Goal: Task Accomplishment & Management: Complete application form

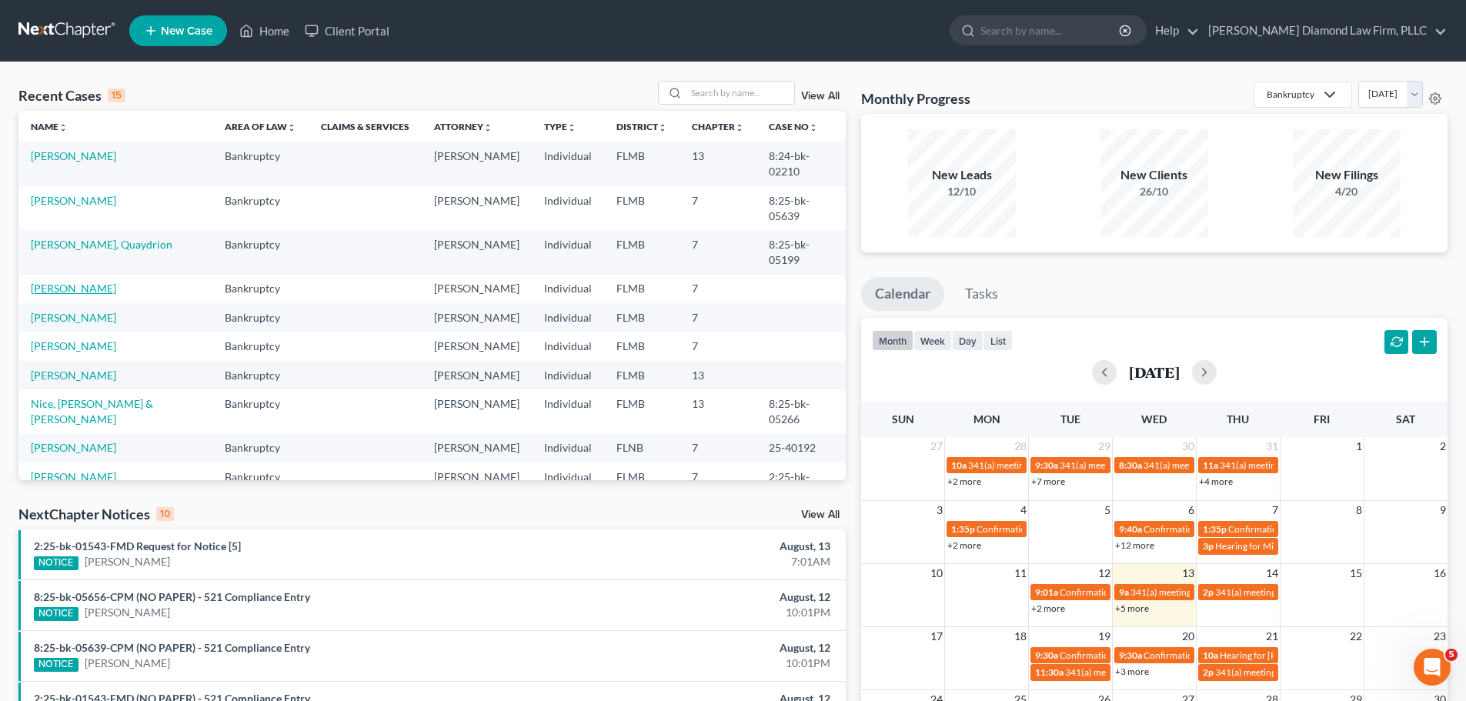
click at [68, 282] on link "[PERSON_NAME]" at bounding box center [73, 288] width 85 height 13
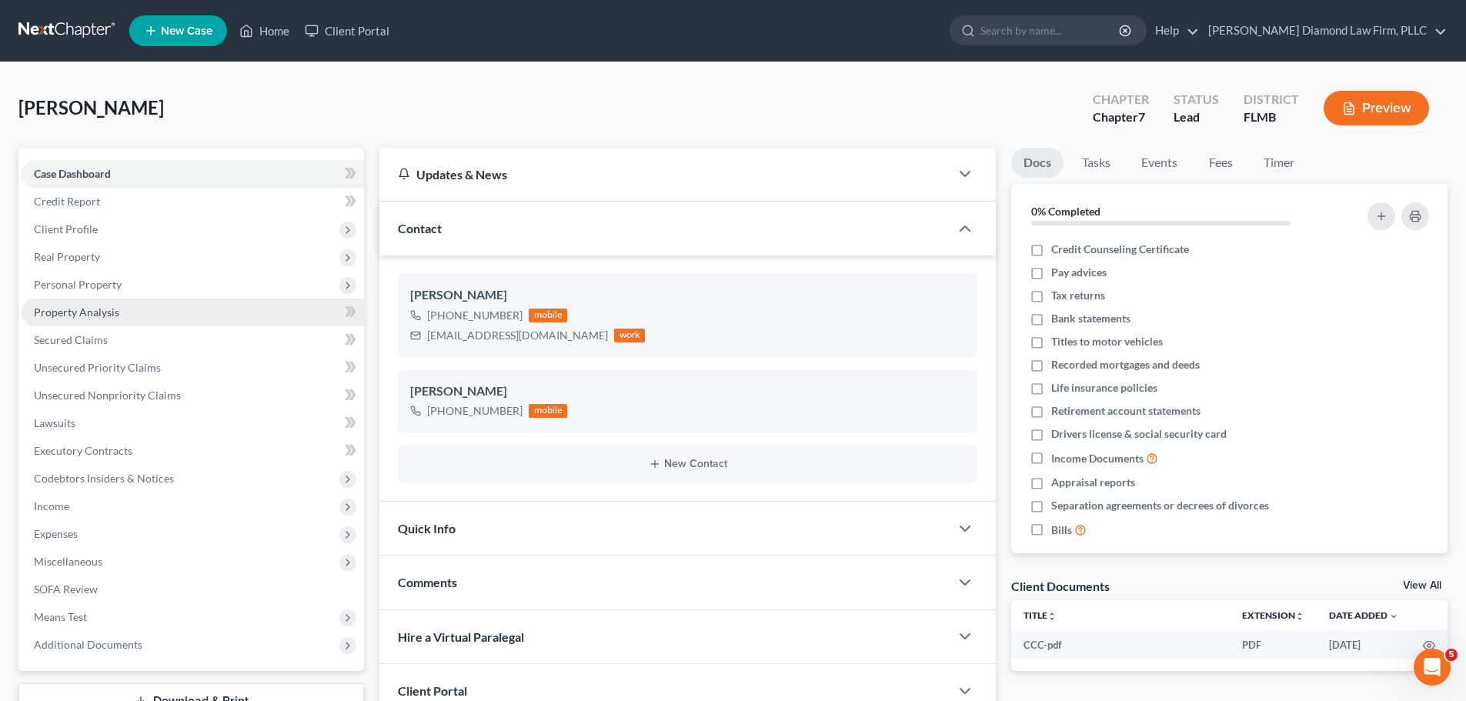
click at [130, 310] on link "Property Analysis" at bounding box center [193, 313] width 343 height 28
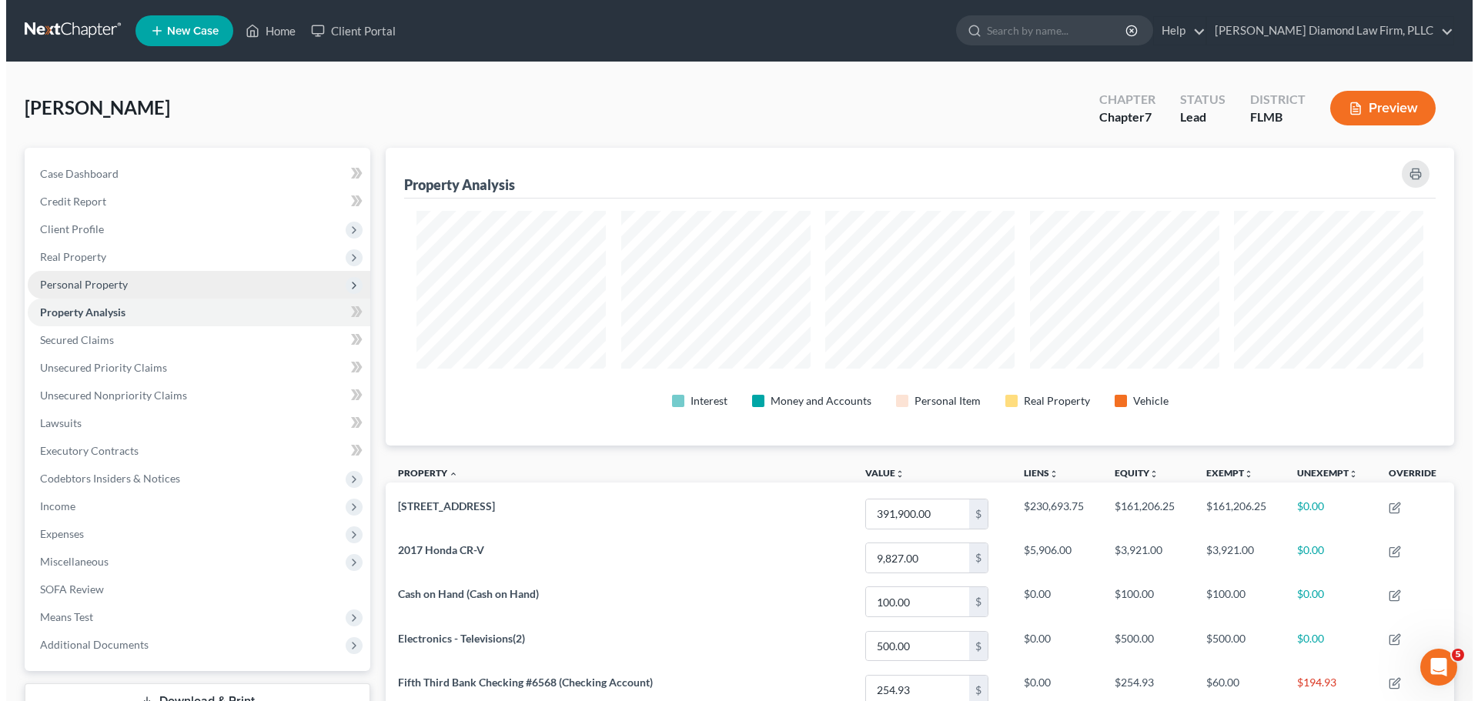
scroll to position [298, 1068]
click at [129, 283] on span "Personal Property" at bounding box center [193, 285] width 343 height 28
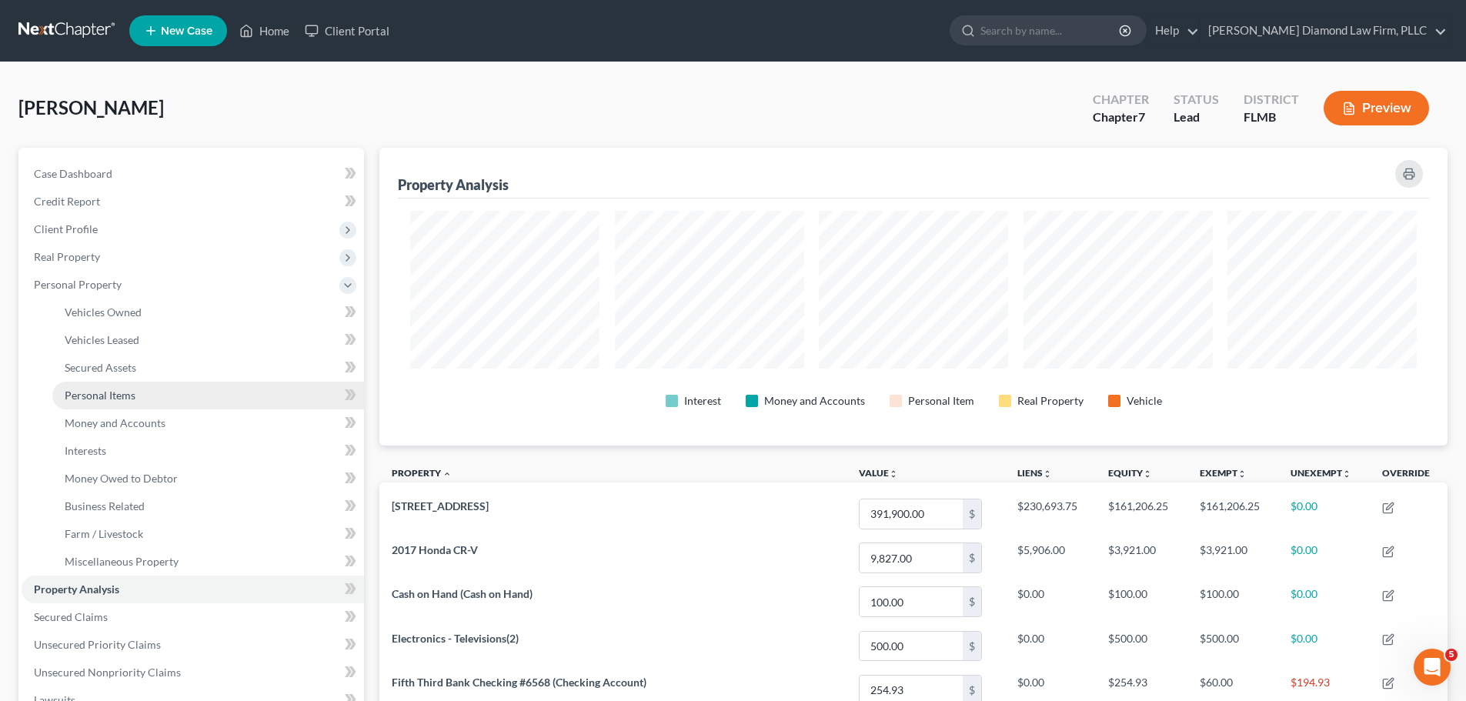
click at [128, 391] on span "Personal Items" at bounding box center [100, 395] width 71 height 13
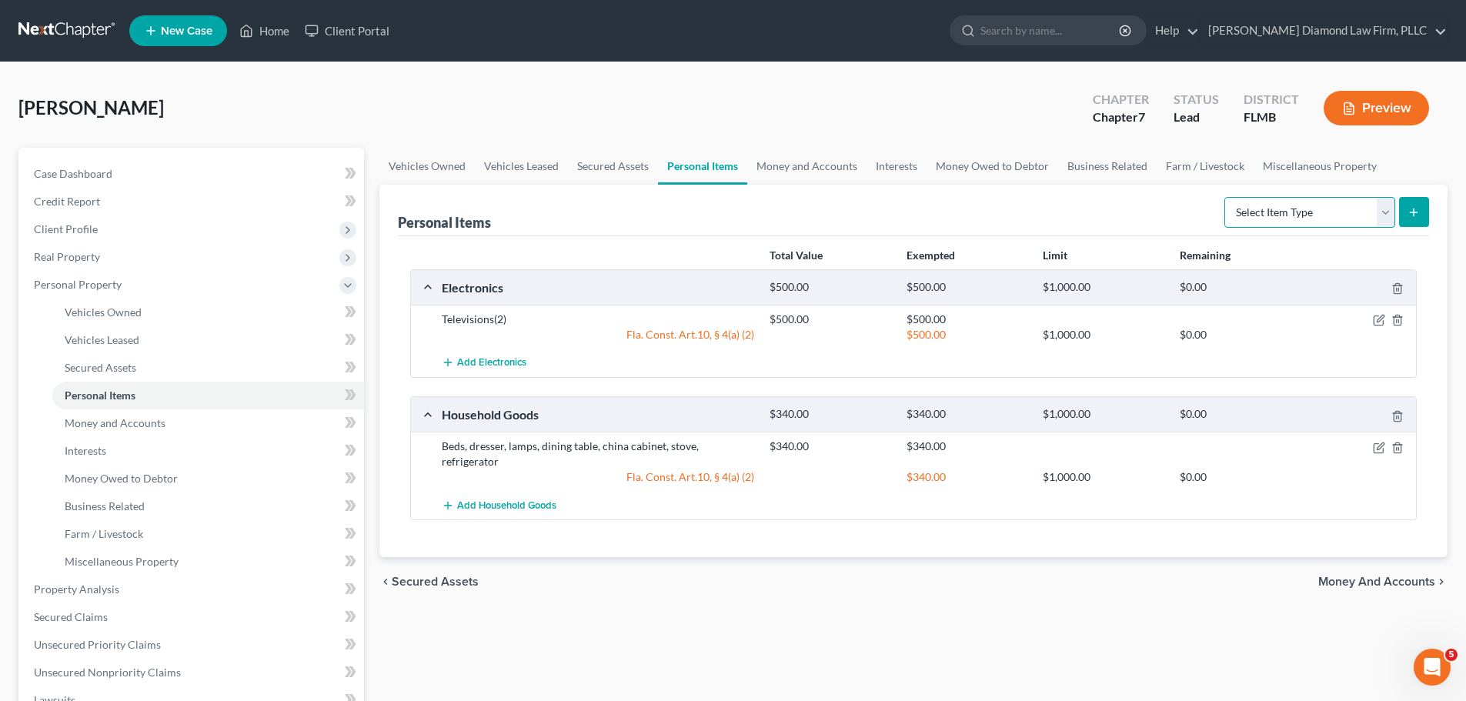
click at [1315, 217] on select "Select Item Type Clothing Collectibles Of Value Electronics Firearms Household …" at bounding box center [1310, 212] width 171 height 31
select select "clothing"
click at [1226, 197] on select "Select Item Type Clothing Collectibles Of Value Electronics Firearms Household …" at bounding box center [1310, 212] width 171 height 31
click at [1405, 217] on button "submit" at bounding box center [1414, 212] width 30 height 30
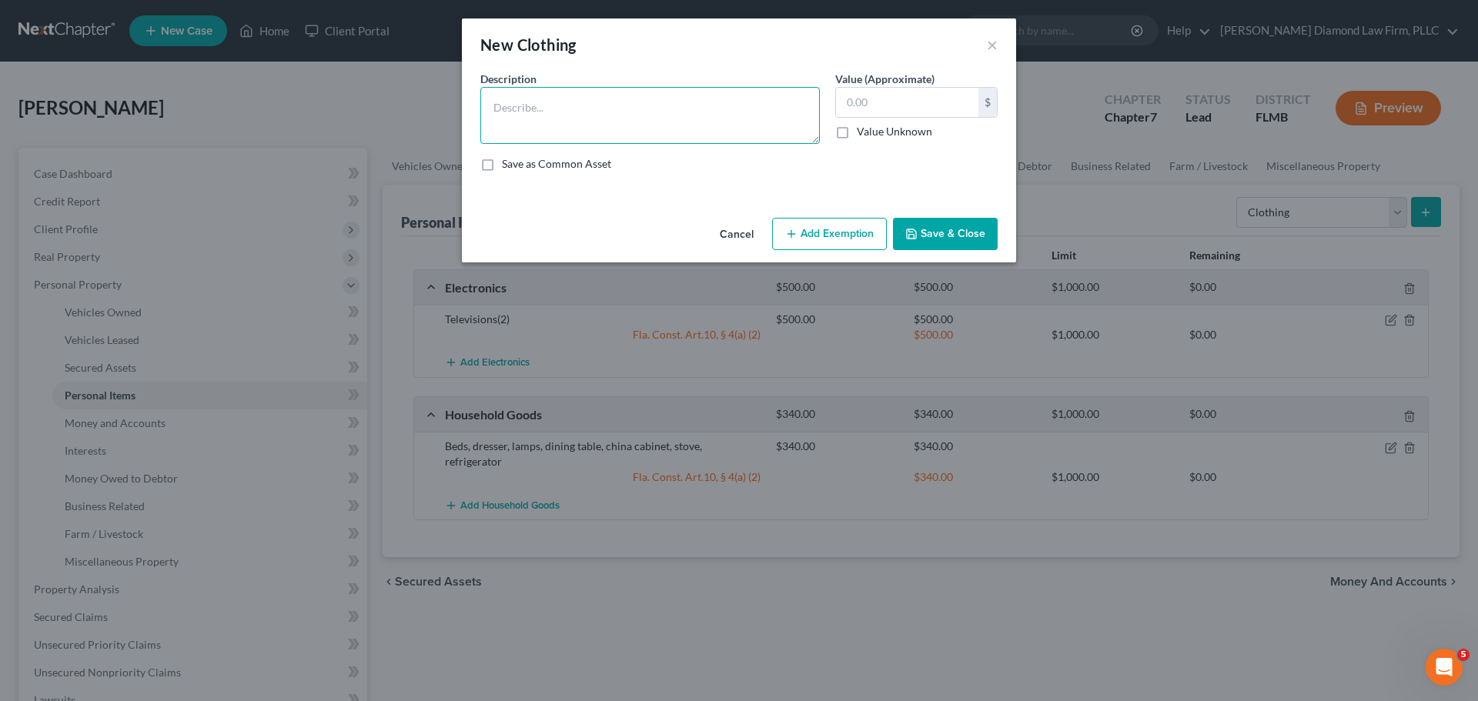
click at [632, 117] on textarea at bounding box center [649, 115] width 339 height 57
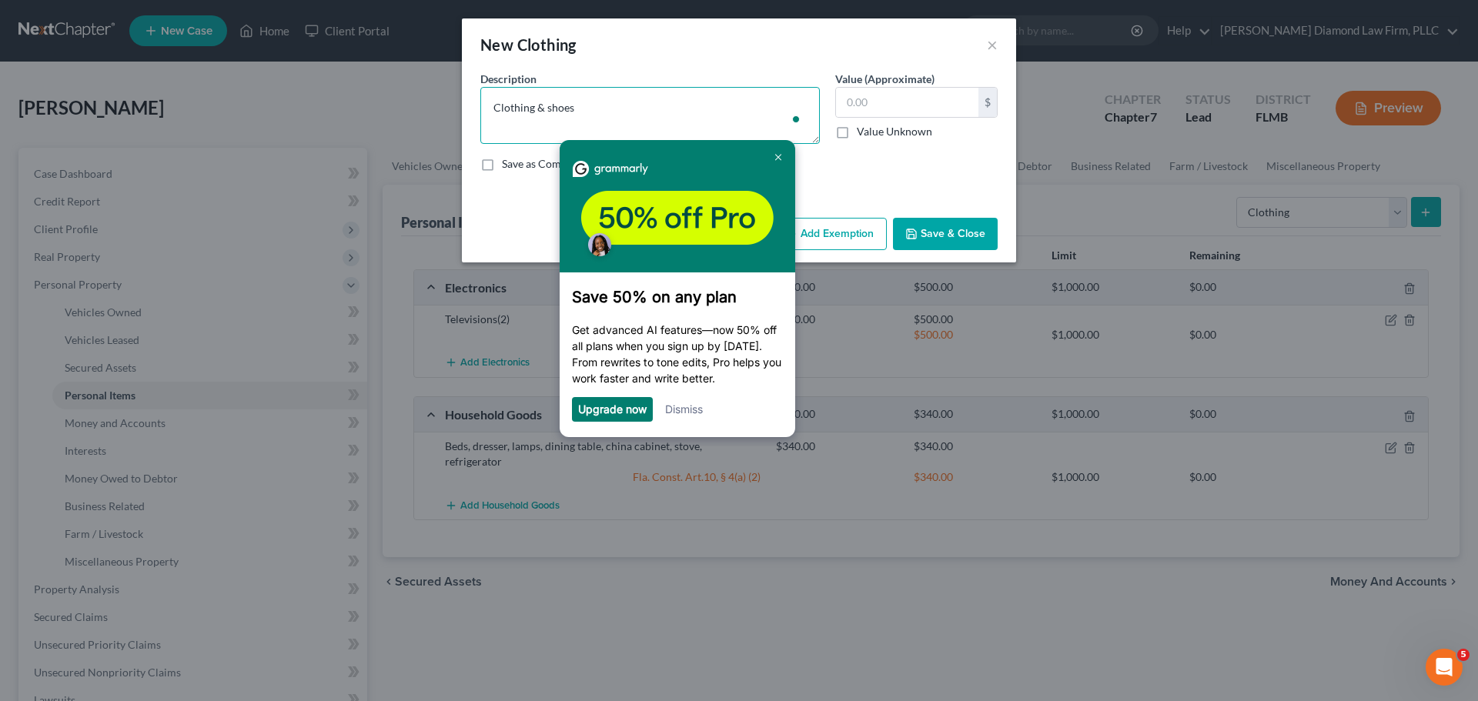
type textarea "Clothing & shoes"
type input "150"
click at [929, 229] on button "Save & Close" at bounding box center [945, 234] width 105 height 32
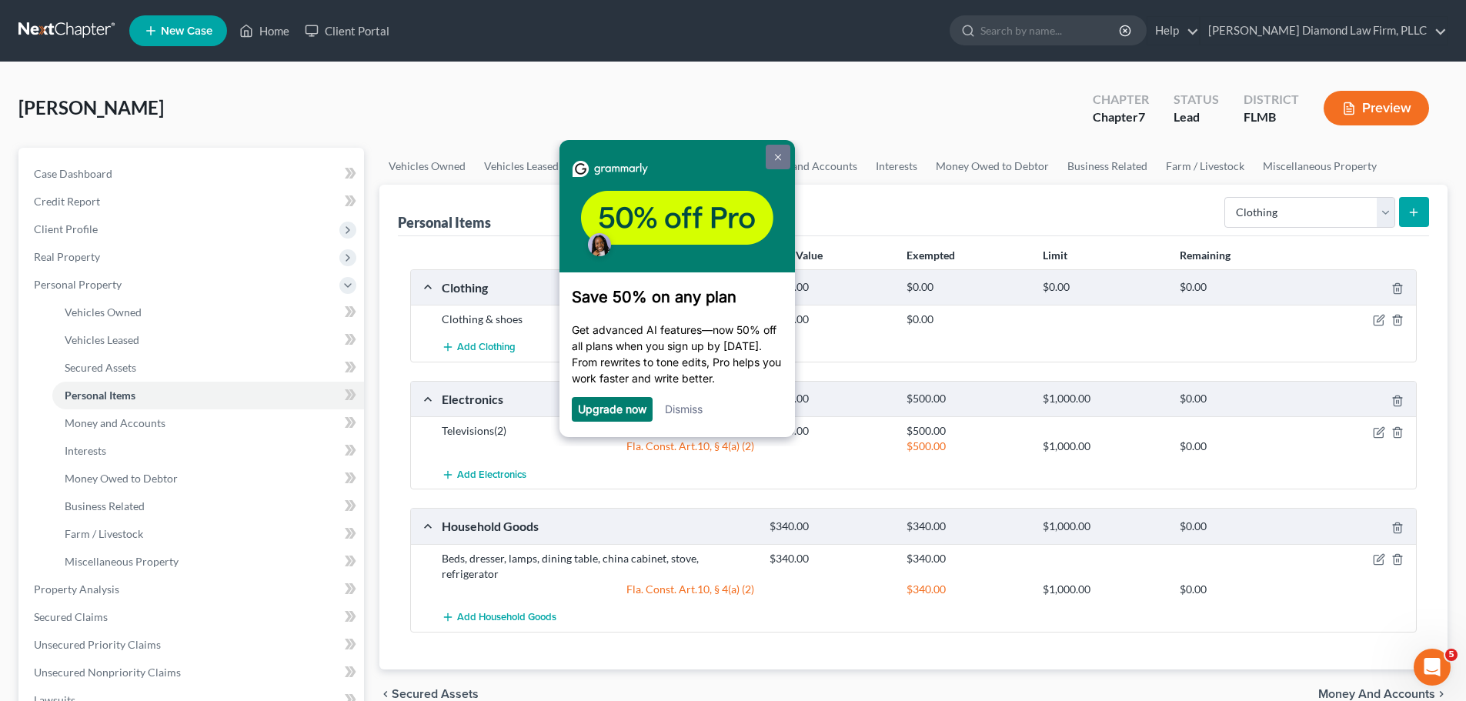
click at [774, 151] on link at bounding box center [778, 157] width 25 height 25
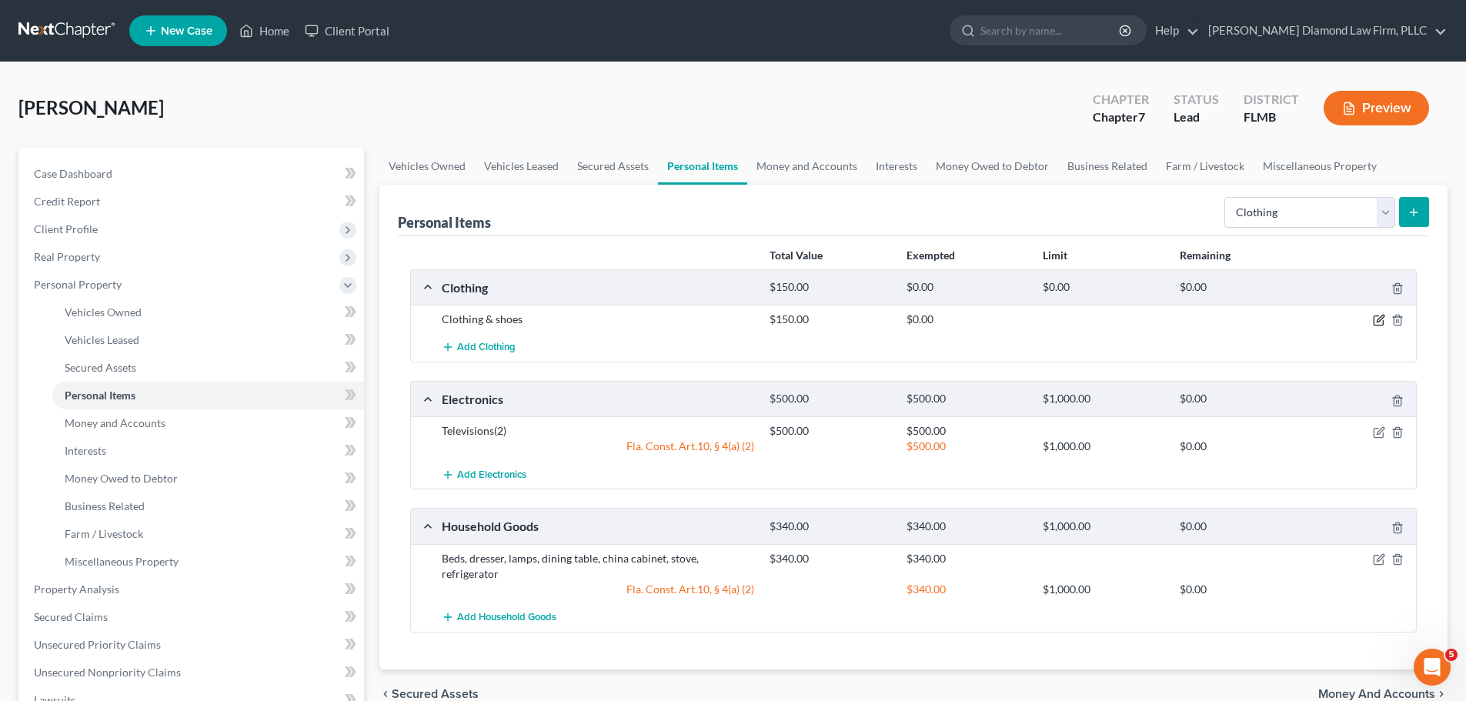
click at [1381, 324] on icon "button" at bounding box center [1379, 320] width 12 height 12
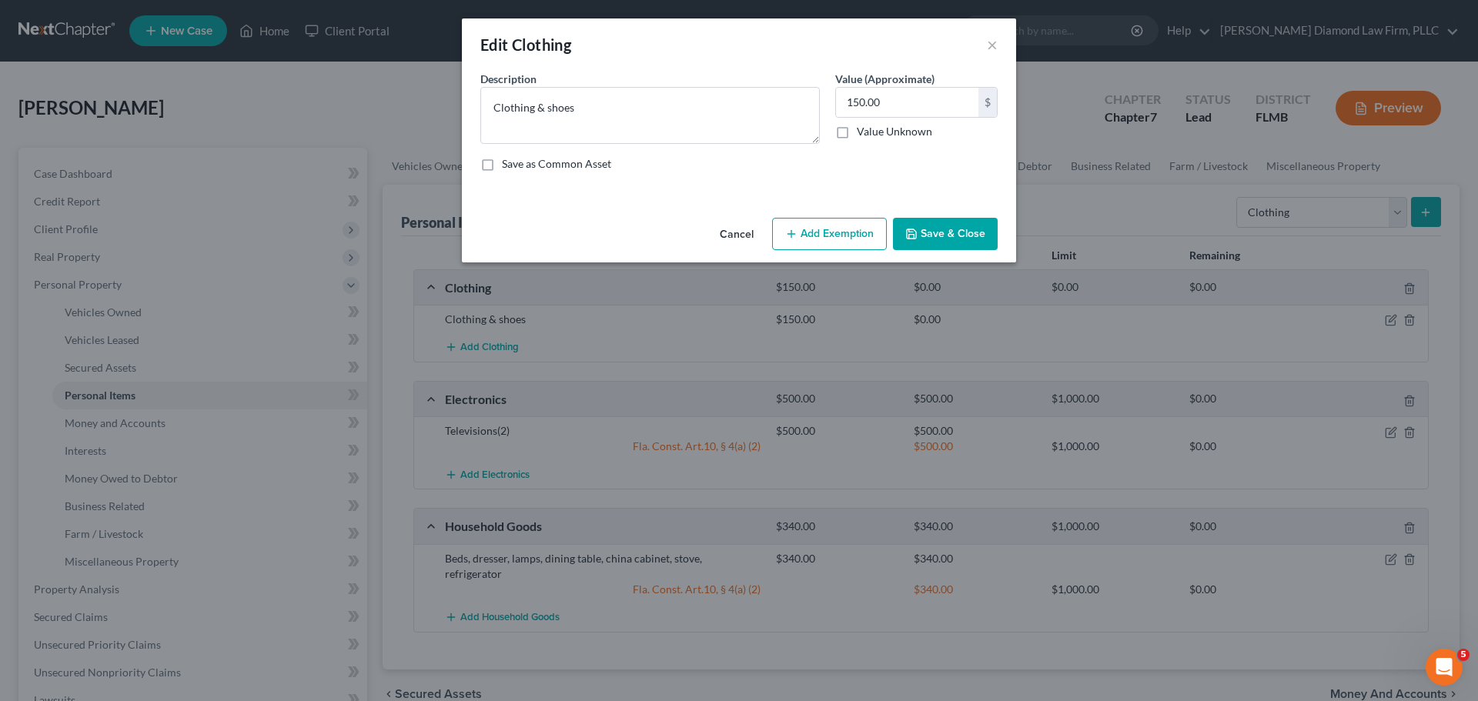
click at [854, 229] on button "Add Exemption" at bounding box center [829, 234] width 115 height 32
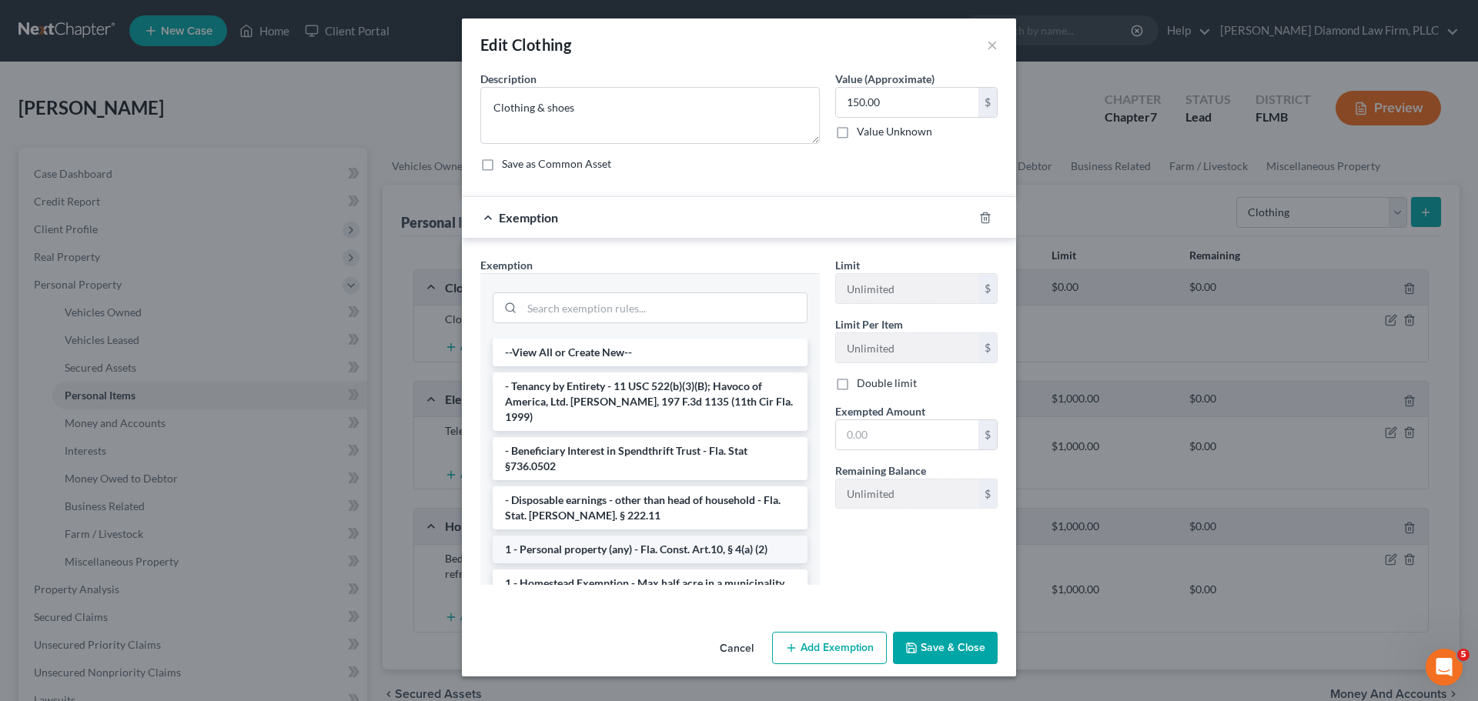
click at [618, 538] on li "1 - Personal property (any) - Fla. Const. Art.10, § 4(a) (2)" at bounding box center [650, 550] width 315 height 28
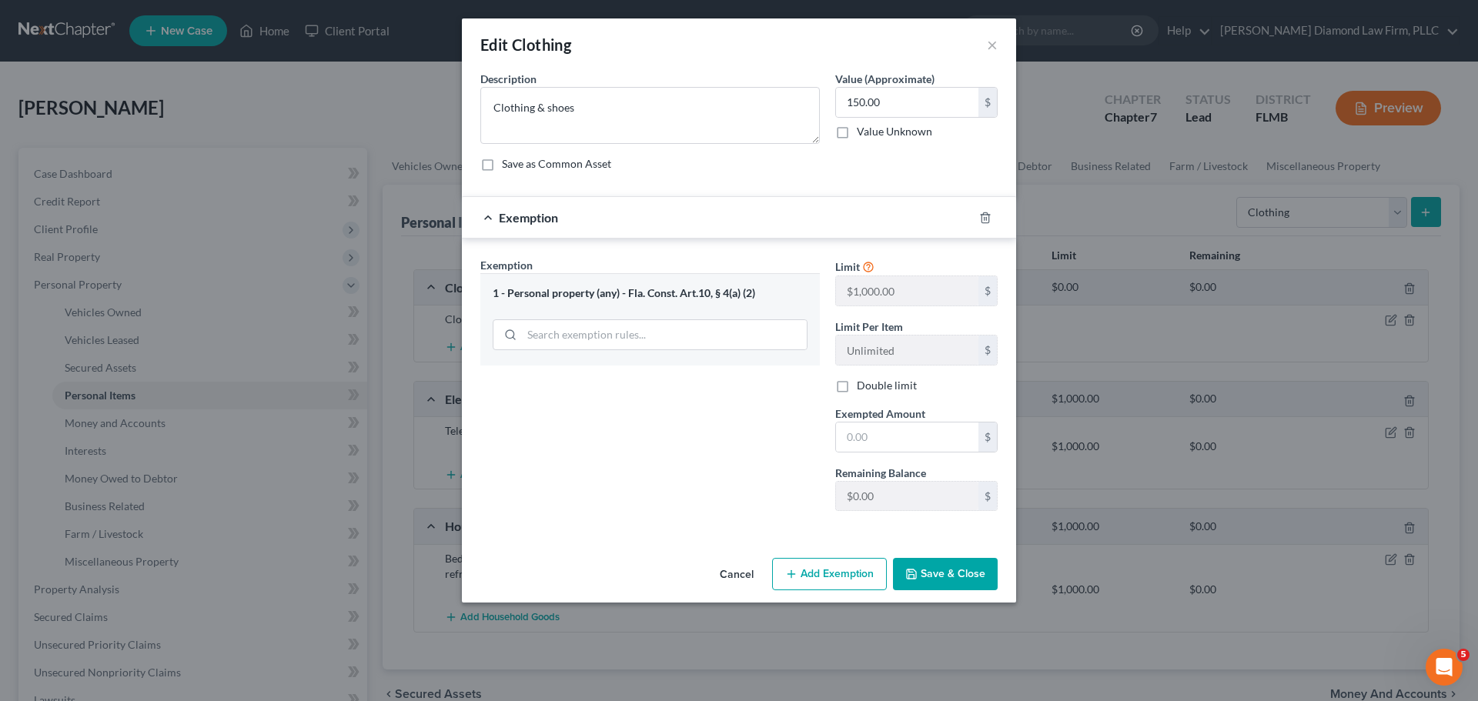
click at [750, 577] on button "Cancel" at bounding box center [736, 575] width 58 height 31
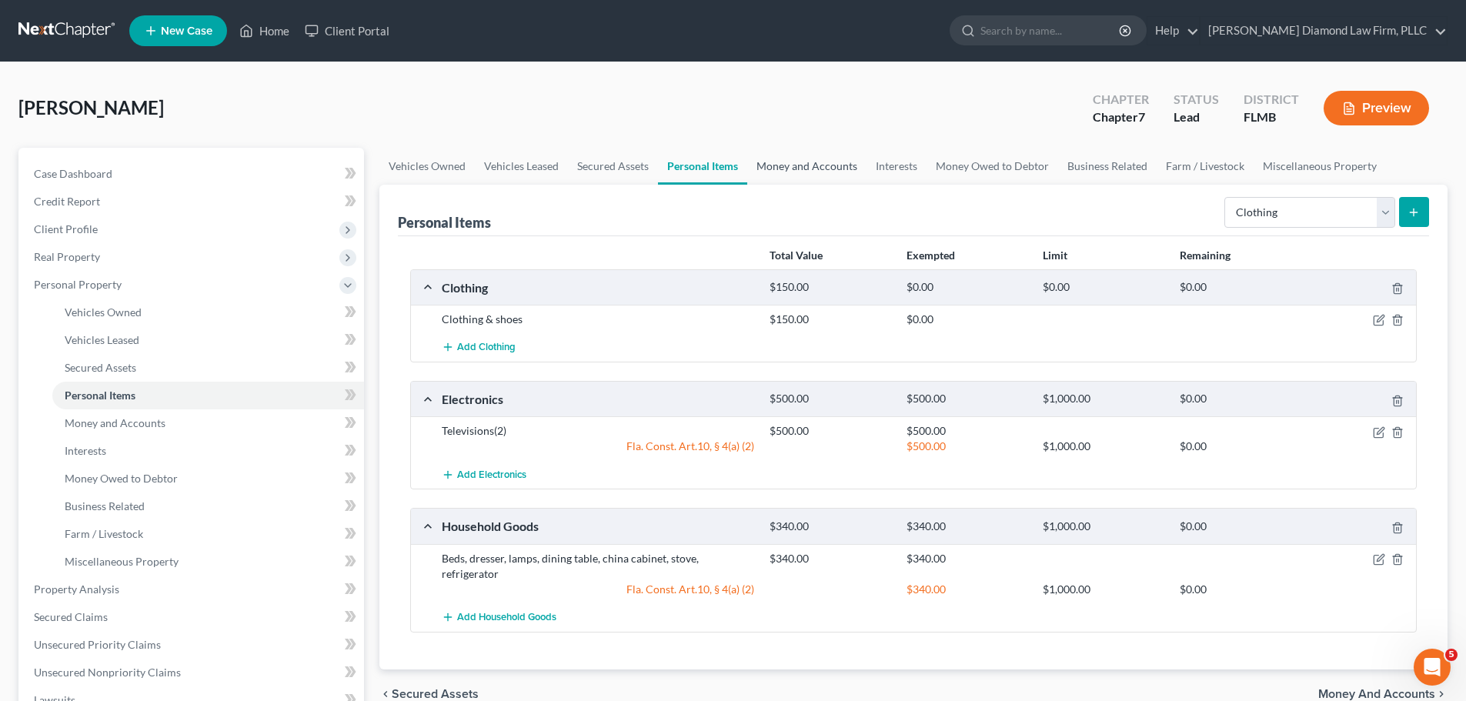
click at [818, 160] on link "Money and Accounts" at bounding box center [806, 166] width 119 height 37
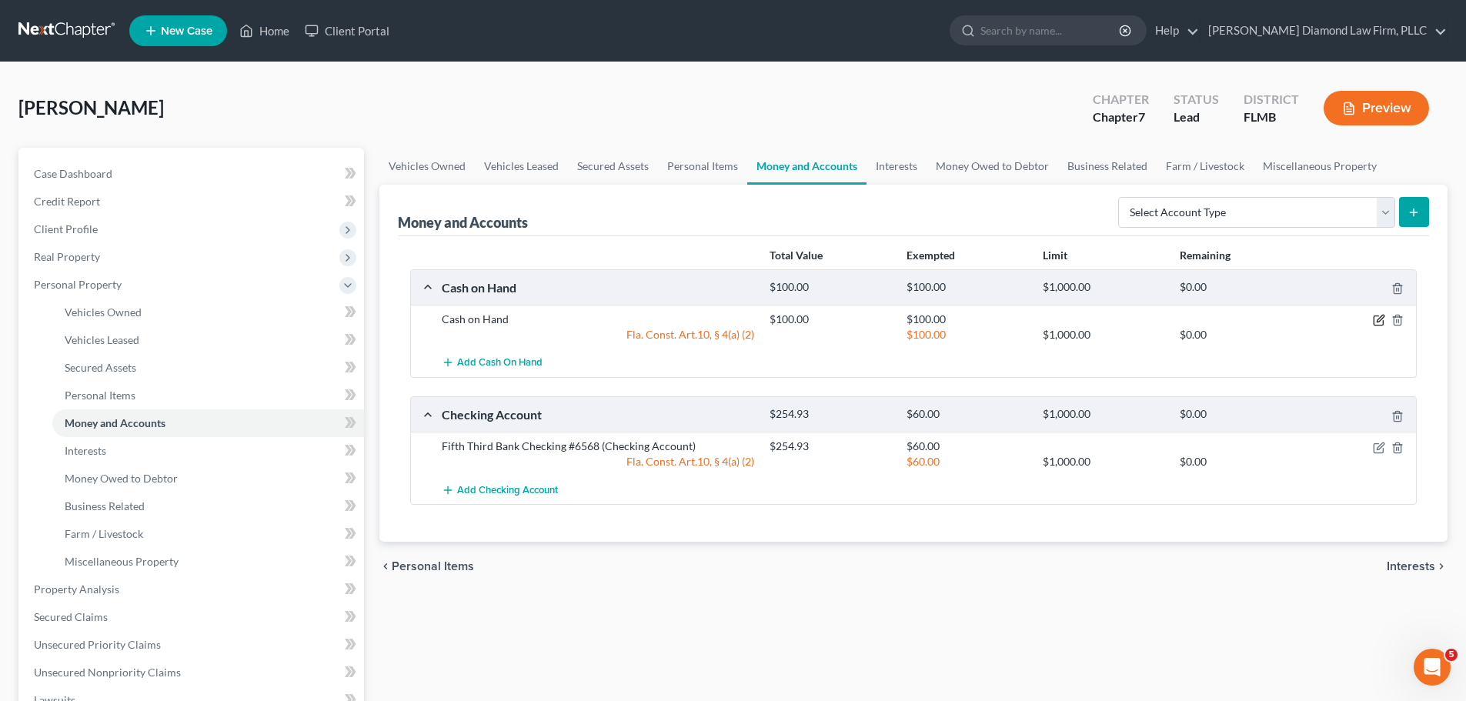
click at [1375, 323] on icon "button" at bounding box center [1379, 320] width 12 height 12
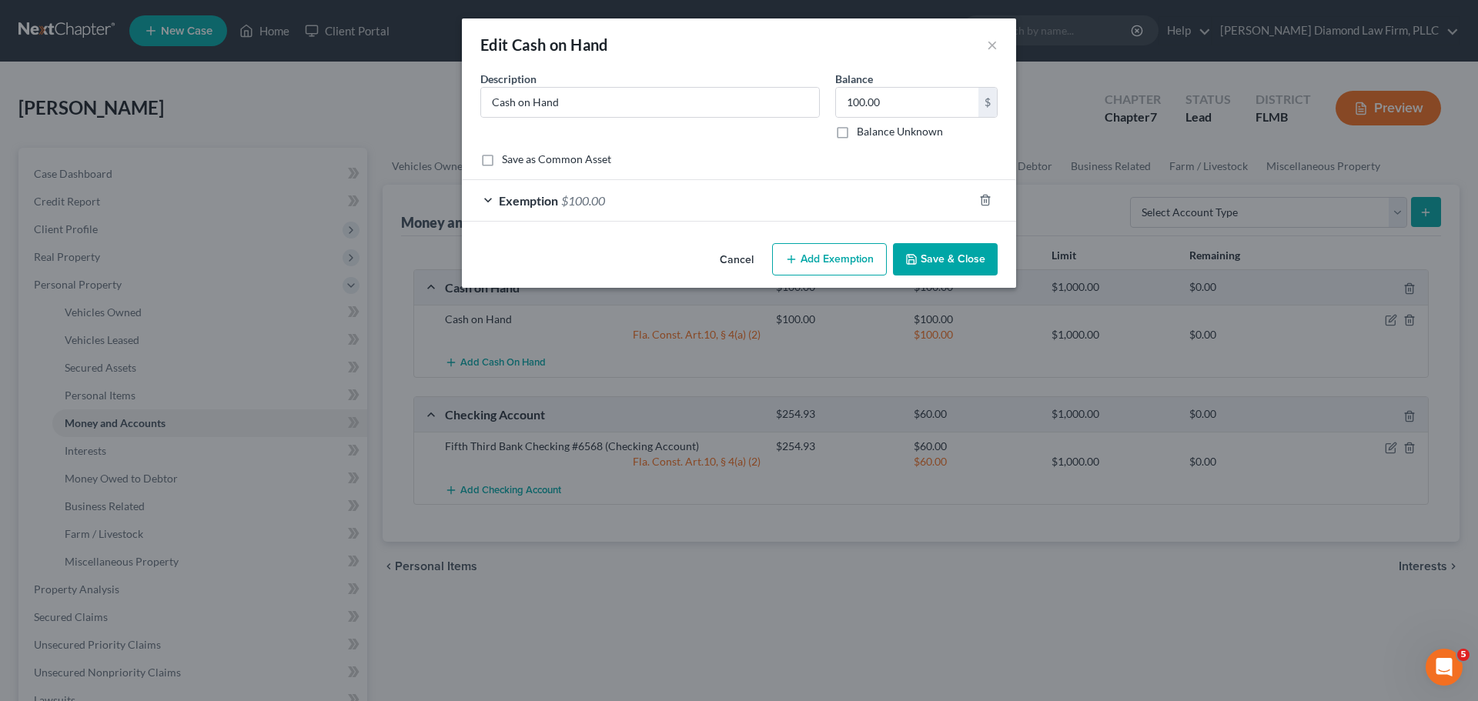
click at [677, 196] on div "Exemption $100.00" at bounding box center [717, 200] width 511 height 41
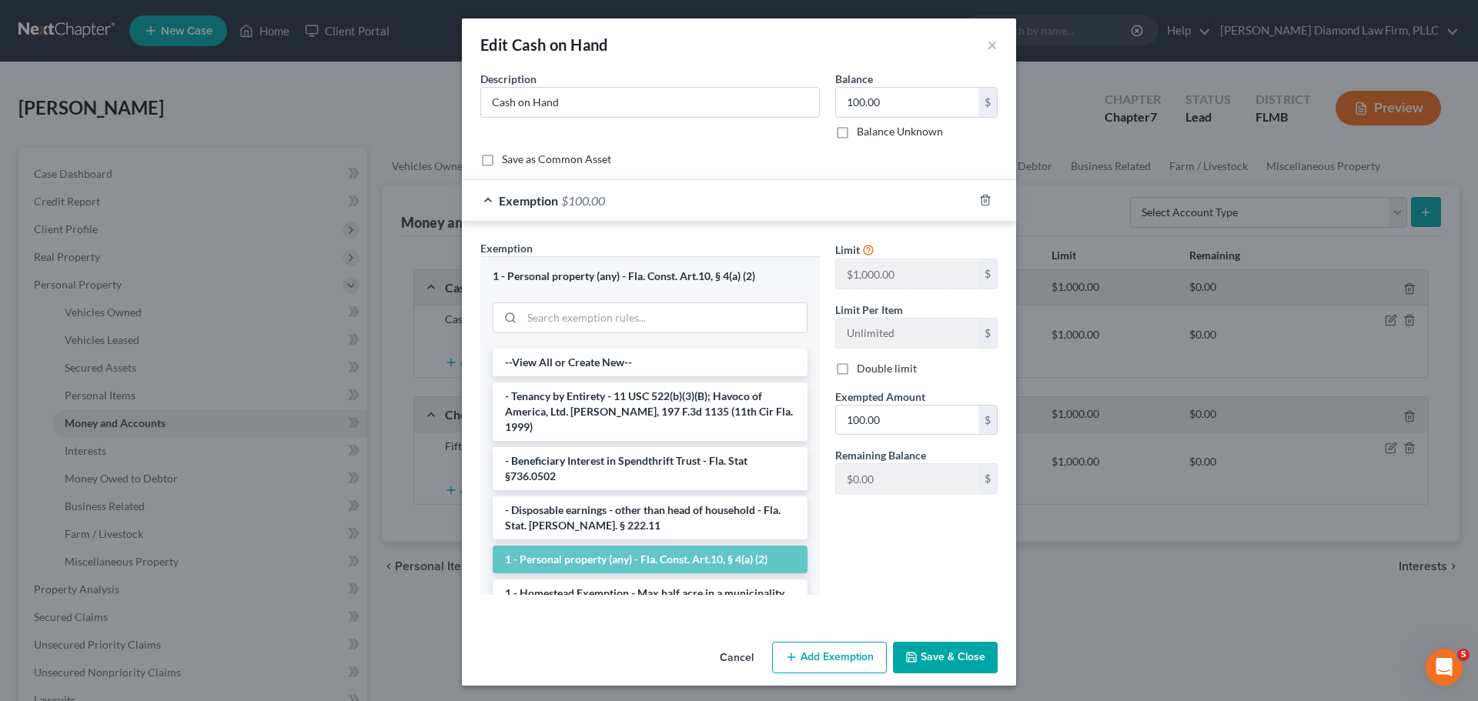
click at [724, 648] on button "Cancel" at bounding box center [736, 658] width 58 height 31
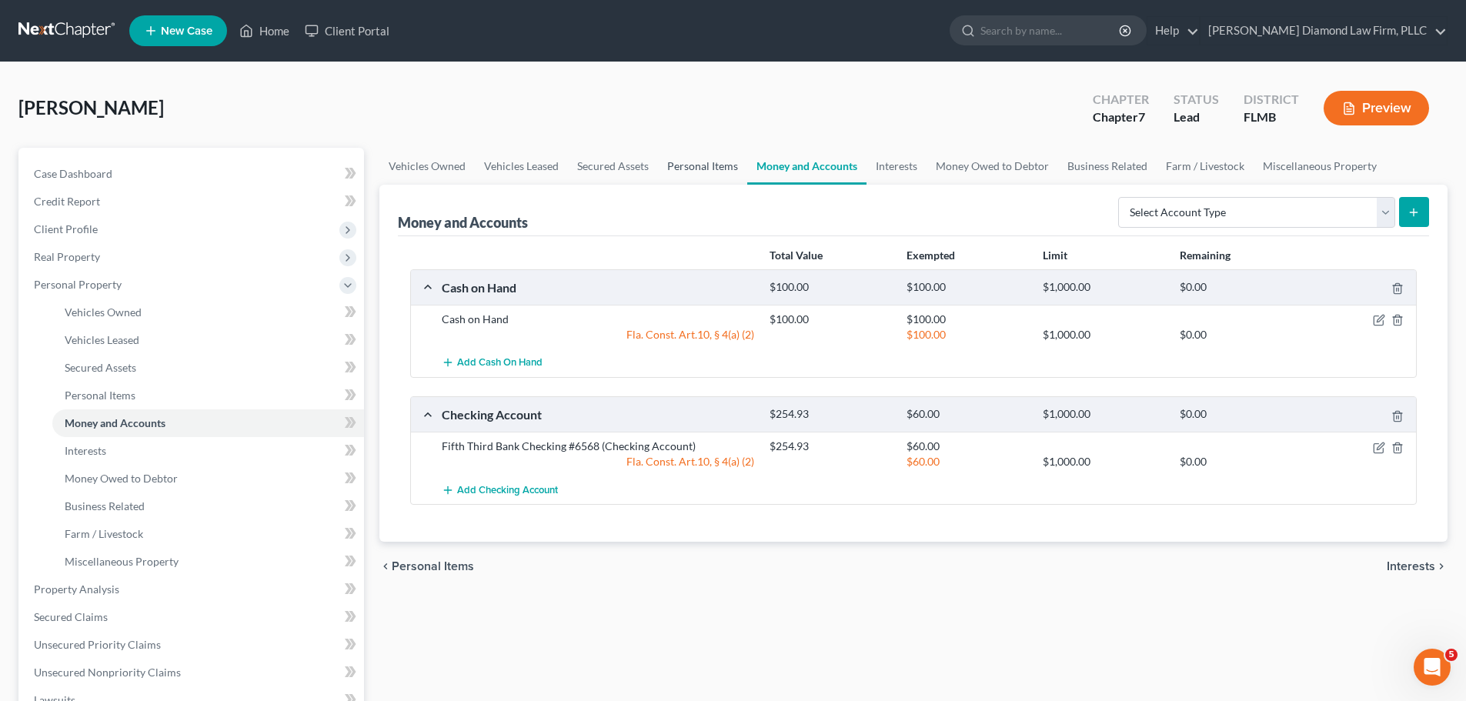
click at [705, 169] on link "Personal Items" at bounding box center [702, 166] width 89 height 37
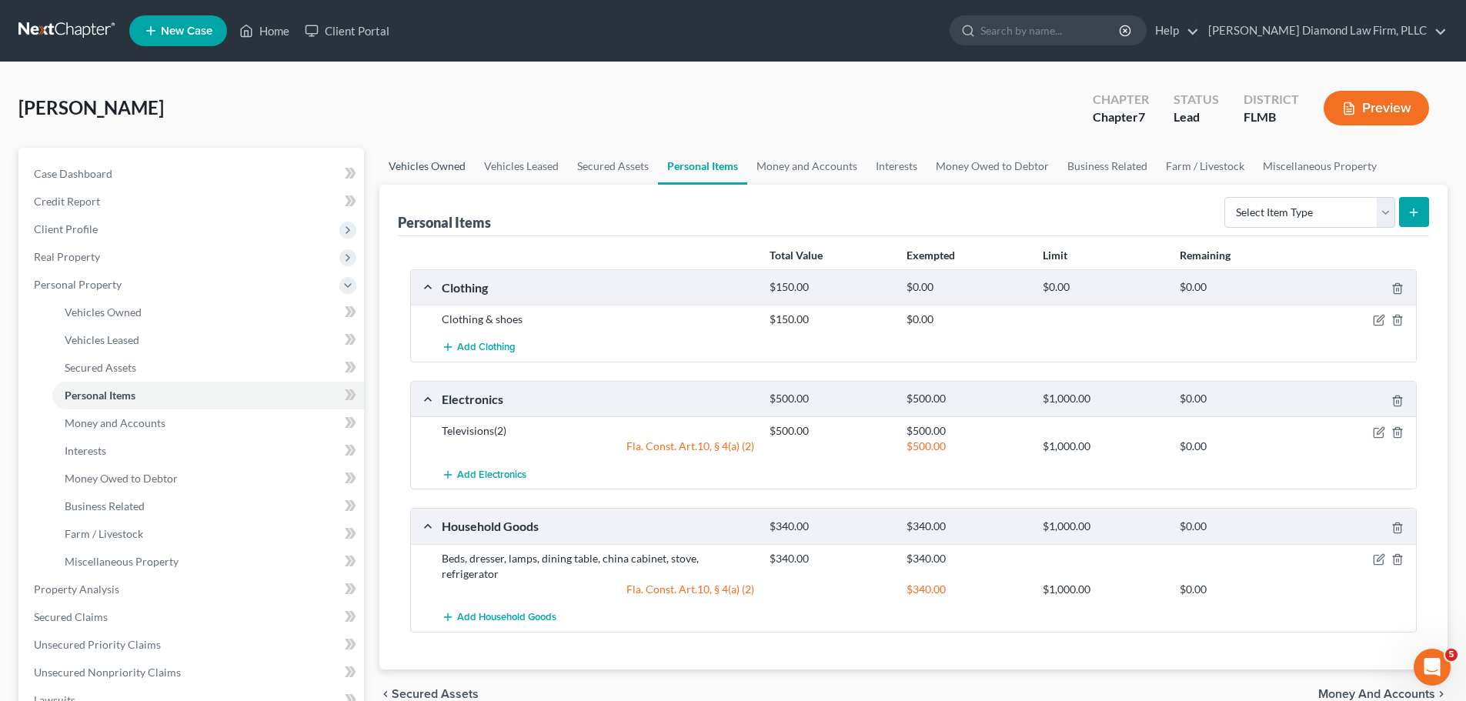
click at [414, 162] on link "Vehicles Owned" at bounding box center [426, 166] width 95 height 37
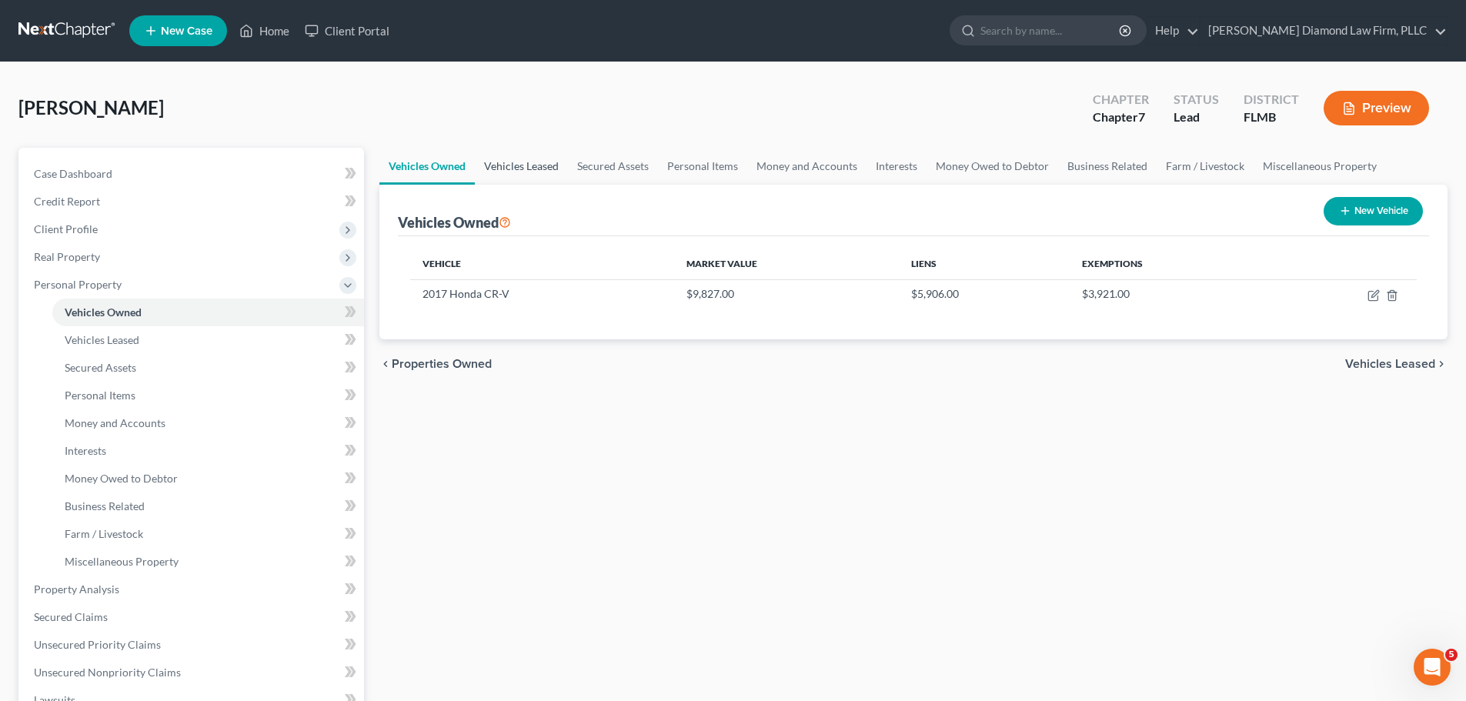
click at [529, 162] on link "Vehicles Leased" at bounding box center [521, 166] width 93 height 37
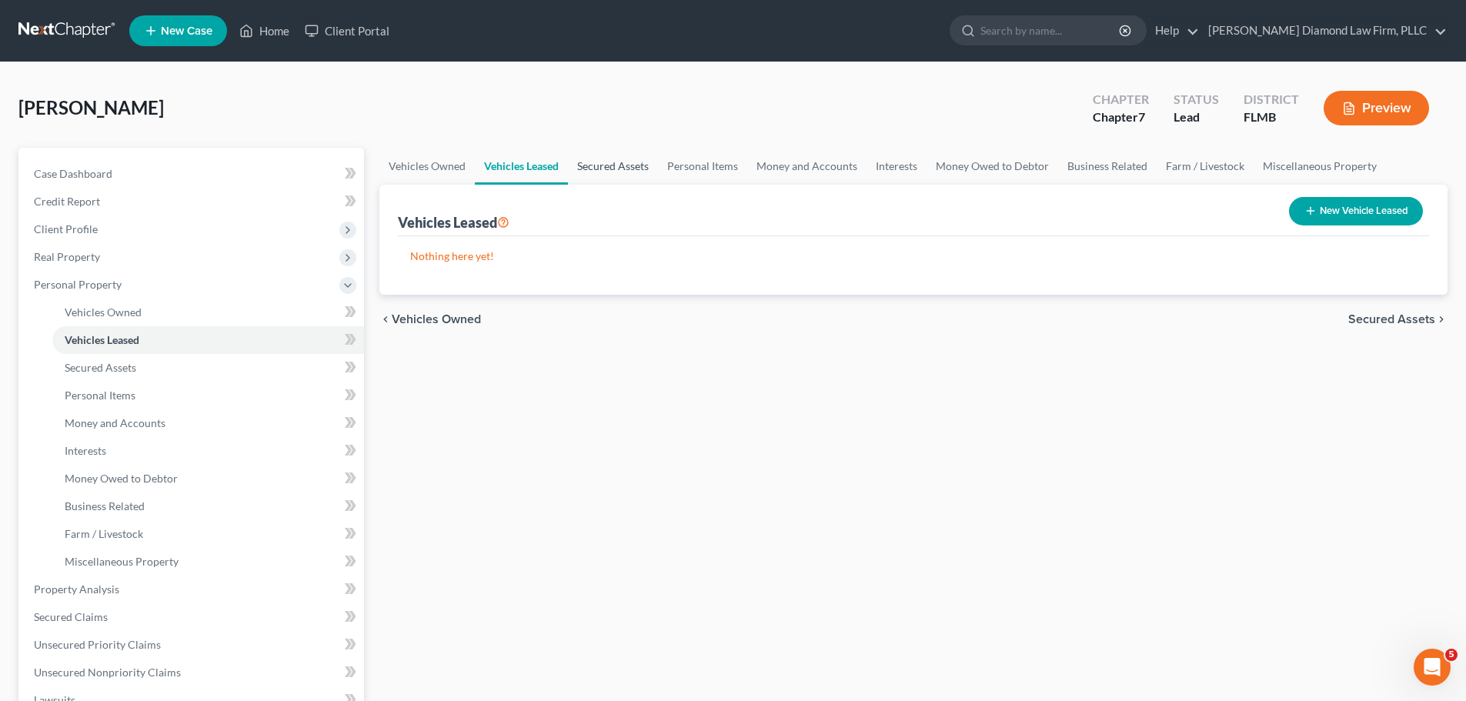
click at [621, 162] on link "Secured Assets" at bounding box center [613, 166] width 90 height 37
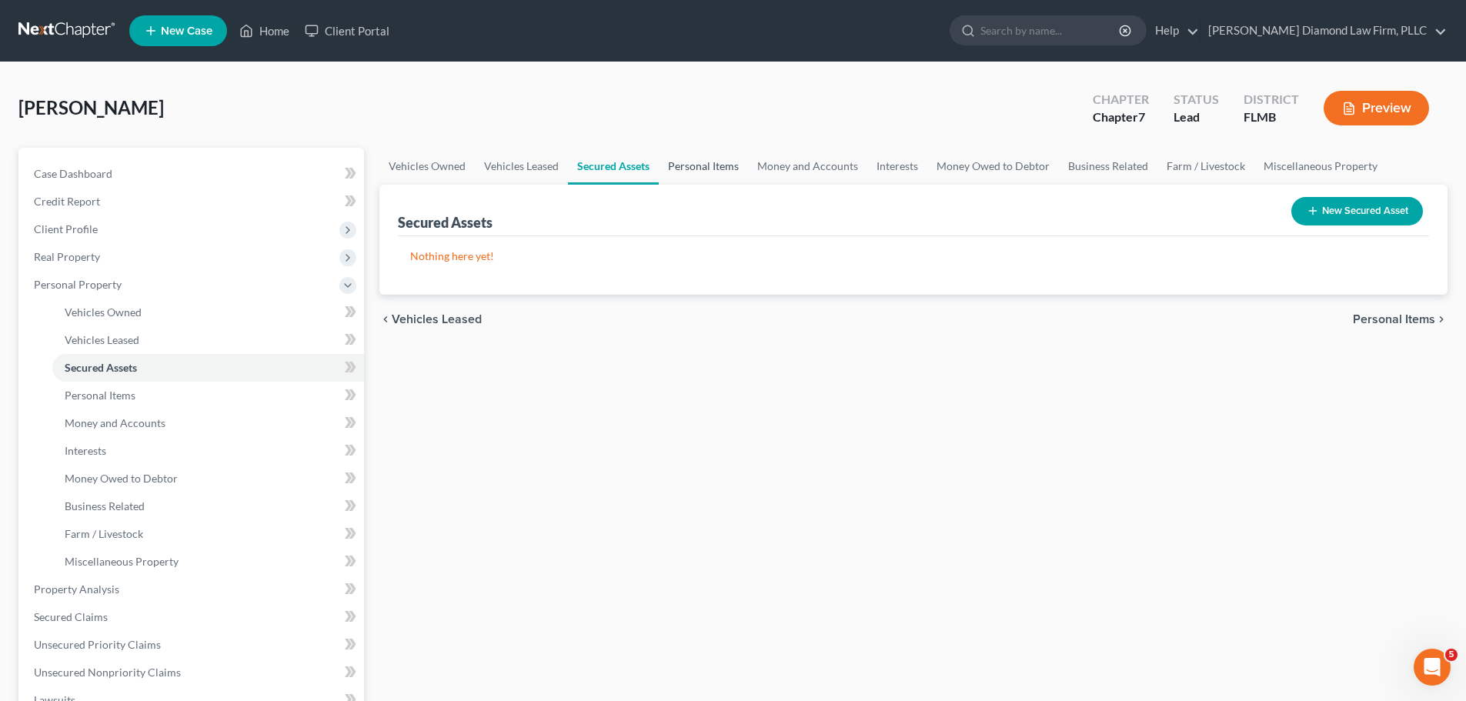
click at [718, 162] on link "Personal Items" at bounding box center [703, 166] width 89 height 37
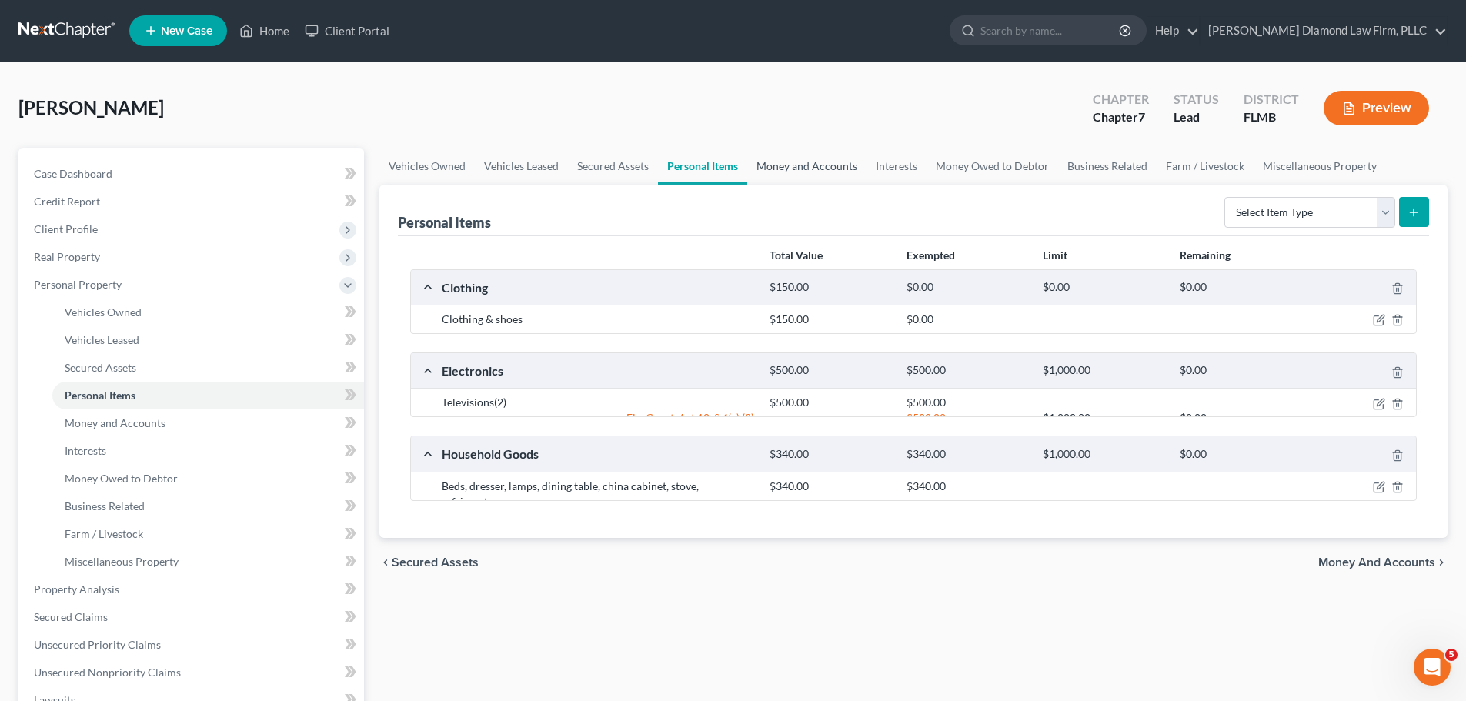
click at [837, 162] on link "Money and Accounts" at bounding box center [806, 166] width 119 height 37
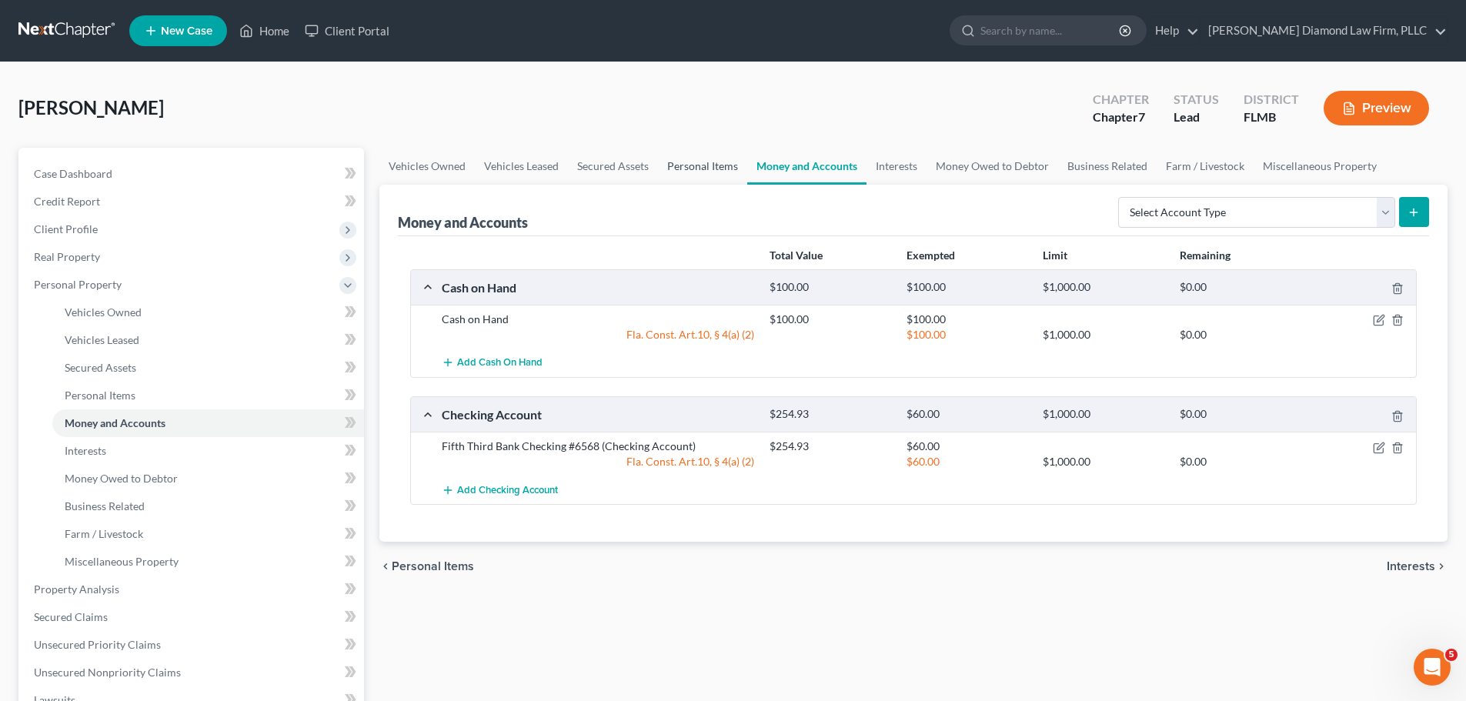
click at [724, 169] on link "Personal Items" at bounding box center [702, 166] width 89 height 37
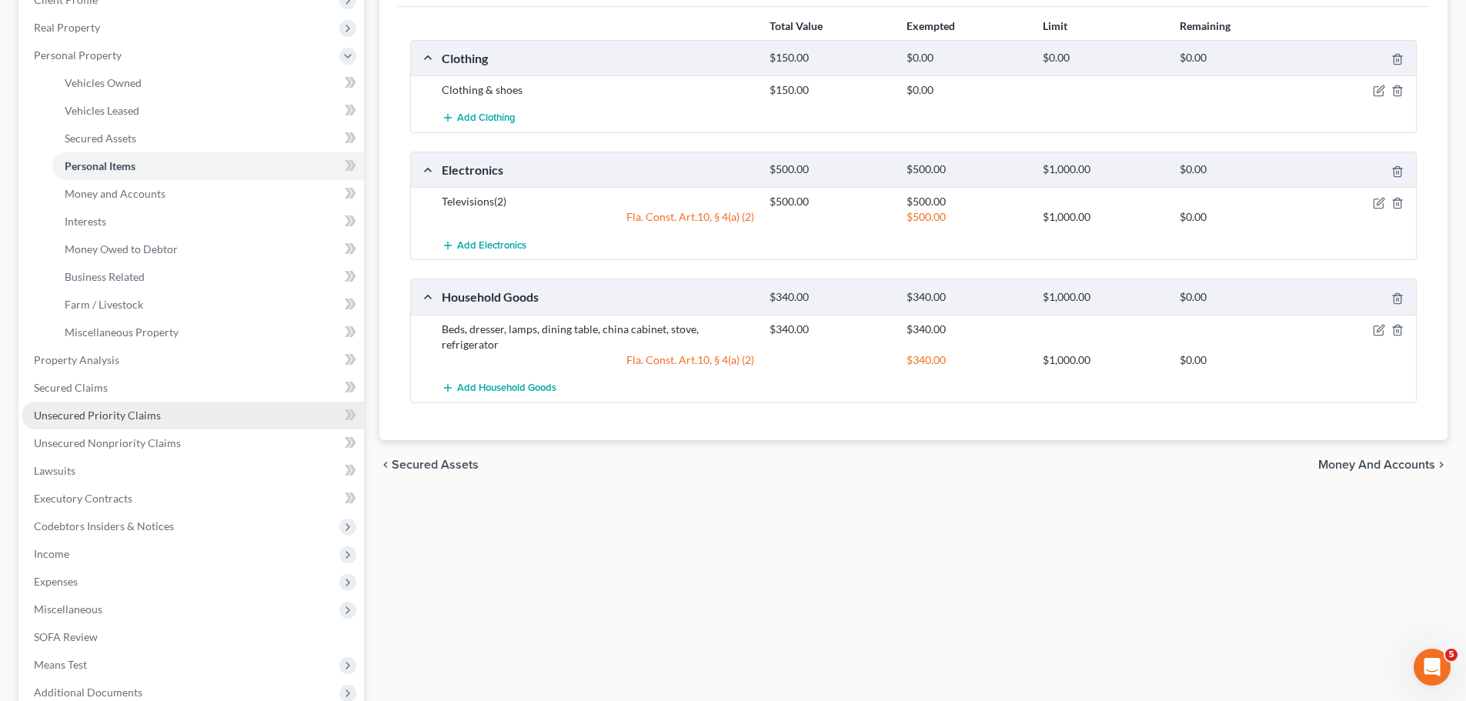
scroll to position [231, 0]
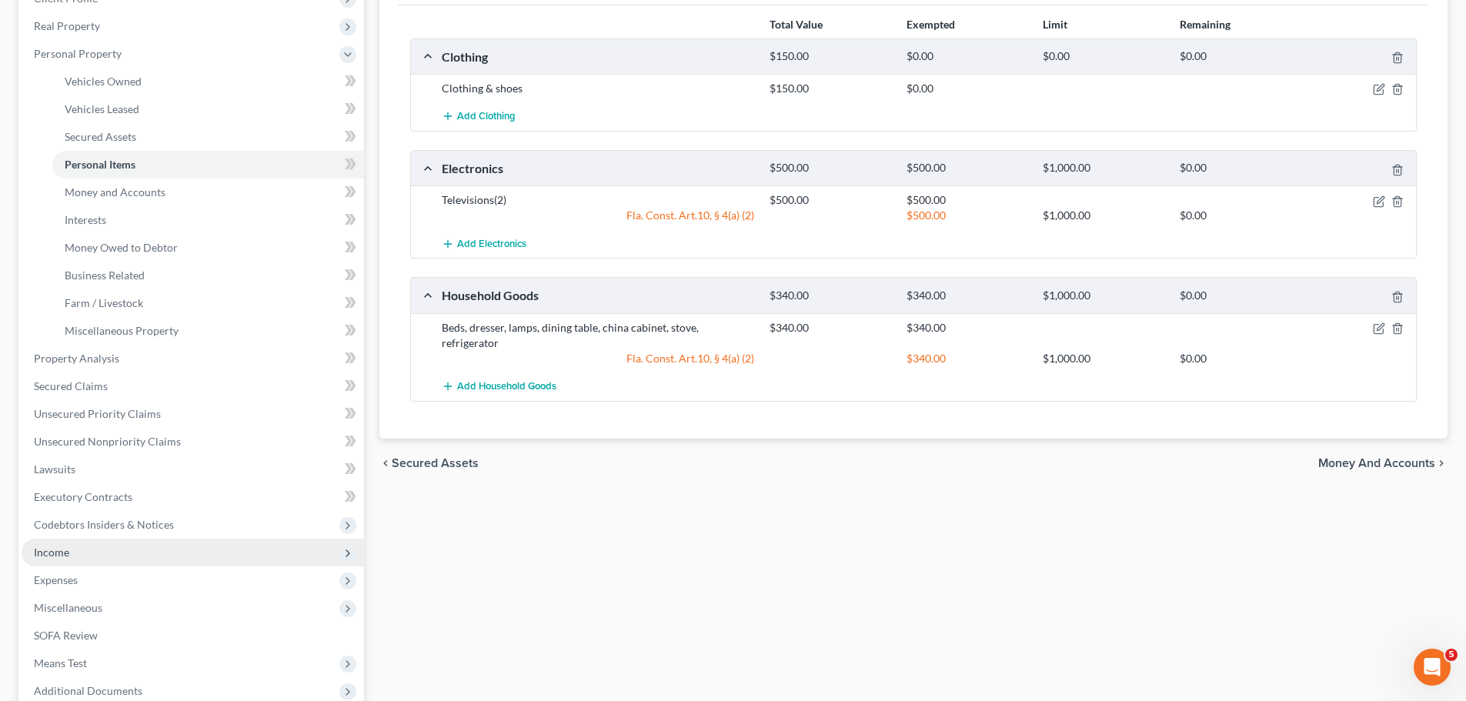
click at [92, 555] on span "Income" at bounding box center [193, 553] width 343 height 28
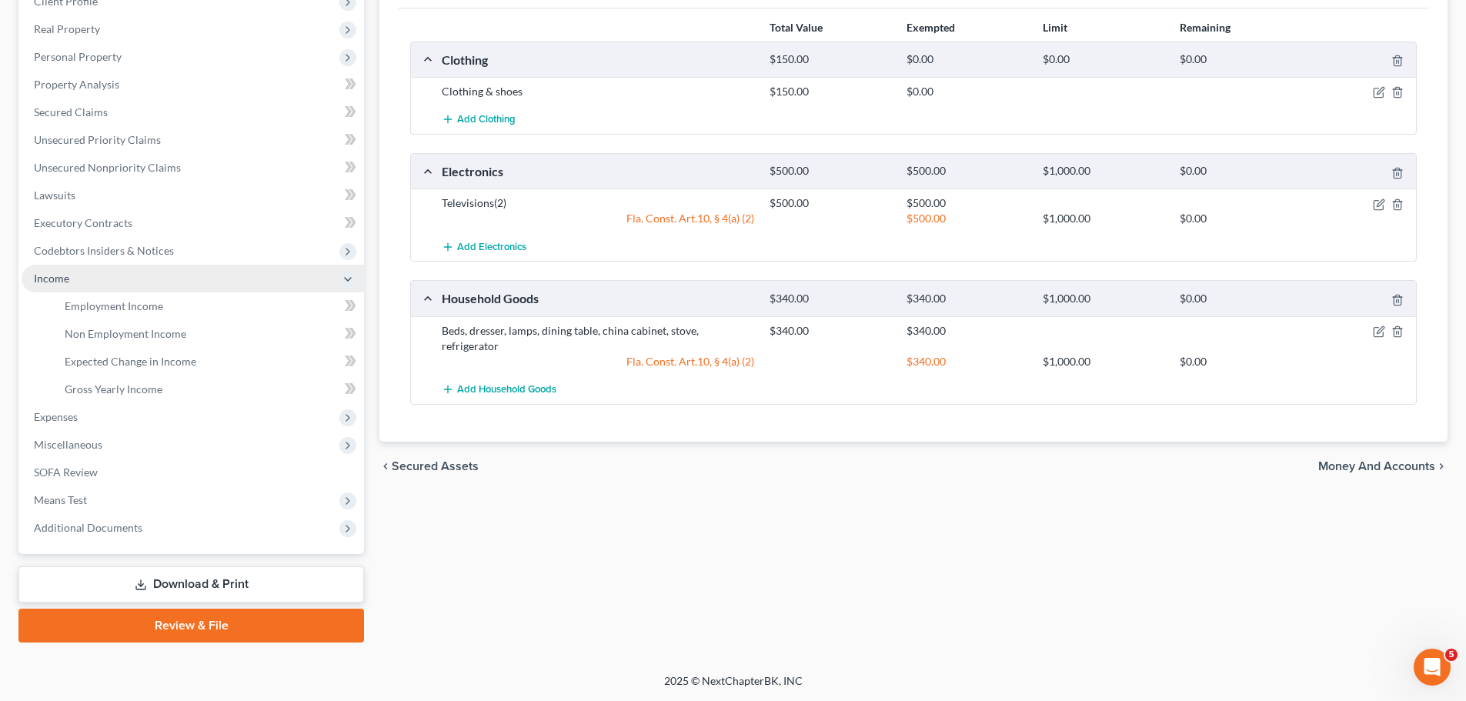
scroll to position [228, 0]
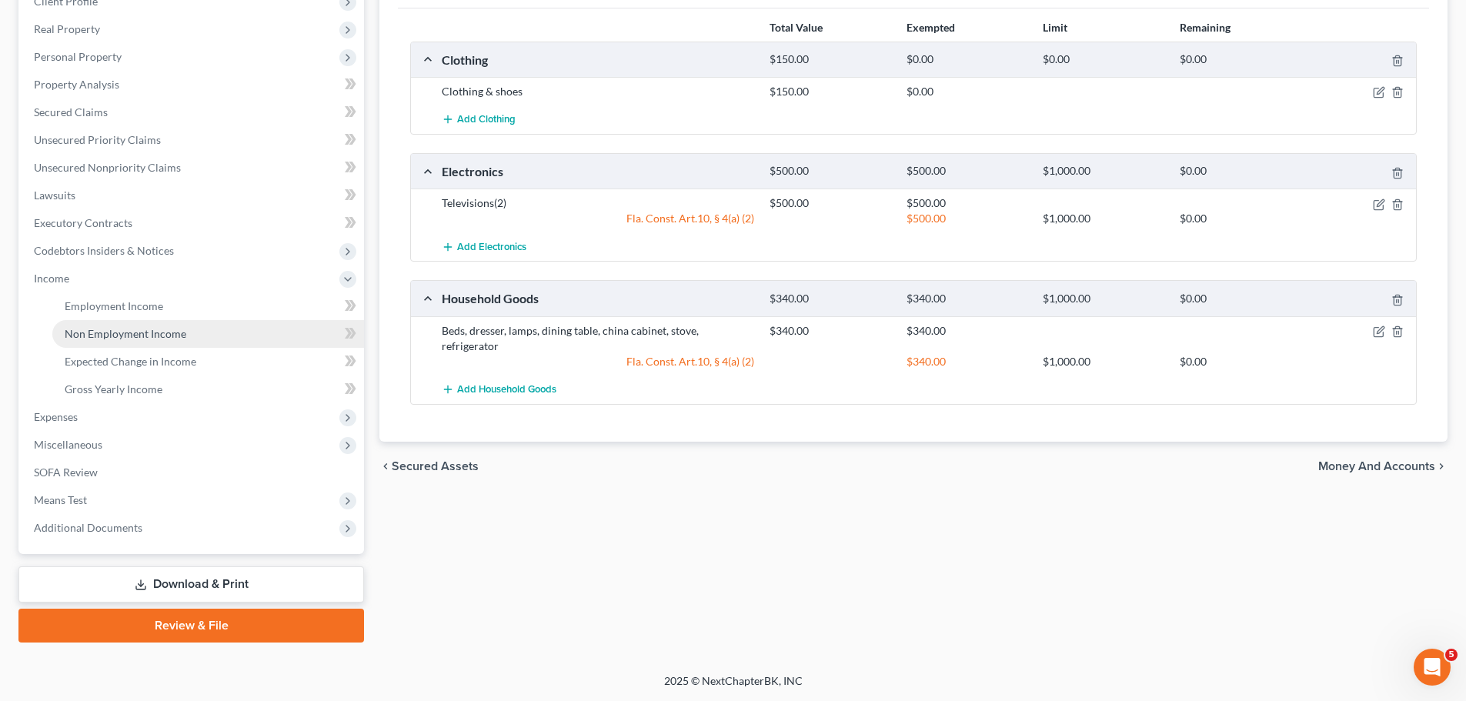
click at [135, 335] on span "Non Employment Income" at bounding box center [126, 333] width 122 height 13
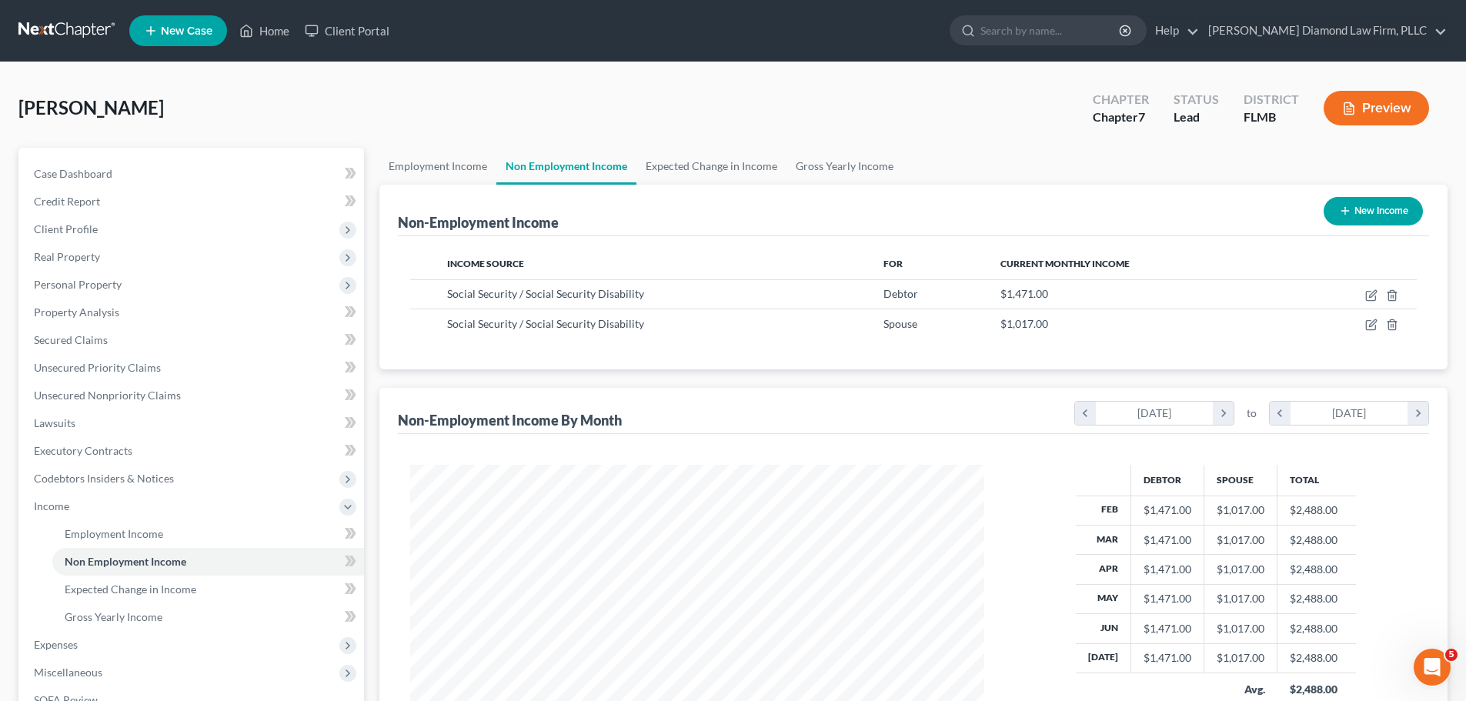
scroll to position [287, 605]
click at [443, 165] on link "Employment Income" at bounding box center [437, 166] width 117 height 37
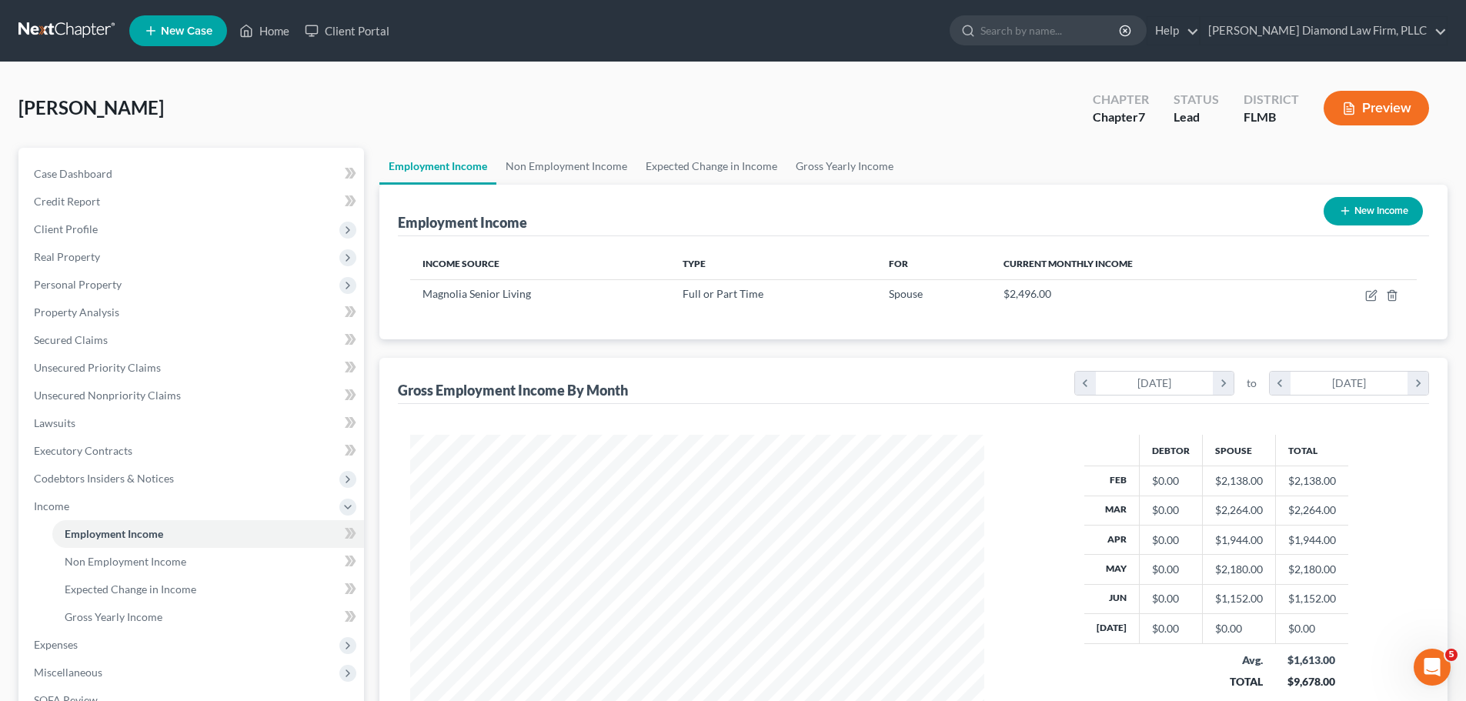
scroll to position [287, 605]
click at [165, 315] on link "Property Analysis" at bounding box center [193, 313] width 343 height 28
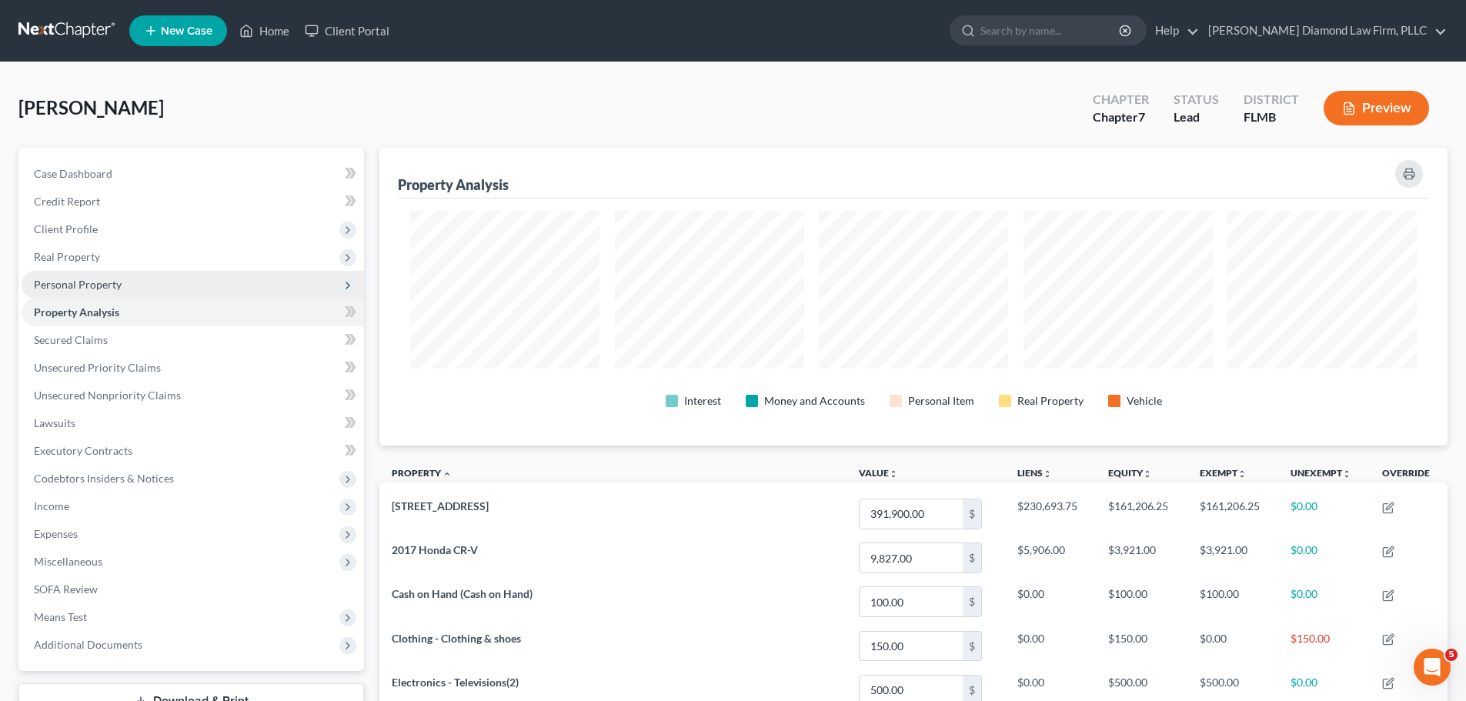
click at [113, 296] on span "Personal Property" at bounding box center [193, 285] width 343 height 28
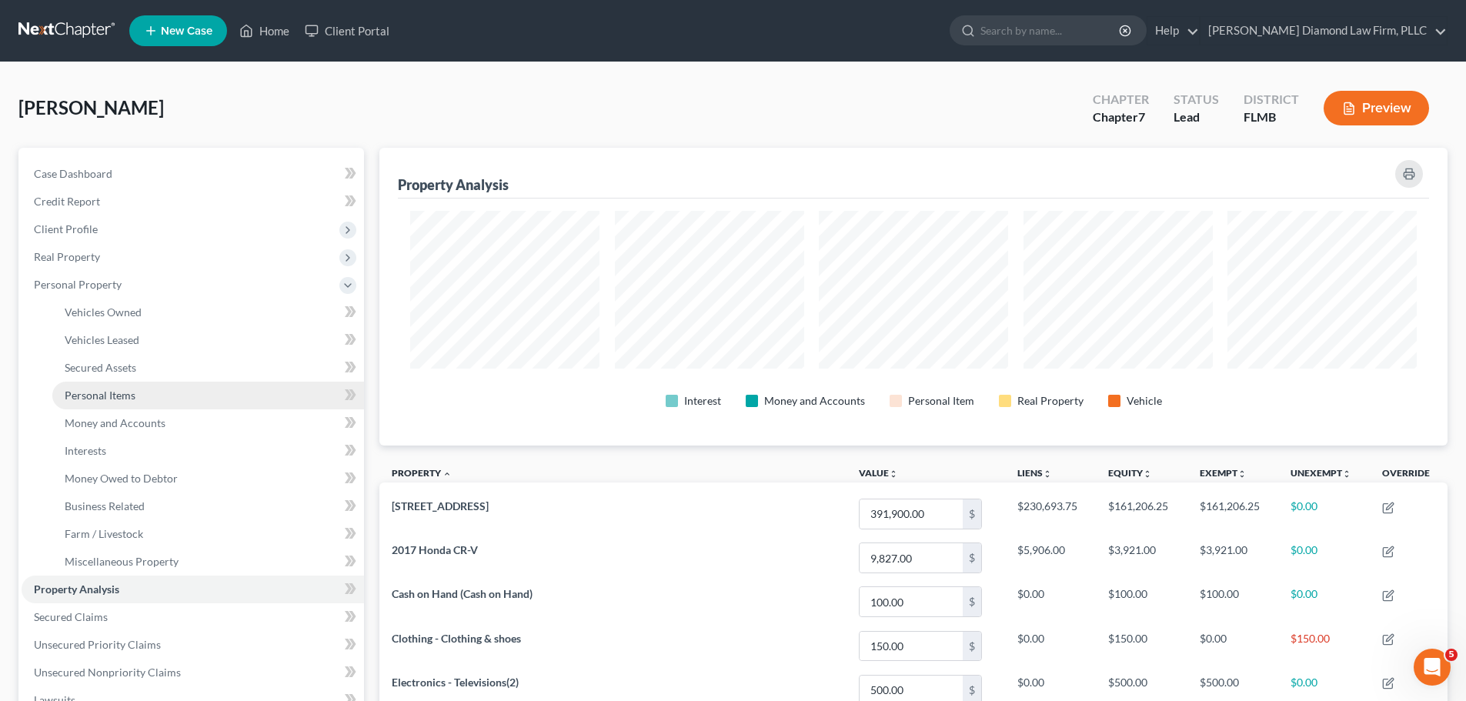
click at [115, 399] on span "Personal Items" at bounding box center [100, 395] width 71 height 13
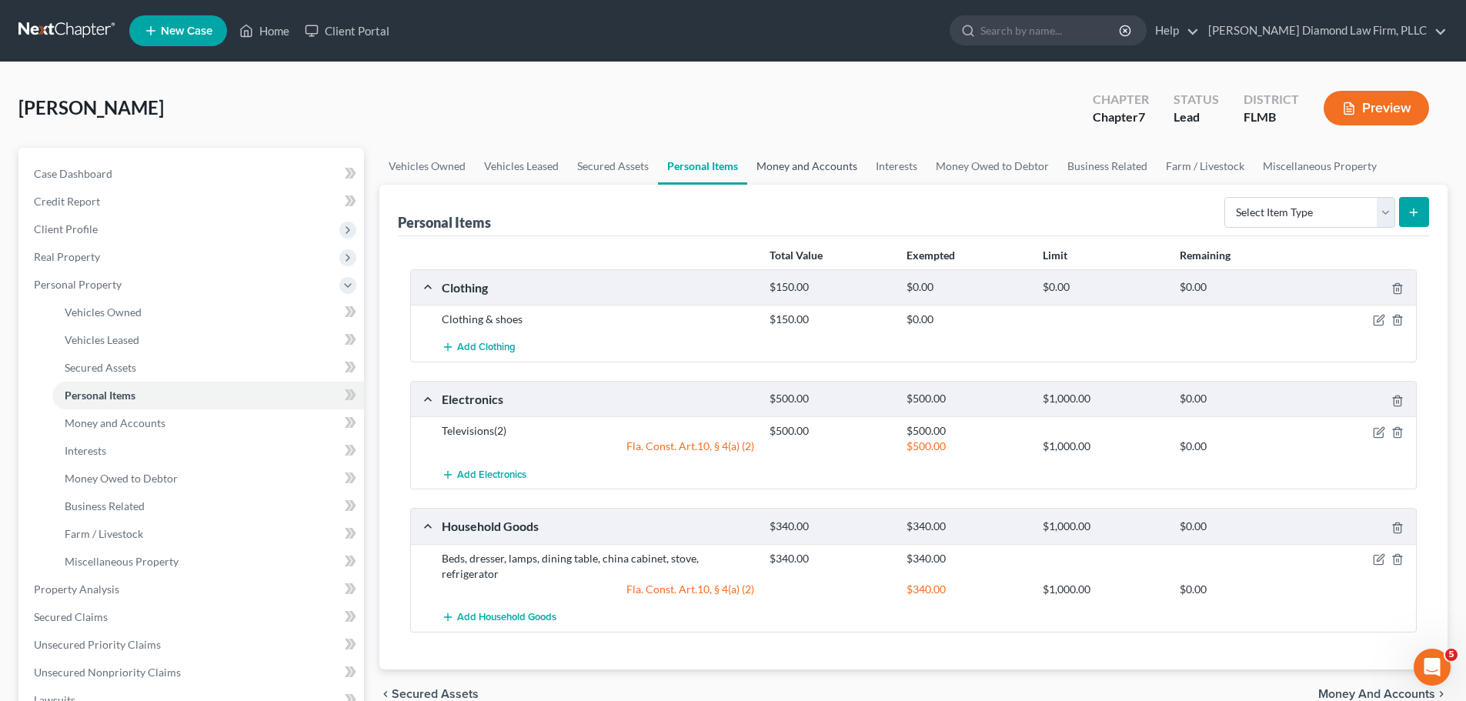
click at [804, 167] on link "Money and Accounts" at bounding box center [806, 166] width 119 height 37
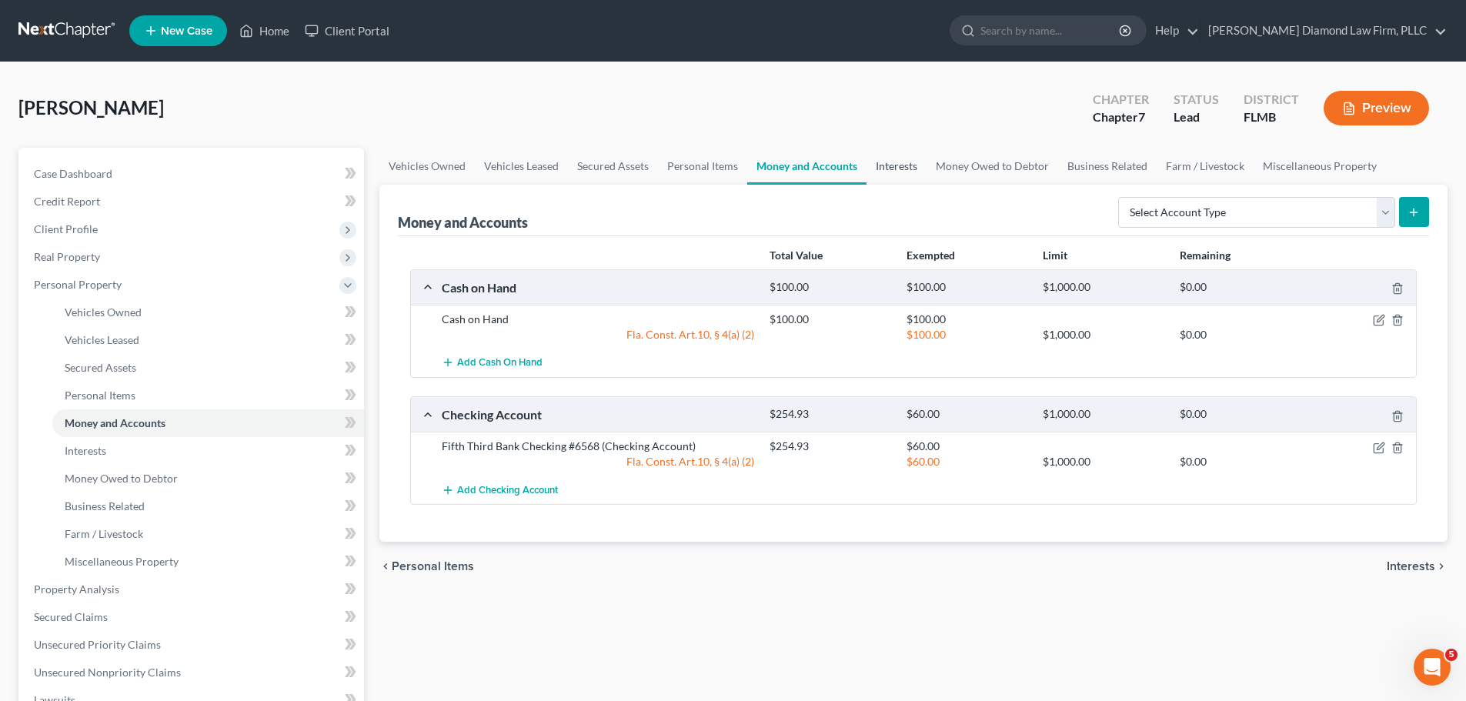
click at [887, 162] on link "Interests" at bounding box center [897, 166] width 60 height 37
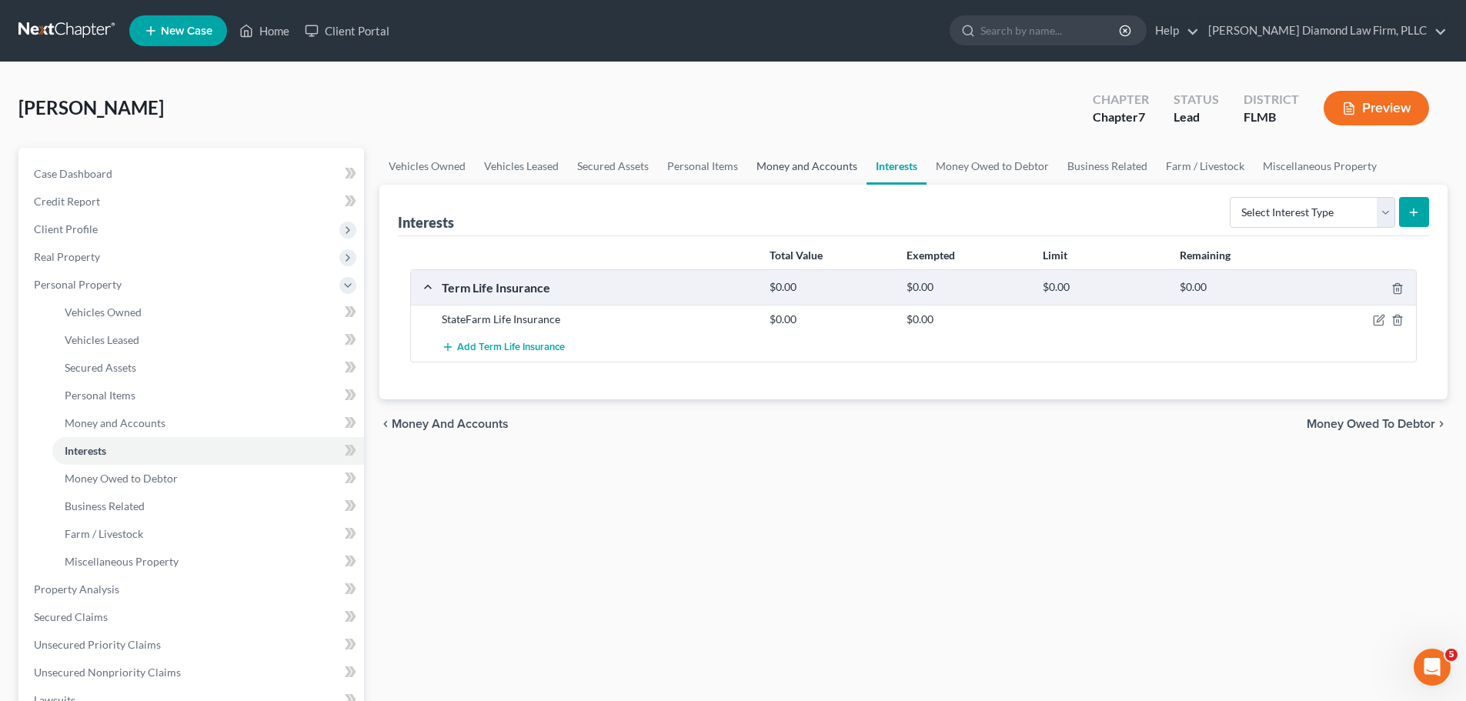
click at [776, 167] on link "Money and Accounts" at bounding box center [806, 166] width 119 height 37
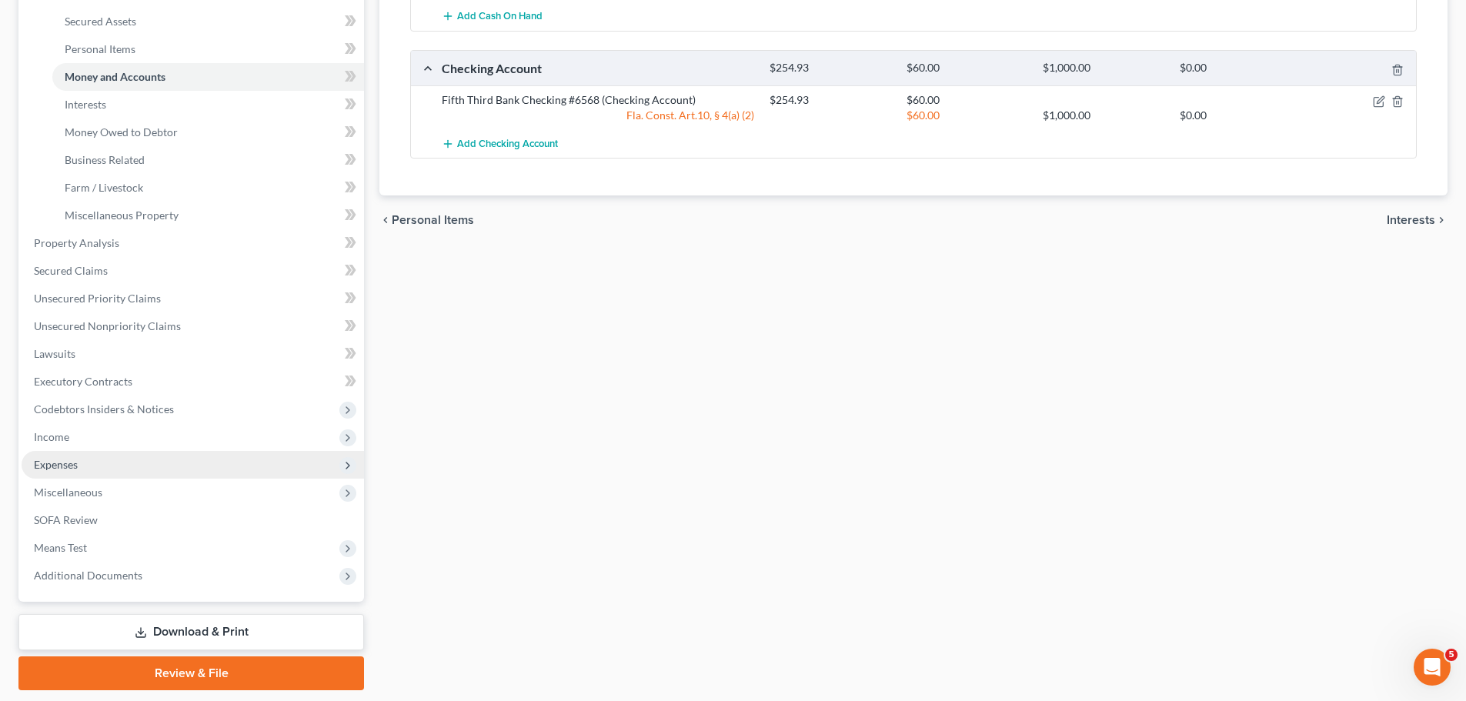
scroll to position [394, 0]
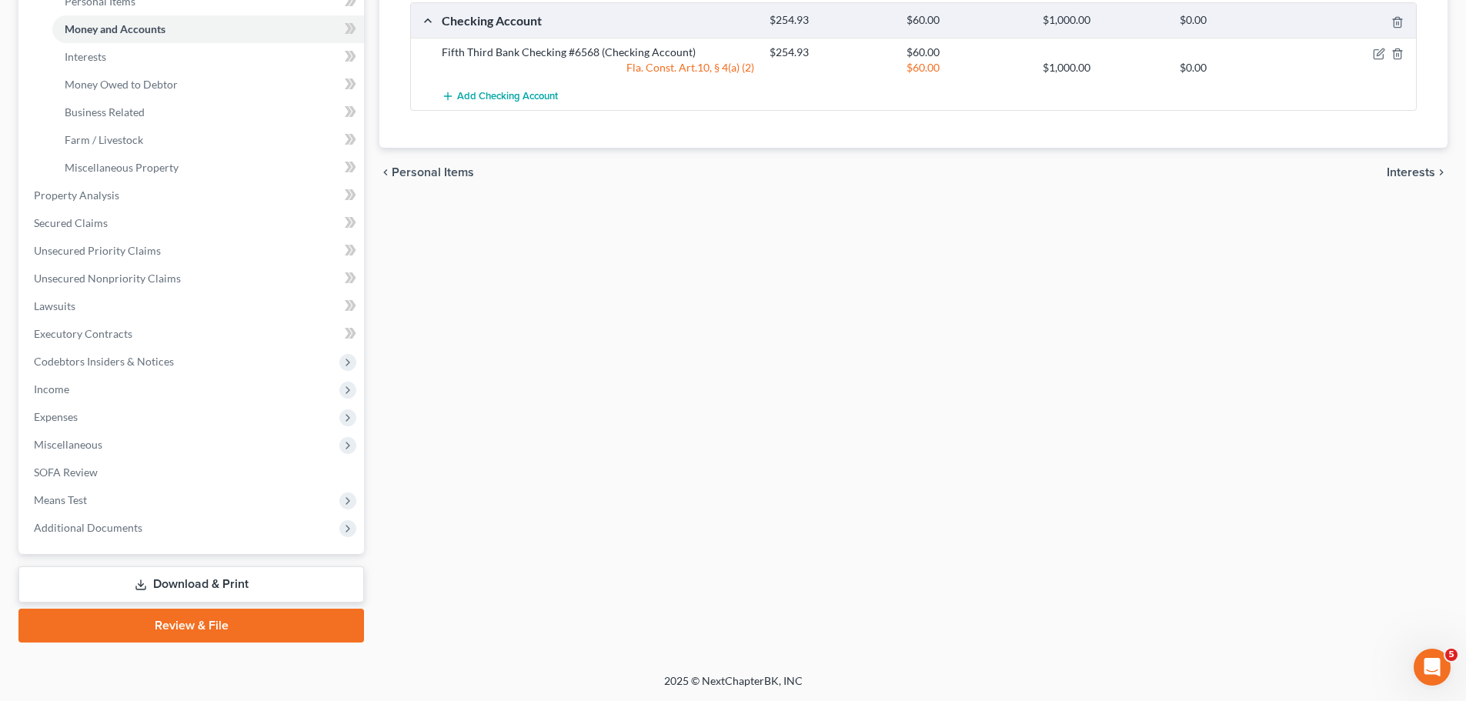
click at [159, 570] on link "Download & Print" at bounding box center [191, 585] width 346 height 36
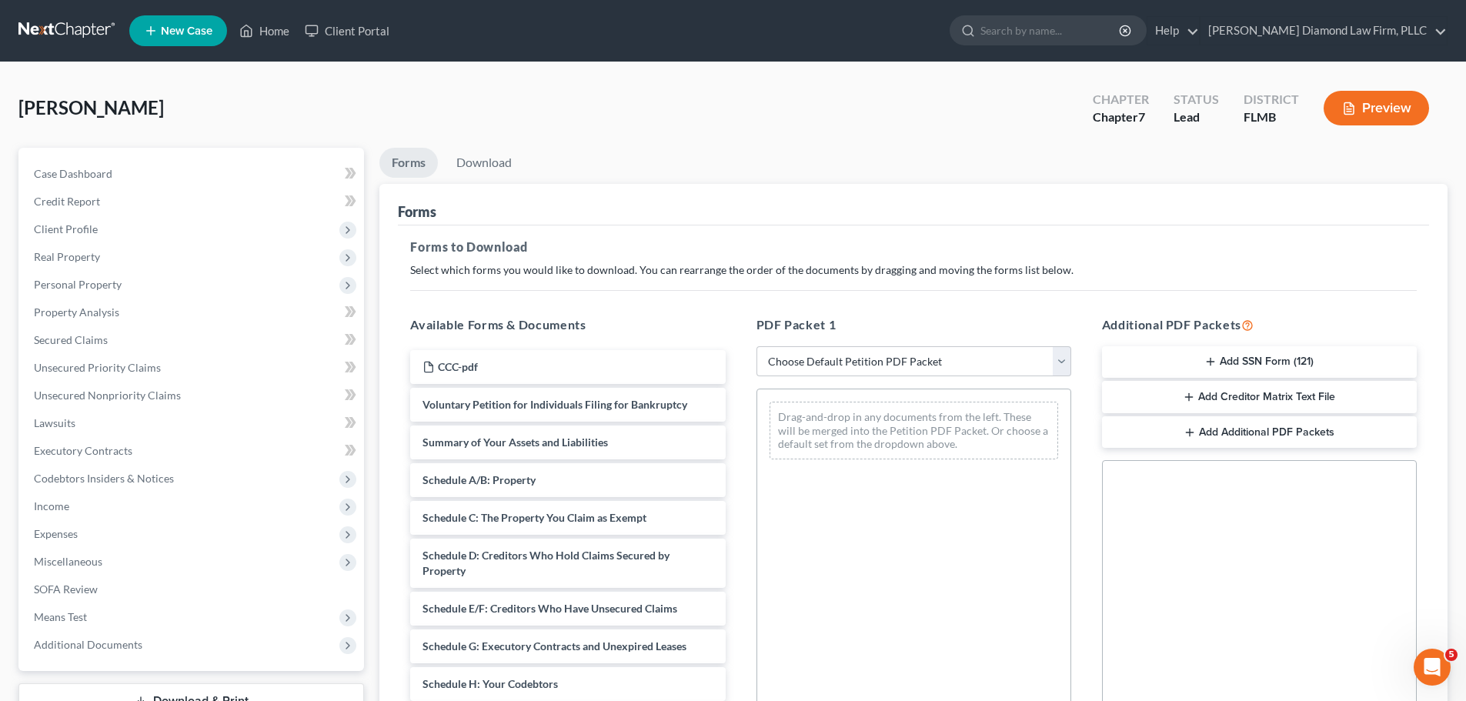
click at [1213, 356] on icon "button" at bounding box center [1211, 362] width 12 height 12
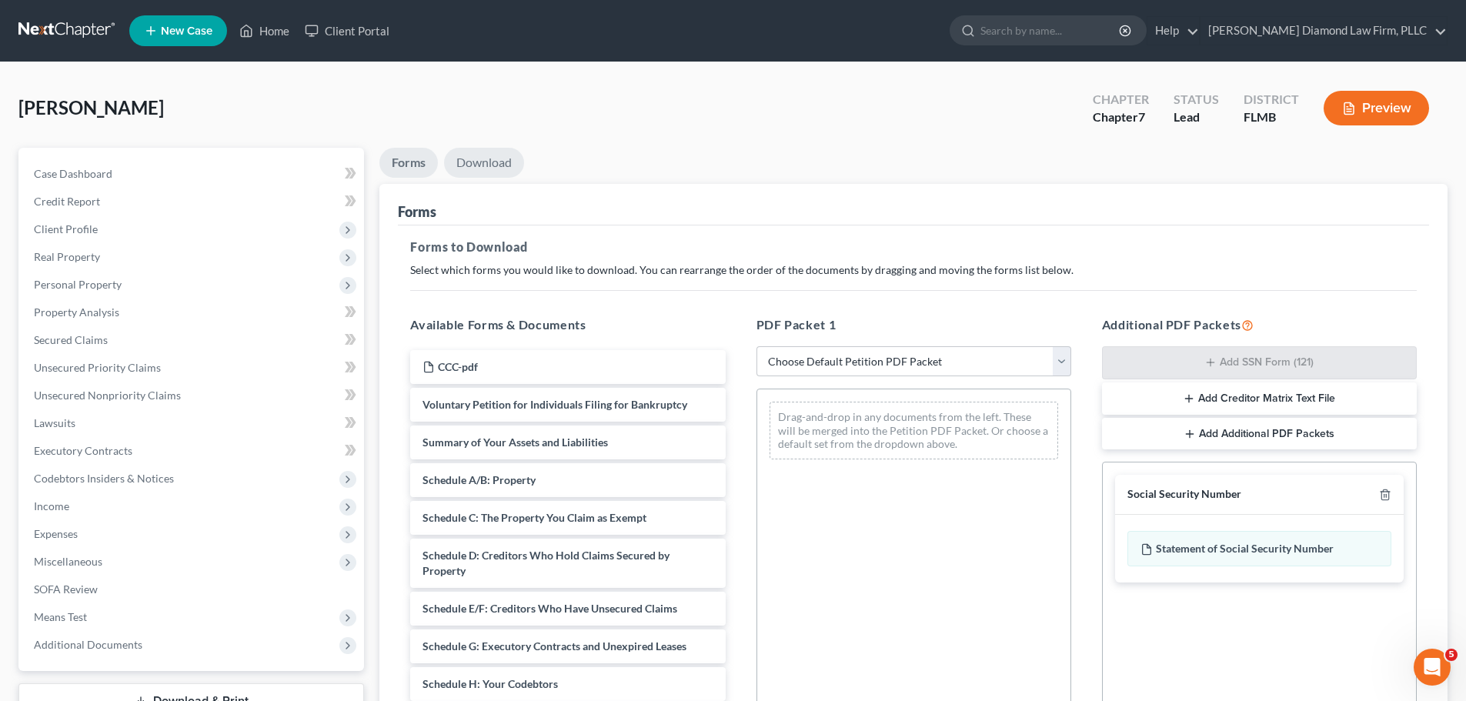
click at [466, 159] on link "Download" at bounding box center [484, 163] width 80 height 30
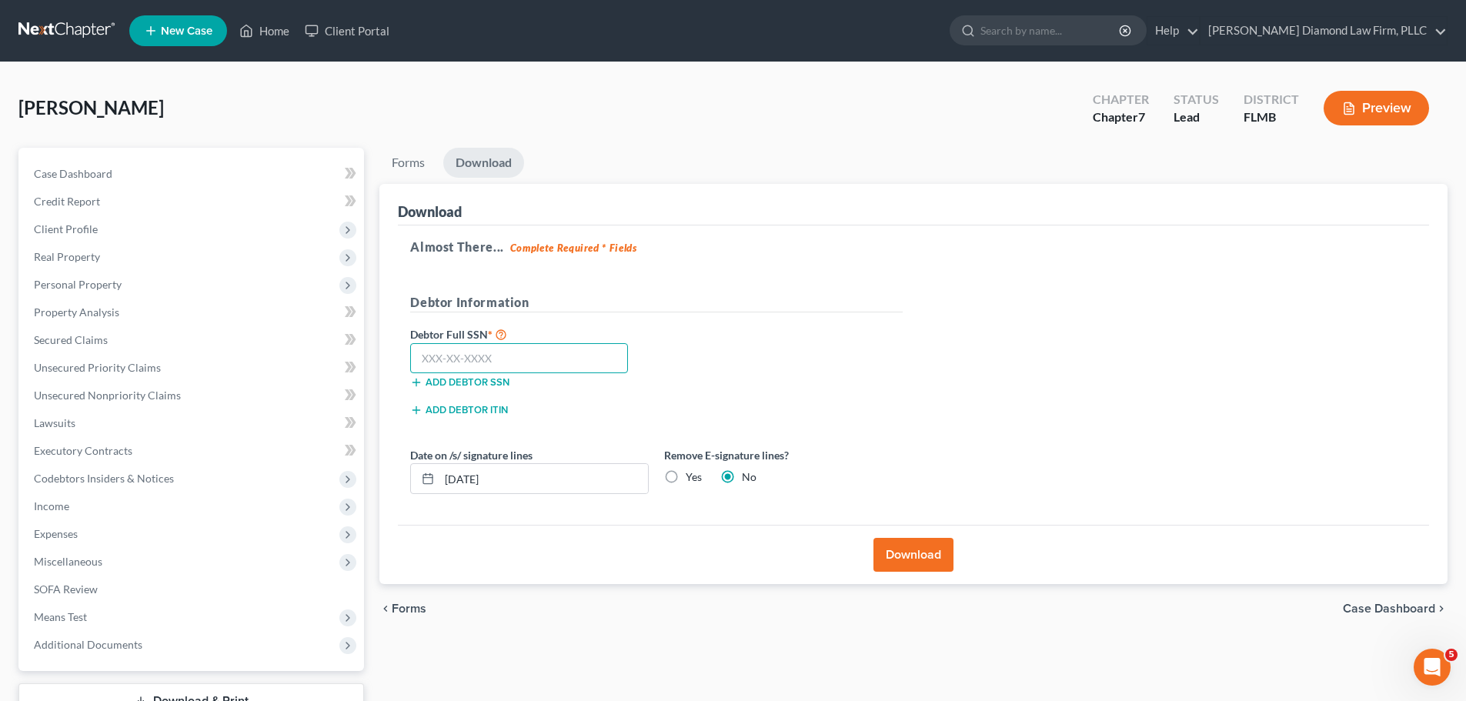
click at [540, 347] on input "text" at bounding box center [519, 358] width 218 height 31
type input "479-23-7876"
click at [914, 552] on button "Download" at bounding box center [914, 555] width 80 height 34
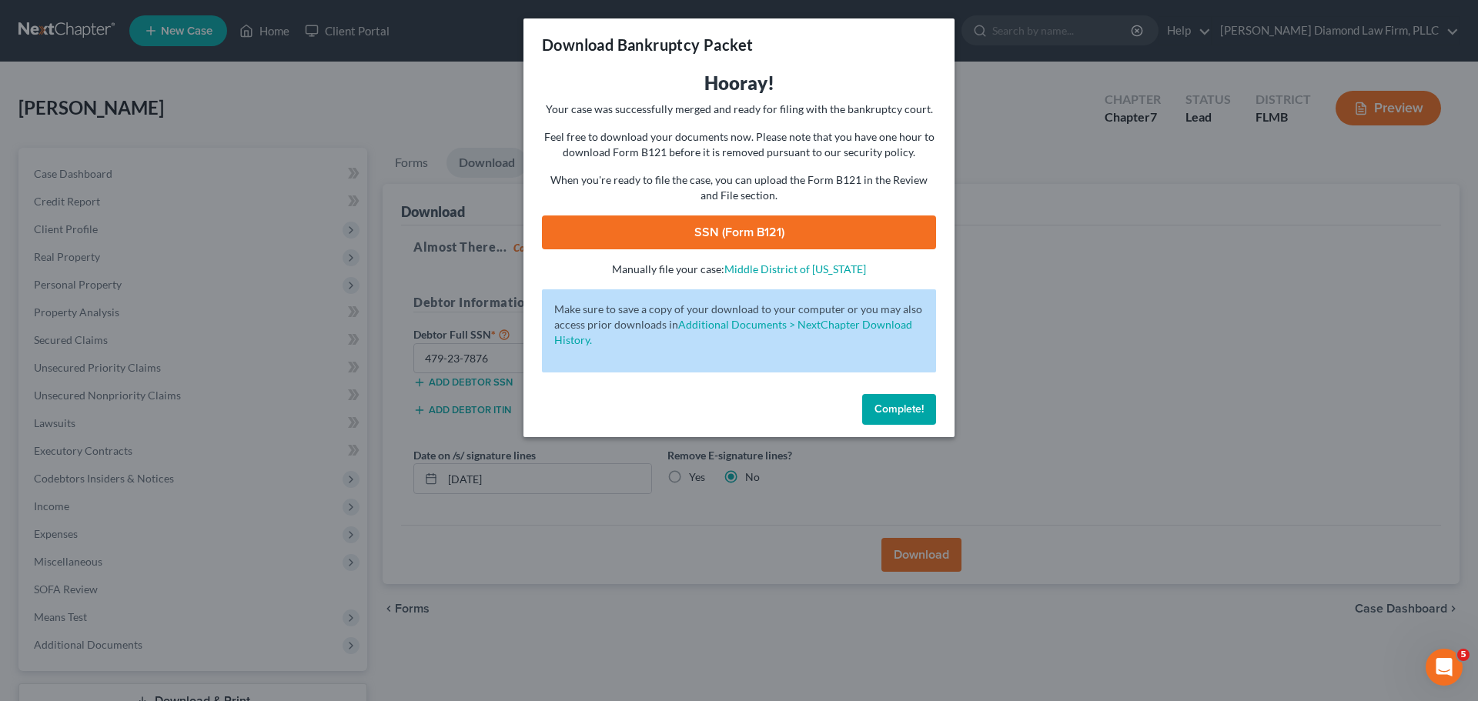
click at [784, 222] on link "SSN (Form B121)" at bounding box center [739, 233] width 394 height 34
click at [898, 405] on span "Complete!" at bounding box center [898, 409] width 49 height 13
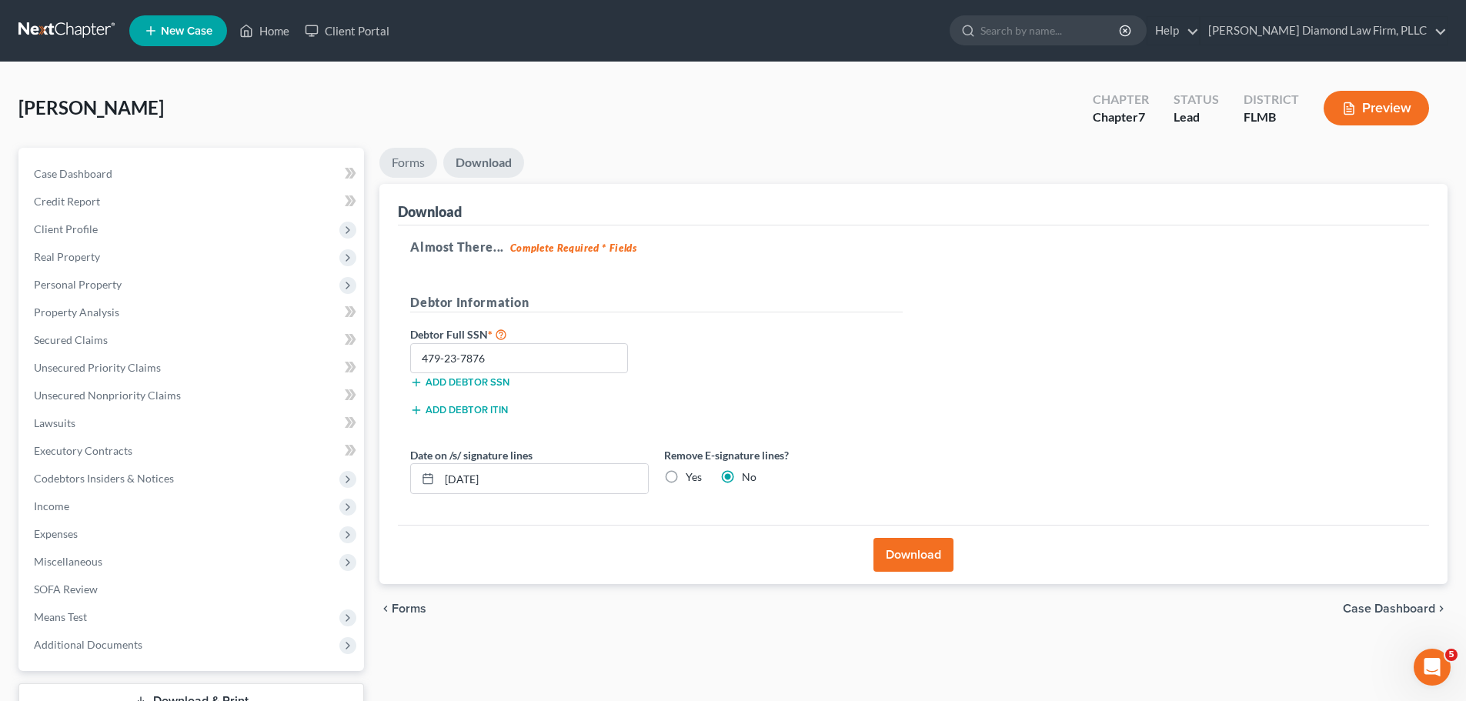
click at [408, 165] on link "Forms" at bounding box center [408, 163] width 58 height 30
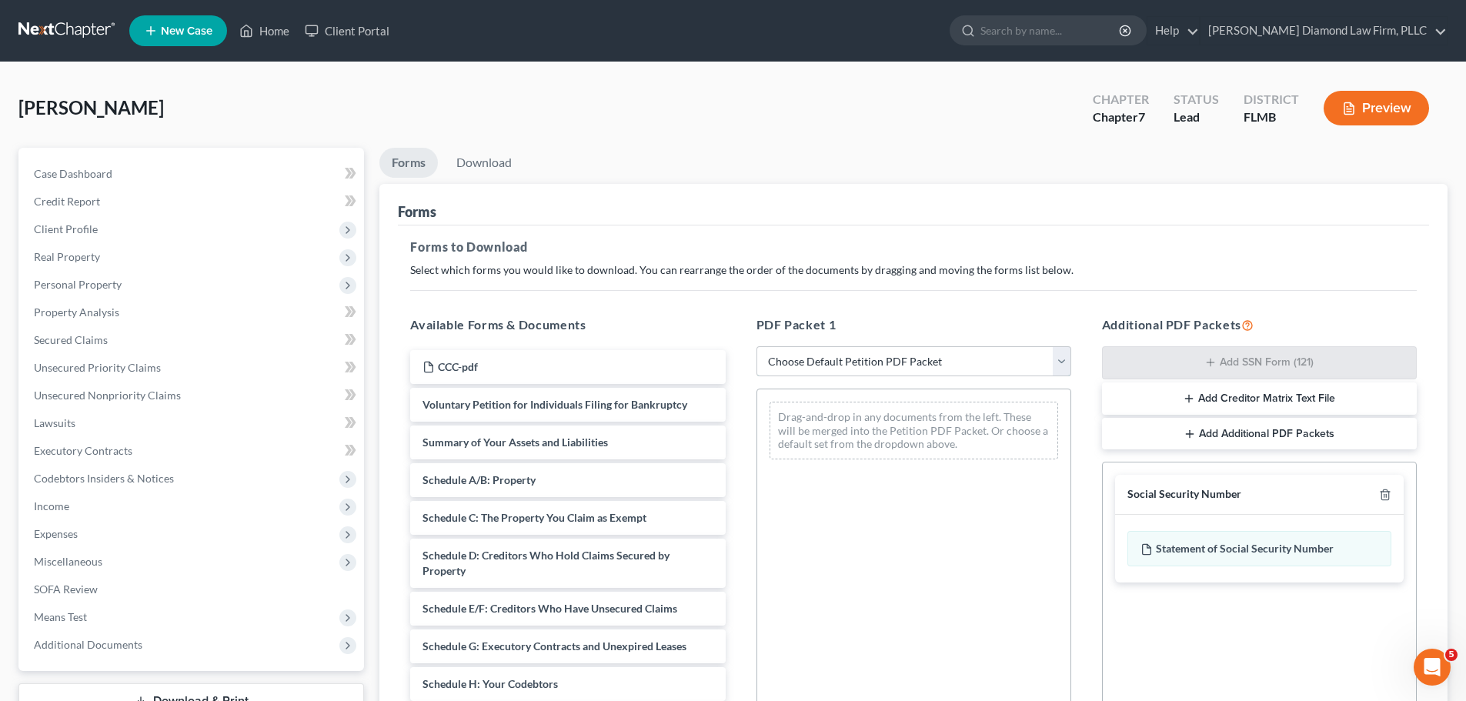
click at [864, 354] on select "Choose Default Petition PDF Packet Complete Bankruptcy Petition (all forms and …" at bounding box center [914, 361] width 315 height 31
select select "0"
click at [757, 346] on select "Choose Default Petition PDF Packet Complete Bankruptcy Petition (all forms and …" at bounding box center [914, 361] width 315 height 31
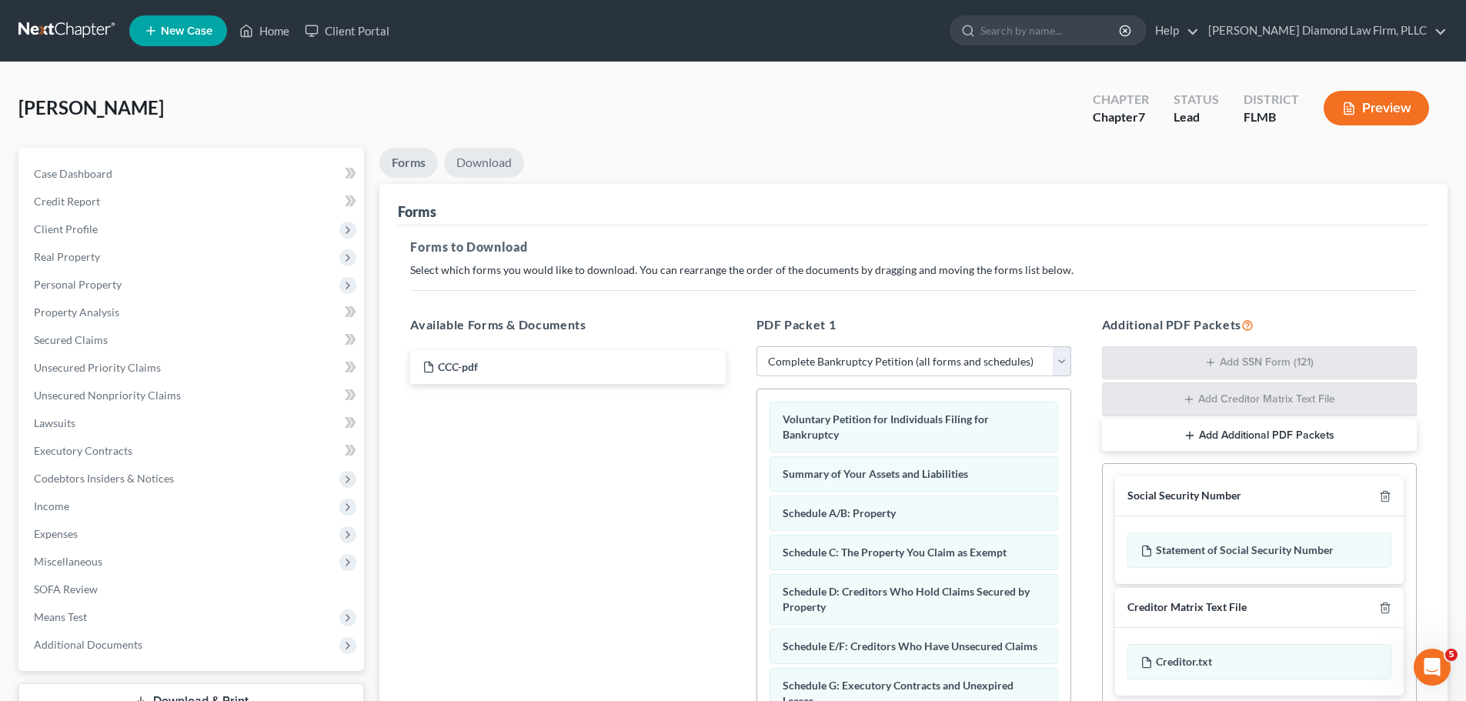
click at [501, 174] on link "Download" at bounding box center [484, 163] width 80 height 30
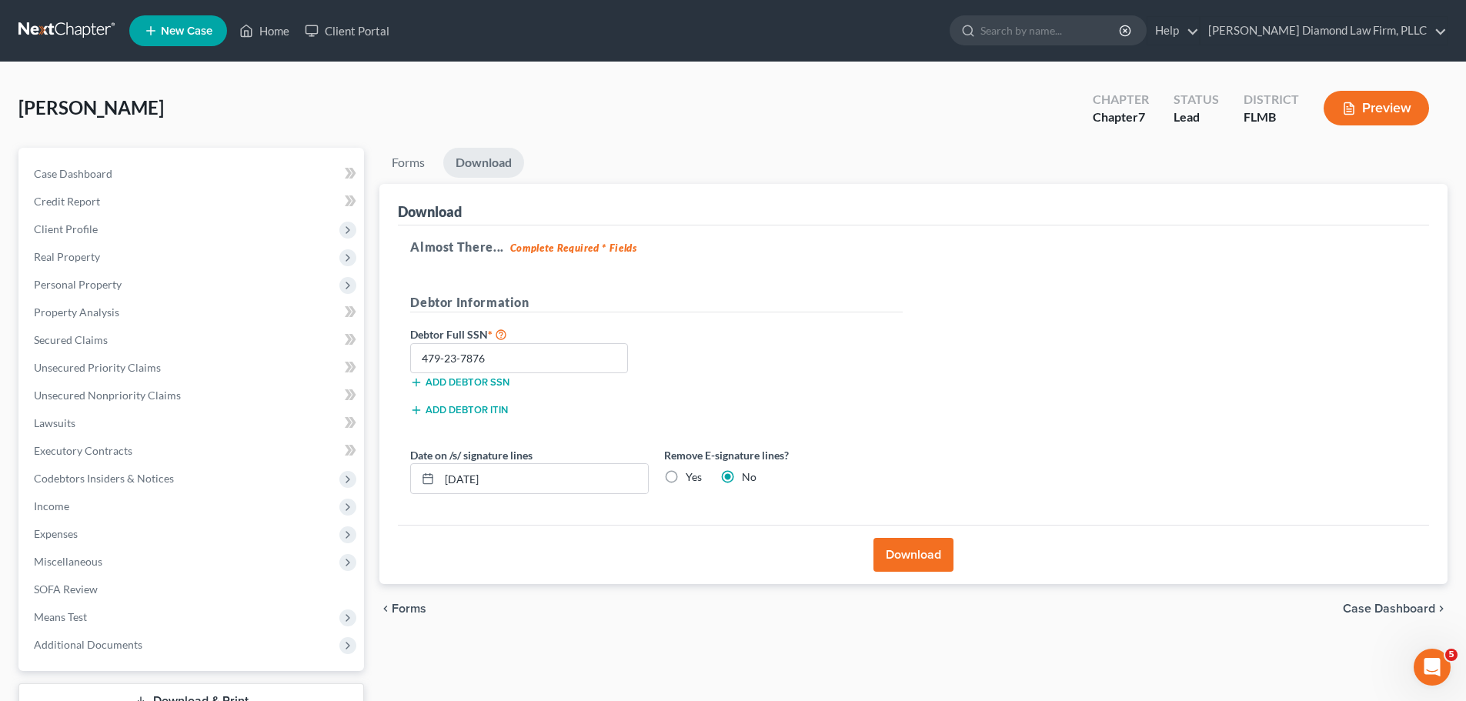
click at [911, 549] on button "Download" at bounding box center [914, 555] width 80 height 34
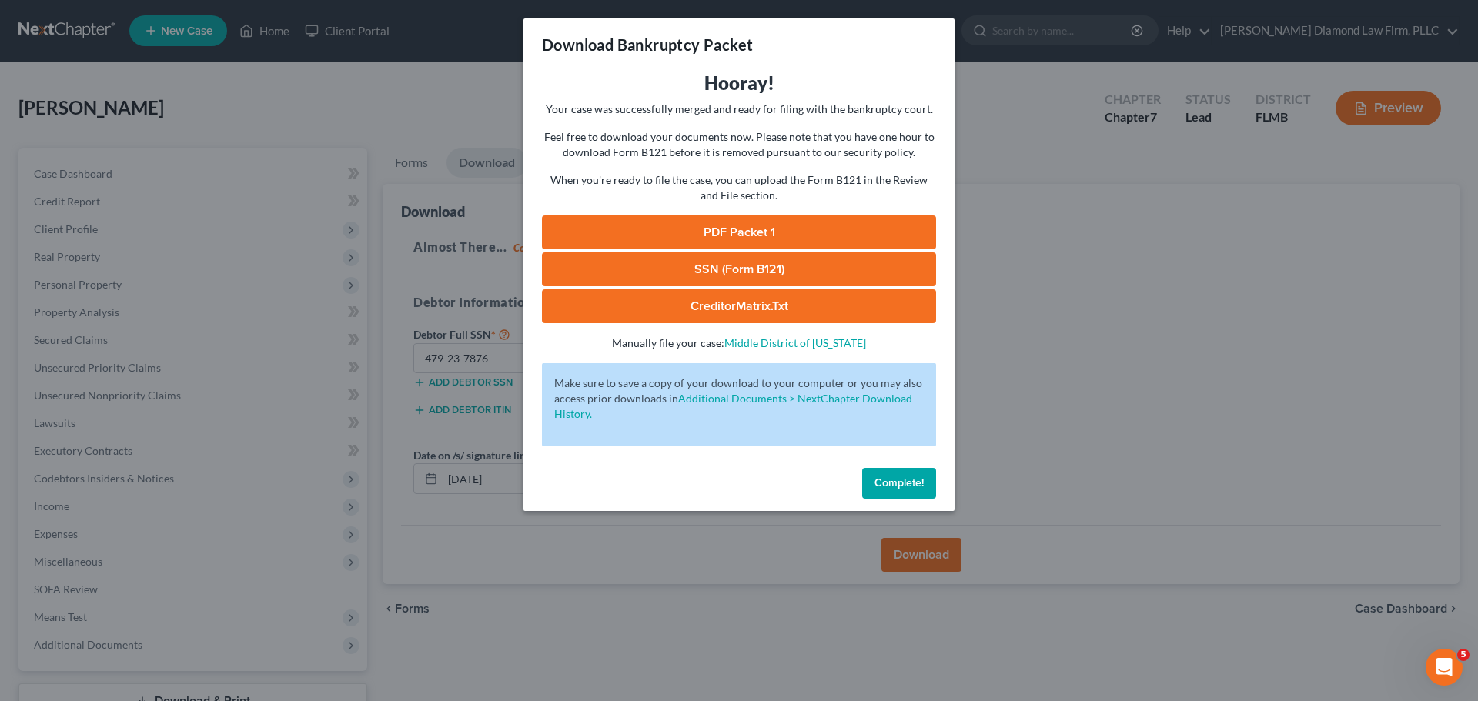
click at [844, 228] on link "PDF Packet 1" at bounding box center [739, 233] width 394 height 34
drag, startPoint x: 894, startPoint y: 486, endPoint x: 797, endPoint y: 685, distance: 221.3
click at [894, 486] on span "Complete!" at bounding box center [898, 482] width 49 height 13
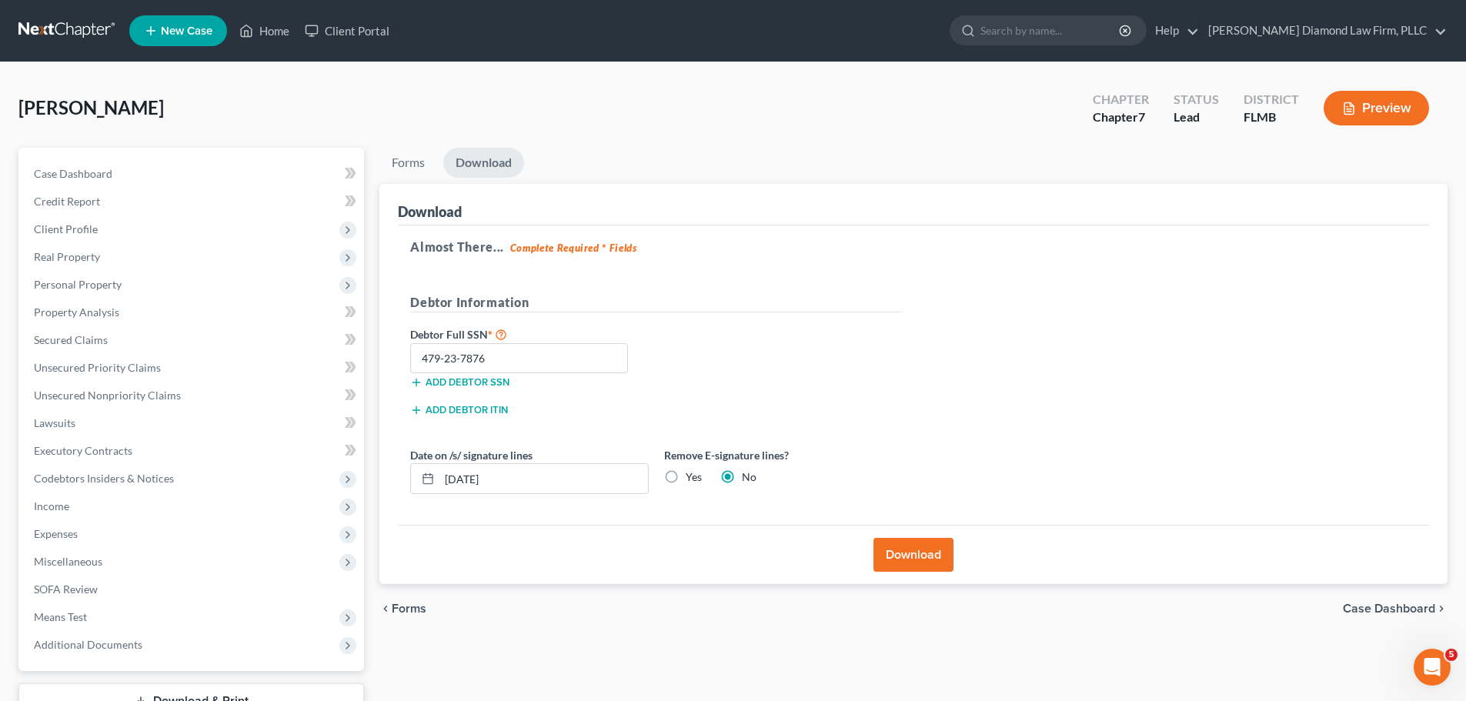
click at [766, 86] on div "Delilovic, Zijad Upgraded Chapter Chapter 7 Status Lead District FLMB Preview" at bounding box center [732, 114] width 1429 height 67
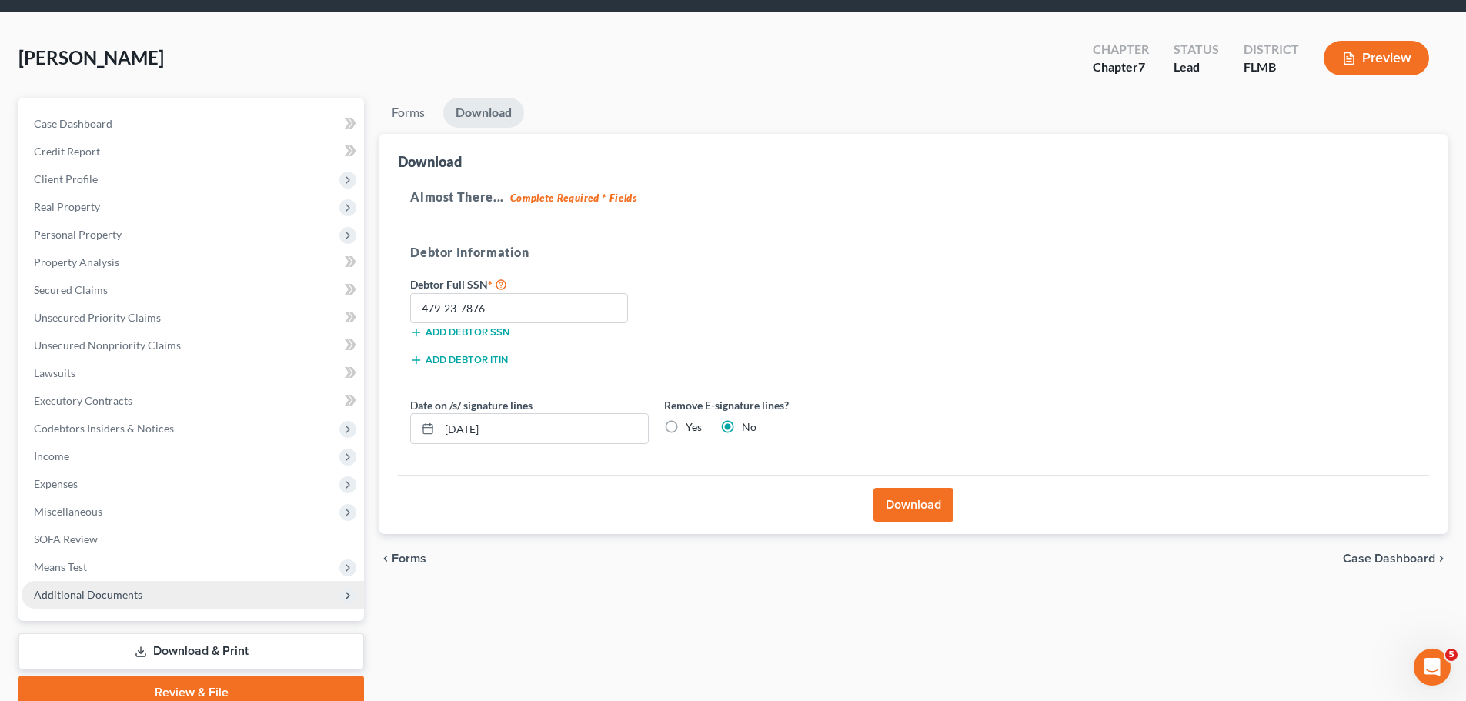
scroll to position [77, 0]
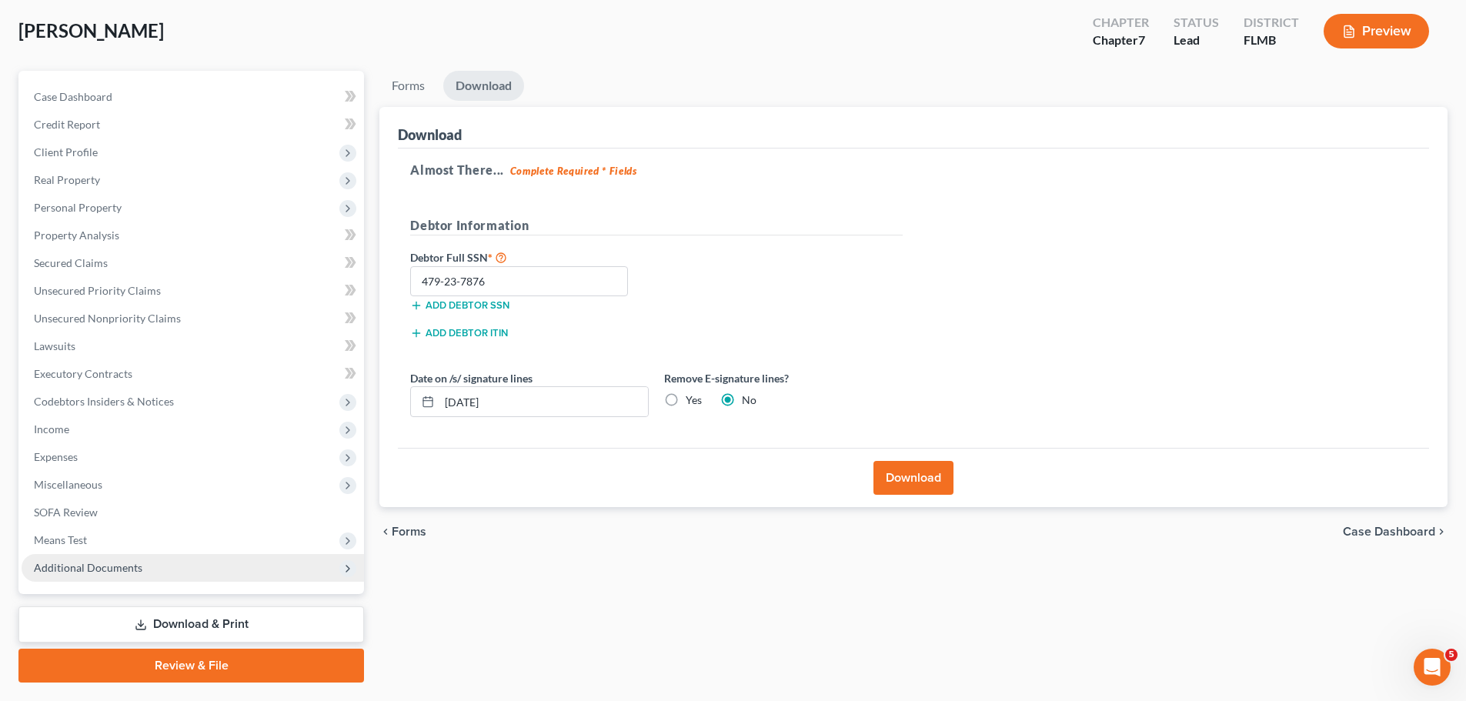
click at [119, 567] on span "Additional Documents" at bounding box center [88, 567] width 109 height 13
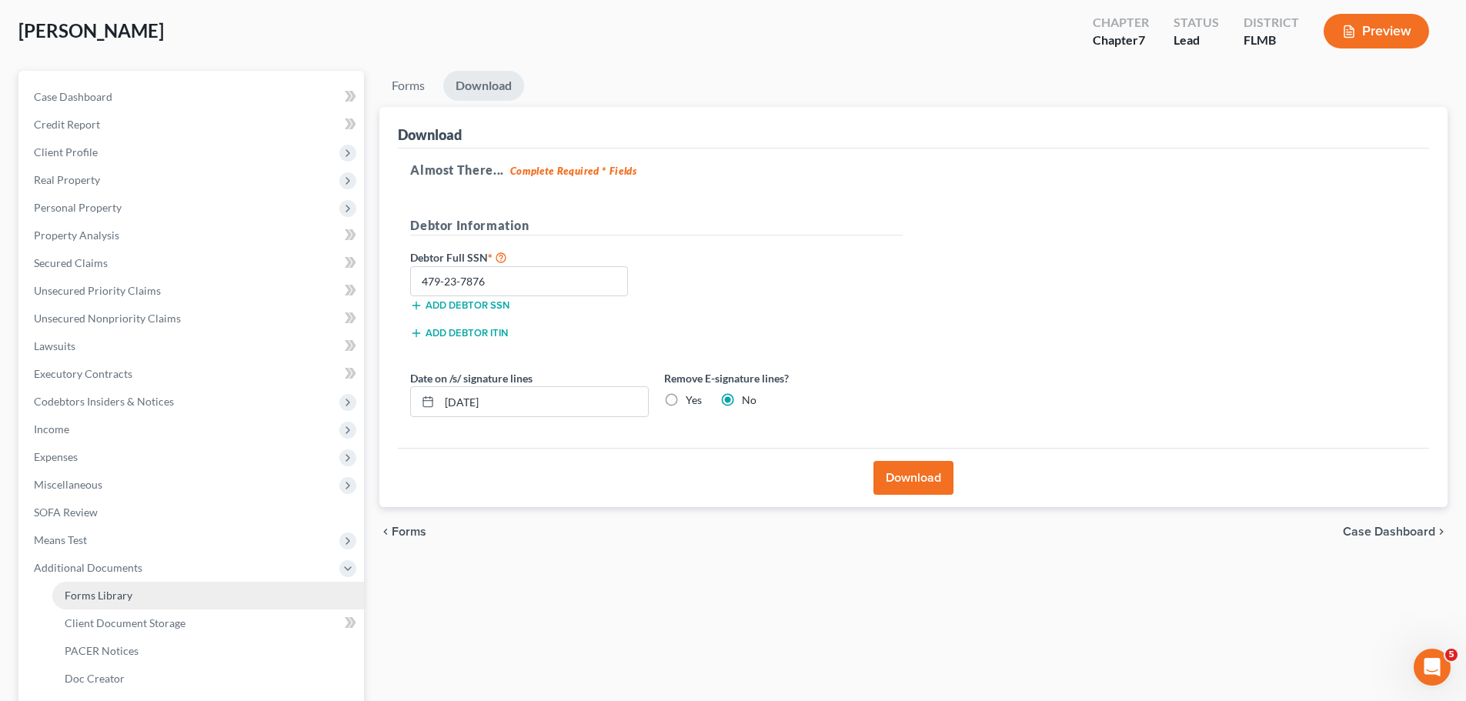
click at [119, 592] on span "Forms Library" at bounding box center [99, 595] width 68 height 13
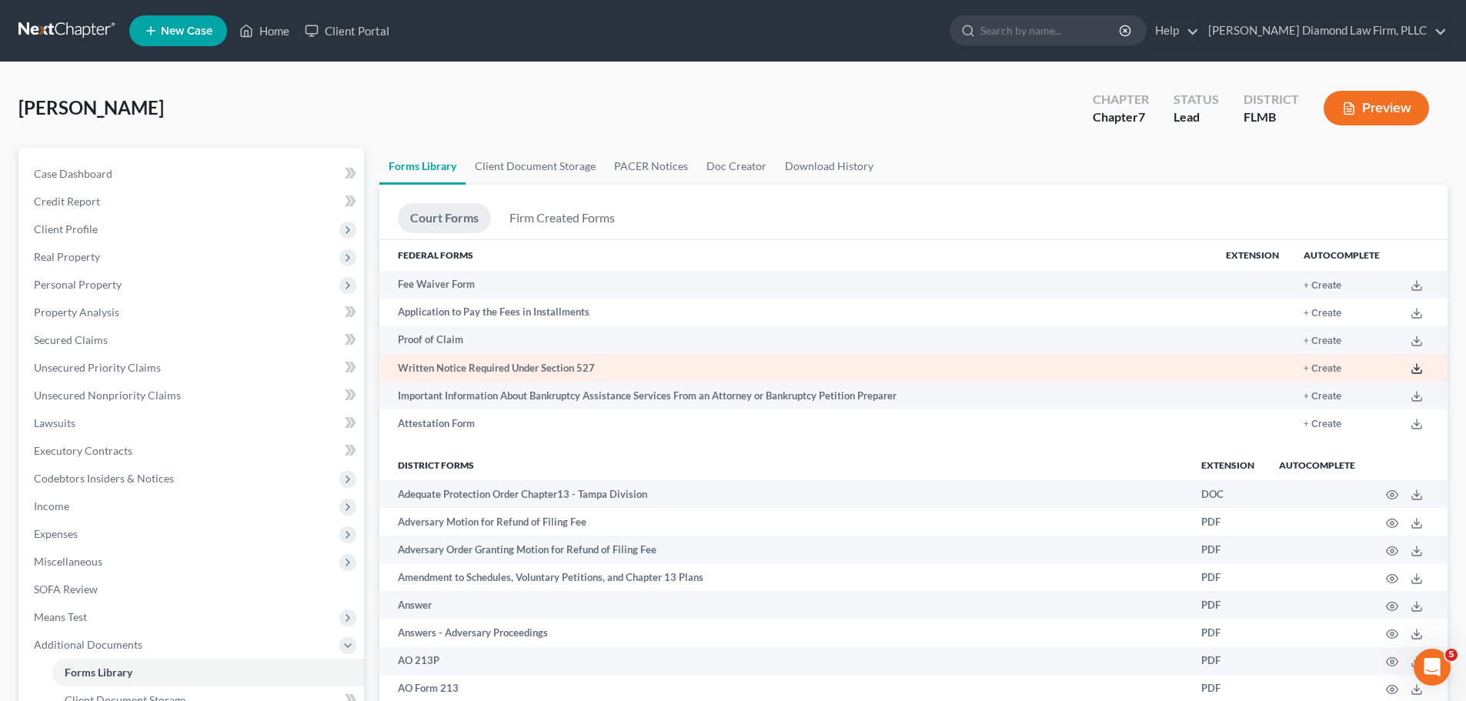
click at [1417, 369] on line at bounding box center [1417, 367] width 0 height 6
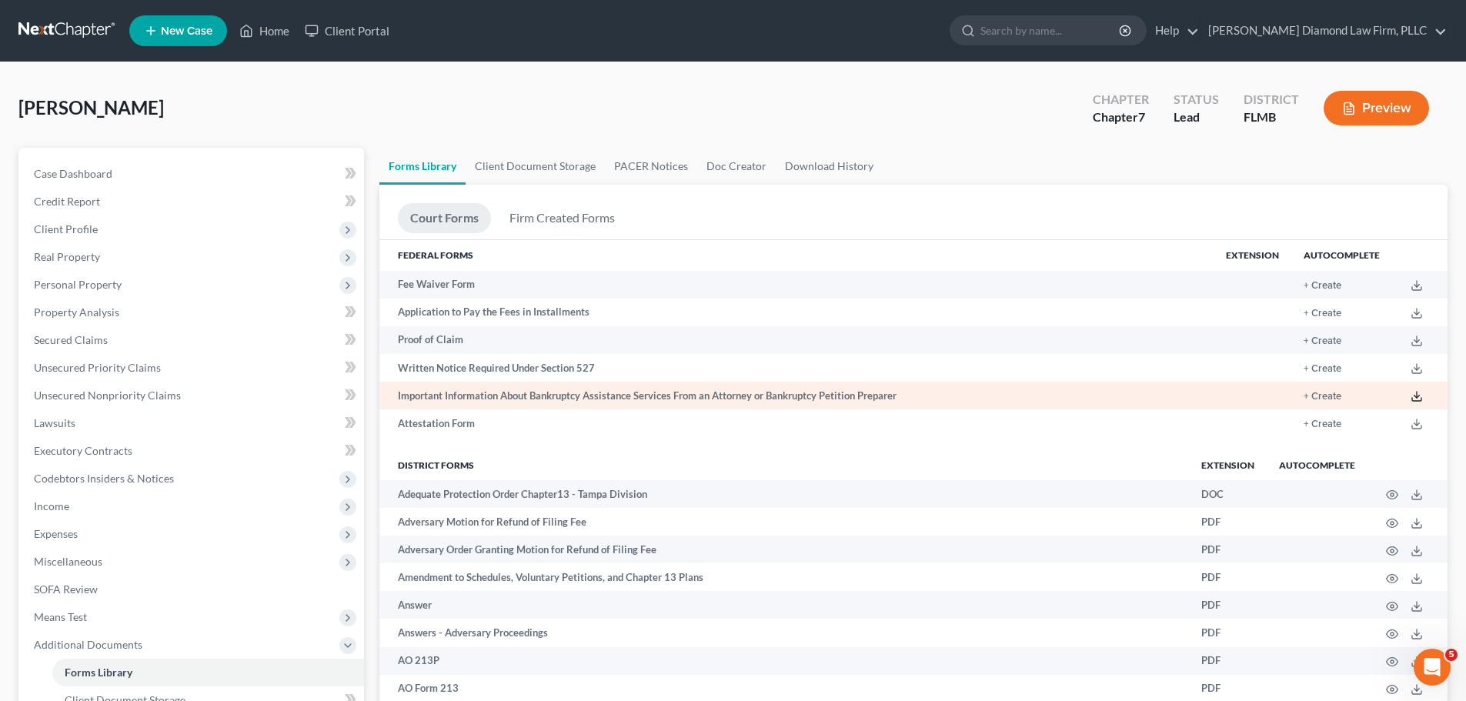
click at [1413, 399] on icon at bounding box center [1417, 396] width 12 height 12
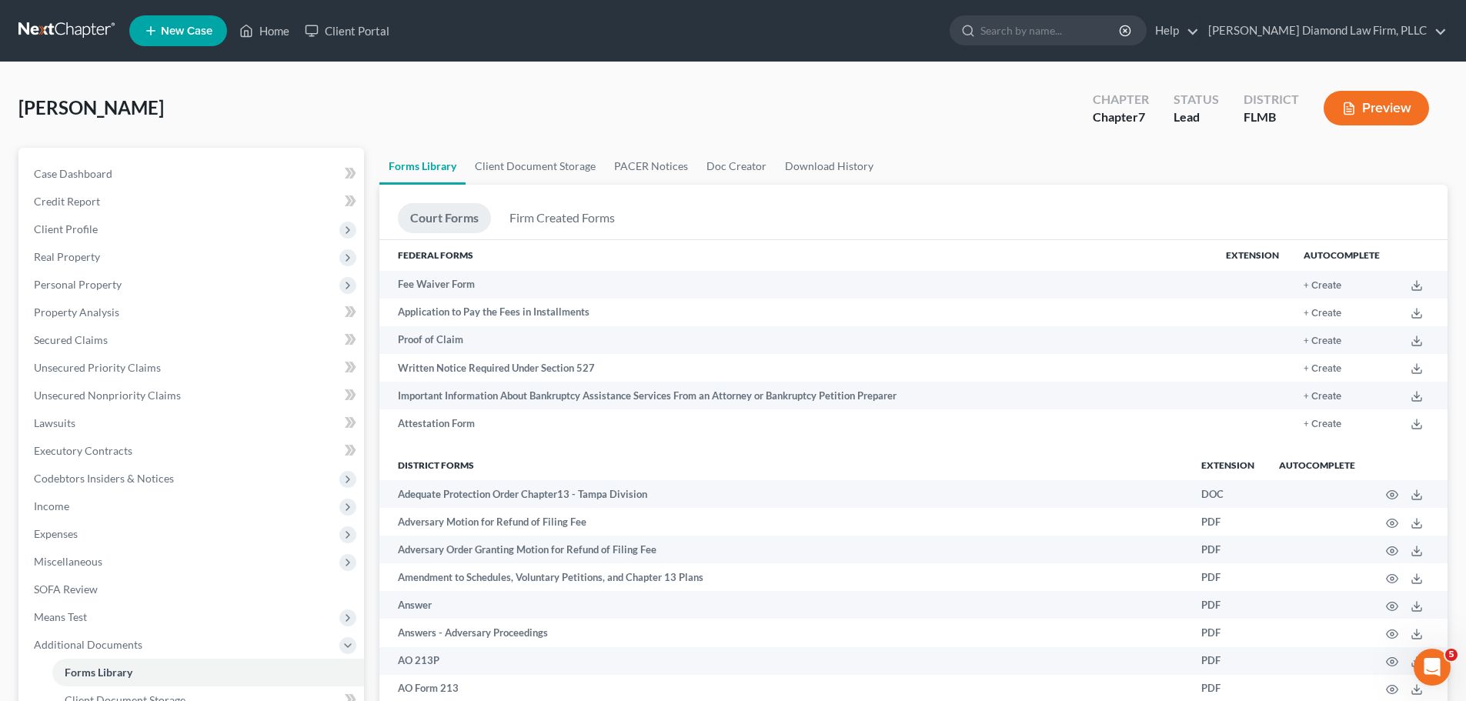
click at [622, 28] on ul "New Case Home Client Portal - No Result - See all results Or Press Enter... Hel…" at bounding box center [788, 31] width 1319 height 40
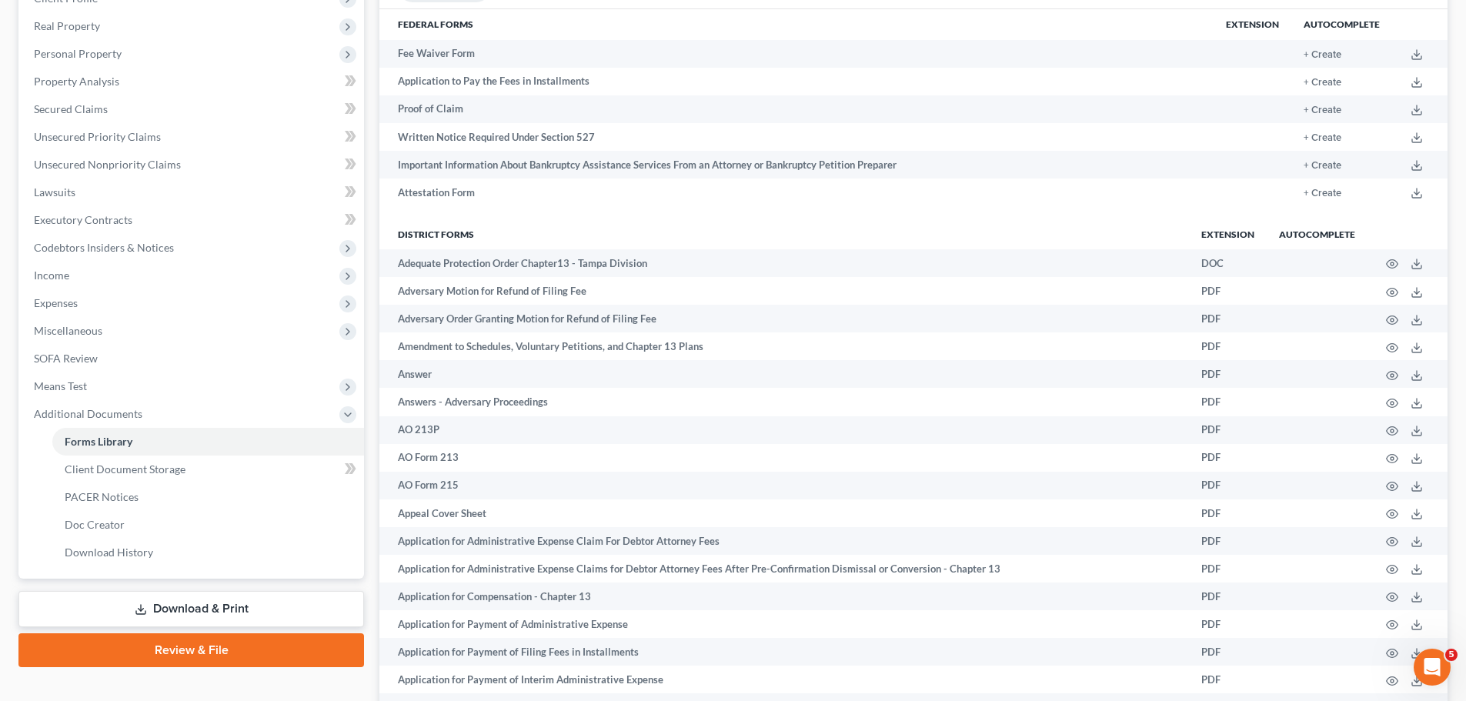
click at [163, 613] on link "Download & Print" at bounding box center [191, 609] width 346 height 36
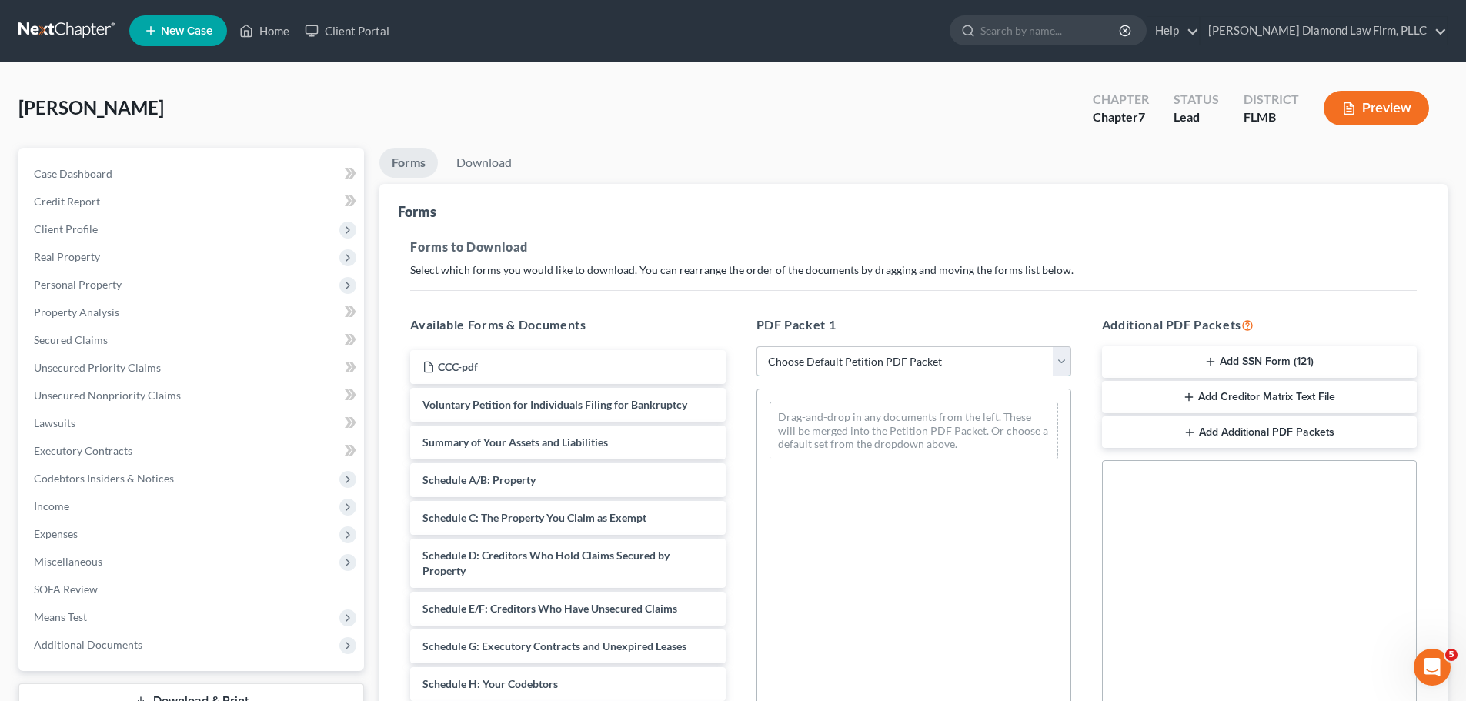
click at [859, 348] on select "Choose Default Petition PDF Packet Complete Bankruptcy Petition (all forms and …" at bounding box center [914, 361] width 315 height 31
select select "3"
click at [757, 346] on select "Choose Default Petition PDF Packet Complete Bankruptcy Petition (all forms and …" at bounding box center [914, 361] width 315 height 31
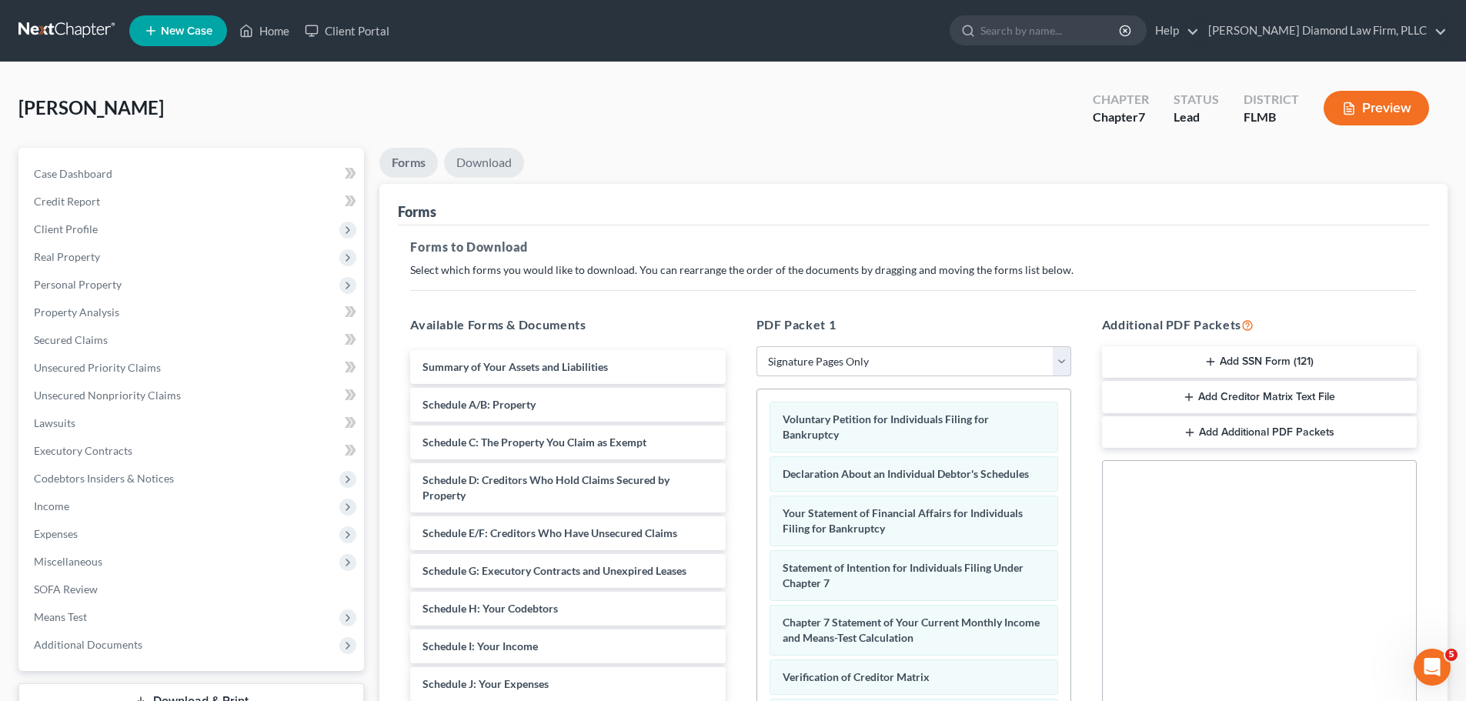
click at [493, 171] on link "Download" at bounding box center [484, 163] width 80 height 30
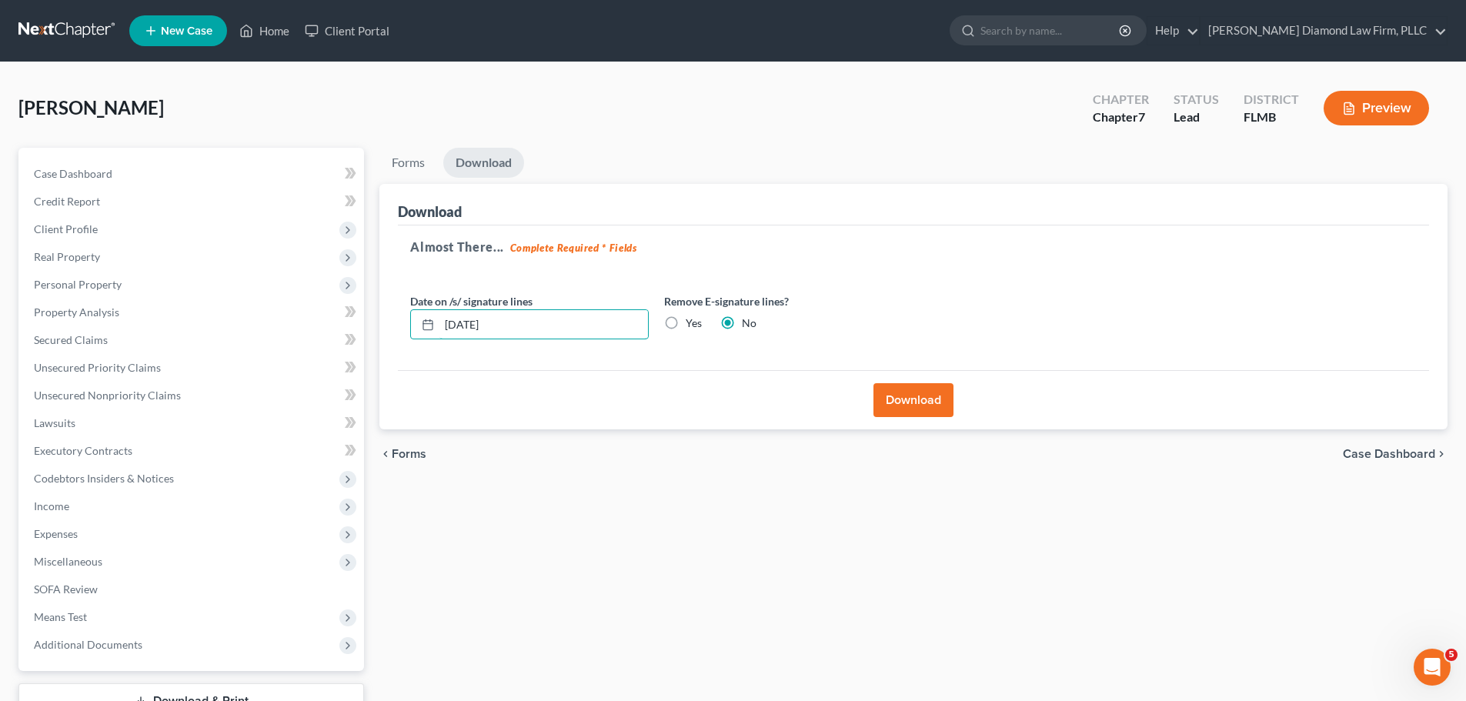
drag, startPoint x: 538, startPoint y: 319, endPoint x: 393, endPoint y: 324, distance: 144.8
click at [395, 324] on div "Download Almost There... Complete Required * Fields Date on /s/ signature lines…" at bounding box center [913, 307] width 1068 height 246
drag, startPoint x: 680, startPoint y: 319, endPoint x: 743, endPoint y: 354, distance: 71.3
click at [686, 319] on label "Yes" at bounding box center [694, 323] width 16 height 15
click at [692, 319] on input "Yes" at bounding box center [697, 321] width 10 height 10
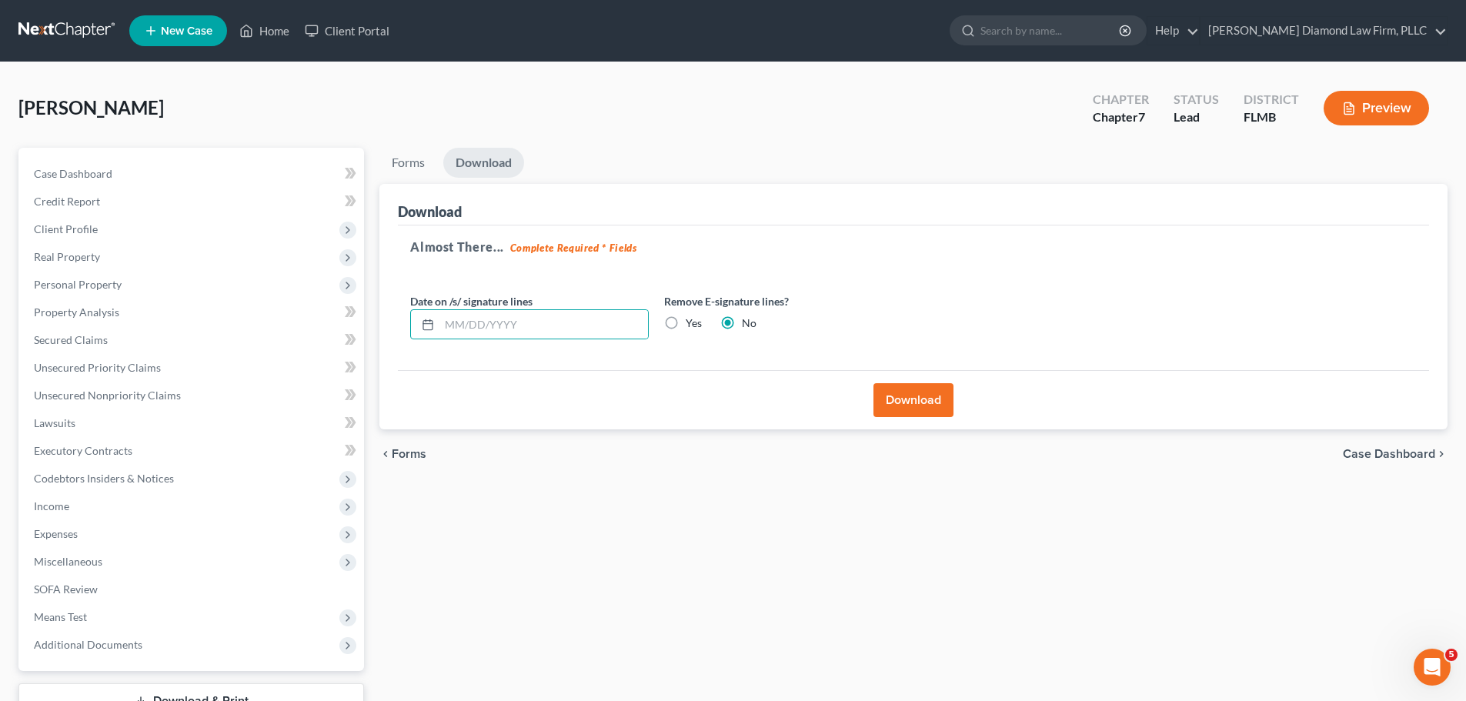
radio input "true"
radio input "false"
click at [885, 379] on div "Download" at bounding box center [913, 399] width 1031 height 59
click at [886, 392] on button "Download" at bounding box center [914, 400] width 80 height 34
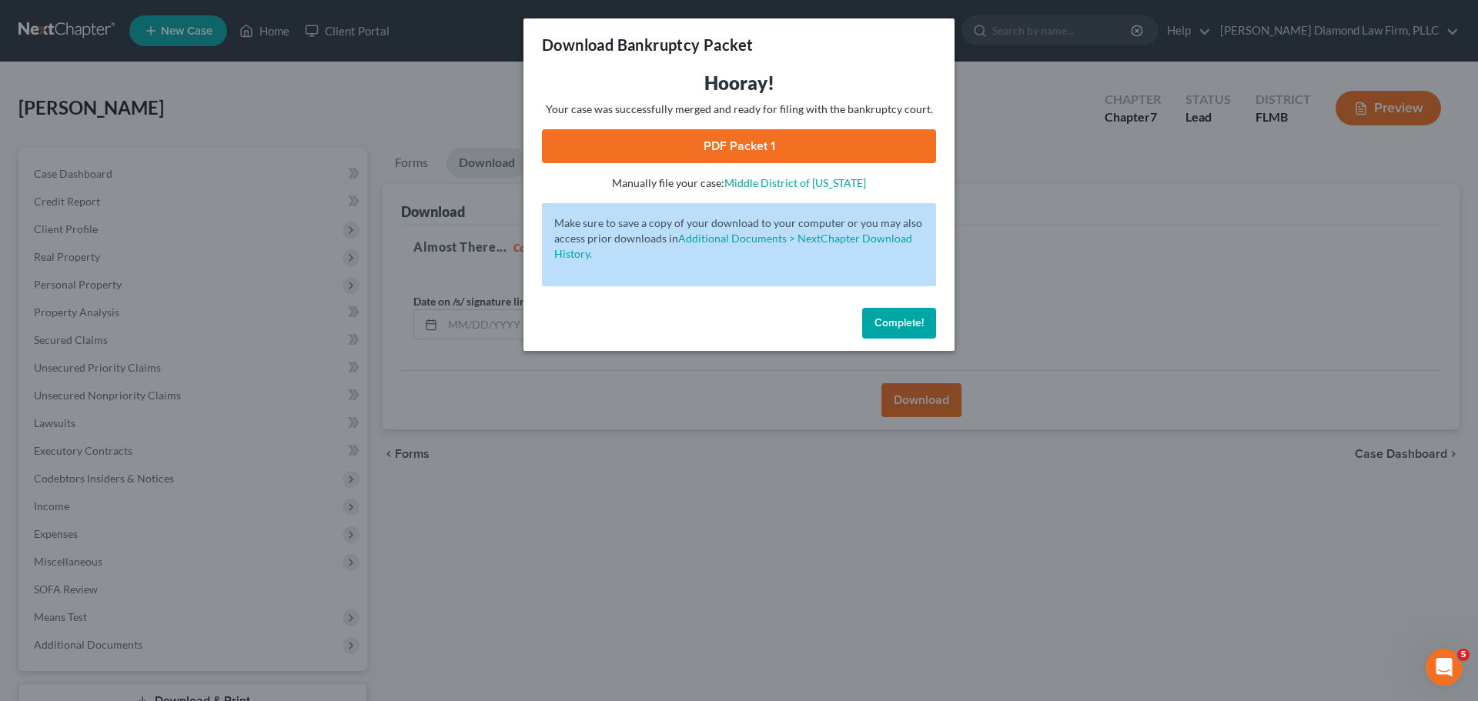
click at [757, 145] on link "PDF Packet 1" at bounding box center [739, 146] width 394 height 34
click at [881, 318] on span "Complete!" at bounding box center [898, 322] width 49 height 13
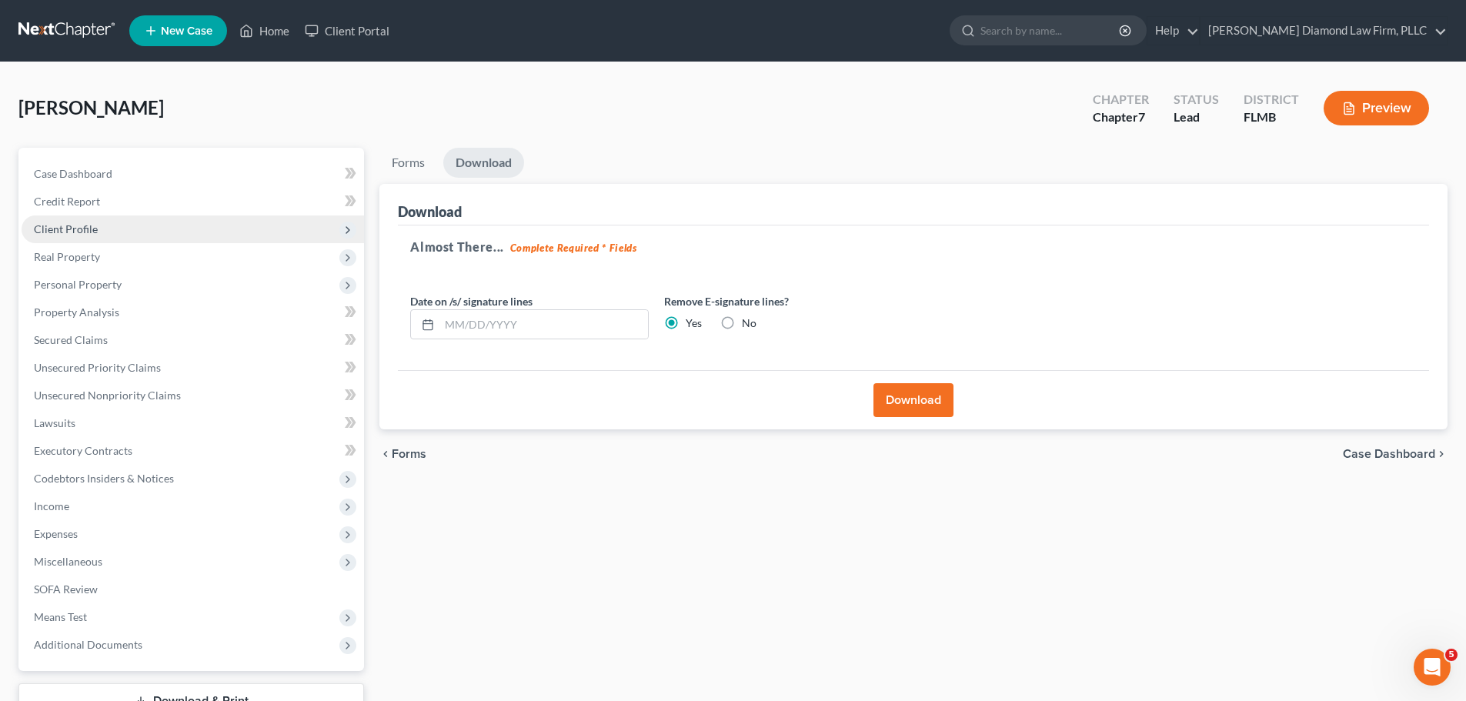
click at [142, 219] on span "Client Profile" at bounding box center [193, 230] width 343 height 28
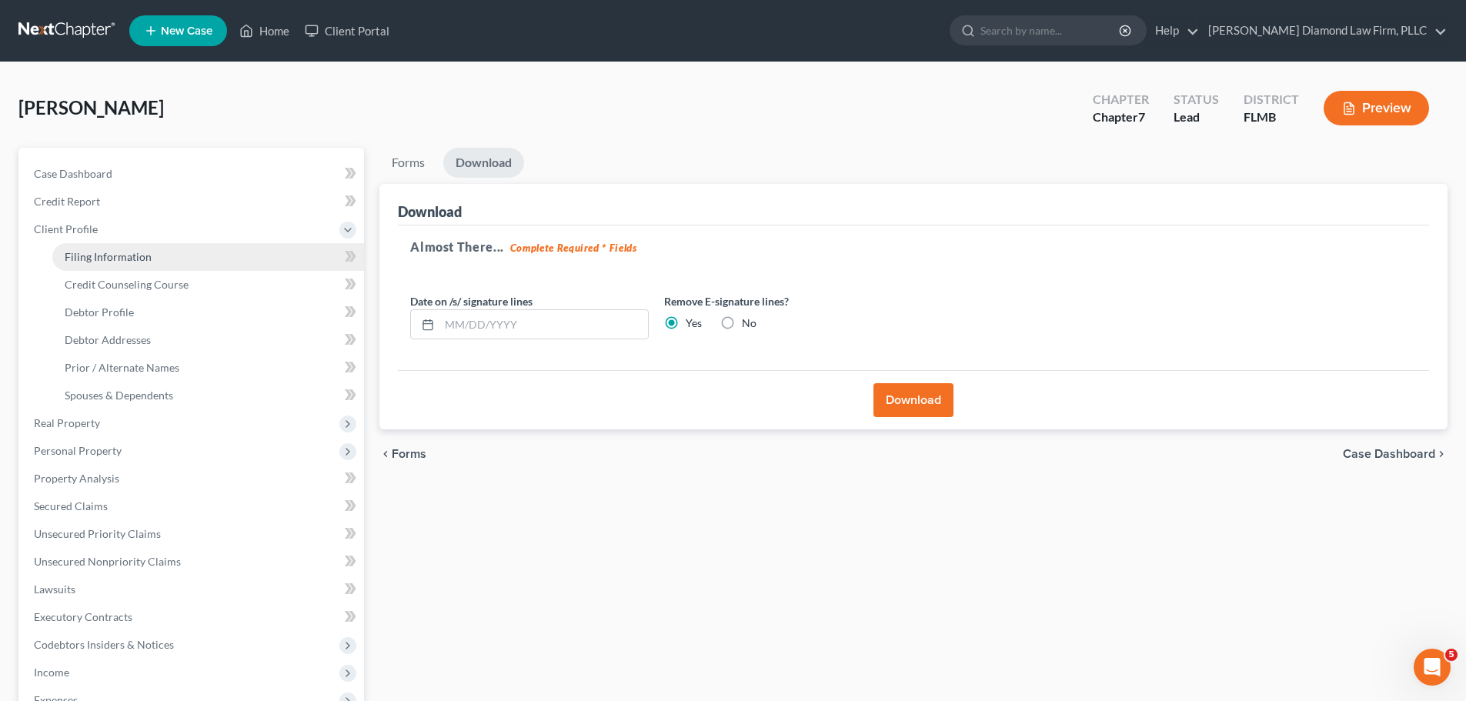
click at [132, 250] on span "Filing Information" at bounding box center [108, 256] width 87 height 13
select select "1"
select select "0"
select select "9"
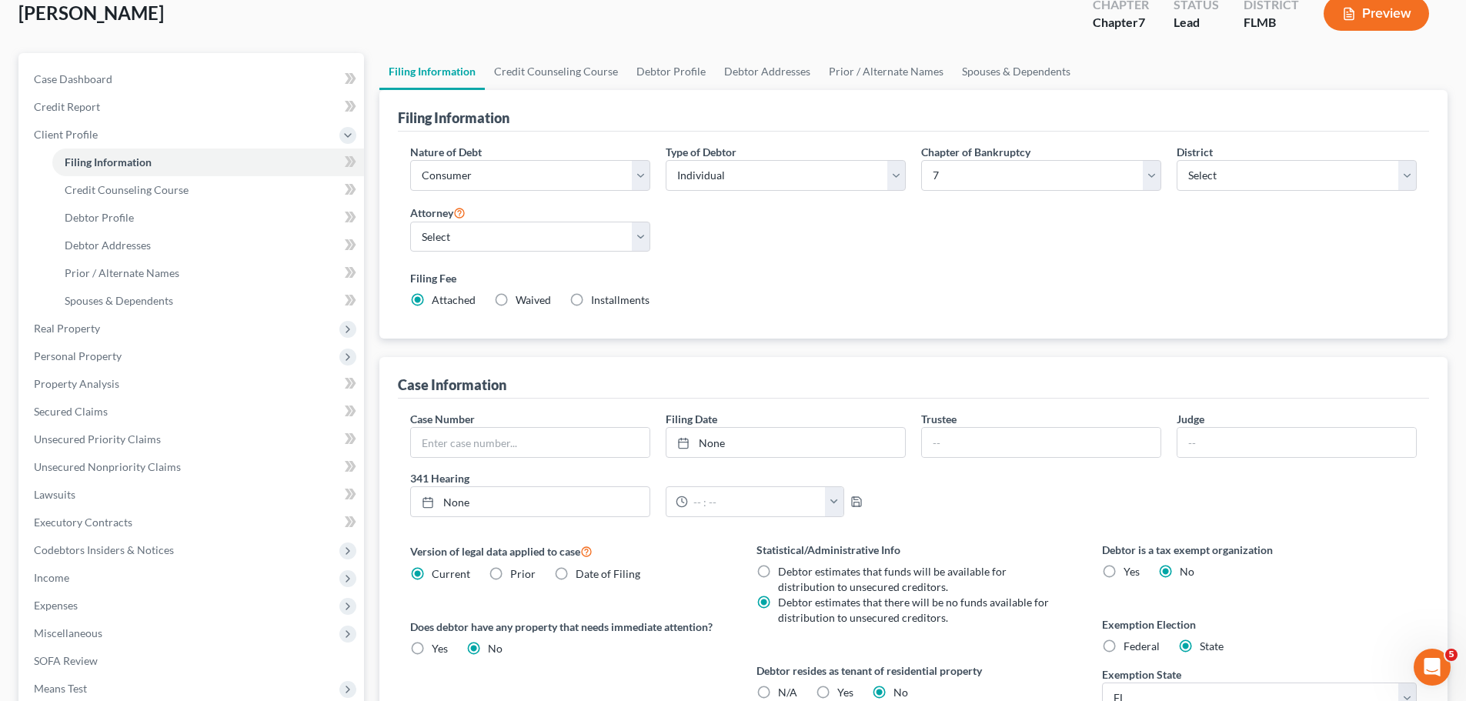
scroll to position [154, 0]
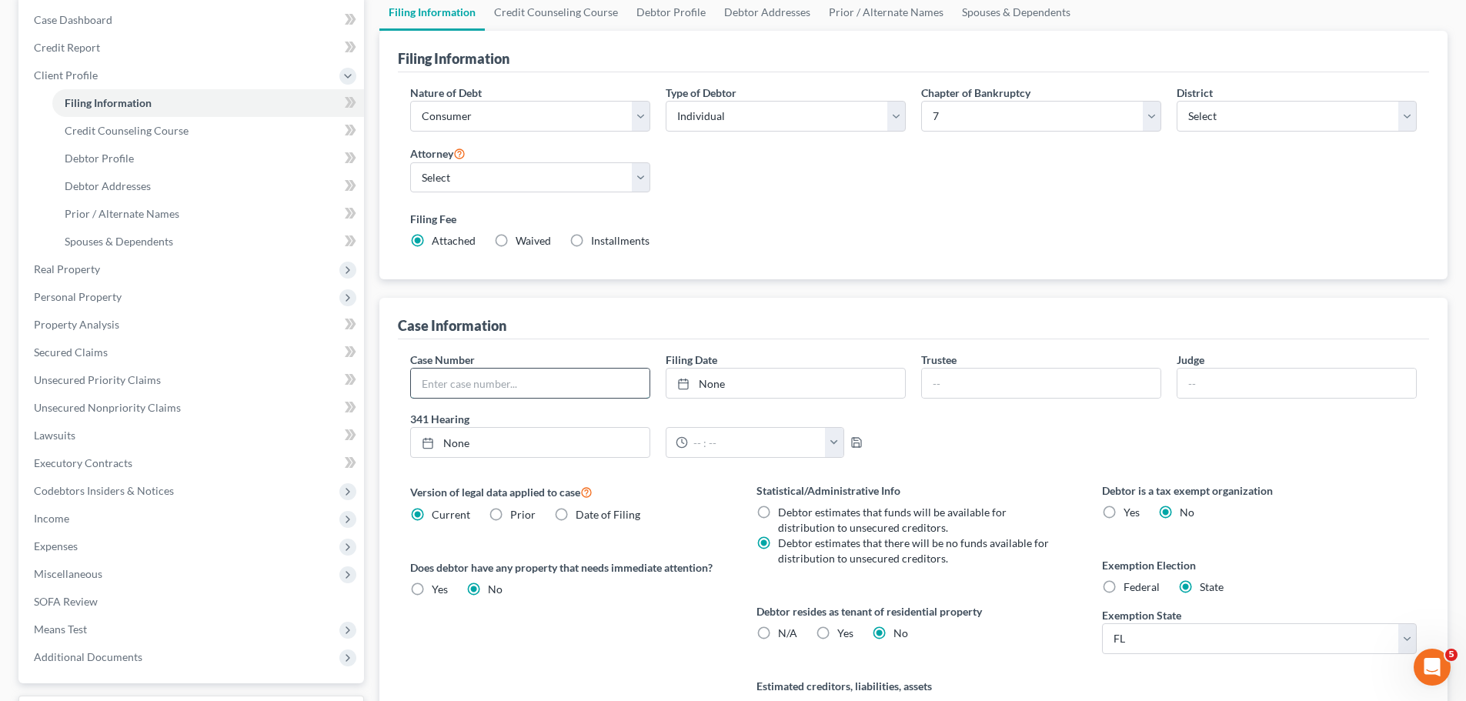
click at [453, 372] on input "text" at bounding box center [530, 383] width 239 height 29
paste input "8:24-bk-04748-RCT"
type input "8:24-bk-04748-RCT"
drag, startPoint x: 507, startPoint y: 383, endPoint x: 385, endPoint y: 385, distance: 122.4
click at [385, 385] on div "Case Information Case Number 8:24-bk-04748-RCT Filing Date None close Date Time…" at bounding box center [913, 525] width 1068 height 455
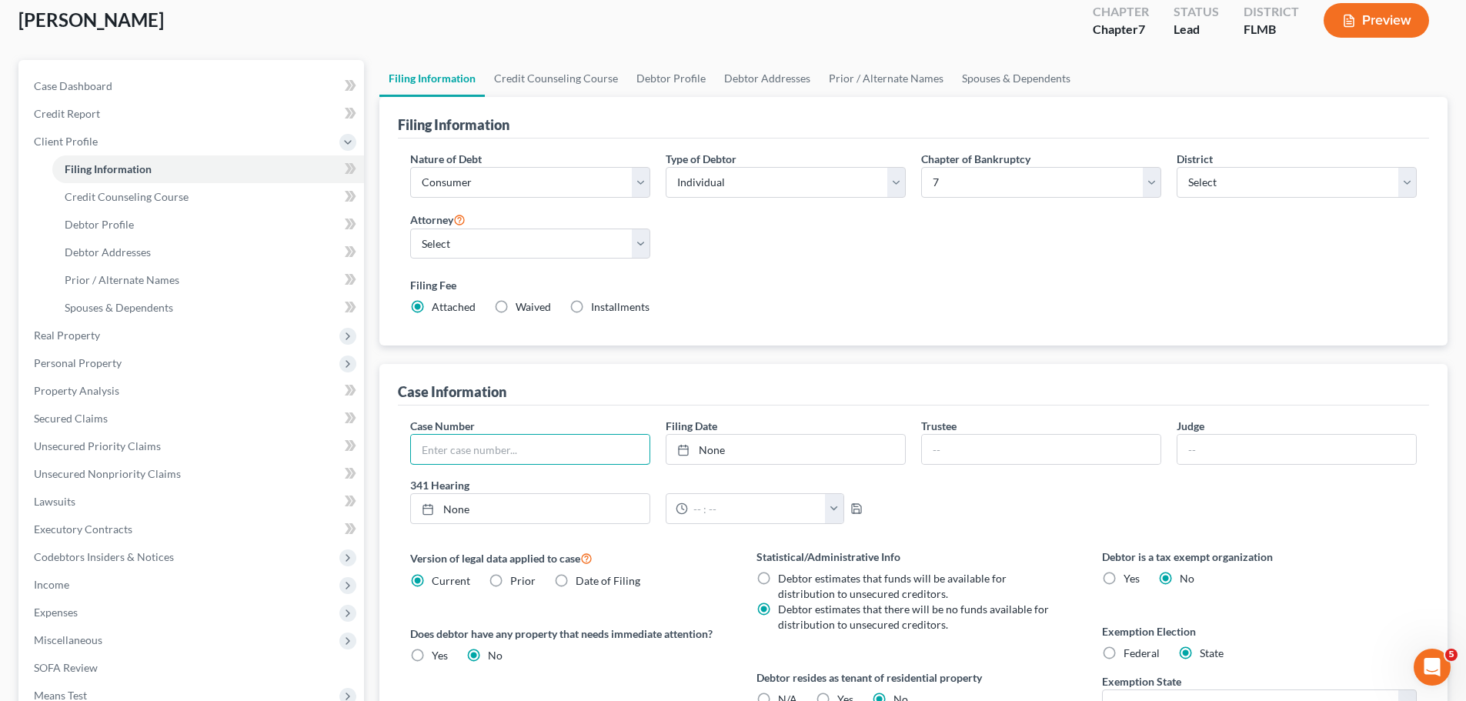
scroll to position [0, 0]
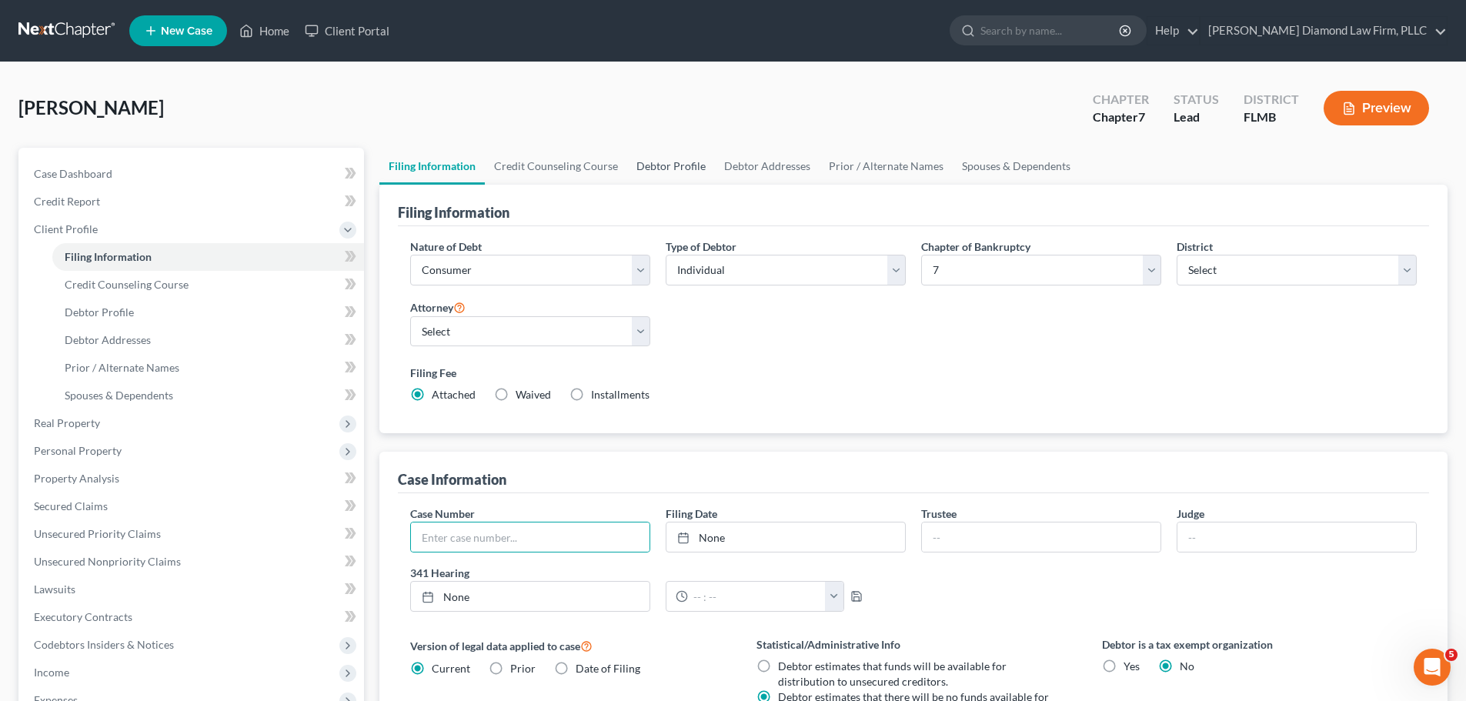
click at [667, 170] on link "Debtor Profile" at bounding box center [671, 166] width 88 height 37
select select "1"
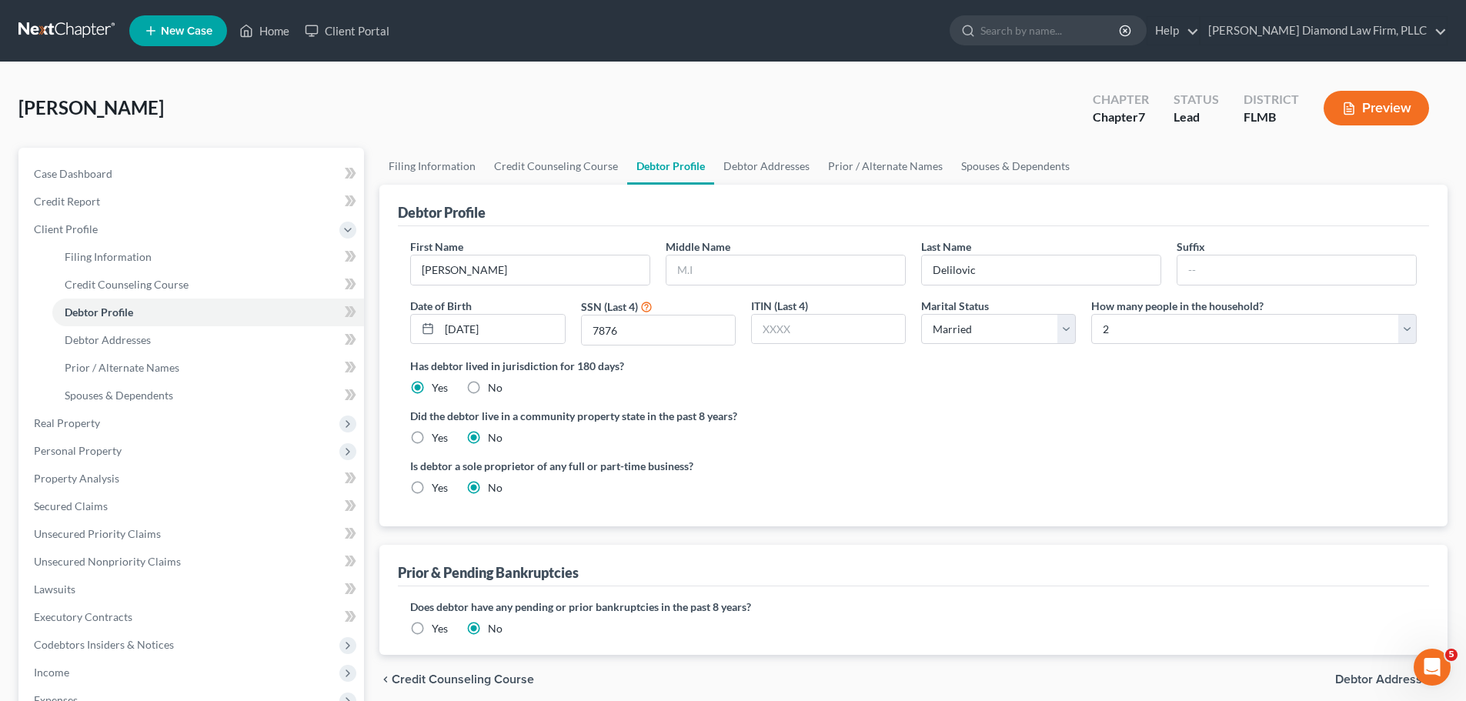
radio input "true"
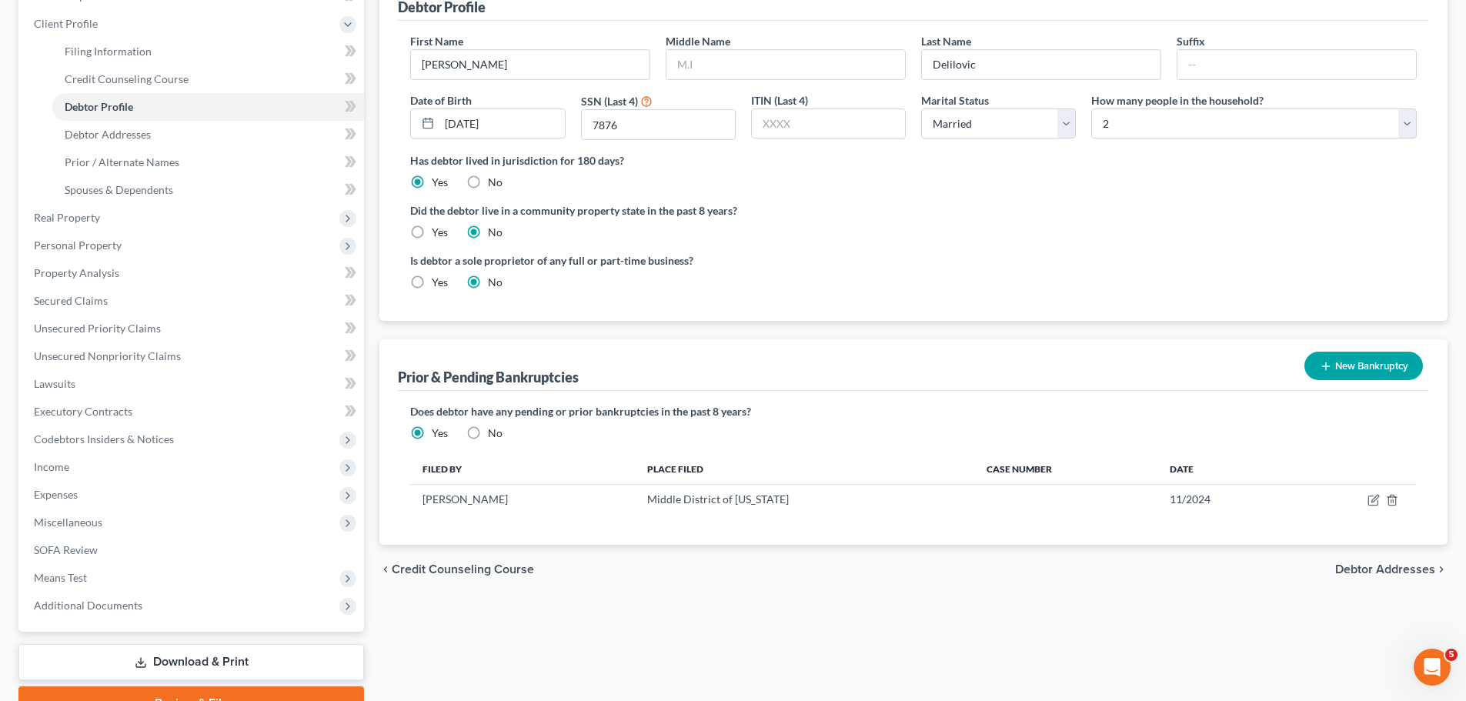
scroll to position [231, 0]
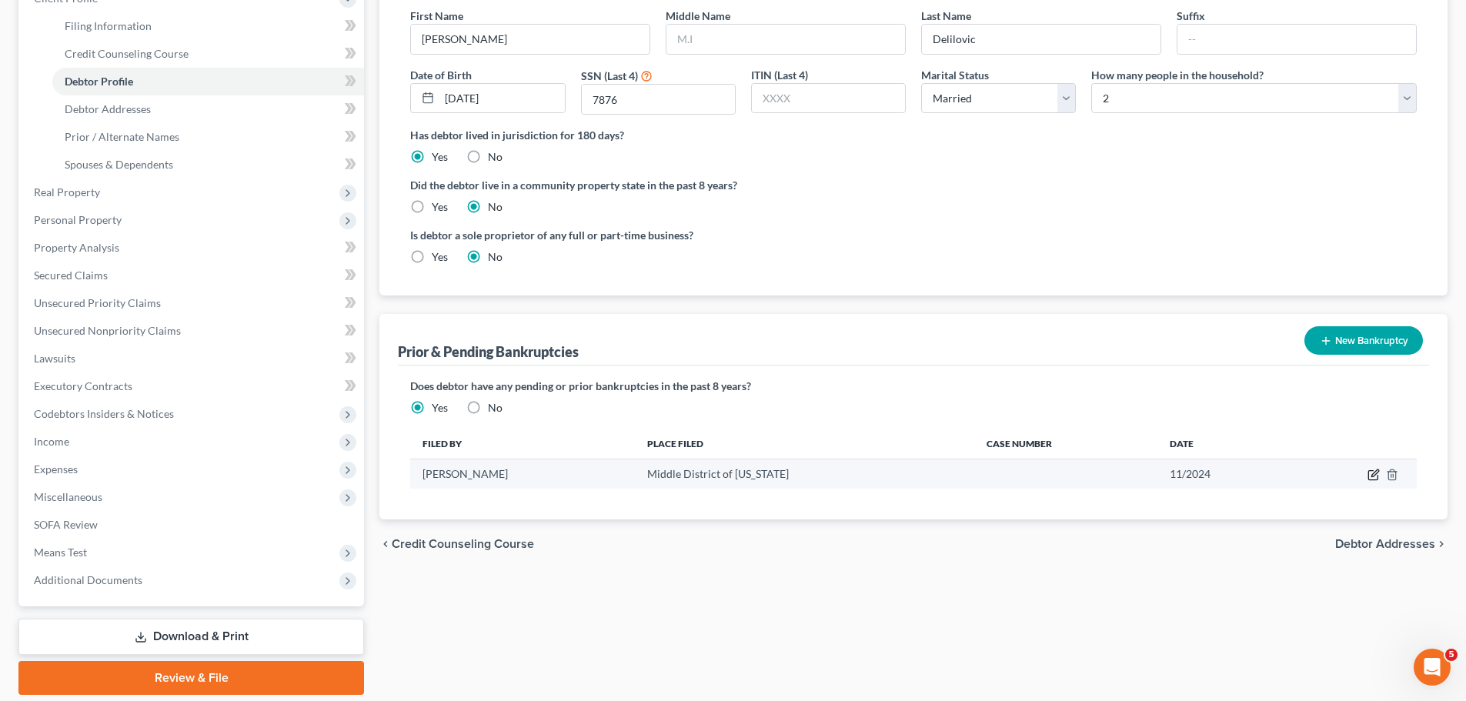
click at [1372, 476] on icon "button" at bounding box center [1375, 473] width 7 height 7
select select "other"
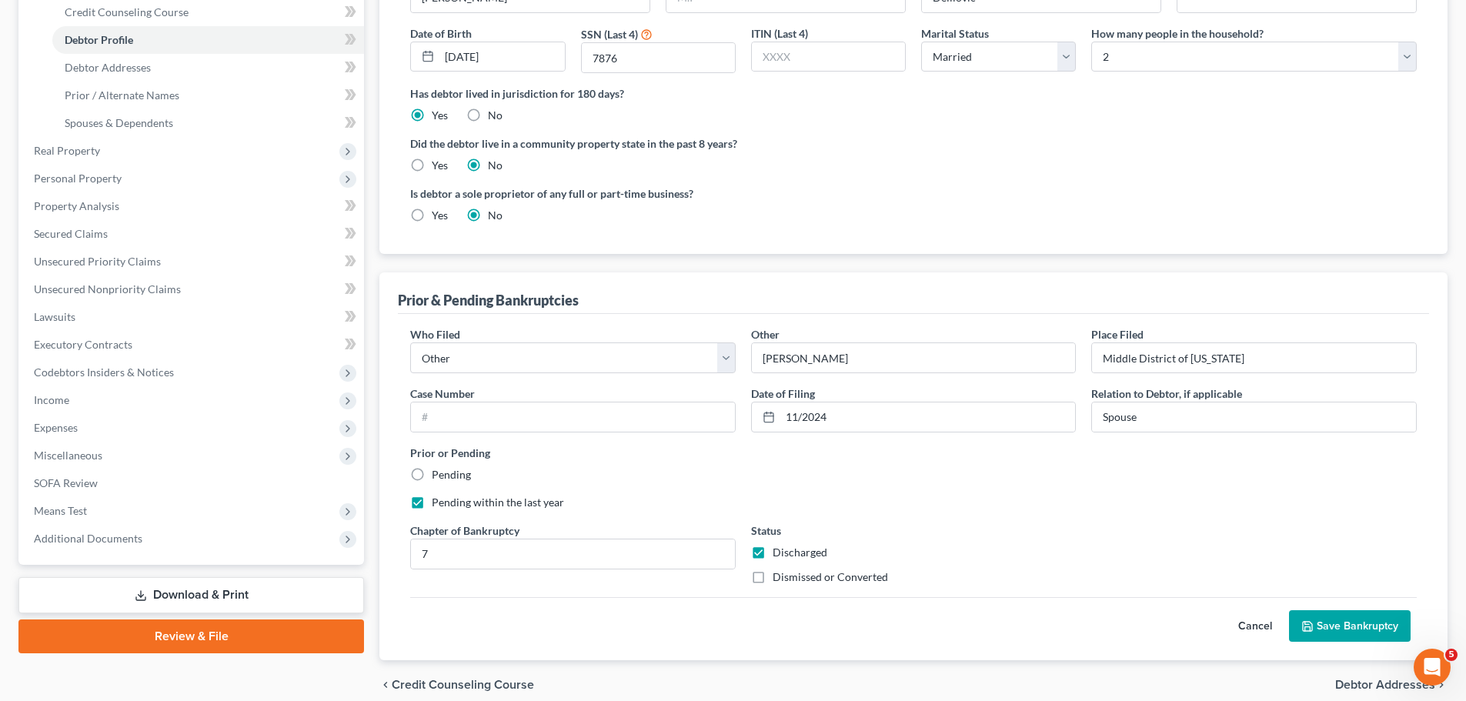
scroll to position [308, 0]
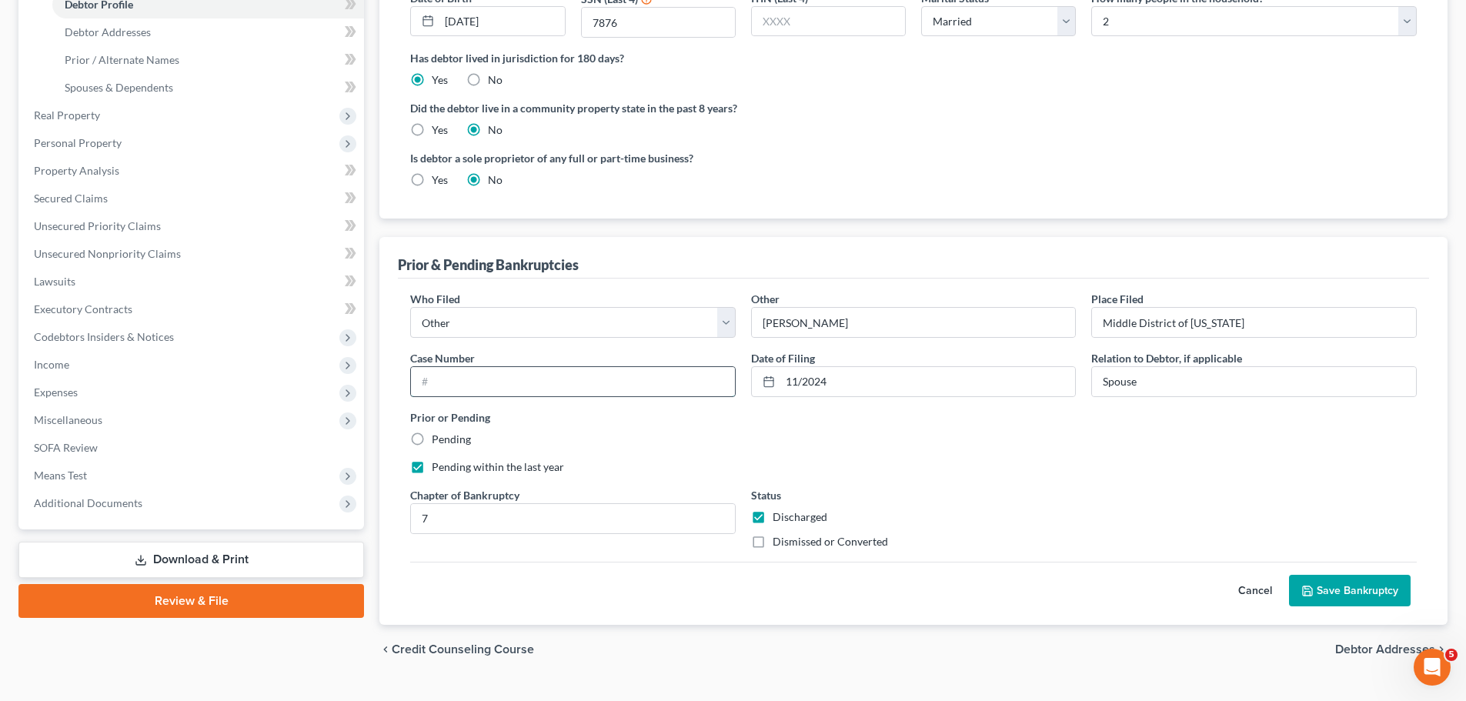
click at [597, 386] on input "text" at bounding box center [573, 381] width 324 height 29
paste input "8:24-bk-04748-RCT"
type input "8:24-bk-04748-RCT"
click at [1372, 592] on button "Save Bankruptcy" at bounding box center [1350, 591] width 122 height 32
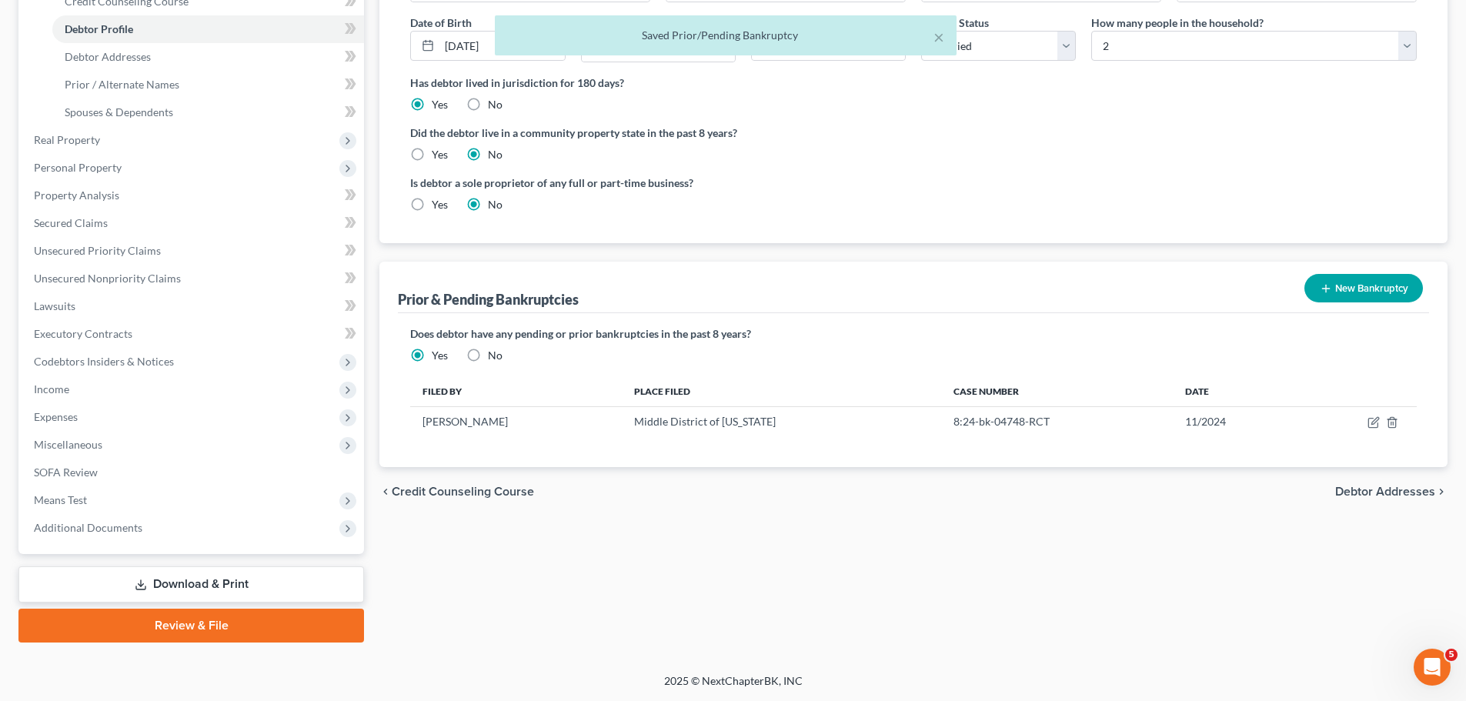
click at [149, 583] on link "Download & Print" at bounding box center [191, 585] width 346 height 36
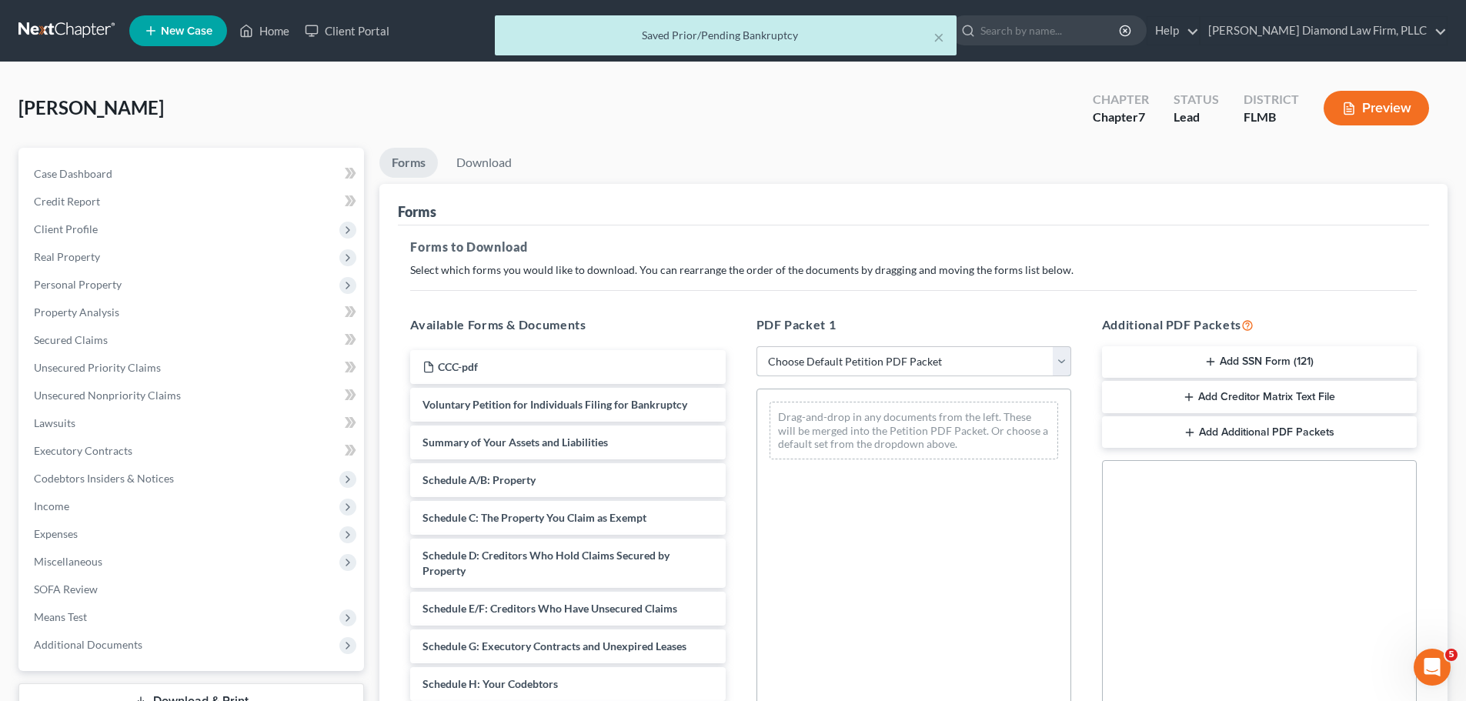
click at [956, 359] on select "Choose Default Petition PDF Packet Complete Bankruptcy Petition (all forms and …" at bounding box center [914, 361] width 315 height 31
select select "0"
click at [757, 346] on select "Choose Default Petition PDF Packet Complete Bankruptcy Petition (all forms and …" at bounding box center [914, 361] width 315 height 31
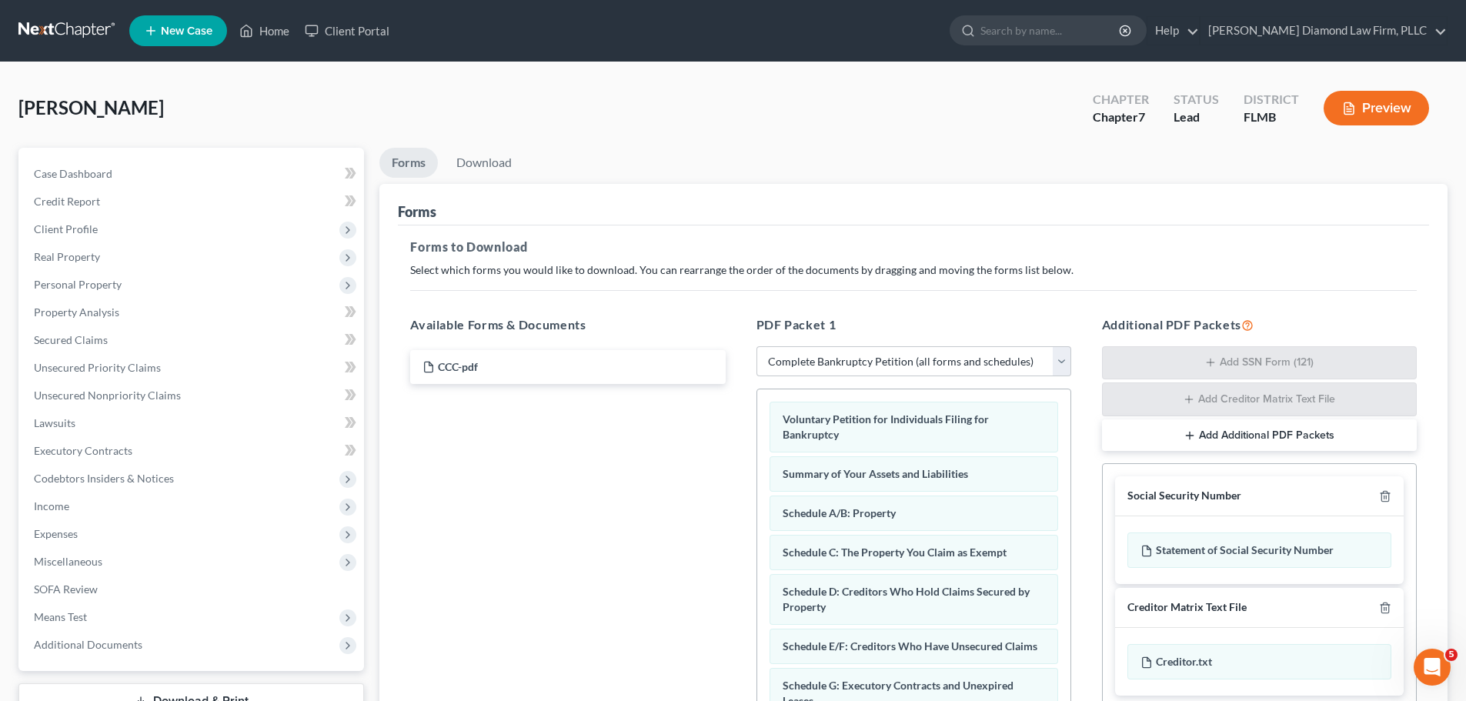
click at [472, 184] on div "Forms" at bounding box center [913, 205] width 1031 height 42
click at [476, 168] on link "Download" at bounding box center [484, 163] width 80 height 30
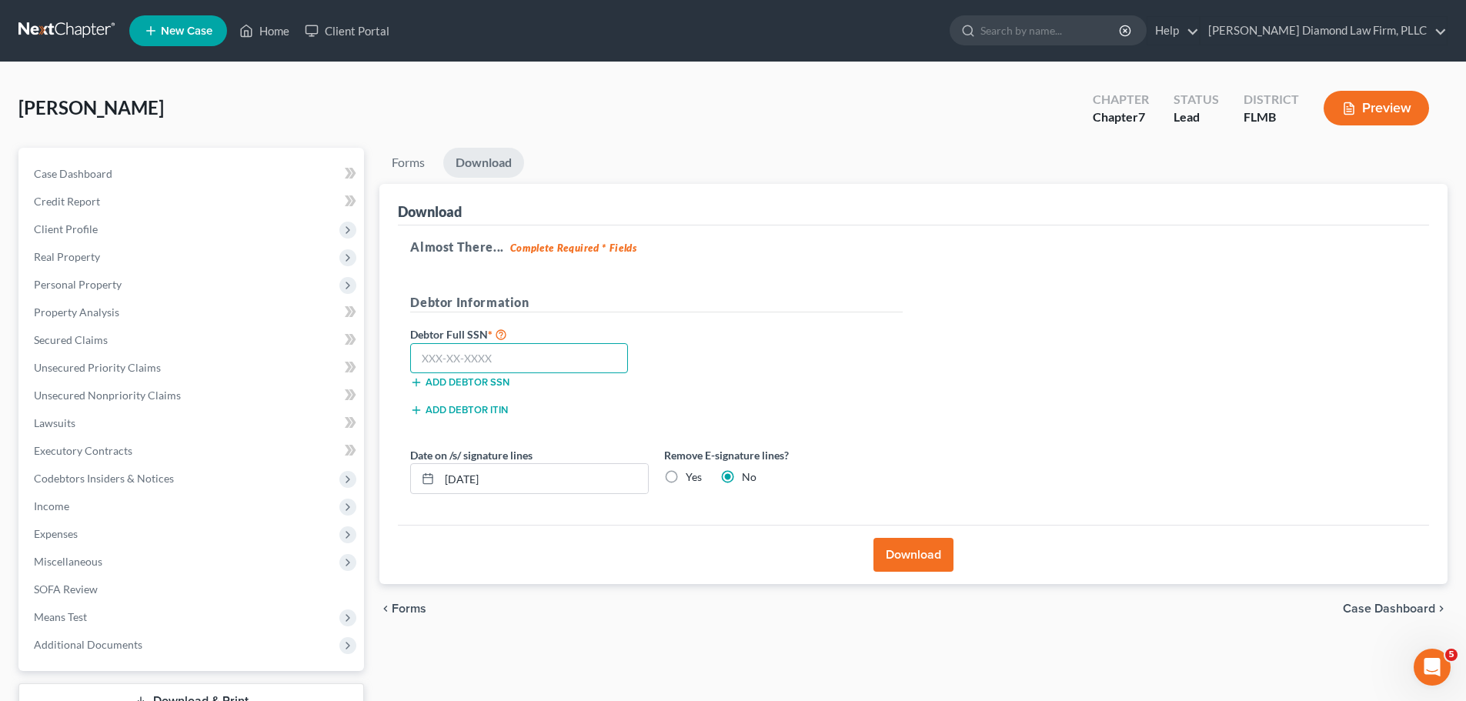
click at [483, 346] on input "text" at bounding box center [519, 358] width 218 height 31
click at [493, 351] on input "text" at bounding box center [519, 358] width 218 height 31
type input "479-23-7876"
click at [885, 551] on button "Download" at bounding box center [914, 555] width 80 height 34
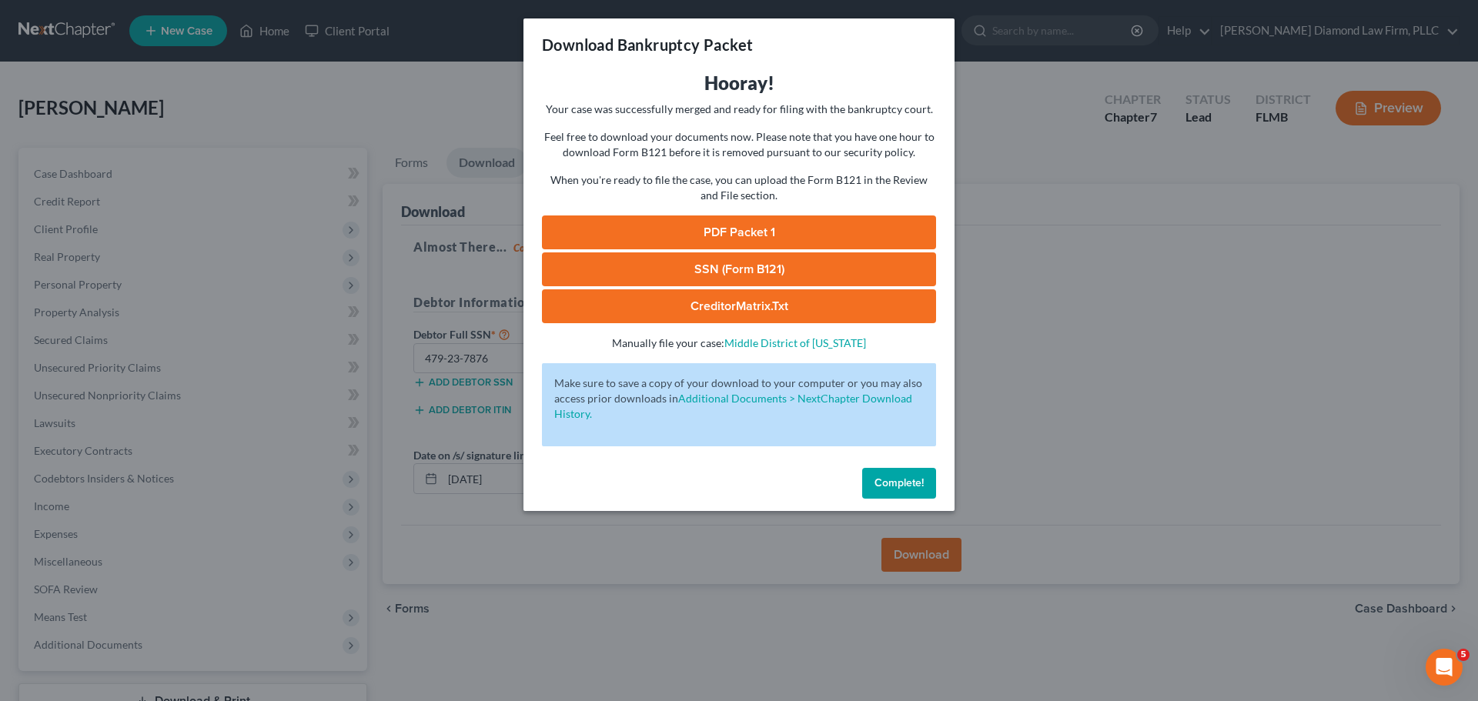
click at [758, 224] on link "PDF Packet 1" at bounding box center [739, 233] width 394 height 34
click at [923, 485] on span "Complete!" at bounding box center [898, 482] width 49 height 13
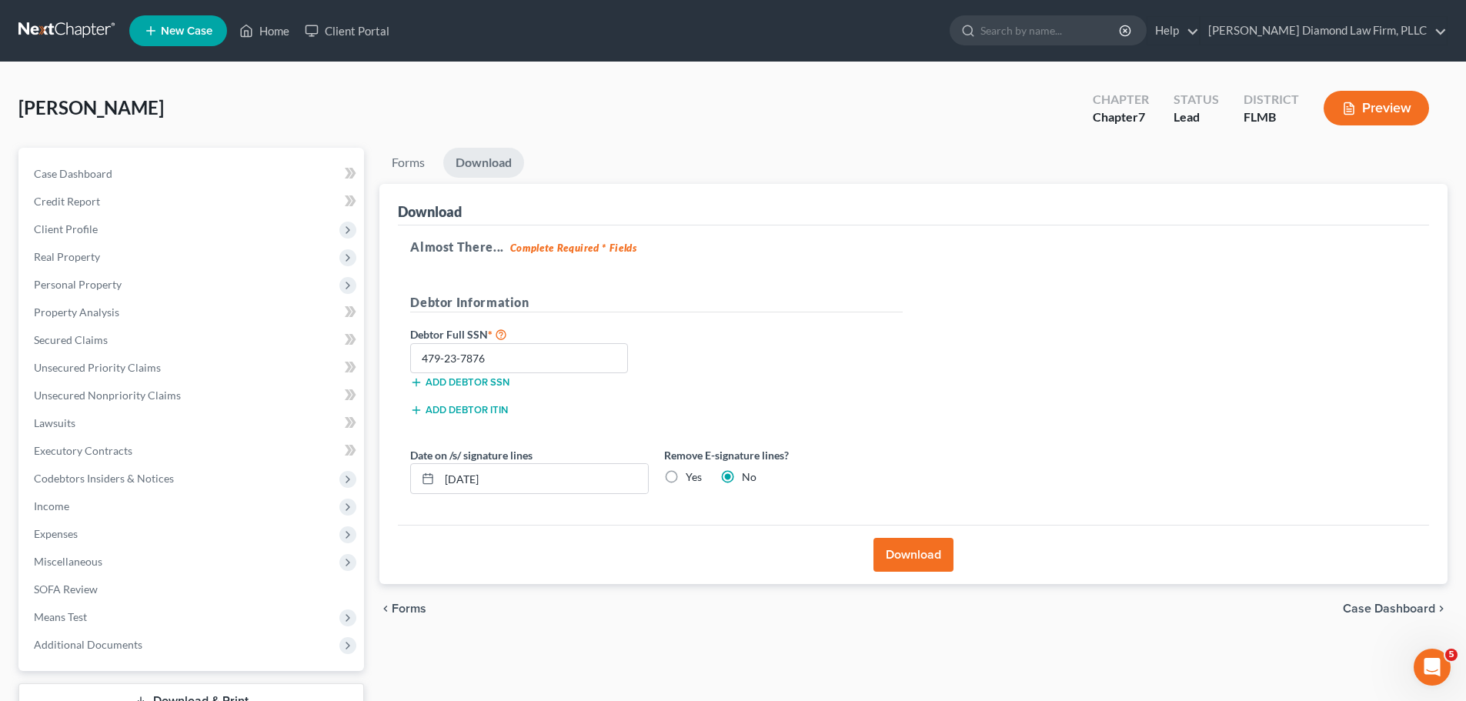
click at [45, 27] on link at bounding box center [67, 31] width 99 height 28
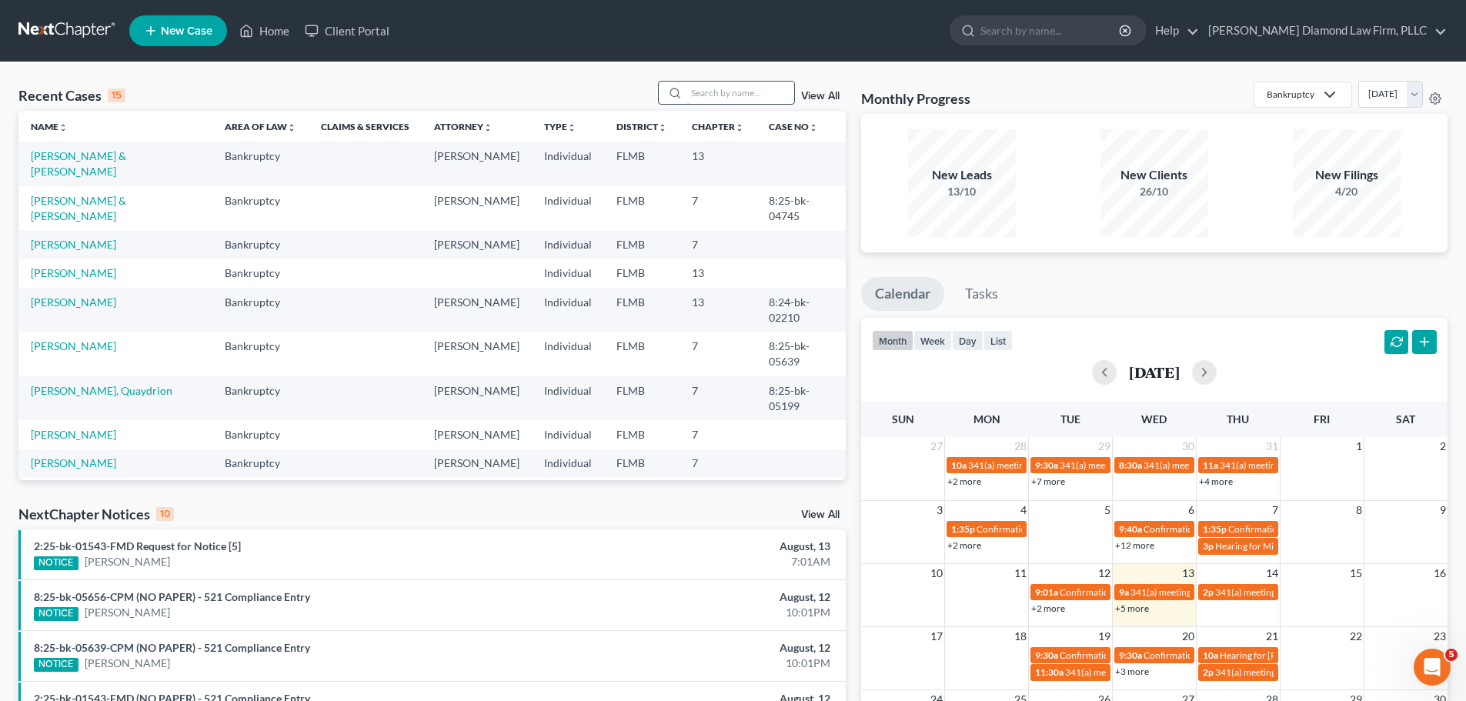
click at [734, 101] on input "search" at bounding box center [741, 93] width 108 height 22
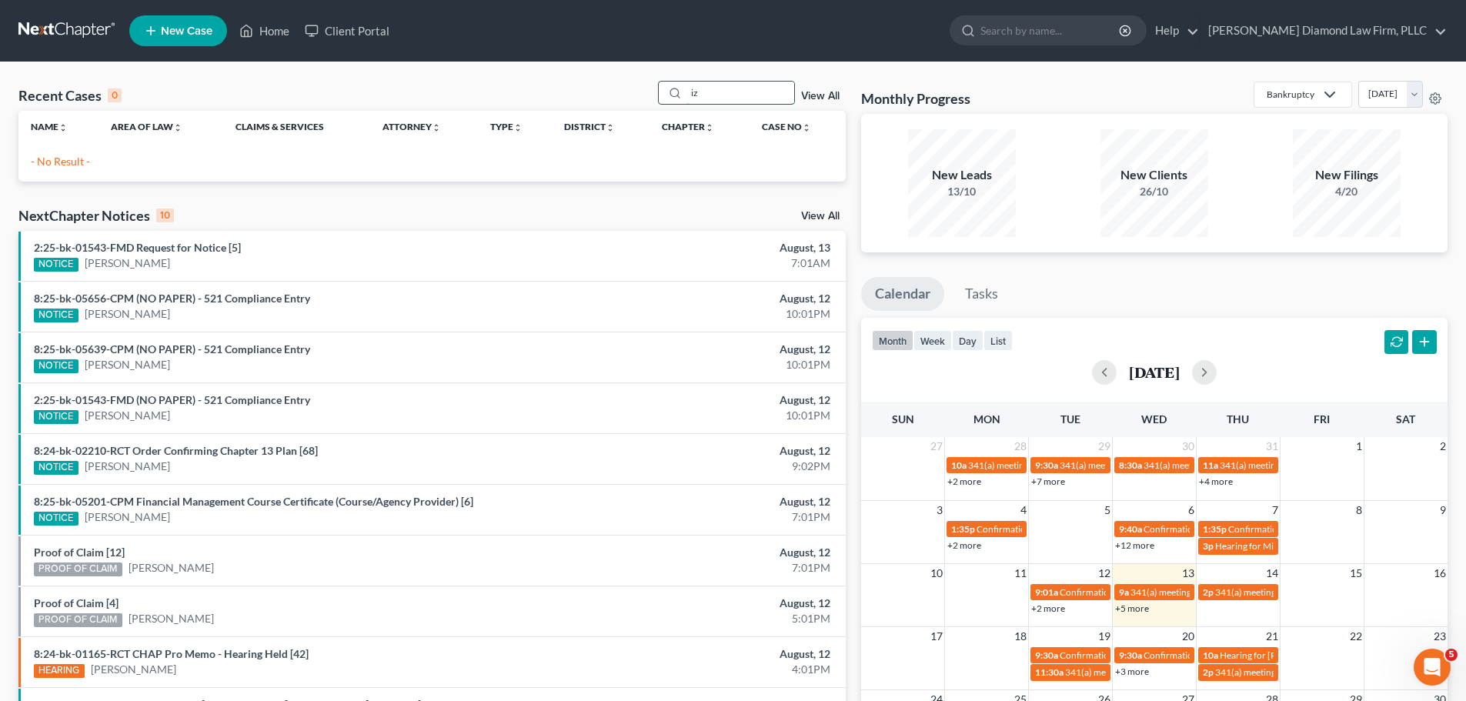
type input "i"
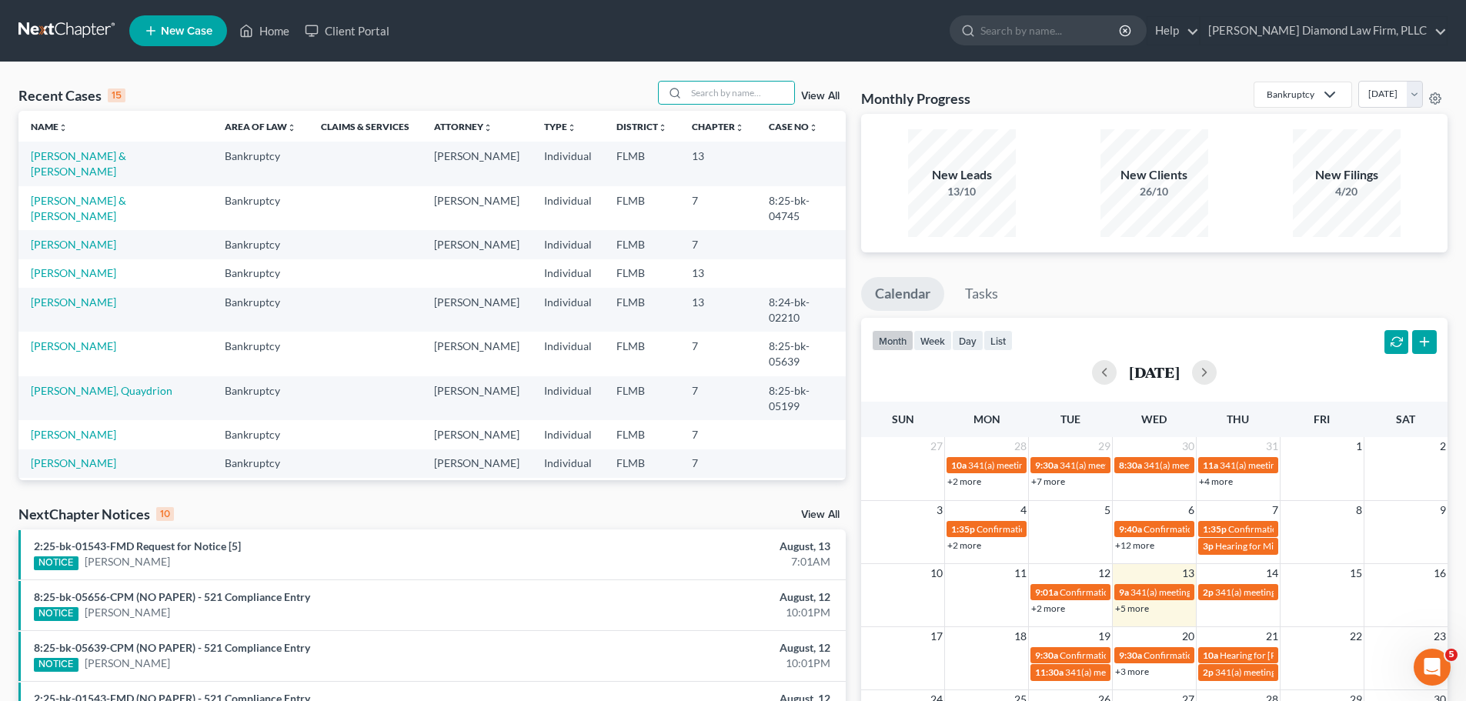
click at [162, 28] on span "New Case" at bounding box center [187, 31] width 52 height 12
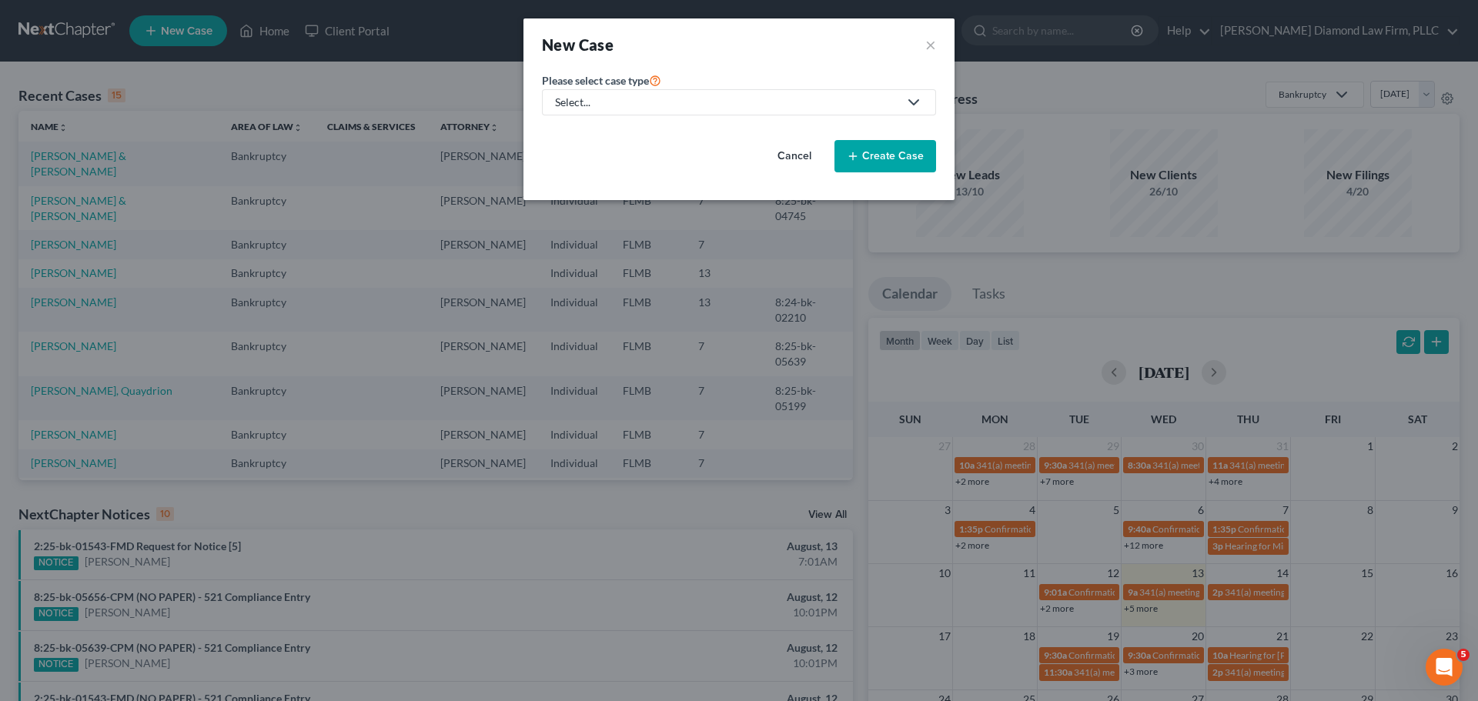
click at [763, 95] on div "Select..." at bounding box center [726, 102] width 343 height 15
click at [605, 129] on div "Bankruptcy" at bounding box center [589, 132] width 64 height 15
select select "15"
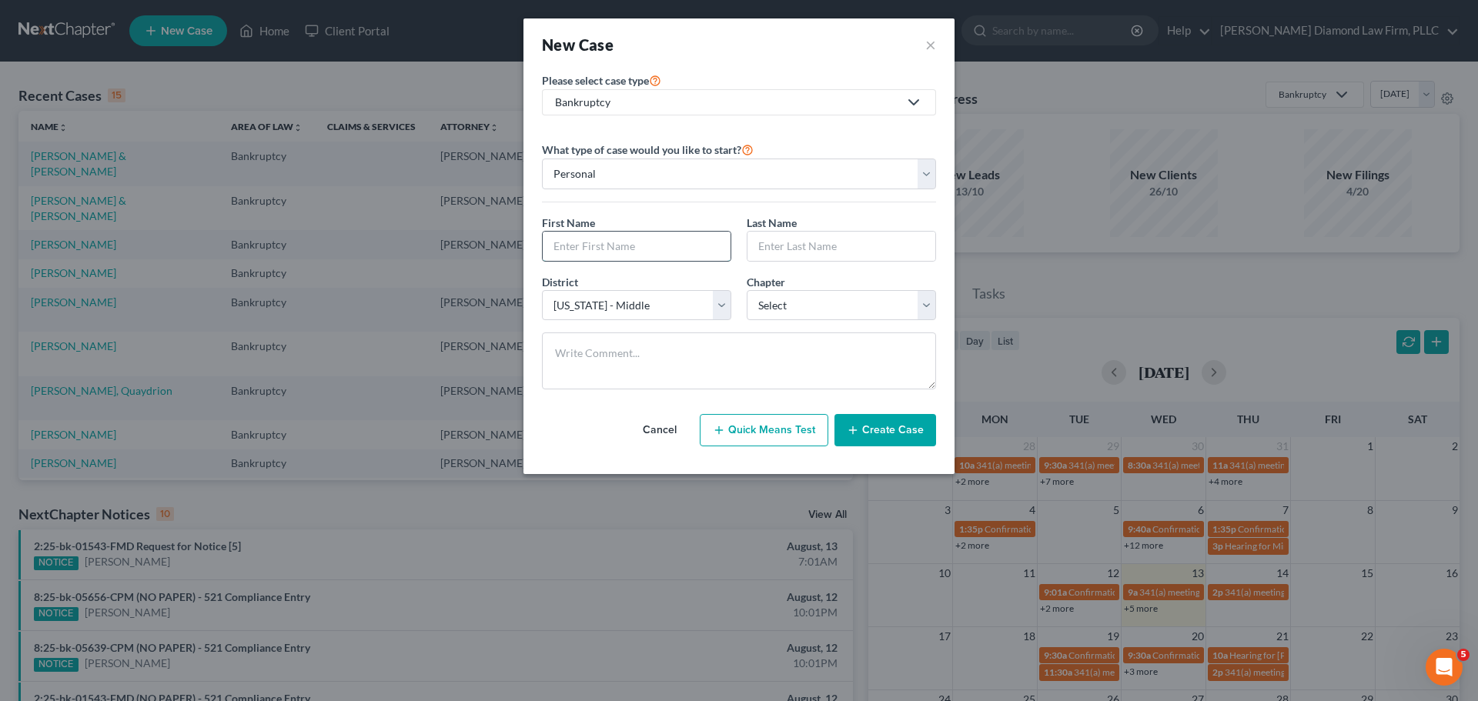
click at [631, 235] on input "text" at bounding box center [637, 246] width 188 height 29
type input "[PERSON_NAME]"
click at [812, 313] on select "Select 7 11 12 13" at bounding box center [841, 305] width 189 height 31
select select "0"
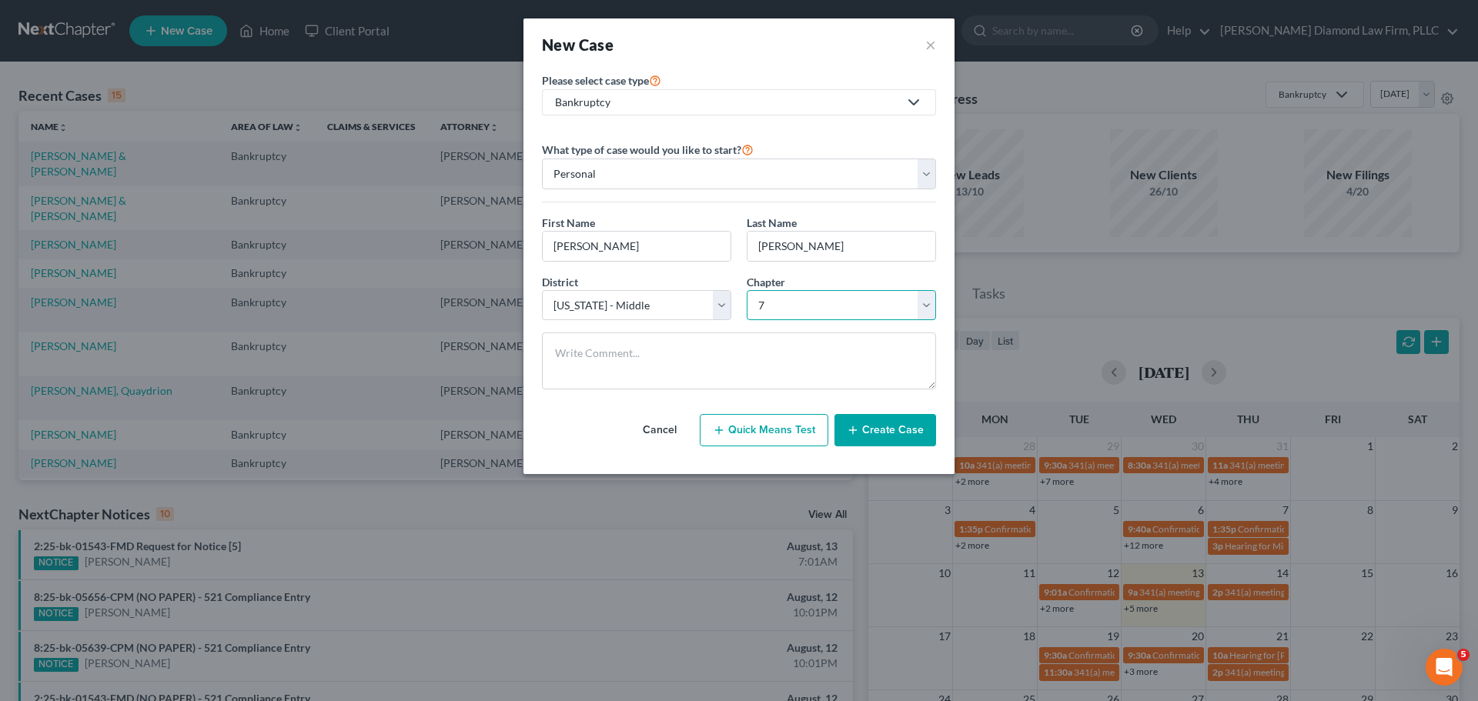
click at [747, 290] on select "Select 7 11 12 13" at bounding box center [841, 305] width 189 height 31
click at [878, 427] on button "Create Case" at bounding box center [885, 430] width 102 height 32
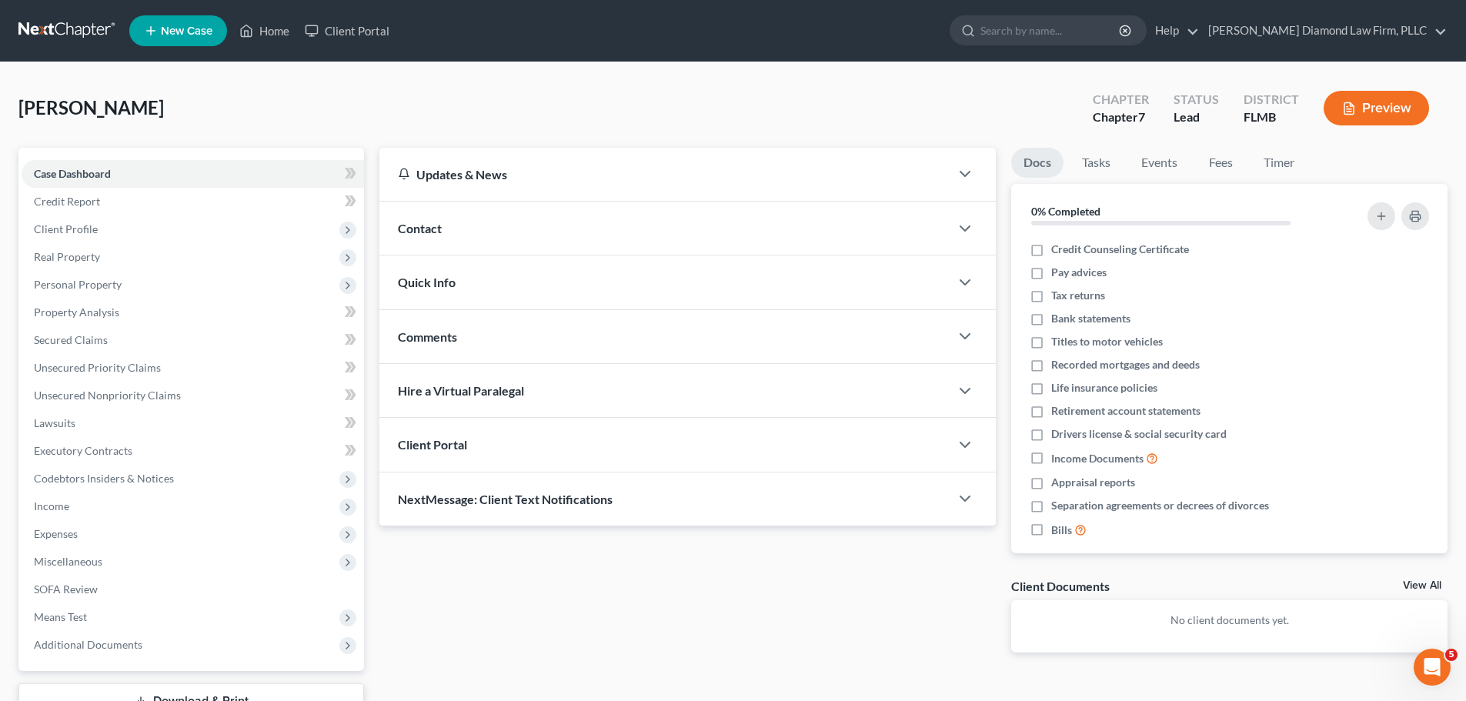
click at [663, 245] on div "Contact" at bounding box center [664, 228] width 570 height 53
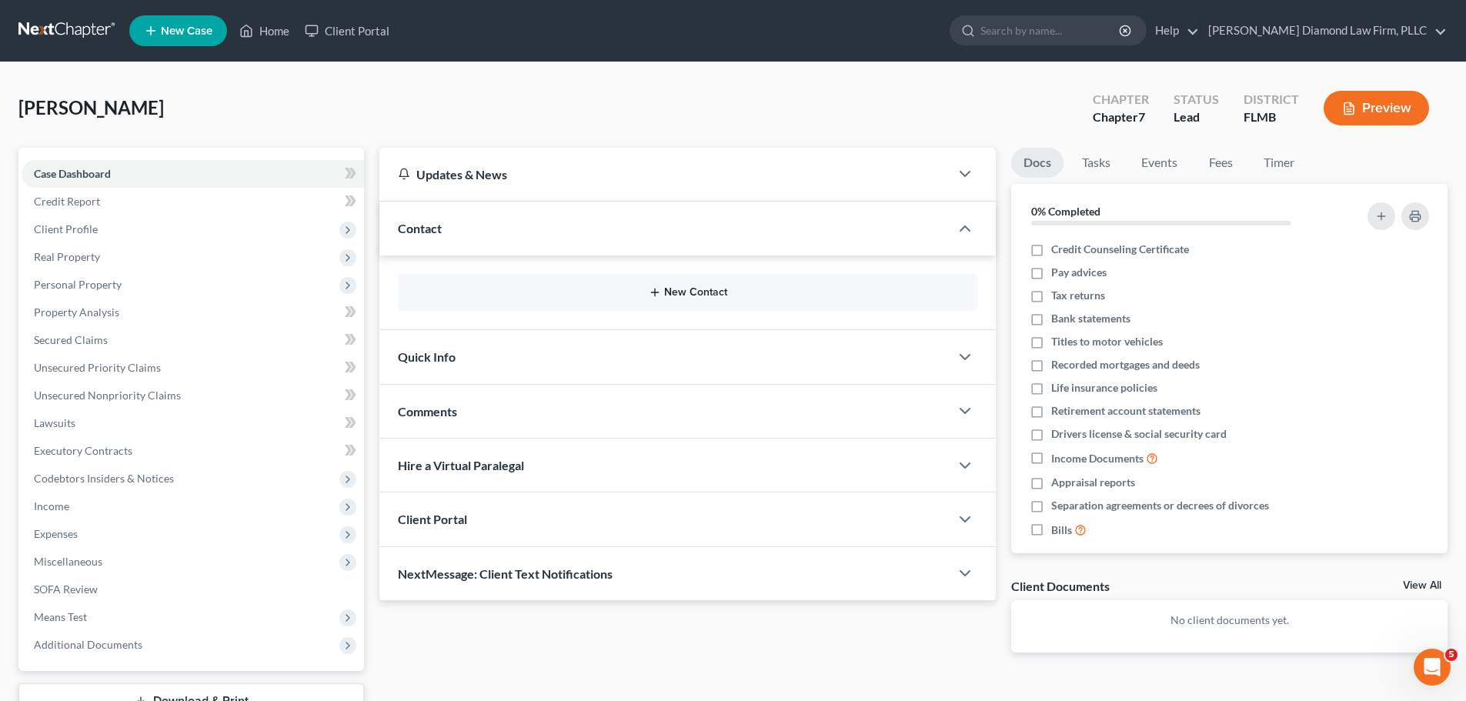
click at [593, 293] on button "New Contact" at bounding box center [687, 292] width 555 height 12
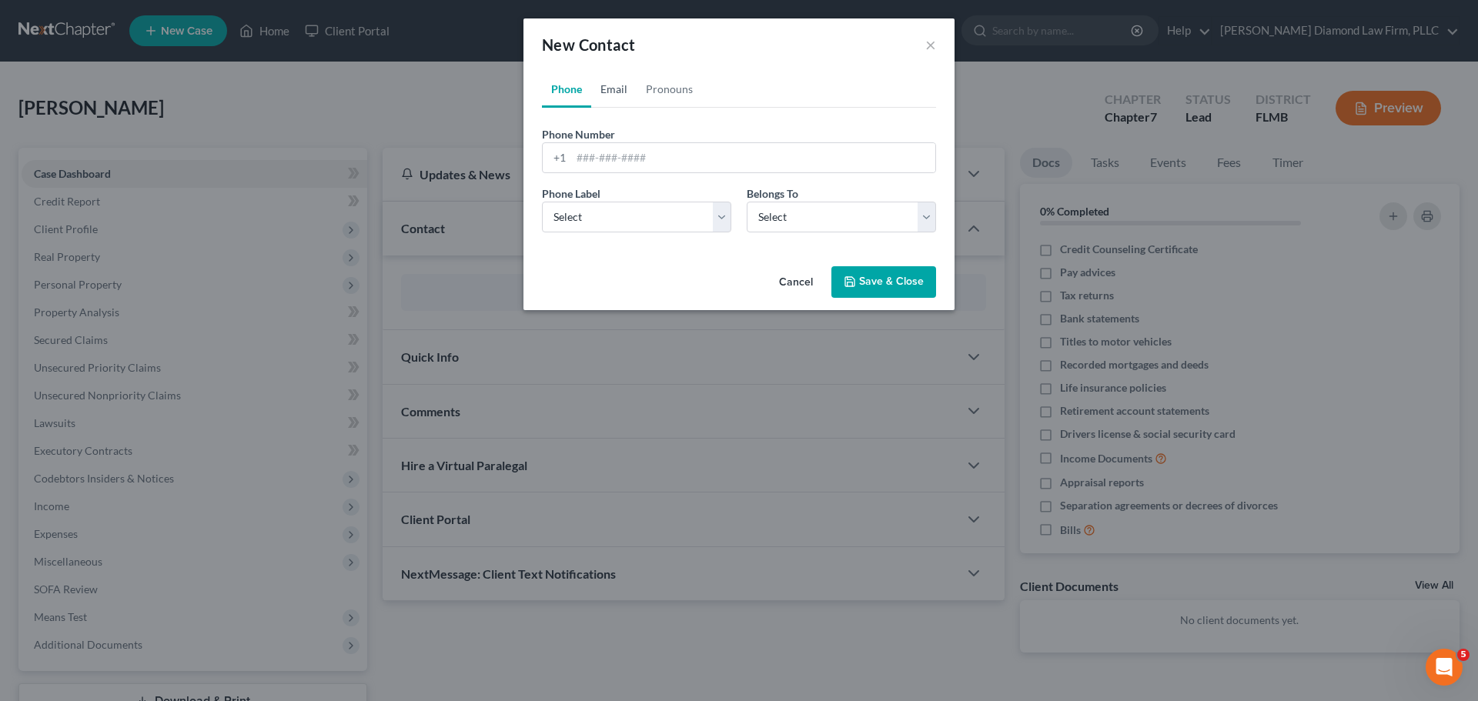
click at [613, 85] on link "Email" at bounding box center [613, 89] width 45 height 37
click at [624, 153] on input "email" at bounding box center [753, 157] width 364 height 29
paste input "[EMAIL_ADDRESS][DOMAIN_NAME]"
type input "[EMAIL_ADDRESS][DOMAIN_NAME]"
click at [596, 216] on select "Select Home Work Other" at bounding box center [636, 217] width 189 height 31
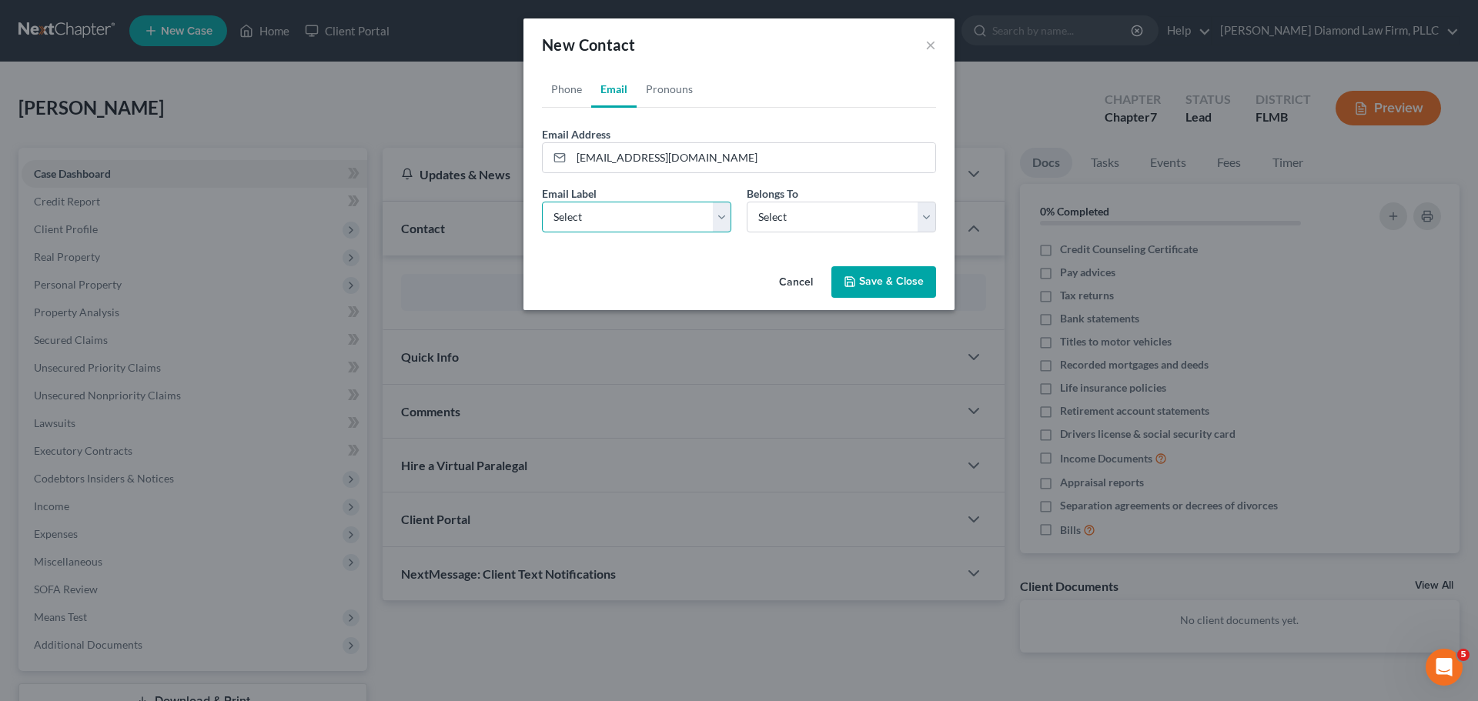
select select "0"
click at [542, 202] on select "Select Home Work Other" at bounding box center [636, 217] width 189 height 31
drag, startPoint x: 834, startPoint y: 208, endPoint x: 824, endPoint y: 222, distance: 17.3
click at [834, 208] on select "Select Client Other" at bounding box center [841, 217] width 189 height 31
select select "0"
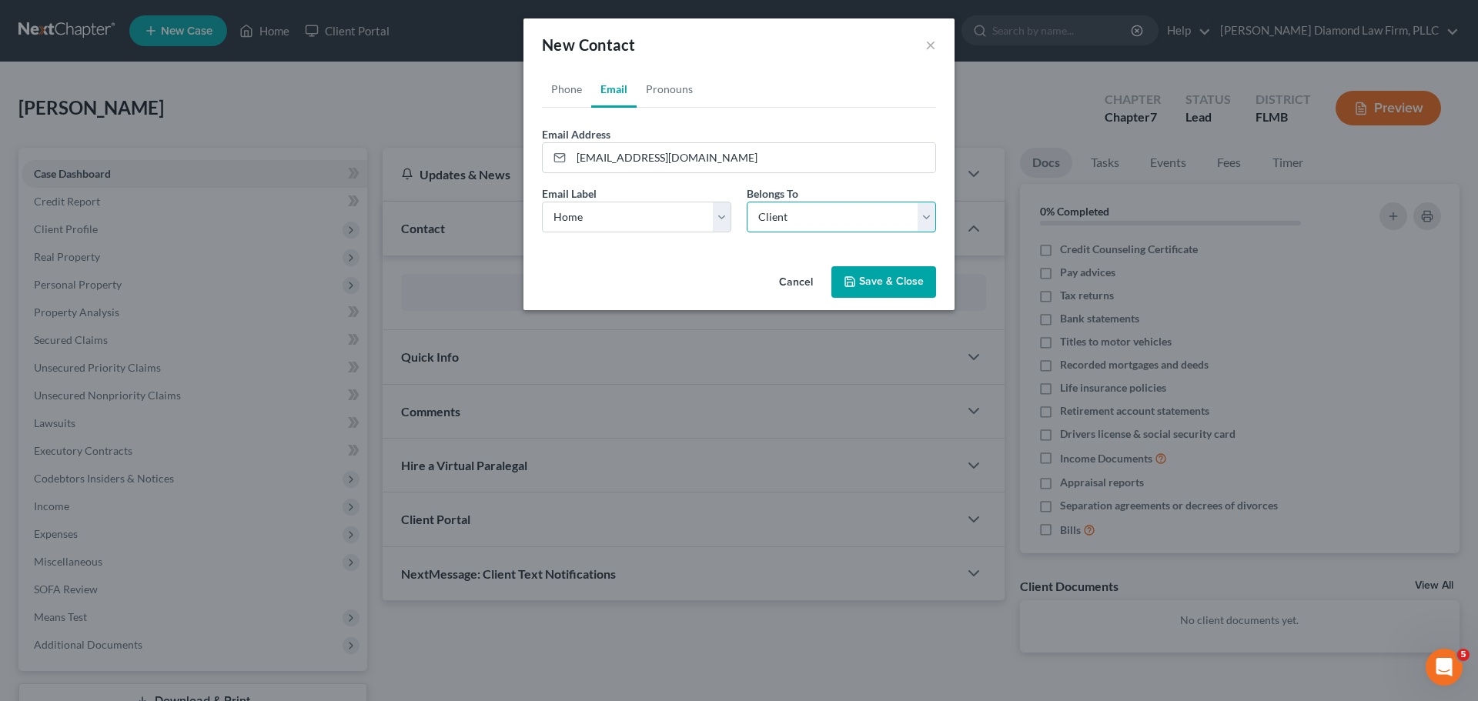
click at [747, 202] on select "Select Client Other" at bounding box center [841, 217] width 189 height 31
select select "0"
click at [563, 85] on link "Phone" at bounding box center [566, 89] width 49 height 37
click at [605, 170] on input "tel" at bounding box center [753, 157] width 364 height 29
paste input "[PHONE_NUMBER]"
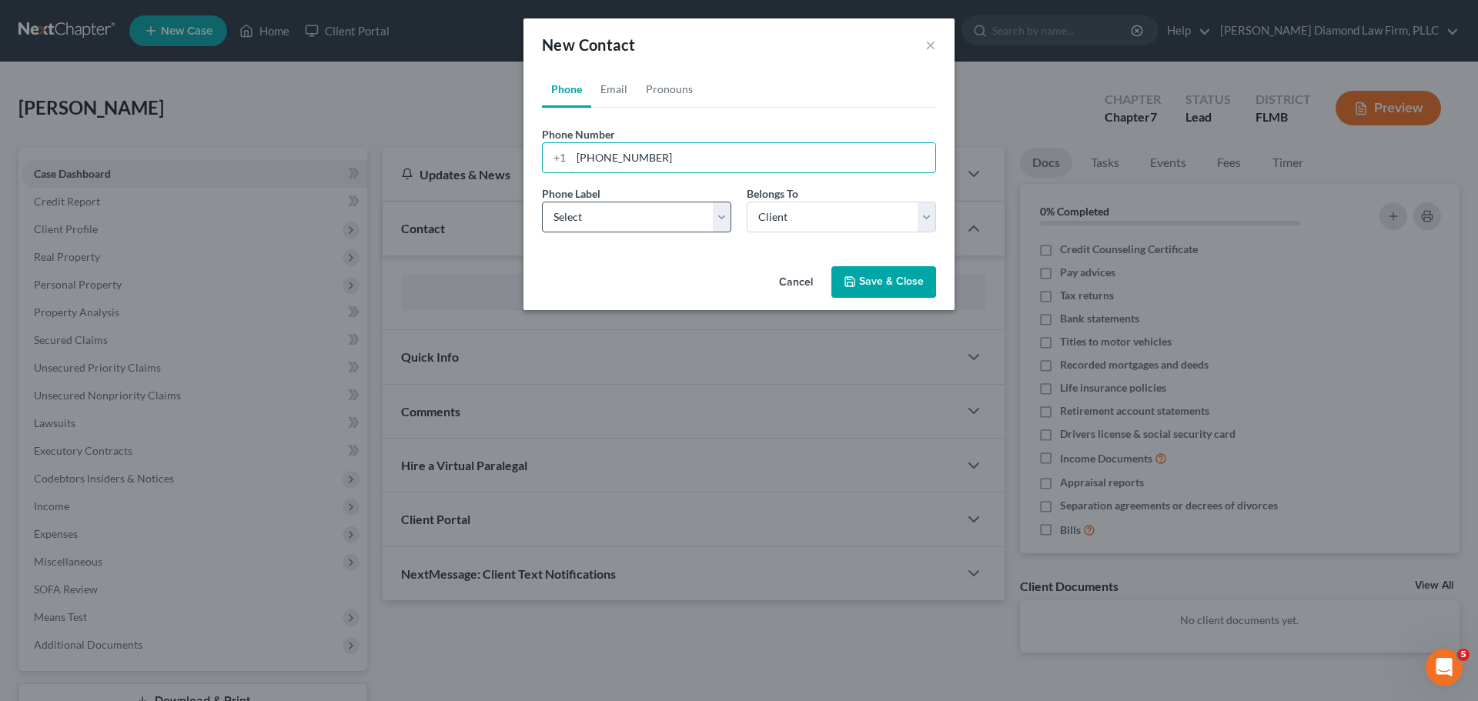
type input "[PHONE_NUMBER]"
click at [611, 207] on select "Select Mobile Home Work Other" at bounding box center [636, 217] width 189 height 31
select select "0"
click at [542, 202] on select "Select Mobile Home Work Other" at bounding box center [636, 217] width 189 height 31
click at [875, 284] on button "Save & Close" at bounding box center [883, 282] width 105 height 32
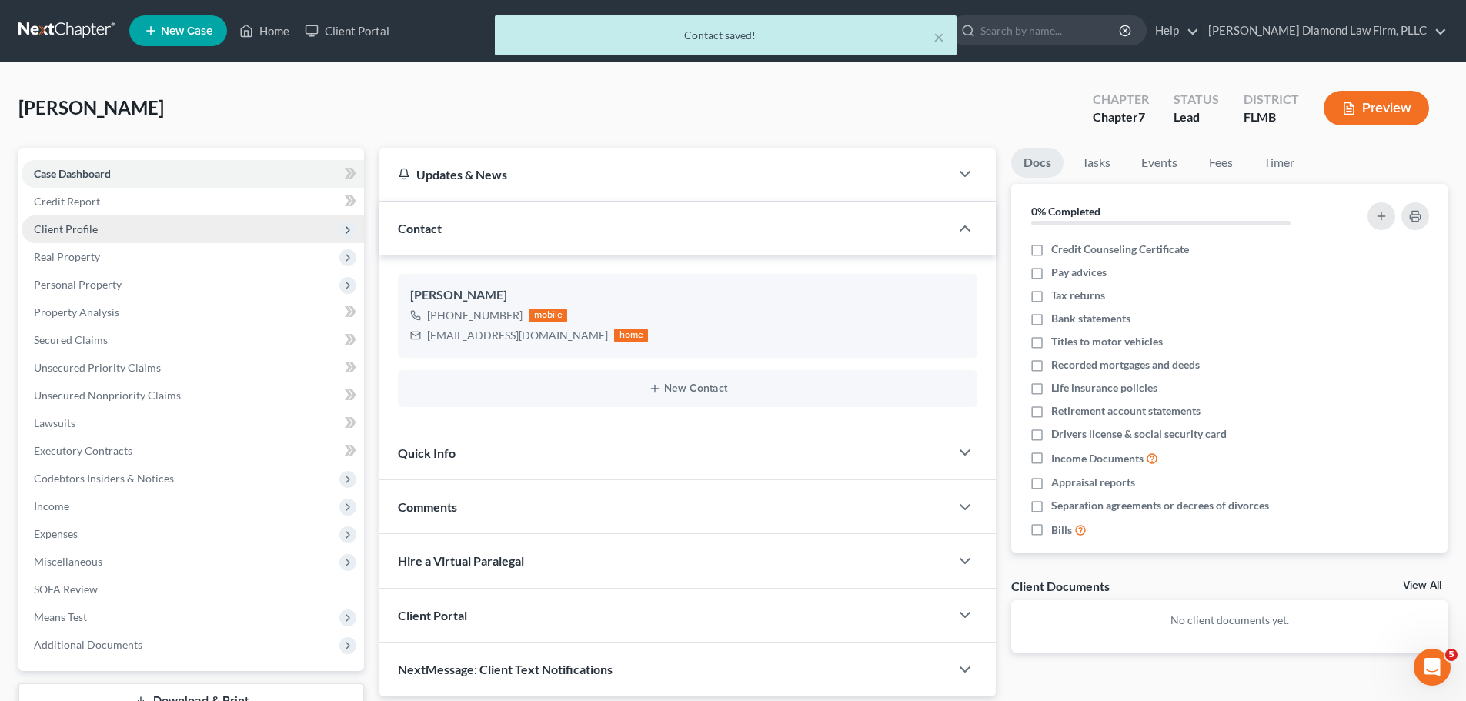
click at [99, 226] on span "Client Profile" at bounding box center [193, 230] width 343 height 28
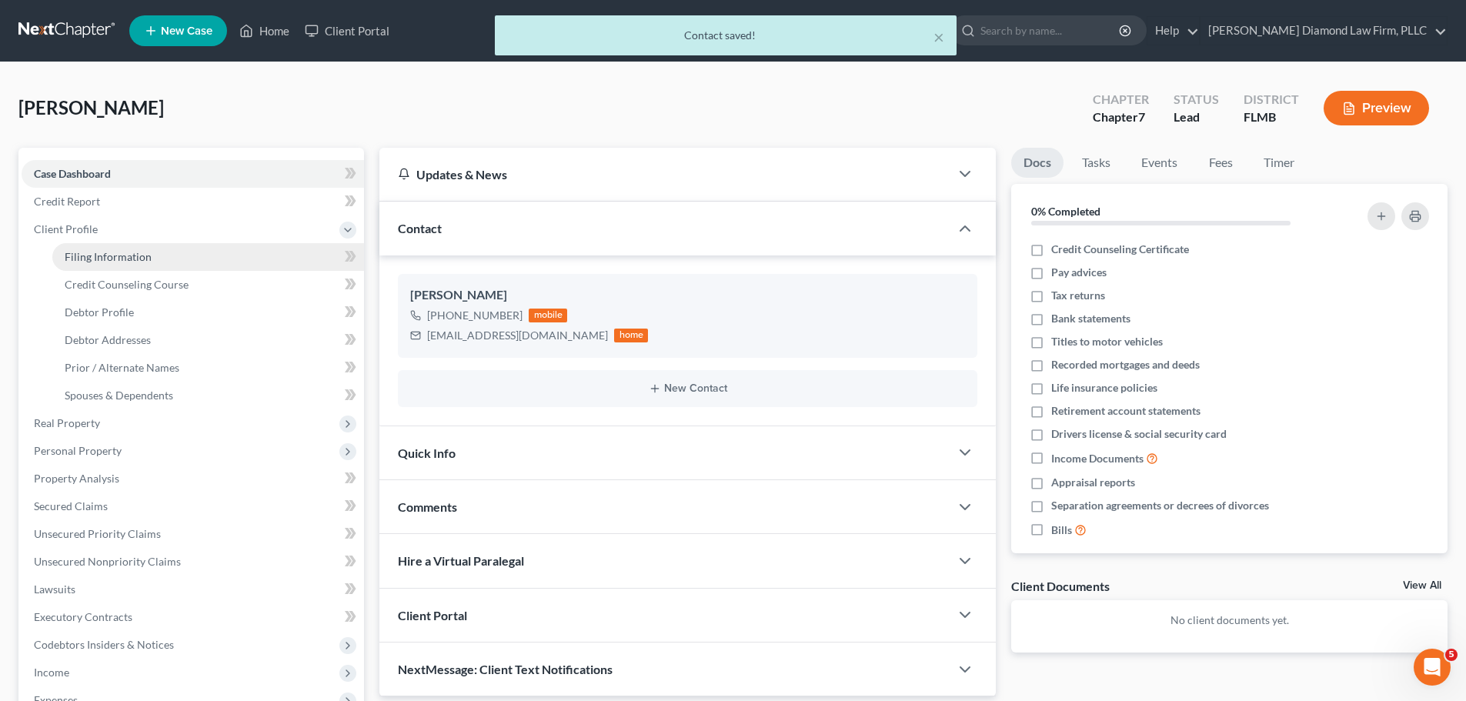
click at [125, 255] on span "Filing Information" at bounding box center [108, 256] width 87 height 13
select select "1"
select select "0"
select select "15"
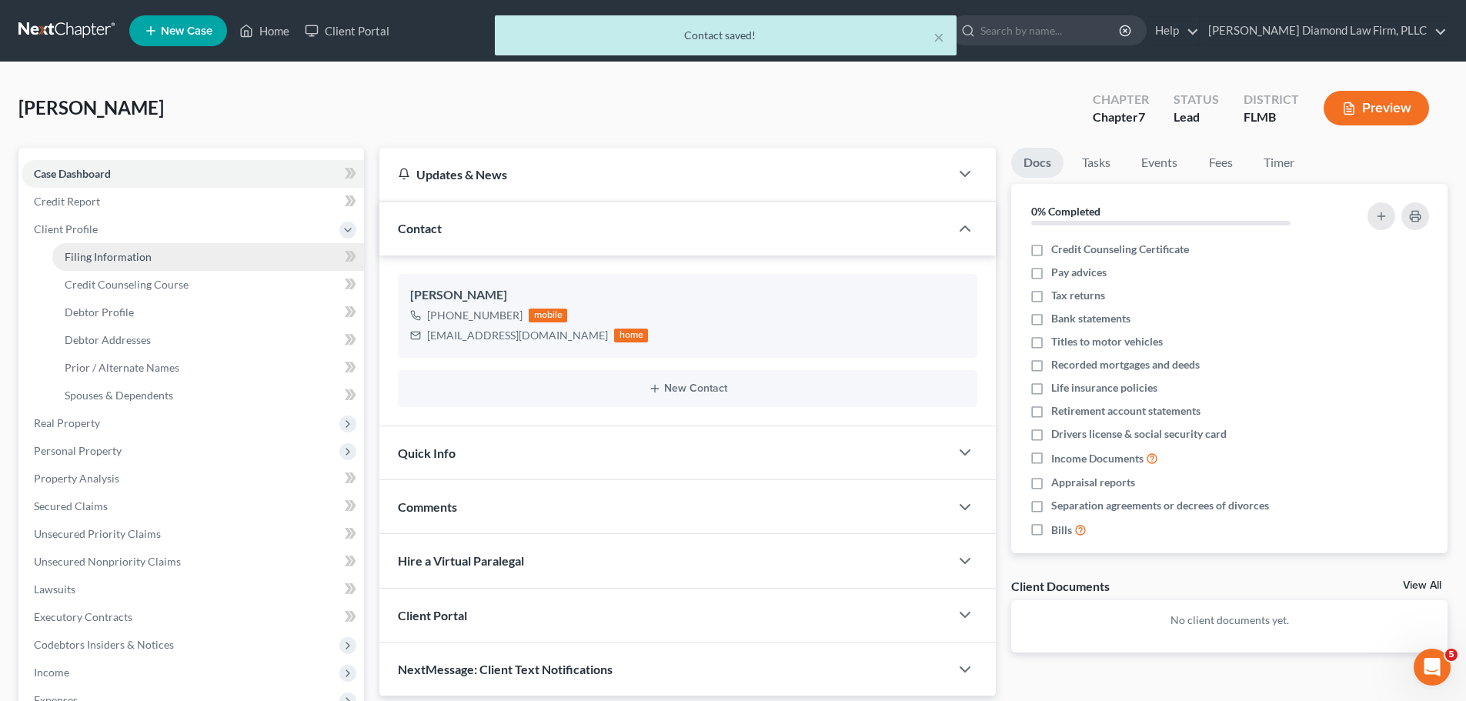
select select "9"
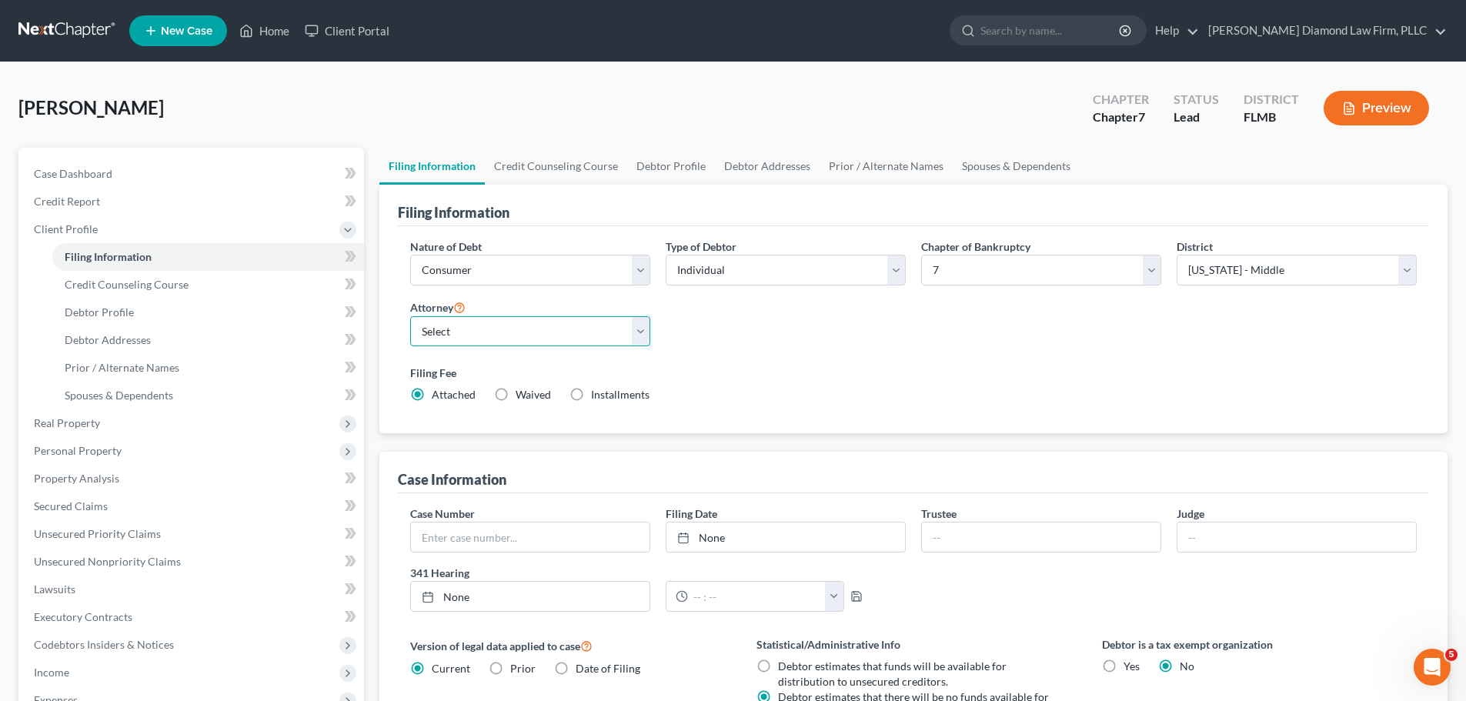
click at [557, 340] on select "Select [PERSON_NAME] - FLMB [PERSON_NAME] - FLSB [PERSON_NAME] - FLNB" at bounding box center [530, 331] width 240 height 31
select select "0"
click at [410, 316] on select "Select [PERSON_NAME] - FLMB [PERSON_NAME] - FLSB [PERSON_NAME] - FLNB" at bounding box center [530, 331] width 240 height 31
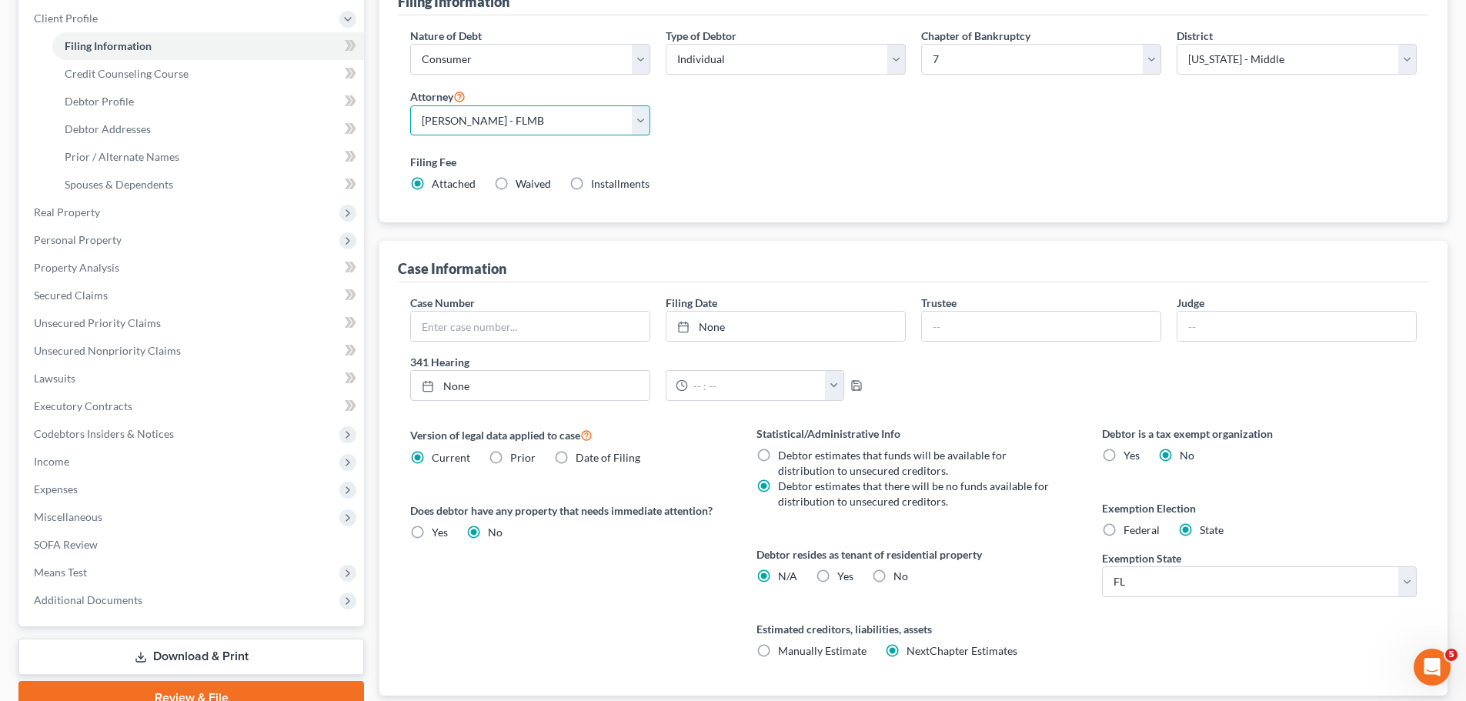
scroll to position [308, 0]
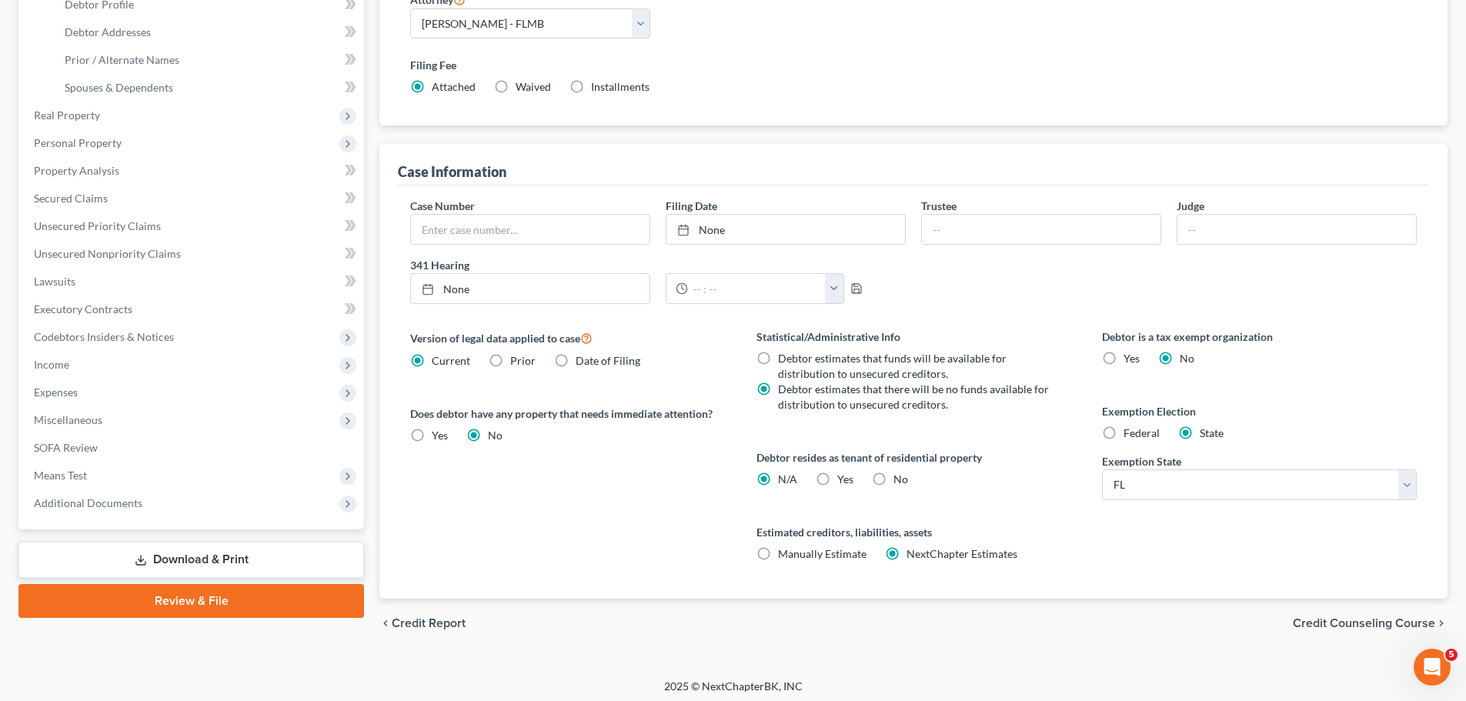
click at [899, 480] on span "No" at bounding box center [901, 479] width 15 height 13
click at [900, 480] on input "No" at bounding box center [905, 477] width 10 height 10
radio input "true"
radio input "false"
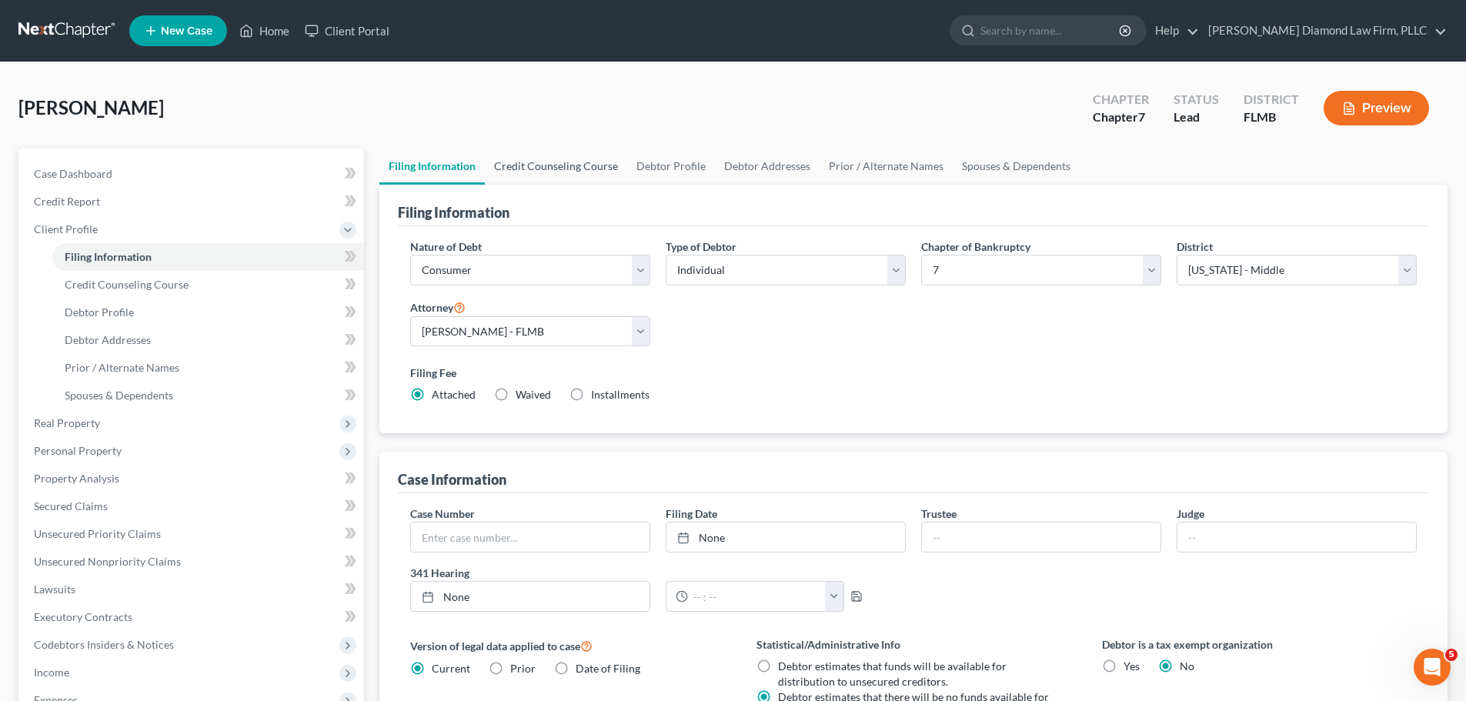
click at [553, 175] on link "Credit Counseling Course" at bounding box center [556, 166] width 142 height 37
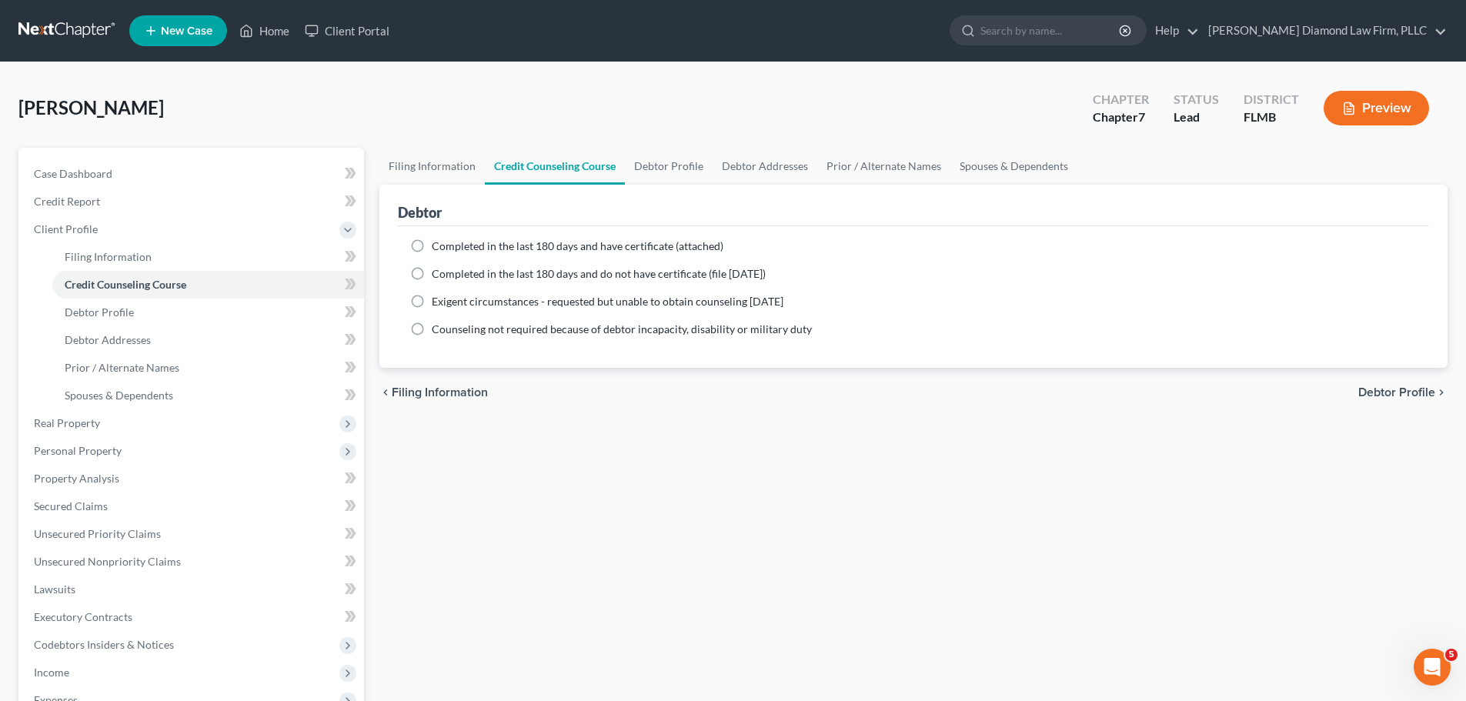
click at [636, 246] on span "Completed in the last 180 days and have certificate (attached)" at bounding box center [578, 245] width 292 height 13
click at [448, 246] on input "Completed in the last 180 days and have certificate (attached)" at bounding box center [443, 244] width 10 height 10
radio input "true"
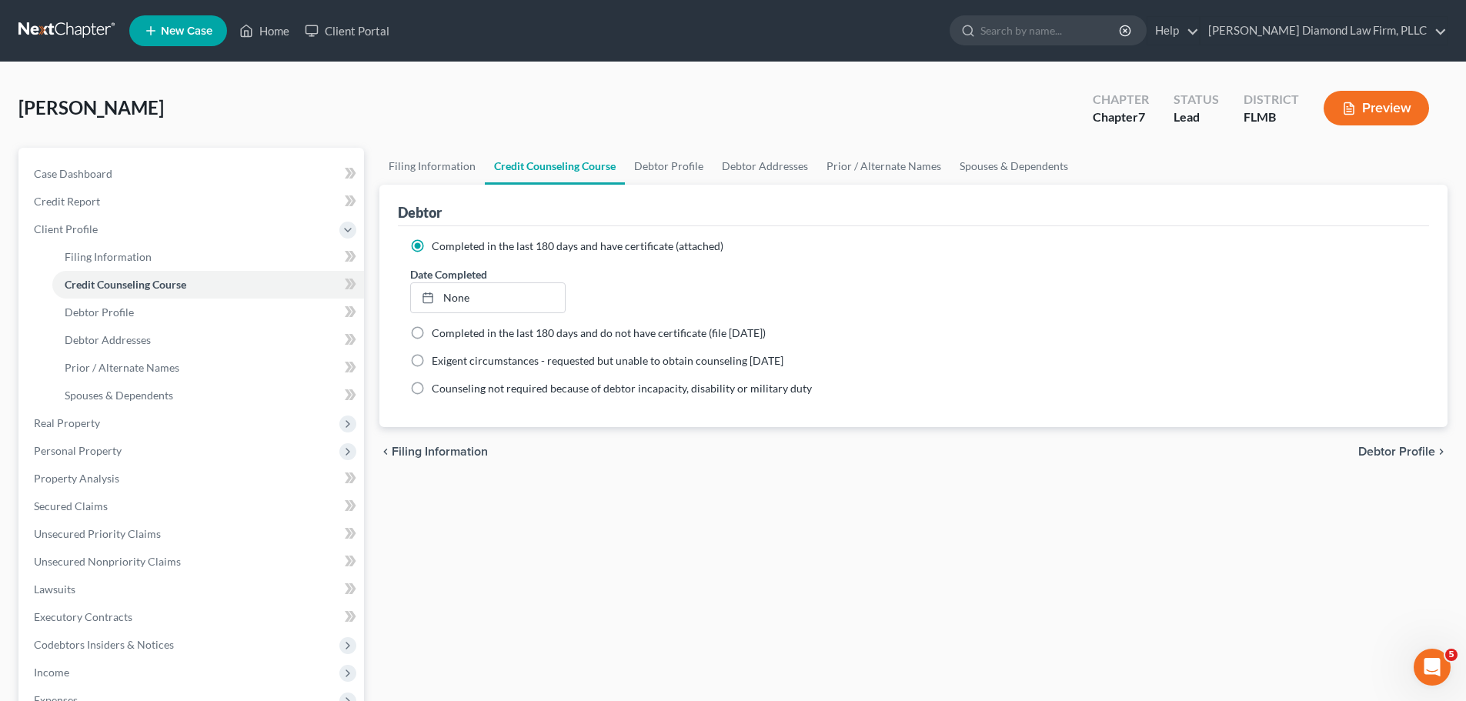
click at [467, 281] on label "Date Completed" at bounding box center [448, 274] width 77 height 16
click at [463, 289] on link "None" at bounding box center [487, 297] width 153 height 29
type input "[DATE]"
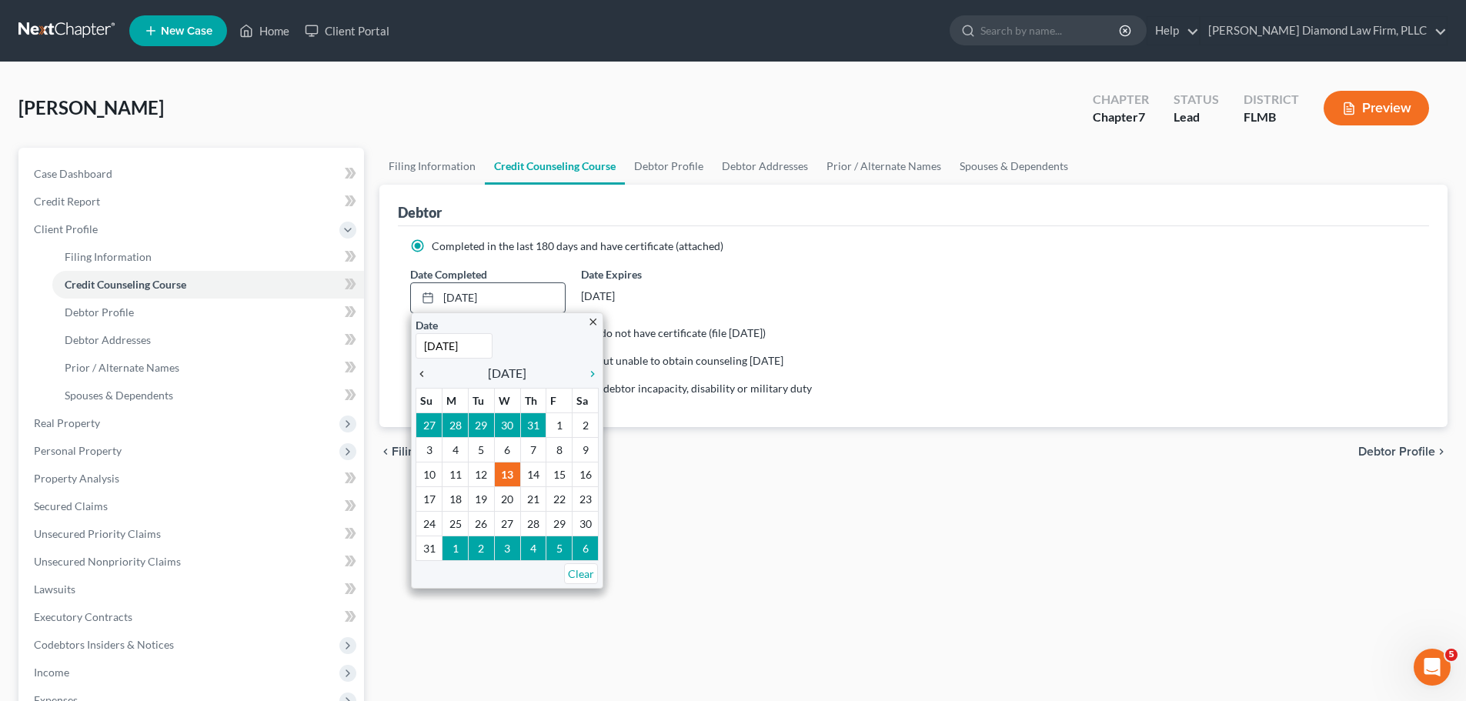
click at [429, 373] on icon "chevron_left" at bounding box center [426, 374] width 20 height 12
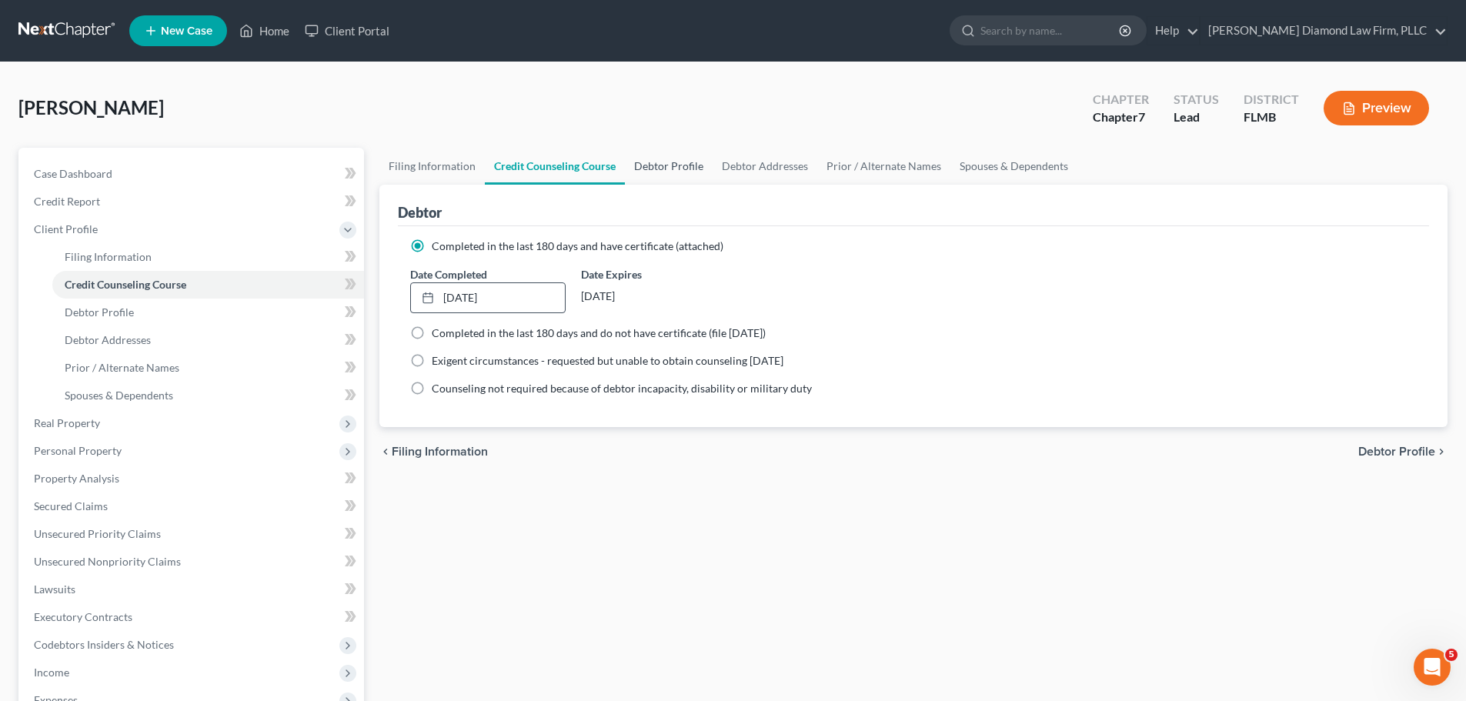
click at [677, 172] on link "Debtor Profile" at bounding box center [669, 166] width 88 height 37
select select "0"
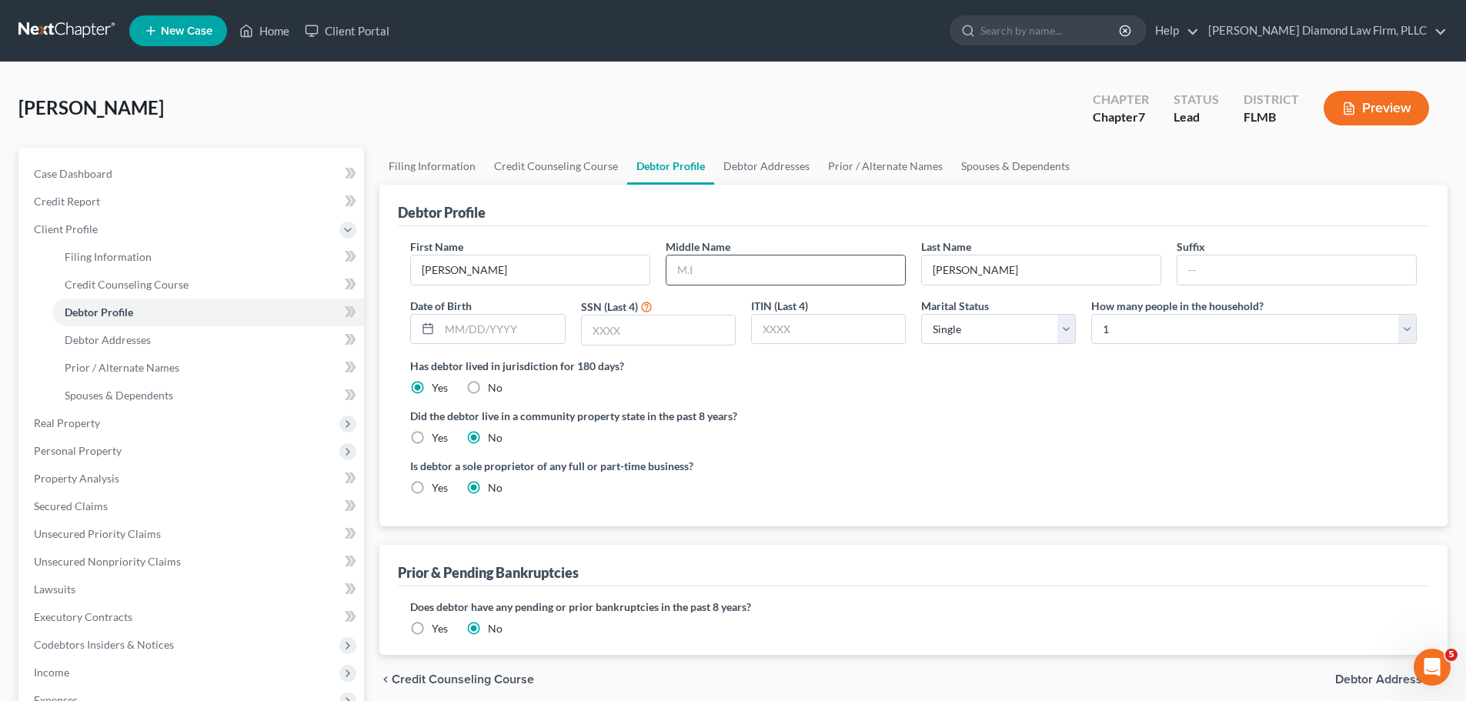
drag, startPoint x: 696, startPoint y: 271, endPoint x: 702, endPoint y: 278, distance: 9.3
click at [697, 271] on input "text" at bounding box center [786, 270] width 239 height 29
type input "[PERSON_NAME]"
click at [480, 336] on input "text" at bounding box center [502, 329] width 125 height 29
type input "[DATE]"
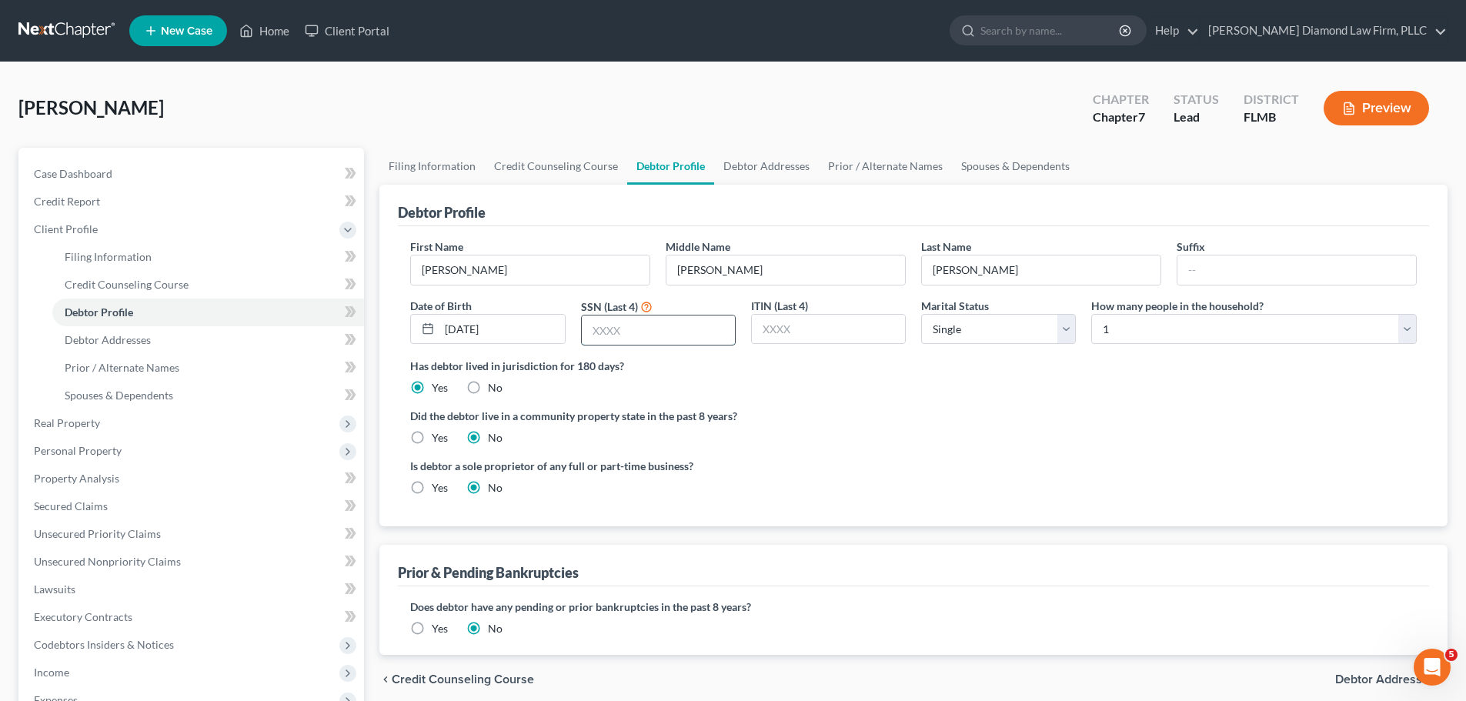
click at [682, 334] on input "text" at bounding box center [658, 330] width 153 height 29
type input "7952"
click at [978, 342] on select "Select Single Married Separated Divorced Widowed" at bounding box center [998, 329] width 155 height 31
select select "1"
click at [921, 314] on select "Select Single Married Separated Divorced Widowed" at bounding box center [998, 329] width 155 height 31
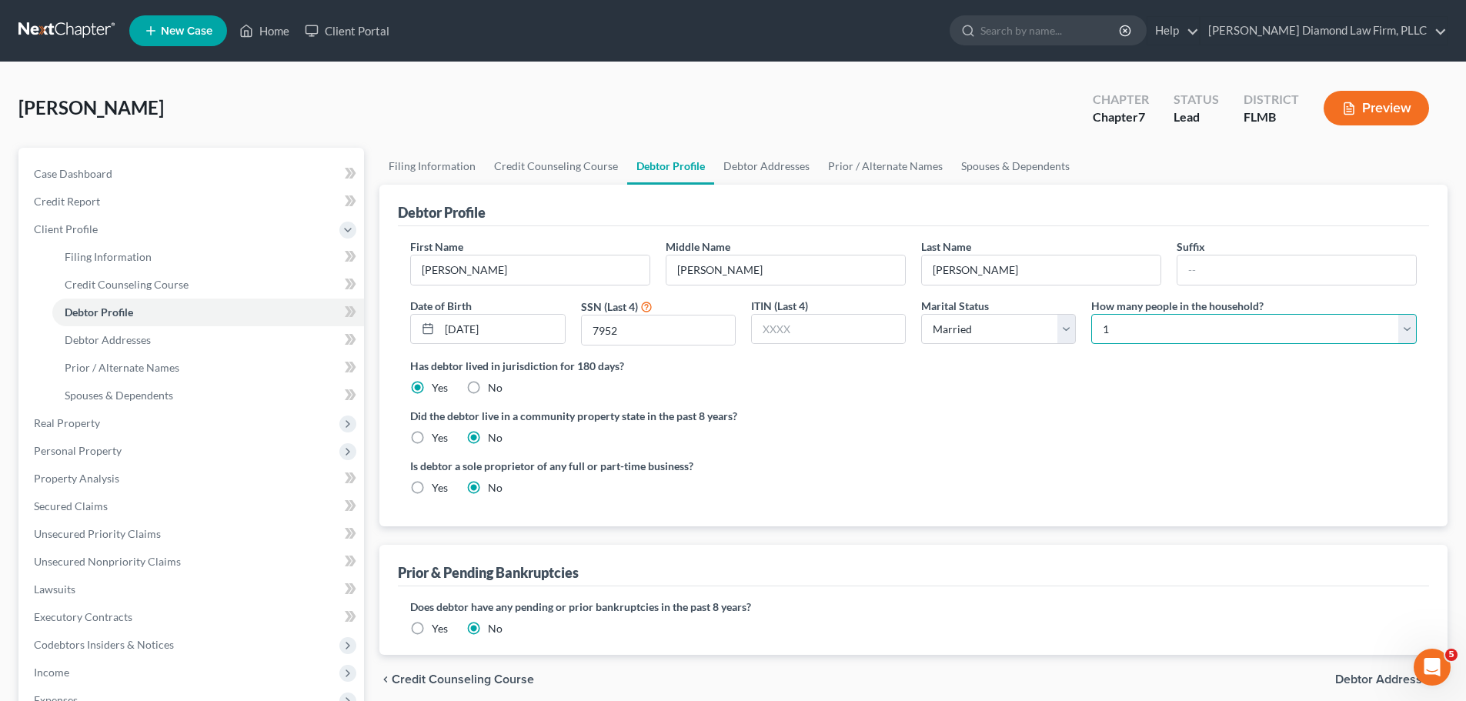
click at [1197, 339] on select "Select 1 2 3 4 5 6 7 8 9 10 11 12 13 14 15 16 17 18 19 20" at bounding box center [1254, 329] width 326 height 31
select select "2"
click at [1091, 314] on select "Select 1 2 3 4 5 6 7 8 9 10 11 12 13 14 15 16 17 18 19 20" at bounding box center [1254, 329] width 326 height 31
click at [761, 161] on link "Debtor Addresses" at bounding box center [766, 166] width 105 height 37
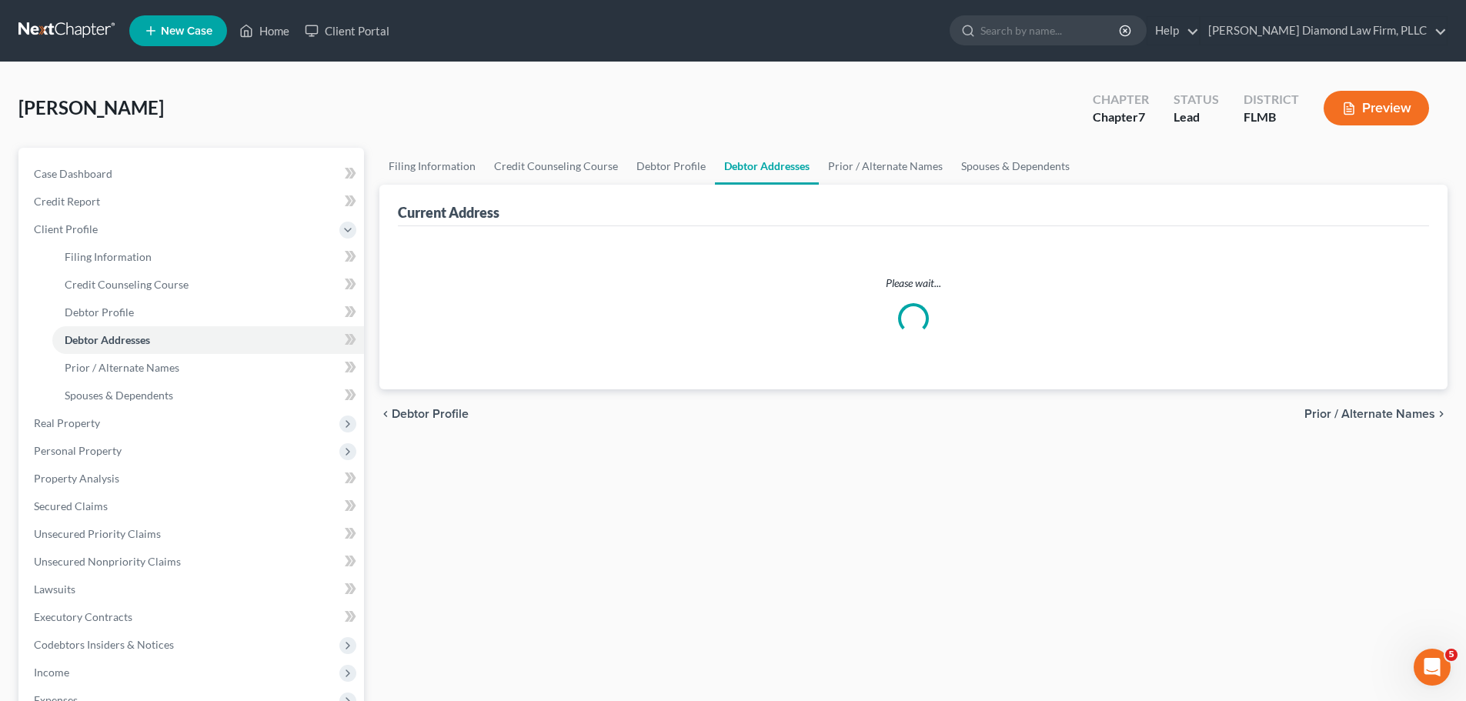
select select "0"
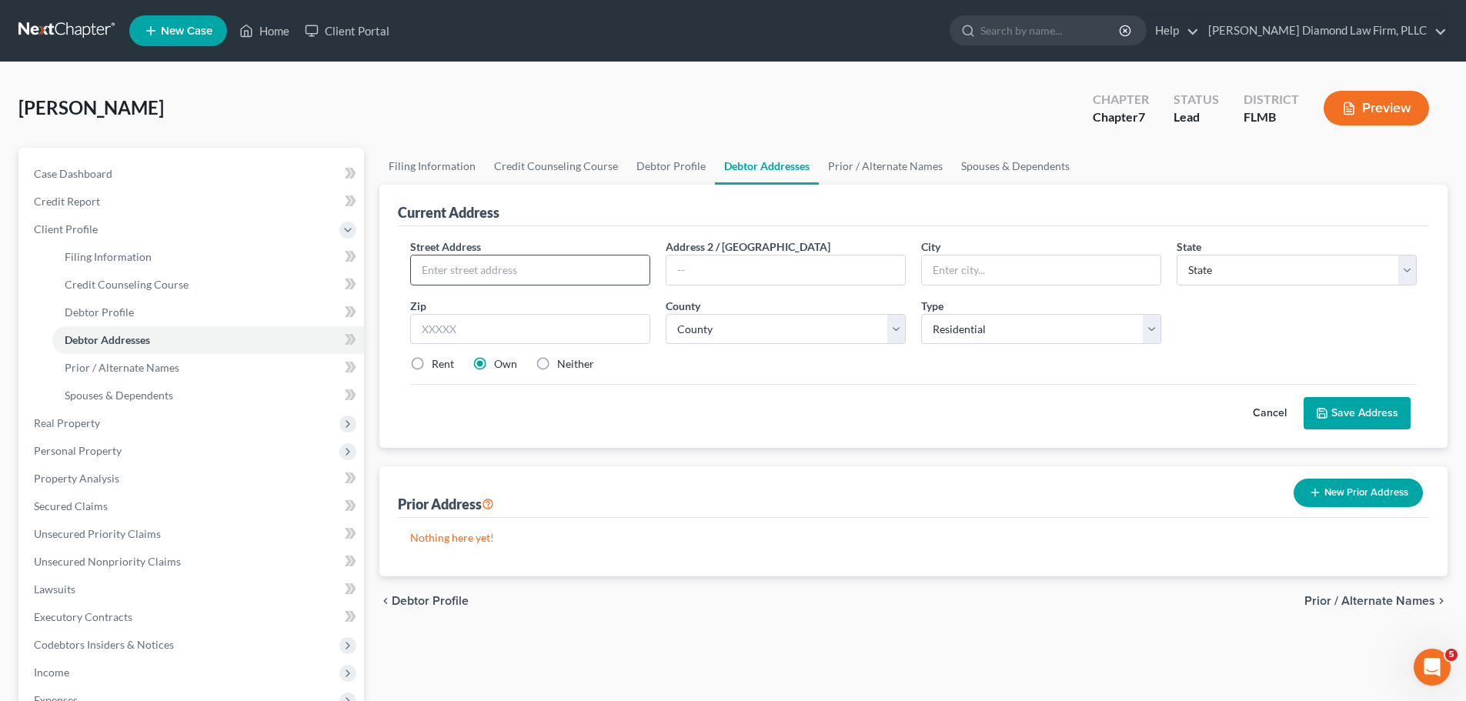
click at [495, 276] on input "text" at bounding box center [530, 270] width 239 height 29
type input "[STREET_ADDRESS][PERSON_NAME]"
type input "[GEOGRAPHIC_DATA]"
select select "9"
type input "33603"
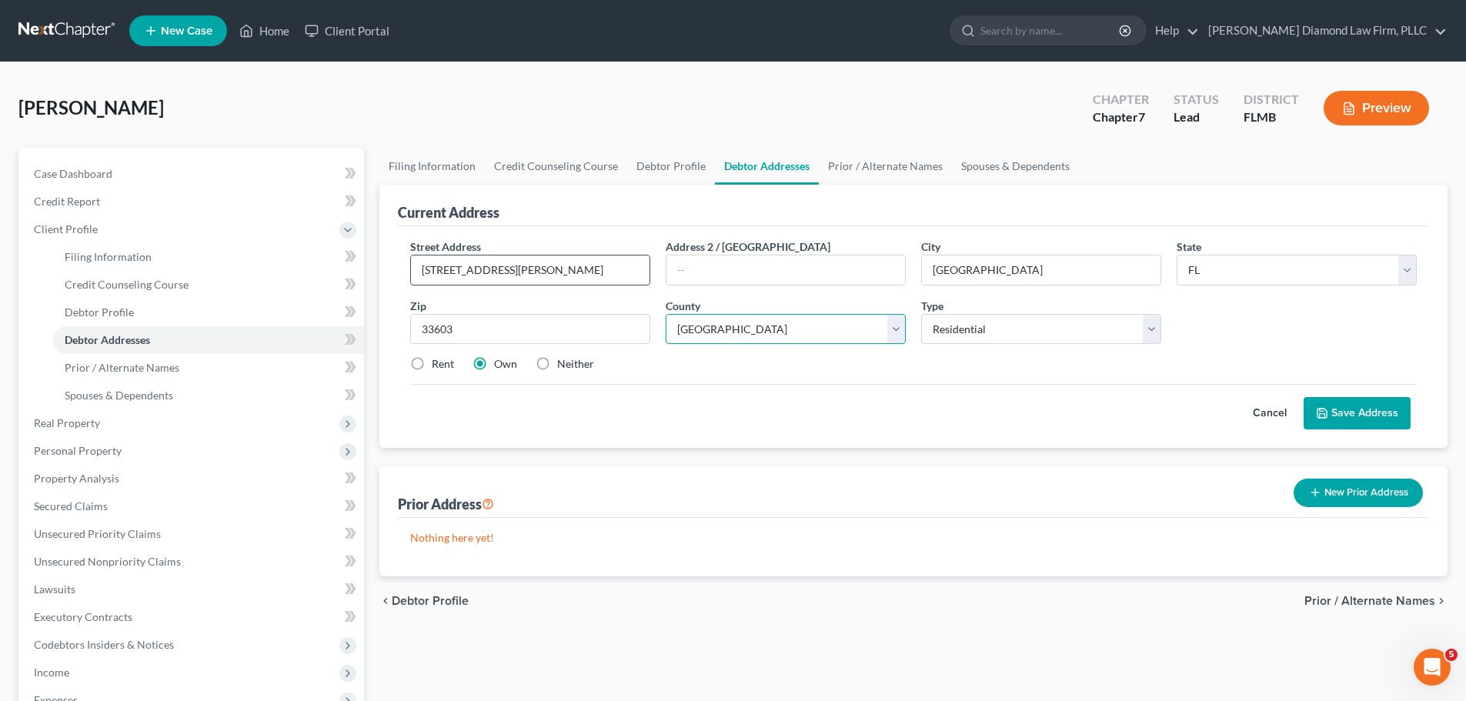
select select "27"
click at [1332, 403] on button "Save Address" at bounding box center [1357, 413] width 107 height 32
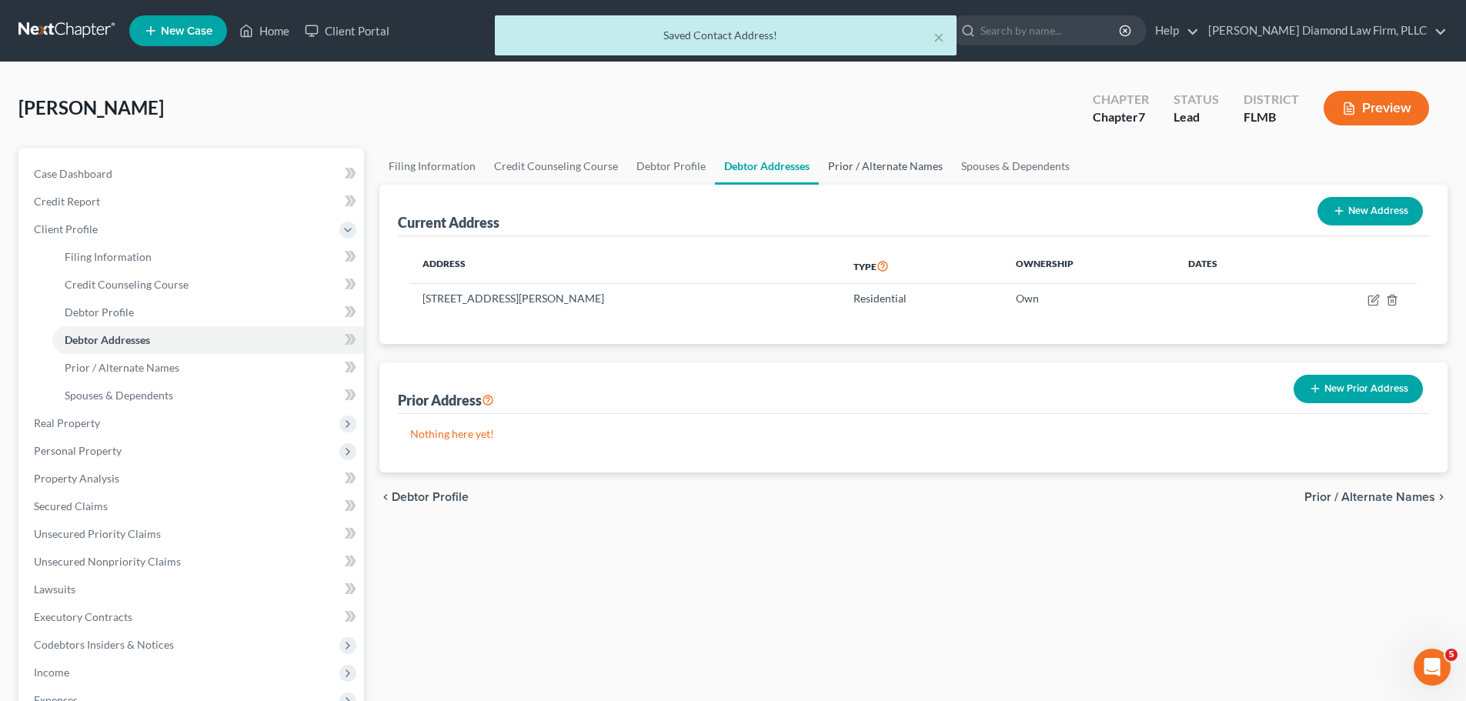
click at [842, 166] on link "Prior / Alternate Names" at bounding box center [885, 166] width 133 height 37
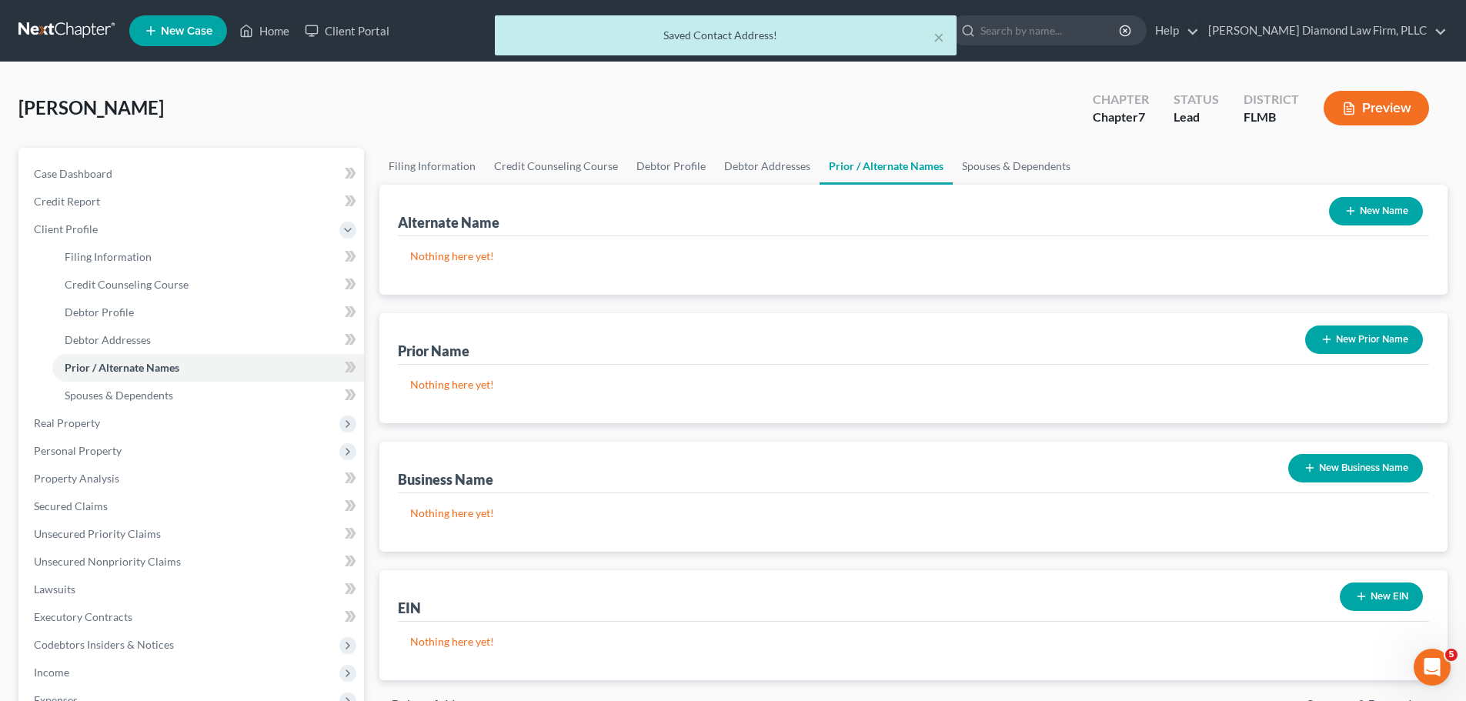
click at [1392, 341] on button "New Prior Name" at bounding box center [1364, 340] width 118 height 28
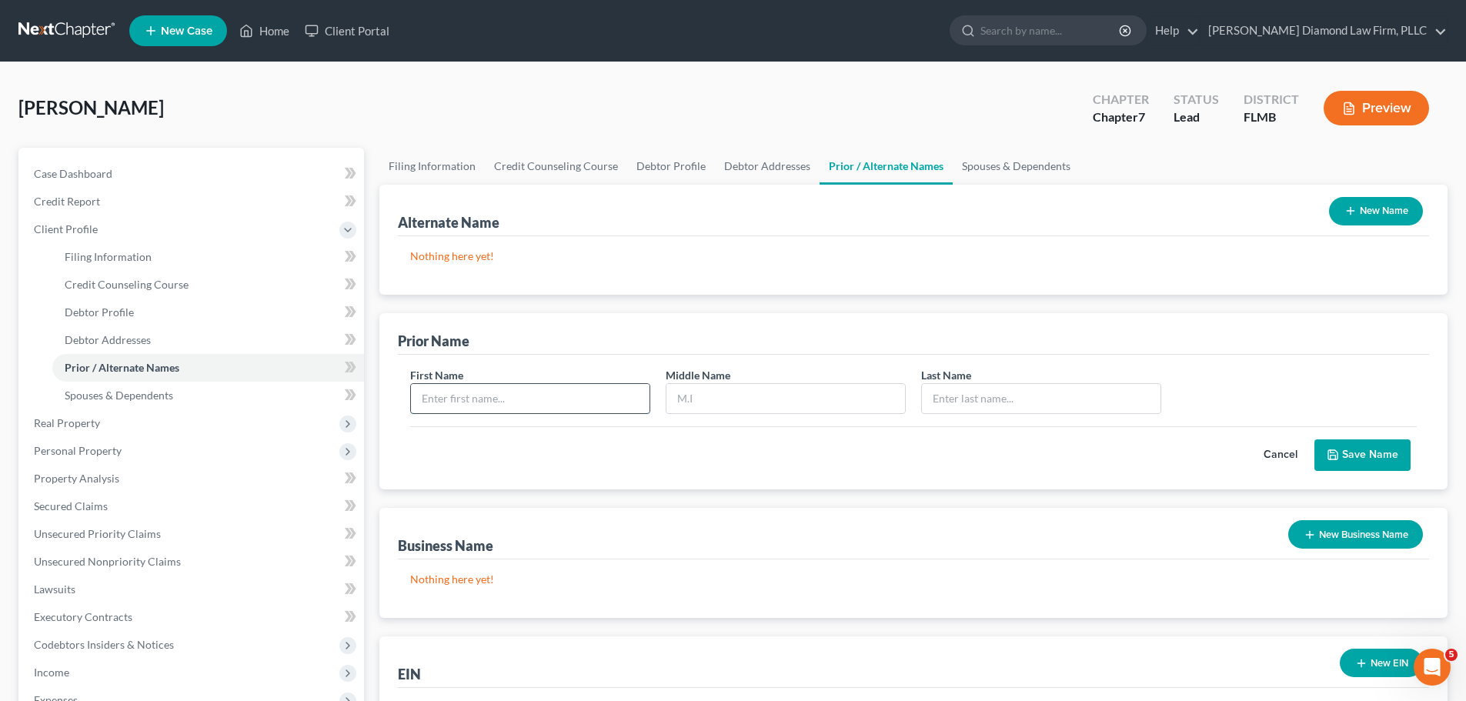
click at [588, 397] on input "text" at bounding box center [530, 398] width 239 height 29
type input "[PERSON_NAME]"
type input "M"
type input "[PERSON_NAME]"
click at [779, 393] on input "M" at bounding box center [786, 398] width 239 height 29
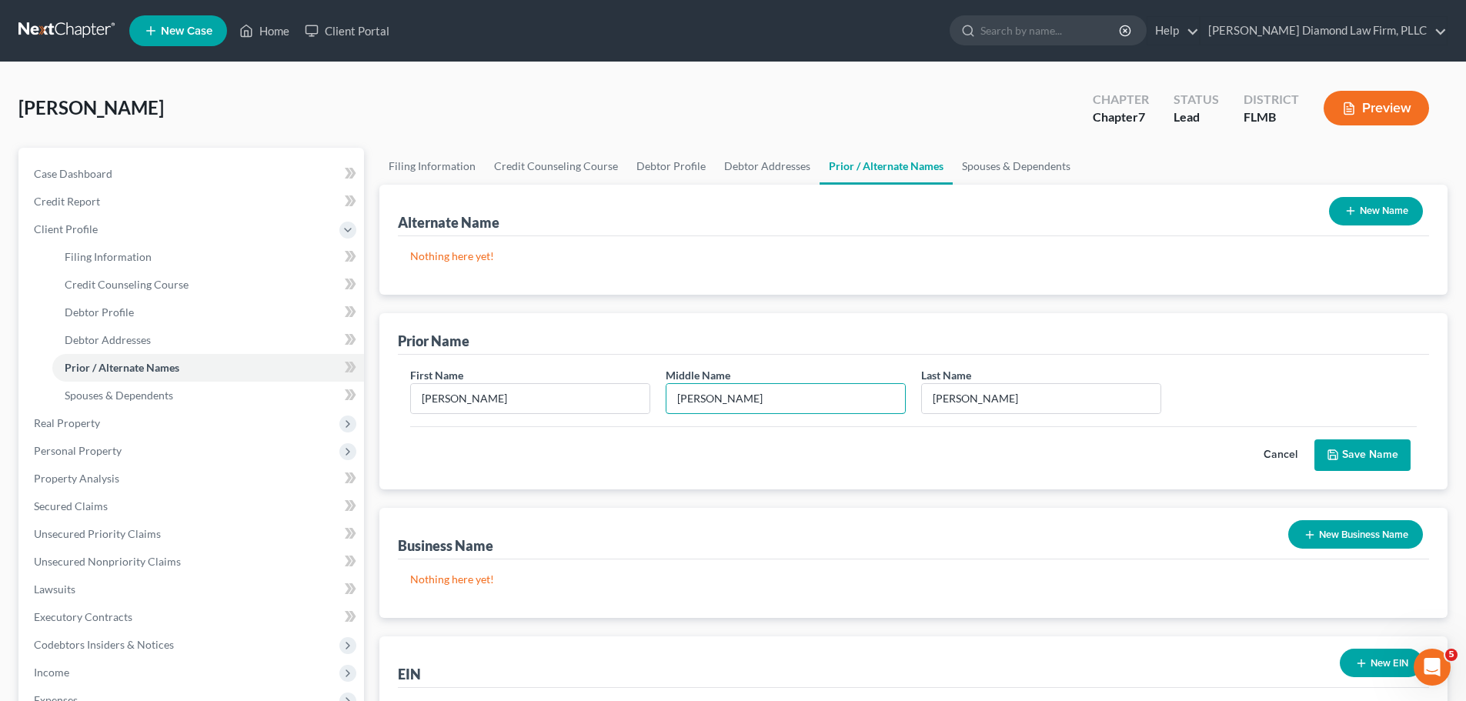
type input "[PERSON_NAME]"
click at [1375, 454] on button "Save Name" at bounding box center [1363, 456] width 96 height 32
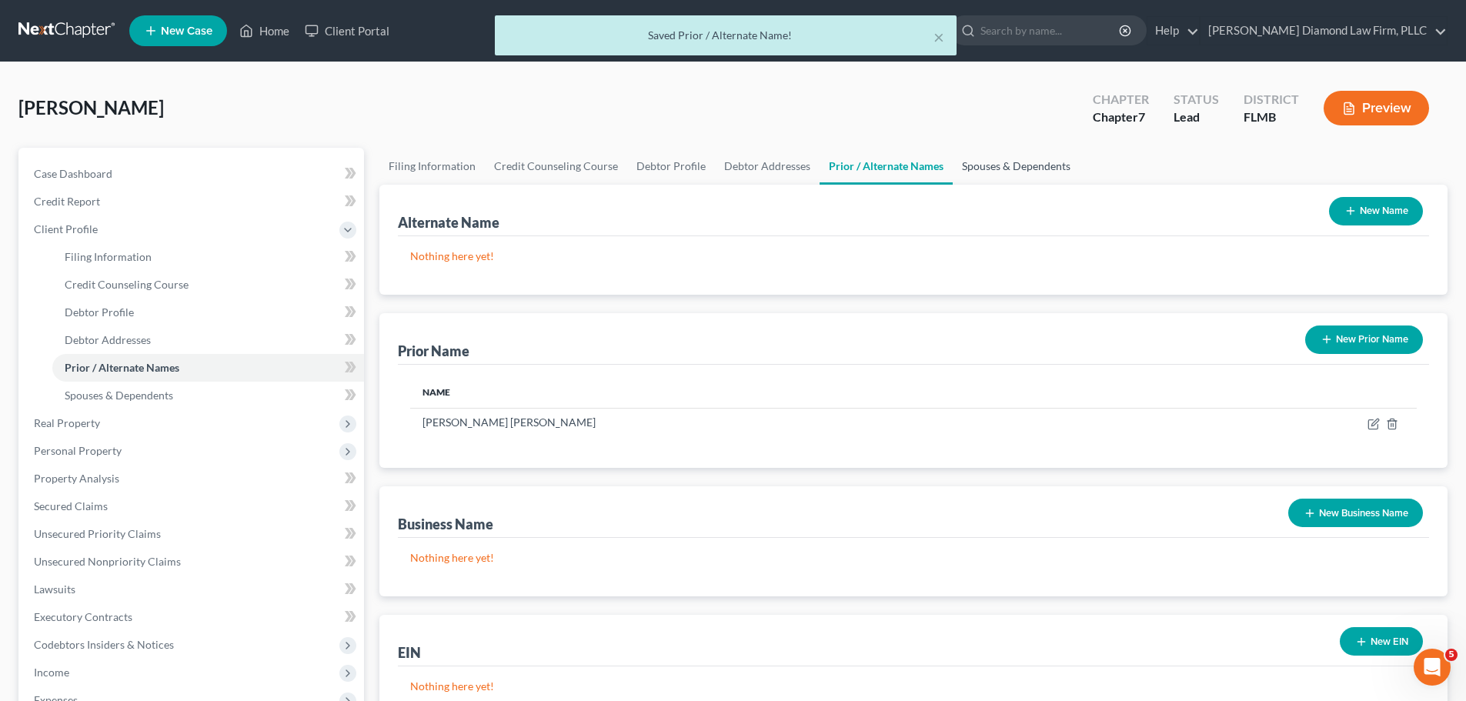
click at [997, 169] on link "Spouses & Dependents" at bounding box center [1016, 166] width 127 height 37
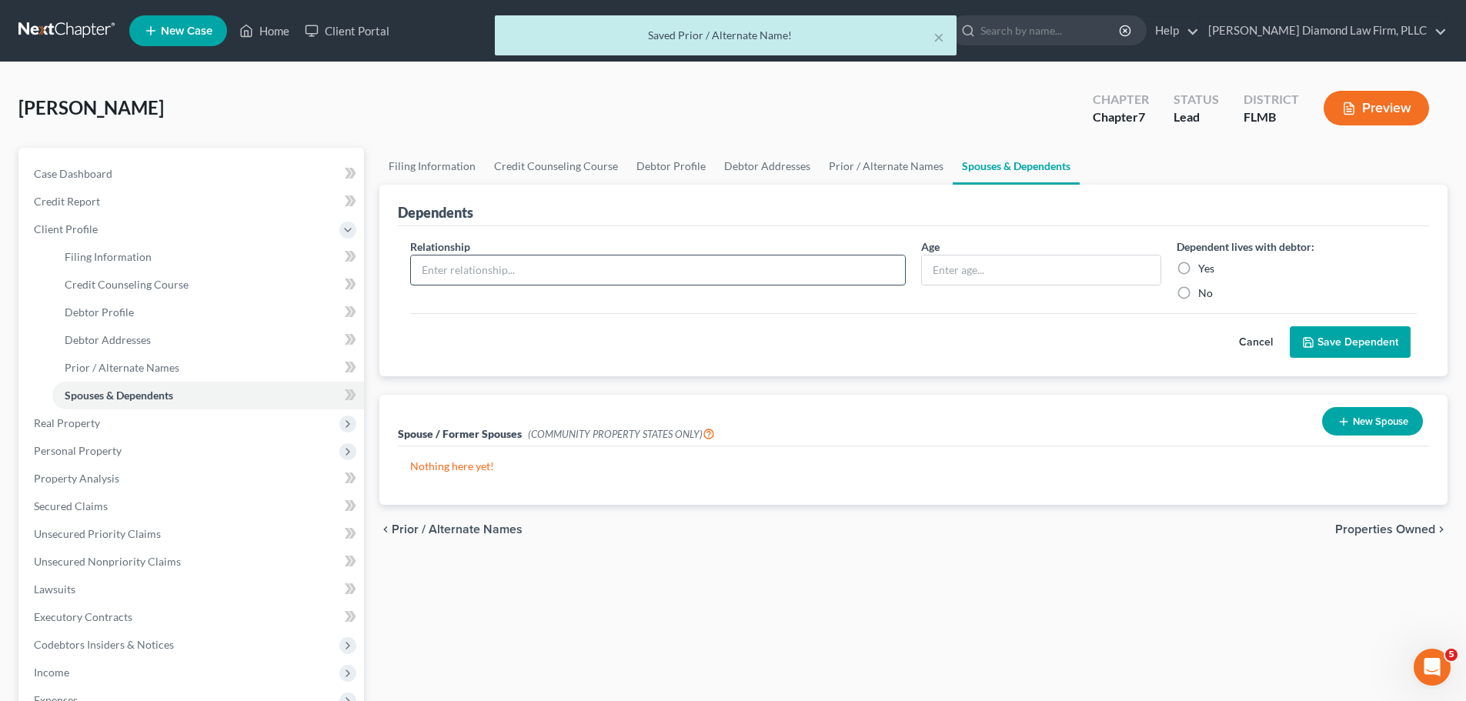
click at [583, 272] on input "text" at bounding box center [658, 270] width 494 height 29
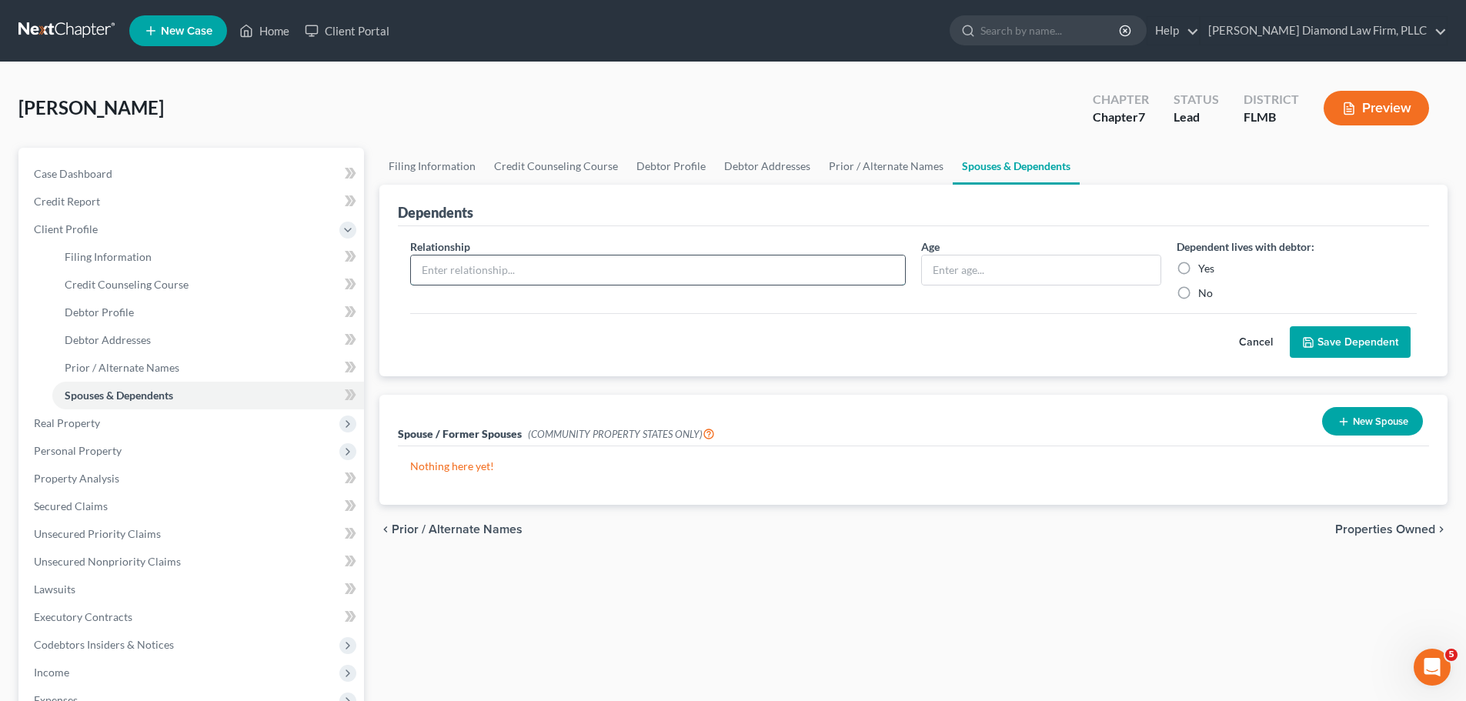
click at [549, 272] on input "text" at bounding box center [658, 270] width 494 height 29
type input "Daughter"
type input "9"
click at [1195, 260] on div "Dependent lives with debtor: Yes No" at bounding box center [1297, 270] width 256 height 62
click at [1205, 272] on label "Yes" at bounding box center [1206, 268] width 16 height 15
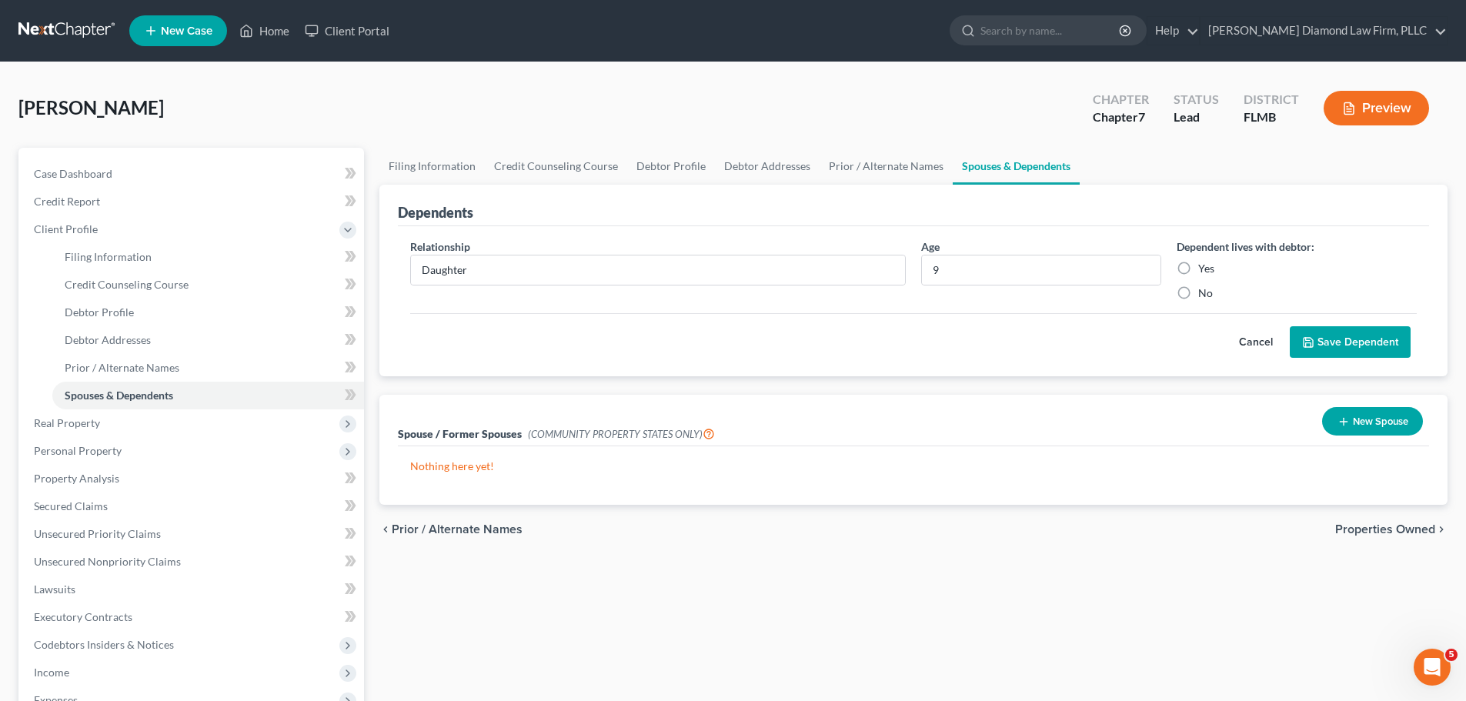
click at [1205, 271] on input "Yes" at bounding box center [1210, 266] width 10 height 10
radio input "true"
click at [1325, 322] on div "Cancel Save Dependent" at bounding box center [913, 335] width 1007 height 45
click at [1336, 336] on button "Save Dependent" at bounding box center [1350, 342] width 121 height 32
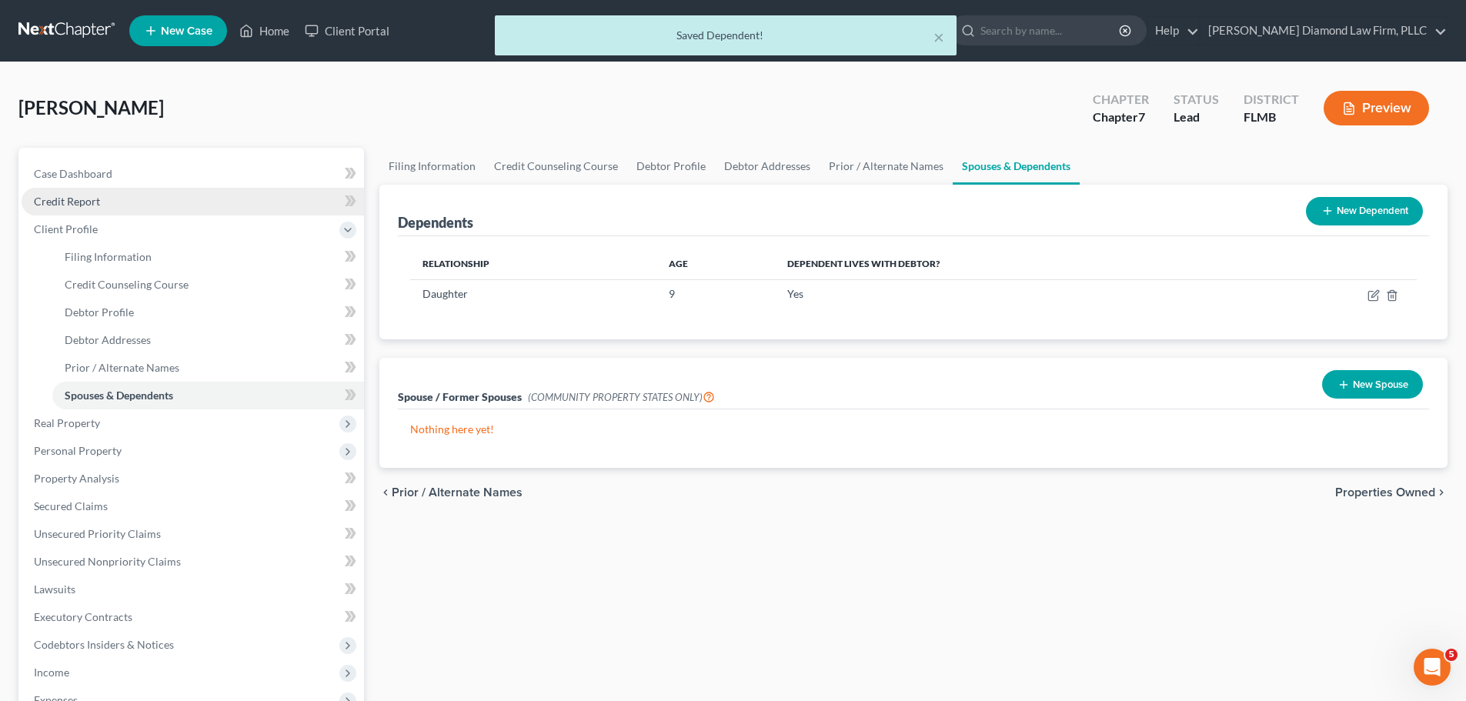
click at [95, 203] on span "Credit Report" at bounding box center [67, 201] width 66 height 13
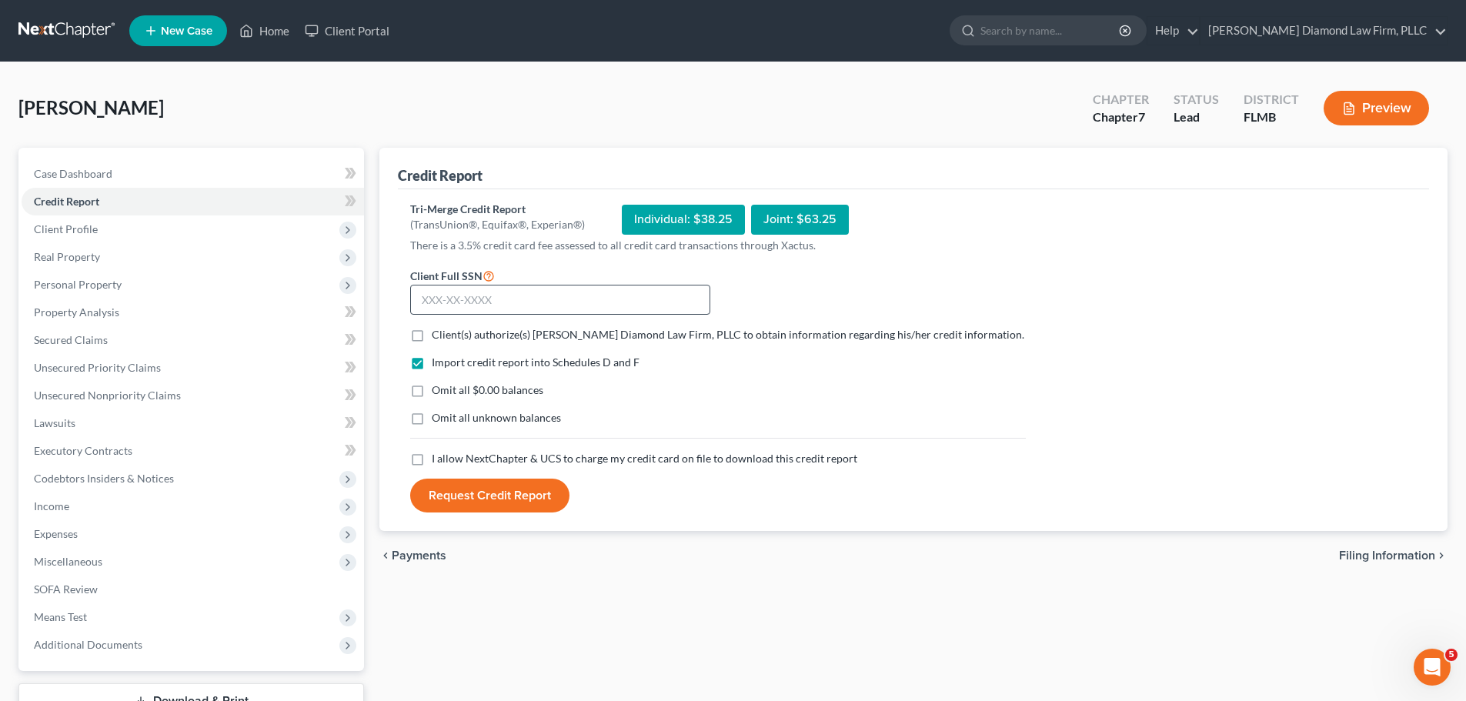
click at [537, 317] on form "Client Full SSN * Client(s) authorize(s) [PERSON_NAME] Diamond Law Firm, PLLC t…" at bounding box center [718, 389] width 631 height 247
click at [541, 304] on input "text" at bounding box center [560, 300] width 300 height 31
type input "7"
type input "137-92-7952"
click at [432, 339] on label "Client(s) authorize(s) [PERSON_NAME] Diamond Law Firm, PLLC to obtain informati…" at bounding box center [728, 334] width 593 height 15
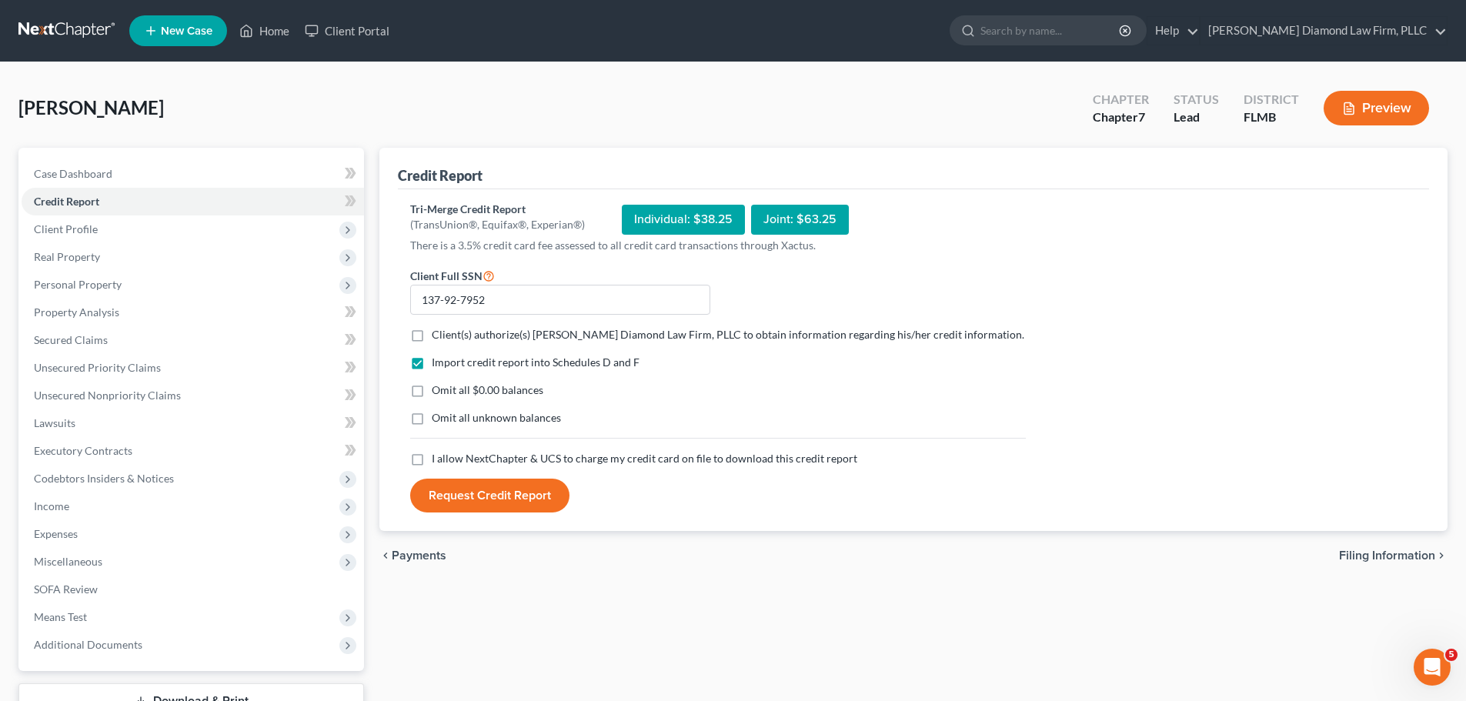
click at [438, 337] on input "Client(s) authorize(s) [PERSON_NAME] Diamond Law Firm, PLLC to obtain informati…" at bounding box center [443, 332] width 10 height 10
checkbox input "true"
click at [436, 451] on label "I allow NextChapter & UCS to charge my credit card on file to download this cre…" at bounding box center [645, 458] width 426 height 15
click at [432, 457] on label "I allow NextChapter & UCS to charge my credit card on file to download this cre…" at bounding box center [645, 458] width 426 height 15
click at [438, 457] on input "I allow NextChapter & UCS to charge my credit card on file to download this cre…" at bounding box center [443, 456] width 10 height 10
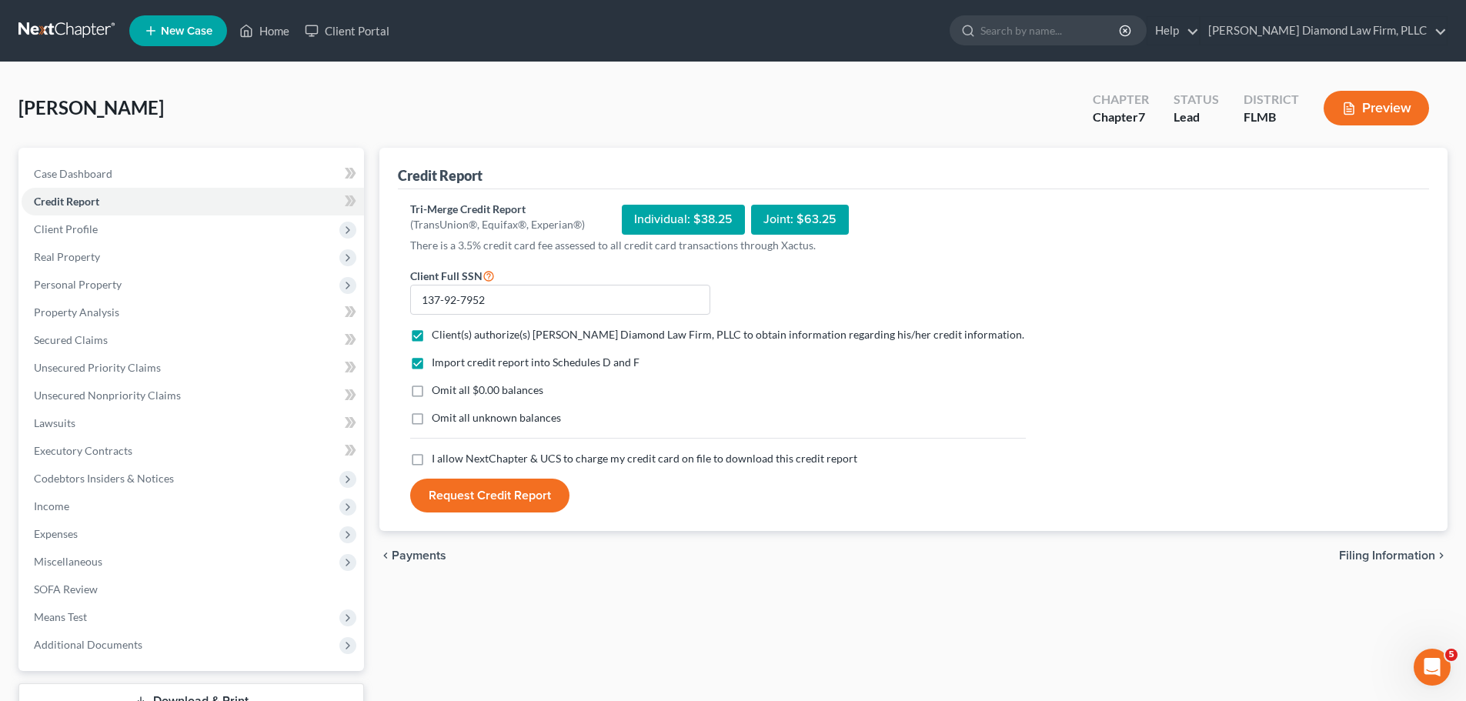
checkbox input "true"
click at [469, 493] on button "Request Credit Report" at bounding box center [489, 496] width 159 height 34
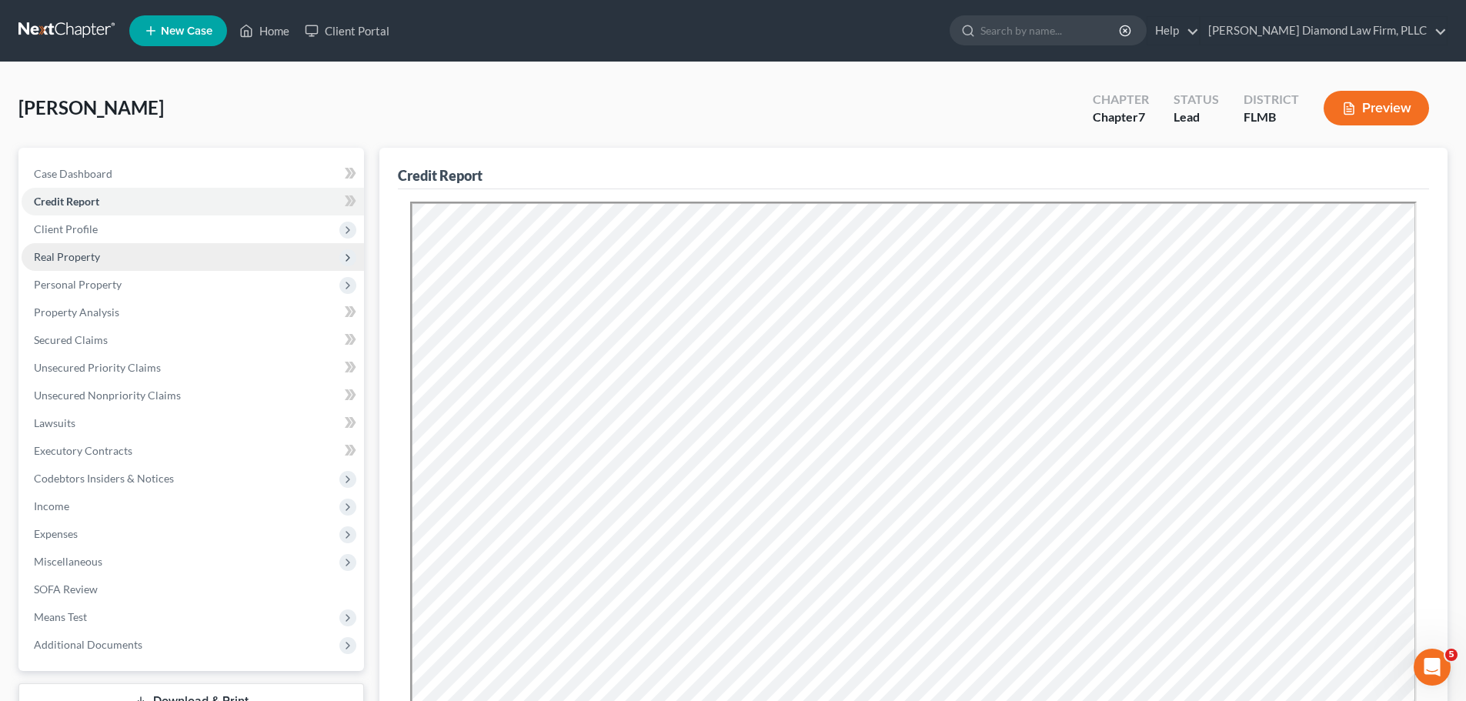
click at [122, 258] on span "Real Property" at bounding box center [193, 257] width 343 height 28
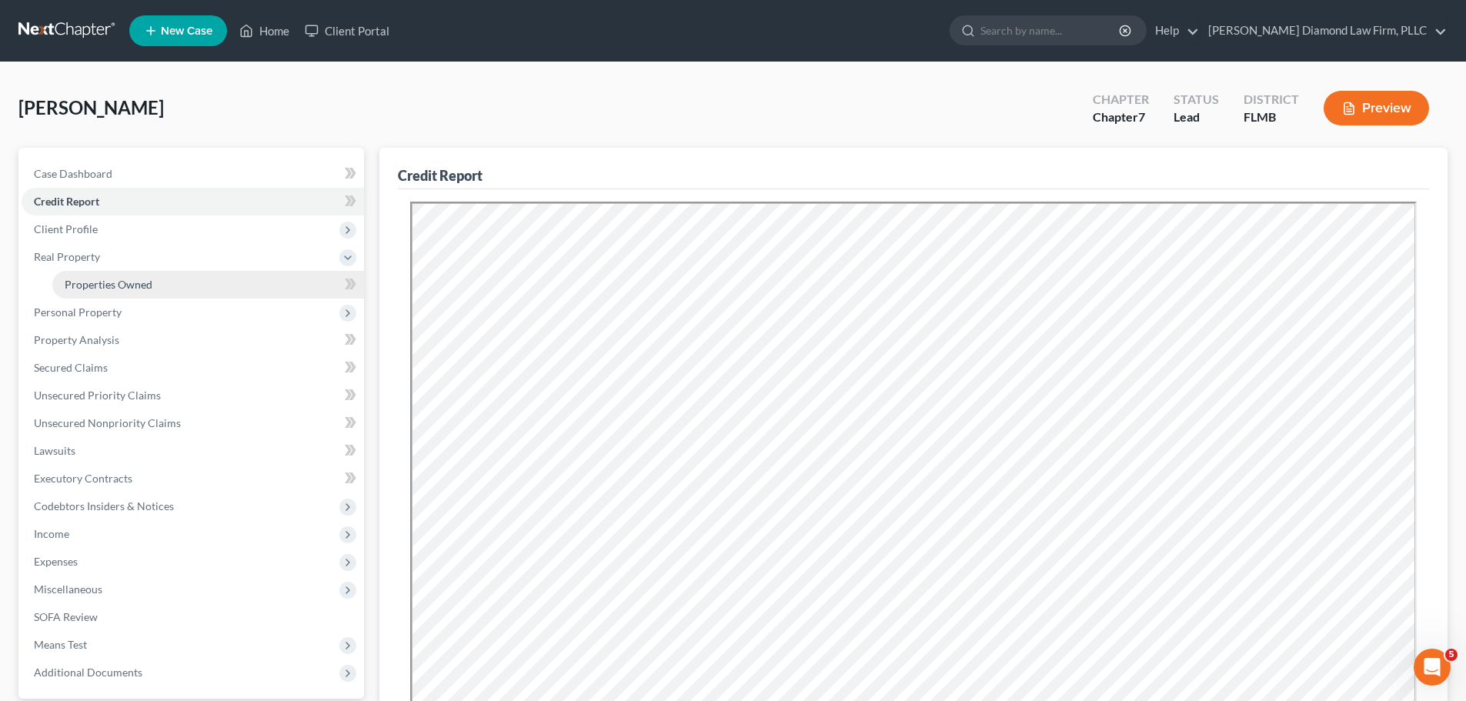
click at [114, 283] on span "Properties Owned" at bounding box center [109, 284] width 88 height 13
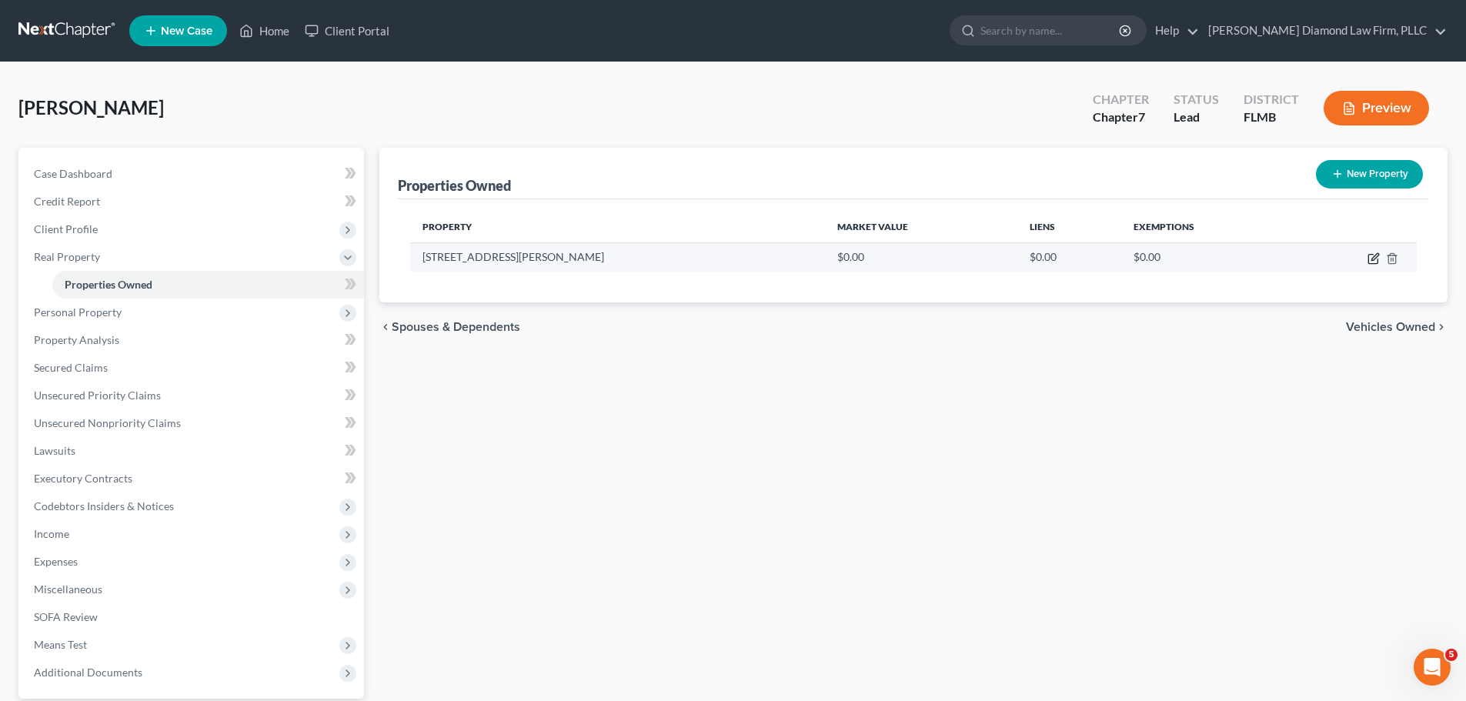
click at [1375, 259] on icon "button" at bounding box center [1375, 256] width 7 height 7
select select "9"
select select "27"
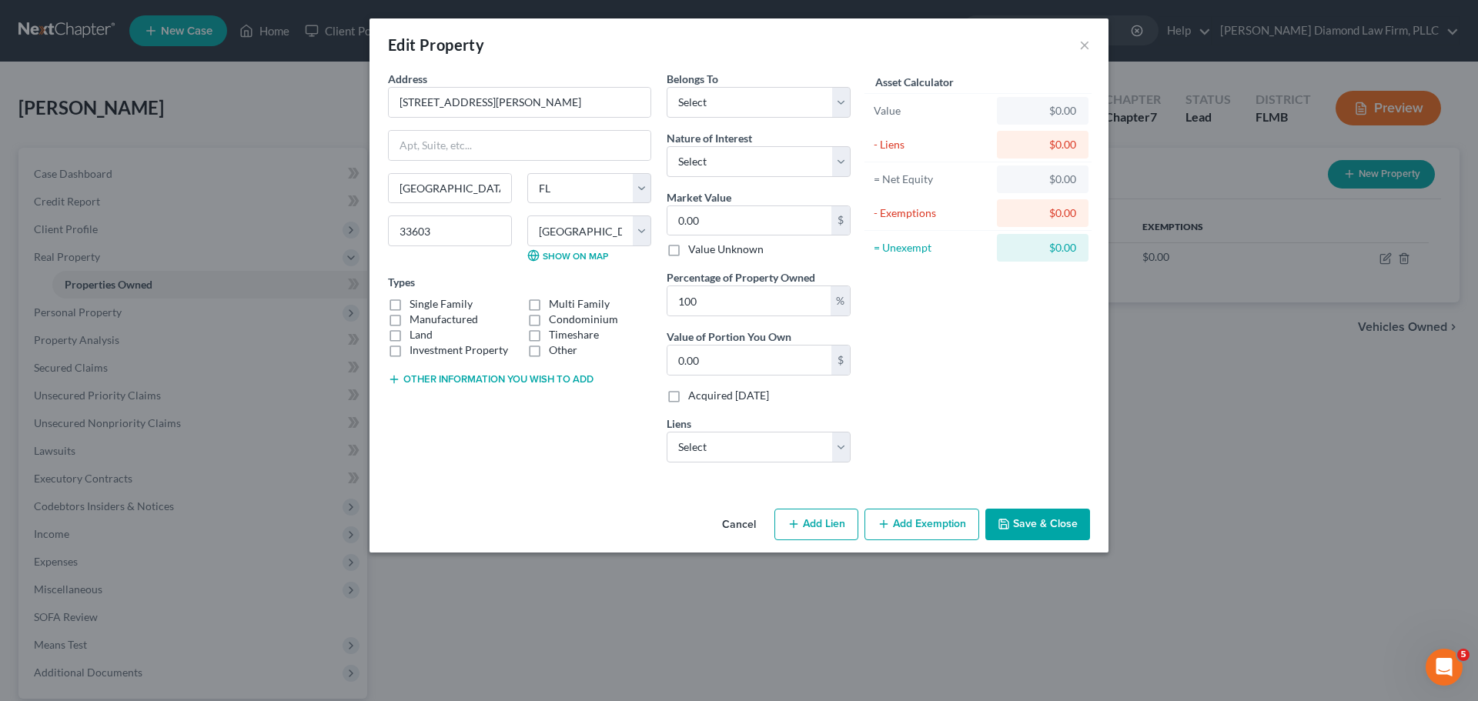
click at [445, 306] on label "Single Family" at bounding box center [440, 303] width 63 height 15
click at [426, 306] on input "Single Family" at bounding box center [421, 301] width 10 height 10
checkbox input "true"
click at [803, 95] on select "Select Debtor 1 Only Debtor 2 Only Debtor 1 And Debtor 2 Only At Least One Of T…" at bounding box center [759, 102] width 184 height 31
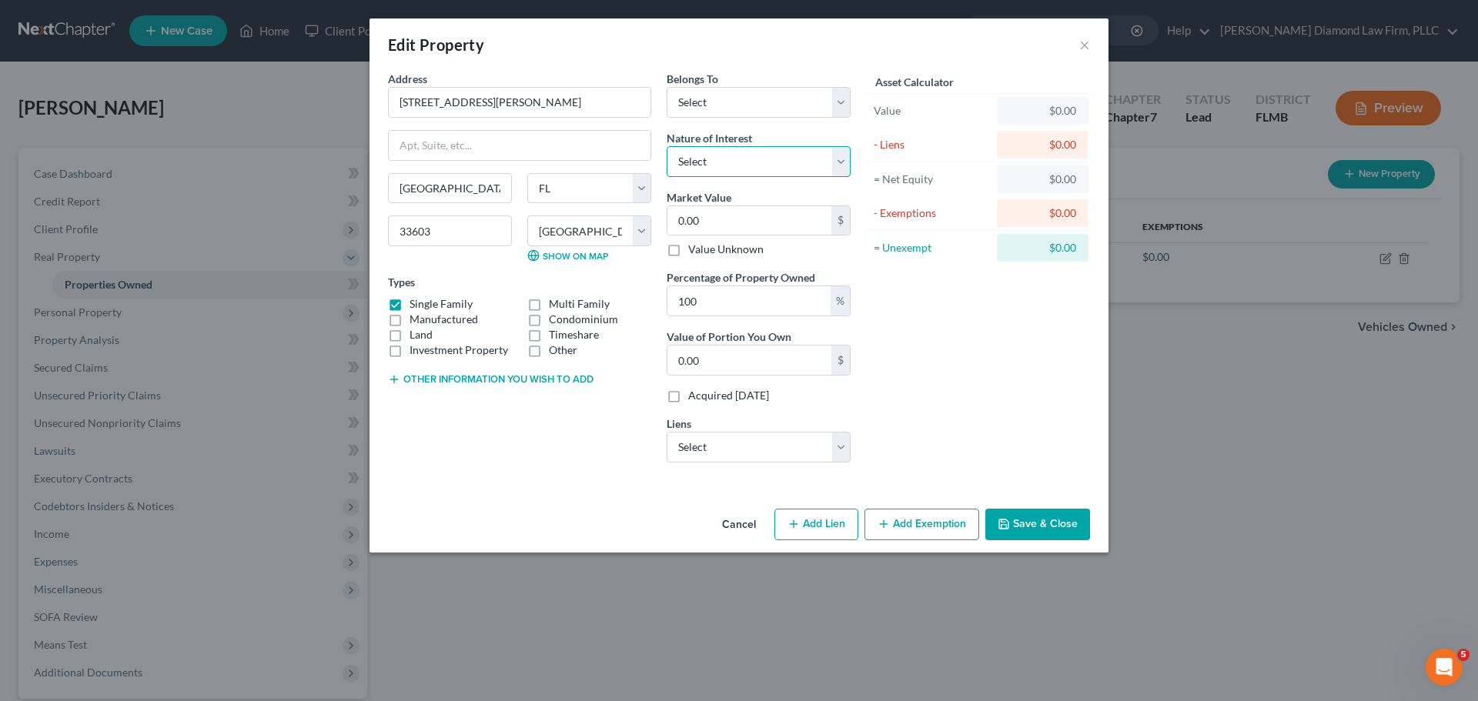
click at [773, 151] on select "Select Fee Simple Joint Tenant Life Estate Equitable Interest Future Interest T…" at bounding box center [759, 161] width 184 height 31
click at [756, 229] on input "0.00" at bounding box center [749, 220] width 164 height 29
type input "4"
type input "4.00"
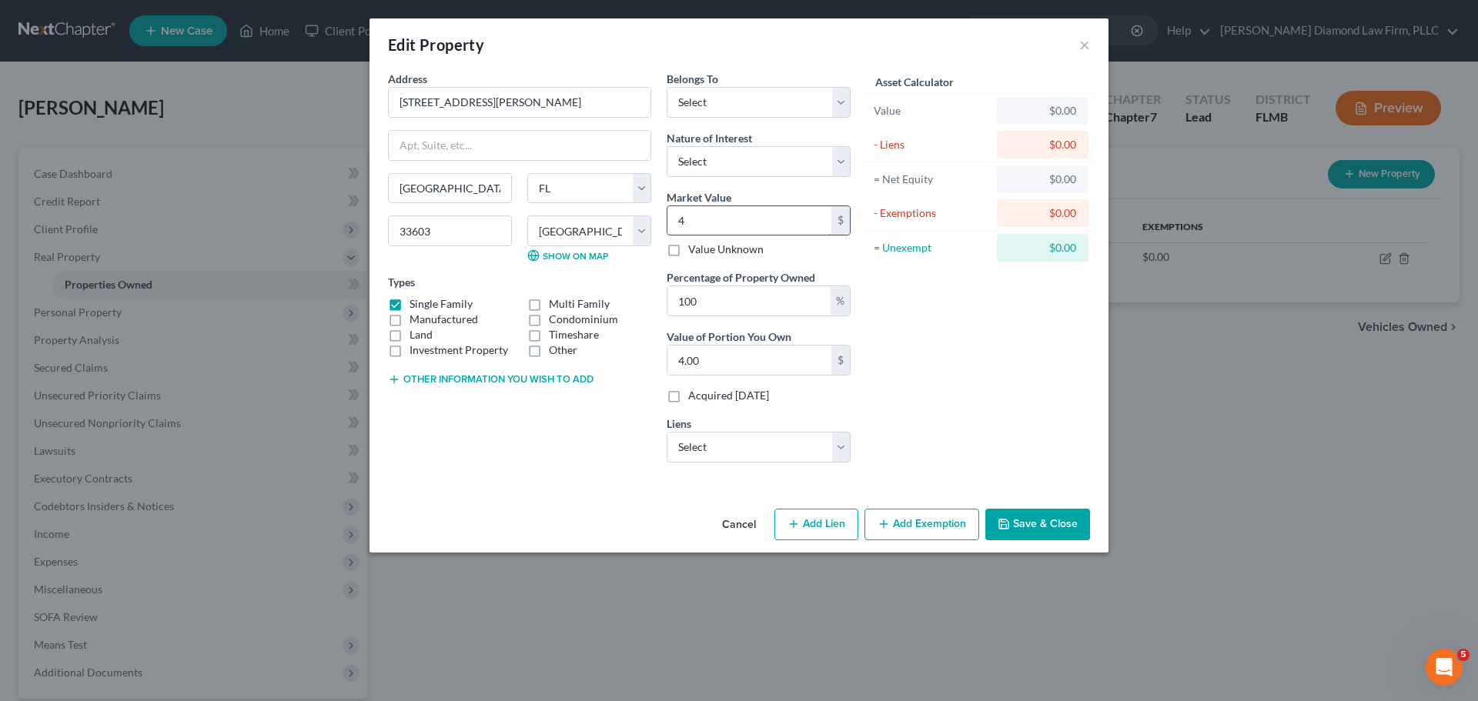
type input "45"
type input "45.00"
type input "451"
type input "451.00"
type input "4518"
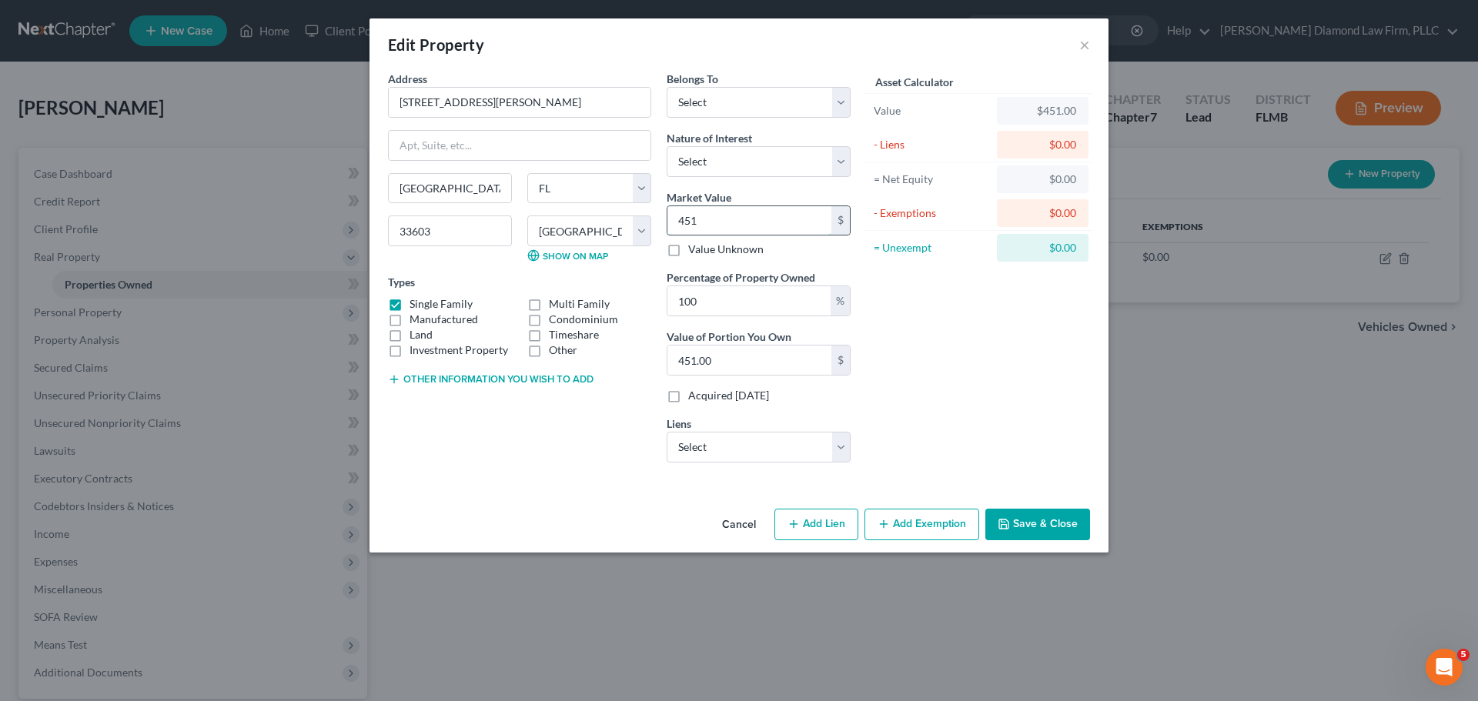
type input "4,518.00"
type input "4,5180"
type input "45,180.00"
type input "45,1800"
type input "451,800.00"
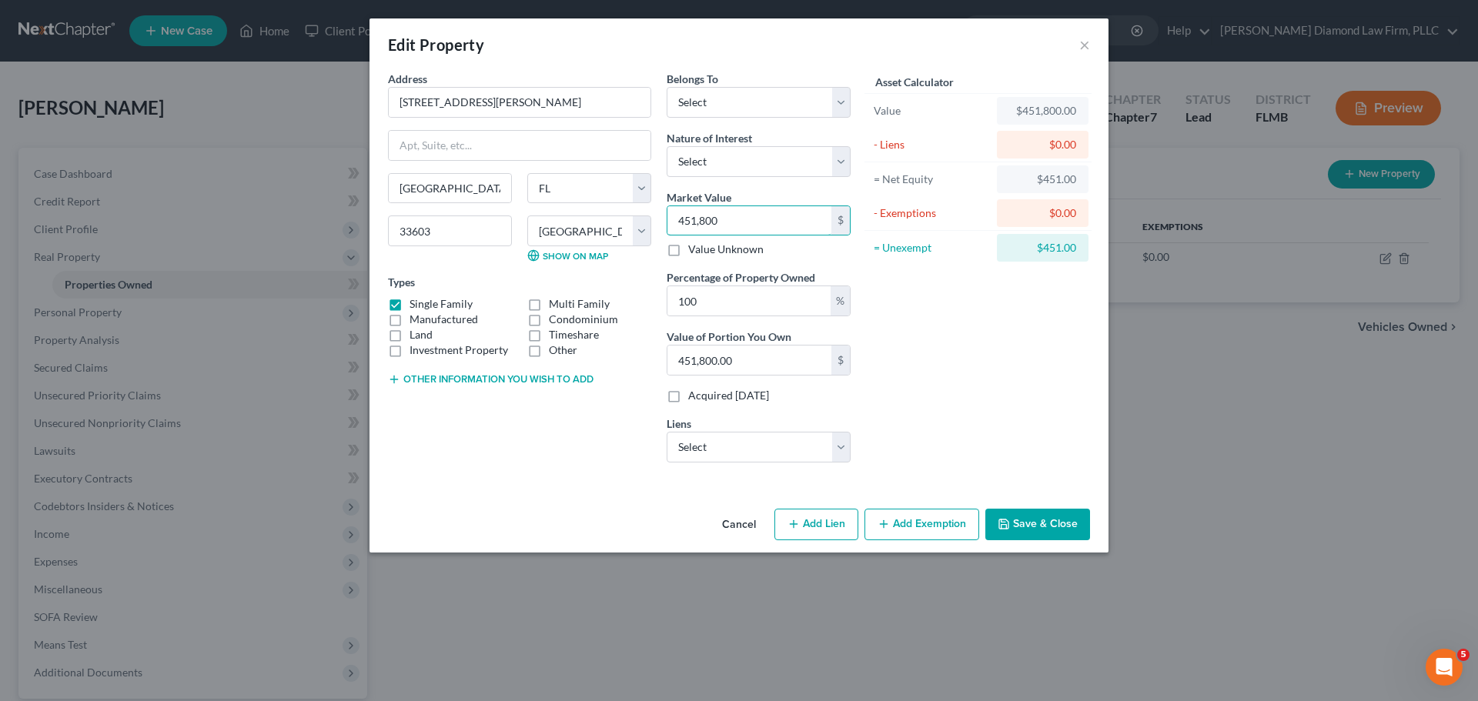
type input "451,800"
click at [767, 150] on select "Select Fee Simple Joint Tenant Life Estate Equitable Interest Future Interest T…" at bounding box center [759, 161] width 184 height 31
select select "1"
click at [667, 146] on select "Select Fee Simple Joint Tenant Life Estate Equitable Interest Future Interest T…" at bounding box center [759, 161] width 184 height 31
click at [758, 103] on select "Select Debtor 1 Only Debtor 2 Only Debtor 1 And Debtor 2 Only At Least One Of T…" at bounding box center [759, 102] width 184 height 31
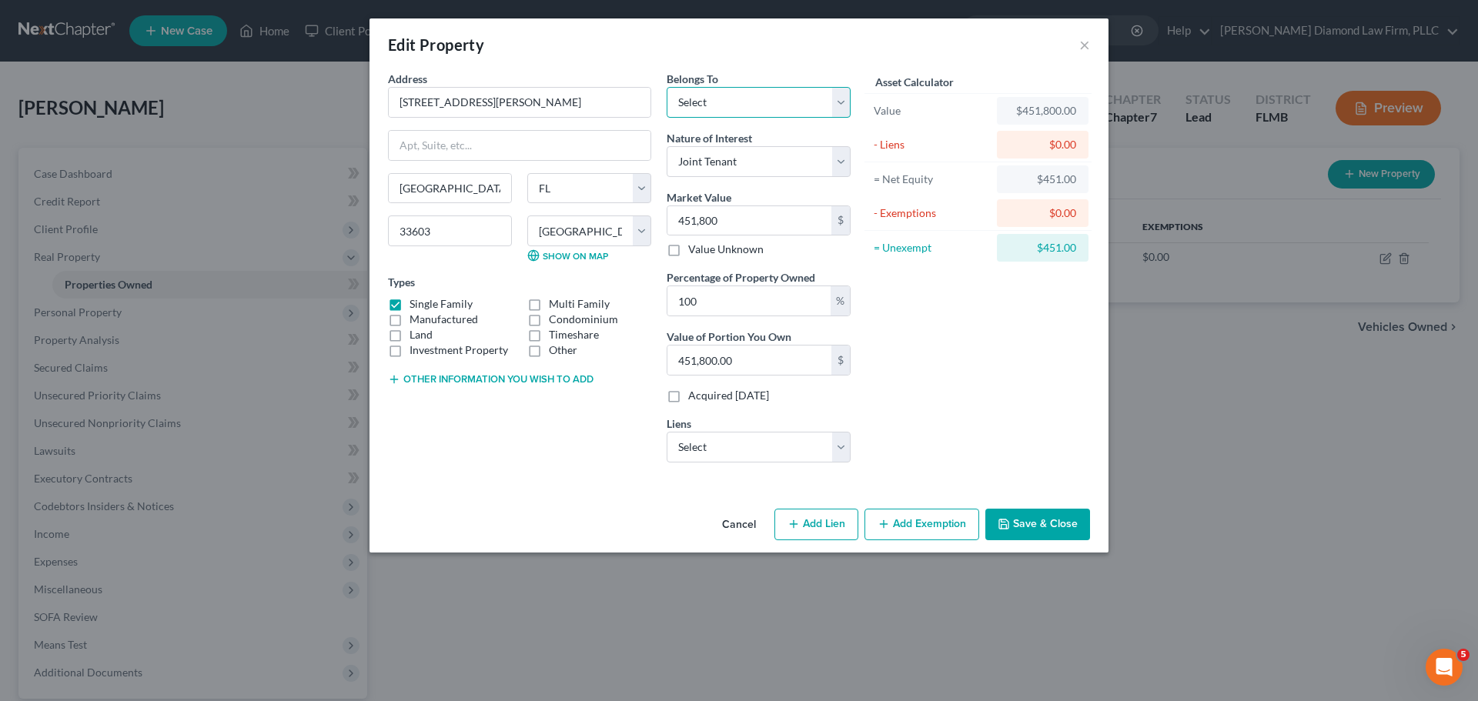
select select "3"
click at [667, 87] on select "Select Debtor 1 Only Debtor 2 Only Debtor 1 And Debtor 2 Only At Least One Of T…" at bounding box center [759, 102] width 184 height 31
click at [756, 308] on input "100" at bounding box center [748, 300] width 163 height 29
drag, startPoint x: 754, startPoint y: 308, endPoint x: 677, endPoint y: 307, distance: 77.0
click at [677, 307] on input "100" at bounding box center [748, 300] width 163 height 29
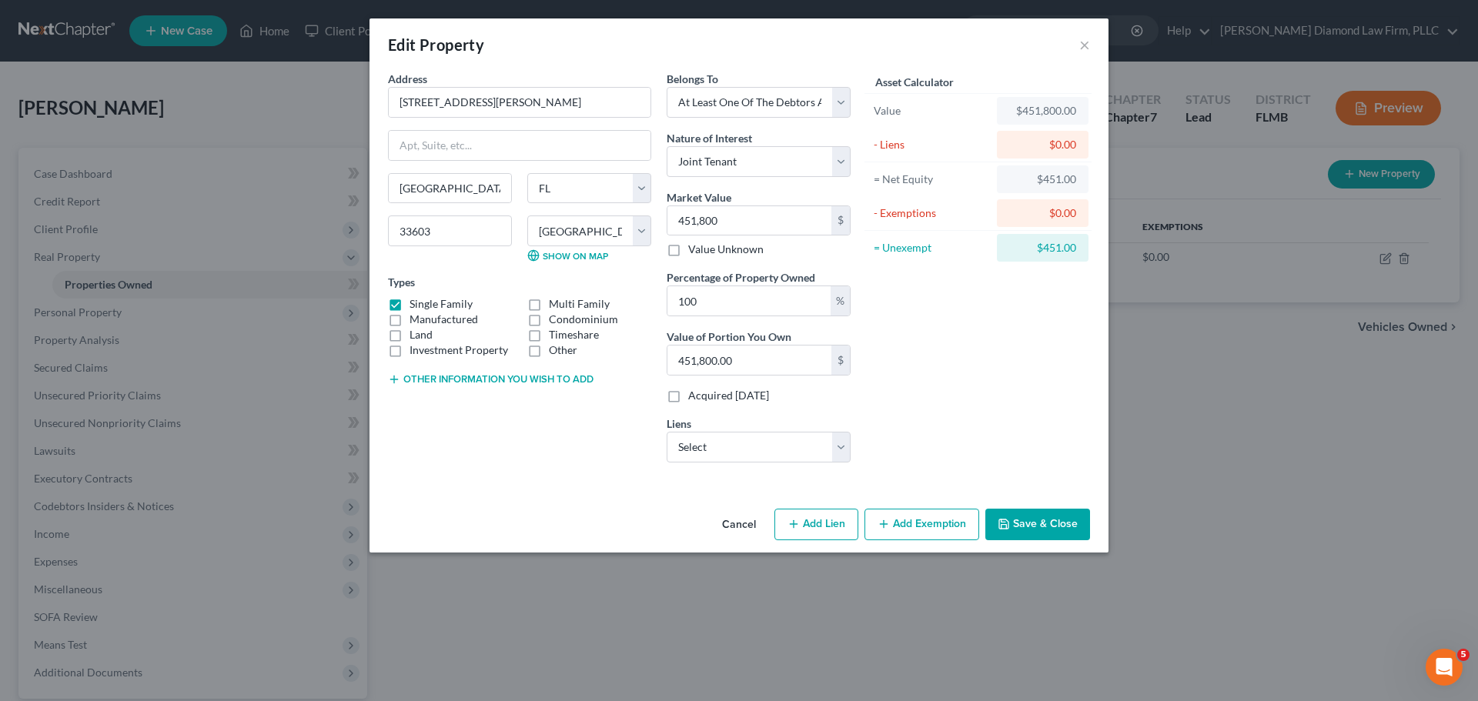
click at [933, 336] on div "Asset Calculator Value $451,800.00 - Liens $0.00 = Net Equity $451.00 - Exempti…" at bounding box center [977, 273] width 239 height 404
click at [896, 522] on button "Add Exemption" at bounding box center [921, 525] width 115 height 32
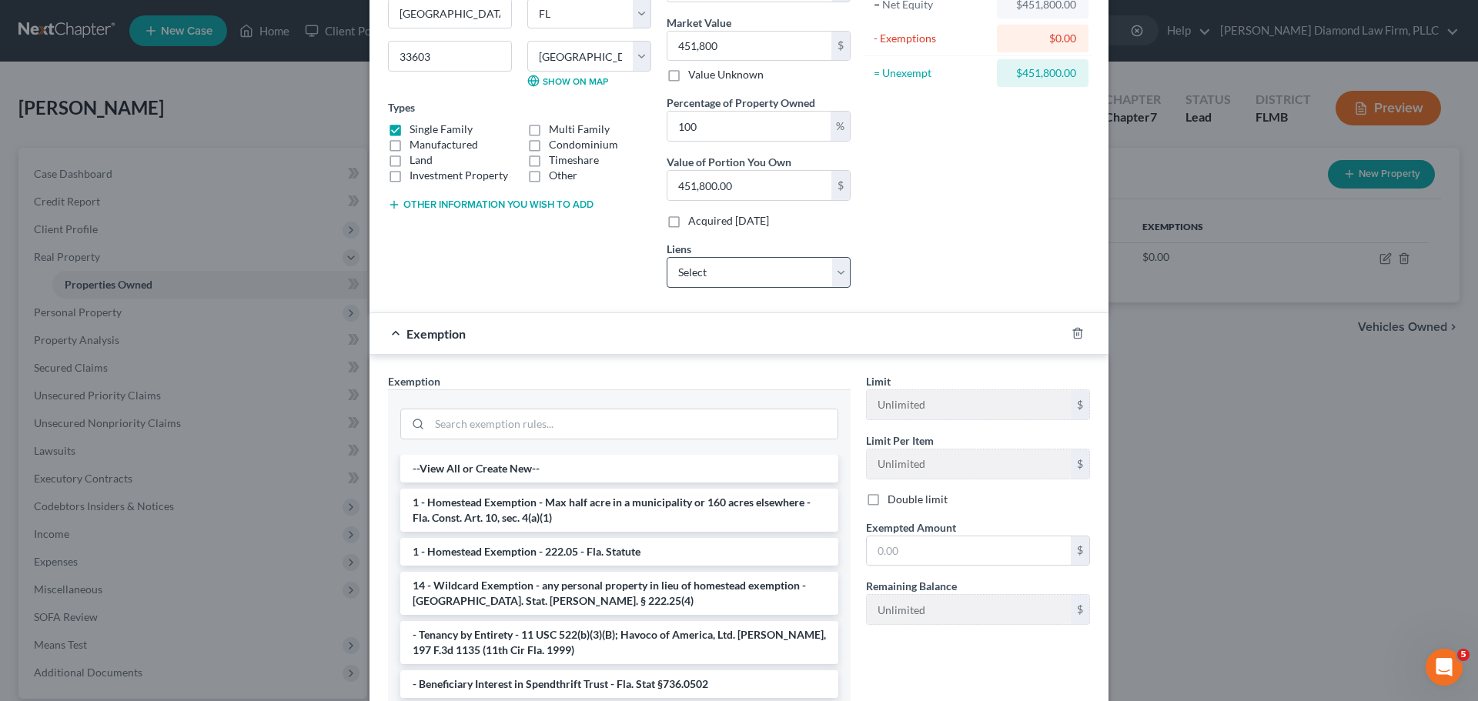
scroll to position [209, 0]
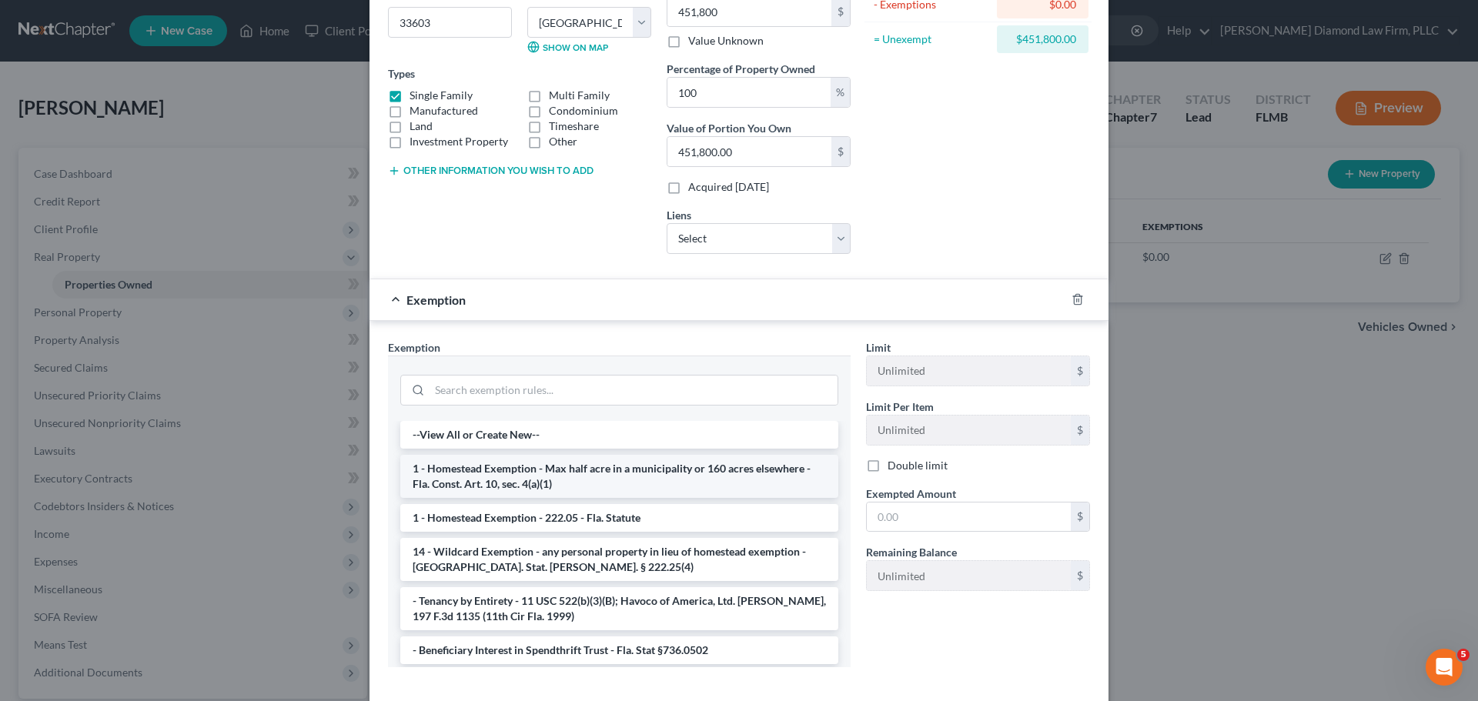
click at [557, 481] on li "1 - Homestead Exemption - Max half acre in a municipality or 160 acres elsewher…" at bounding box center [619, 476] width 438 height 43
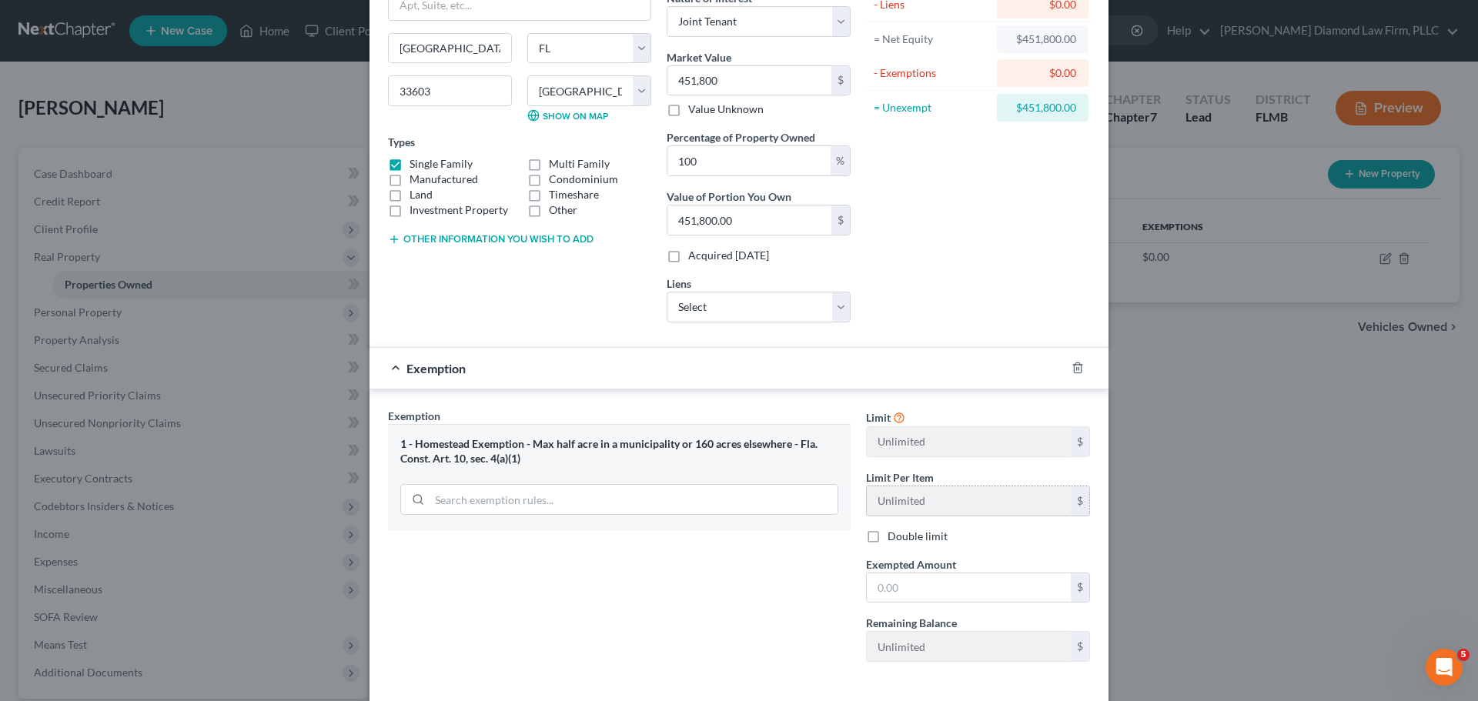
scroll to position [0, 0]
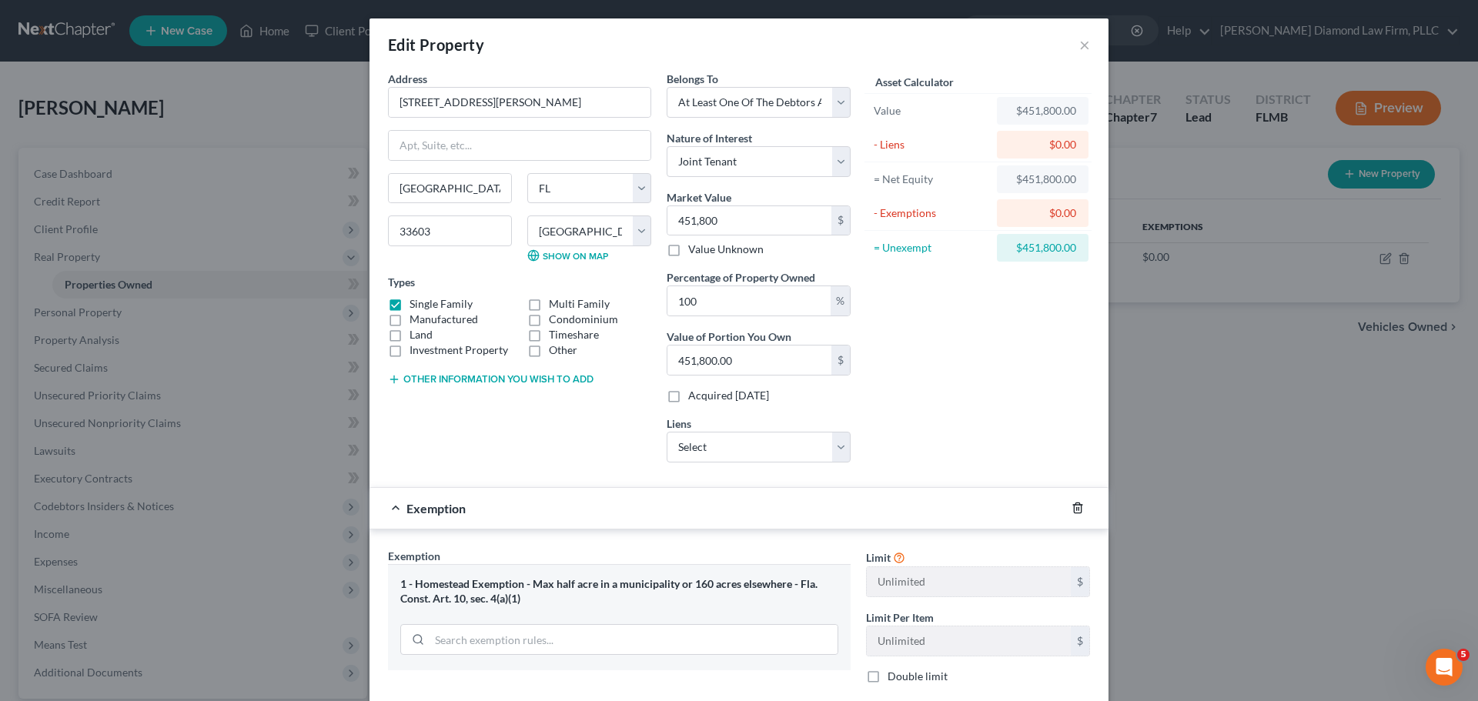
click at [1071, 511] on icon "button" at bounding box center [1077, 508] width 12 height 12
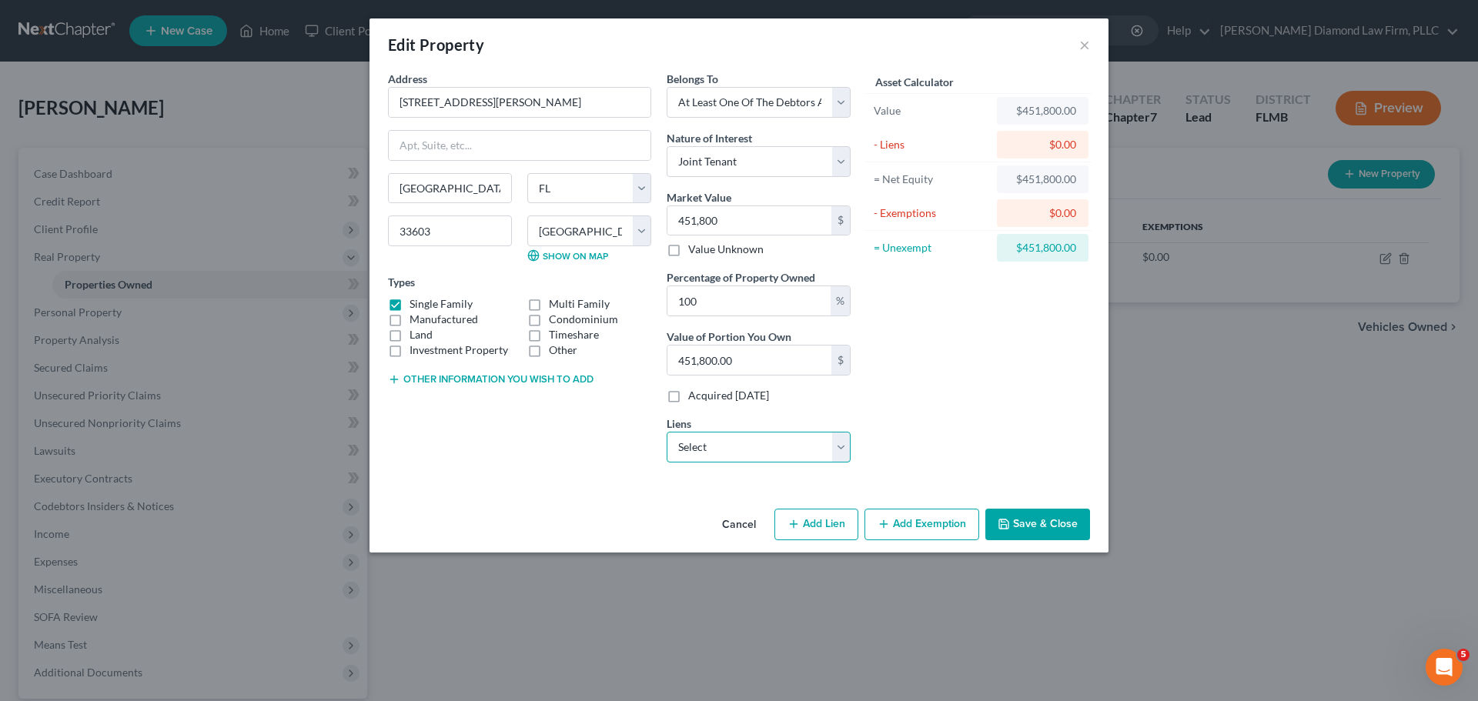
click at [735, 459] on select "Select Regions - $374,522.00 Usf Fcu - $25,150.00 Bk Of Amer - $0.00 Fidelity B…" at bounding box center [759, 447] width 184 height 31
select select "0"
click at [667, 432] on select "Select Regions - $374,522.00 Usf Fcu - $25,150.00 Bk Of Amer - $0.00 Fidelity B…" at bounding box center [759, 447] width 184 height 31
select select
select select "25"
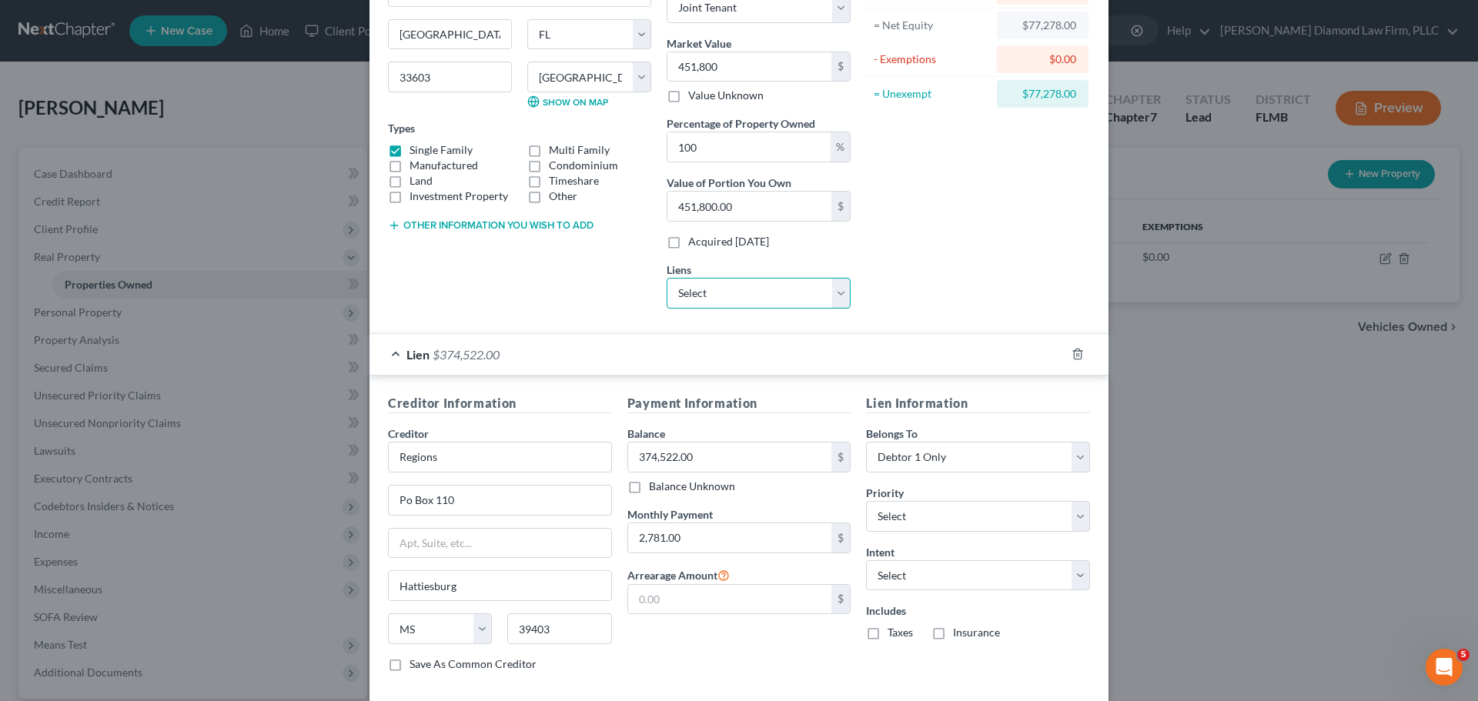
scroll to position [234, 0]
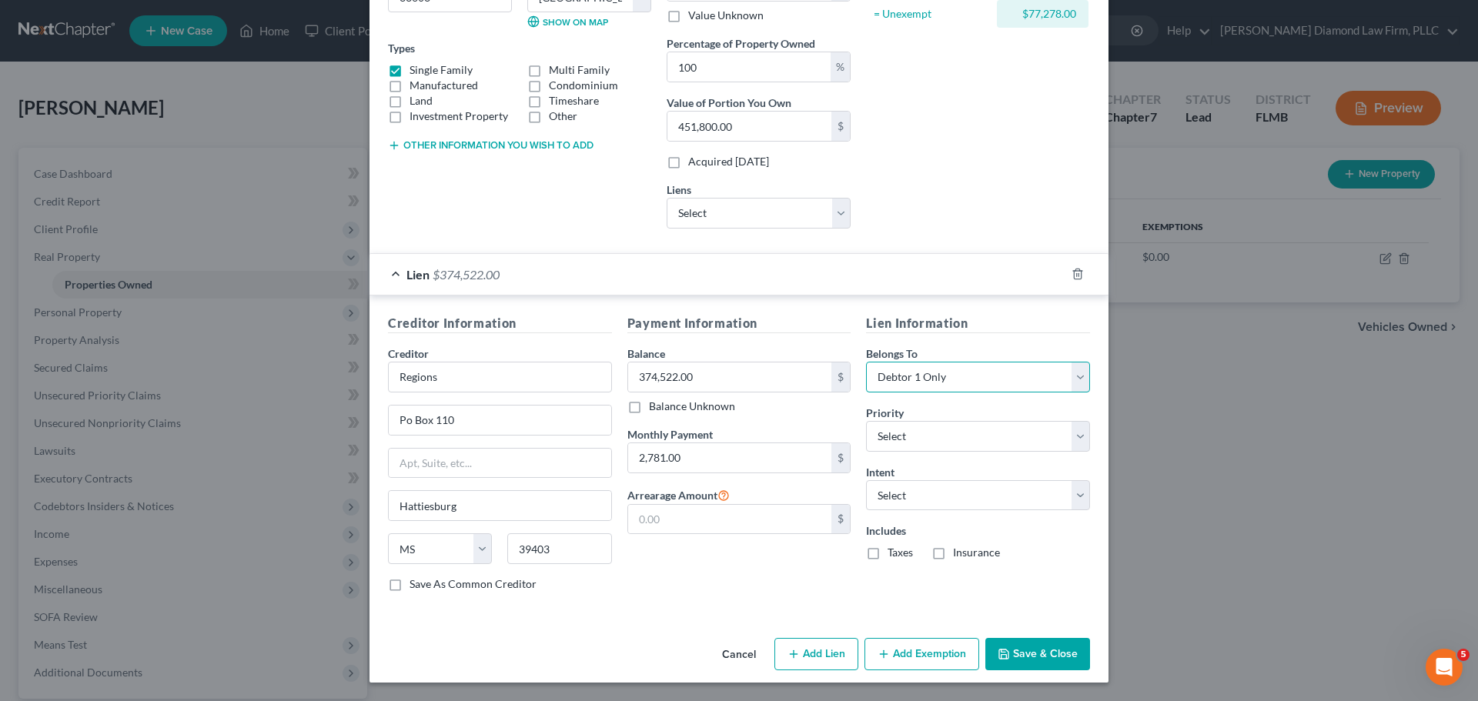
click at [921, 383] on select "Select Debtor 1 Only Debtor 2 Only Debtor 1 And Debtor 2 Only At Least One Of T…" at bounding box center [978, 377] width 224 height 31
select select "3"
click at [866, 362] on select "Select Debtor 1 Only Debtor 2 Only Debtor 1 And Debtor 2 Only At Least One Of T…" at bounding box center [978, 377] width 224 height 31
click at [925, 480] on select "Select Surrender Redeem Reaffirm Avoid Other" at bounding box center [978, 495] width 224 height 31
select select "4"
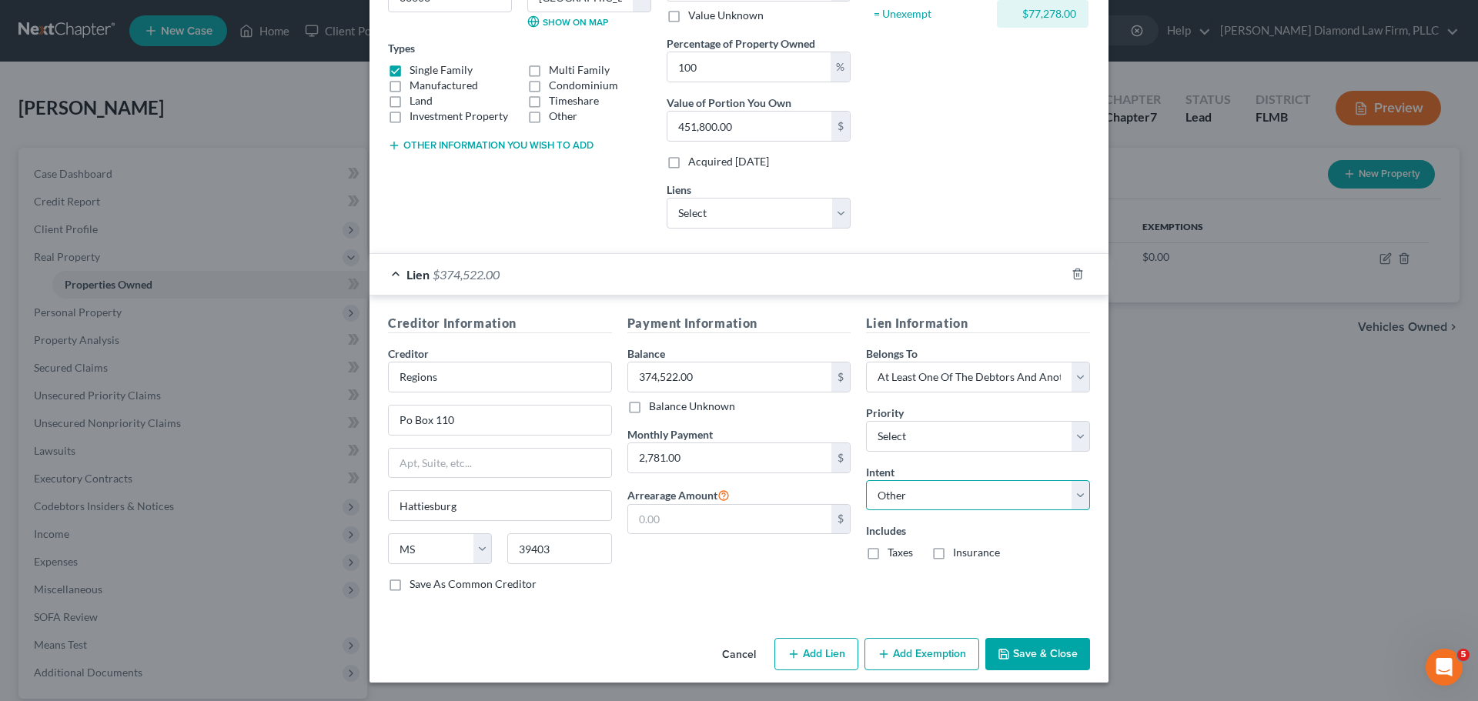
click at [866, 480] on select "Select Surrender Redeem Reaffirm Avoid Other" at bounding box center [978, 495] width 224 height 31
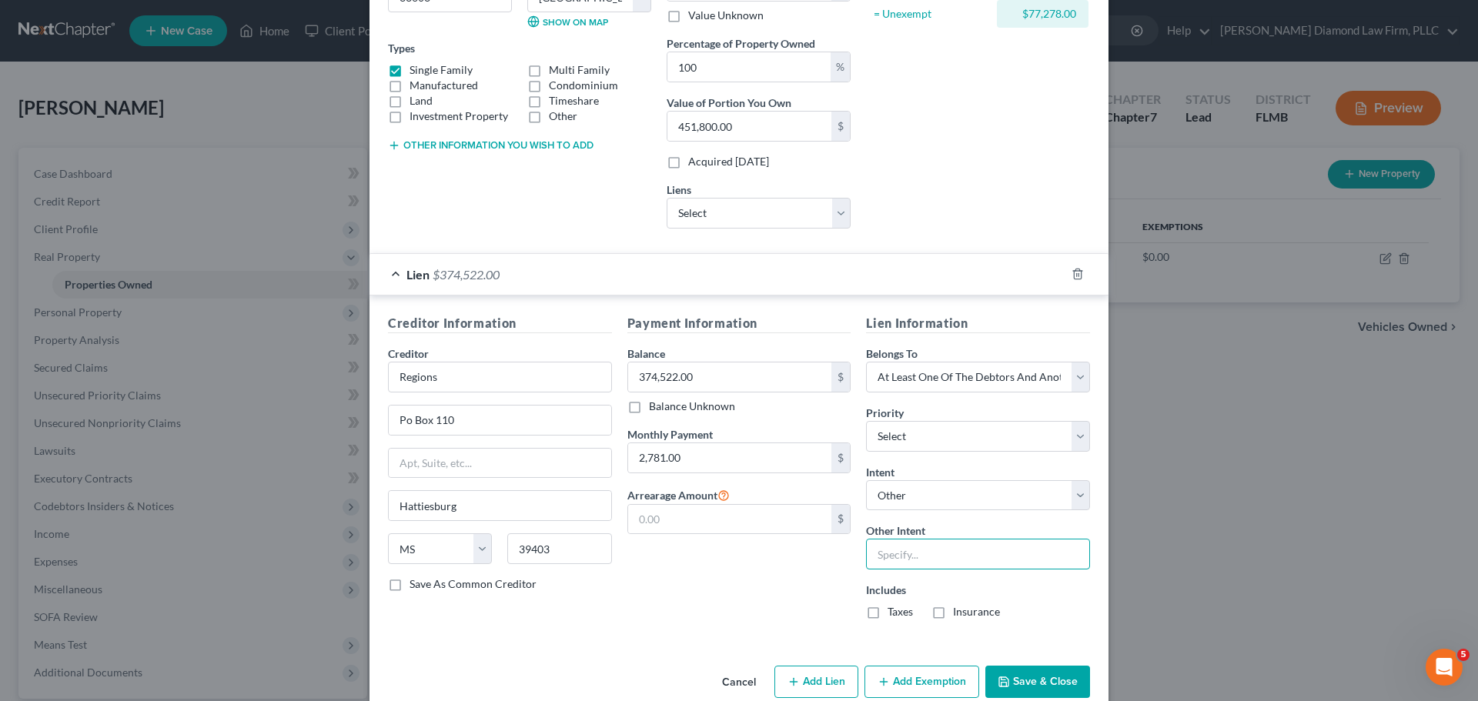
click at [924, 546] on input "text" at bounding box center [978, 554] width 224 height 31
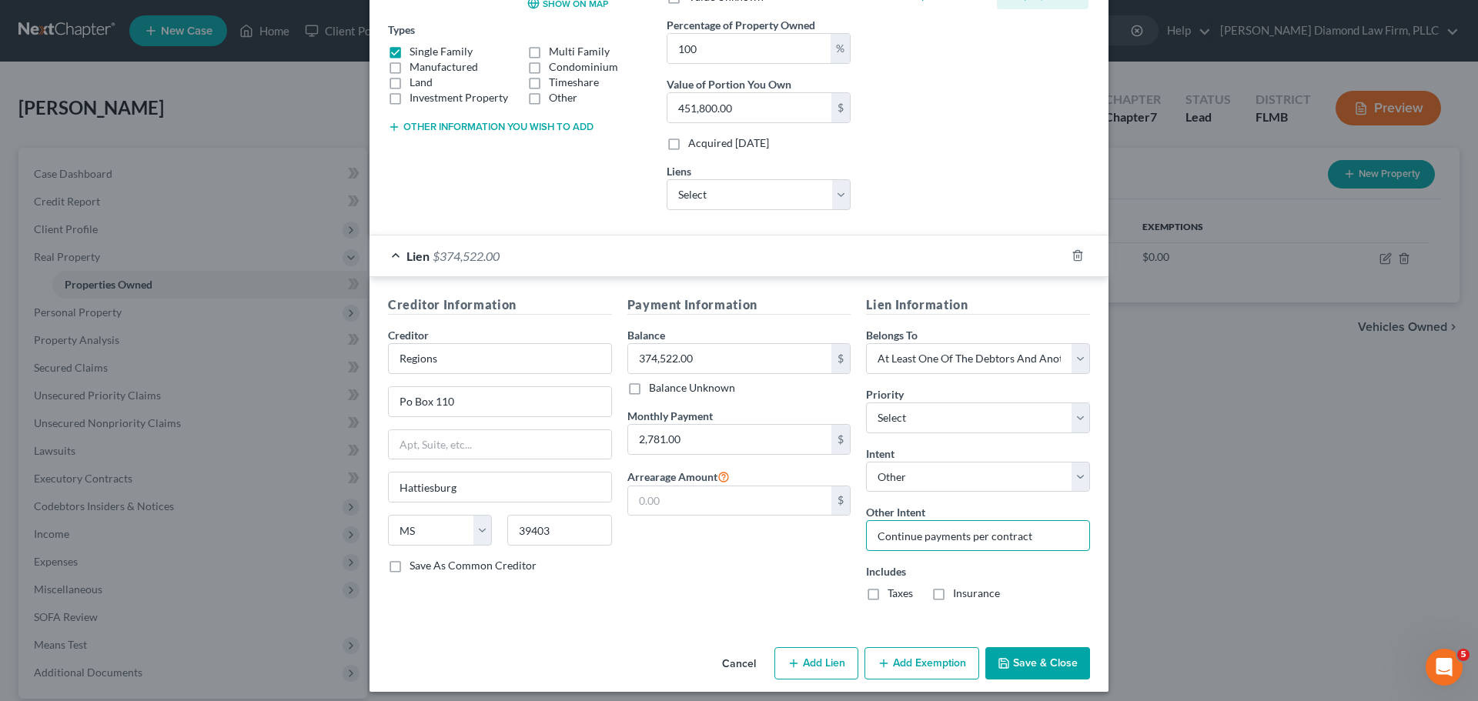
scroll to position [262, 0]
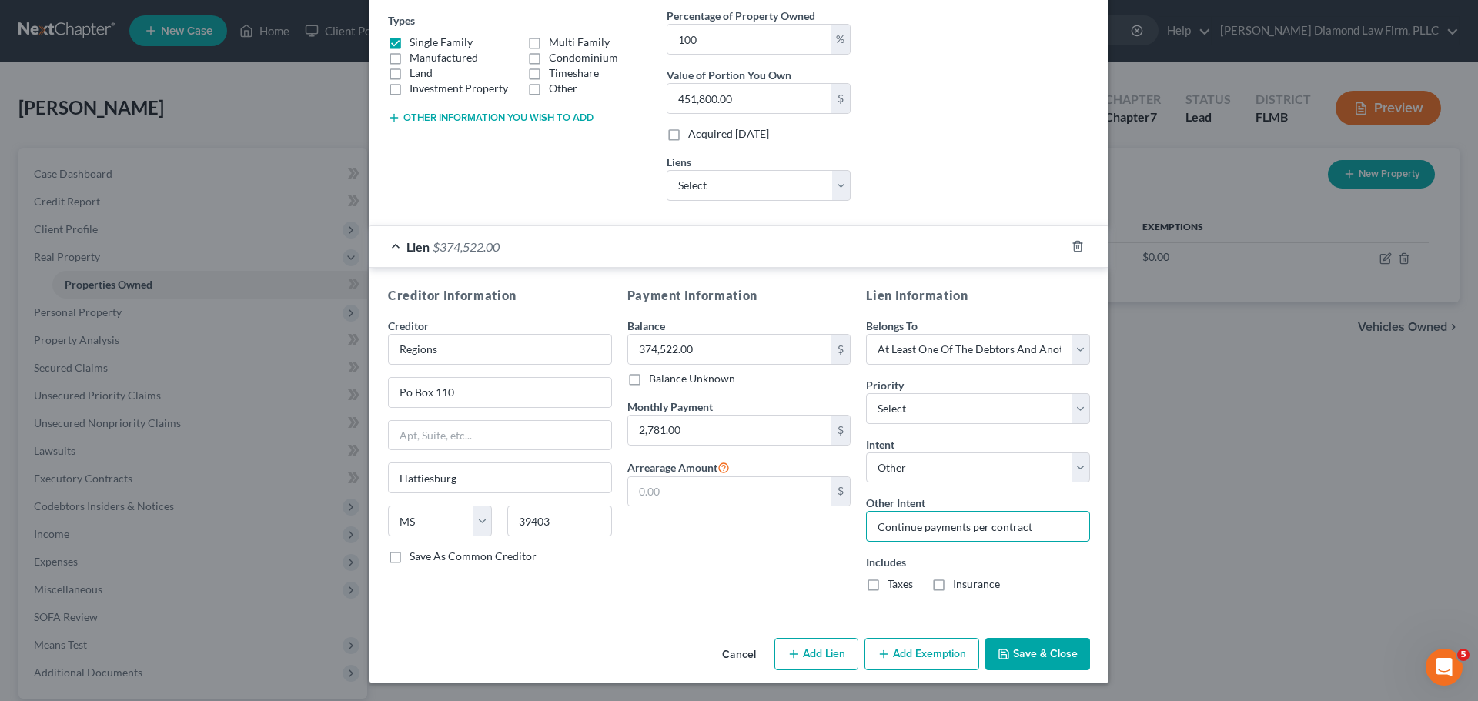
type input "Continue payments per contract"
click at [887, 586] on label "Taxes" at bounding box center [899, 584] width 25 height 15
click at [894, 586] on input "Taxes" at bounding box center [899, 582] width 10 height 10
checkbox input "true"
click at [953, 584] on label "Insurance" at bounding box center [976, 584] width 47 height 15
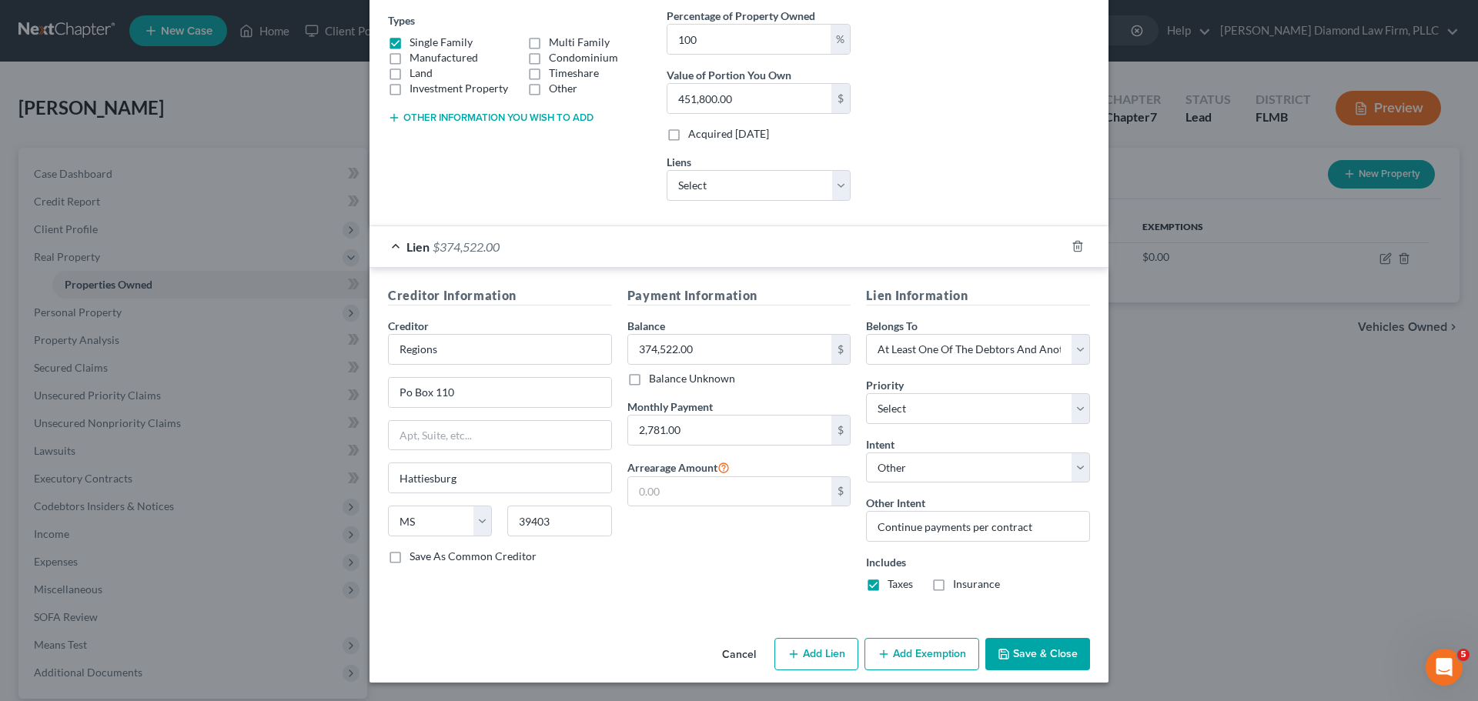
click at [959, 584] on input "Insurance" at bounding box center [964, 582] width 10 height 10
checkbox input "true"
click at [1036, 653] on button "Save & Close" at bounding box center [1037, 654] width 105 height 32
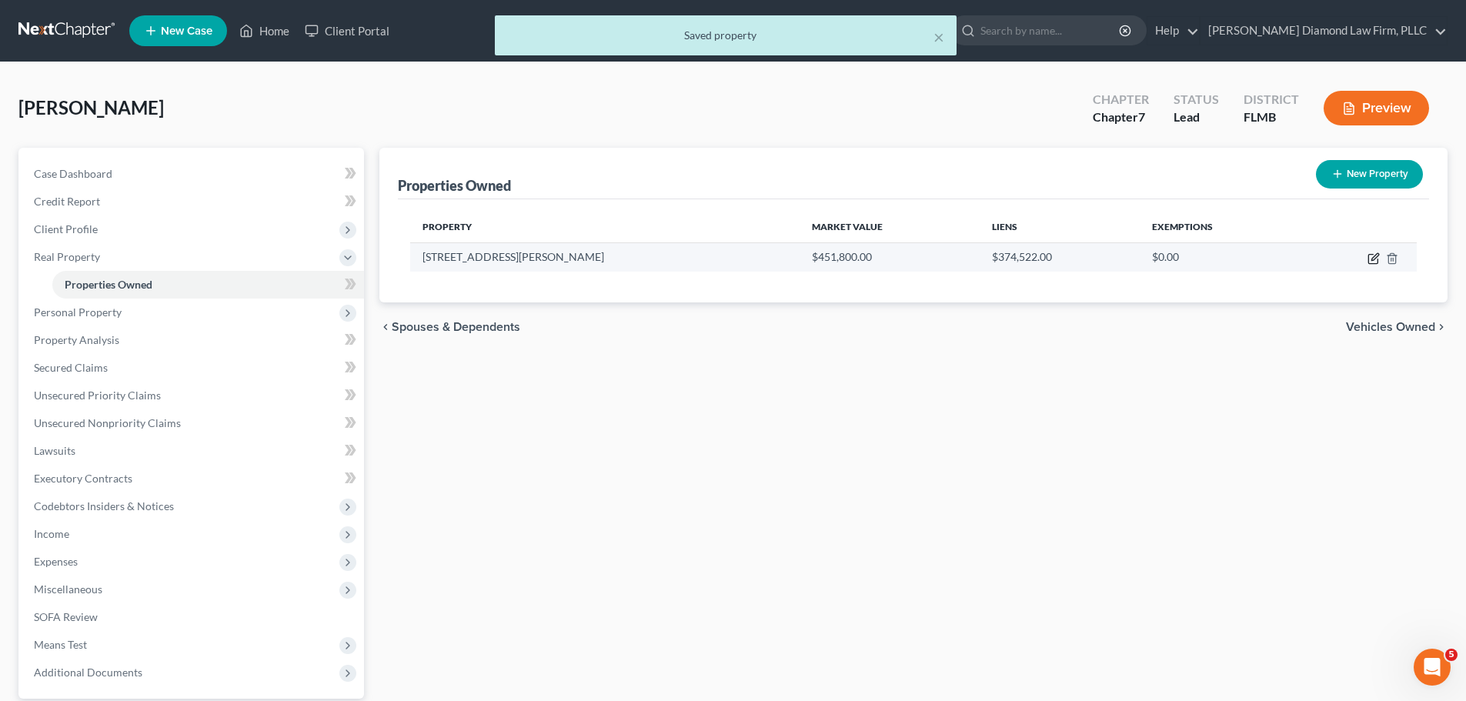
click at [1372, 259] on icon "button" at bounding box center [1375, 256] width 7 height 7
select select "9"
select select "27"
select select "3"
select select "1"
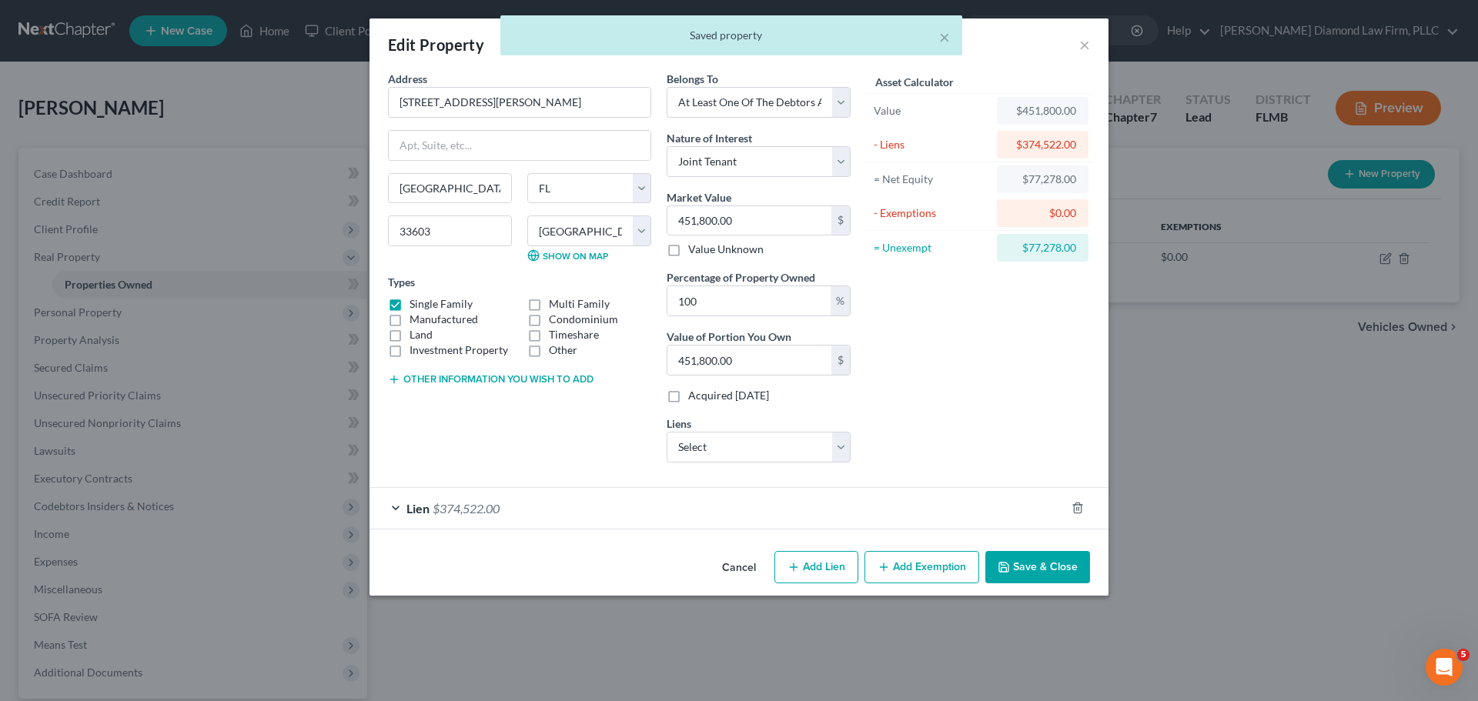
click at [914, 583] on button "Add Exemption" at bounding box center [921, 567] width 115 height 32
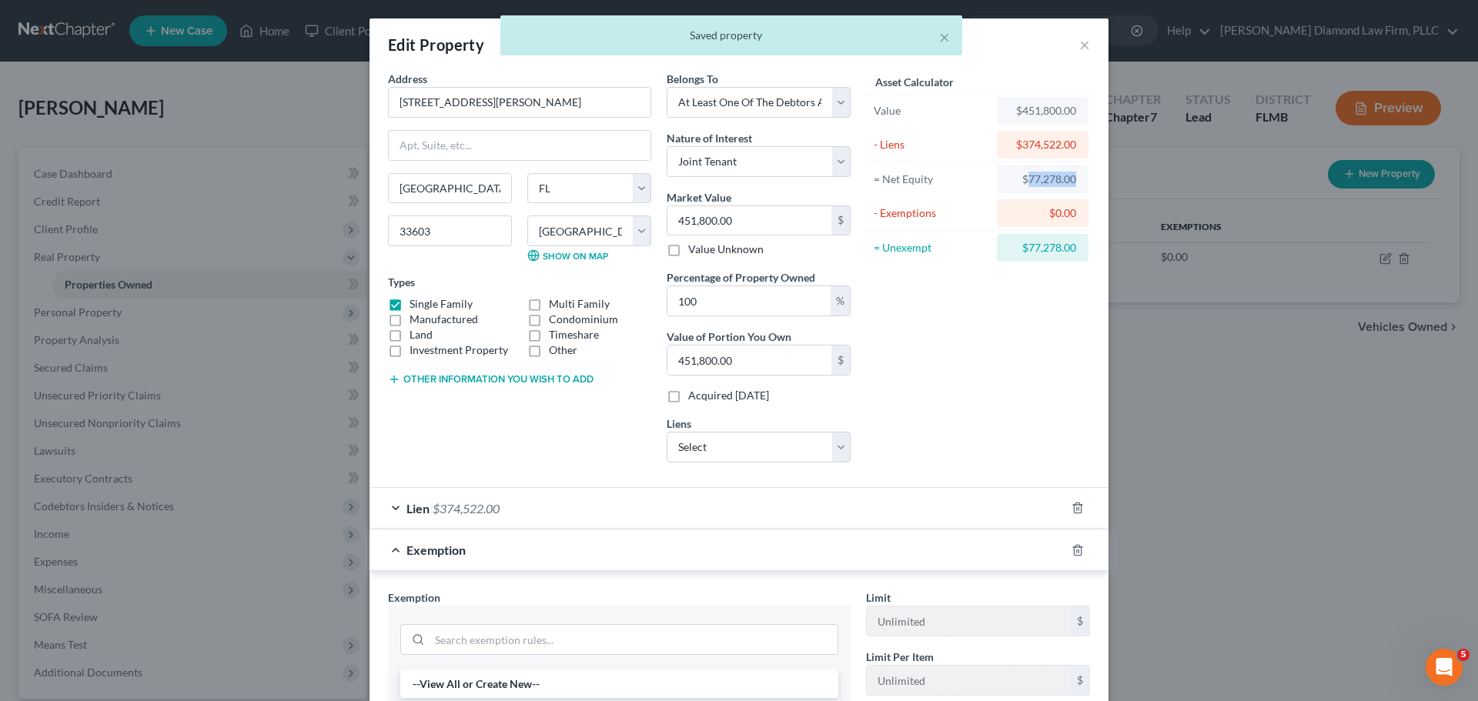
drag, startPoint x: 1024, startPoint y: 180, endPoint x: 1078, endPoint y: 179, distance: 53.9
click at [1078, 179] on div "$77,278.00" at bounding box center [1043, 179] width 92 height 28
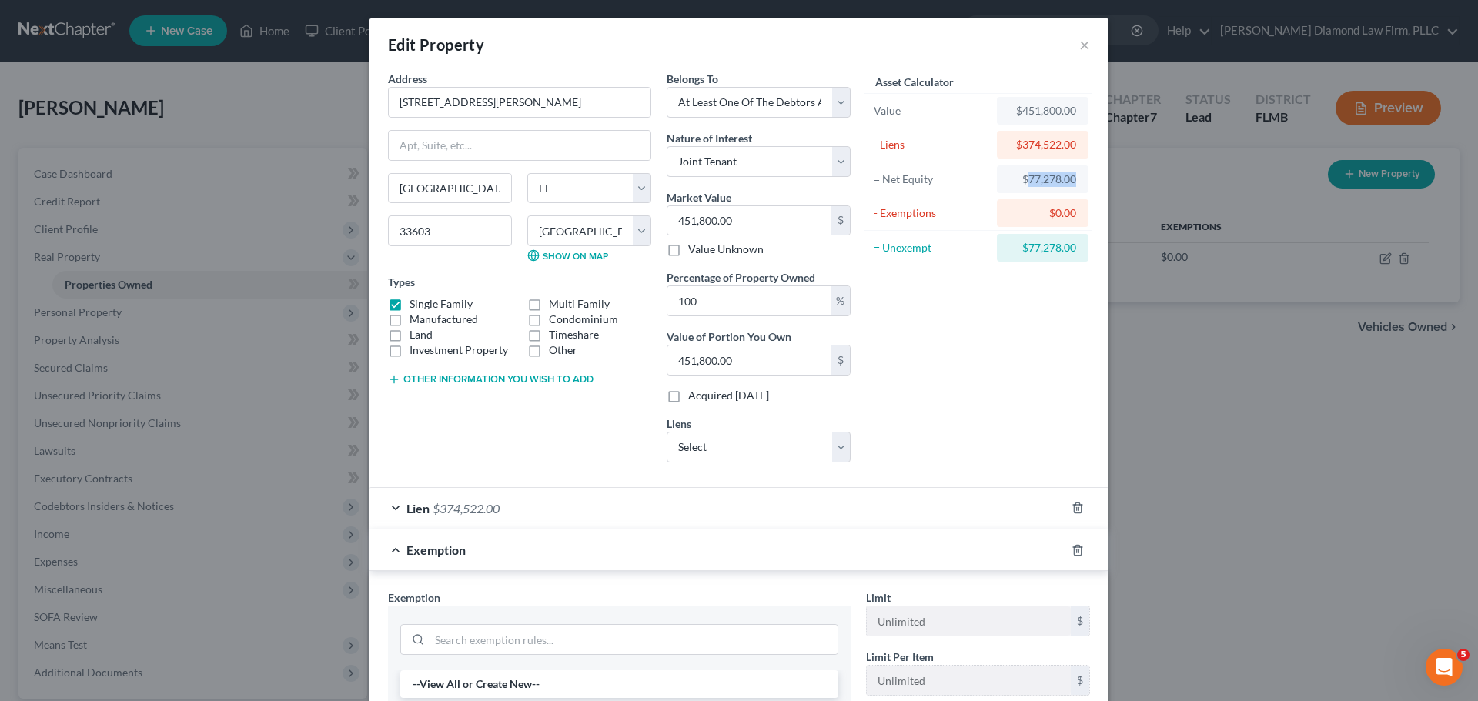
copy div "77,278.00"
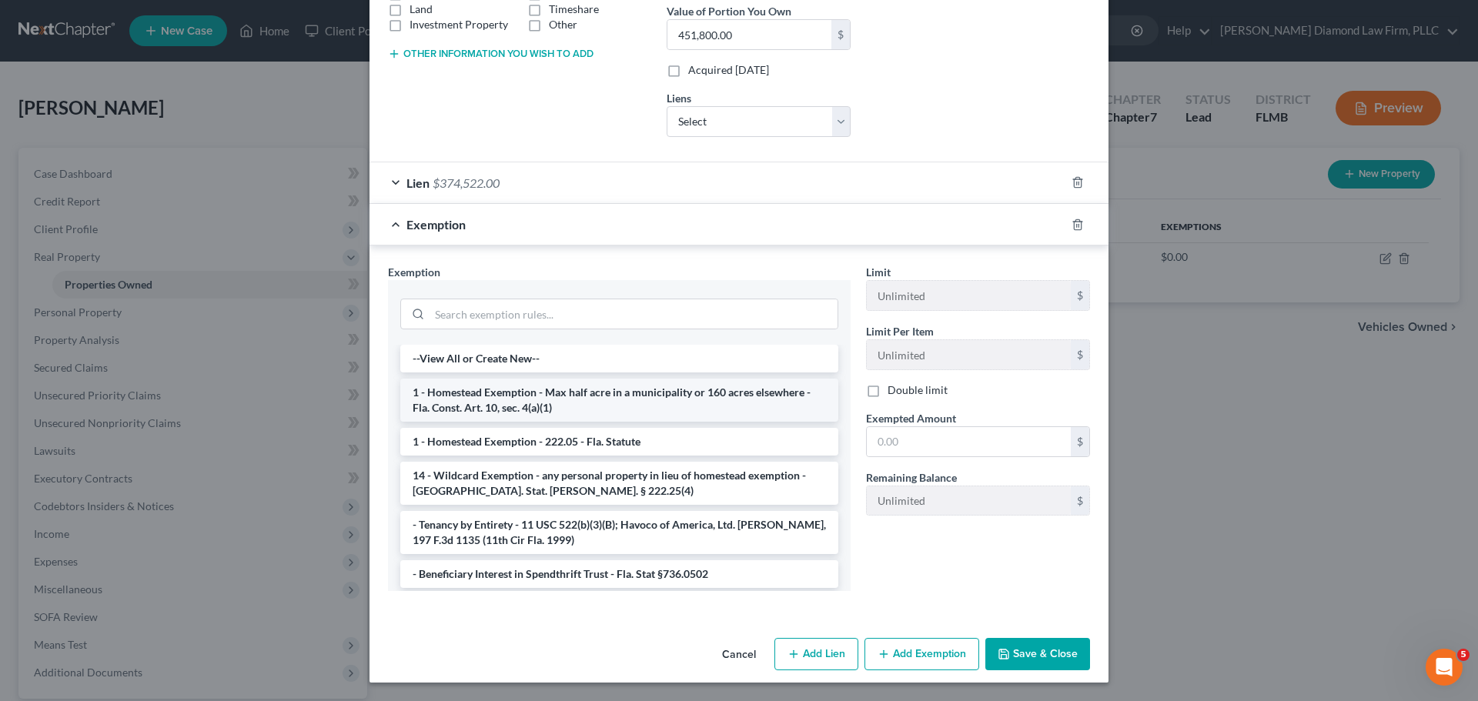
click at [493, 406] on li "1 - Homestead Exemption - Max half acre in a municipality or 160 acres elsewher…" at bounding box center [619, 400] width 438 height 43
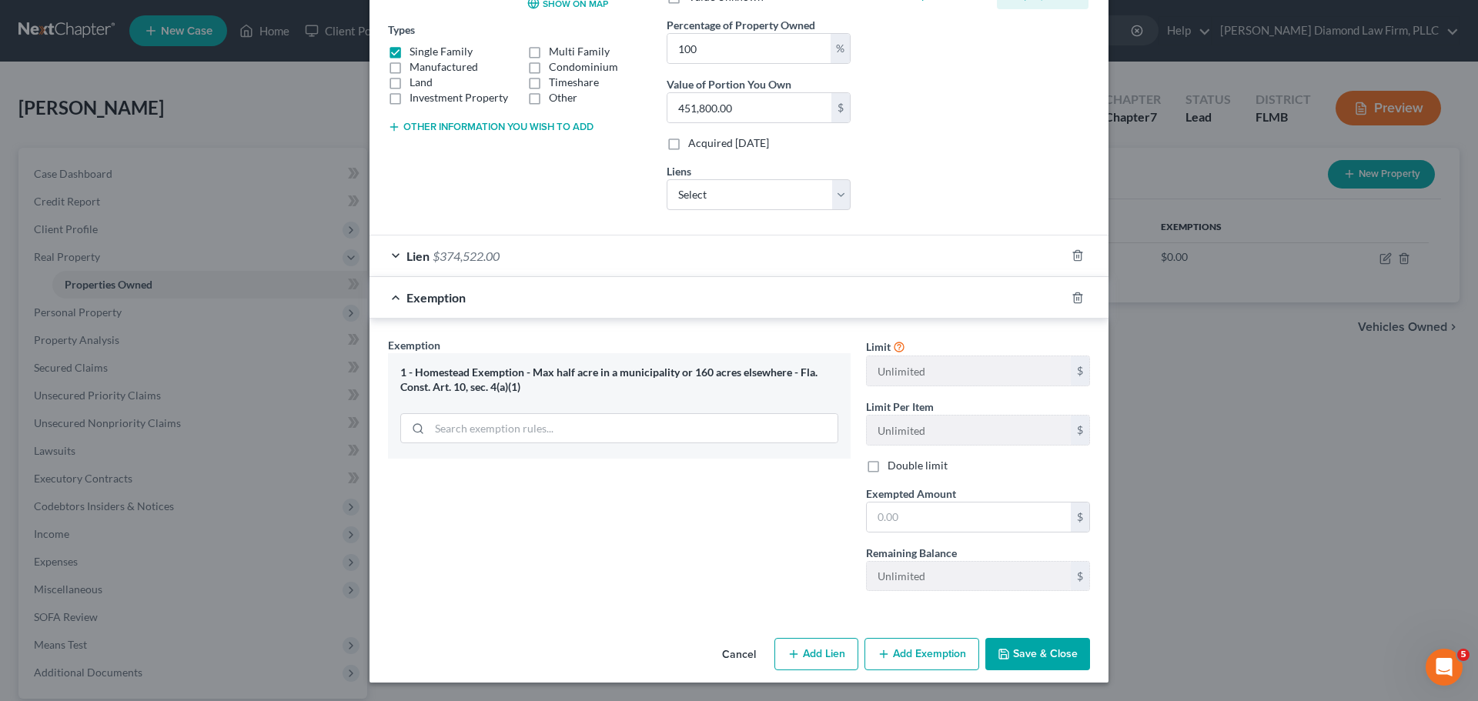
scroll to position [252, 0]
click at [948, 500] on label "Exempted Amount *" at bounding box center [911, 494] width 90 height 16
click at [947, 507] on input "text" at bounding box center [969, 517] width 204 height 29
paste input "77,278.00"
type input "77,278.00"
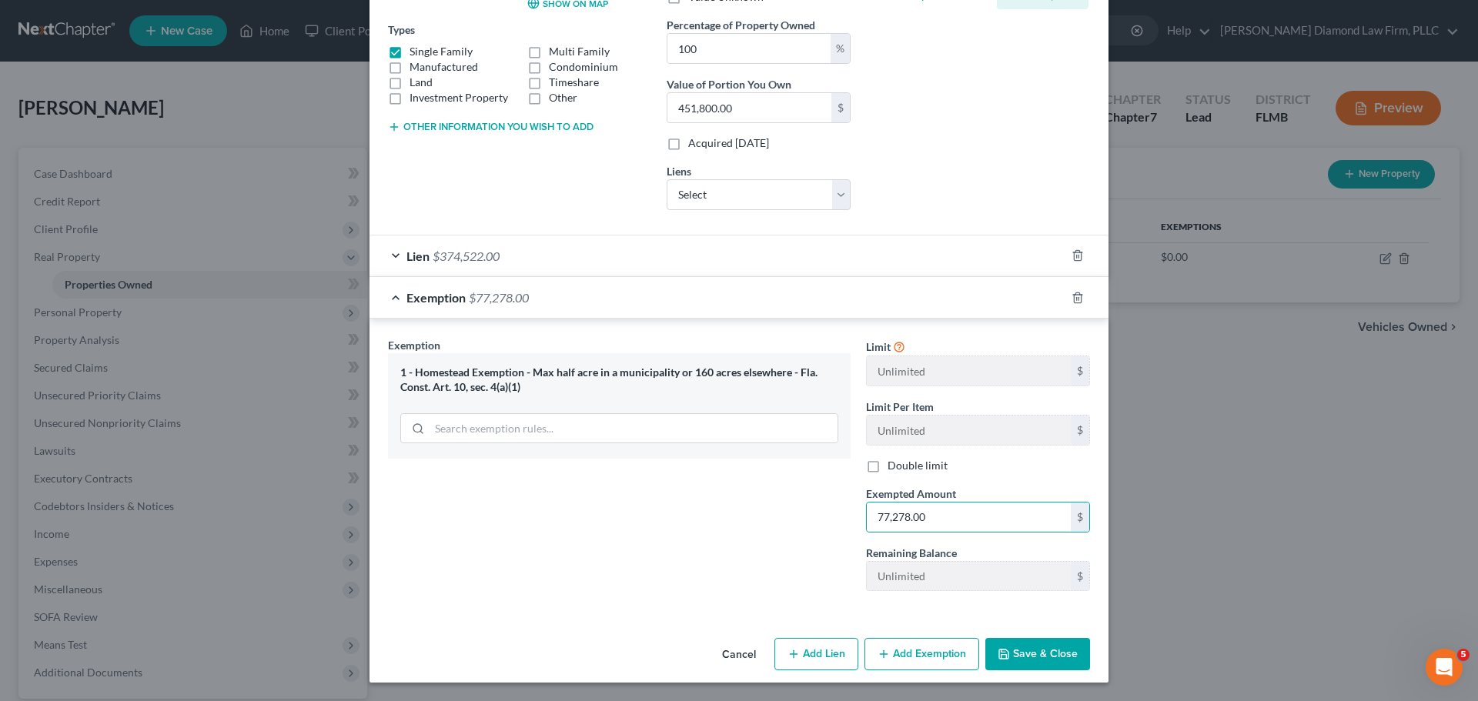
click at [1025, 650] on button "Save & Close" at bounding box center [1037, 654] width 105 height 32
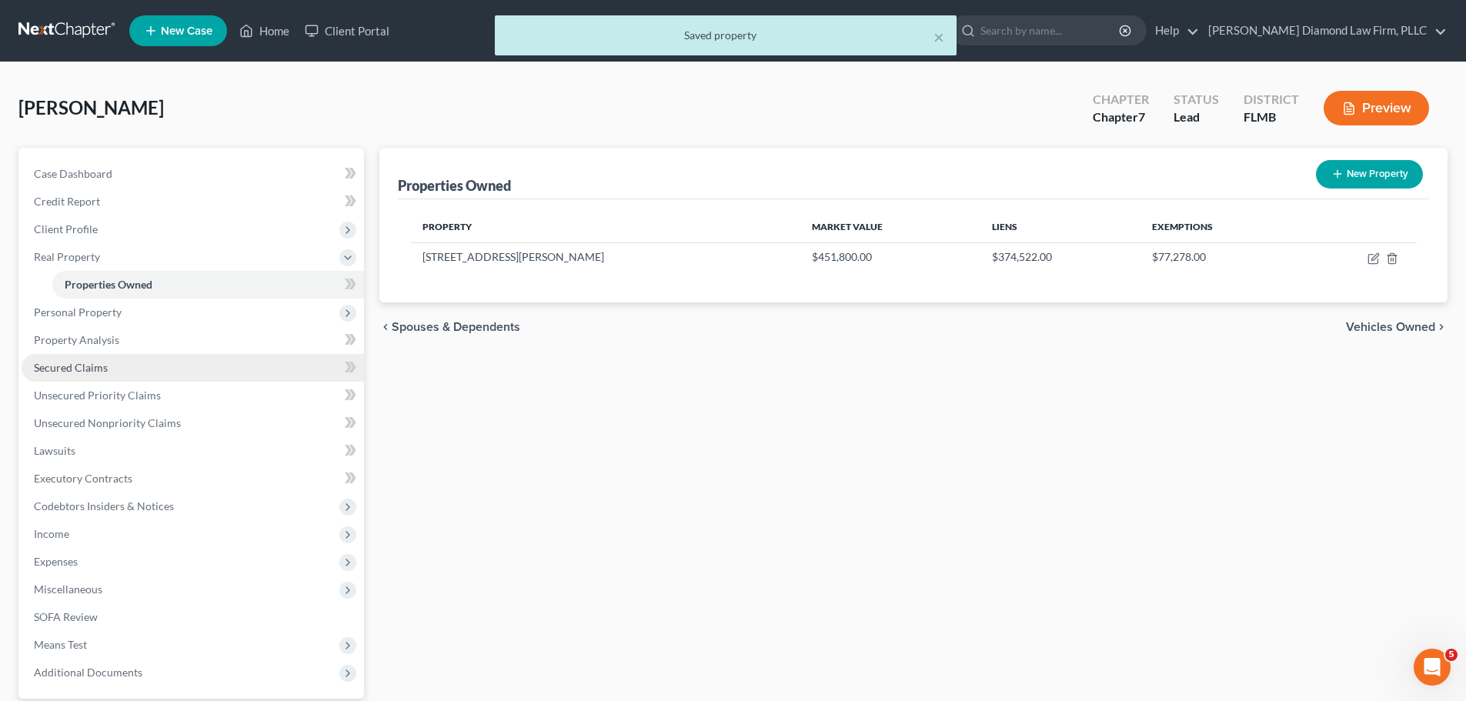
click at [179, 368] on link "Secured Claims" at bounding box center [193, 368] width 343 height 28
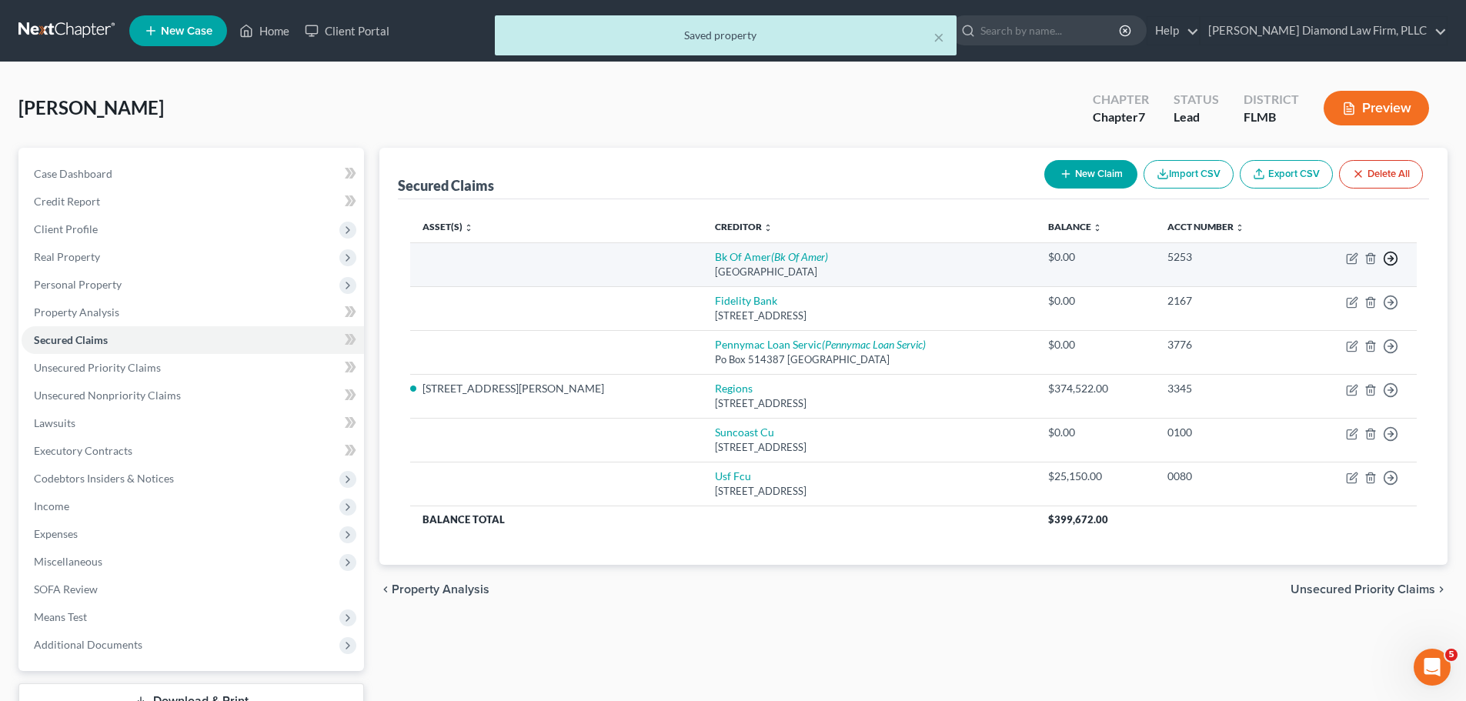
click at [1392, 259] on polyline "button" at bounding box center [1392, 258] width 2 height 5
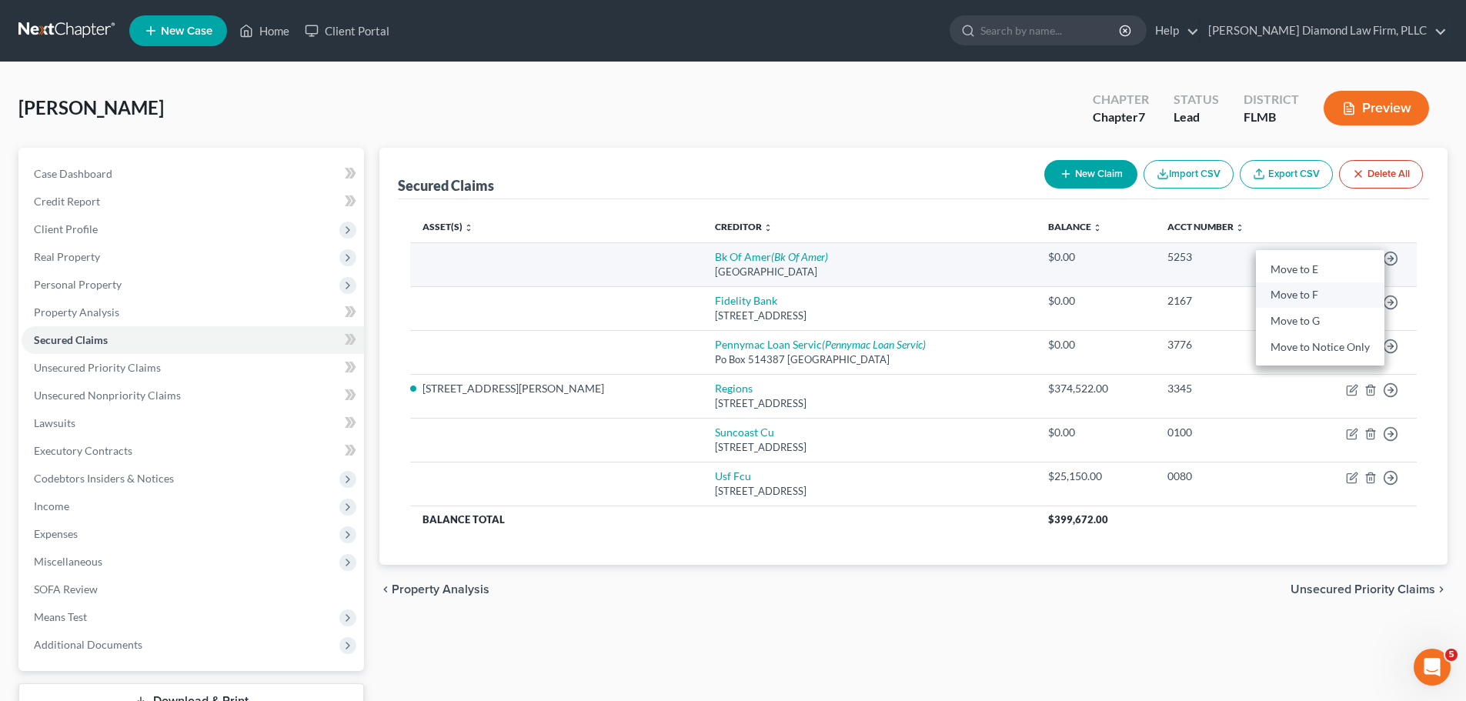
click at [1325, 296] on link "Move to F" at bounding box center [1320, 295] width 129 height 26
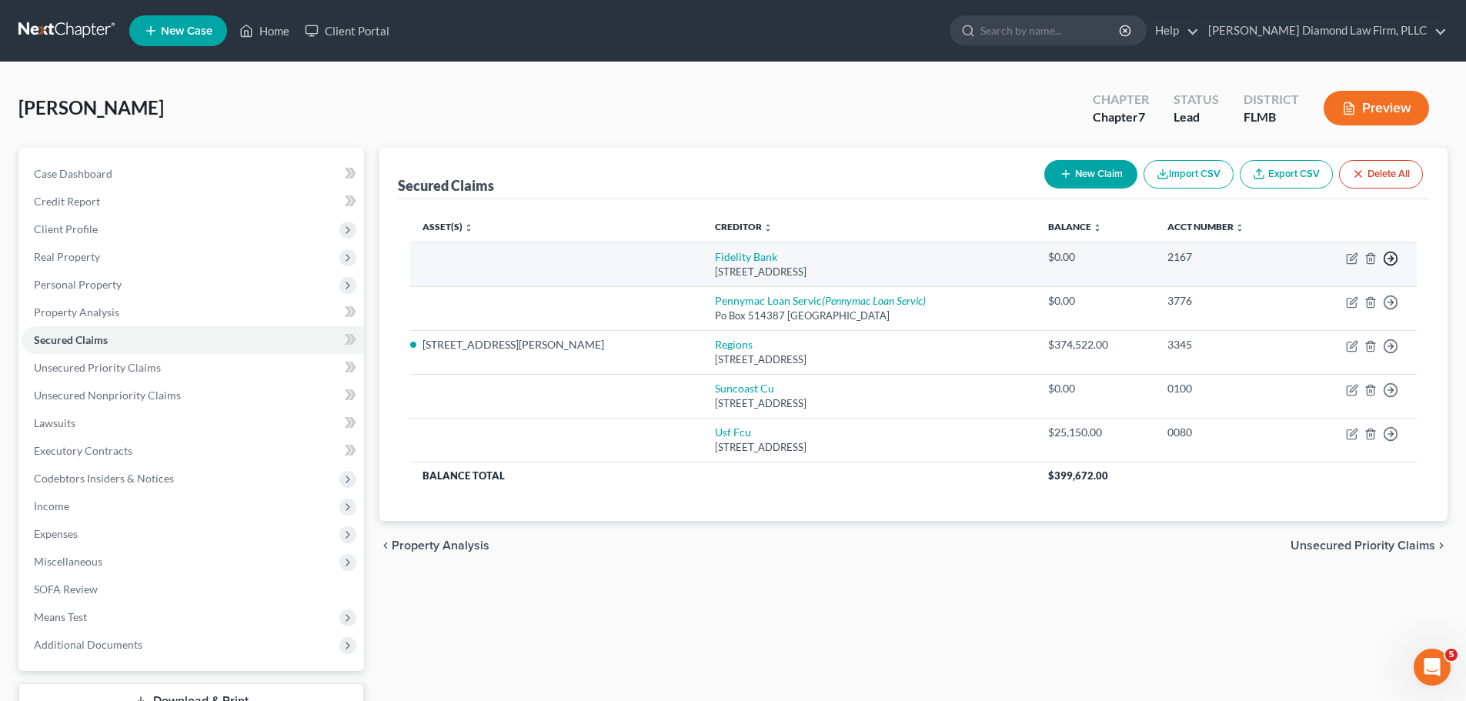
click at [1393, 259] on line "button" at bounding box center [1391, 259] width 5 height 0
click at [1291, 296] on link "Move to F" at bounding box center [1320, 295] width 129 height 26
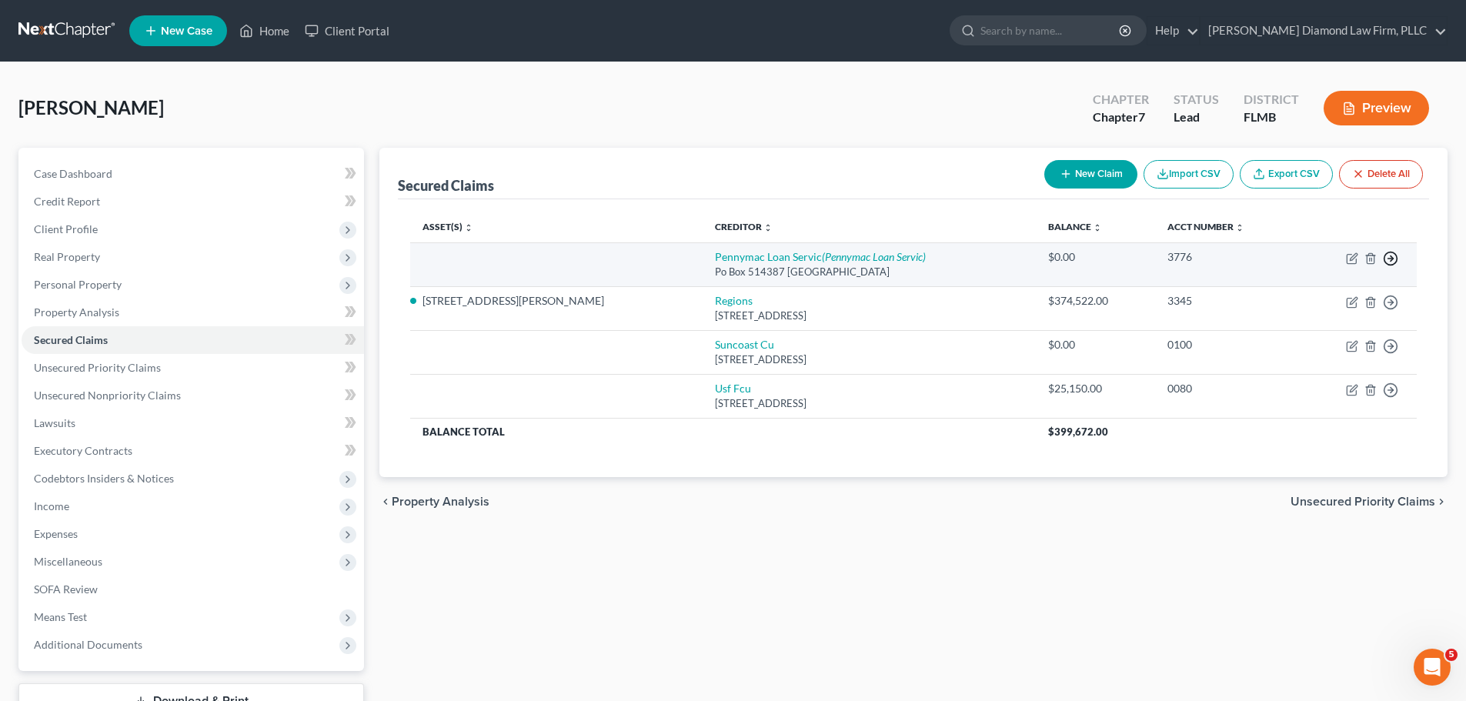
click at [1388, 258] on icon "button" at bounding box center [1390, 258] width 15 height 15
click at [1333, 294] on link "Move to F" at bounding box center [1320, 295] width 129 height 26
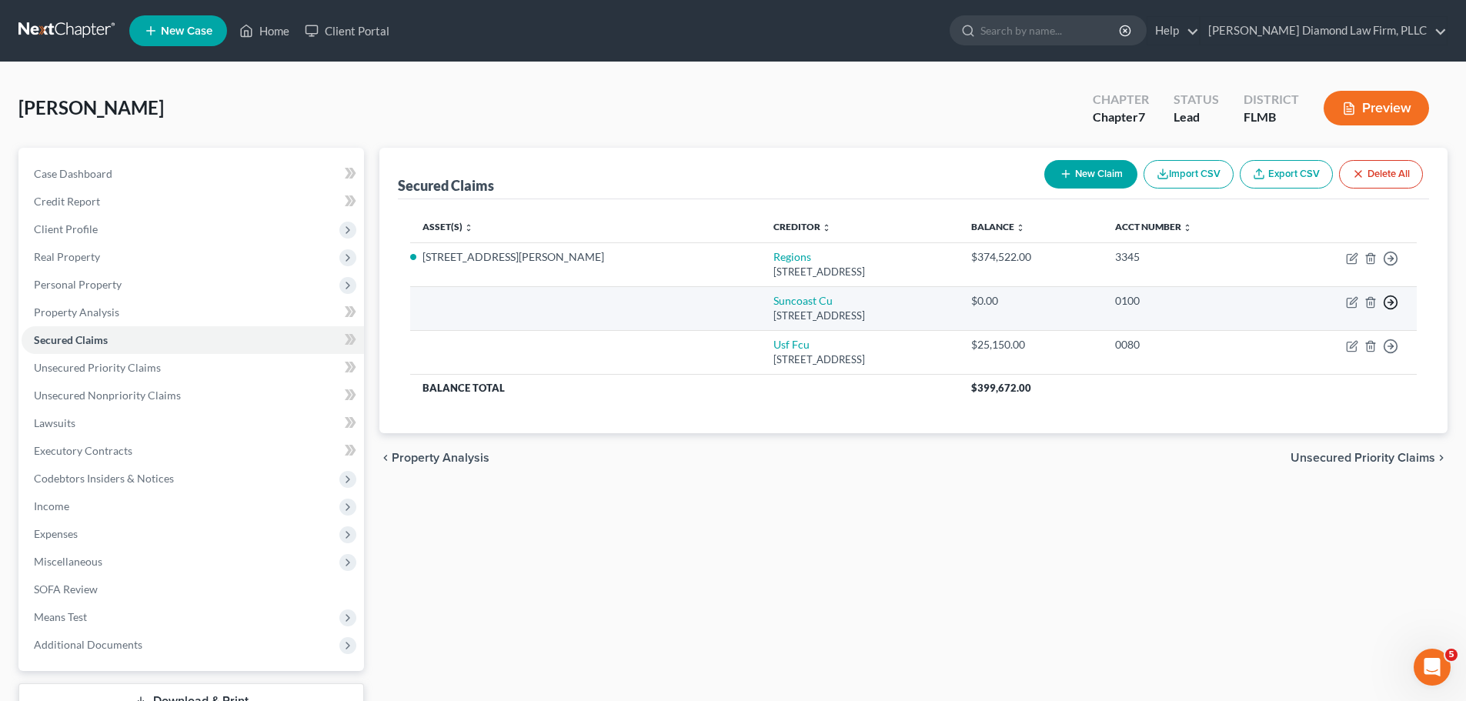
click at [1398, 266] on circle "button" at bounding box center [1391, 258] width 13 height 13
click at [1299, 338] on link "Move to F" at bounding box center [1320, 339] width 129 height 26
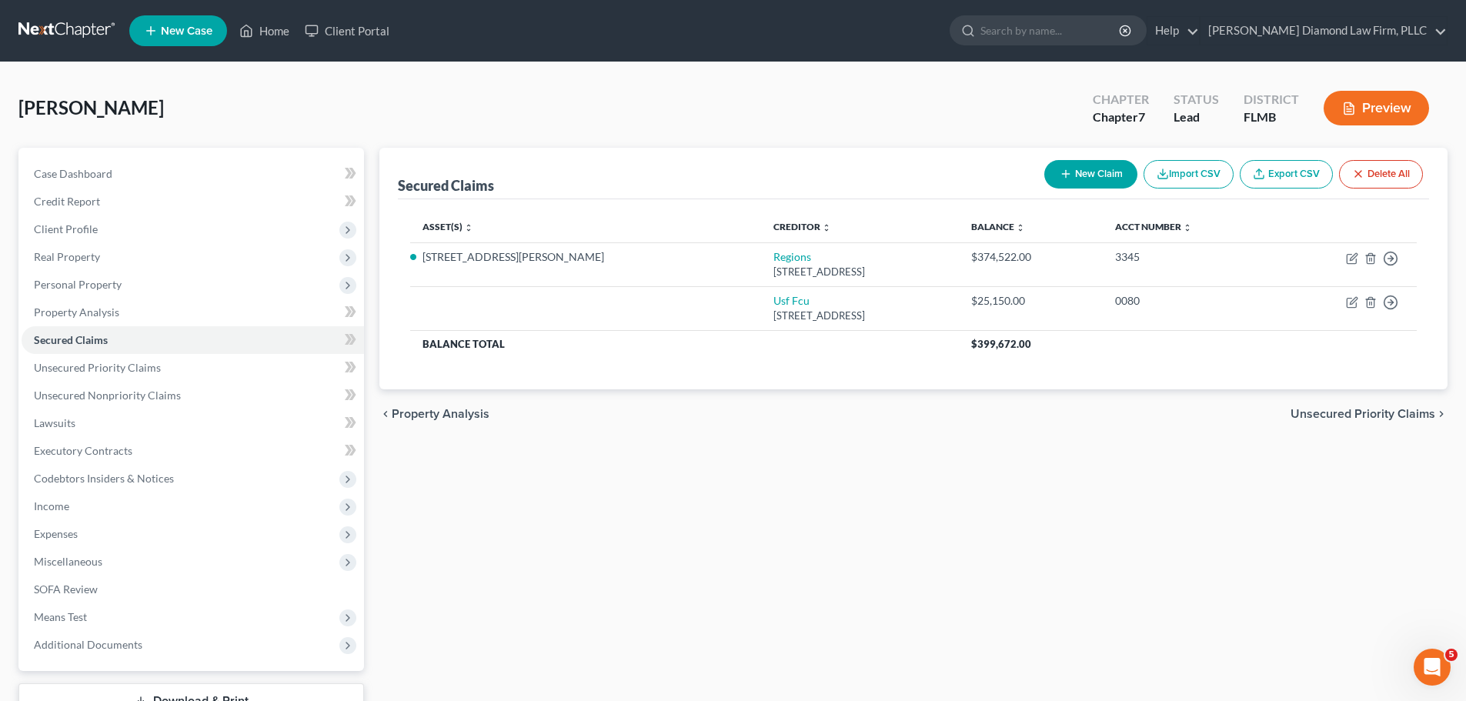
click at [928, 445] on div "Secured Claims New Claim Import CSV Export CSV Delete All Asset(s) expand_more …" at bounding box center [914, 454] width 1084 height 612
click at [98, 261] on span "Real Property" at bounding box center [67, 256] width 66 height 13
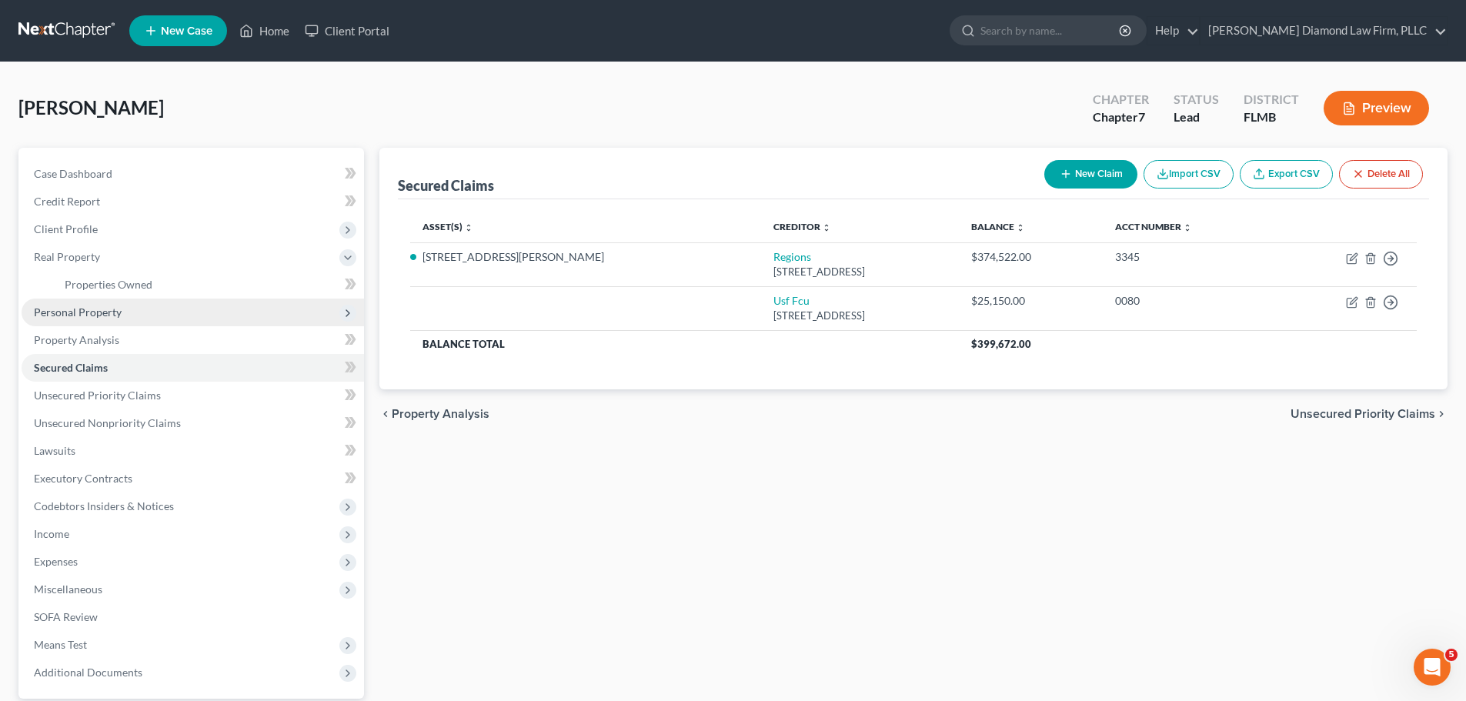
click at [92, 306] on span "Personal Property" at bounding box center [78, 312] width 88 height 13
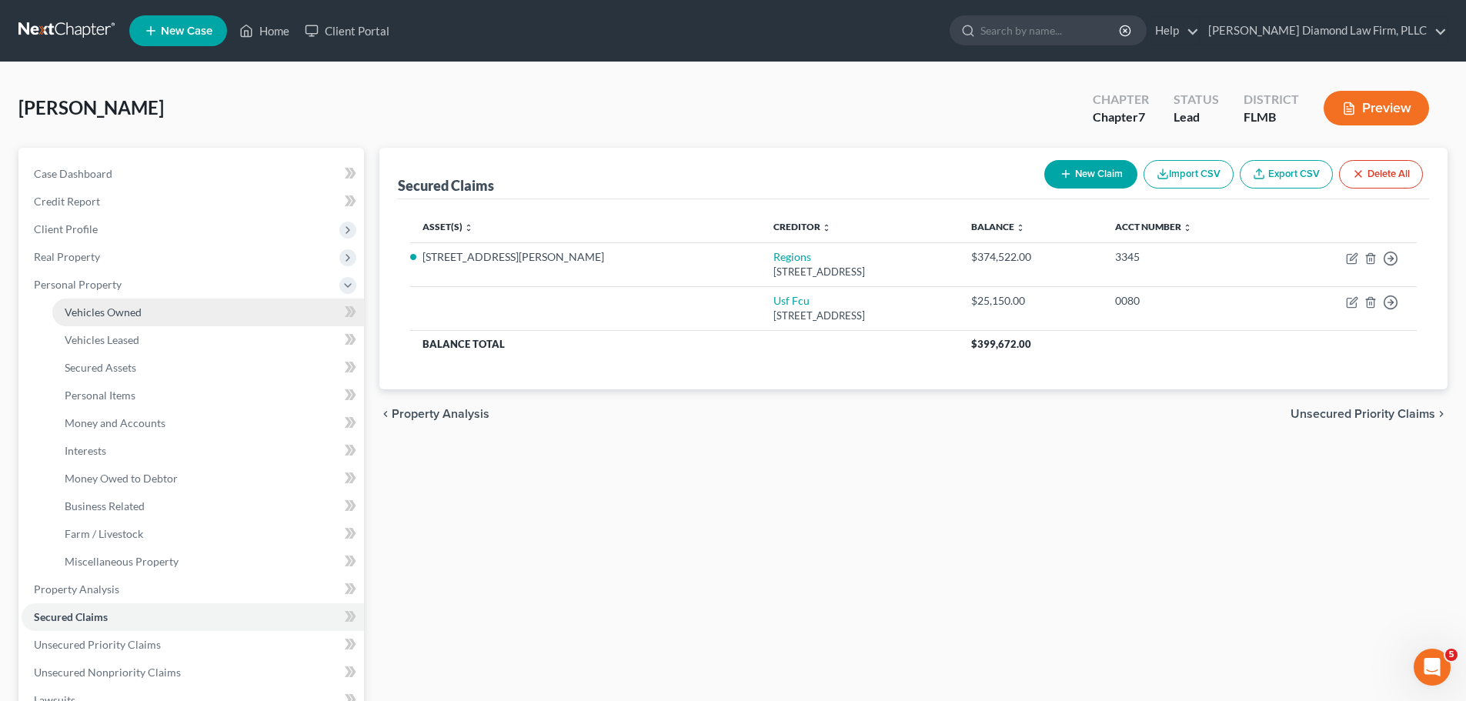
click at [86, 307] on span "Vehicles Owned" at bounding box center [103, 312] width 77 height 13
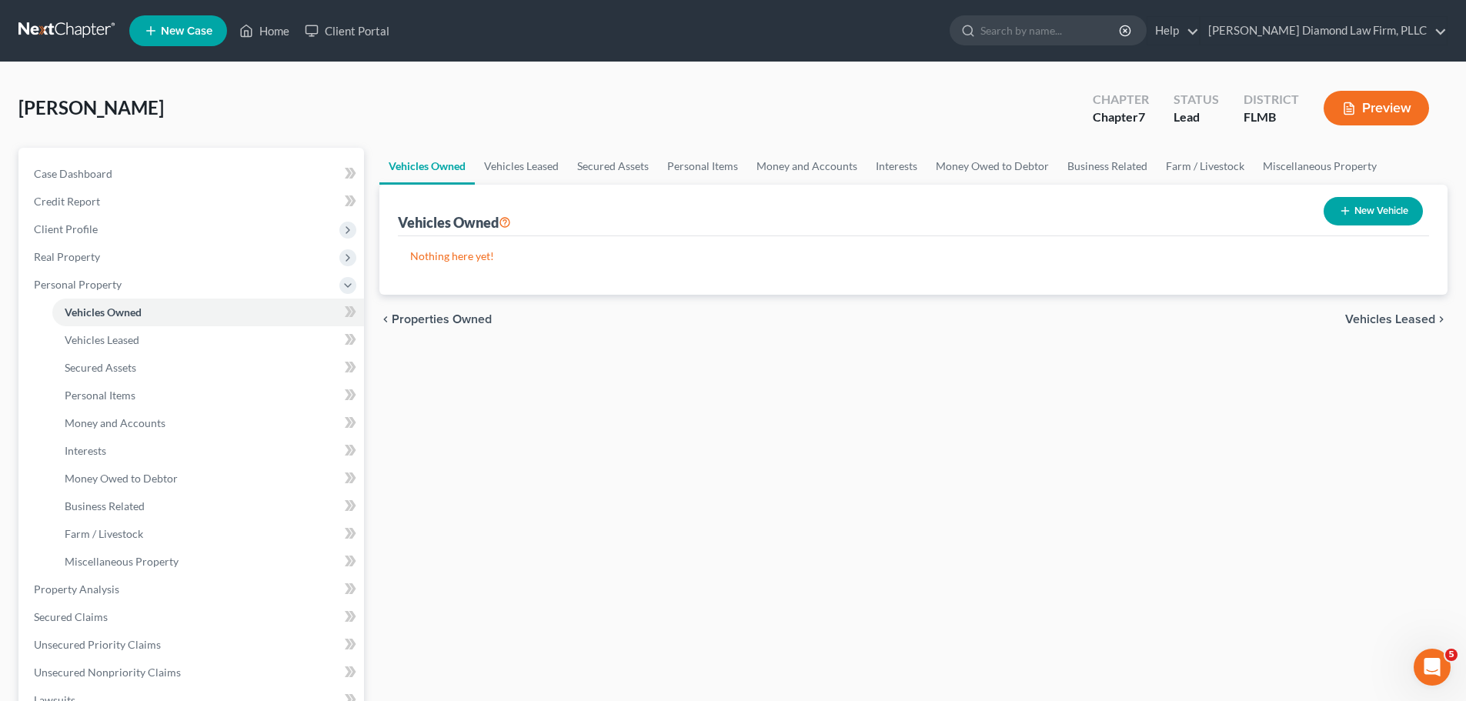
click at [630, 393] on div "Vehicles Owned Vehicles Leased Secured Assets Personal Items Money and Accounts…" at bounding box center [914, 592] width 1084 height 889
click at [1397, 214] on button "New Vehicle" at bounding box center [1373, 211] width 99 height 28
select select "0"
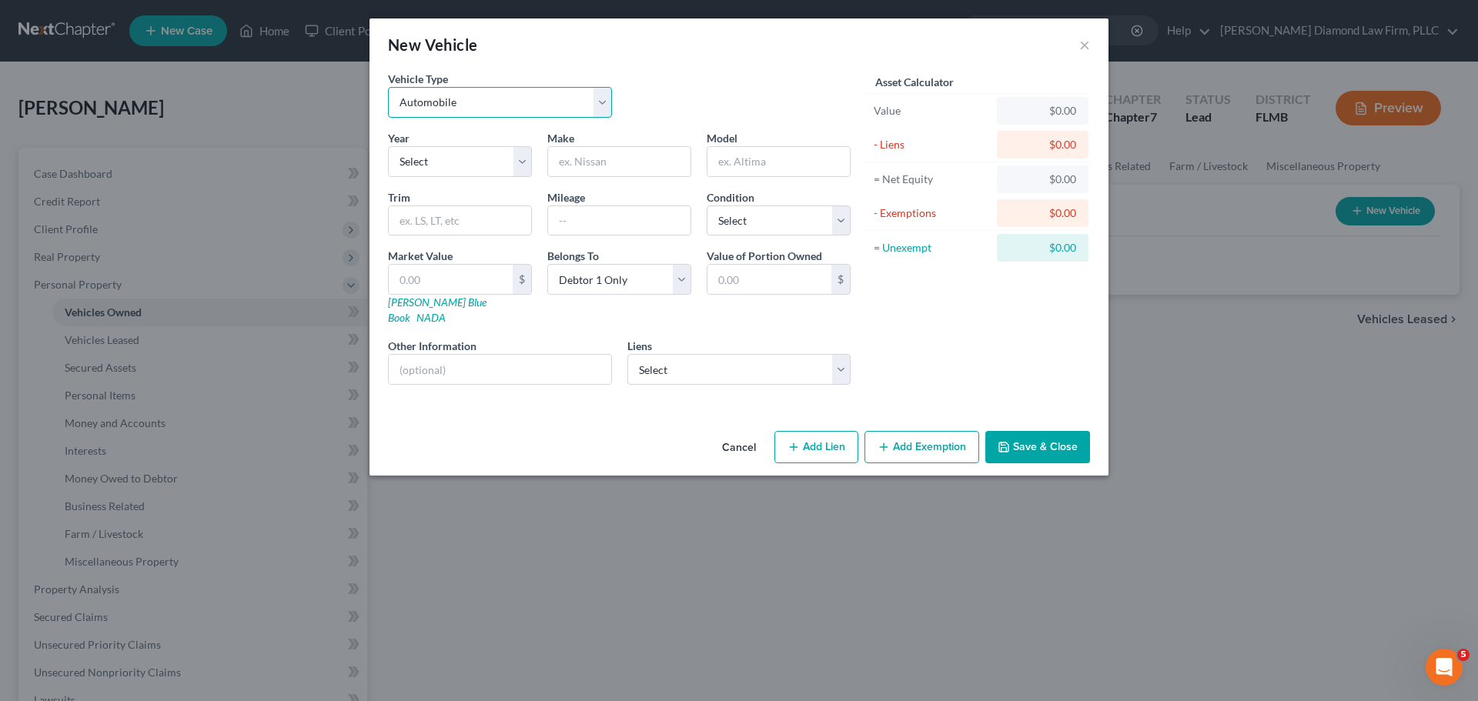
click at [430, 105] on select "Select Automobile Truck Trailer Watercraft Aircraft Motor Home Atv Other Vehicle" at bounding box center [500, 102] width 224 height 31
click at [429, 167] on select "Select 2026 2025 2024 2023 2022 2021 2020 2019 2018 2017 2016 2015 2014 2013 20…" at bounding box center [460, 161] width 144 height 31
select select "4"
click at [388, 146] on select "Select 2026 2025 2024 2023 2022 2021 2020 2019 2018 2017 2016 2015 2014 2013 20…" at bounding box center [460, 161] width 144 height 31
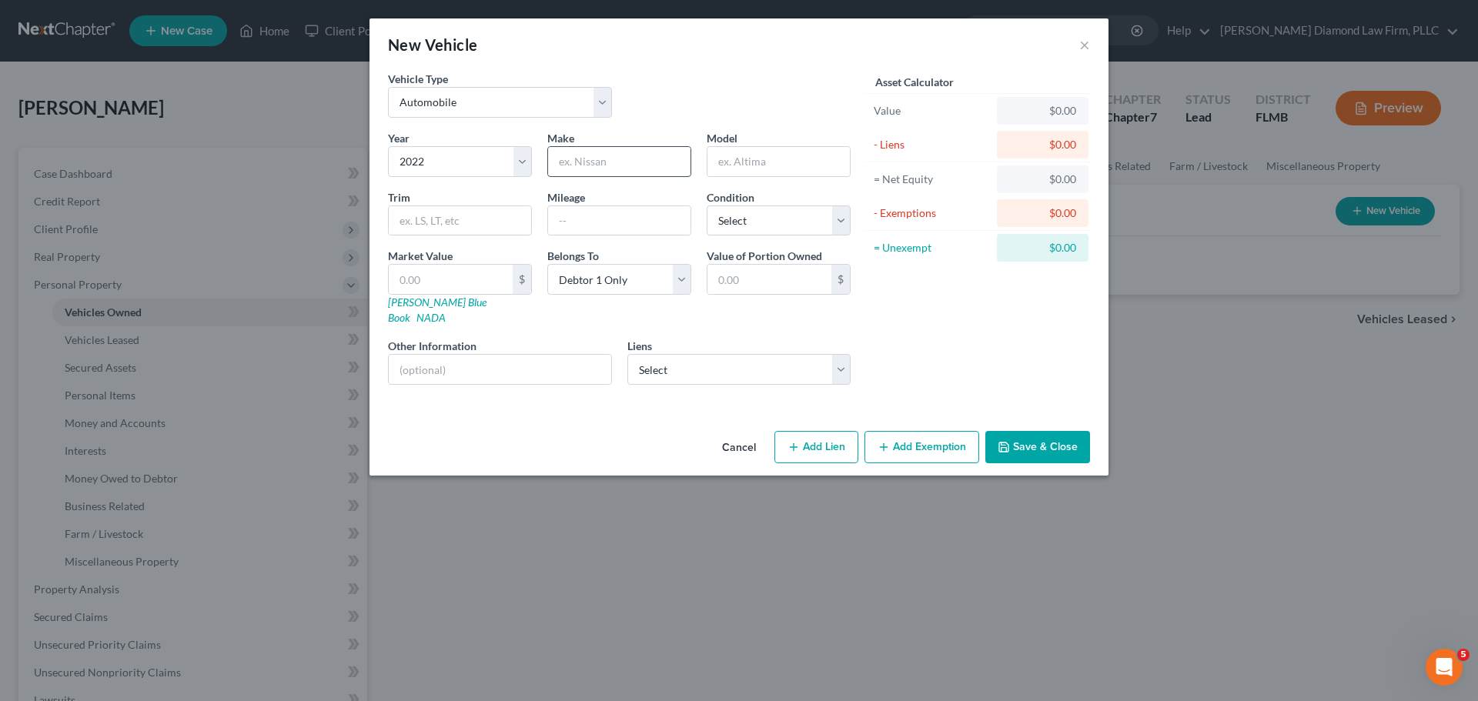
click at [577, 173] on input "text" at bounding box center [619, 161] width 142 height 29
type input "Toyota"
type input "Corolla"
type input "45670"
click at [831, 220] on select "Select Excellent Very Good Good Fair Poor" at bounding box center [779, 221] width 144 height 31
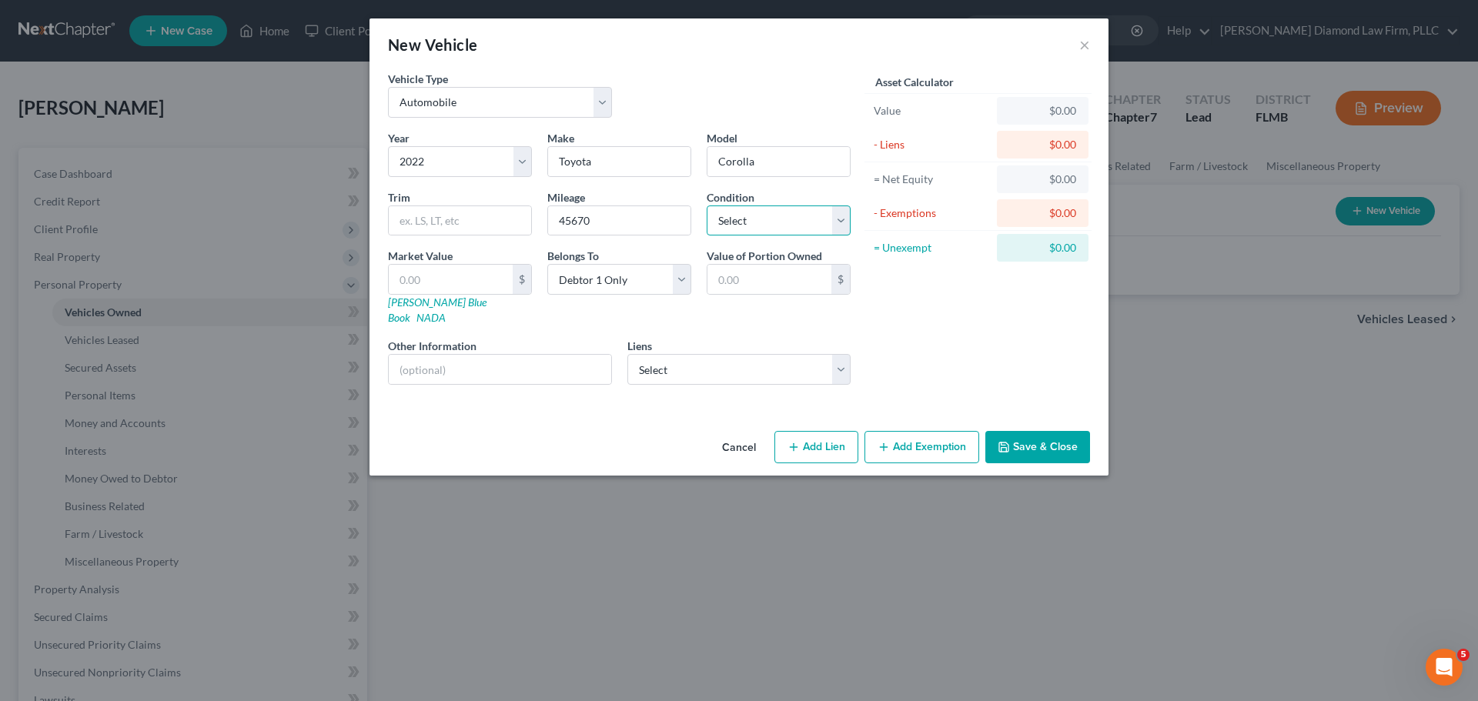
select select "1"
click at [707, 206] on select "Select Excellent Very Good Good Fair Poor" at bounding box center [779, 221] width 144 height 31
click at [428, 302] on link "[PERSON_NAME] Blue Book" at bounding box center [437, 310] width 99 height 28
click at [466, 360] on input "text" at bounding box center [500, 369] width 222 height 29
click at [463, 355] on input "VIN:" at bounding box center [500, 369] width 222 height 29
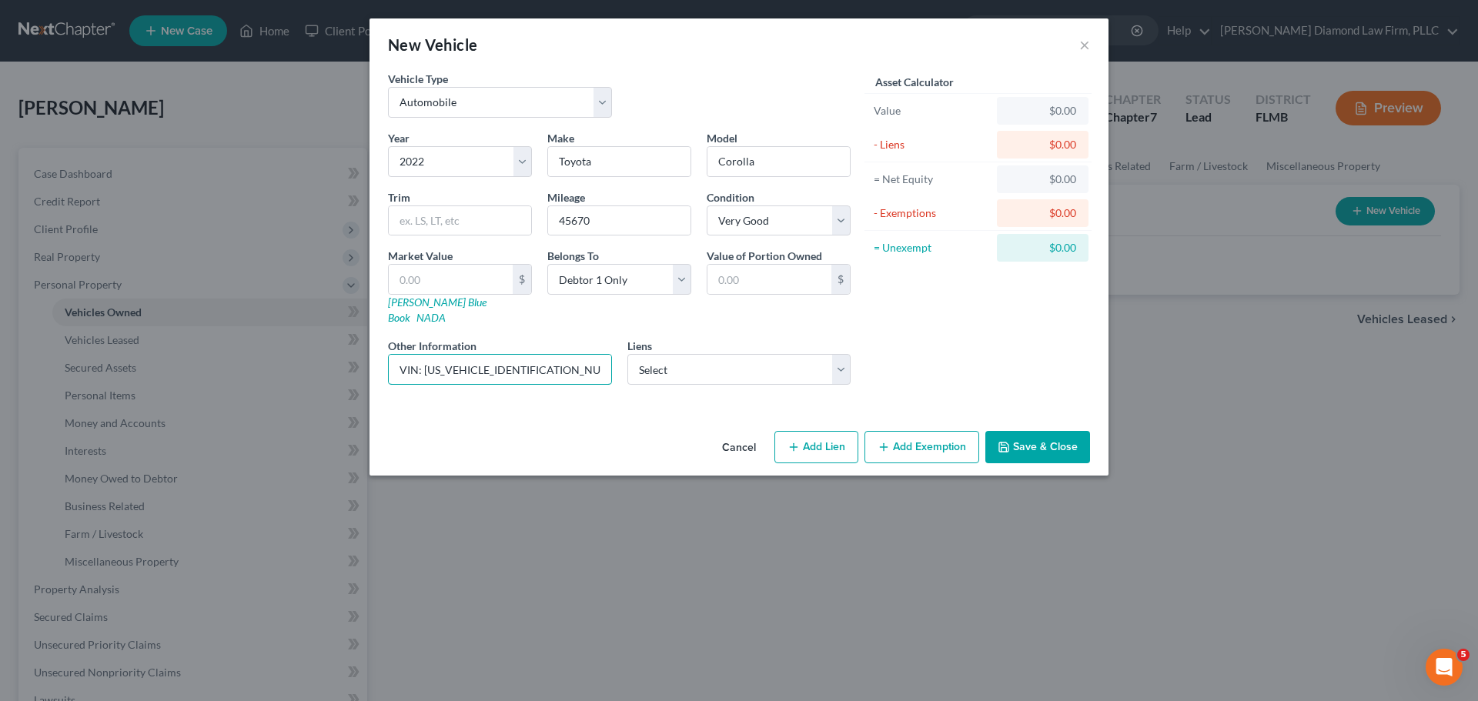
drag, startPoint x: 550, startPoint y: 357, endPoint x: 423, endPoint y: 383, distance: 129.7
click at [423, 383] on div "Vehicle Type Select Automobile Truck Trailer Watercraft Aircraft Motor Home Atv…" at bounding box center [738, 248] width 739 height 354
type input "VIN: [US_VEHICLE_IDENTIFICATION_NUMBER]"
click at [443, 269] on input "text" at bounding box center [451, 279] width 124 height 29
type input "2"
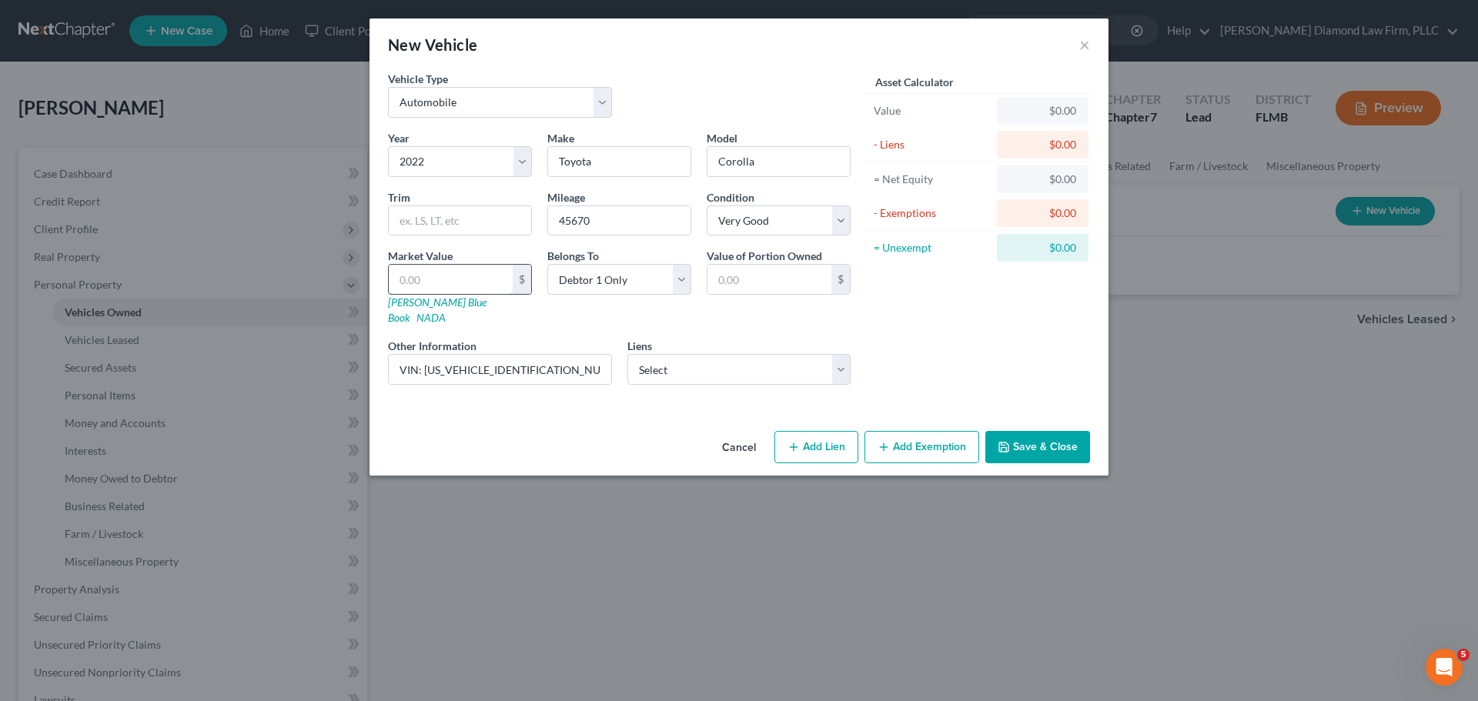
type input "2.00"
type input "24"
type input "24.00"
type input "243"
type input "243.00"
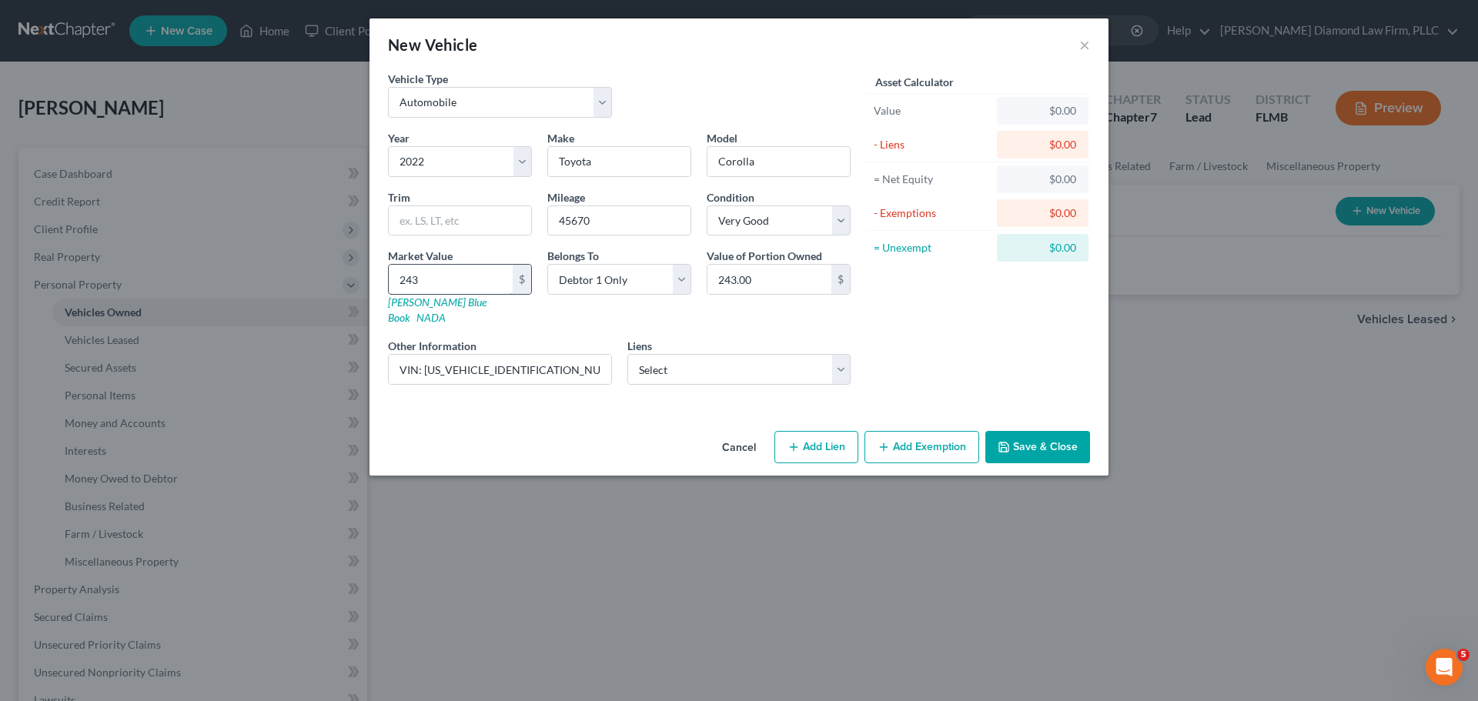
type input "2433"
type input "2,433.00"
type input "2,4339"
type input "24,339.00"
type input "24,339"
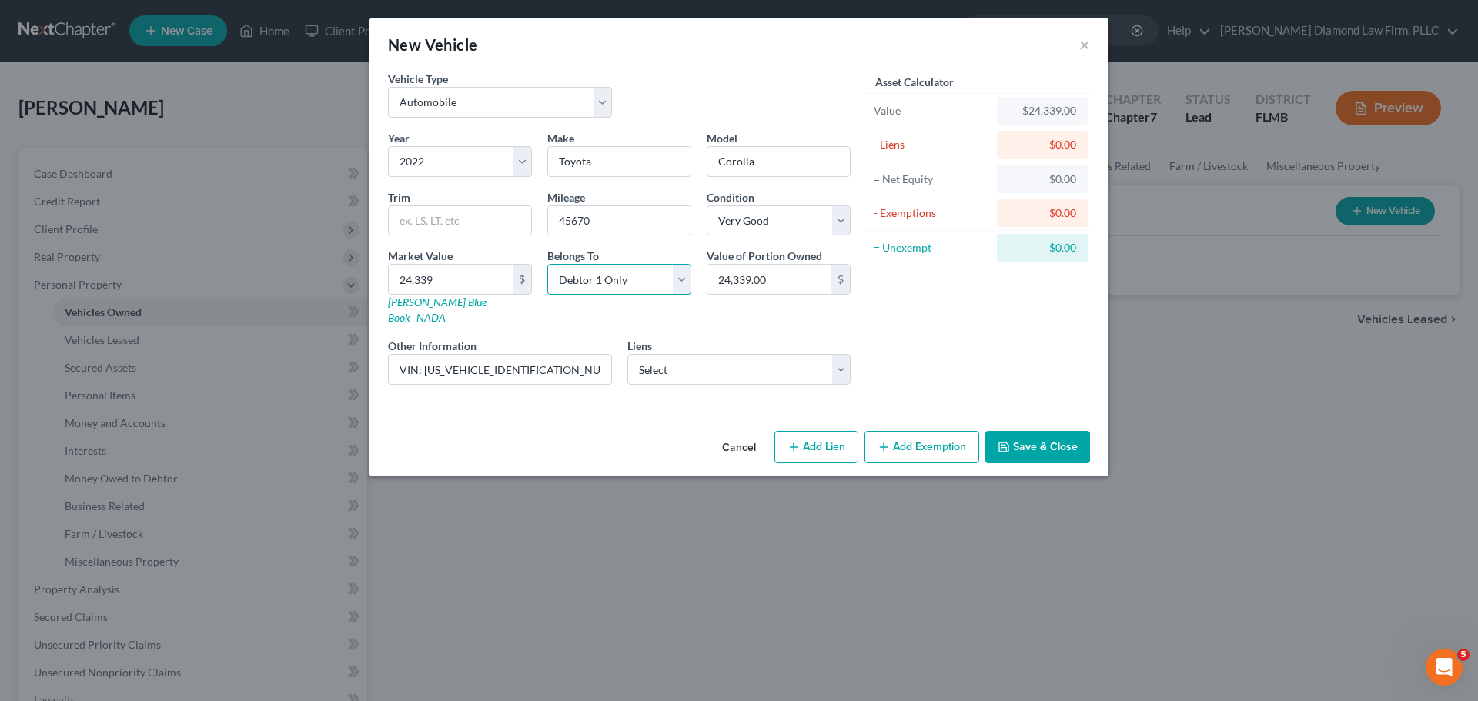
click at [623, 278] on select "Select Debtor 1 Only Debtor 2 Only Debtor 1 And Debtor 2 Only At Least One Of T…" at bounding box center [619, 279] width 144 height 31
select select "3"
click at [547, 264] on select "Select Debtor 1 Only Debtor 2 Only Debtor 1 And Debtor 2 Only At Least One Of T…" at bounding box center [619, 279] width 144 height 31
click at [681, 359] on select "Select Usf Fcu - $25,150.00" at bounding box center [739, 369] width 224 height 31
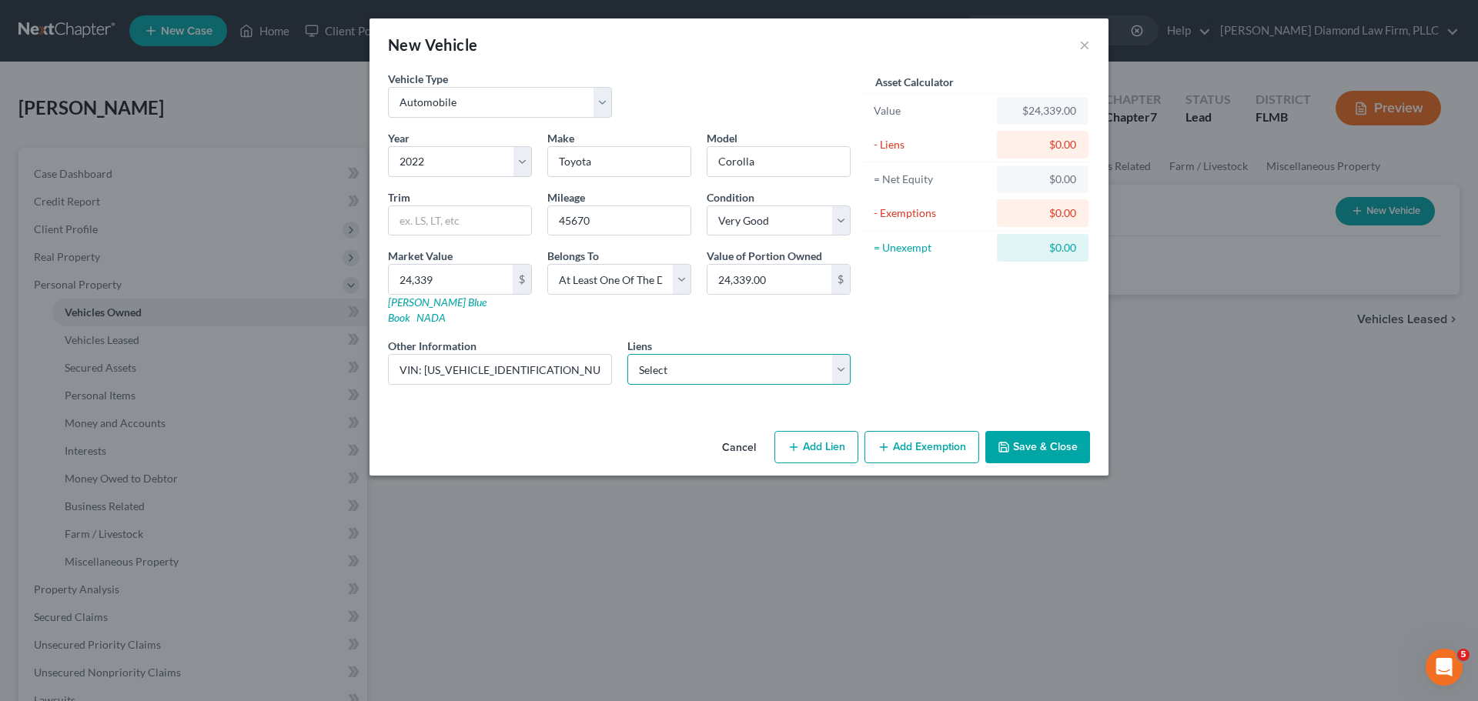
click at [726, 365] on select "Select Usf Fcu - $25,150.00" at bounding box center [739, 369] width 224 height 31
select select "9"
select select "0"
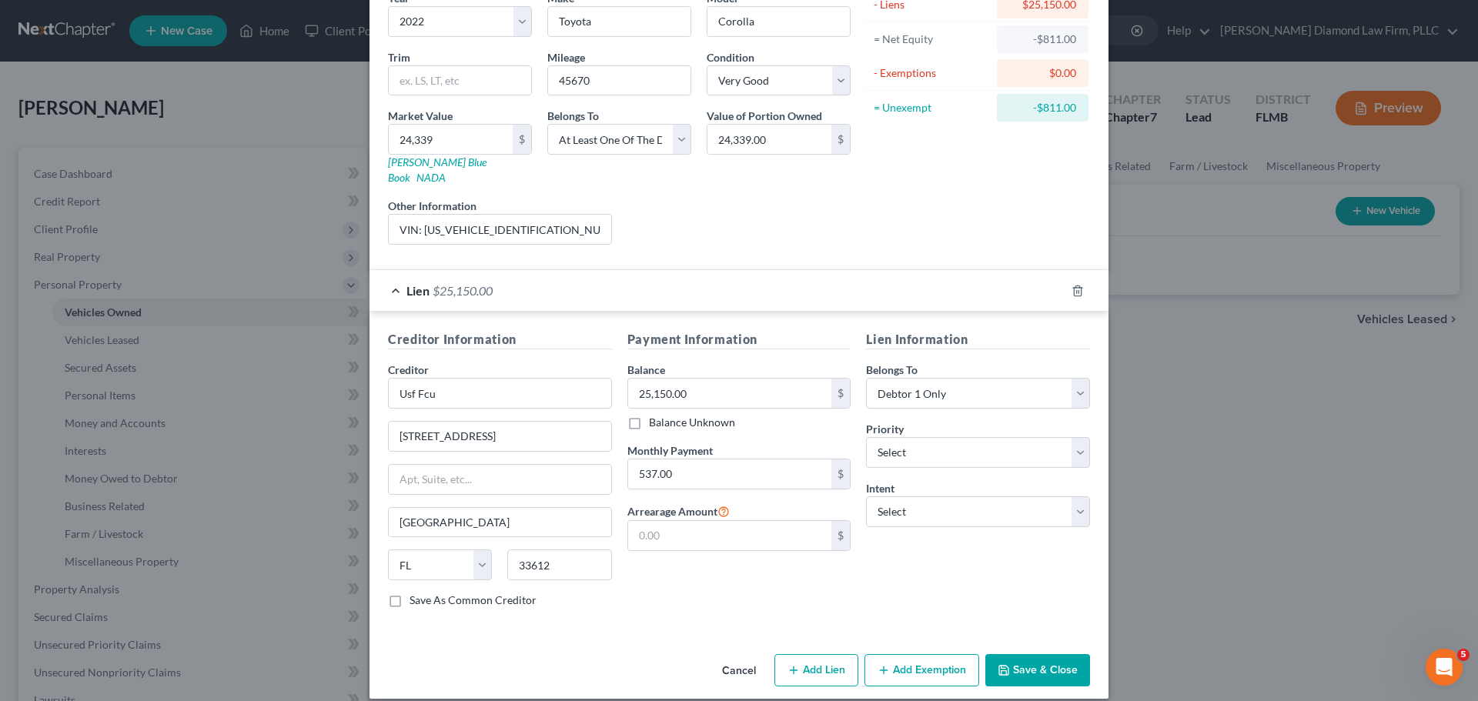
scroll to position [141, 0]
click at [910, 496] on select "Select Surrender Redeem Reaffirm Avoid Other" at bounding box center [978, 511] width 224 height 31
select select "2"
click at [866, 496] on select "Select Surrender Redeem Reaffirm Avoid Other" at bounding box center [978, 511] width 224 height 31
click at [1051, 660] on button "Save & Close" at bounding box center [1037, 669] width 105 height 32
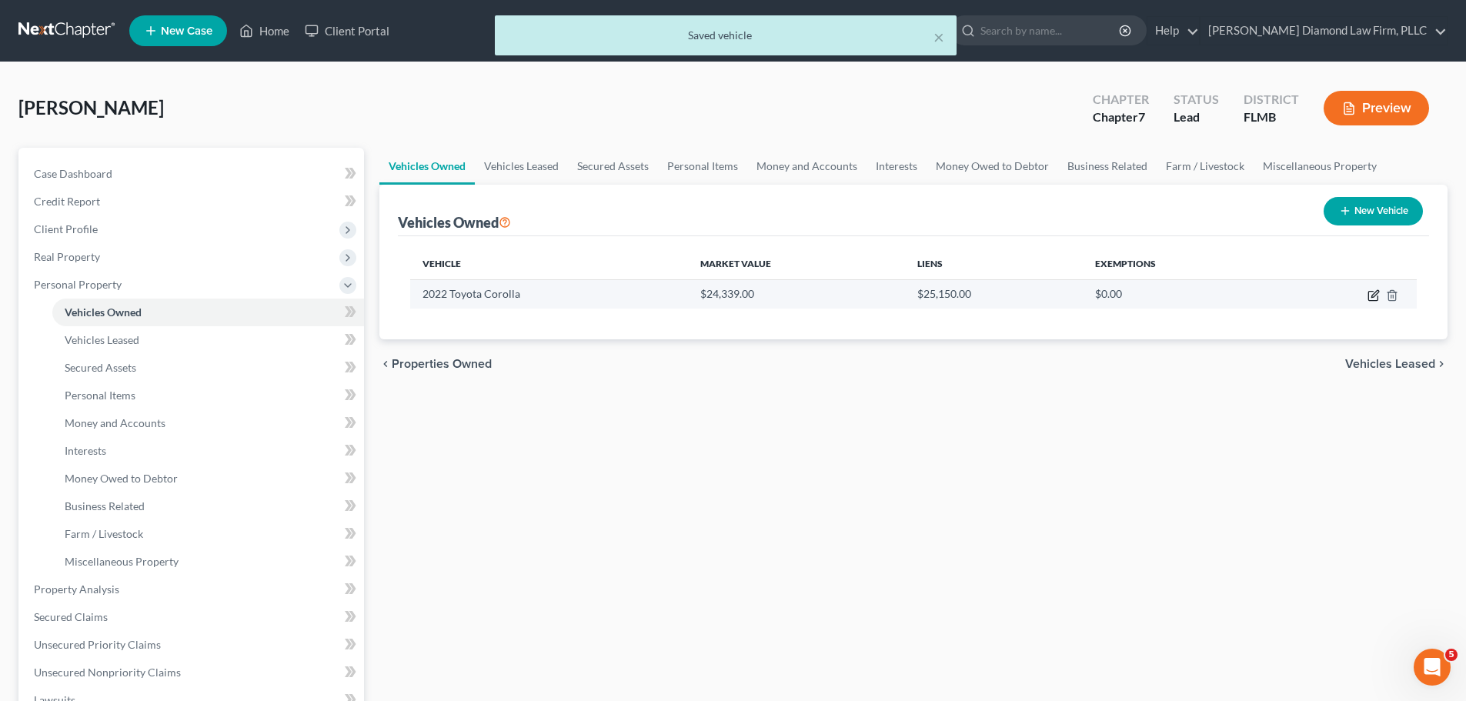
click at [1377, 297] on icon "button" at bounding box center [1374, 295] width 12 height 12
select select "0"
select select "4"
select select "1"
select select "3"
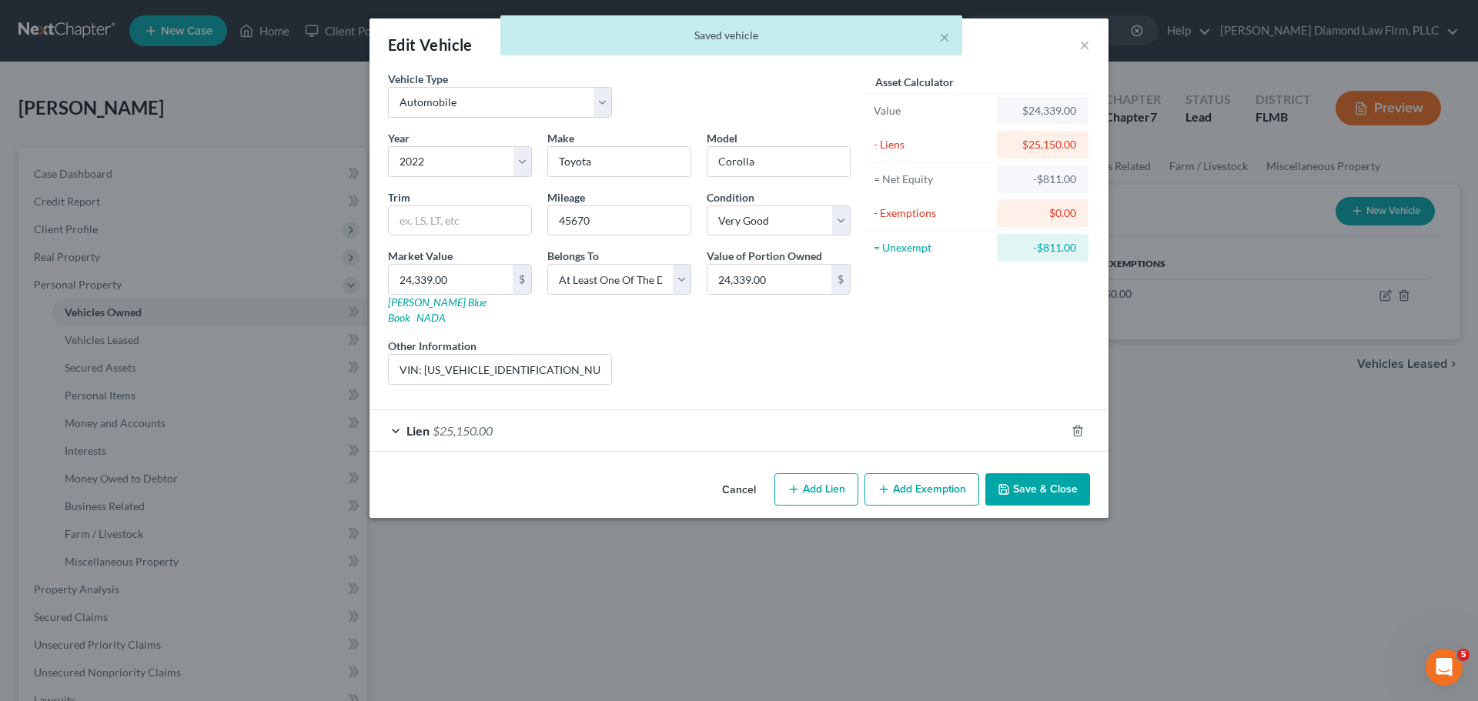
click at [730, 475] on button "Cancel" at bounding box center [739, 490] width 58 height 31
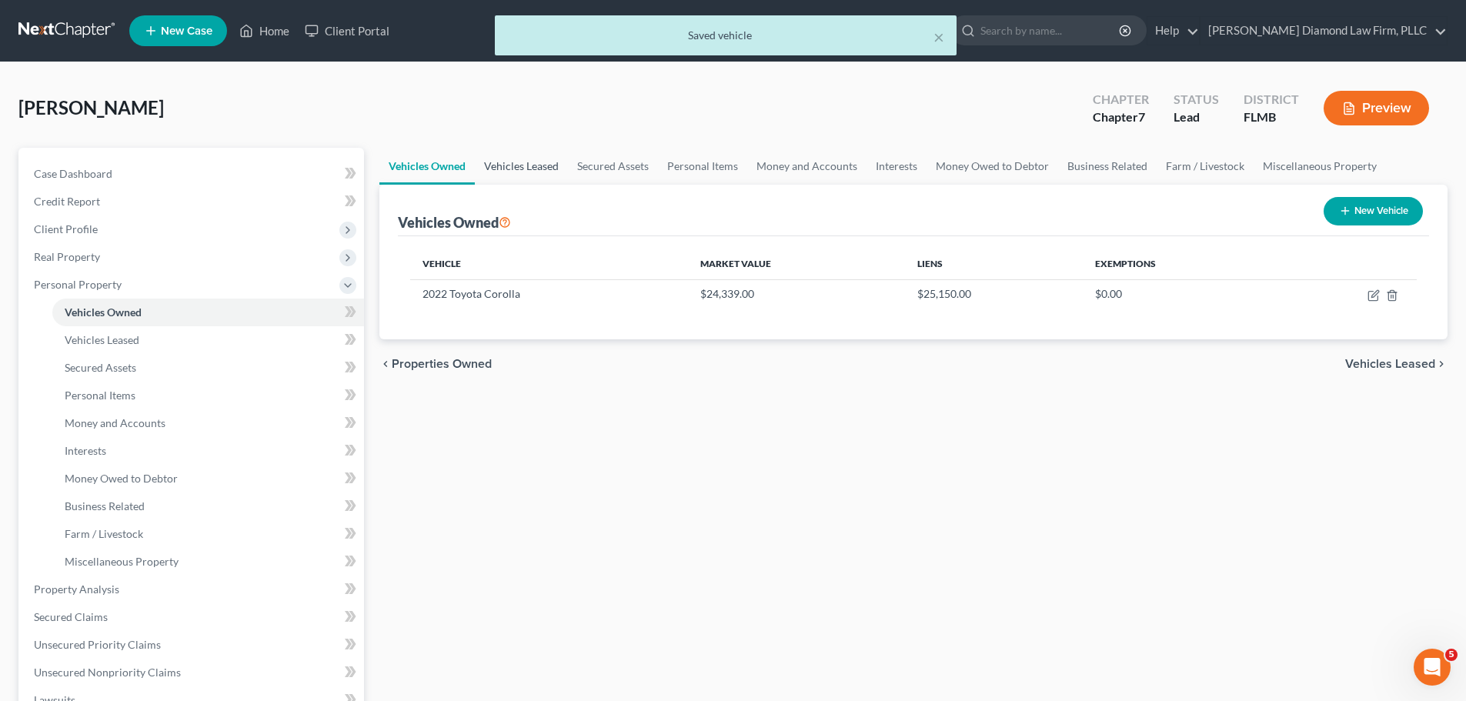
click at [535, 162] on link "Vehicles Leased" at bounding box center [521, 166] width 93 height 37
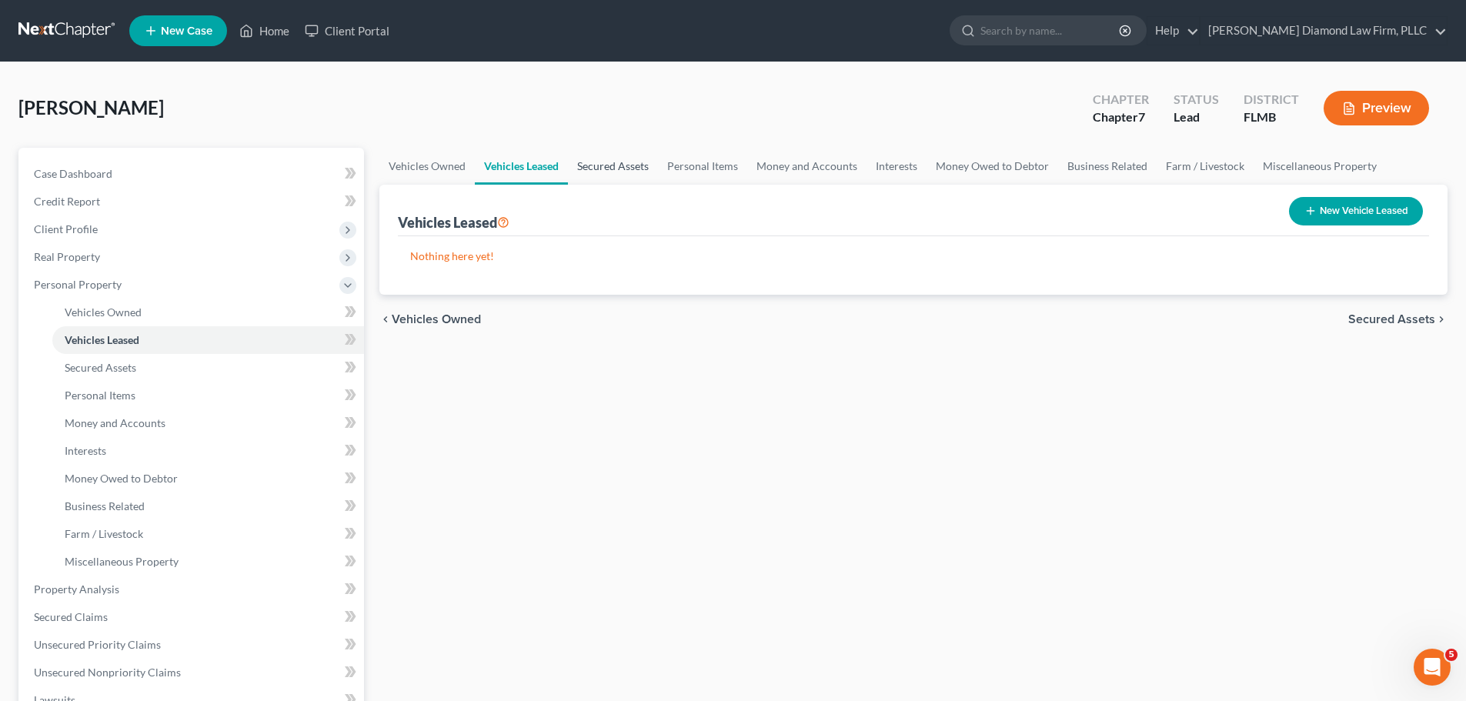
click at [594, 163] on link "Secured Assets" at bounding box center [613, 166] width 90 height 37
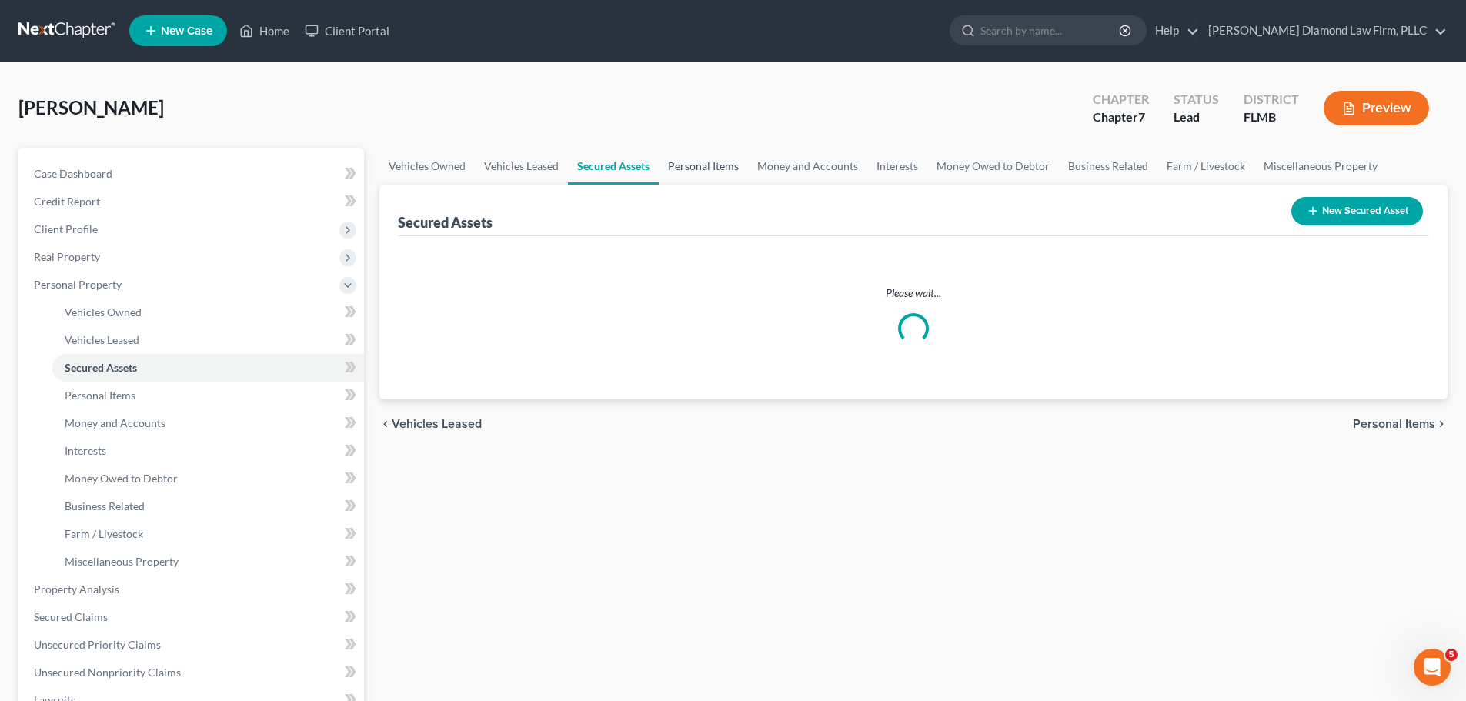
click at [697, 164] on link "Personal Items" at bounding box center [703, 166] width 89 height 37
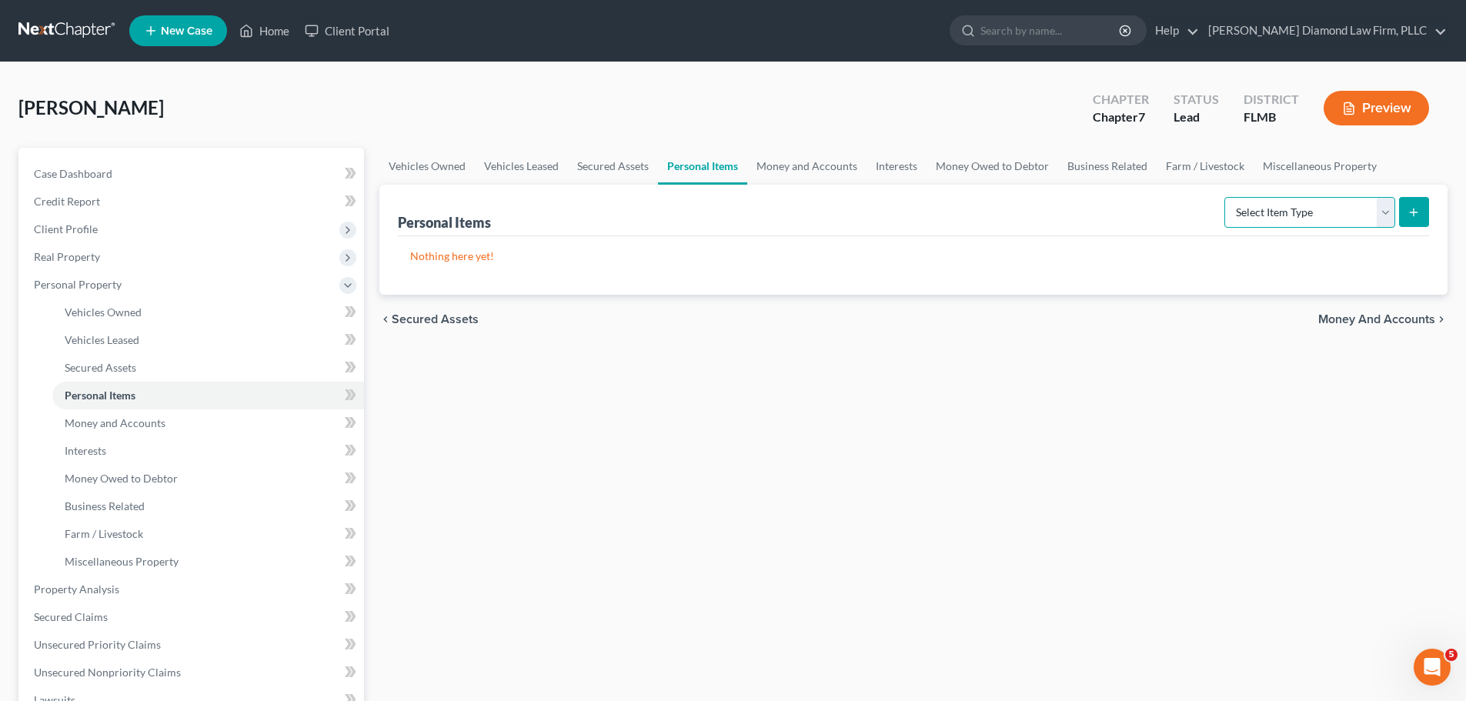
click at [1287, 221] on select "Select Item Type Clothing Collectibles Of Value Electronics Firearms Household …" at bounding box center [1310, 212] width 171 height 31
select select "electronics"
click at [1226, 197] on select "Select Item Type Clothing Collectibles Of Value Electronics Firearms Household …" at bounding box center [1310, 212] width 171 height 31
click at [1416, 218] on icon "submit" at bounding box center [1414, 212] width 12 height 12
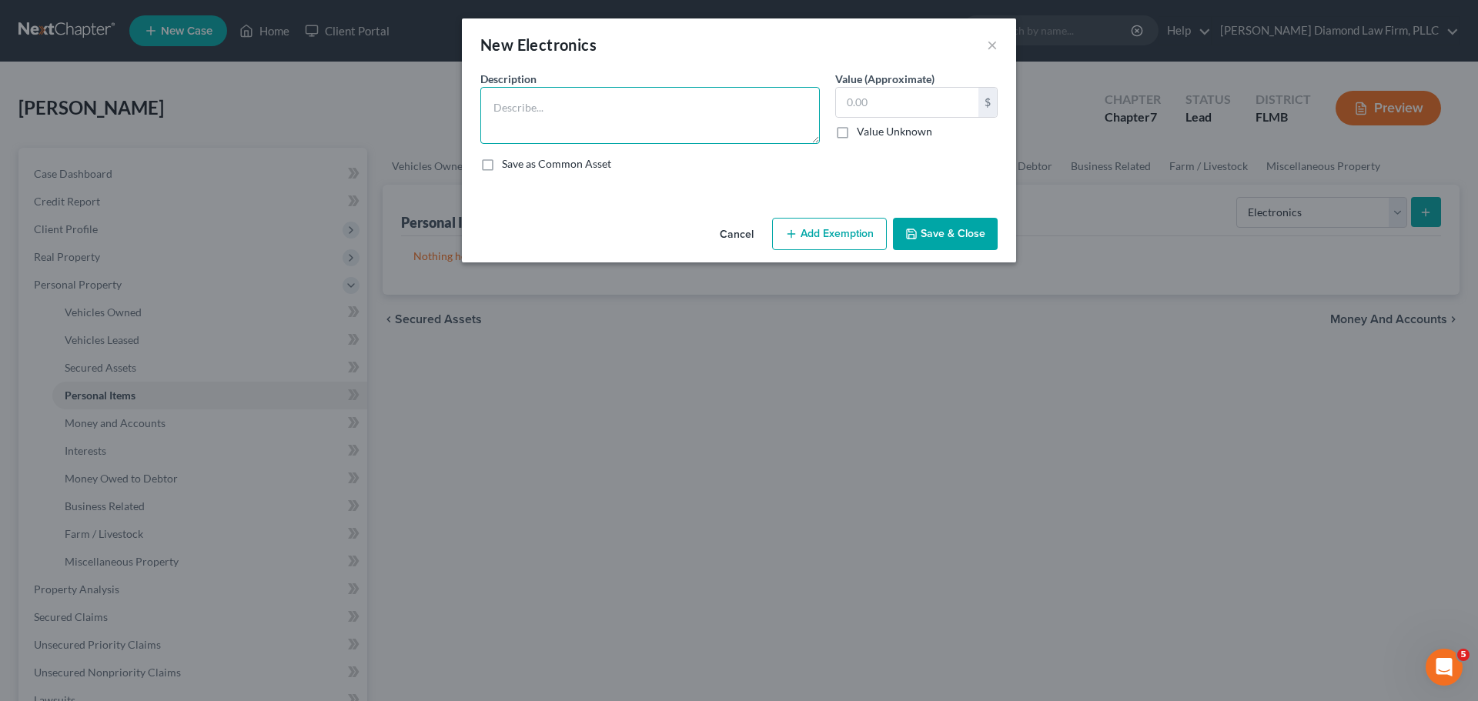
click at [690, 94] on textarea at bounding box center [649, 115] width 339 height 57
click at [612, 112] on textarea "Television, record player, music, game consol/games, computer/tablet/printer, c…" at bounding box center [649, 115] width 339 height 57
type textarea "Television, record player, speakers, music, game console/games, computer/tablet…"
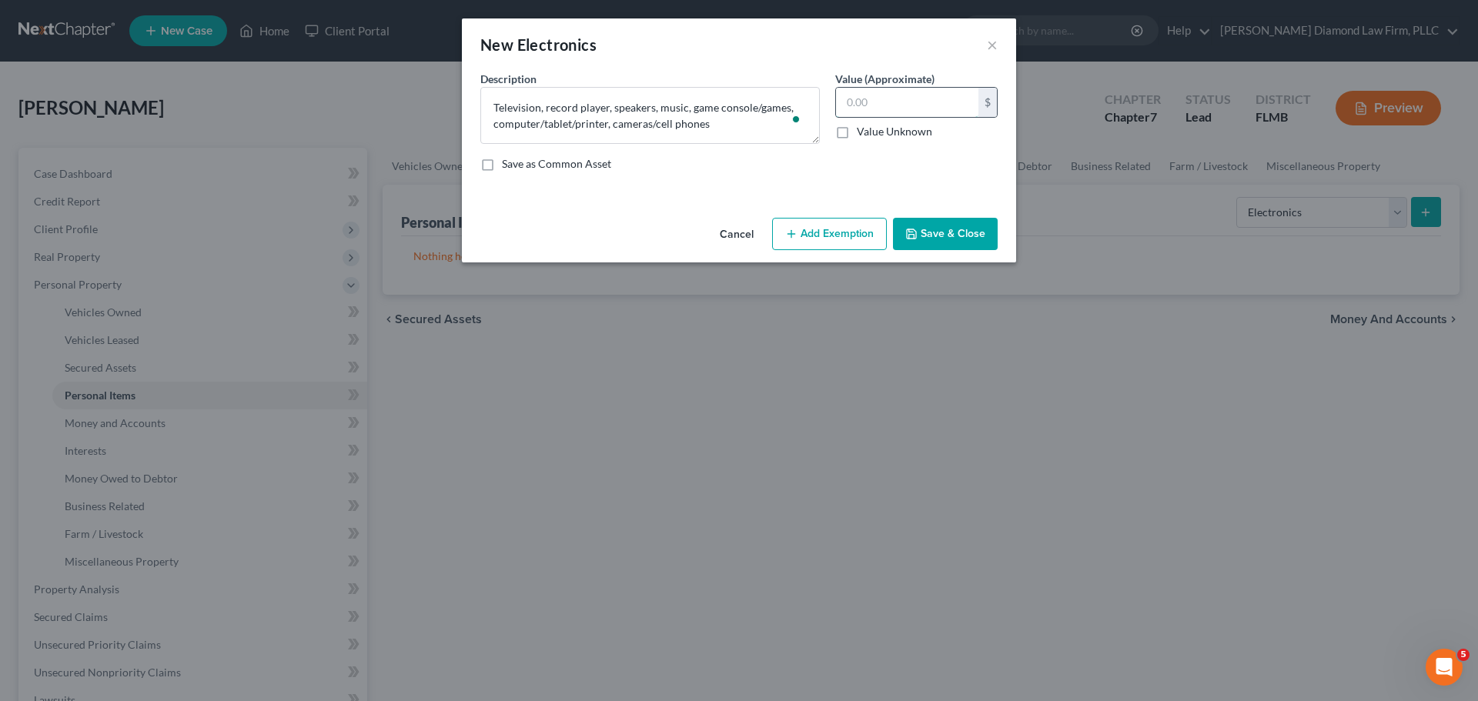
click at [920, 105] on input "text" at bounding box center [907, 102] width 142 height 29
type input "4,060"
click at [937, 222] on button "Save & Close" at bounding box center [945, 234] width 105 height 32
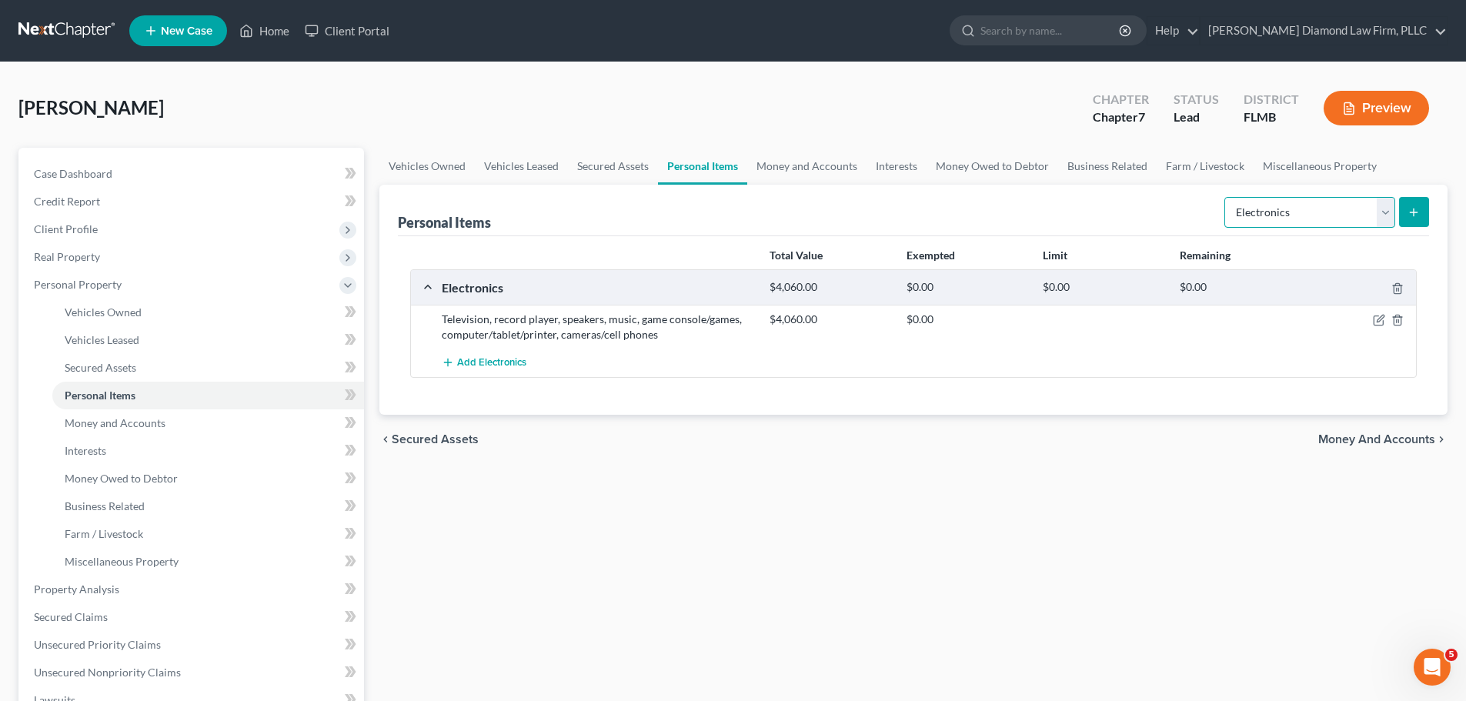
click at [1250, 214] on select "Select Item Type Clothing Collectibles Of Value Electronics Firearms Household …" at bounding box center [1310, 212] width 171 height 31
select select "household_goods"
click at [1226, 197] on select "Select Item Type Clothing Collectibles Of Value Electronics Firearms Household …" at bounding box center [1310, 212] width 171 height 31
click at [1242, 206] on select "Select Item Type Clothing Collectibles Of Value Electronics Firearms Household …" at bounding box center [1310, 212] width 171 height 31
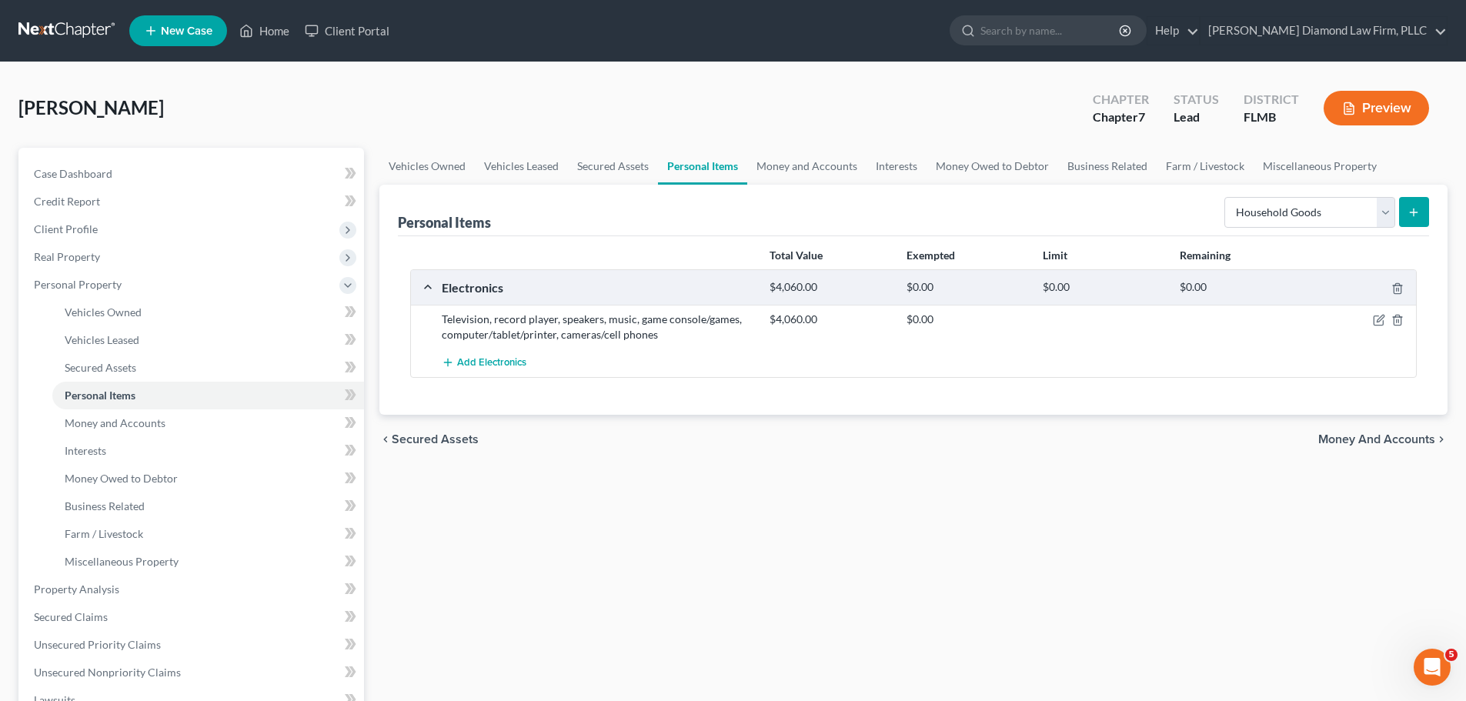
click at [1399, 212] on button "submit" at bounding box center [1414, 212] width 30 height 30
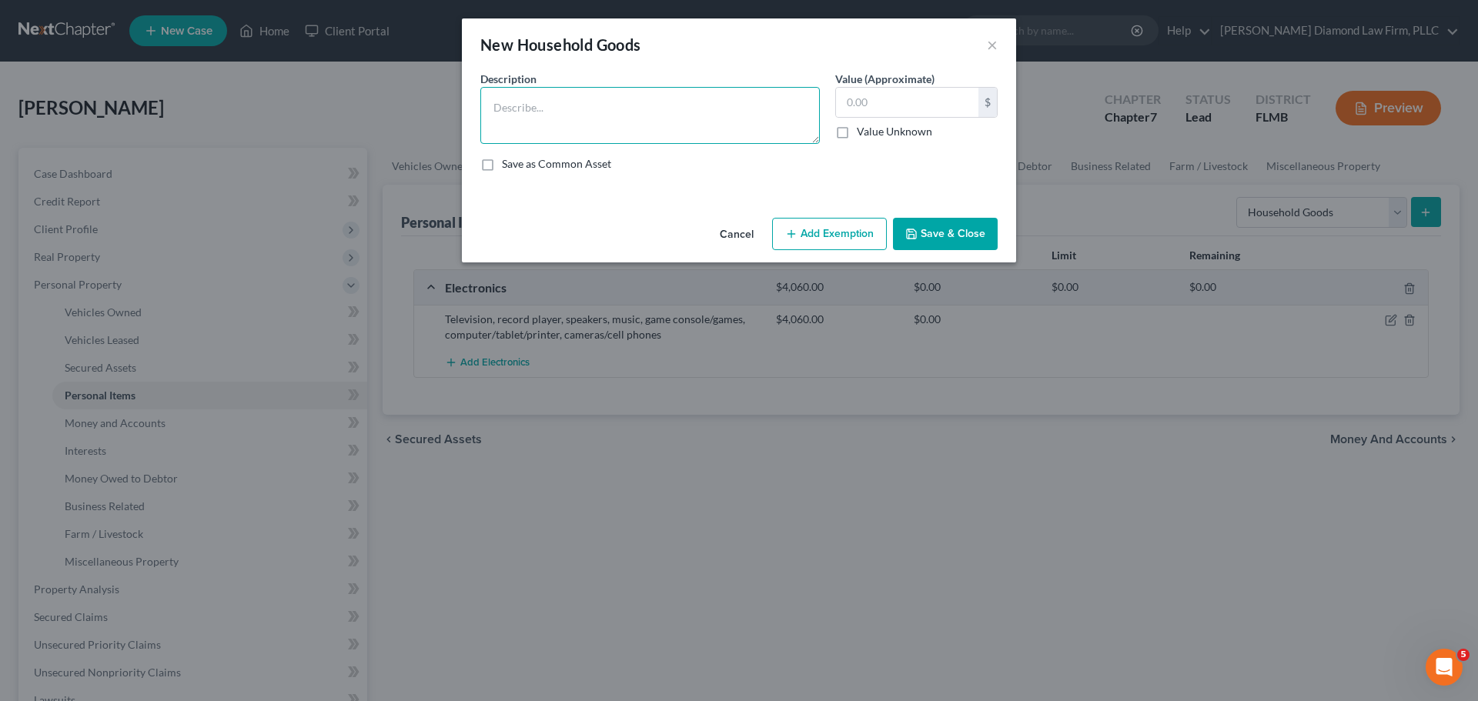
click at [597, 114] on textarea at bounding box center [649, 115] width 339 height 57
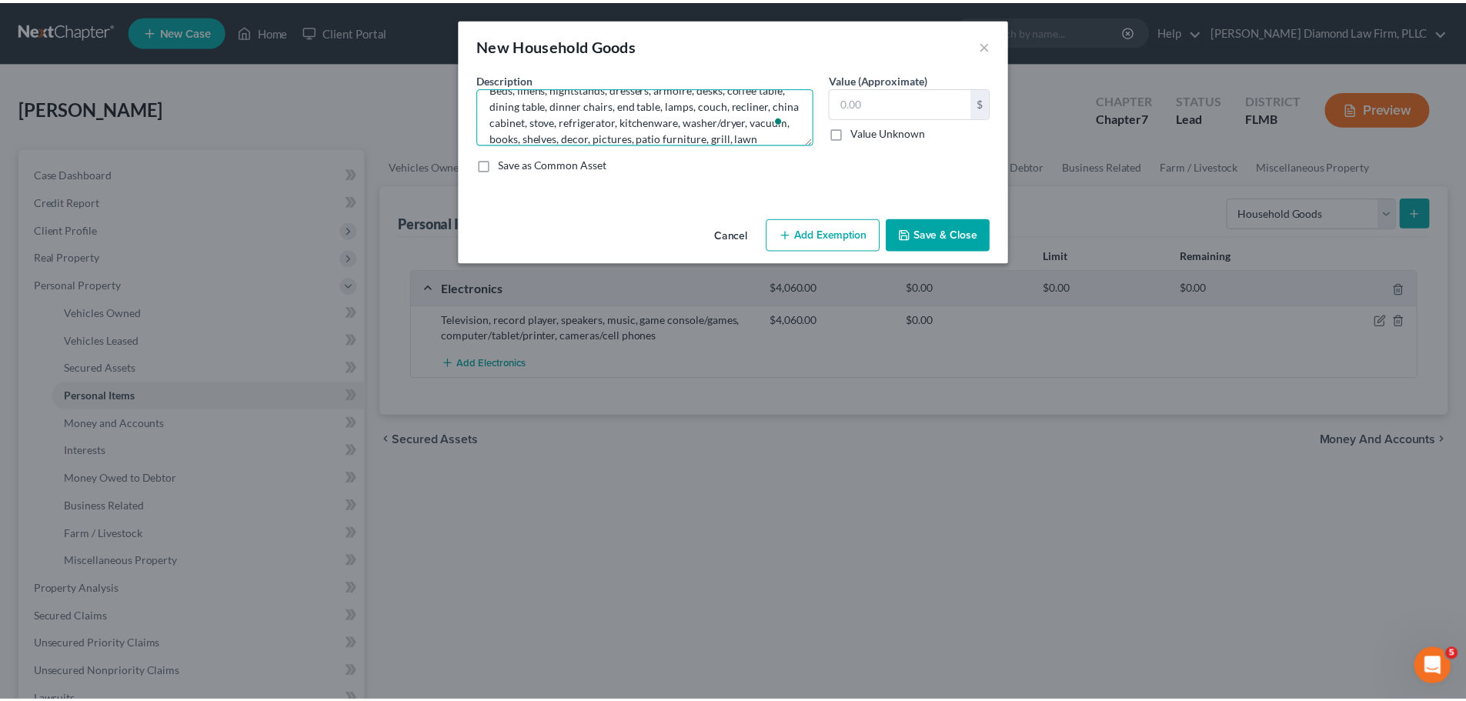
scroll to position [35, 0]
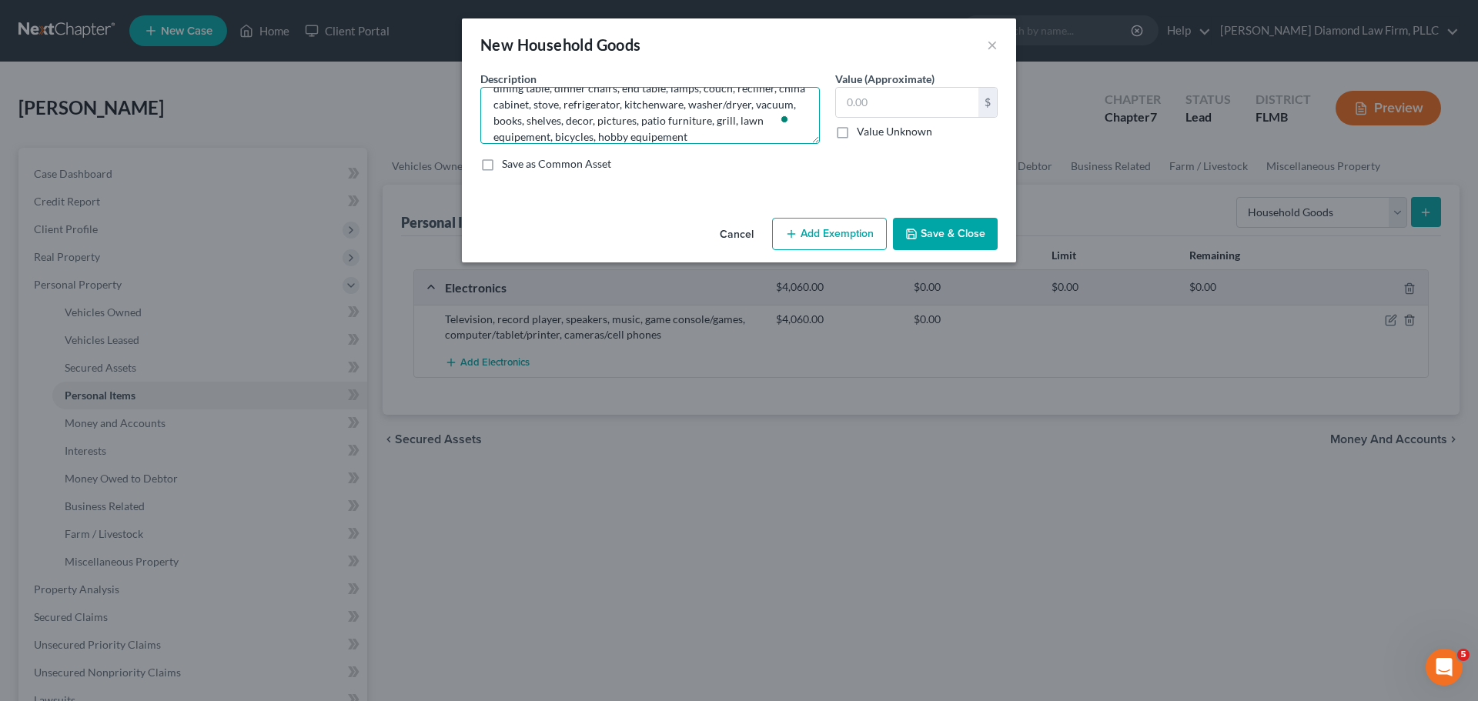
type textarea "Beds, linens, nightstands, dressers, armoire, desks, coffee table, dining table…"
click at [886, 100] on input "text" at bounding box center [907, 102] width 142 height 29
type input "2,037"
click at [964, 229] on button "Save & Close" at bounding box center [945, 234] width 105 height 32
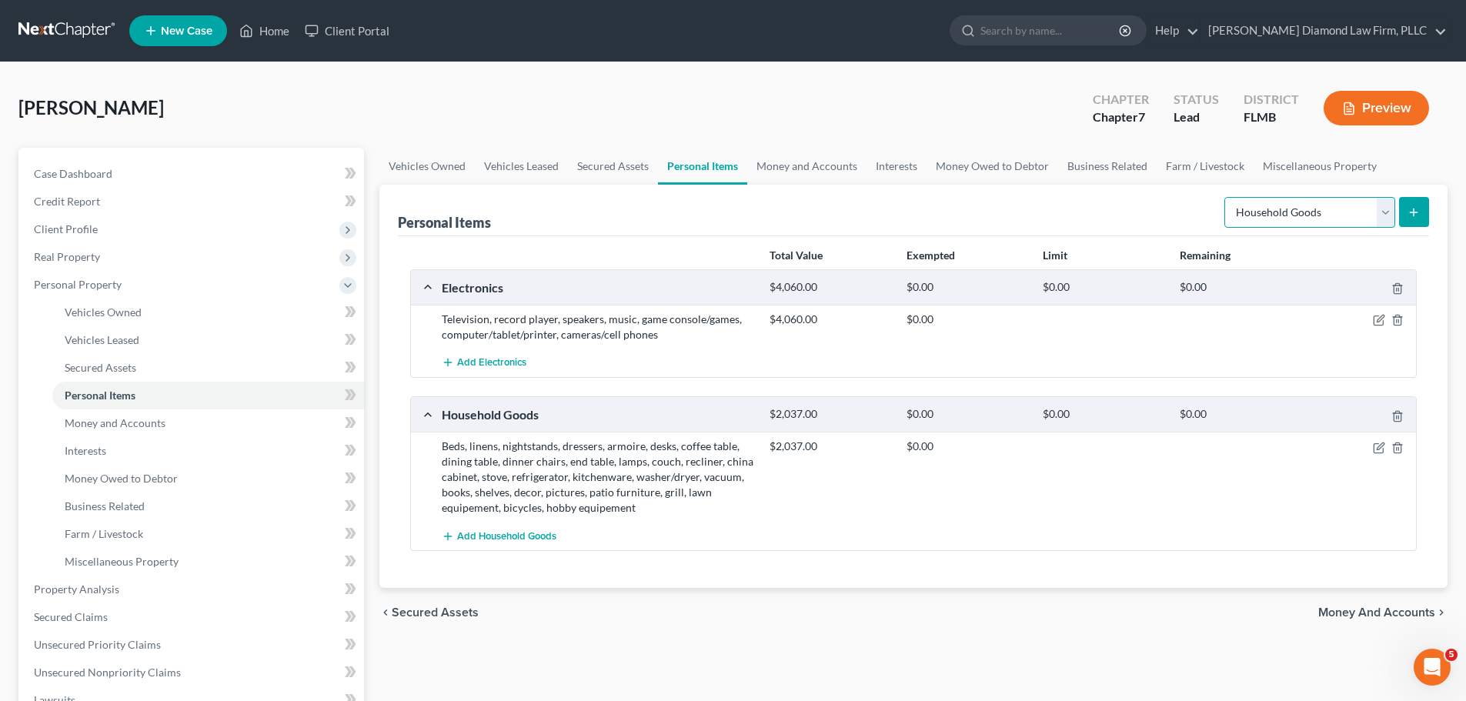
click at [1288, 216] on select "Select Item Type Clothing Collectibles Of Value Electronics Firearms Household …" at bounding box center [1310, 212] width 171 height 31
select select "firearms"
click at [1226, 197] on select "Select Item Type Clothing Collectibles Of Value Electronics Firearms Household …" at bounding box center [1310, 212] width 171 height 31
click at [1419, 204] on button "submit" at bounding box center [1414, 212] width 30 height 30
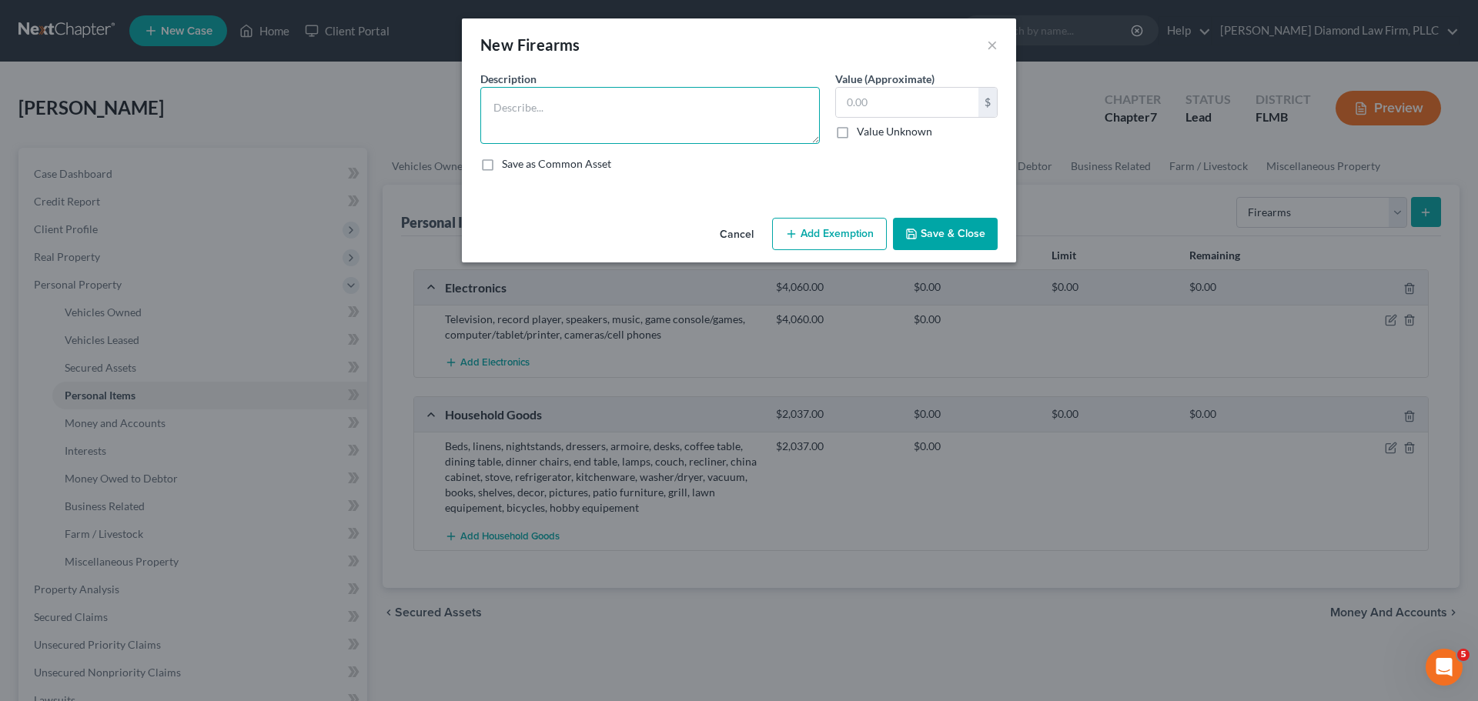
click at [546, 103] on textarea at bounding box center [649, 115] width 339 height 57
type textarea "Guns (2)"
type input "200"
click at [958, 226] on button "Save & Close" at bounding box center [945, 234] width 105 height 32
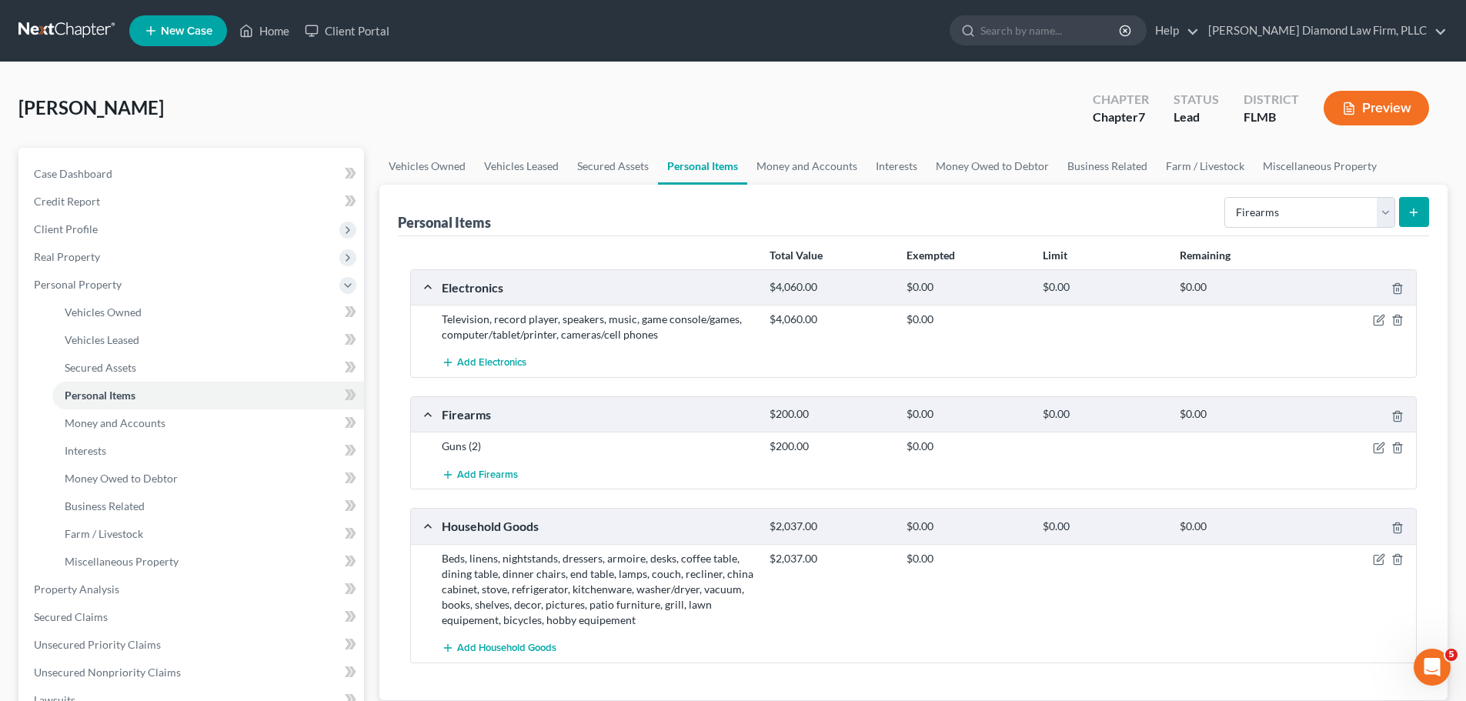
click at [1283, 191] on div "Select Item Type Clothing Collectibles Of Value Electronics Firearms Household …" at bounding box center [1323, 211] width 211 height 41
click at [1283, 204] on select "Select Item Type Clothing Collectibles Of Value Electronics Firearms Household …" at bounding box center [1310, 212] width 171 height 31
select select "jewelry"
click at [1226, 197] on select "Select Item Type Clothing Collectibles Of Value Electronics Firearms Household …" at bounding box center [1310, 212] width 171 height 31
click at [1423, 199] on button "submit" at bounding box center [1414, 212] width 30 height 30
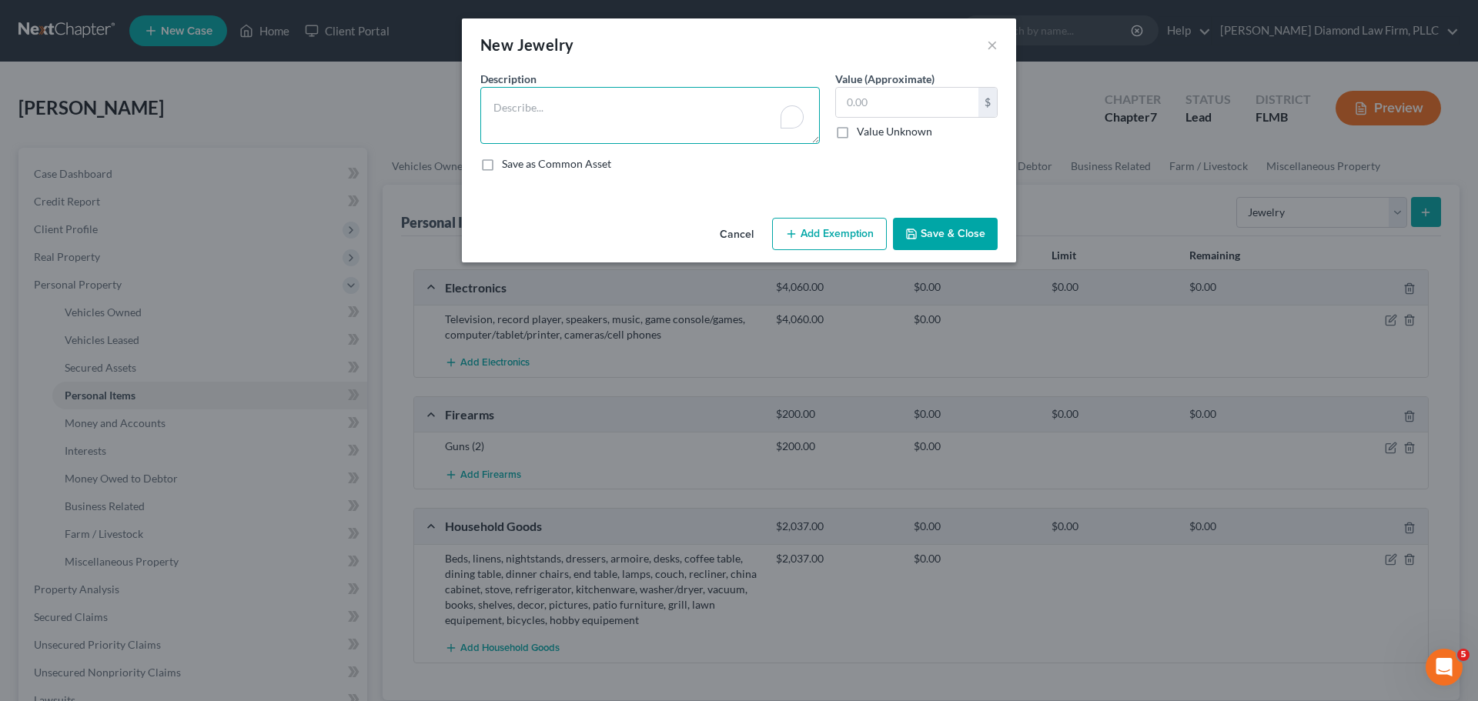
click at [567, 115] on textarea "To enrich screen reader interactions, please activate Accessibility in Grammarl…" at bounding box center [649, 115] width 339 height 57
type textarea "Jewelry"
type input "1,000"
click at [982, 230] on button "Save & Close" at bounding box center [945, 234] width 105 height 32
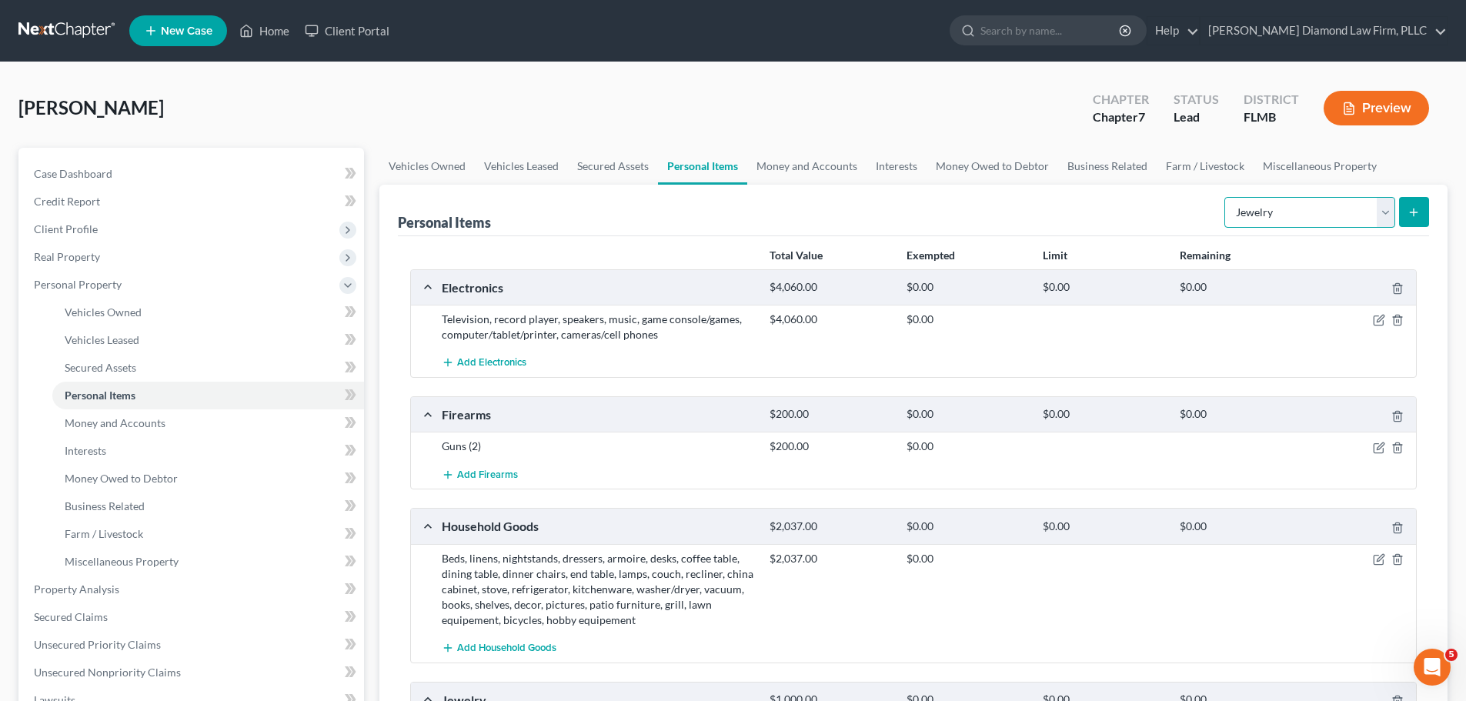
click at [1250, 197] on select "Select Item Type Clothing Collectibles Of Value Electronics Firearms Household …" at bounding box center [1310, 212] width 171 height 31
click at [1258, 226] on select "Select Item Type Clothing Collectibles Of Value Electronics Firearms Household …" at bounding box center [1310, 212] width 171 height 31
select select "clothing"
click at [1226, 197] on select "Select Item Type Clothing Collectibles Of Value Electronics Firearms Household …" at bounding box center [1310, 212] width 171 height 31
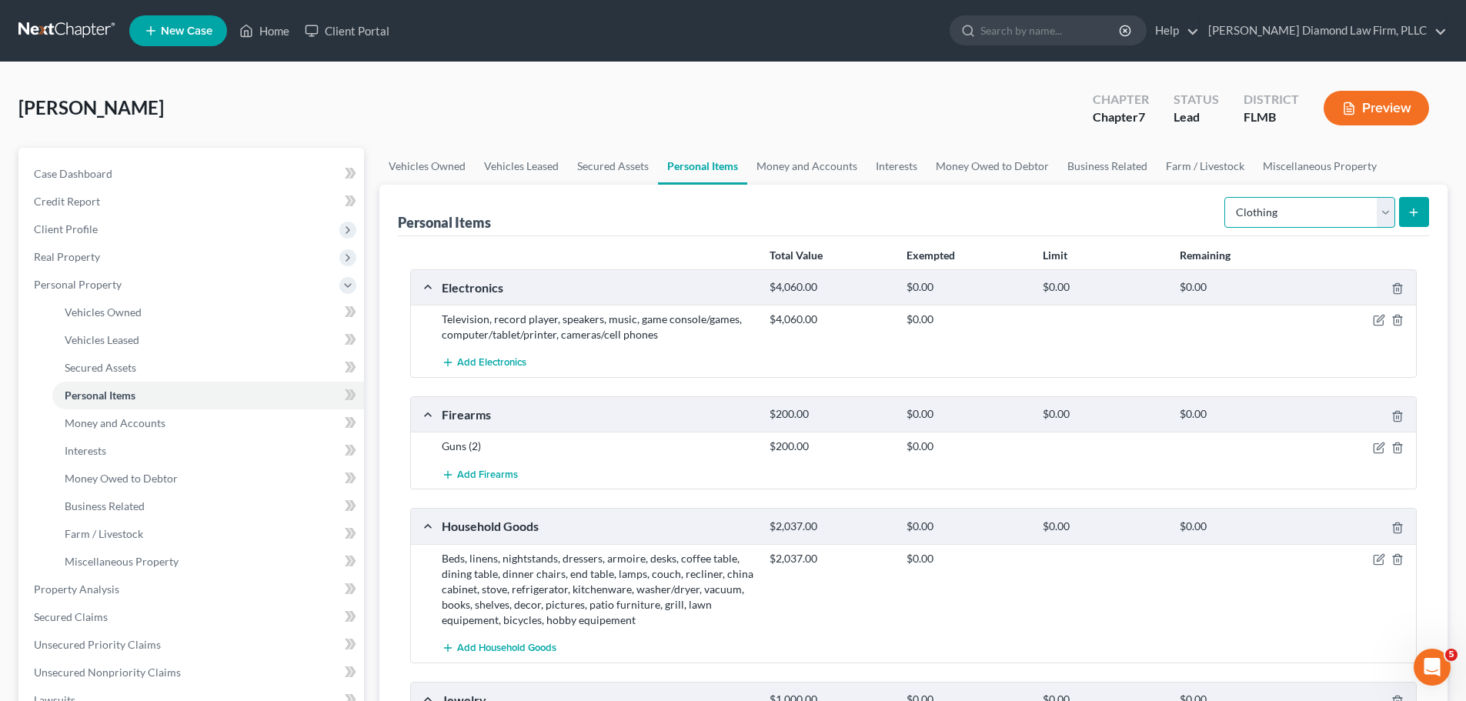
click at [1392, 206] on select "Select Item Type Clothing Collectibles Of Value Electronics Firearms Household …" at bounding box center [1310, 212] width 171 height 31
click at [1402, 207] on button "submit" at bounding box center [1414, 212] width 30 height 30
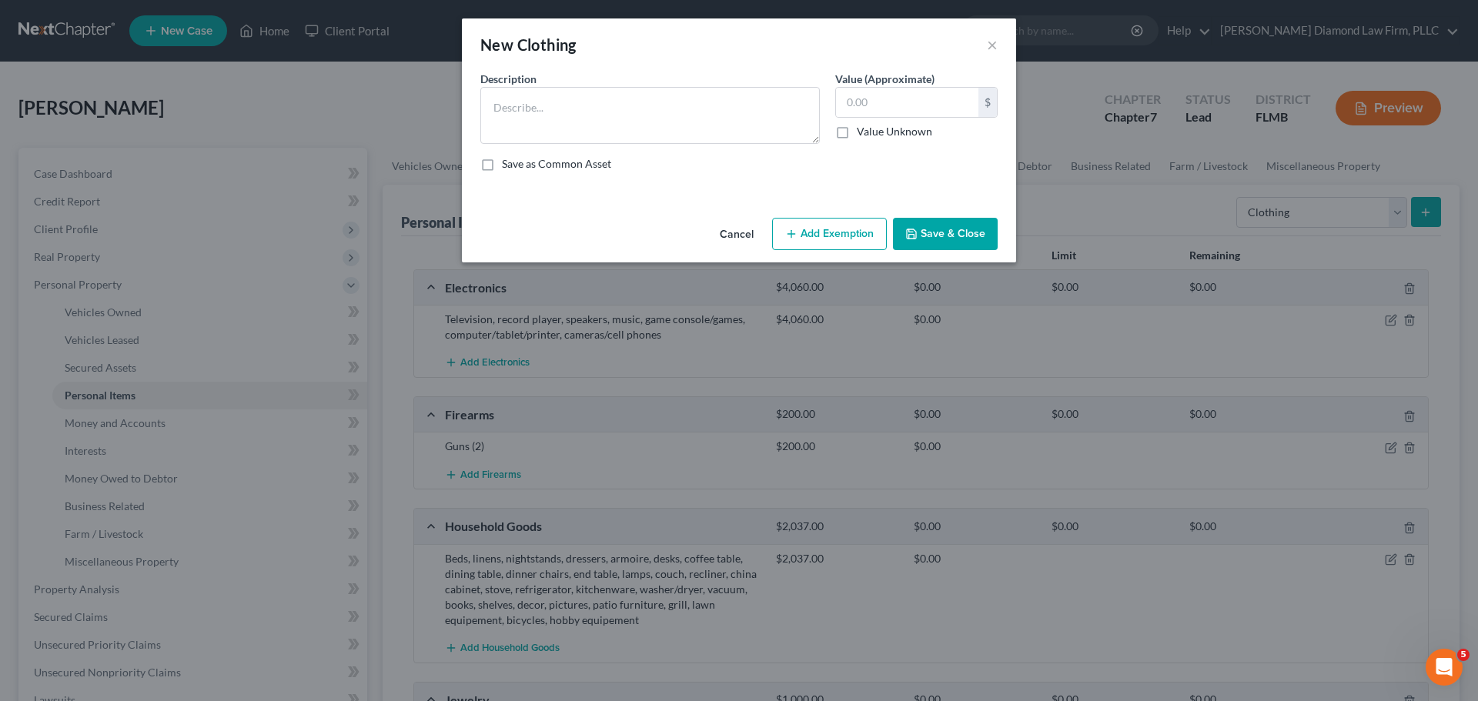
click at [1403, 207] on div "New Clothing × An exemption set must first be selected from the Filing Informat…" at bounding box center [739, 350] width 1478 height 701
click at [550, 109] on textarea at bounding box center [649, 115] width 339 height 57
type textarea "Clothes, shoes, accessories"
type input "300"
click at [935, 236] on button "Save & Close" at bounding box center [945, 234] width 105 height 32
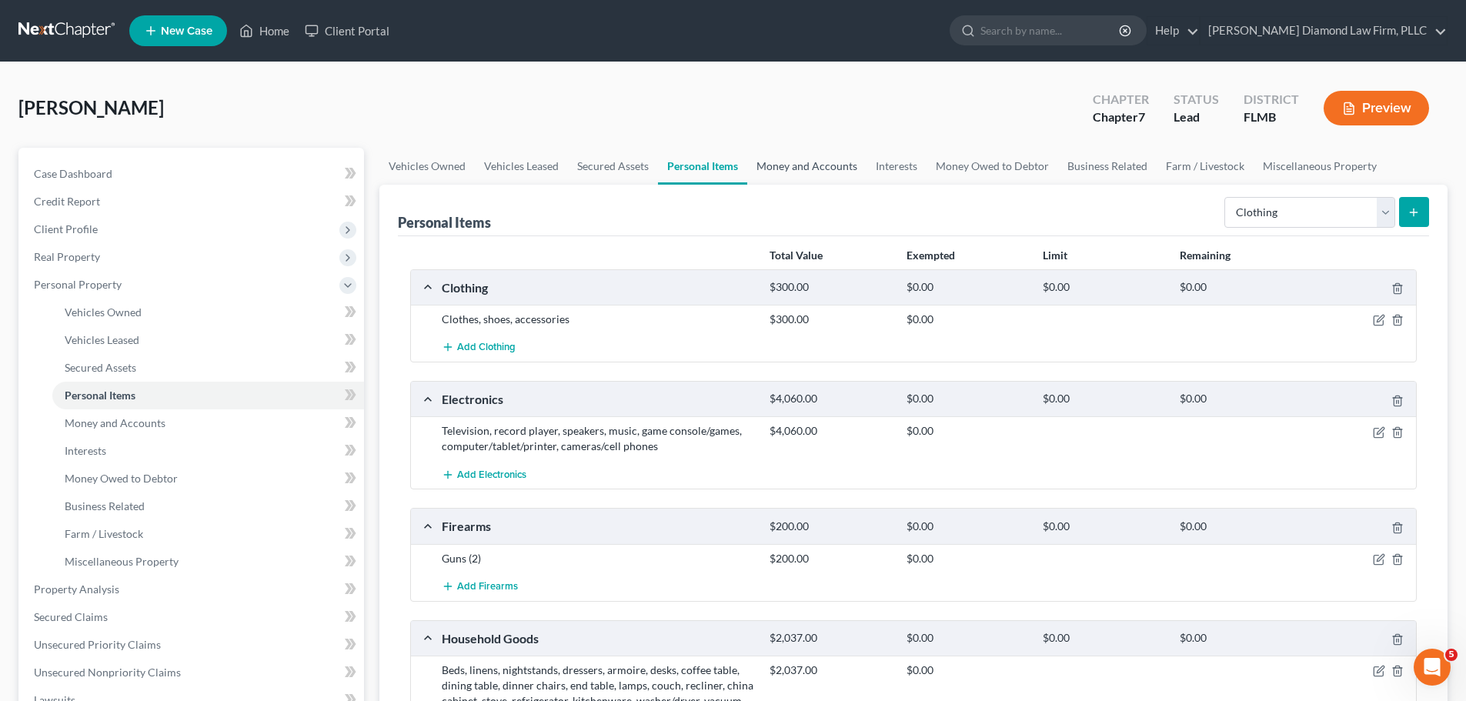
click at [811, 173] on link "Money and Accounts" at bounding box center [806, 166] width 119 height 37
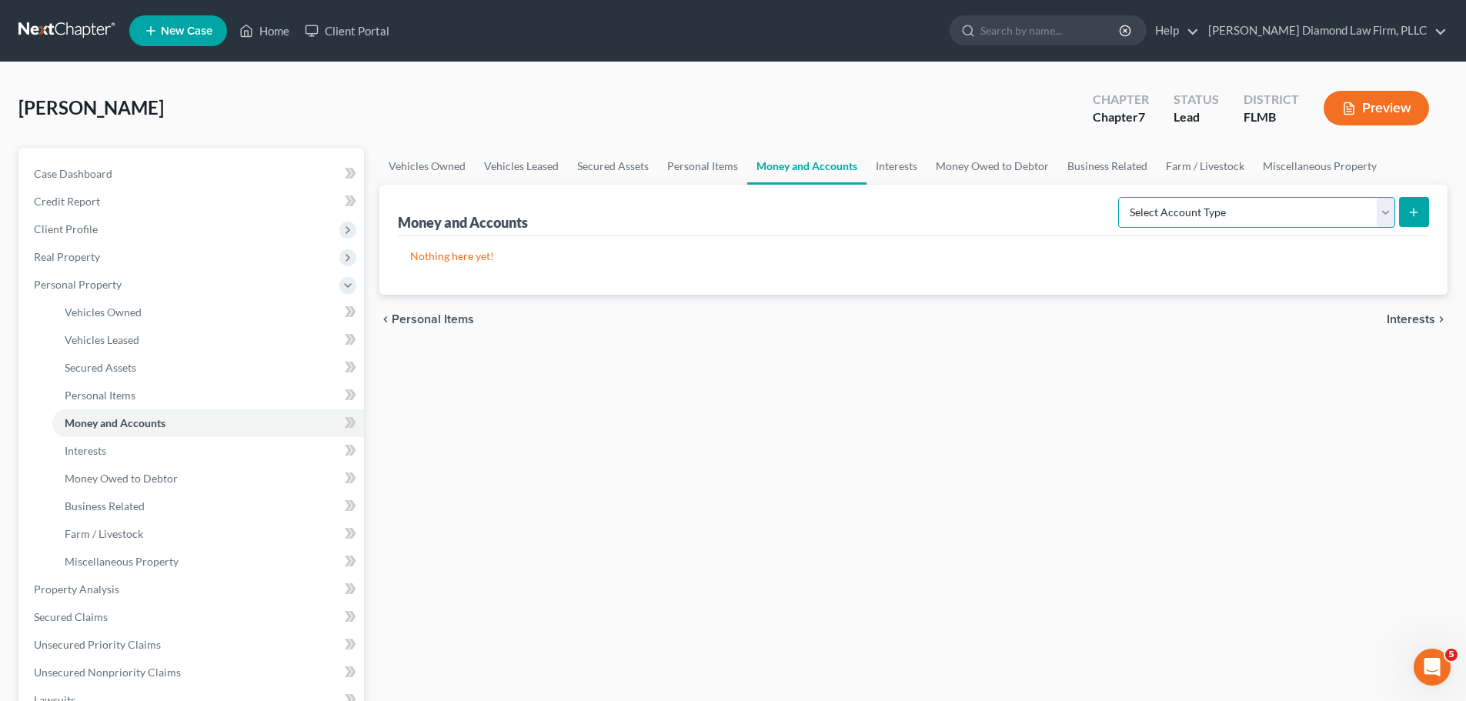
click at [1250, 221] on select "Select Account Type Brokerage Cash on Hand Certificates of Deposit Checking Acc…" at bounding box center [1256, 212] width 277 height 31
select select "checking"
click at [1121, 197] on select "Select Account Type Brokerage Cash on Hand Certificates of Deposit Checking Acc…" at bounding box center [1256, 212] width 277 height 31
click at [1403, 218] on button "submit" at bounding box center [1414, 212] width 30 height 30
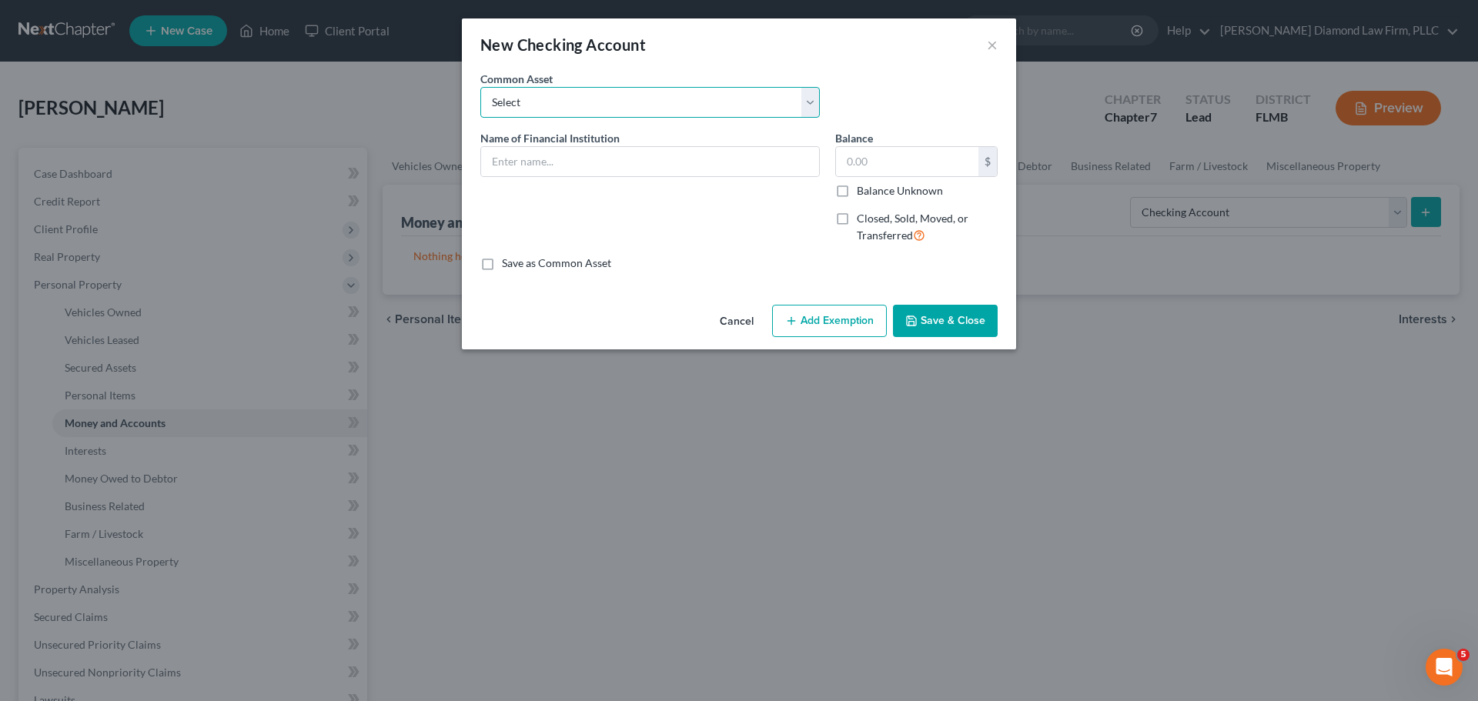
click at [684, 97] on select "Select Chase Bank Achieva Truist Regions Truist Navy Federal CU Bank of America…" at bounding box center [649, 102] width 339 height 31
click at [620, 97] on select "Select Chase Bank Achieva Truist Regions Truist Navy Federal CU Bank of America…" at bounding box center [649, 102] width 339 height 31
select select "6"
click at [480, 87] on select "Select Chase Bank Achieva Truist Regions Truist Navy Federal CU Bank of America…" at bounding box center [649, 102] width 339 height 31
type input "Bank of America"
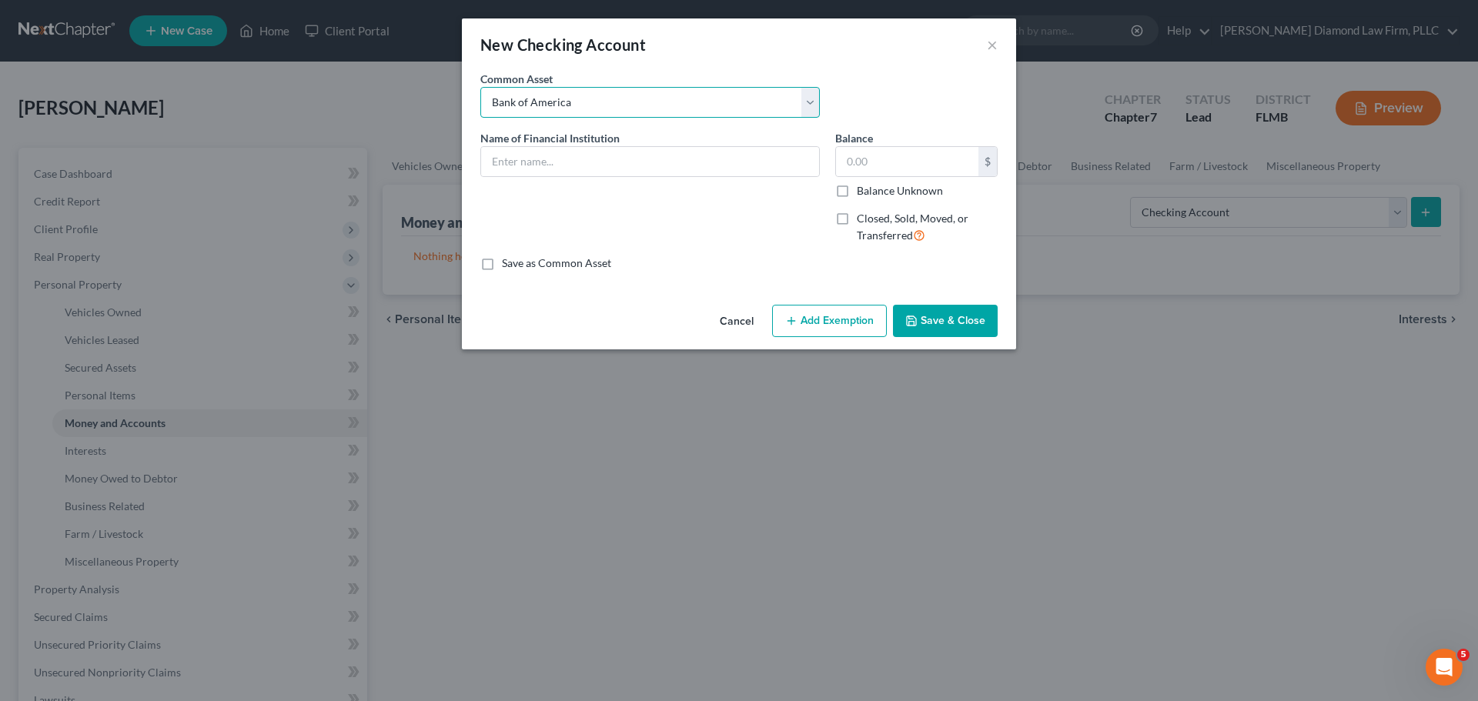
type input "0"
click at [625, 164] on input "Bank of America" at bounding box center [650, 161] width 338 height 29
type input "Bank of America Checking #5219"
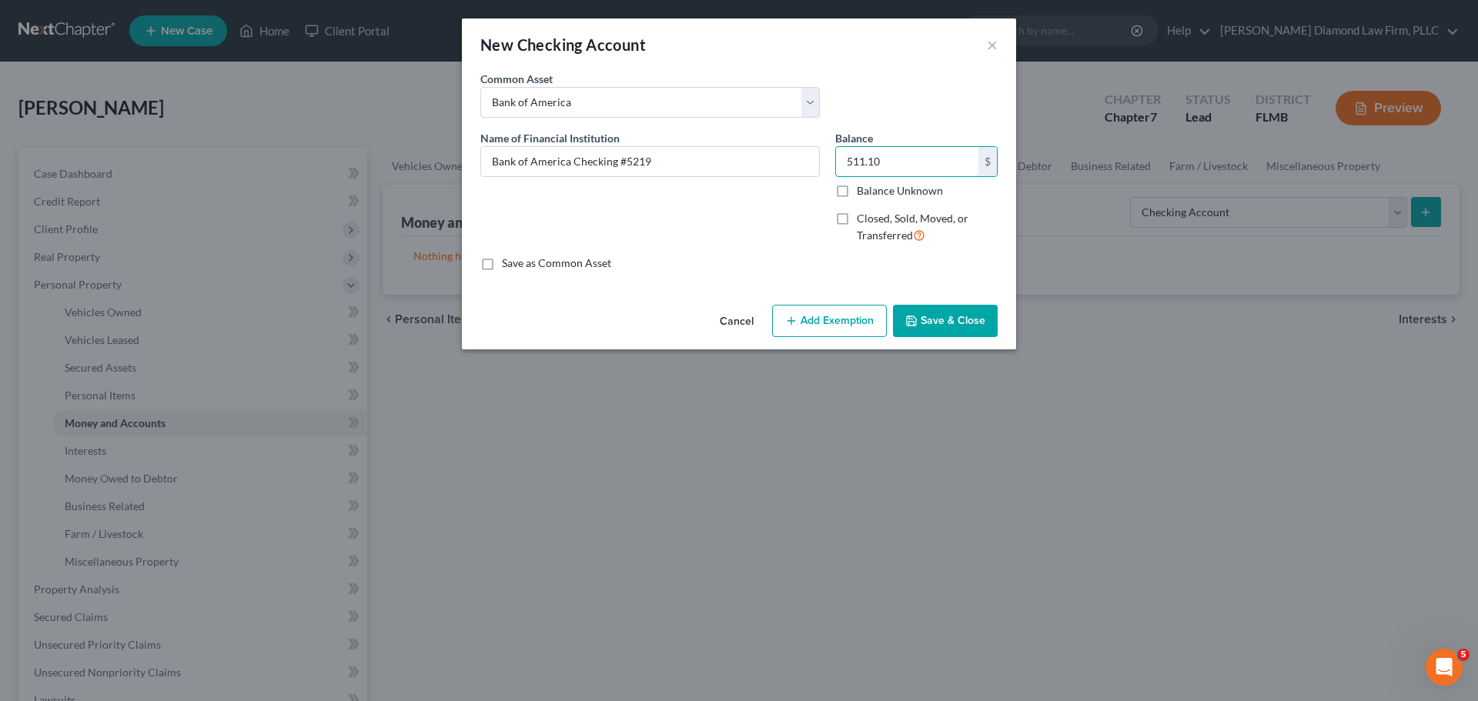
type input "511.10"
drag, startPoint x: 924, startPoint y: 316, endPoint x: 1121, endPoint y: 326, distance: 197.3
click at [924, 316] on button "Save & Close" at bounding box center [945, 321] width 105 height 32
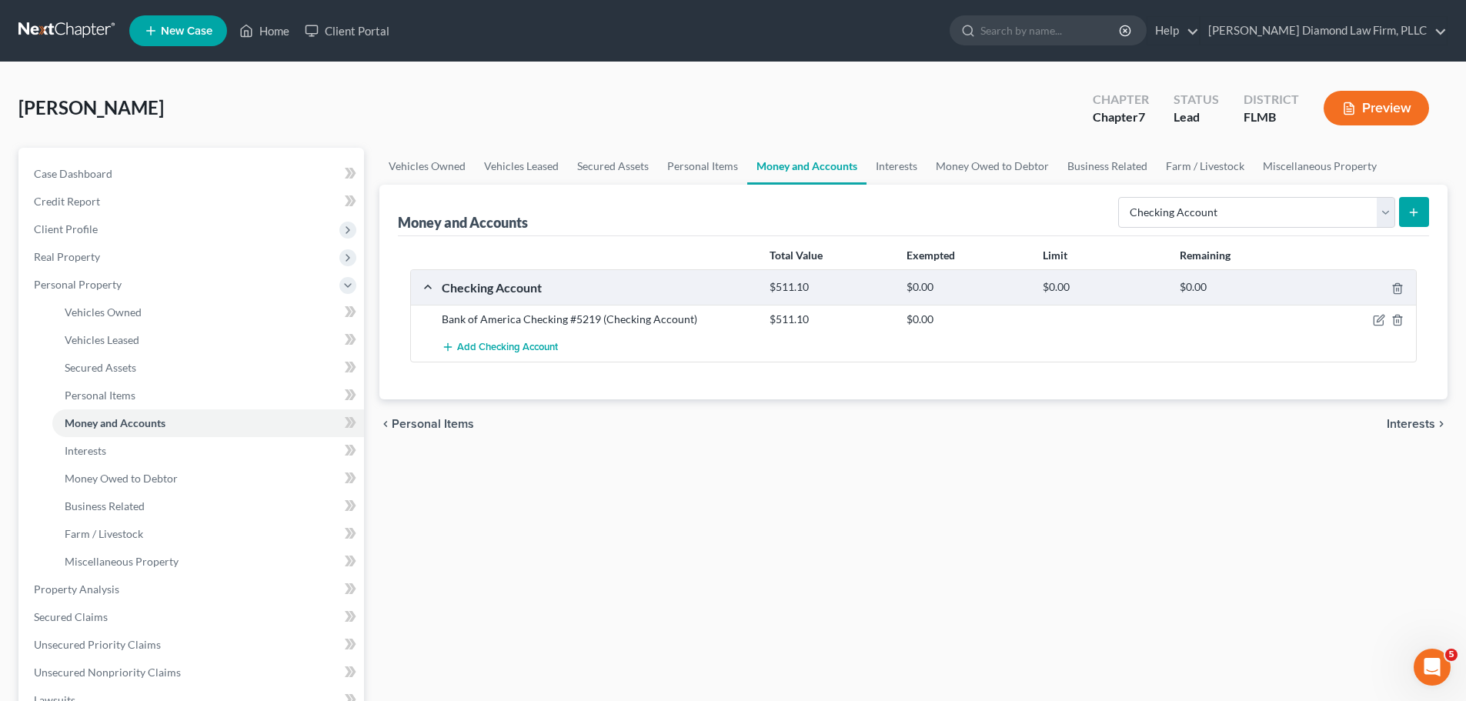
click at [1416, 218] on icon "submit" at bounding box center [1414, 212] width 12 height 12
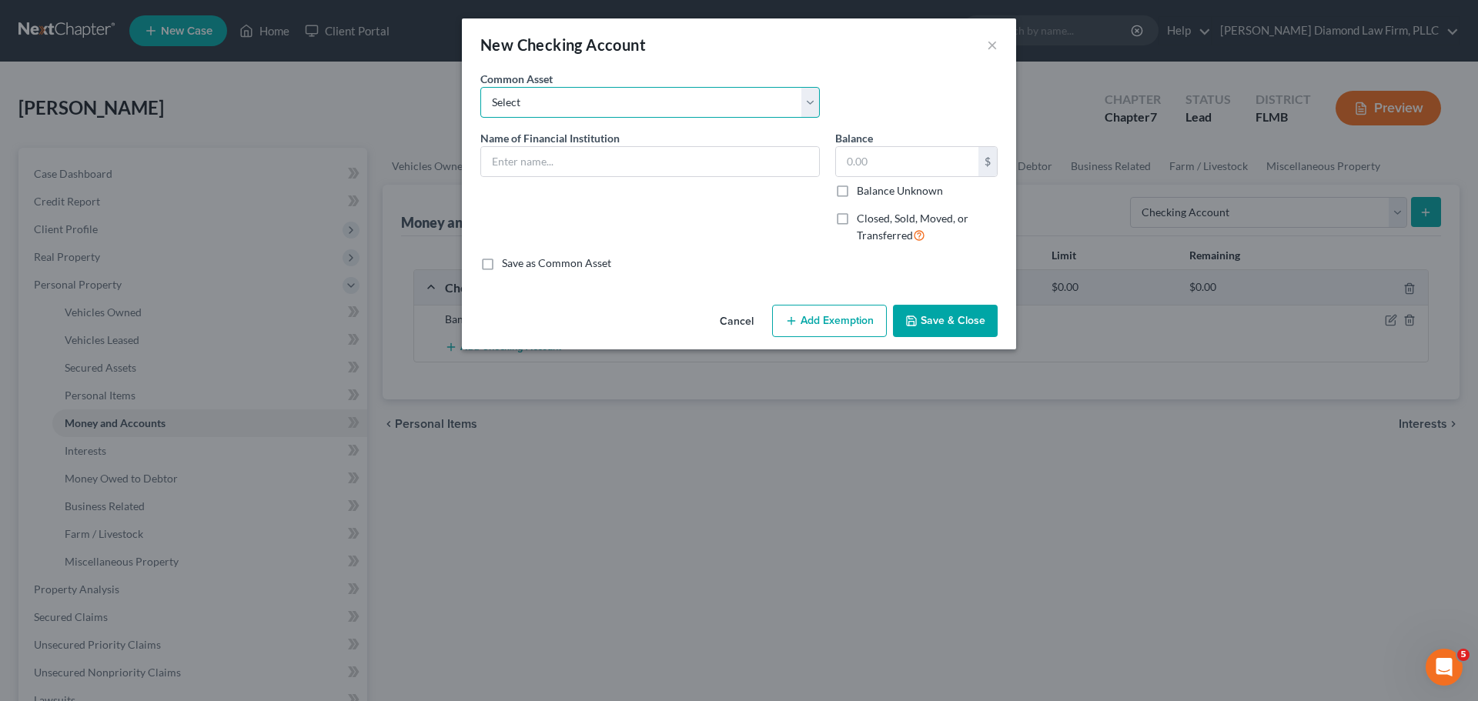
click at [692, 99] on select "Select Chase Bank Achieva Truist Regions Truist Navy Federal CU Bank of America…" at bounding box center [649, 102] width 339 height 31
select select "6"
click at [480, 87] on select "Select Chase Bank Achieva Truist Regions Truist Navy Federal CU Bank of America…" at bounding box center [649, 102] width 339 height 31
type input "Bank of America"
type input "0"
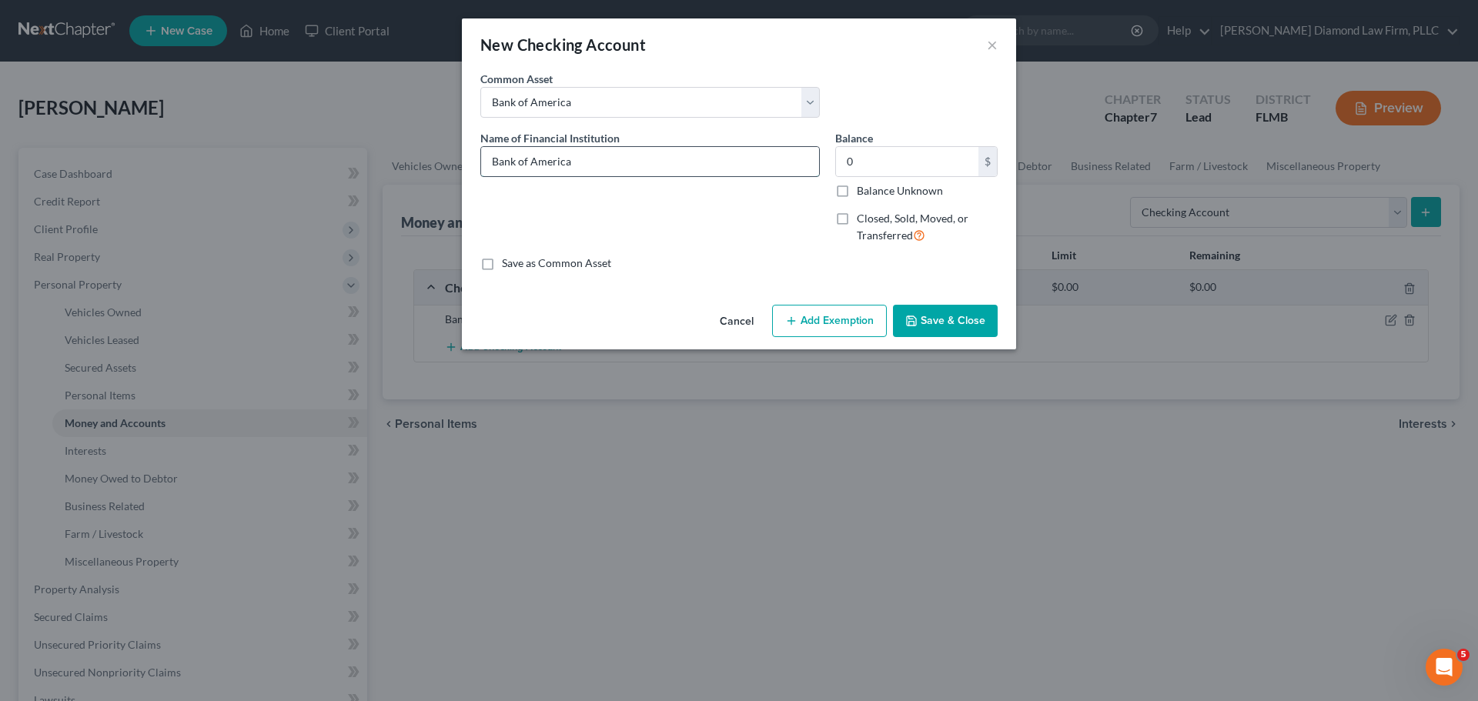
click at [617, 156] on input "Bank of America" at bounding box center [650, 161] width 338 height 29
type input "Bank of America Business Checking #5755"
type input "43.90"
click at [962, 322] on button "Save & Close" at bounding box center [945, 321] width 105 height 32
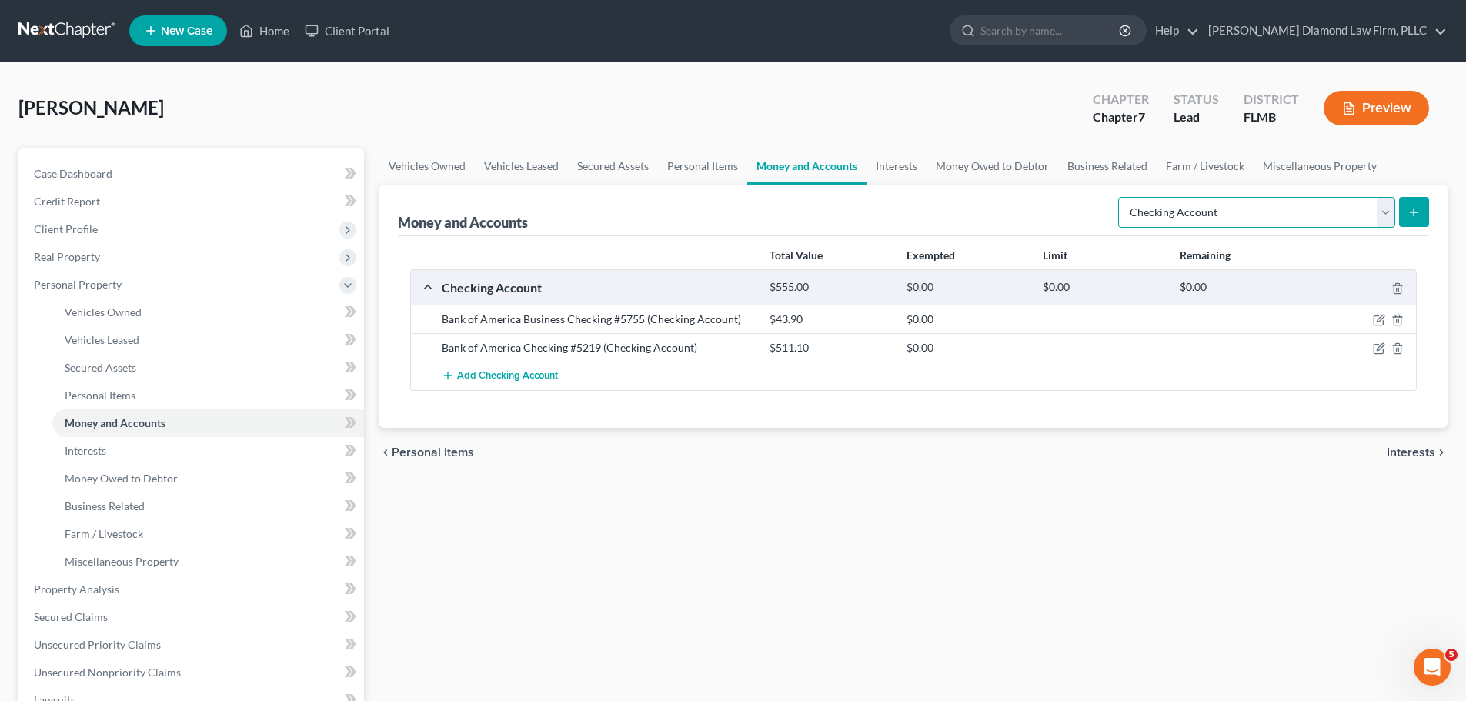
click at [1262, 214] on select "Select Account Type Brokerage Cash on Hand Certificates of Deposit Checking Acc…" at bounding box center [1256, 212] width 277 height 31
select select "other"
click at [1121, 197] on select "Select Account Type Brokerage Cash on Hand Certificates of Deposit Checking Acc…" at bounding box center [1256, 212] width 277 height 31
click at [1414, 216] on icon "submit" at bounding box center [1414, 212] width 12 height 12
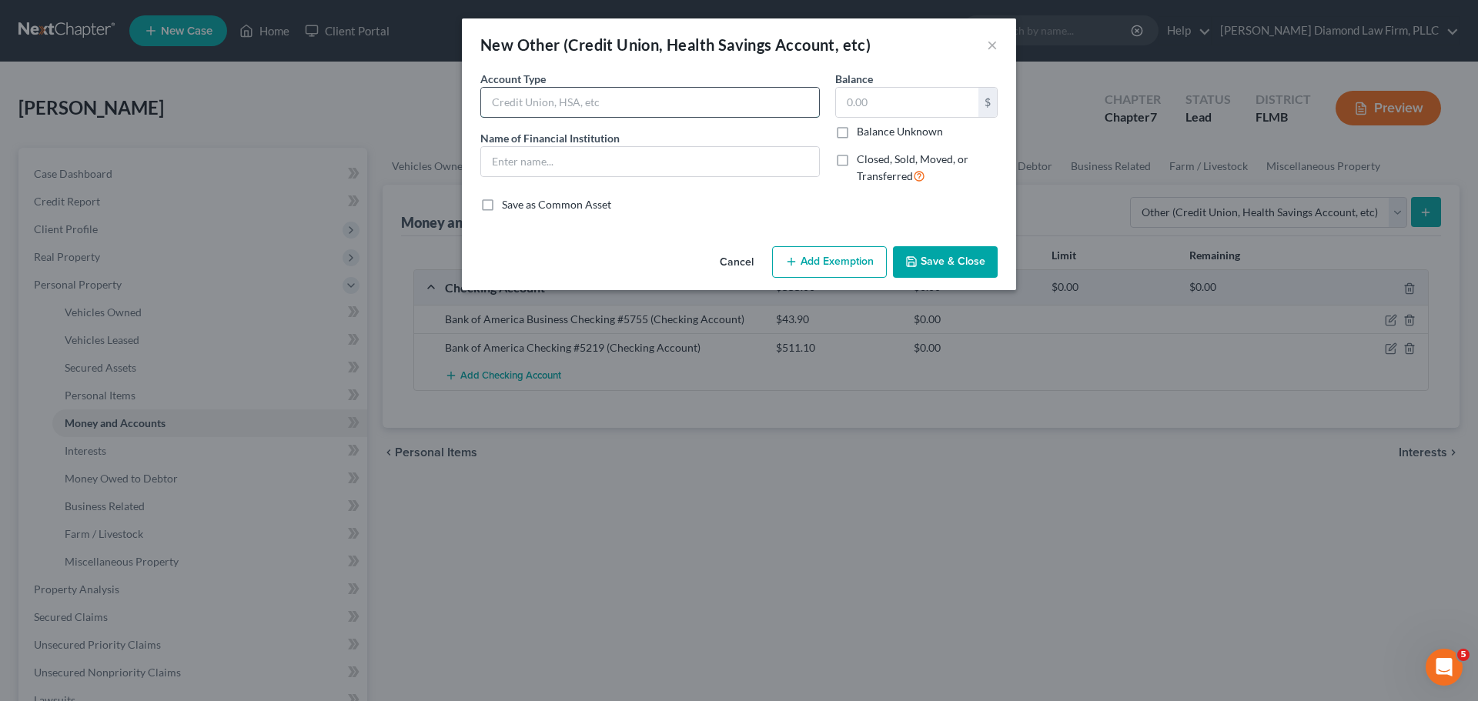
click at [506, 96] on input "text" at bounding box center [650, 102] width 338 height 29
type input "Investment"
type input "Bank of America Business Investment #5768"
type input "0.08"
click at [940, 266] on button "Save & Close" at bounding box center [945, 262] width 105 height 32
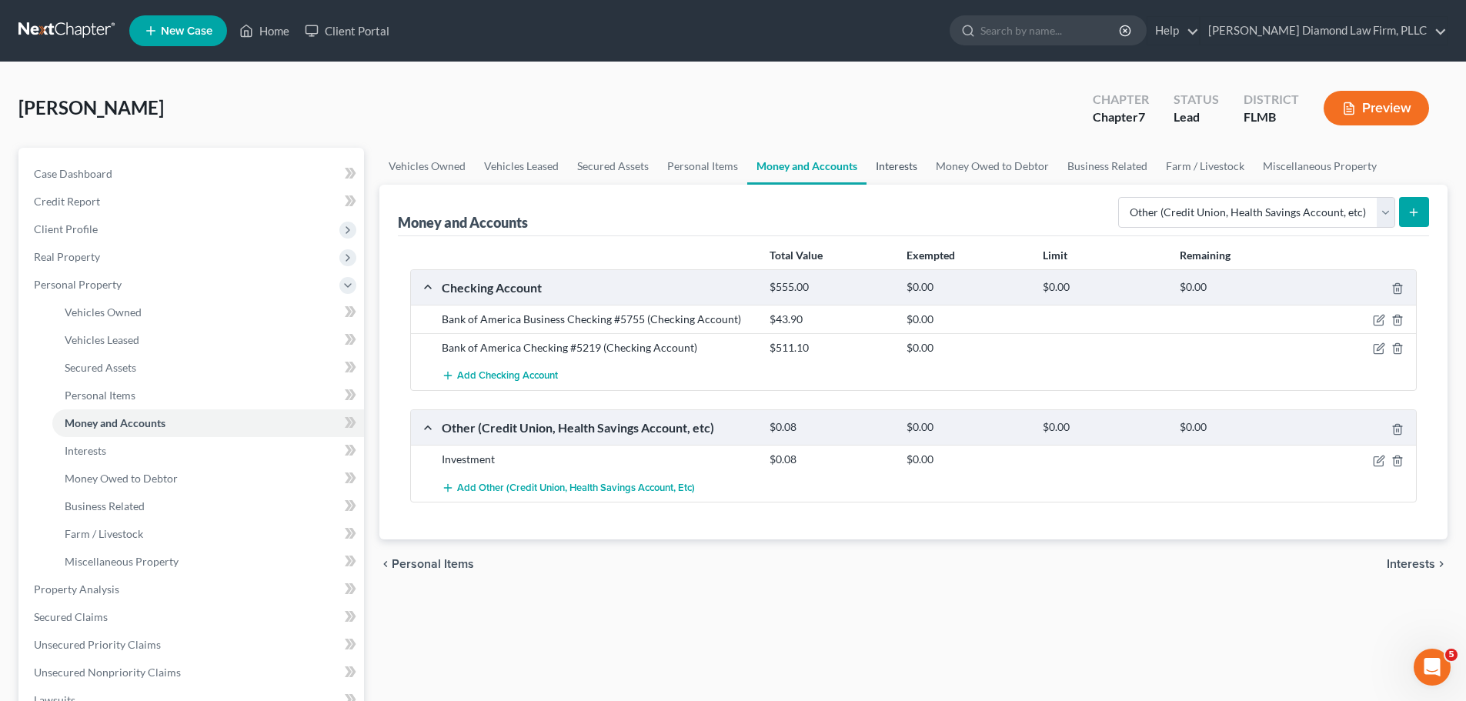
click at [898, 169] on link "Interests" at bounding box center [897, 166] width 60 height 37
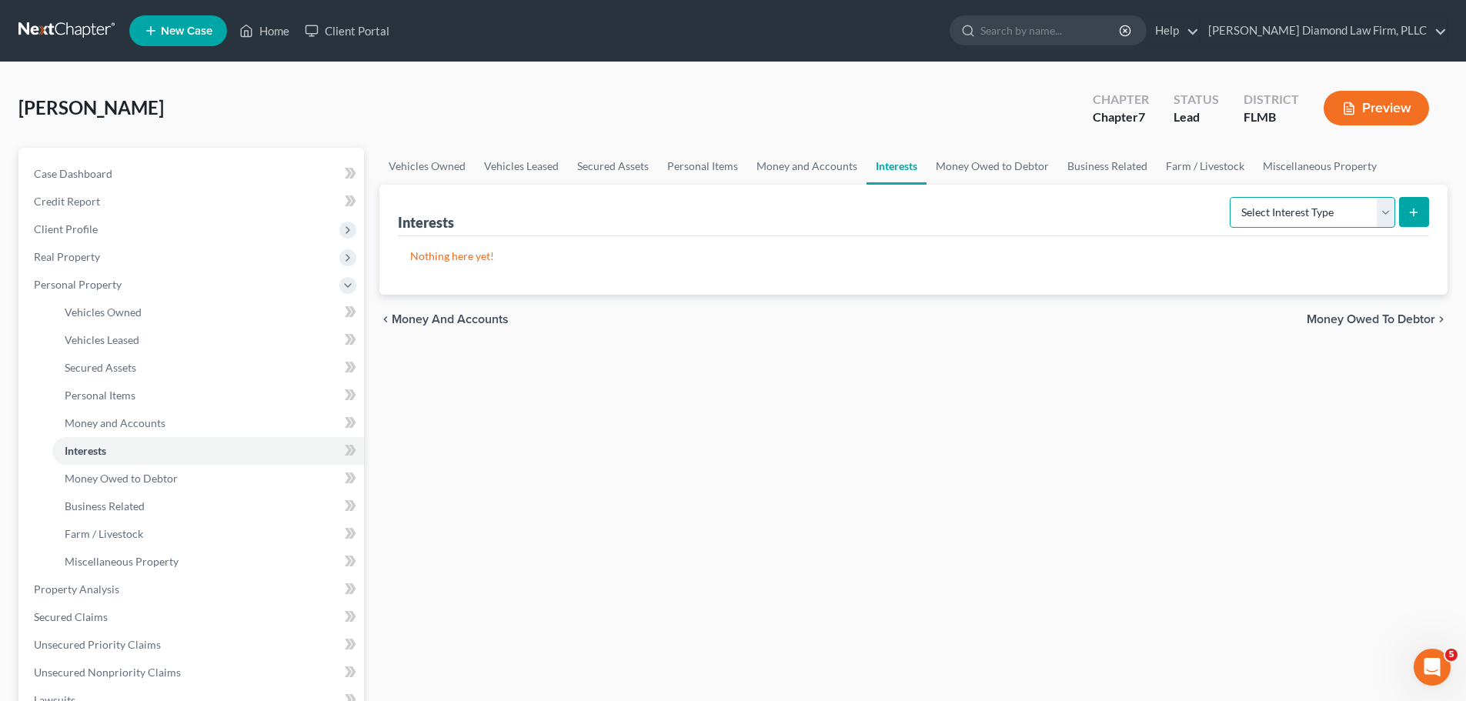
click at [1268, 219] on select "Select Interest Type 401K Annuity Bond Education IRA Government Bond Government…" at bounding box center [1312, 212] width 165 height 31
click at [1242, 220] on select "Select Interest Type 401K Annuity Bond Education IRA Government Bond Government…" at bounding box center [1312, 212] width 165 height 31
select select "term_life_insurance"
click at [1232, 197] on select "Select Interest Type 401K Annuity Bond Education IRA Government Bond Government…" at bounding box center [1312, 212] width 165 height 31
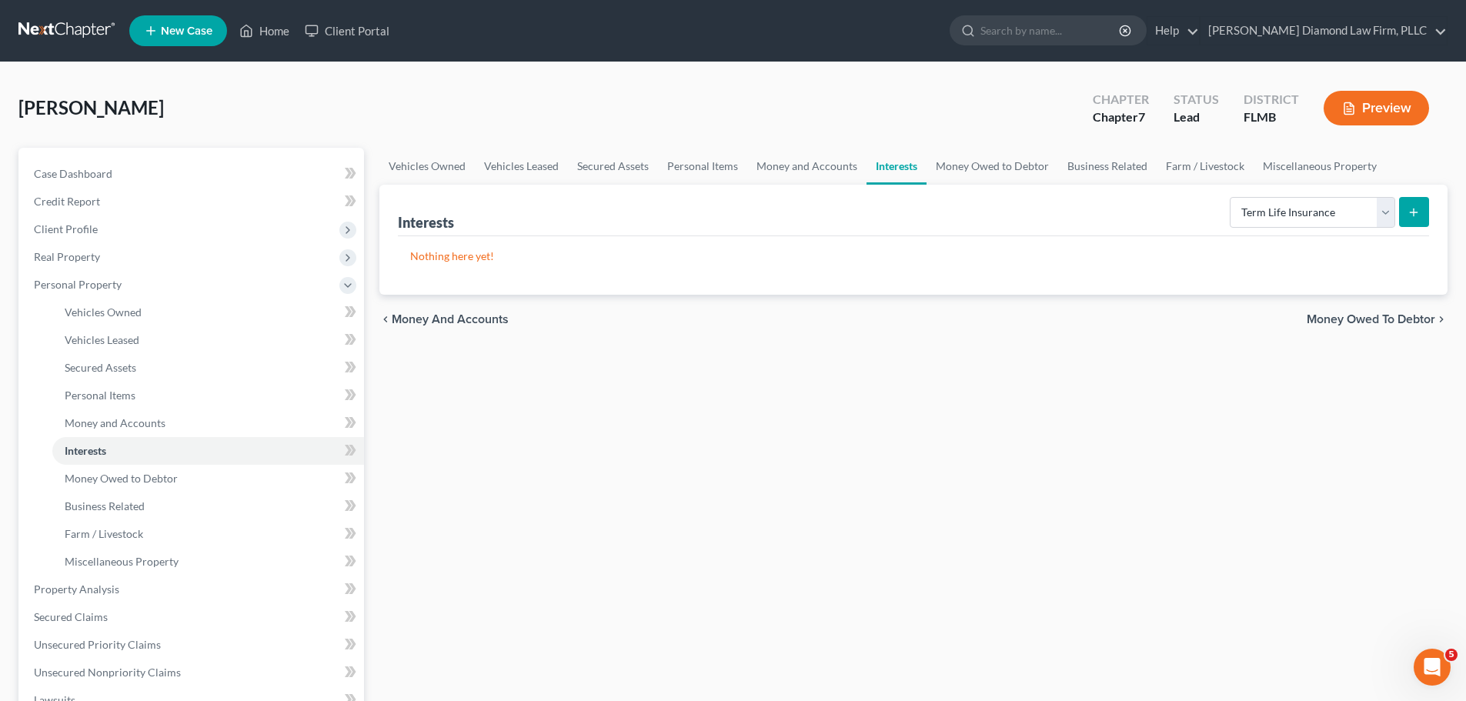
click at [1417, 211] on icon "submit" at bounding box center [1414, 212] width 12 height 12
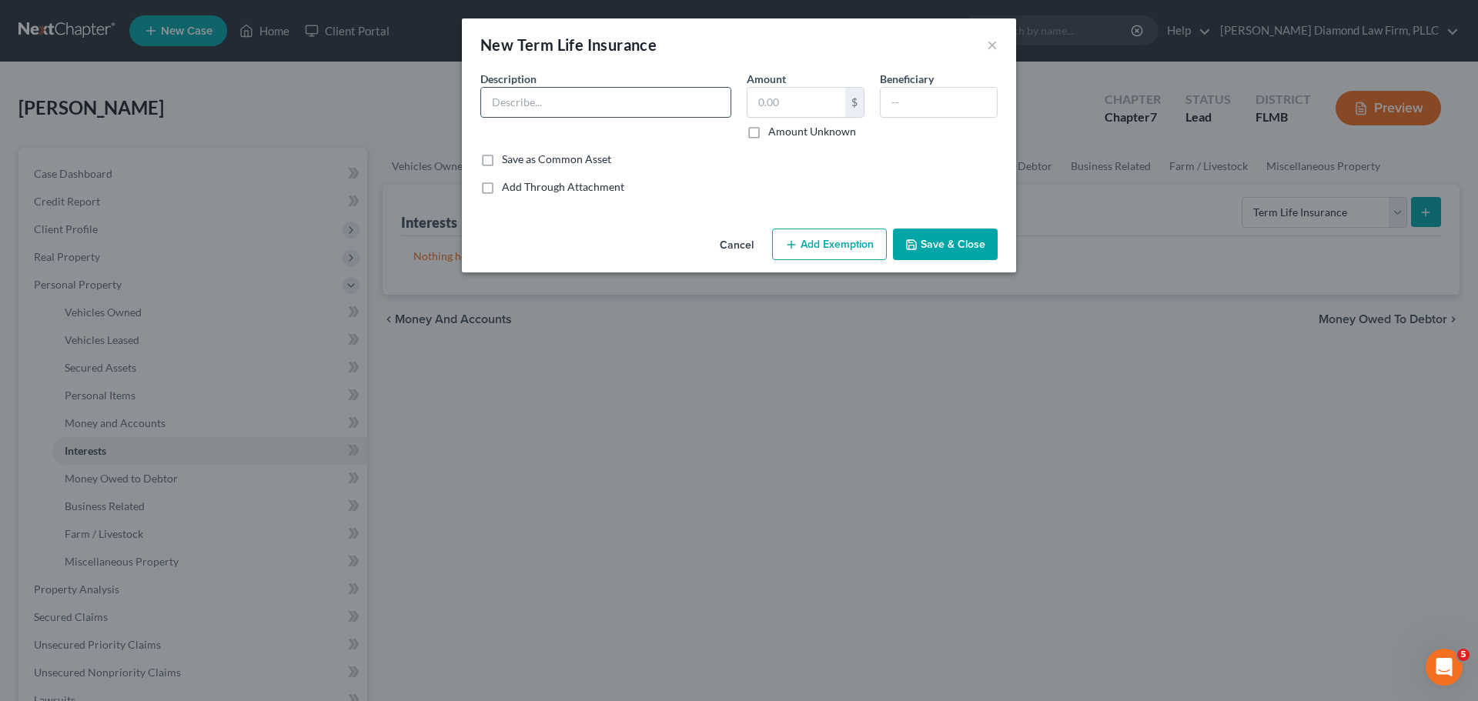
click at [610, 104] on input "text" at bounding box center [605, 102] width 249 height 29
click at [600, 94] on input "Fed" at bounding box center [605, 102] width 249 height 29
click at [503, 104] on input "Fedelity Life Insurance" at bounding box center [605, 102] width 249 height 29
type input "Fidelity Life Insurance"
click at [801, 104] on input "text" at bounding box center [796, 102] width 98 height 29
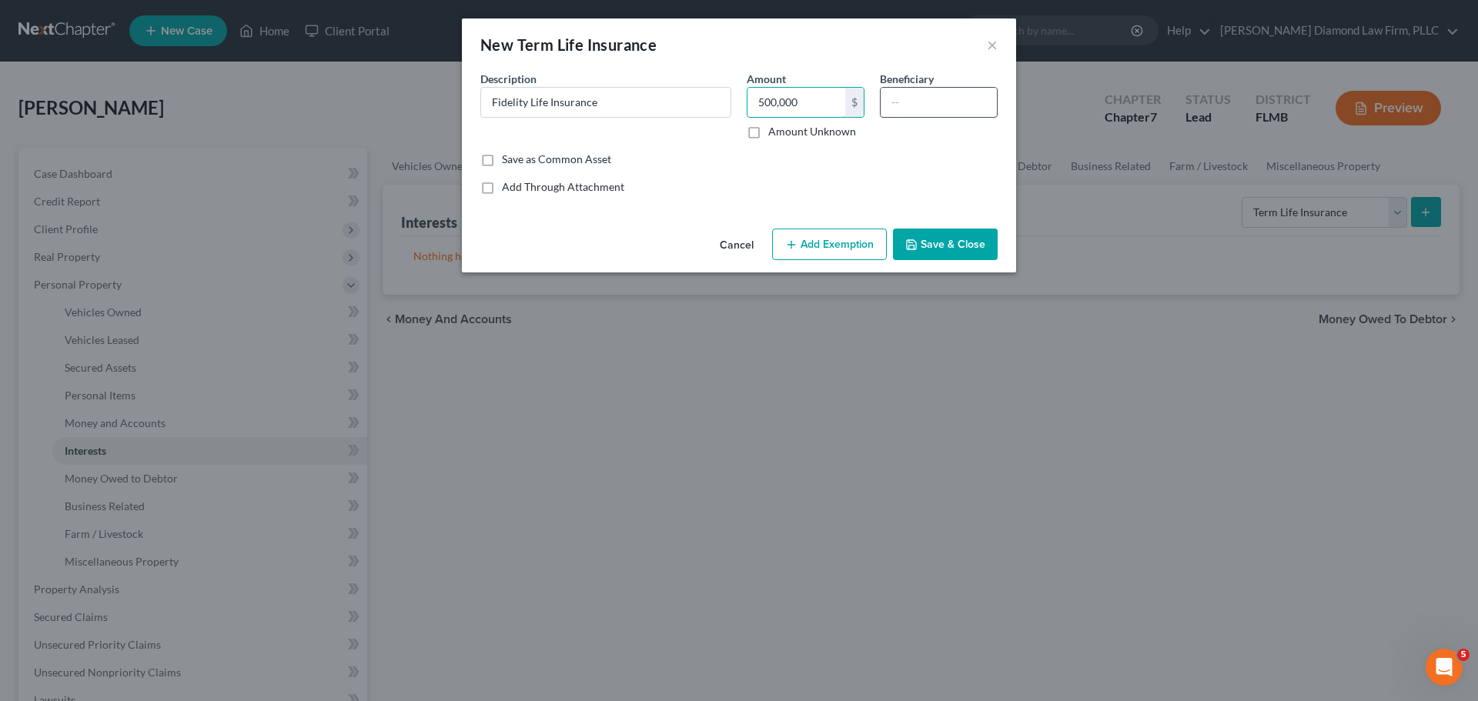
type input "500,000"
click at [932, 107] on input "text" at bounding box center [939, 102] width 116 height 29
type input "[PERSON_NAME]"
click at [841, 236] on button "Add Exemption" at bounding box center [829, 245] width 115 height 32
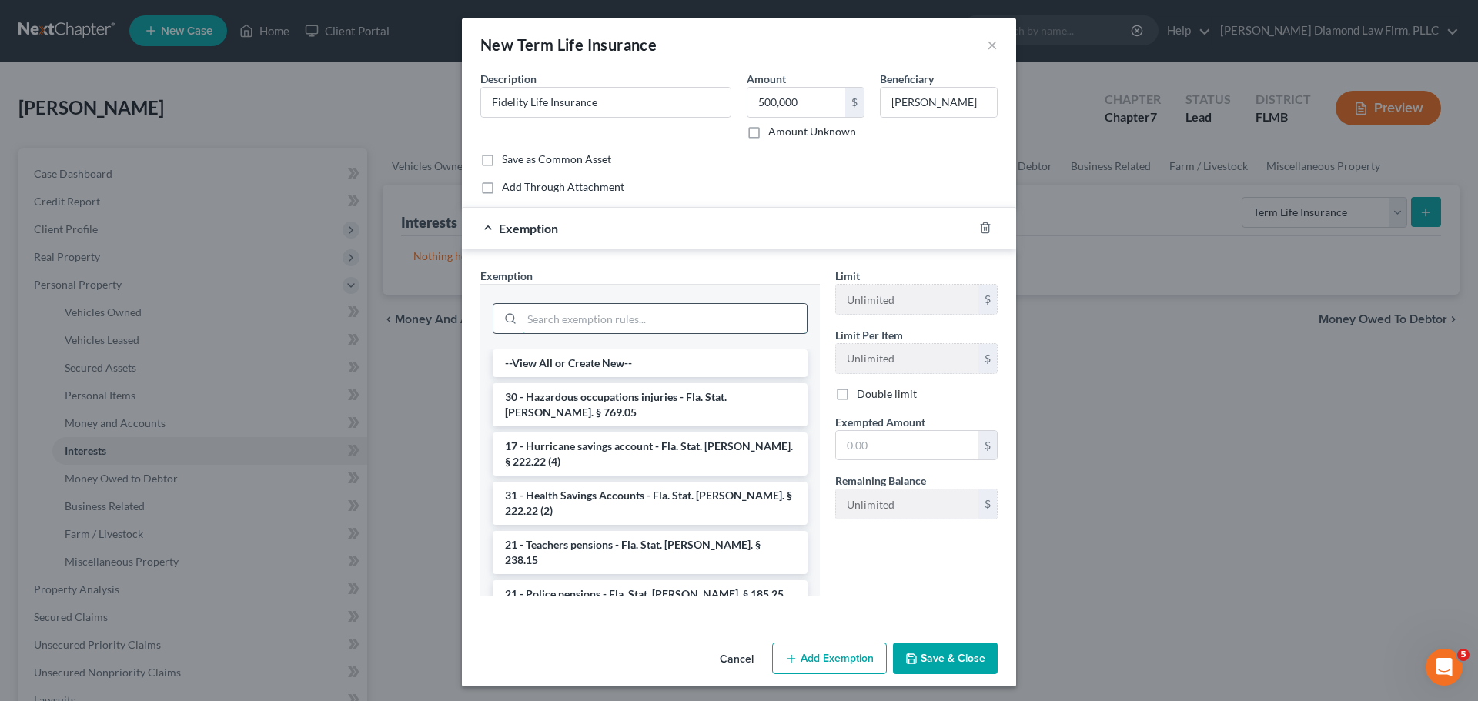
click at [682, 316] on input "search" at bounding box center [664, 318] width 285 height 29
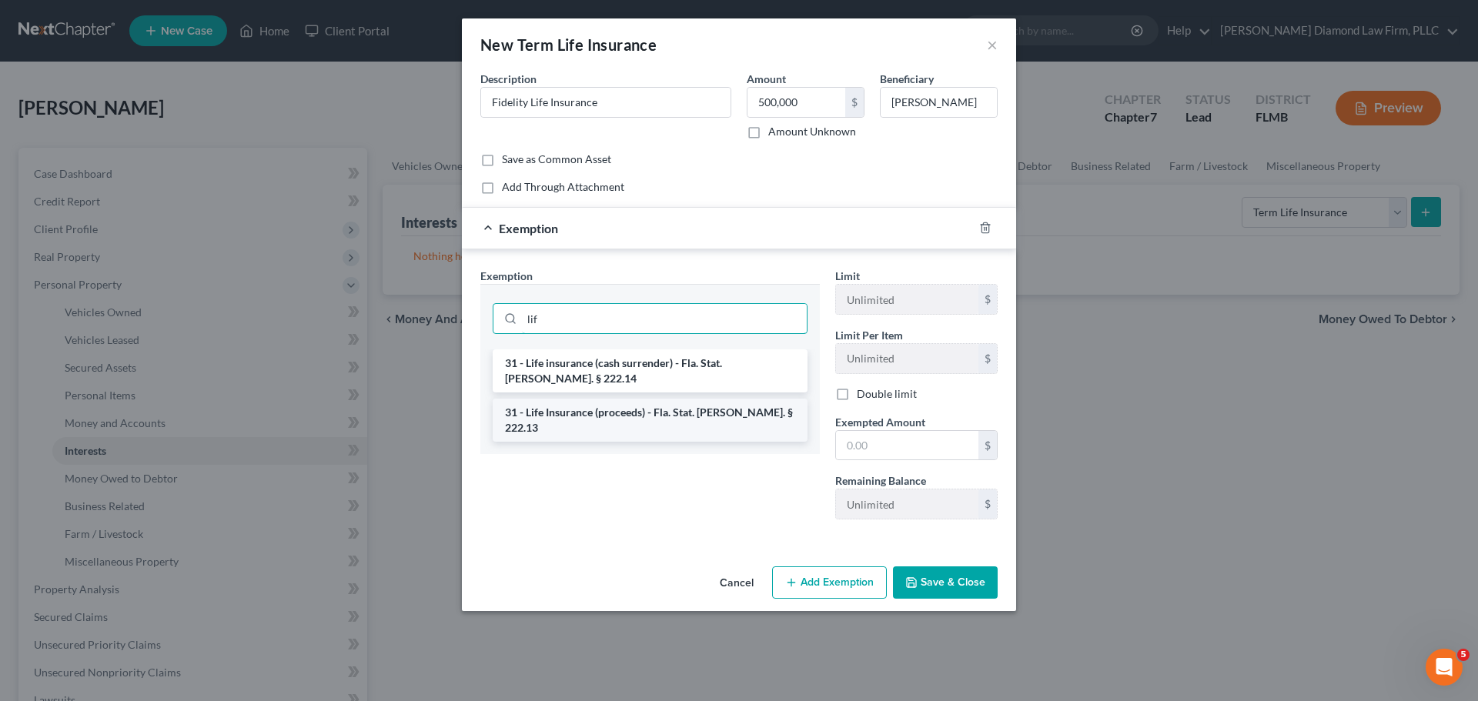
type input "lif"
click at [683, 402] on li "31 - Life Insurance (proceeds) - Fla. Stat. [PERSON_NAME]. § 222.13" at bounding box center [650, 420] width 315 height 43
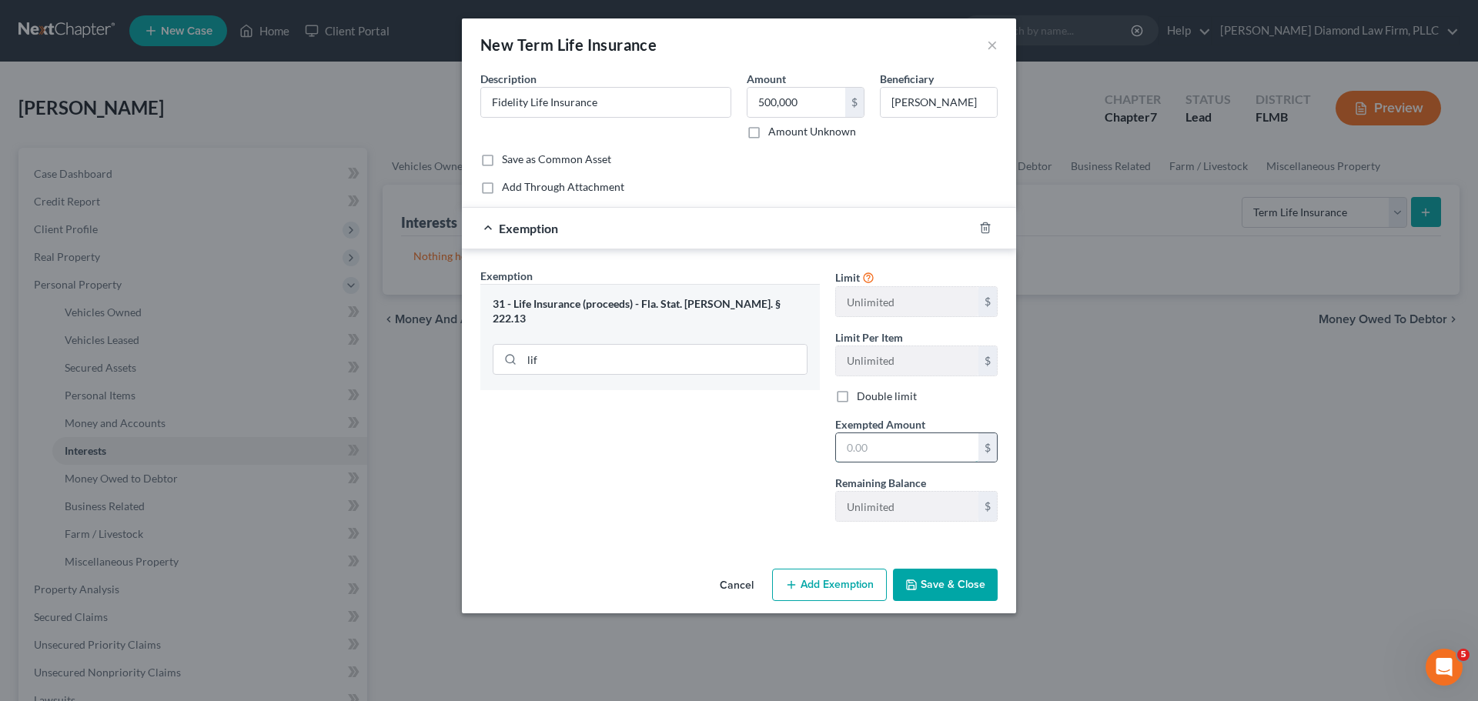
click at [845, 448] on input "text" at bounding box center [907, 447] width 142 height 29
type input "500,000"
click at [948, 577] on button "Save & Close" at bounding box center [945, 585] width 105 height 32
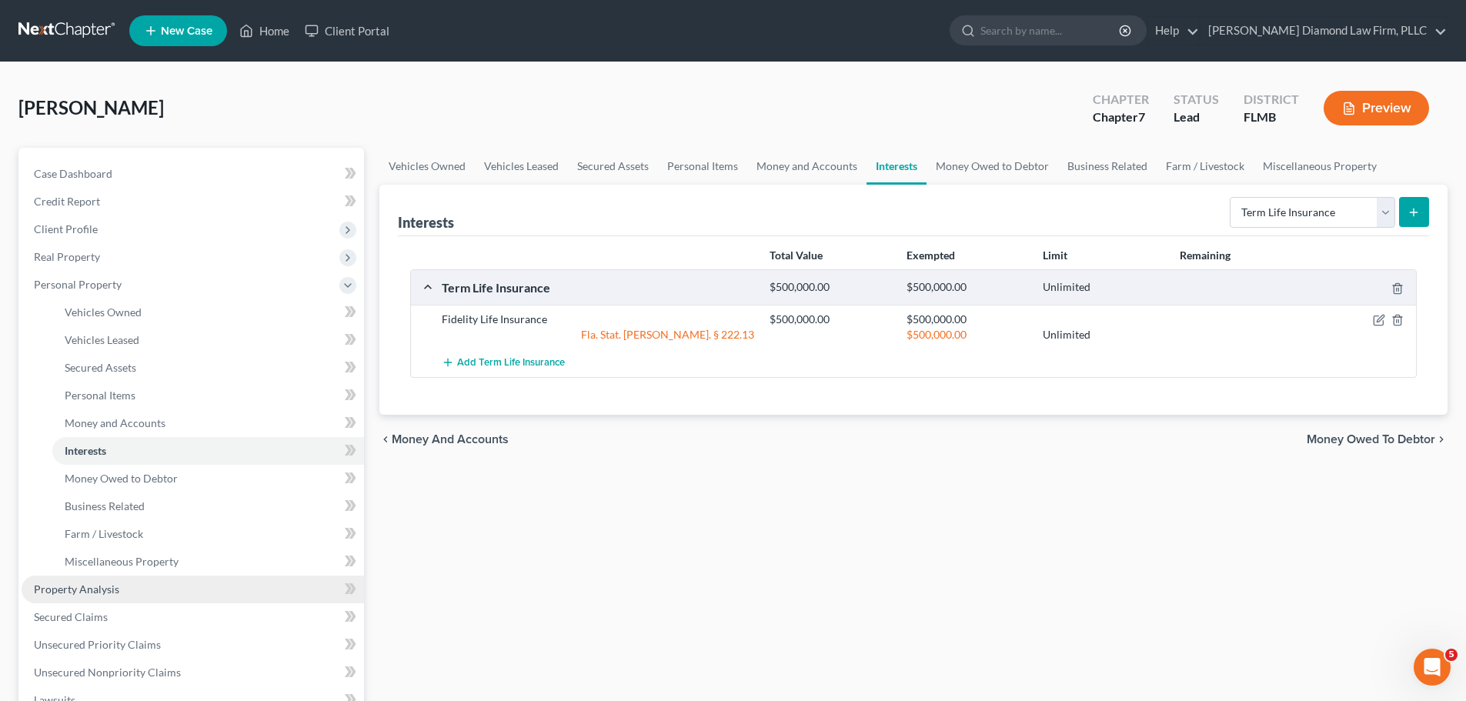
click at [90, 594] on span "Property Analysis" at bounding box center [76, 589] width 85 height 13
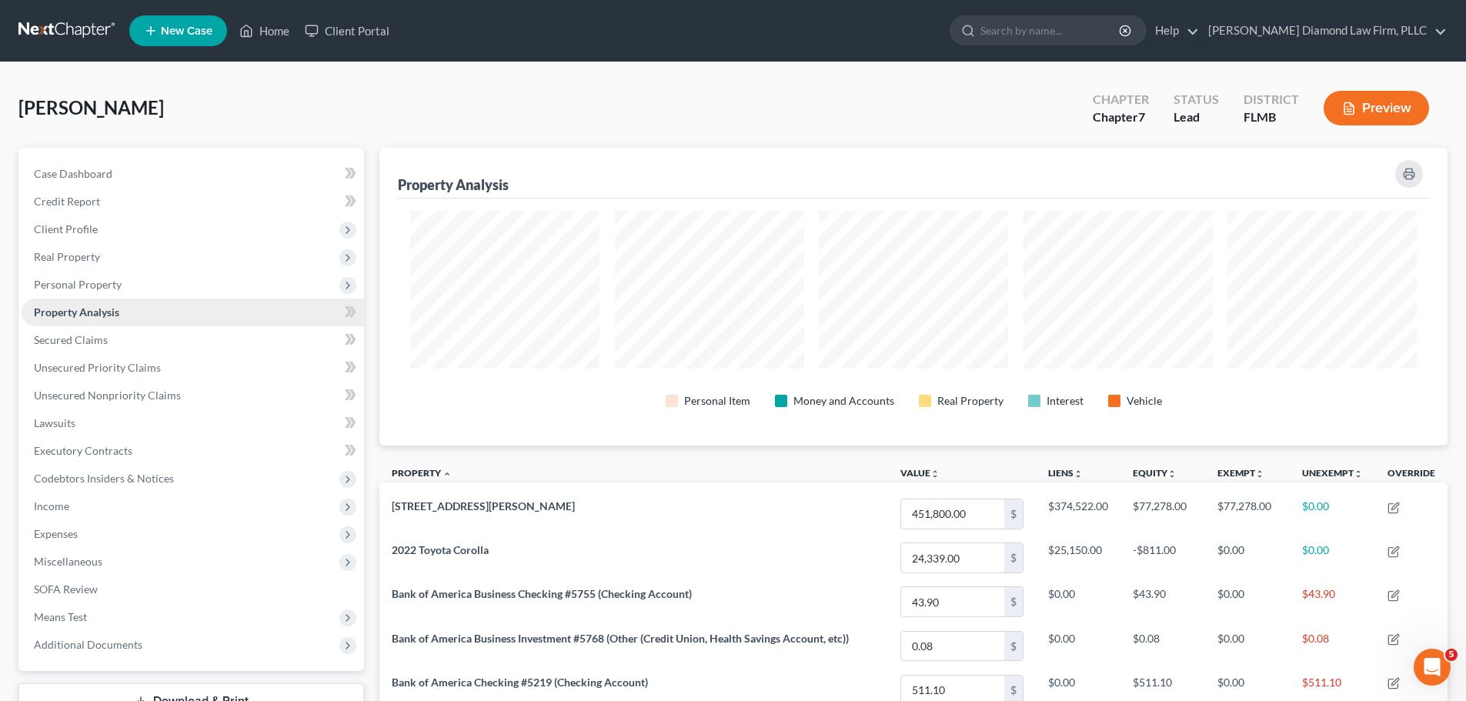
scroll to position [298, 1068]
click at [229, 349] on link "Secured Claims" at bounding box center [193, 340] width 343 height 28
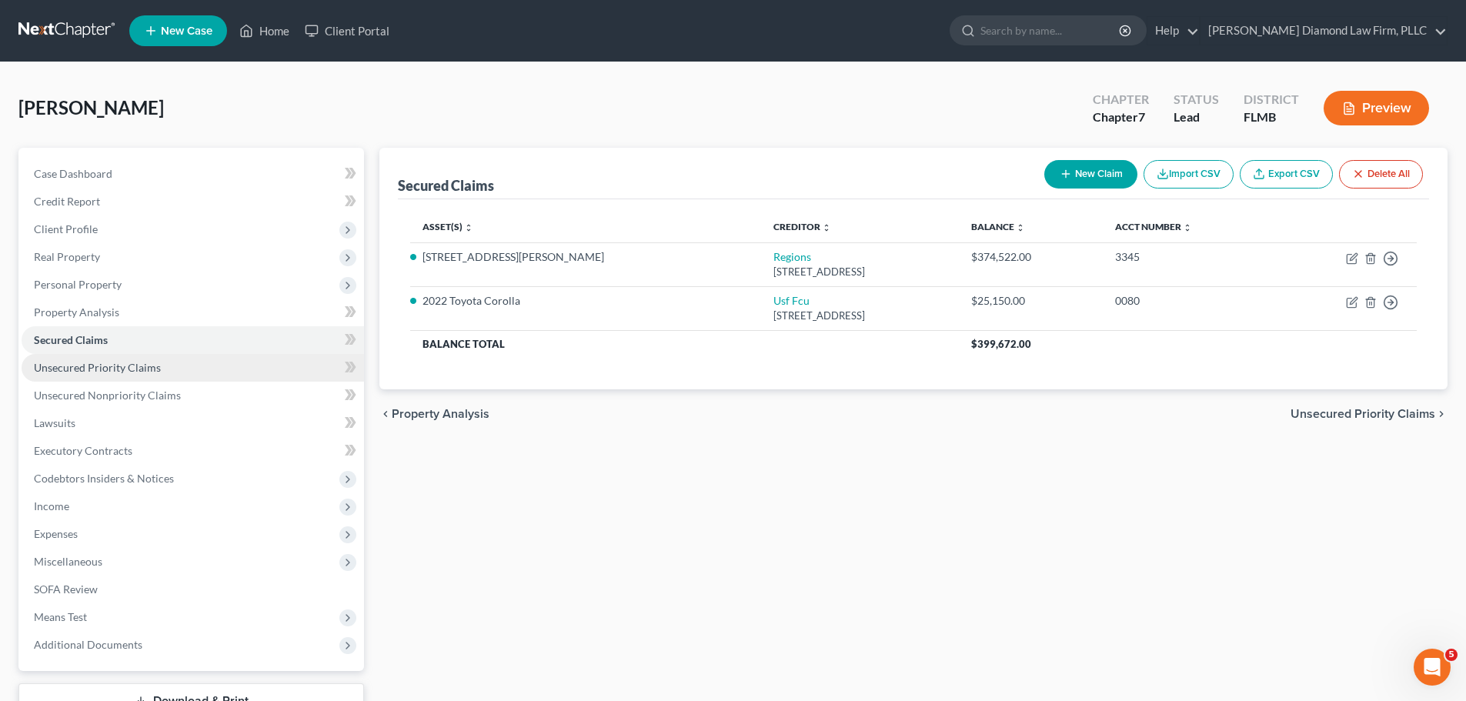
click at [139, 375] on link "Unsecured Priority Claims" at bounding box center [193, 368] width 343 height 28
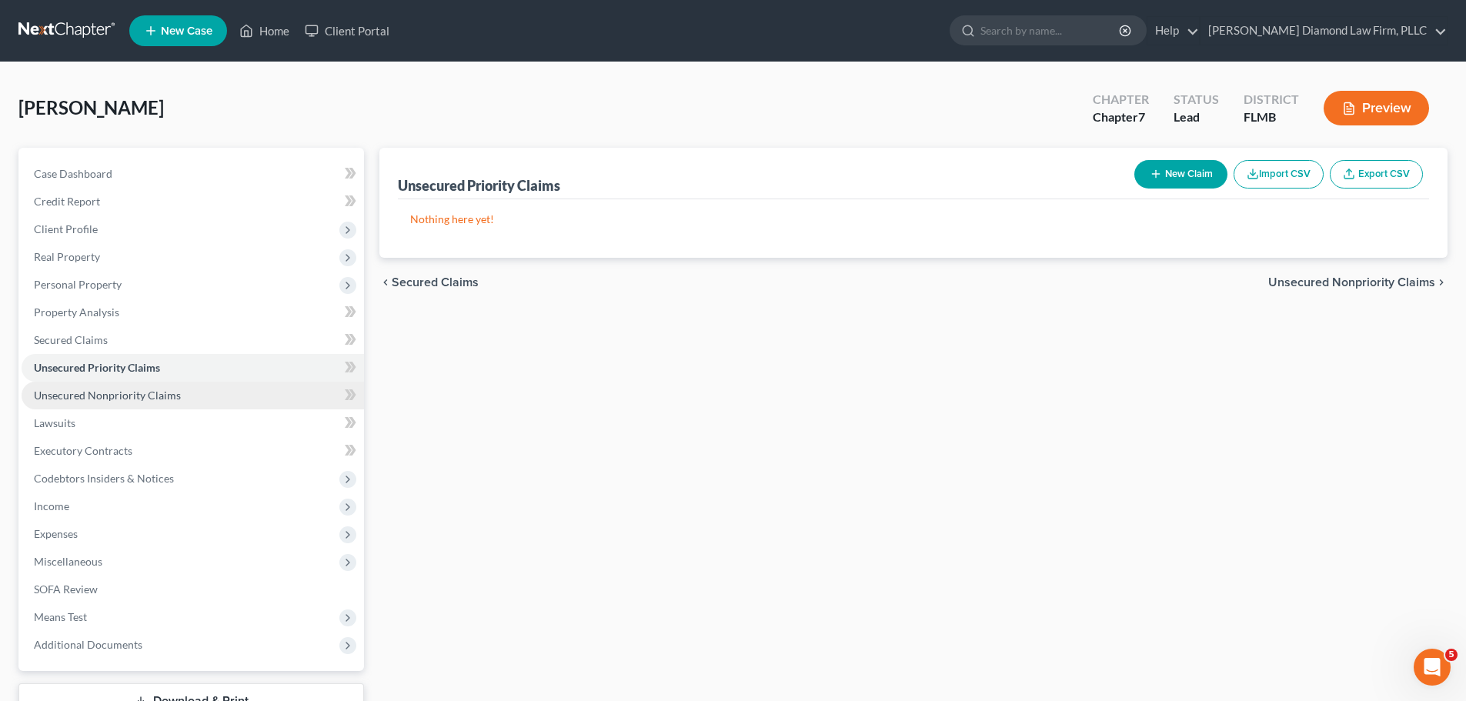
click at [135, 403] on link "Unsecured Nonpriority Claims" at bounding box center [193, 396] width 343 height 28
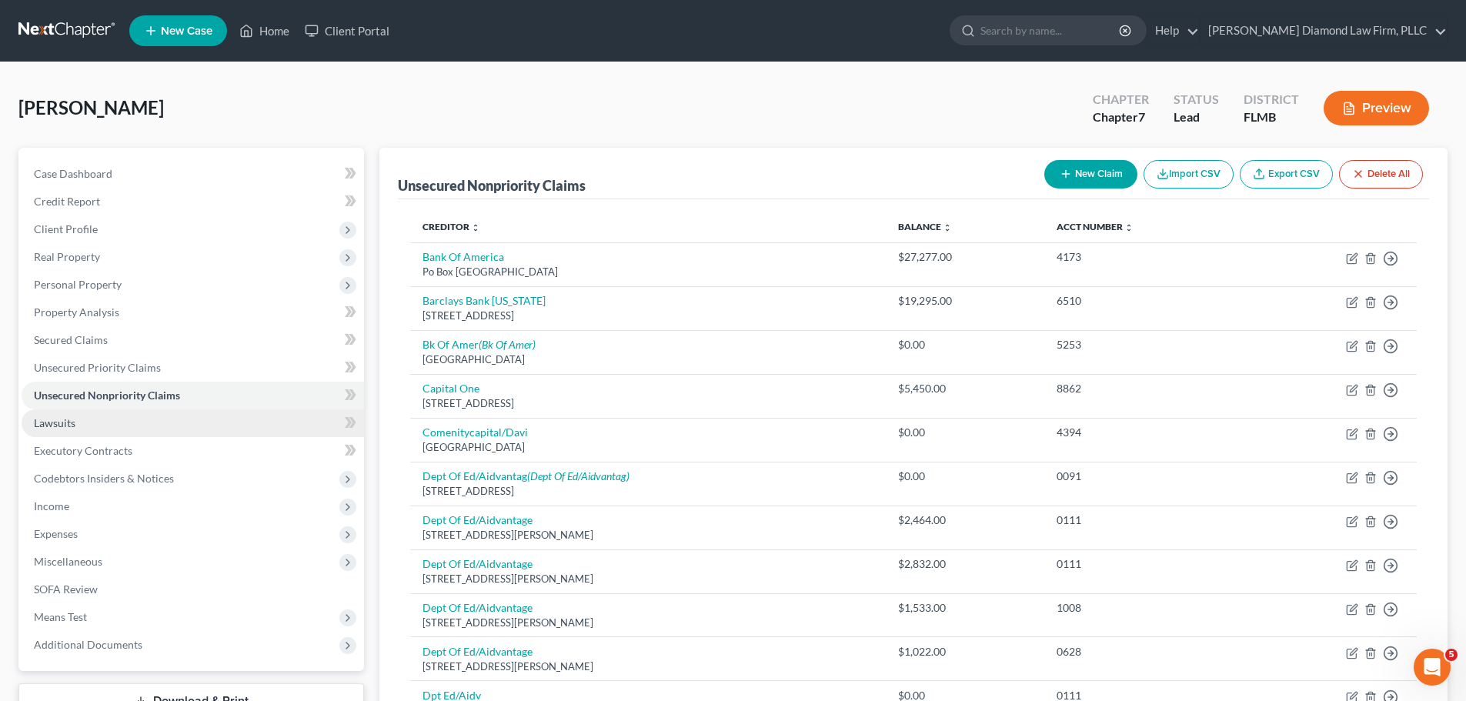
click at [73, 414] on link "Lawsuits" at bounding box center [193, 423] width 343 height 28
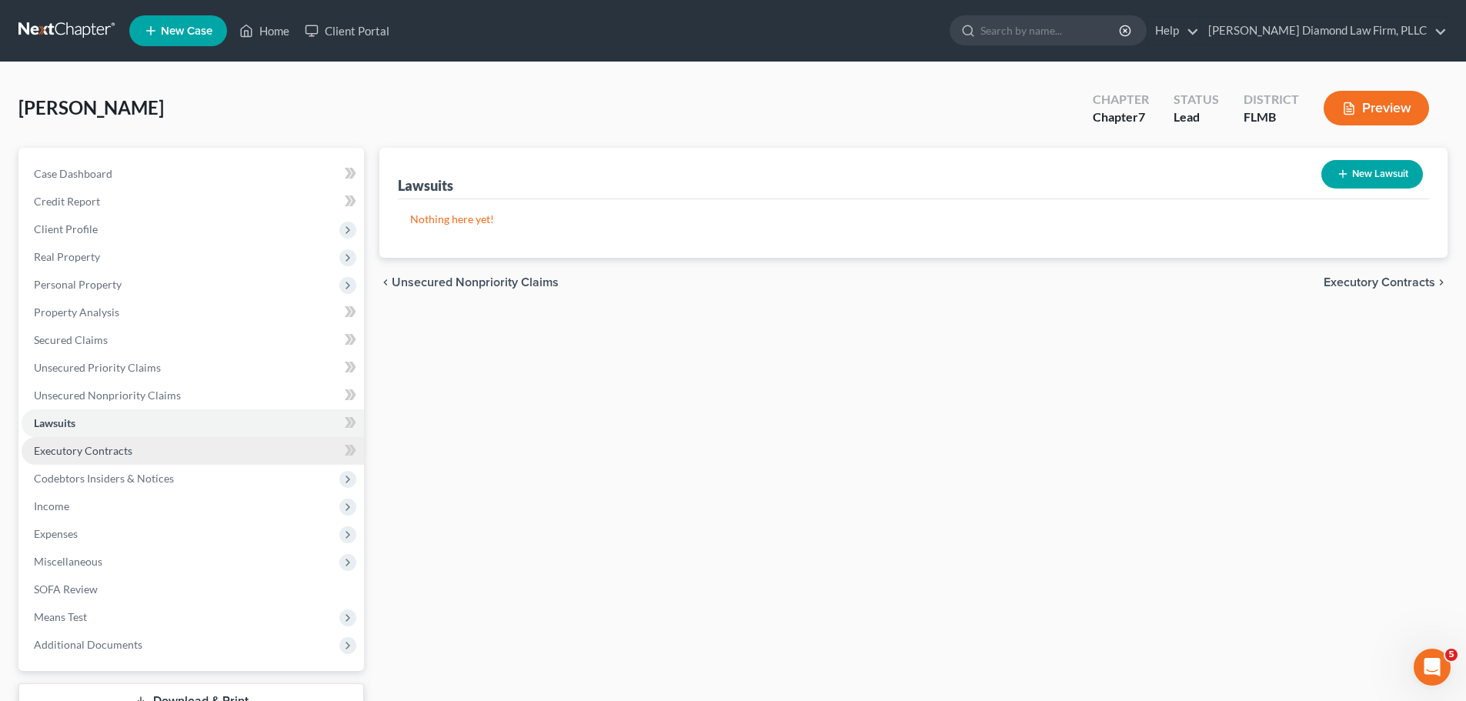
click at [132, 456] on link "Executory Contracts" at bounding box center [193, 451] width 343 height 28
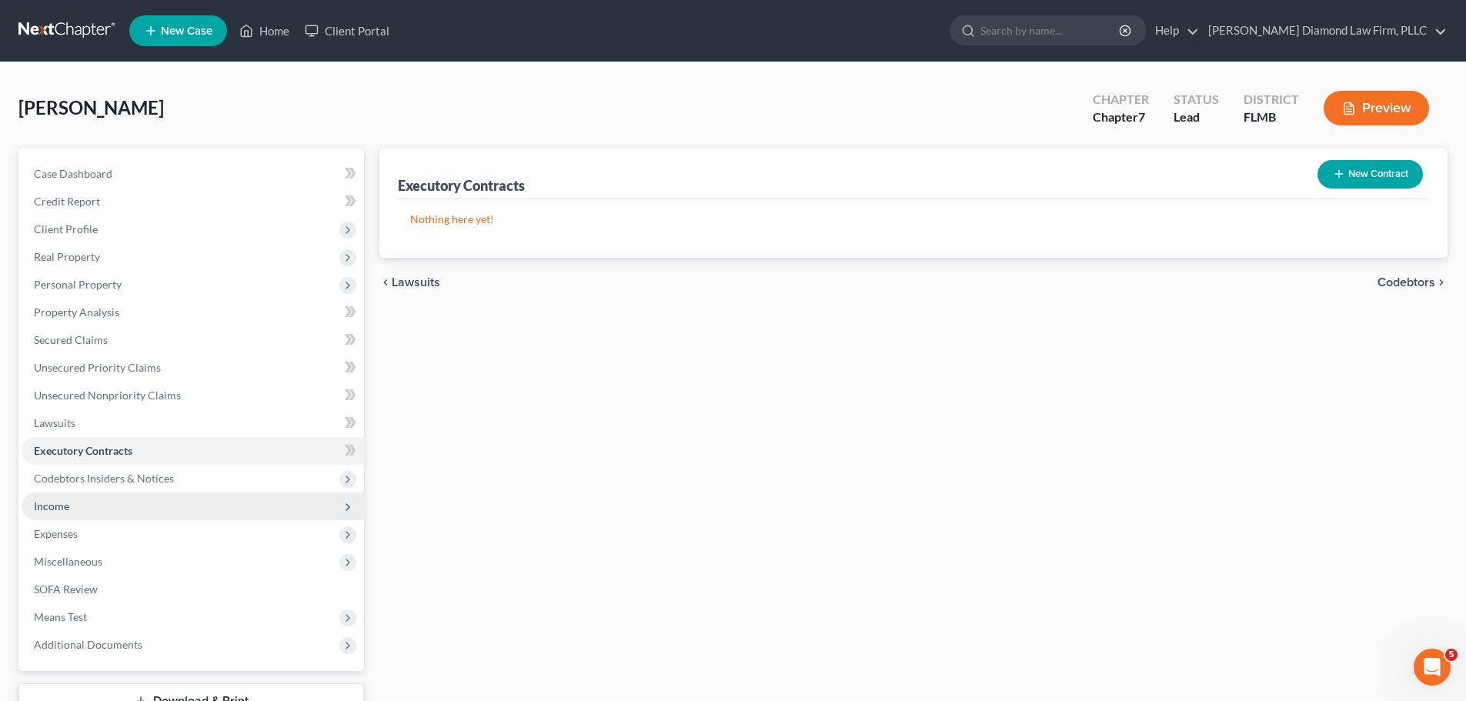
click at [145, 500] on span "Income" at bounding box center [193, 507] width 343 height 28
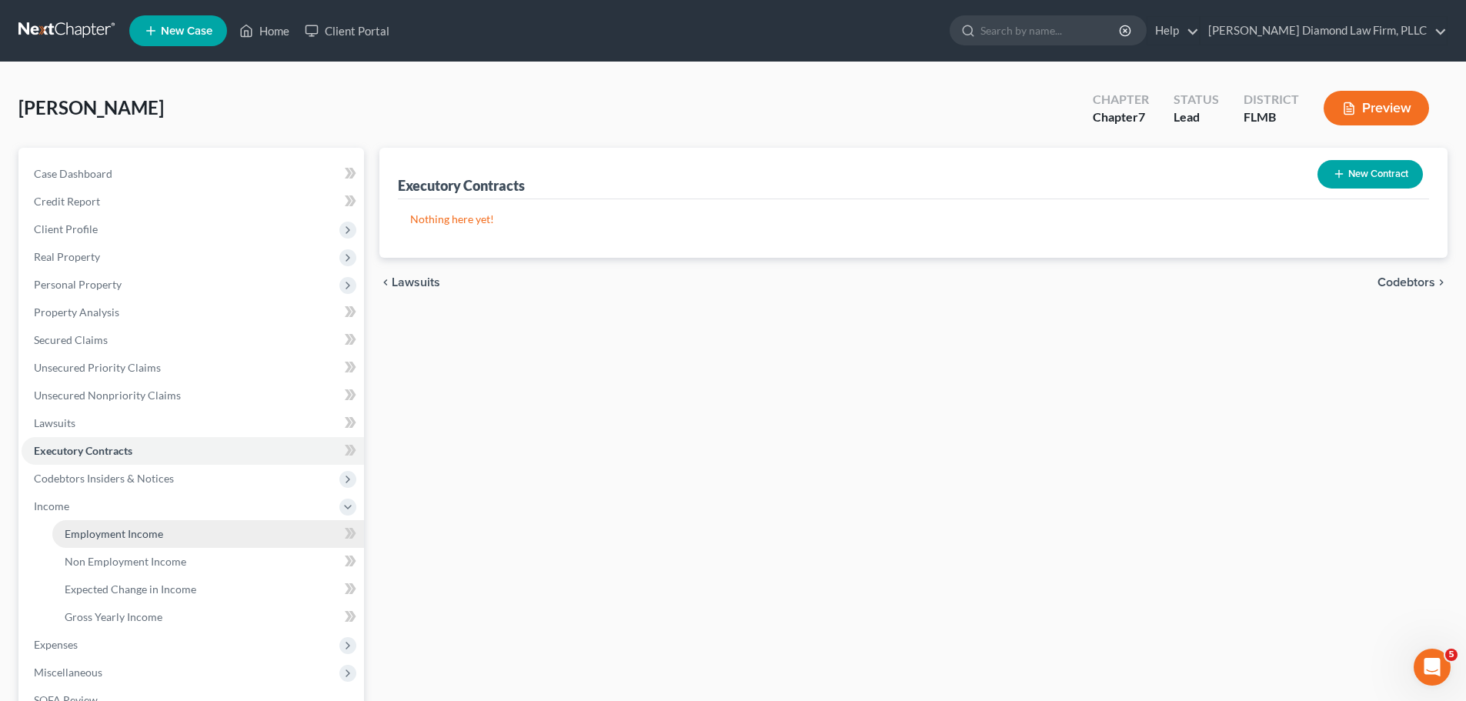
click at [135, 536] on span "Employment Income" at bounding box center [114, 533] width 99 height 13
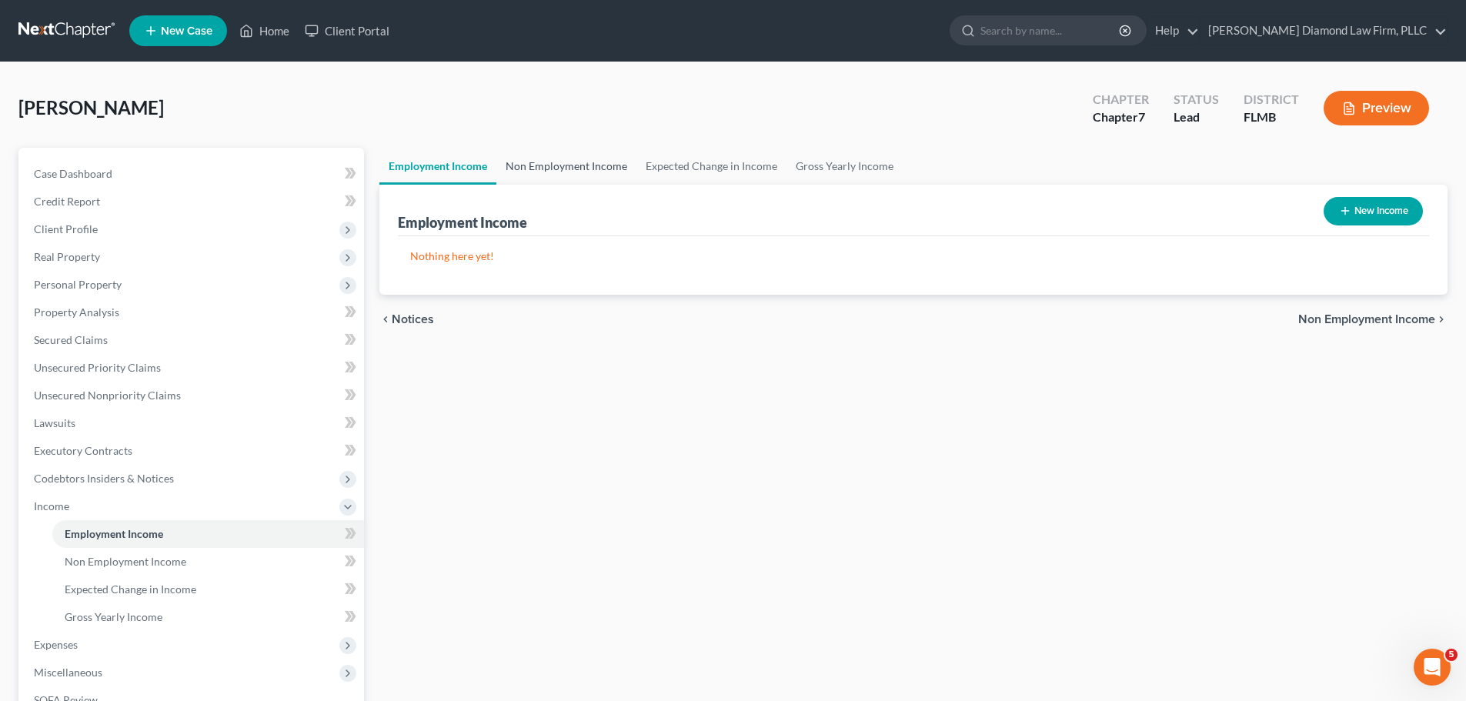
click at [603, 176] on link "Non Employment Income" at bounding box center [566, 166] width 140 height 37
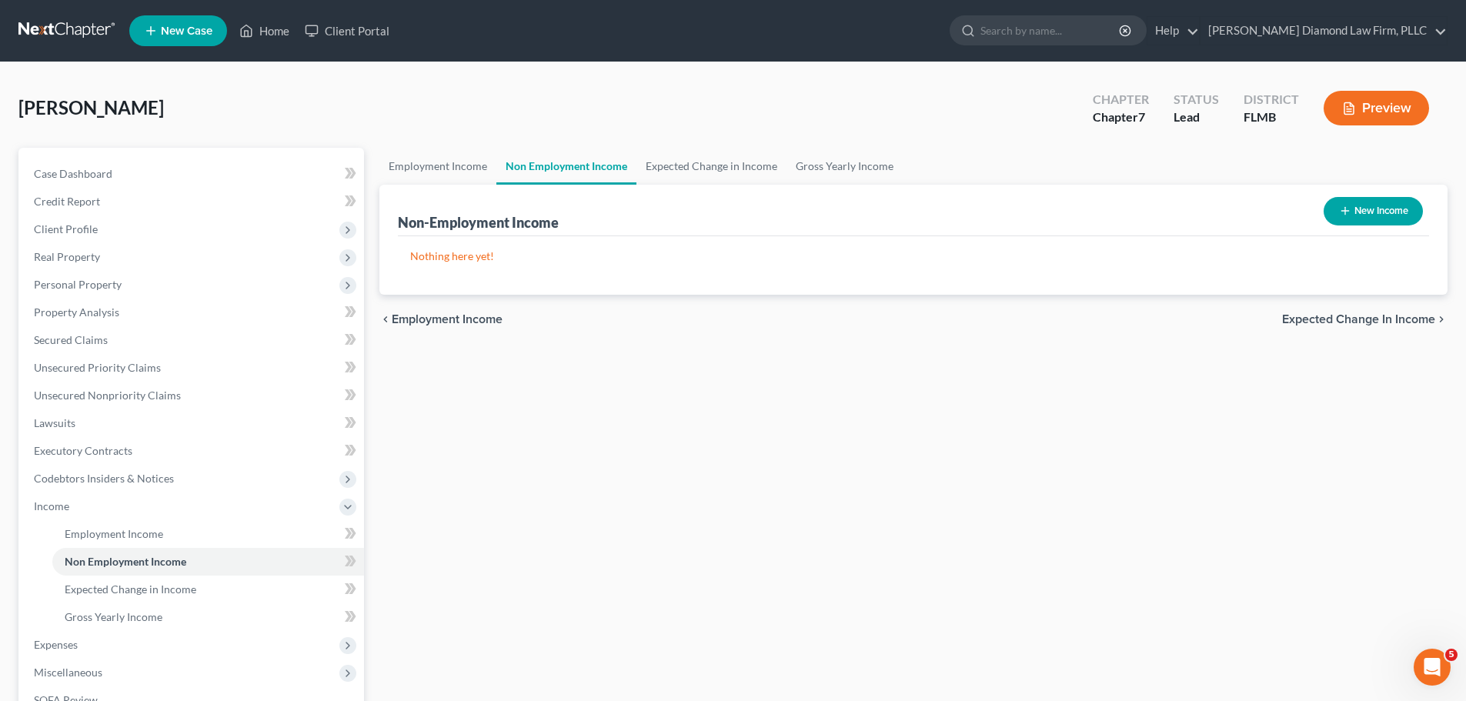
click at [1339, 216] on icon "button" at bounding box center [1345, 211] width 12 height 12
select select "0"
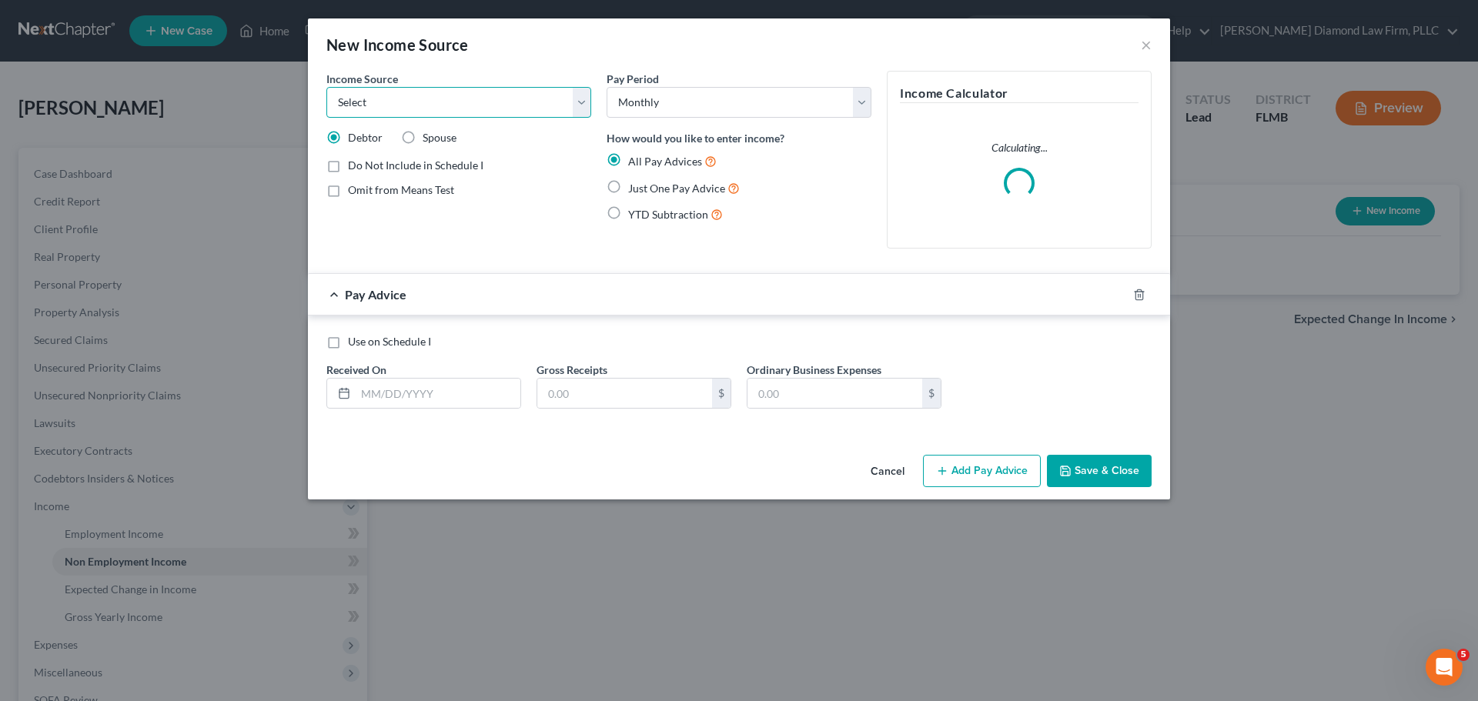
click at [492, 110] on select "Select Unemployment Disability (from employer) Pension Retirement Social Securi…" at bounding box center [458, 102] width 265 height 31
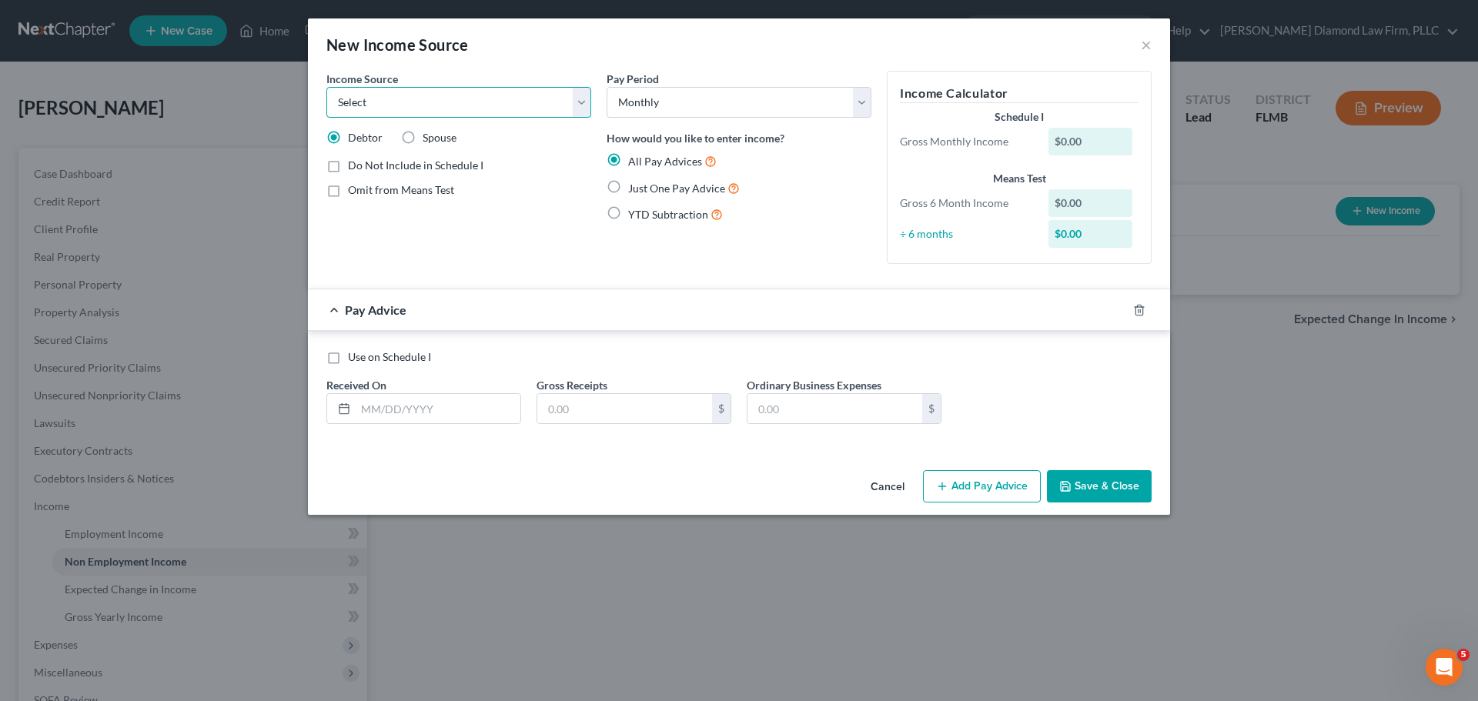
select select "10"
click at [326, 87] on select "Select Unemployment Disability (from employer) Pension Retirement Social Securi…" at bounding box center [458, 102] width 265 height 31
click at [431, 222] on span "Add Business information to Schedule I" at bounding box center [441, 217] width 187 height 13
click at [364, 220] on input "Add Business information to Schedule I" at bounding box center [359, 215] width 10 height 10
checkbox input "true"
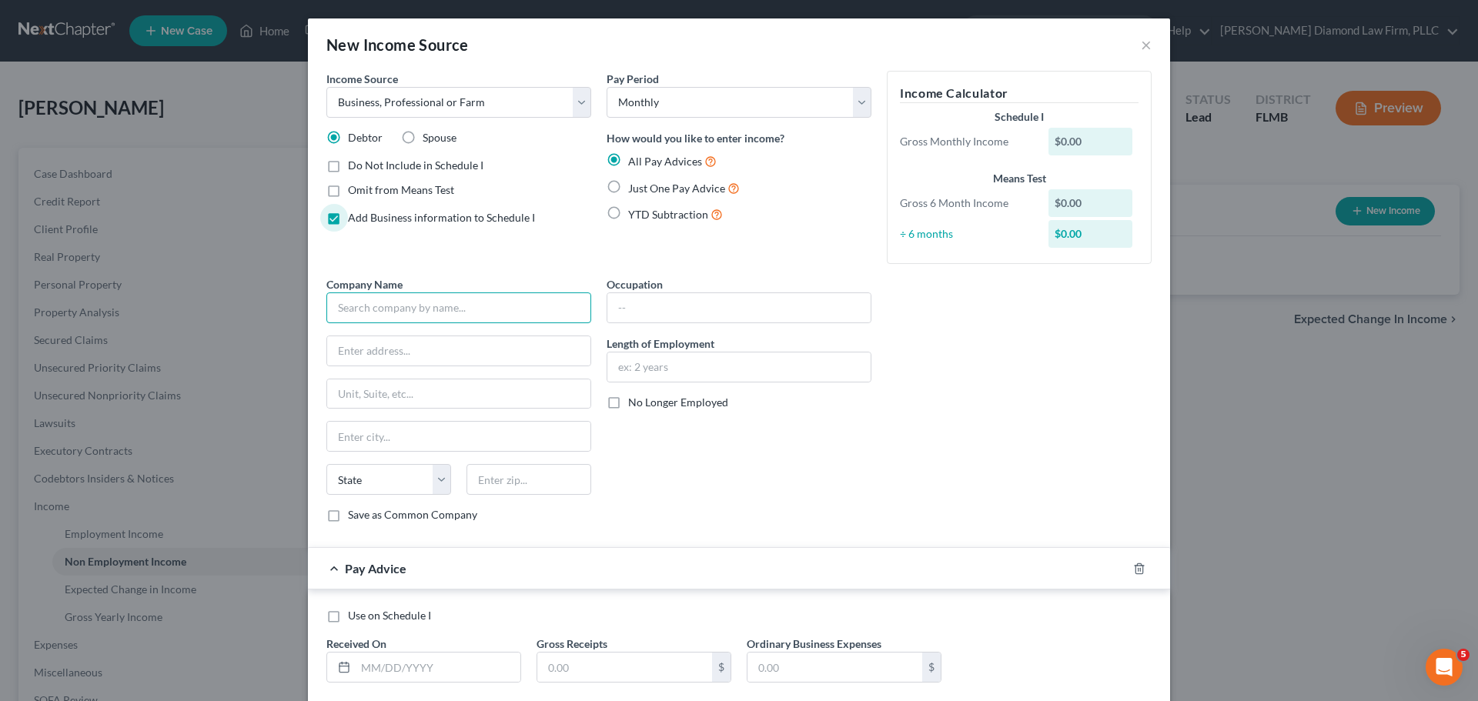
click at [448, 311] on input "text" at bounding box center [458, 307] width 265 height 31
paste input "[PERSON_NAME] LLC"
type input "[PERSON_NAME] LLC"
click at [432, 369] on div "Company Name * [PERSON_NAME] LLC State [US_STATE] AK AR AZ CA CO CT DE DC [GEOG…" at bounding box center [459, 405] width 280 height 259
click at [434, 359] on input "text" at bounding box center [458, 350] width 263 height 29
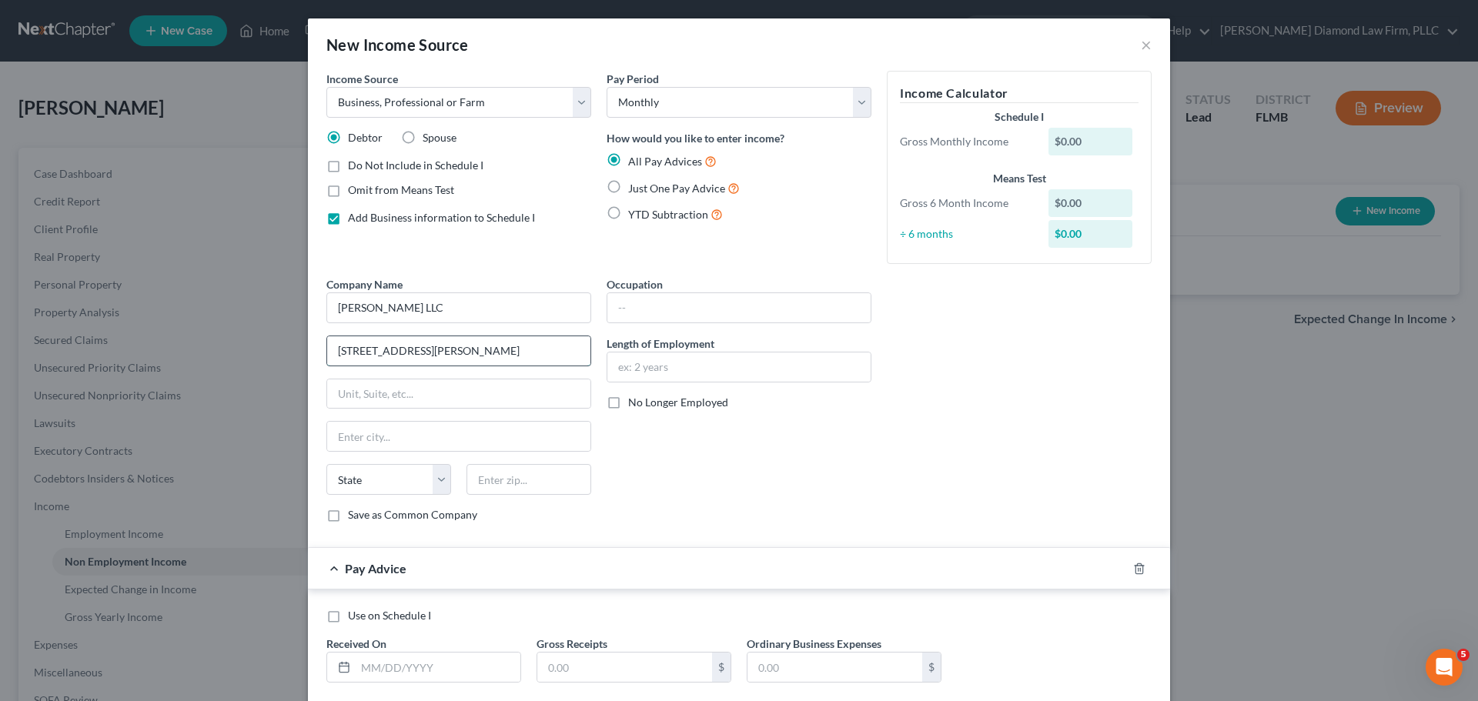
type input "[STREET_ADDRESS][PERSON_NAME]"
type input "[GEOGRAPHIC_DATA]"
select select "9"
type input "33603"
click at [676, 298] on input "text" at bounding box center [738, 307] width 263 height 29
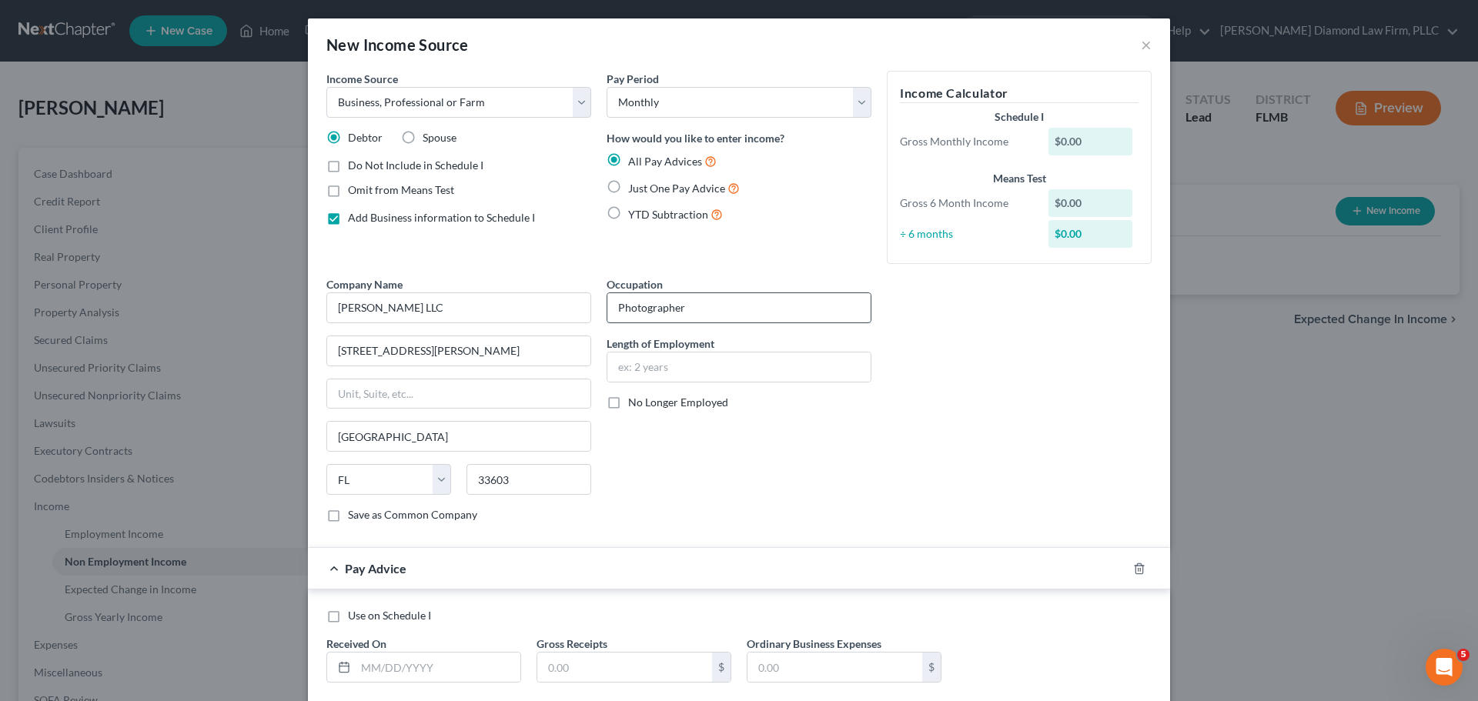
type input "Photographer"
click at [726, 408] on div "Occupation Photographer Length of Employment No Longer Employed" at bounding box center [739, 405] width 280 height 259
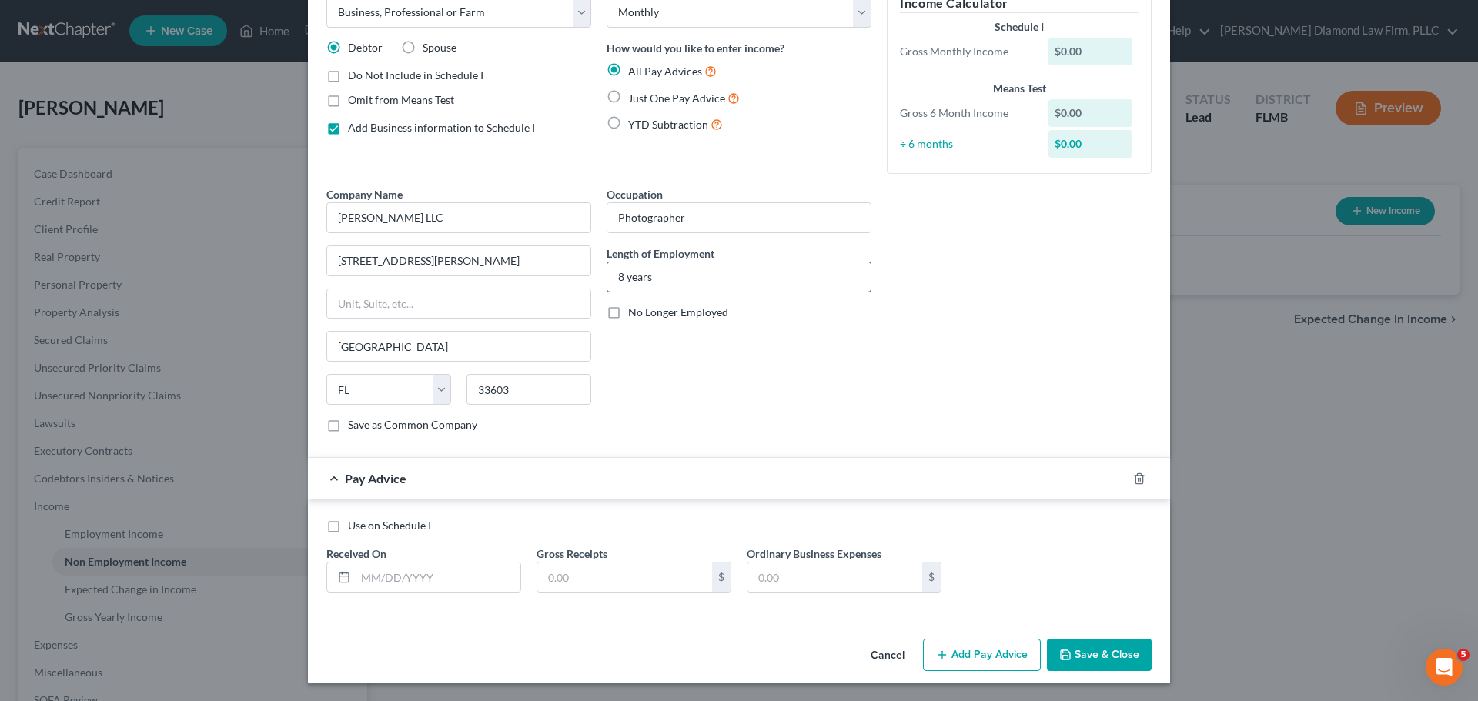
scroll to position [91, 0]
type input "8 years"
click at [1133, 484] on div at bounding box center [1148, 478] width 43 height 25
click at [1134, 479] on icon "button" at bounding box center [1139, 478] width 12 height 12
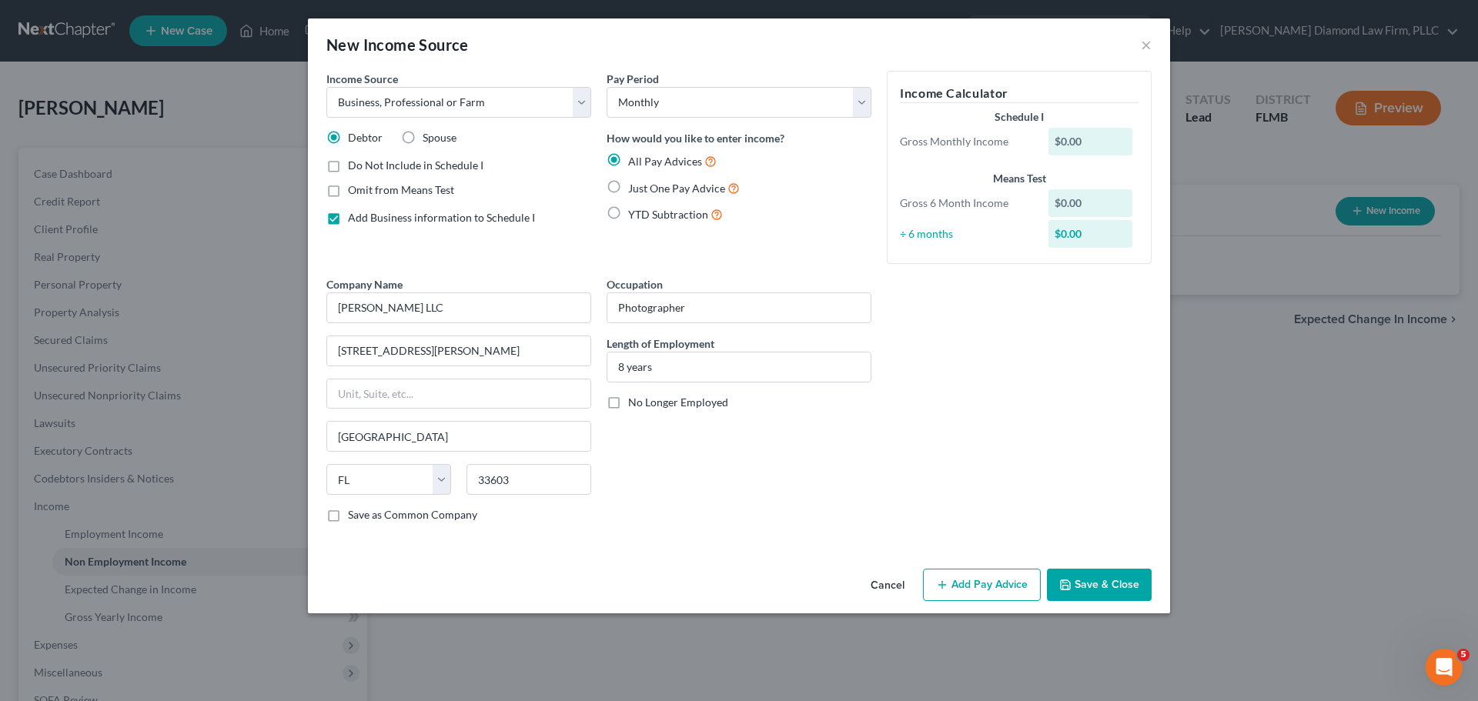
scroll to position [0, 0]
click at [1108, 580] on button "Save & Close" at bounding box center [1099, 585] width 105 height 32
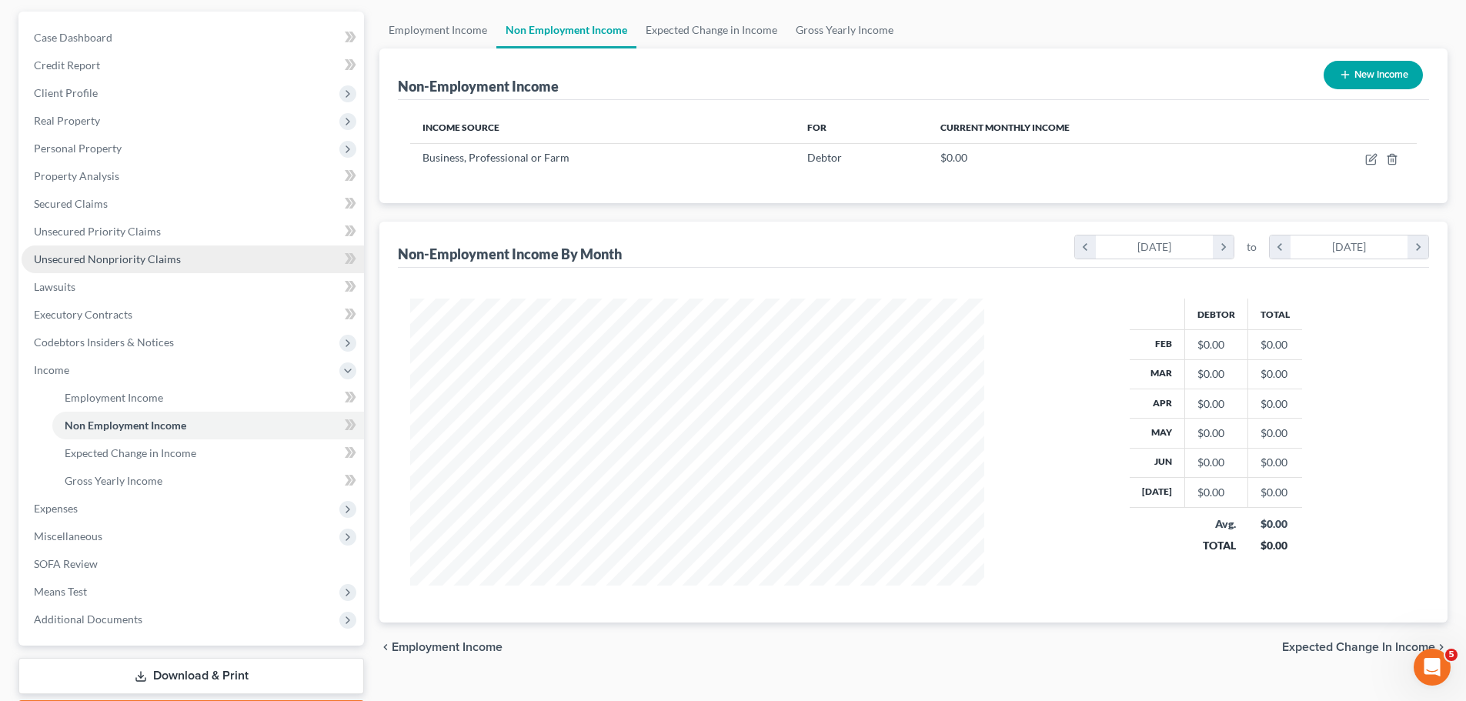
scroll to position [228, 0]
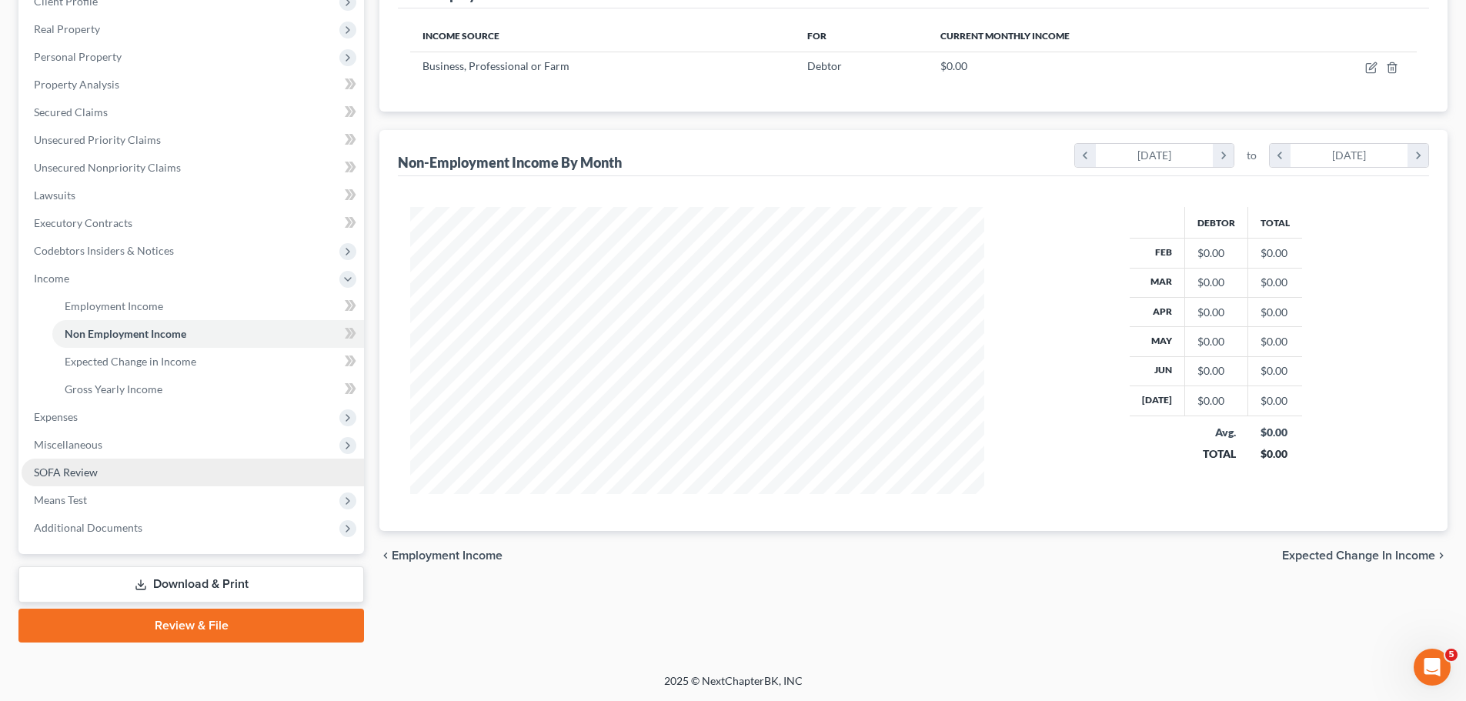
click at [106, 479] on link "SOFA Review" at bounding box center [193, 473] width 343 height 28
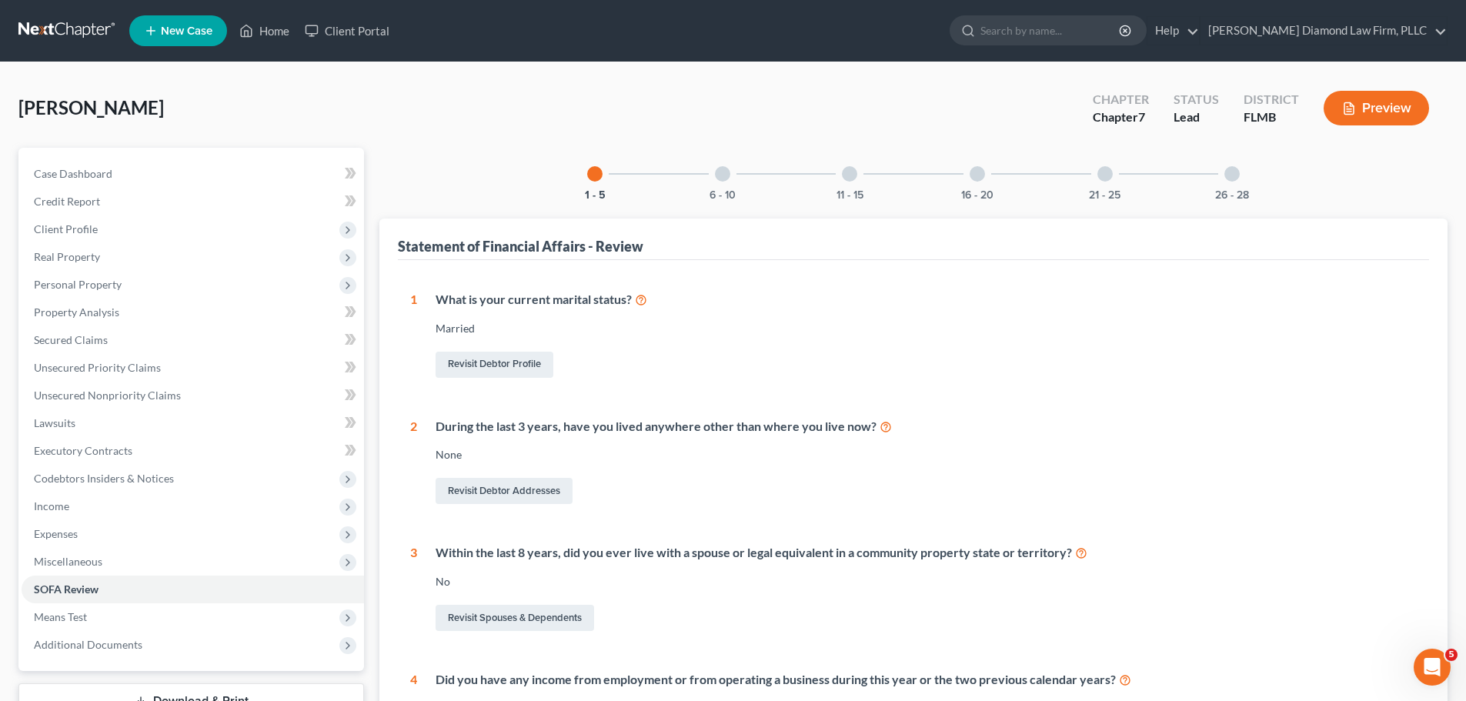
click at [1225, 170] on div at bounding box center [1232, 173] width 15 height 15
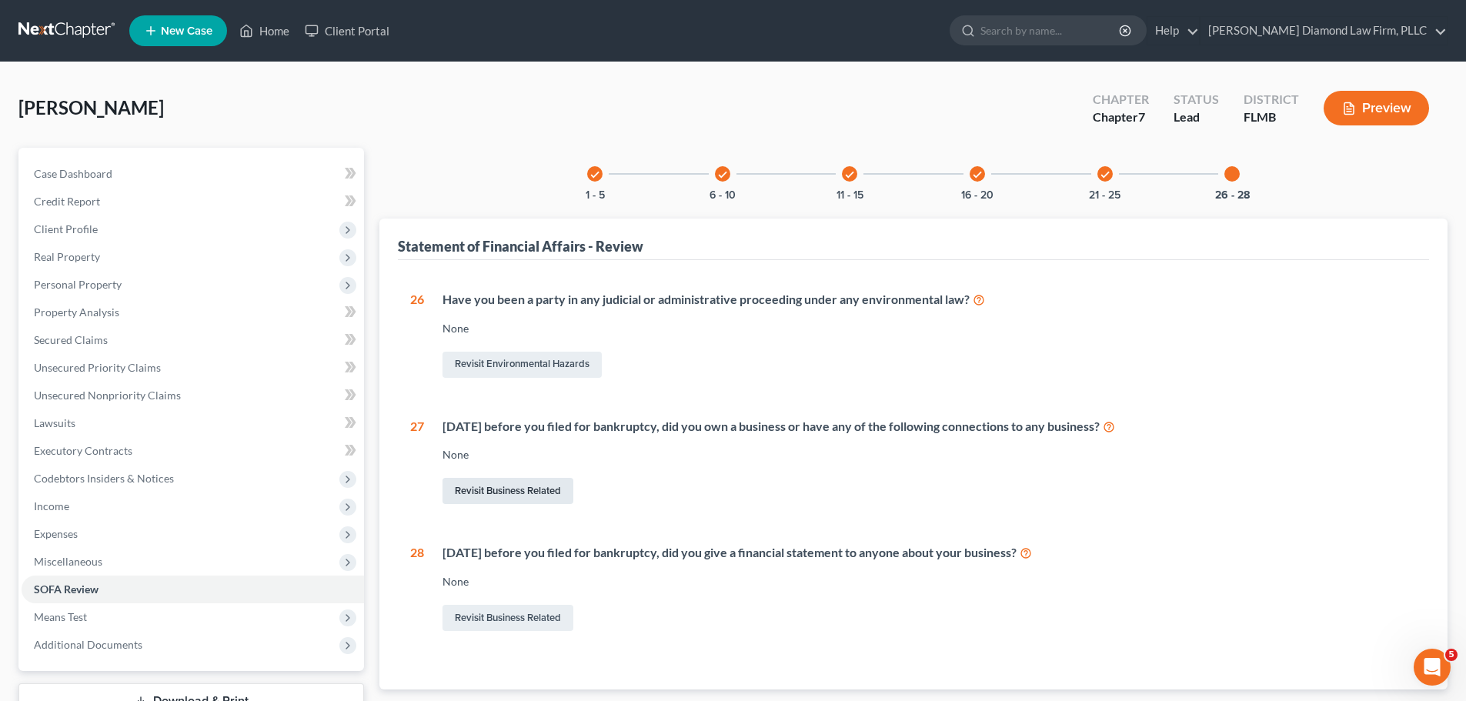
click at [500, 503] on link "Revisit Business Related" at bounding box center [508, 491] width 131 height 26
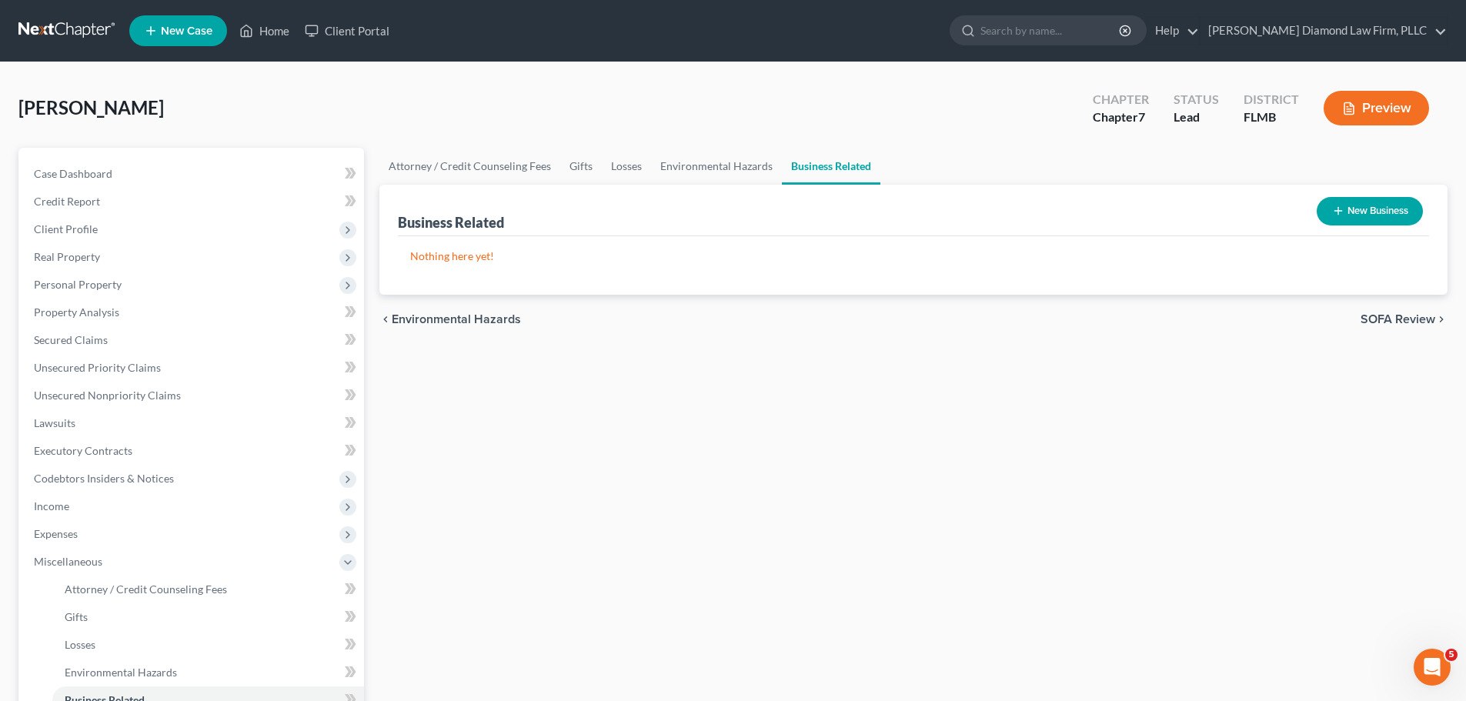
click at [1375, 214] on button "New Business" at bounding box center [1370, 211] width 106 height 28
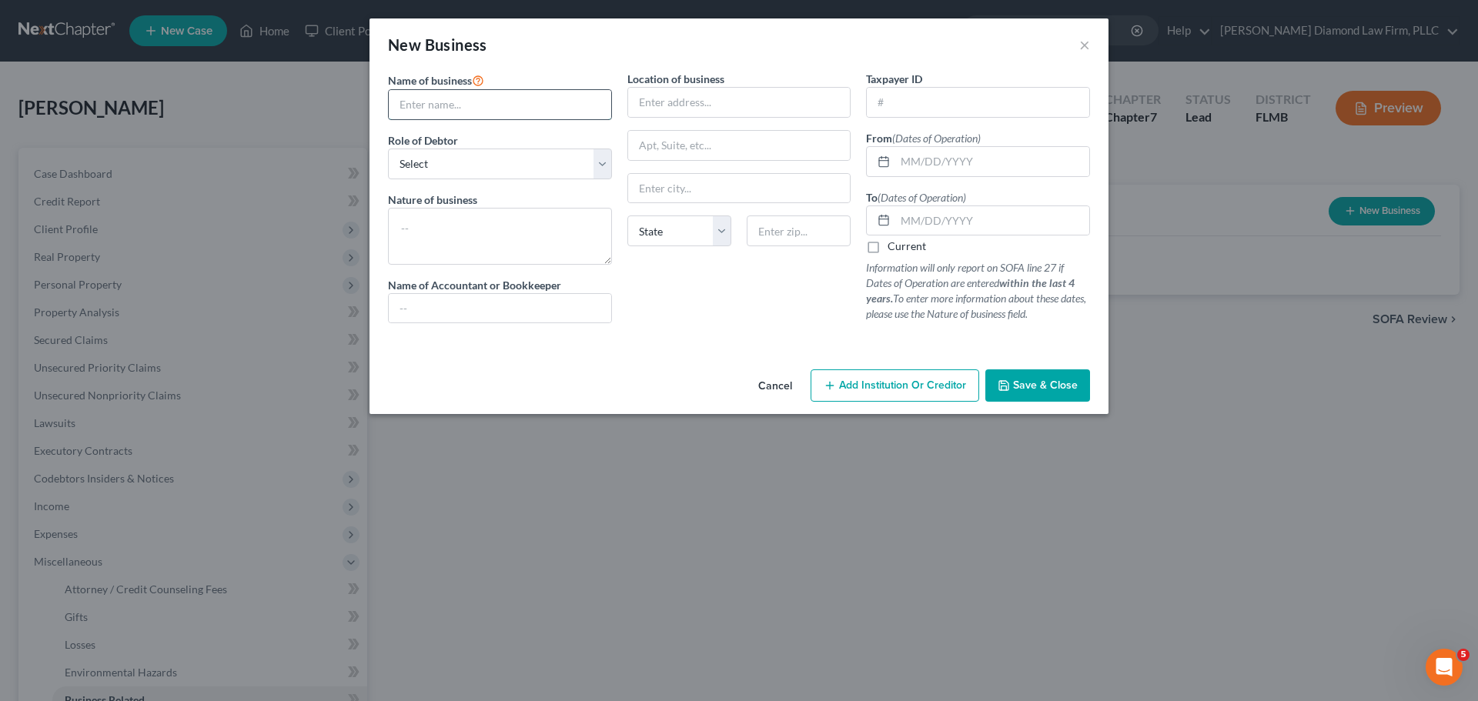
click at [455, 106] on input "text" at bounding box center [500, 104] width 222 height 29
paste input "[PERSON_NAME] LLC"
type input "[PERSON_NAME] LLC"
click at [469, 166] on select "Select A member of a limited liability company (LLC) or limited liability partn…" at bounding box center [500, 164] width 224 height 31
select select "sole_proprietor"
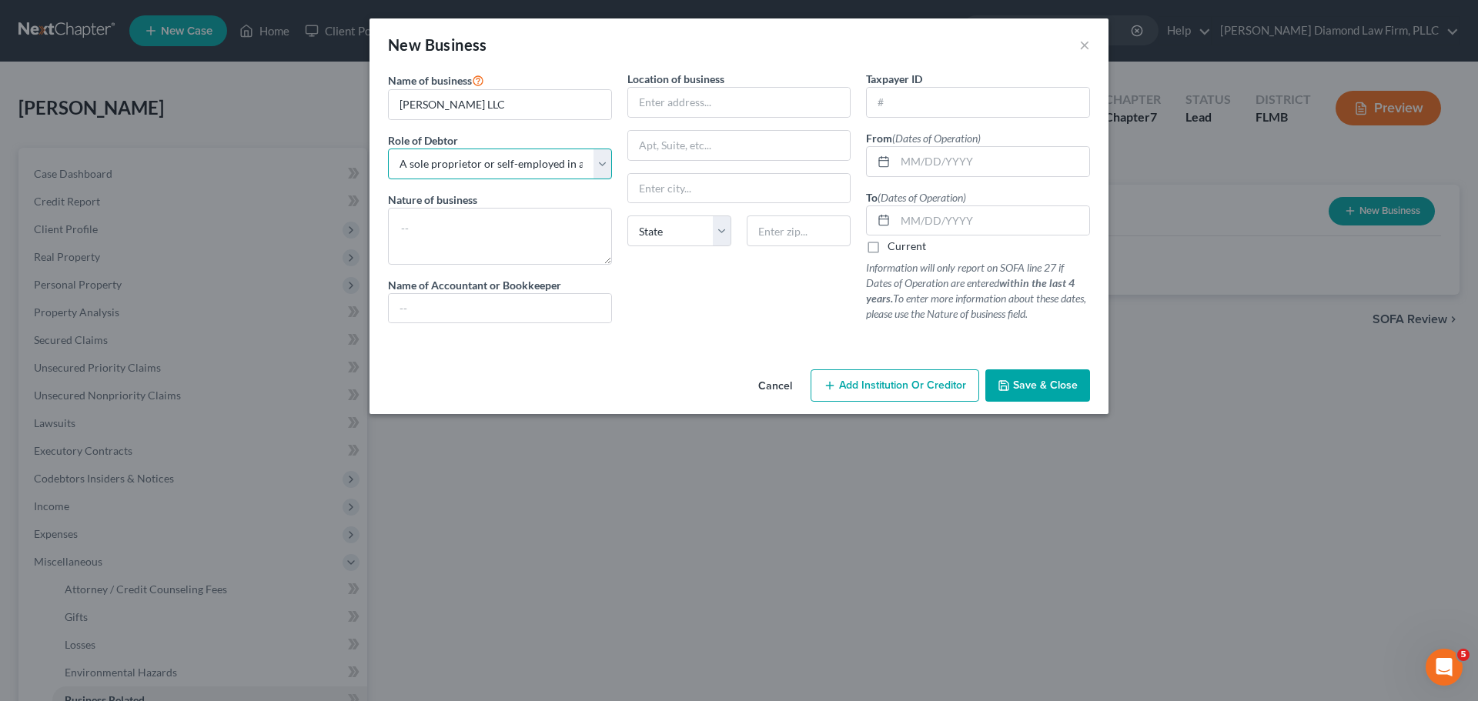
click at [388, 149] on select "Select A member of a limited liability company (LLC) or limited liability partn…" at bounding box center [500, 164] width 224 height 31
click at [693, 109] on input "text" at bounding box center [739, 102] width 222 height 29
click at [765, 110] on input "text" at bounding box center [739, 102] width 222 height 29
type input "[STREET_ADDRESS][PERSON_NAME]"
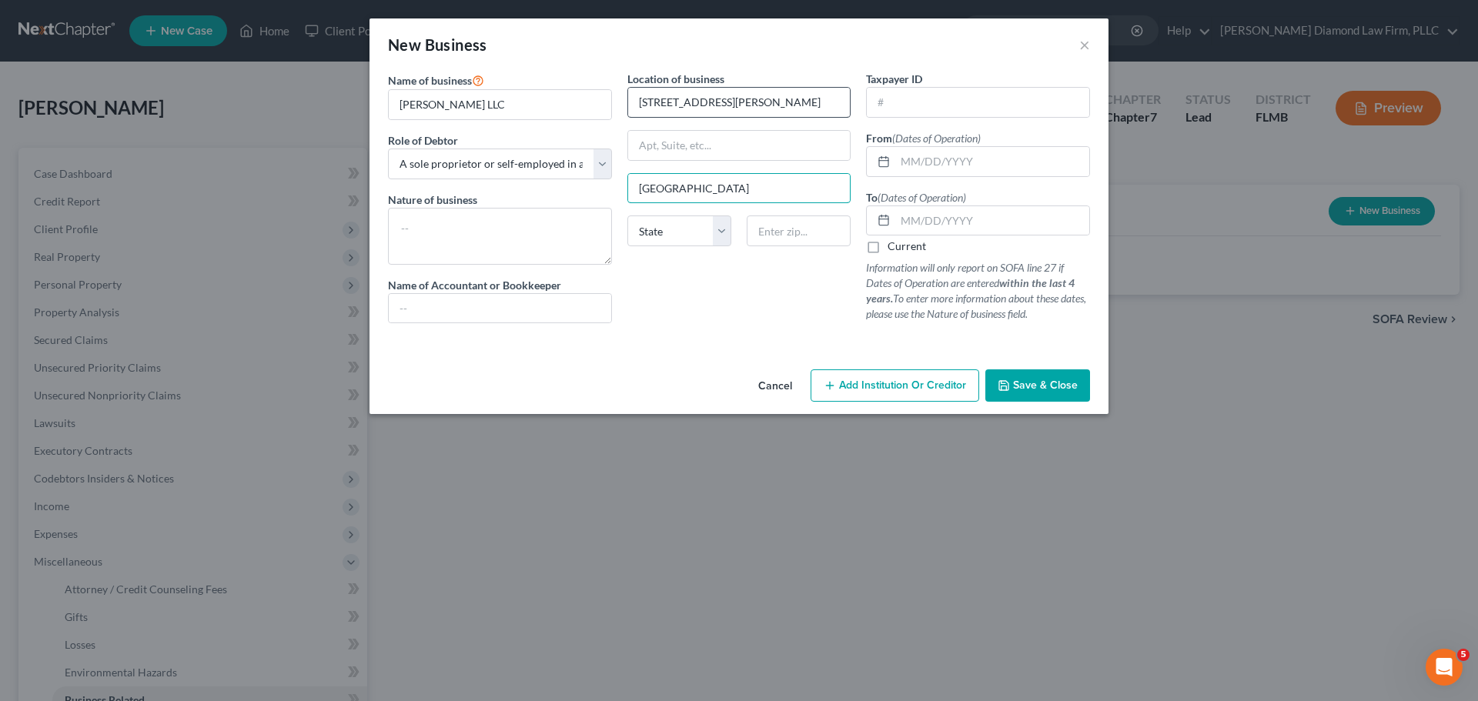
type input "[GEOGRAPHIC_DATA]"
select select "9"
type input "33603"
click at [940, 160] on input "text" at bounding box center [992, 161] width 194 height 29
click at [894, 250] on label "Current" at bounding box center [906, 246] width 38 height 15
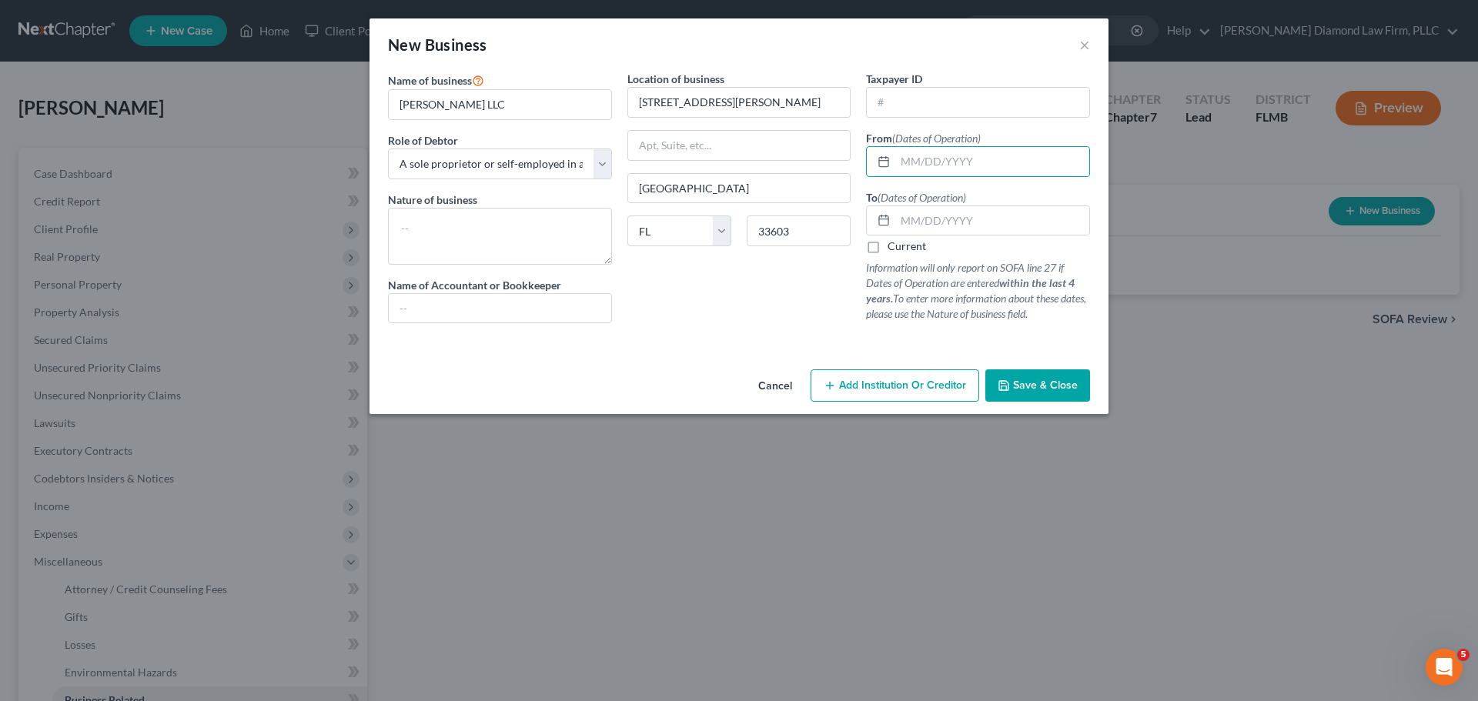
click at [894, 249] on input "Current" at bounding box center [899, 244] width 10 height 10
checkbox input "true"
click at [506, 231] on textarea at bounding box center [500, 236] width 224 height 57
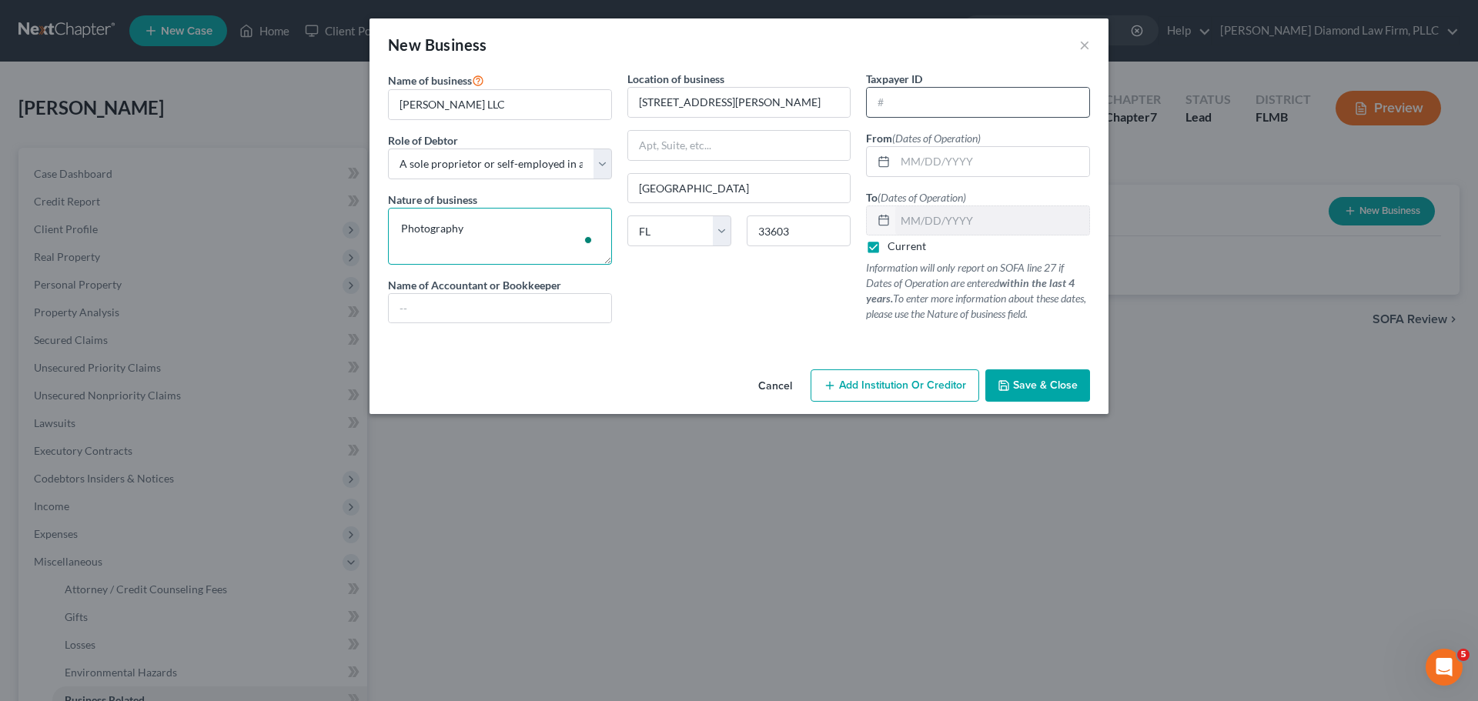
type textarea "Photography"
click at [911, 107] on input "text" at bounding box center [978, 102] width 222 height 29
click at [985, 160] on input "text" at bounding box center [992, 161] width 194 height 29
paste input "[US_EMPLOYER_IDENTIFICATION_NUMBER]"
type input "[US_EMPLOYER_IDENTIFICATION_NUMBER]"
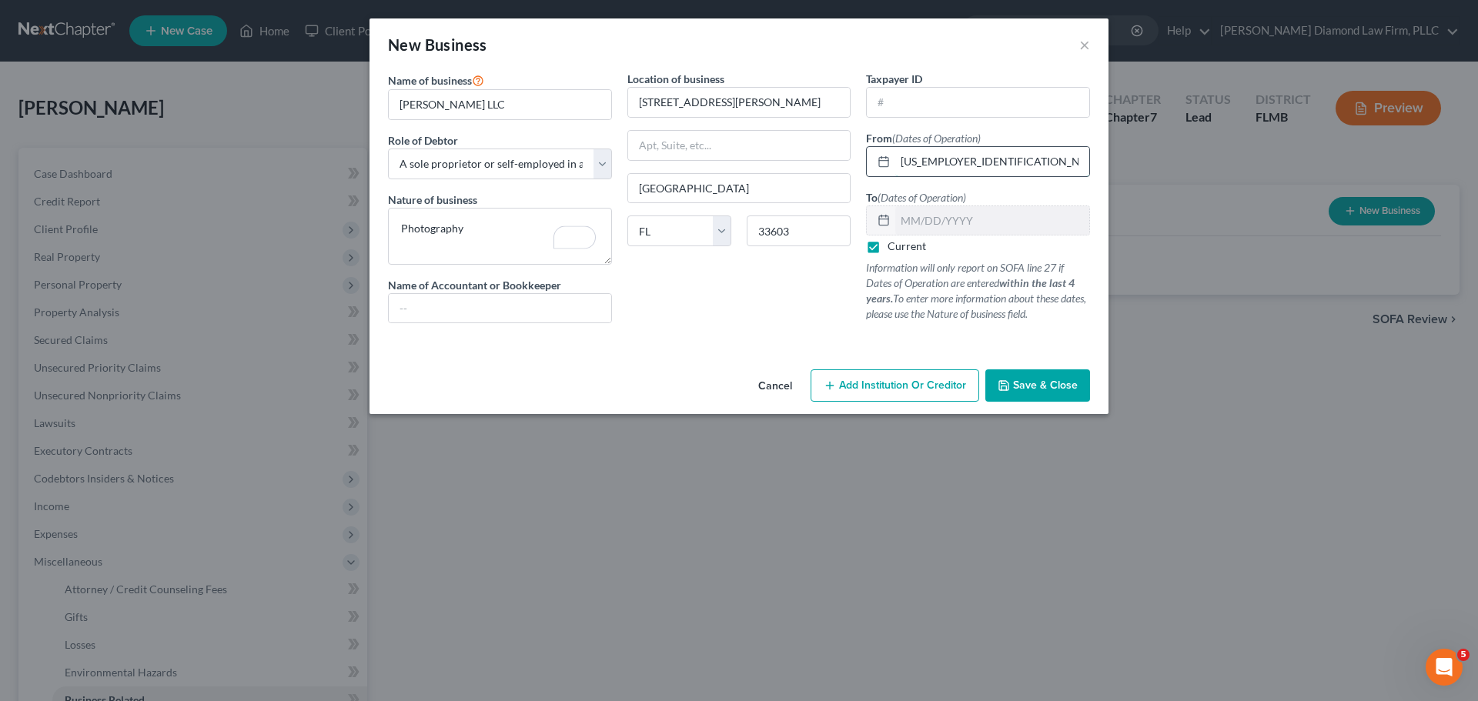
drag, startPoint x: 991, startPoint y: 151, endPoint x: 879, endPoint y: 148, distance: 112.4
click at [874, 155] on div "[US_EMPLOYER_IDENTIFICATION_NUMBER]" at bounding box center [978, 161] width 224 height 31
click at [940, 97] on input "text" at bounding box center [978, 102] width 222 height 29
paste input "[US_EMPLOYER_IDENTIFICATION_NUMBER]"
type input "[US_EMPLOYER_IDENTIFICATION_NUMBER]"
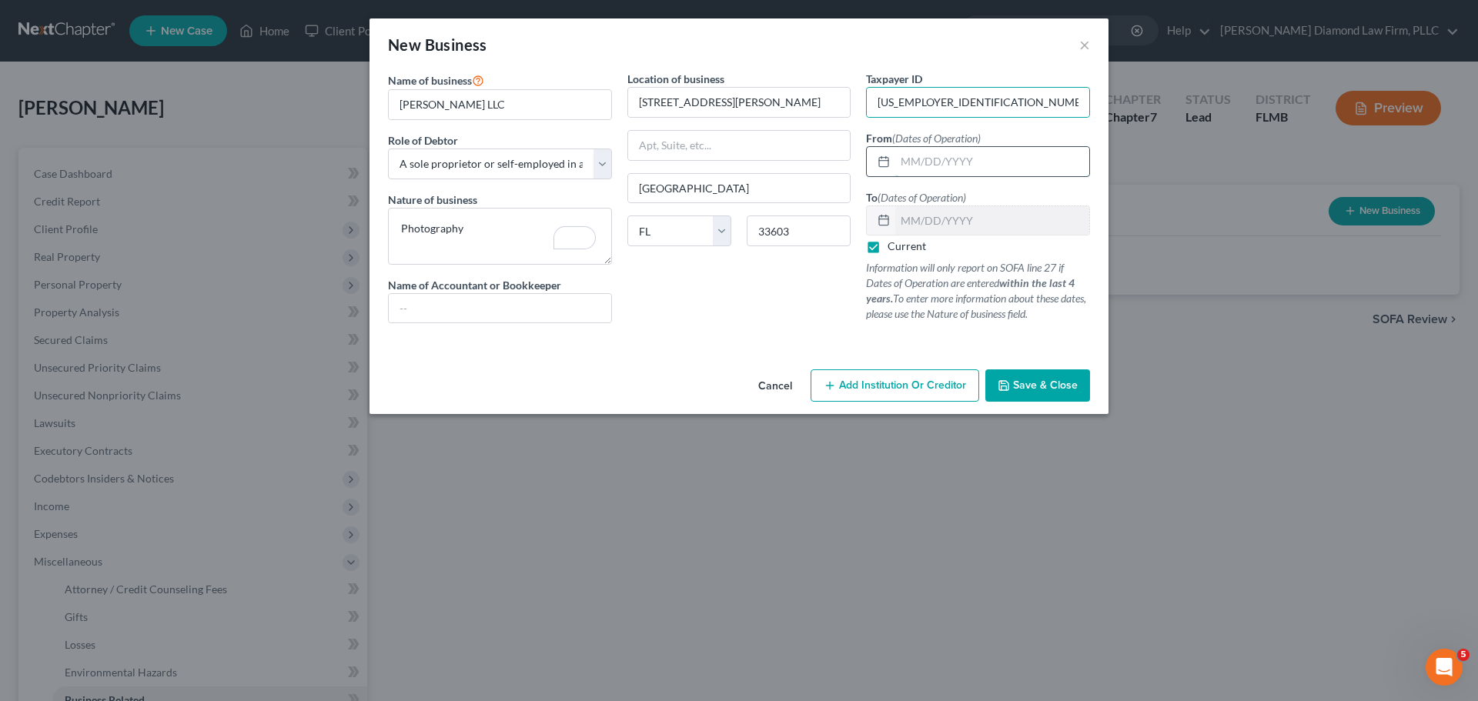
click at [931, 155] on input "text" at bounding box center [992, 161] width 194 height 29
type input "[DATE]"
click at [1034, 379] on span "Save & Close" at bounding box center [1045, 385] width 65 height 13
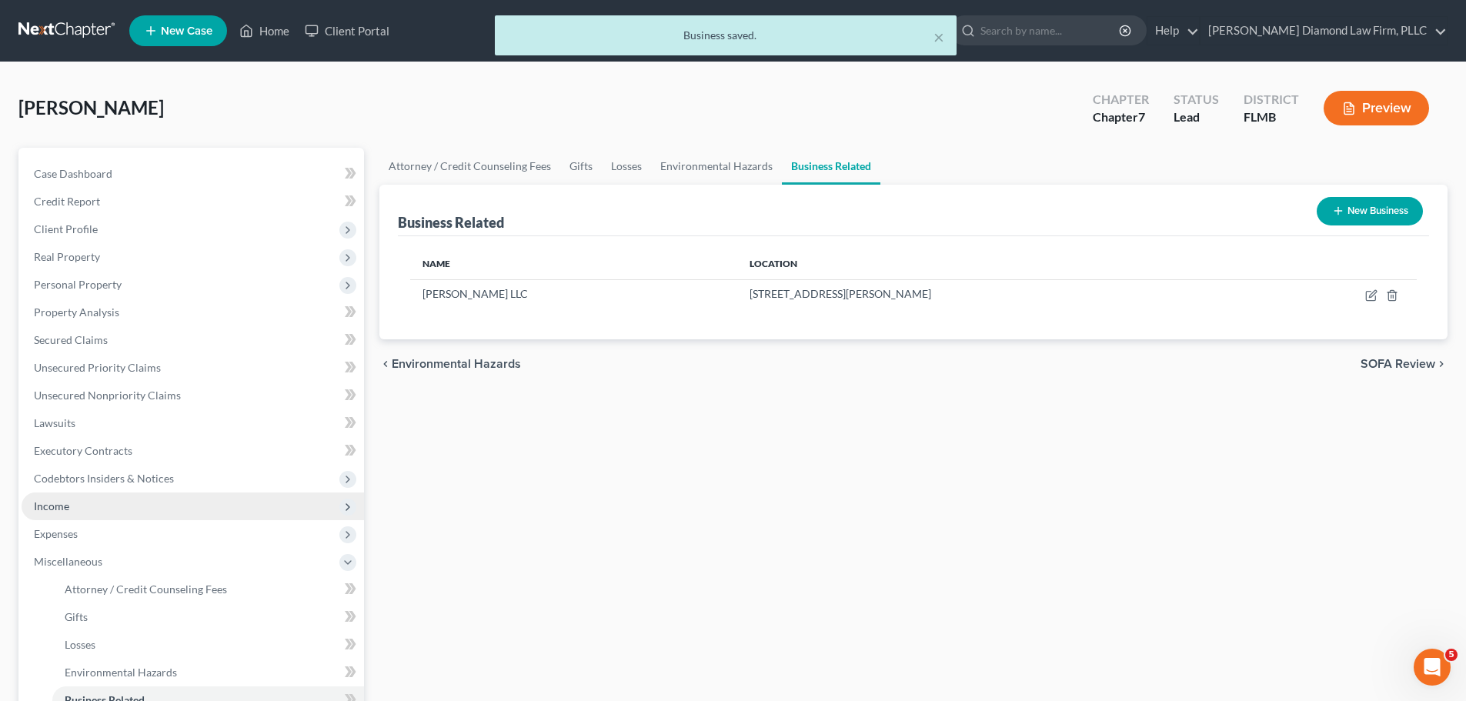
click at [98, 500] on span "Income" at bounding box center [193, 507] width 343 height 28
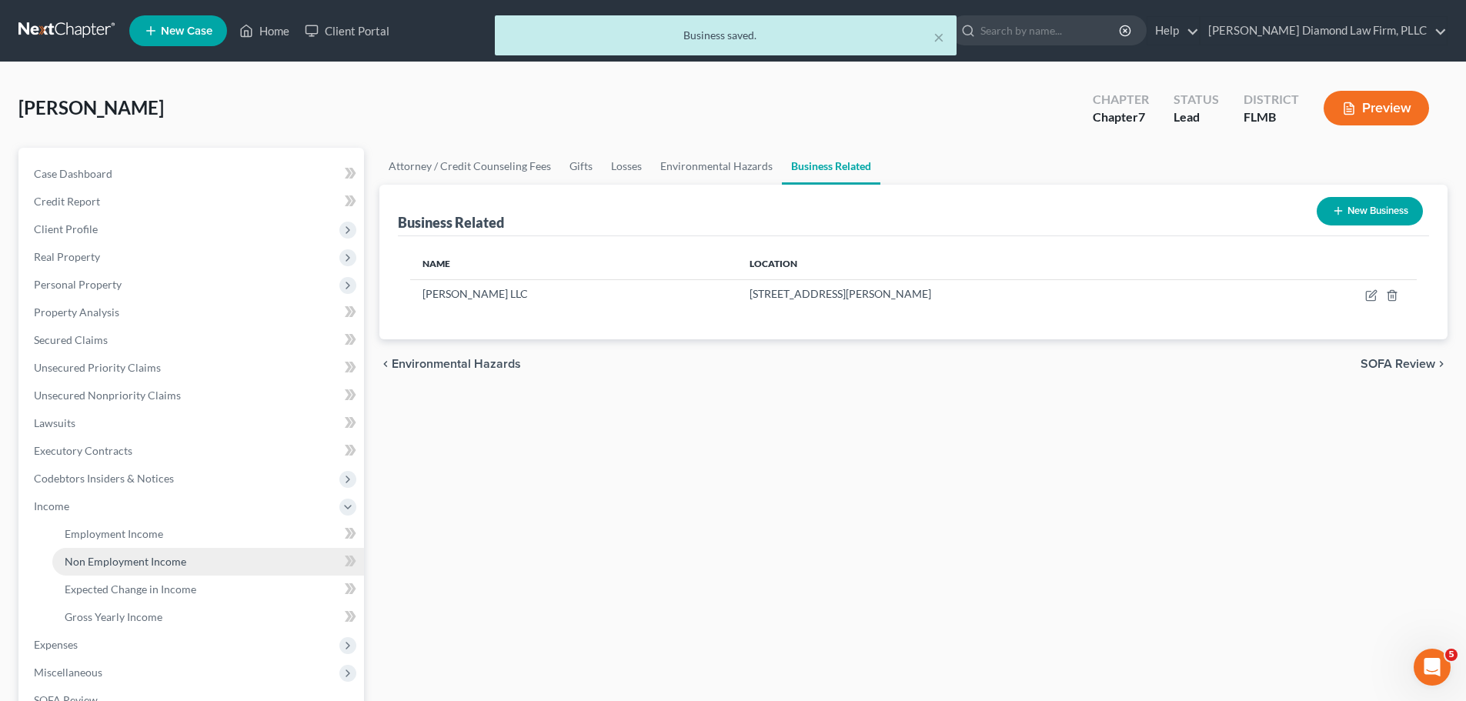
click at [99, 567] on span "Non Employment Income" at bounding box center [126, 561] width 122 height 13
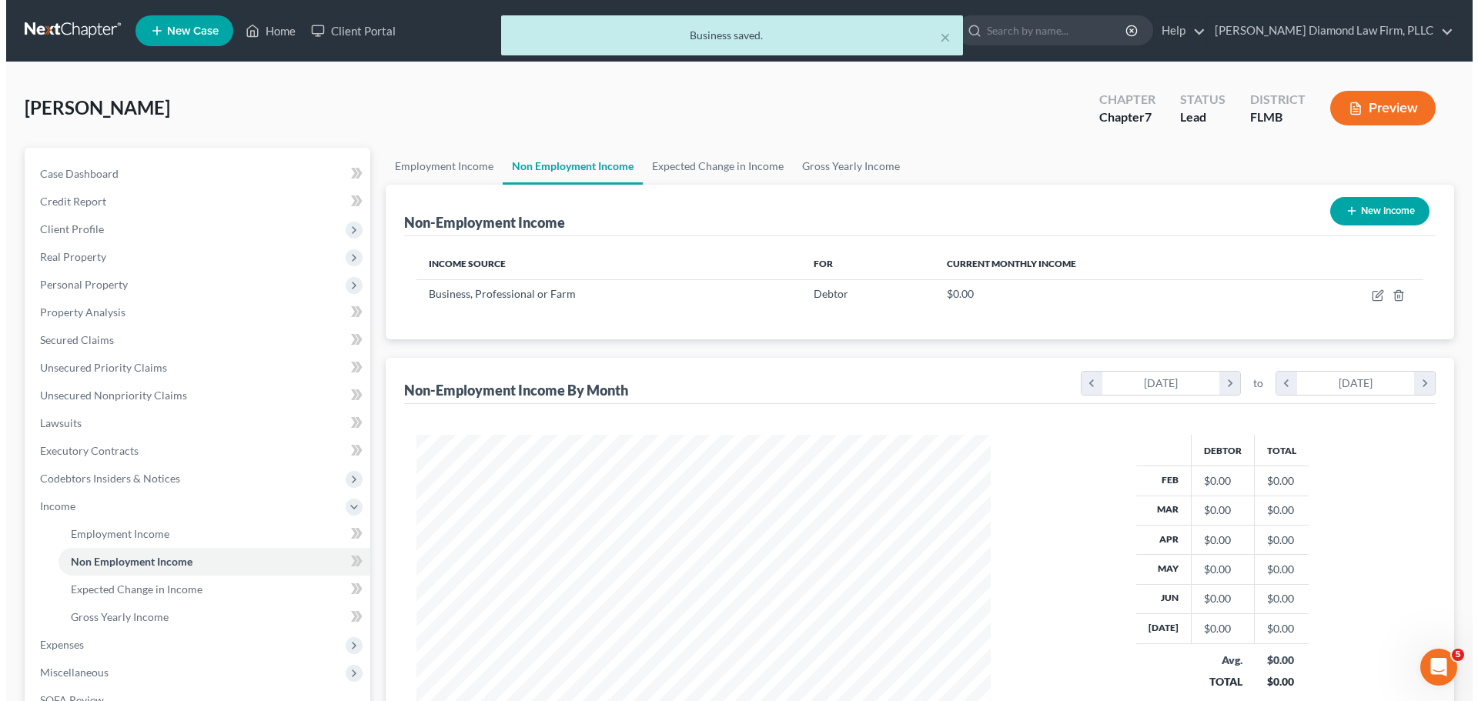
scroll to position [287, 605]
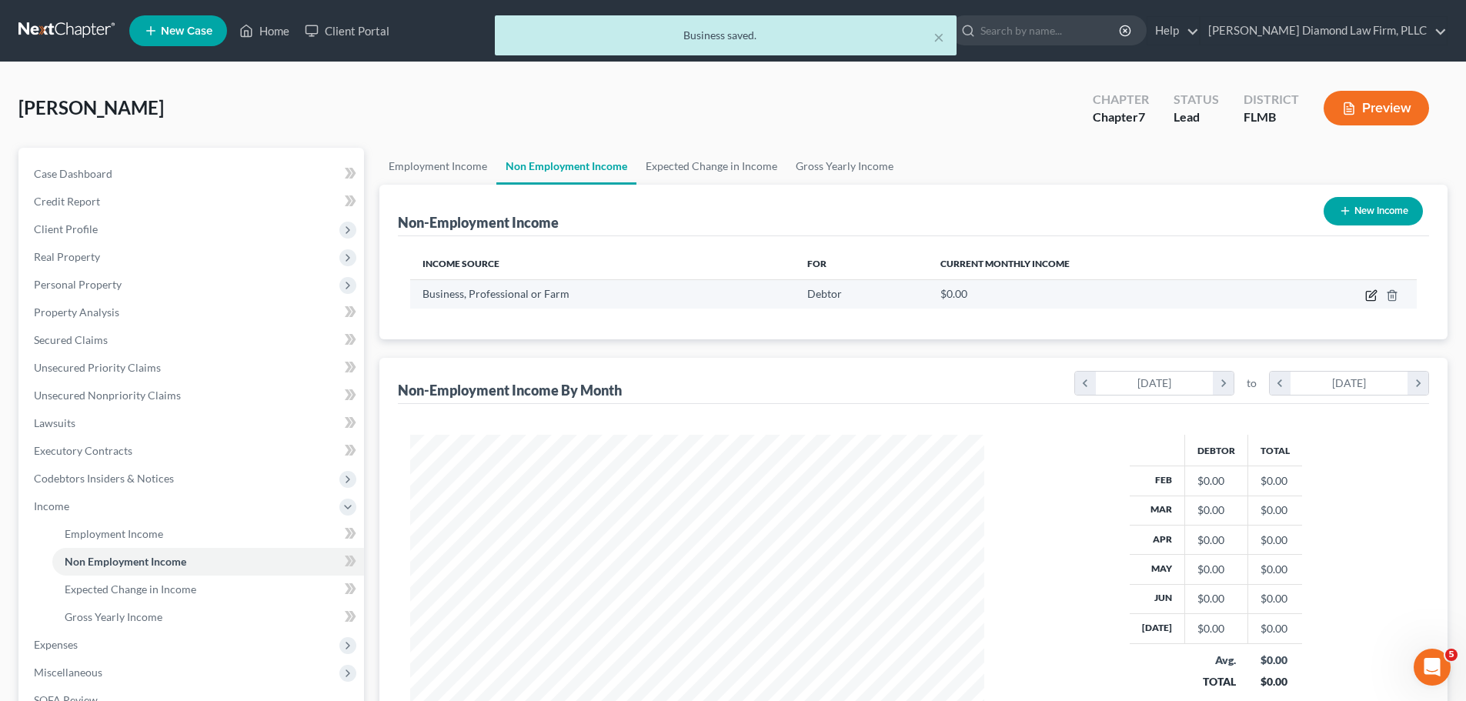
click at [1369, 299] on icon "button" at bounding box center [1371, 295] width 12 height 12
select select "10"
select select "0"
select select "9"
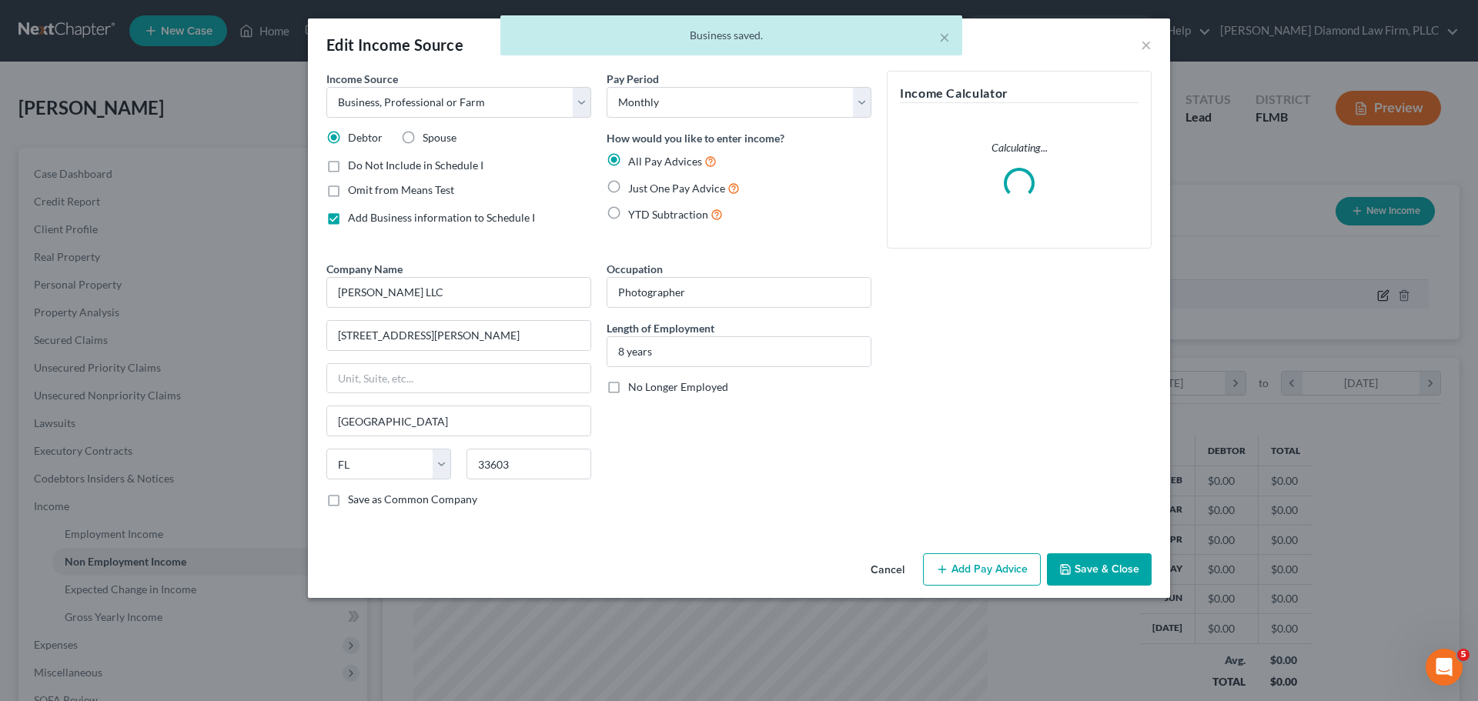
scroll to position [289, 610]
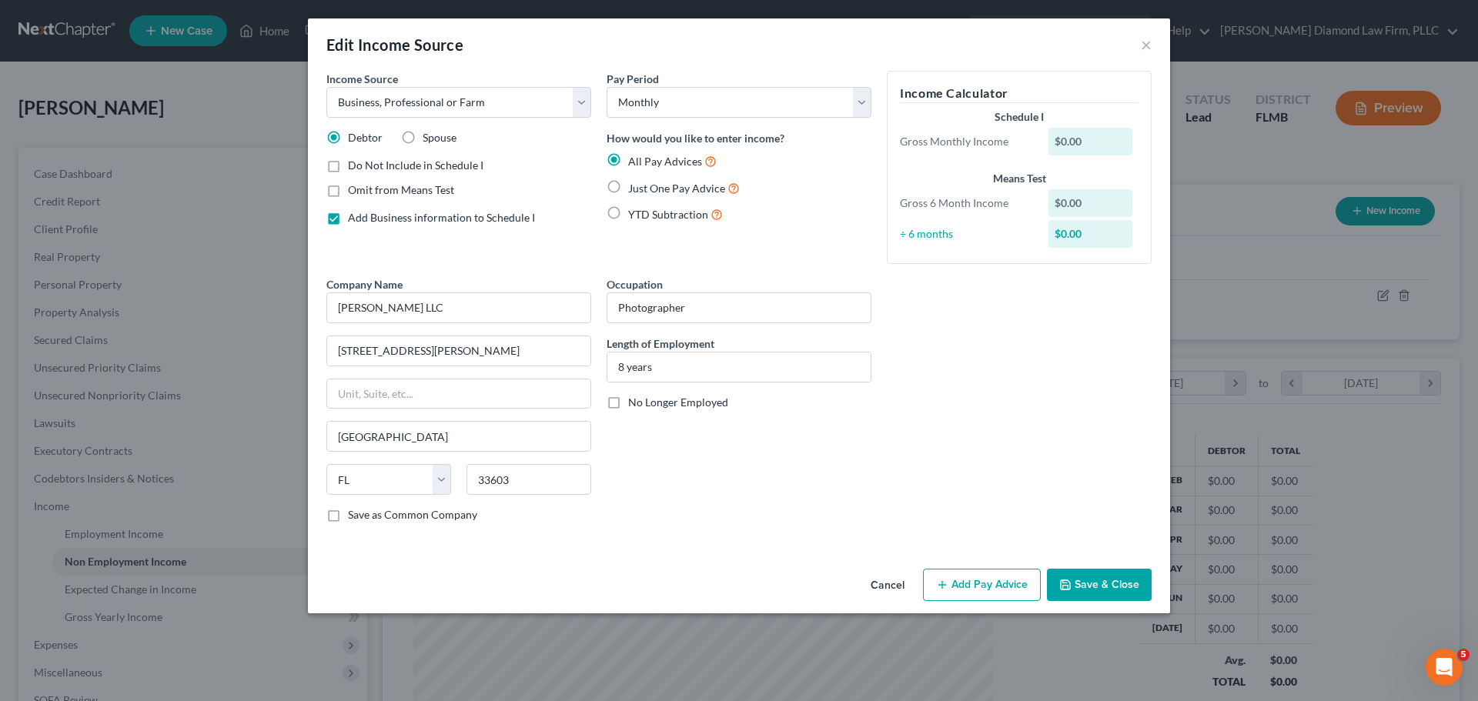
drag, startPoint x: 968, startPoint y: 577, endPoint x: 781, endPoint y: 399, distance: 258.6
click at [968, 577] on button "Add Pay Advice" at bounding box center [982, 585] width 118 height 32
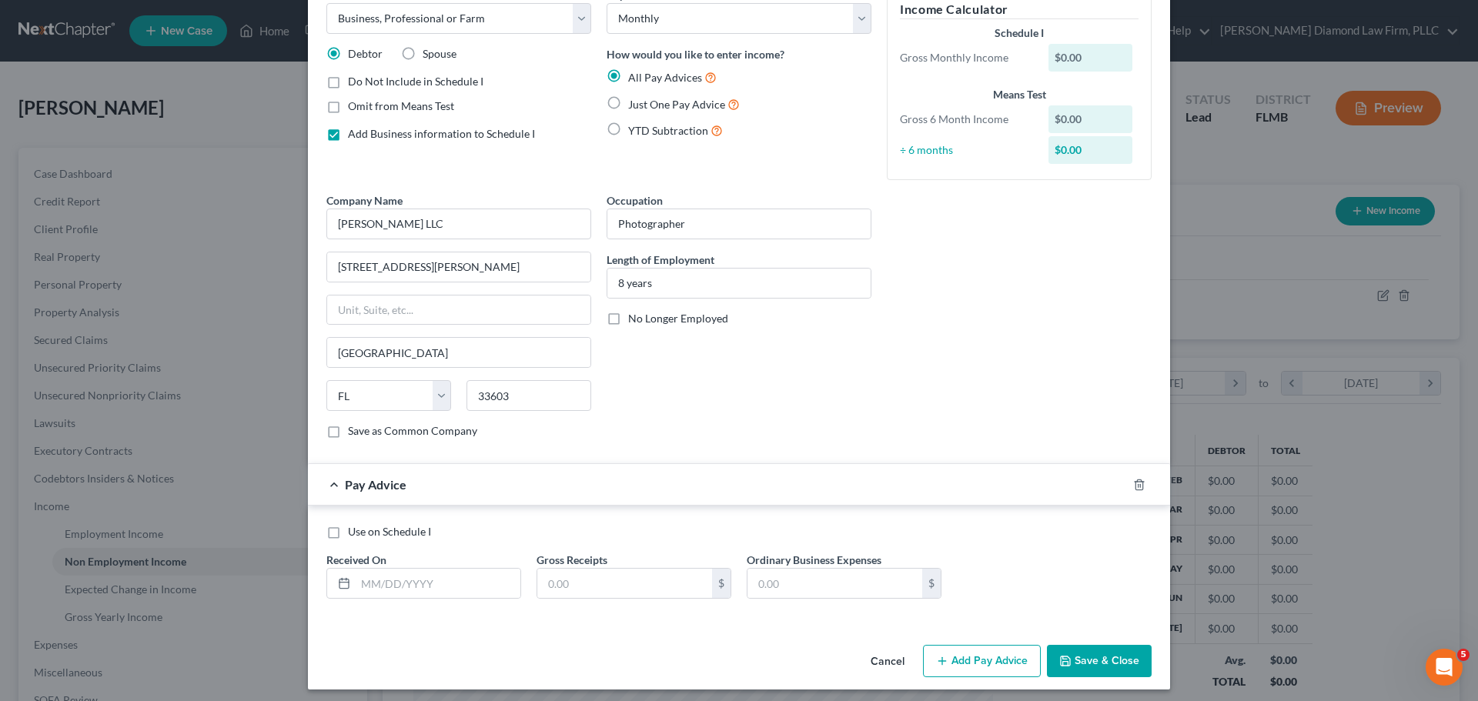
scroll to position [91, 0]
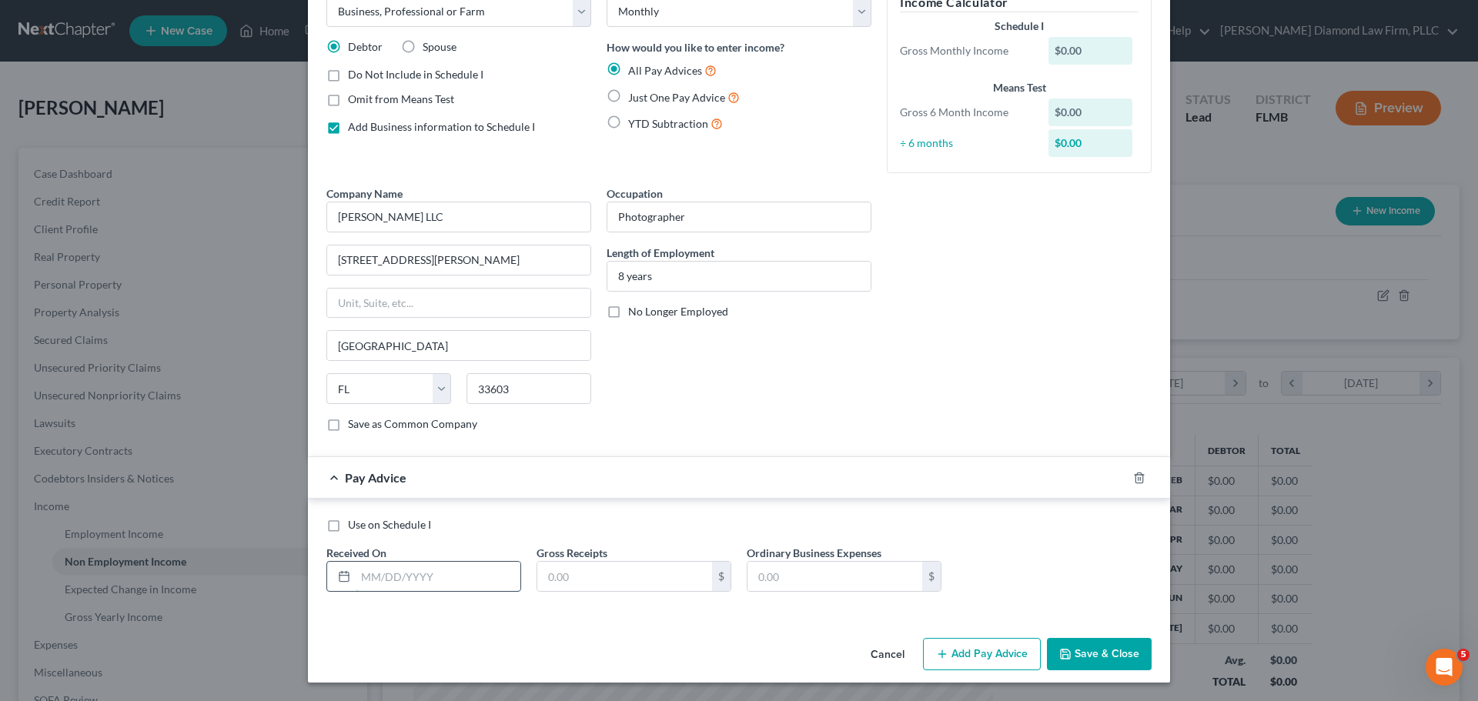
click at [393, 587] on input "text" at bounding box center [438, 576] width 165 height 29
click at [399, 582] on input "01/31/225" at bounding box center [438, 576] width 165 height 29
type input "[DATE]"
type input "4,512.29"
click at [846, 577] on input "text" at bounding box center [834, 576] width 175 height 29
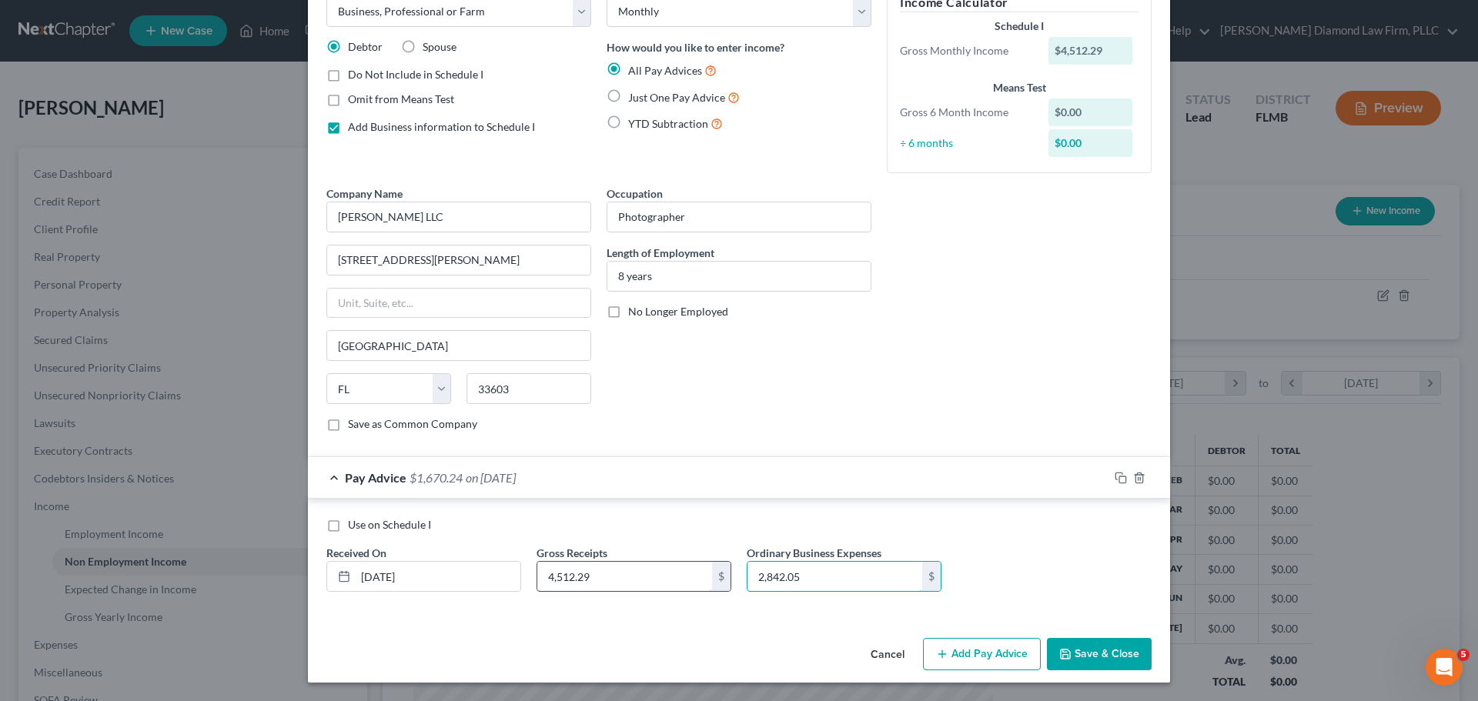
type input "2,842.05"
click at [608, 585] on input "4,512.29" at bounding box center [624, 576] width 175 height 29
type input "4,391.70"
click at [1116, 479] on icon "button" at bounding box center [1121, 478] width 12 height 12
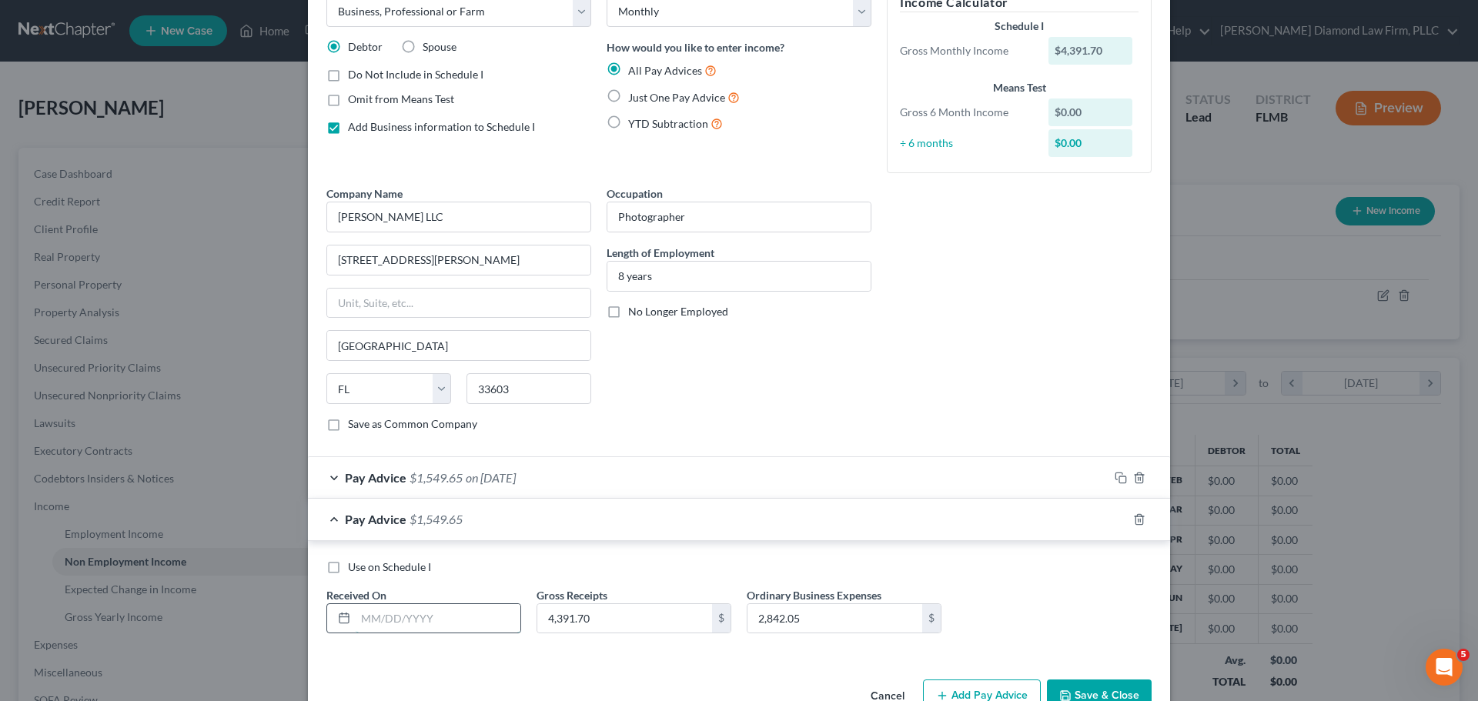
click at [421, 614] on input "text" at bounding box center [438, 618] width 165 height 29
type input "[DATE]"
type input "6,086.02"
click at [466, 483] on span "on [DATE]" at bounding box center [491, 477] width 50 height 15
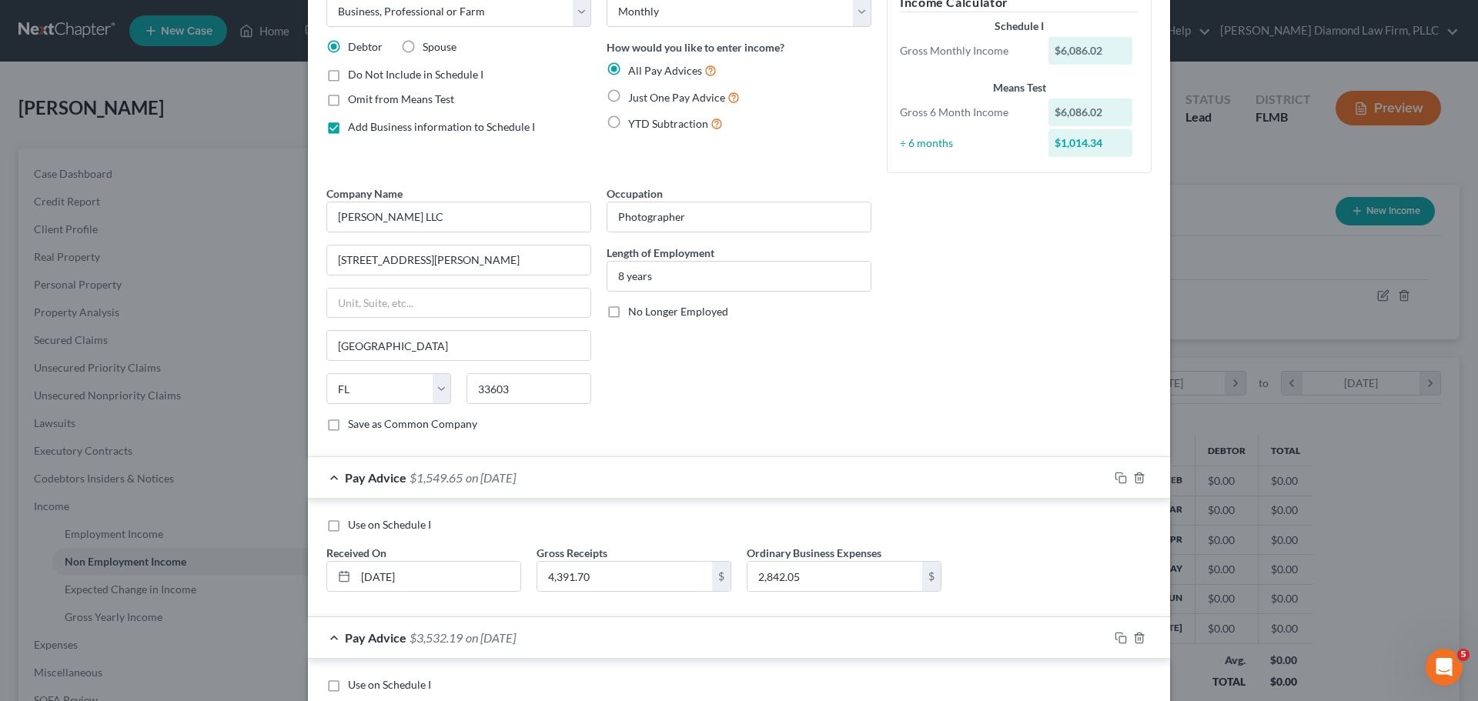
click at [466, 483] on span "on [DATE]" at bounding box center [491, 477] width 50 height 15
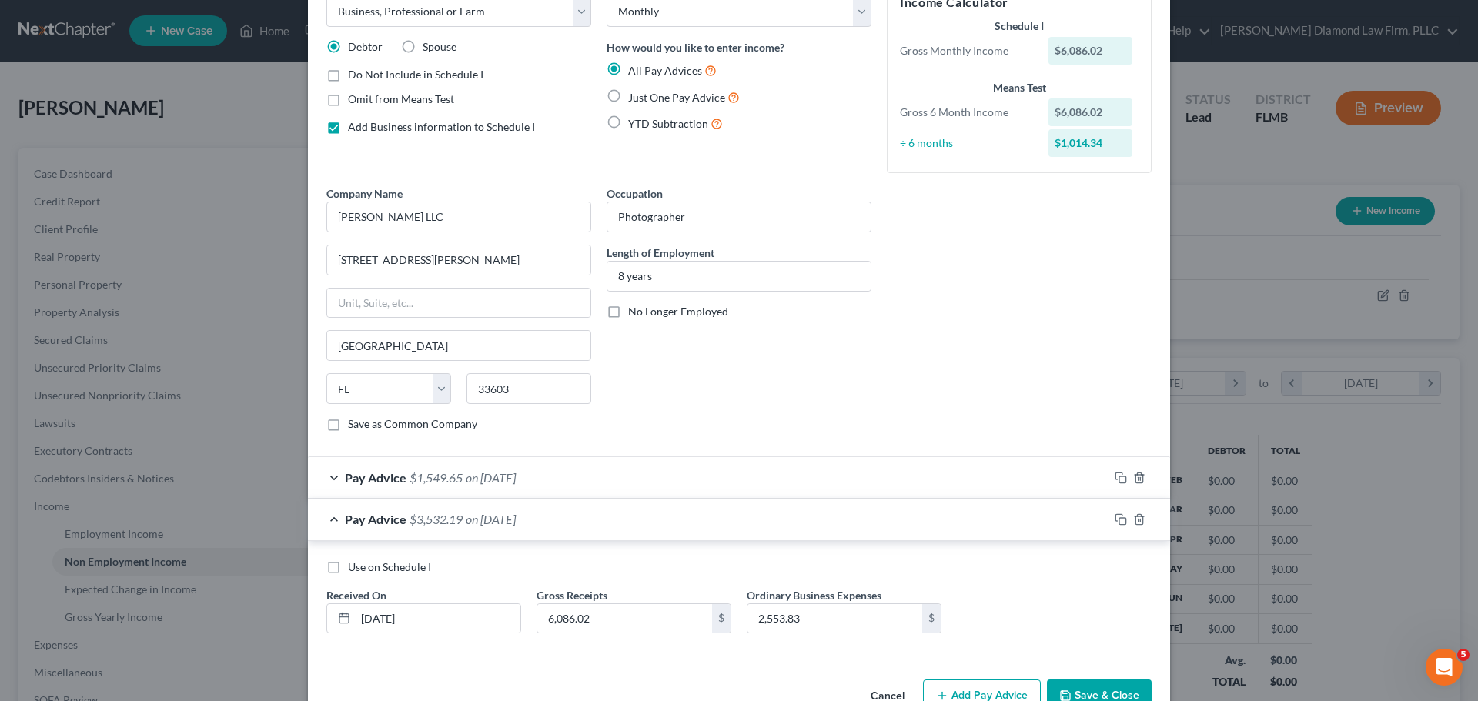
click at [641, 480] on div "Pay Advice $1,549.65 on [DATE]" at bounding box center [708, 477] width 801 height 41
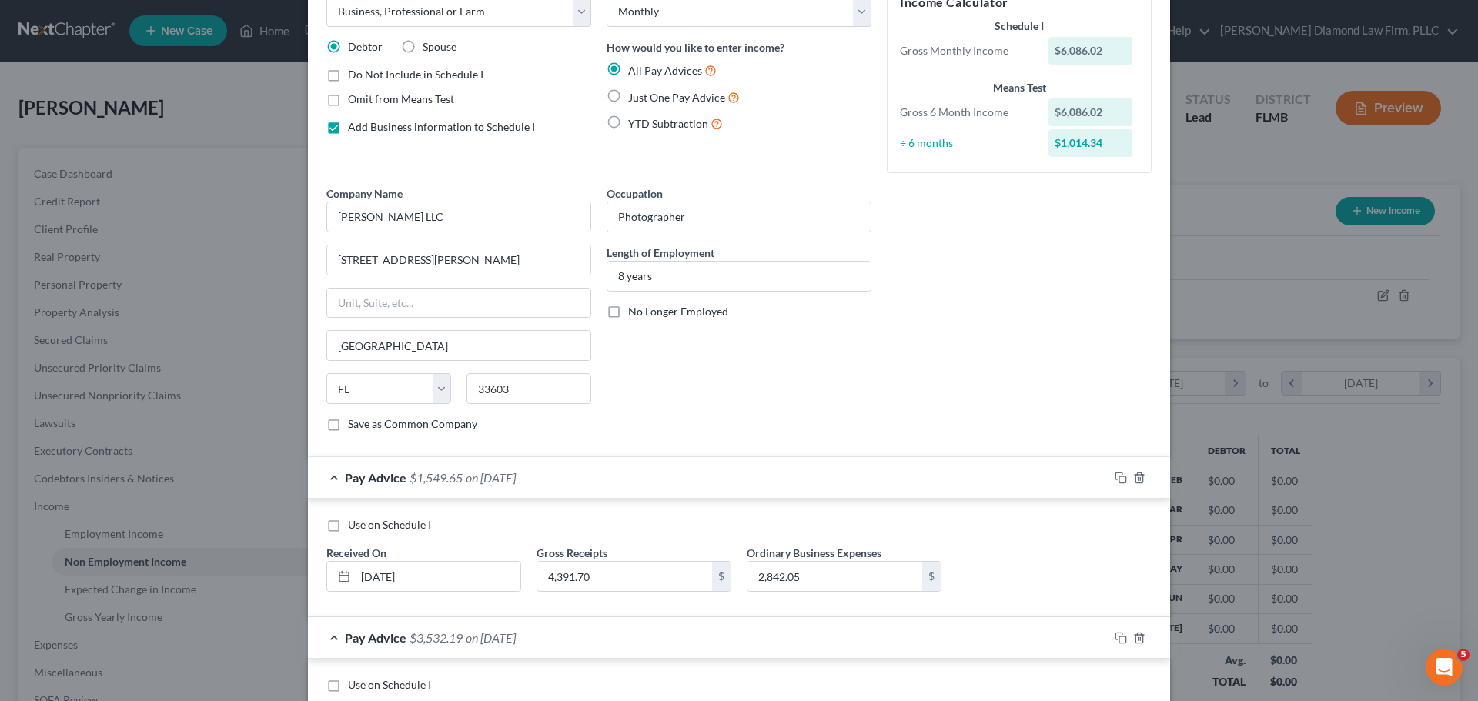
click at [641, 480] on div "Pay Advice $1,549.65 on [DATE]" at bounding box center [708, 477] width 801 height 41
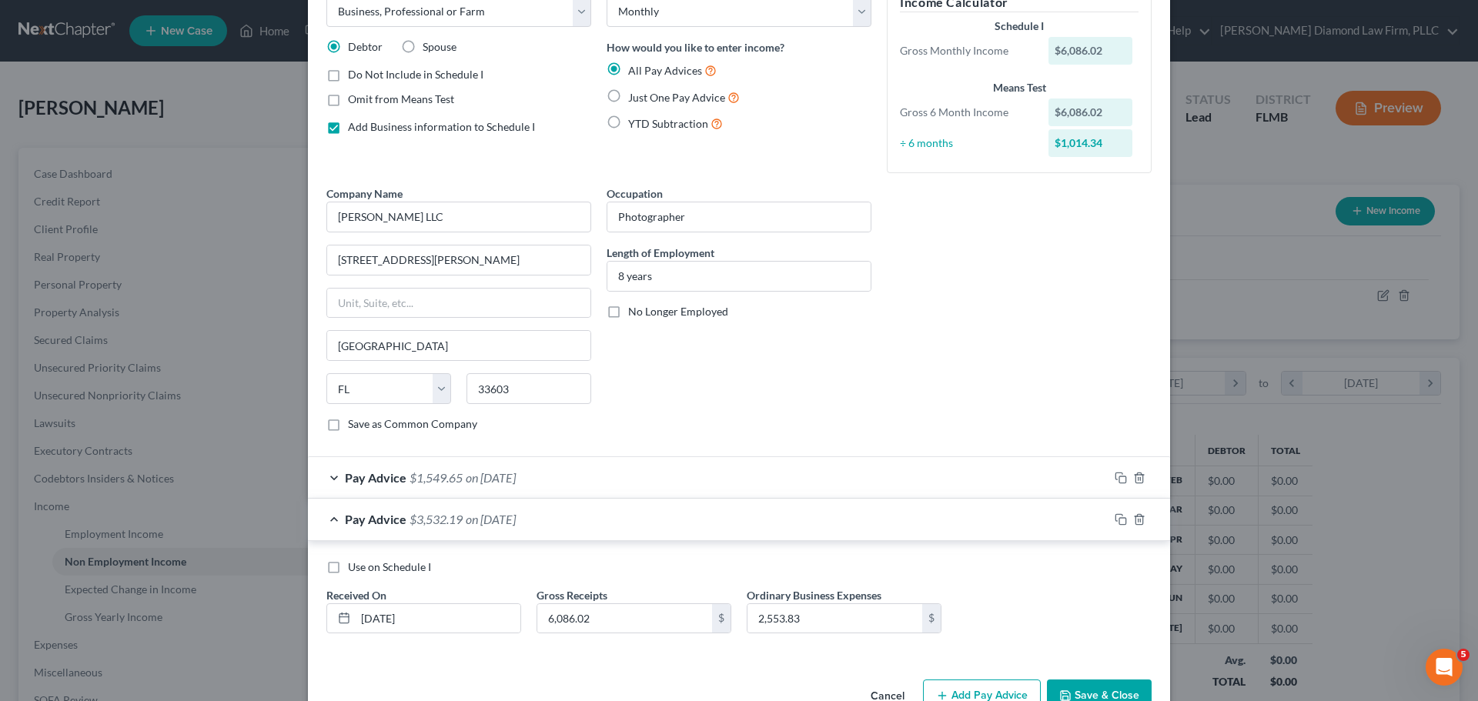
scroll to position [132, 0]
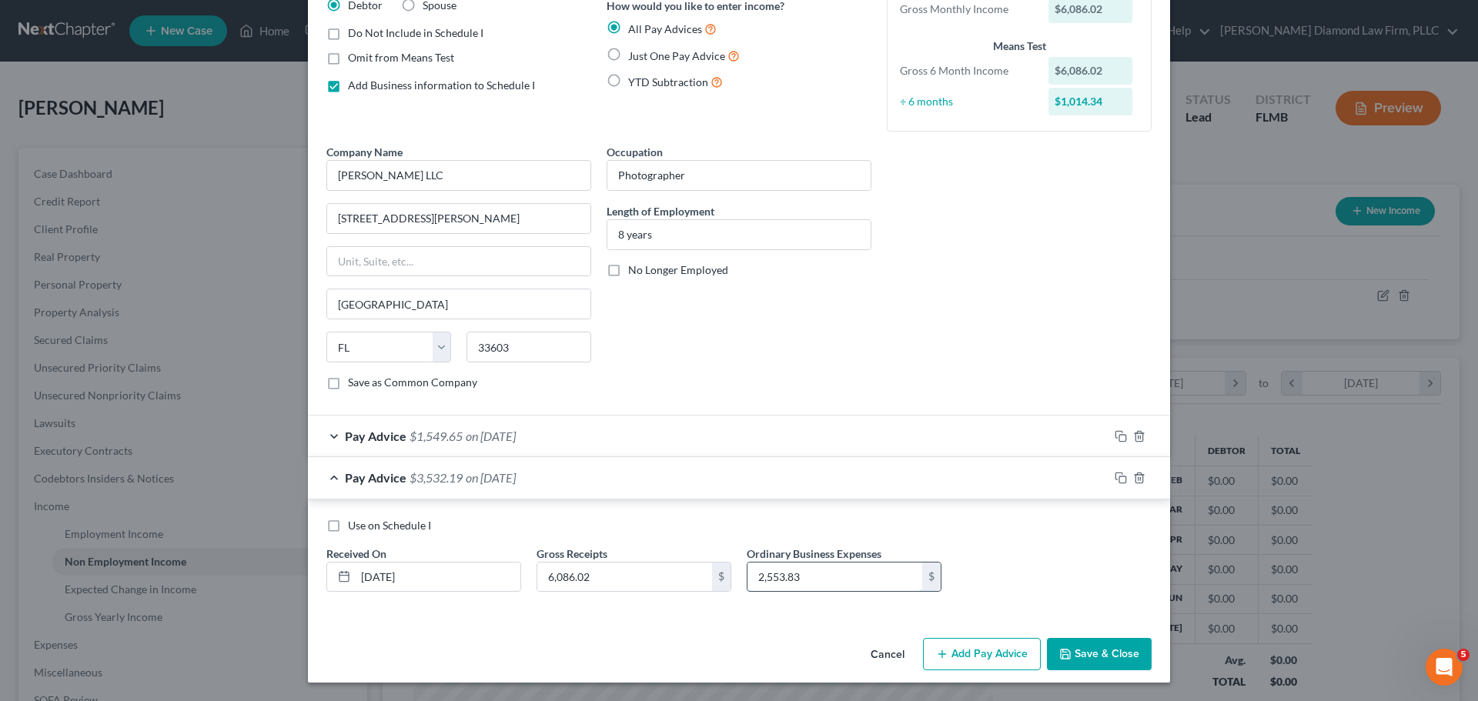
click at [802, 582] on input "2,553.83" at bounding box center [834, 577] width 175 height 29
type input "3,532.19"
click at [1115, 476] on icon "button" at bounding box center [1121, 478] width 12 height 12
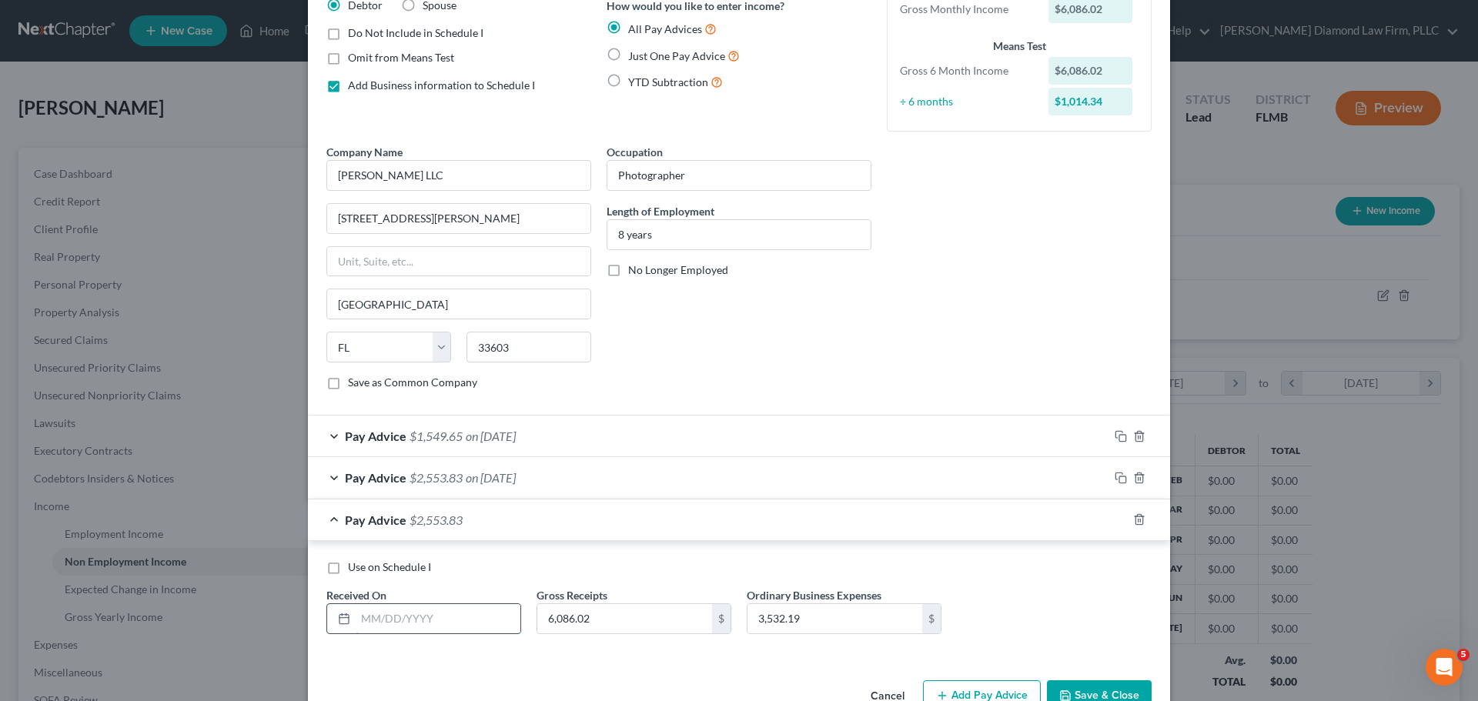
click at [423, 611] on input "text" at bounding box center [438, 618] width 165 height 29
type input "[DATE]"
type input "5,693.61"
type input "1,108.29"
click at [1119, 522] on rect "button" at bounding box center [1122, 521] width 7 height 7
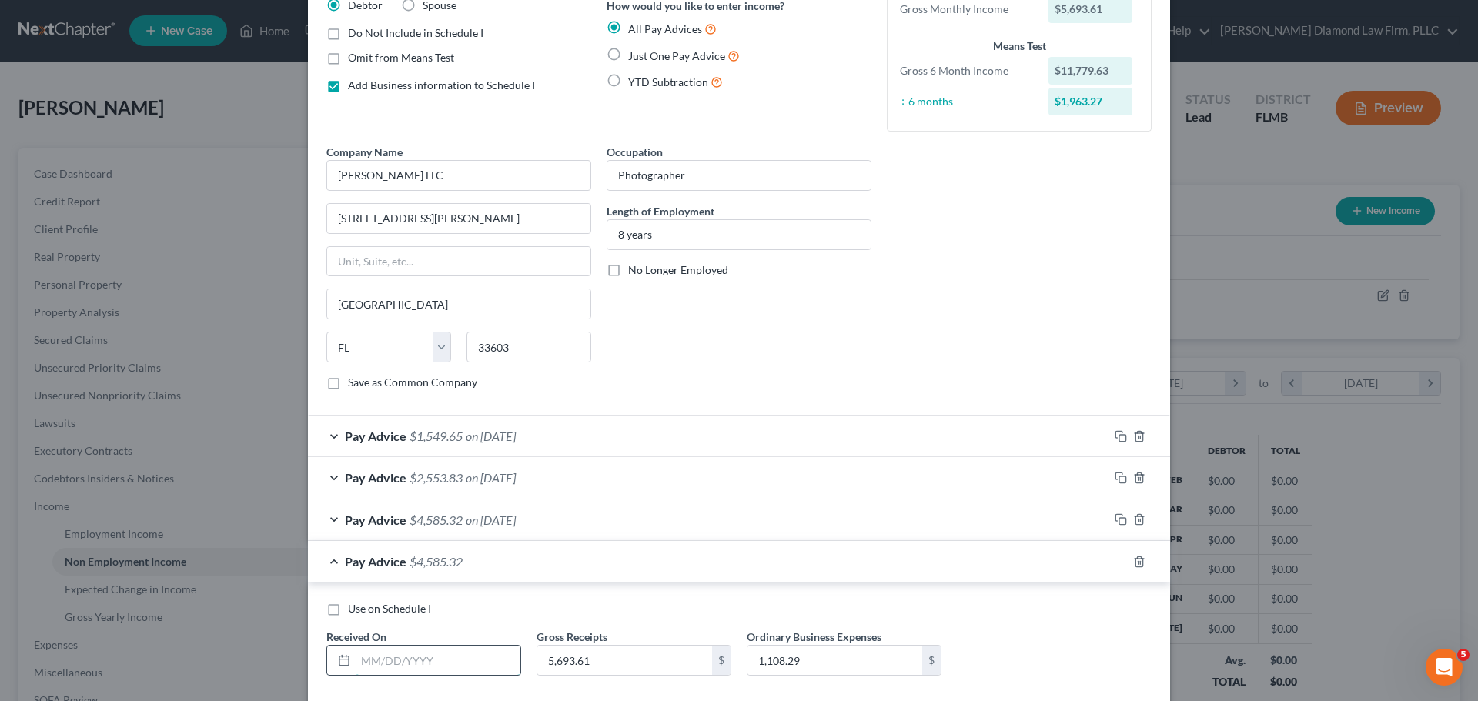
click at [423, 654] on input "text" at bounding box center [438, 660] width 165 height 29
type input "[DATE]"
type input "3,083.70"
type input "2,246.07"
click at [1115, 561] on icon "button" at bounding box center [1121, 562] width 12 height 12
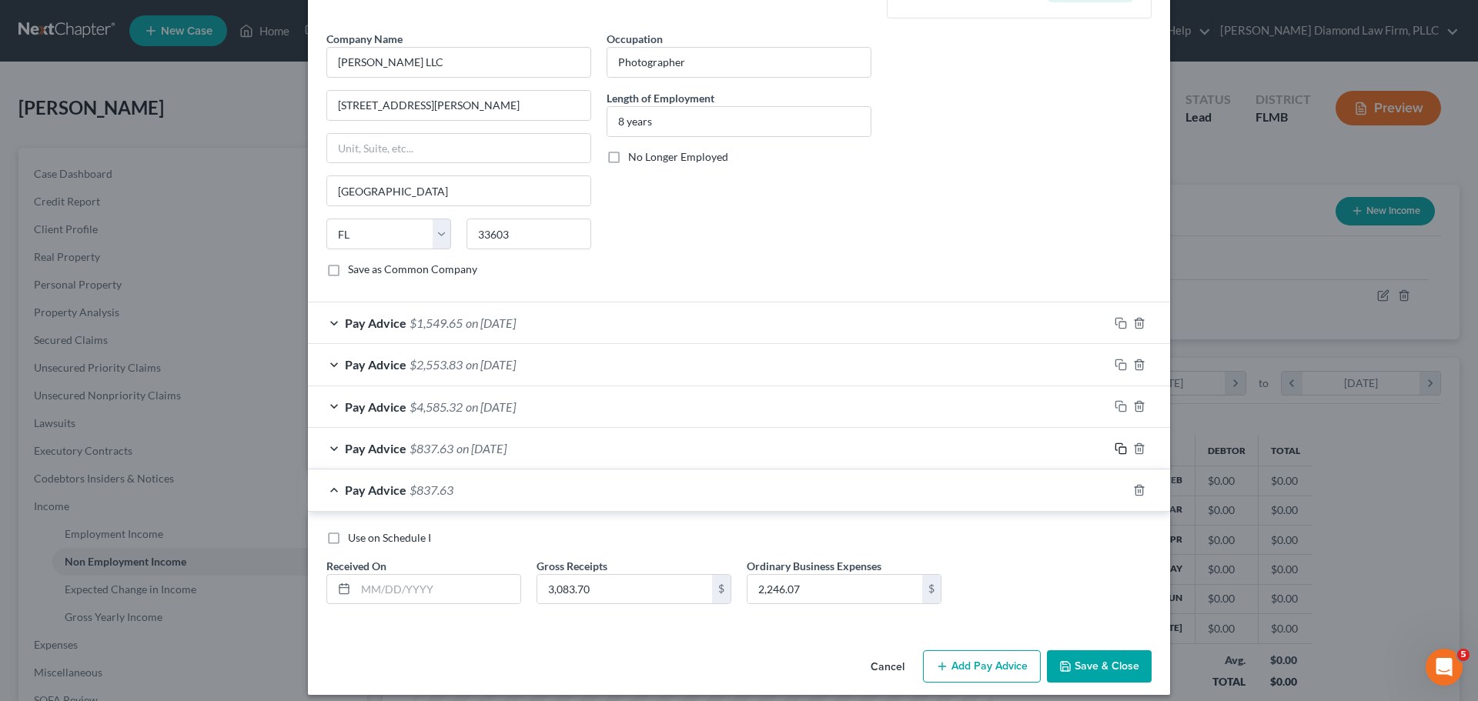
scroll to position [258, 0]
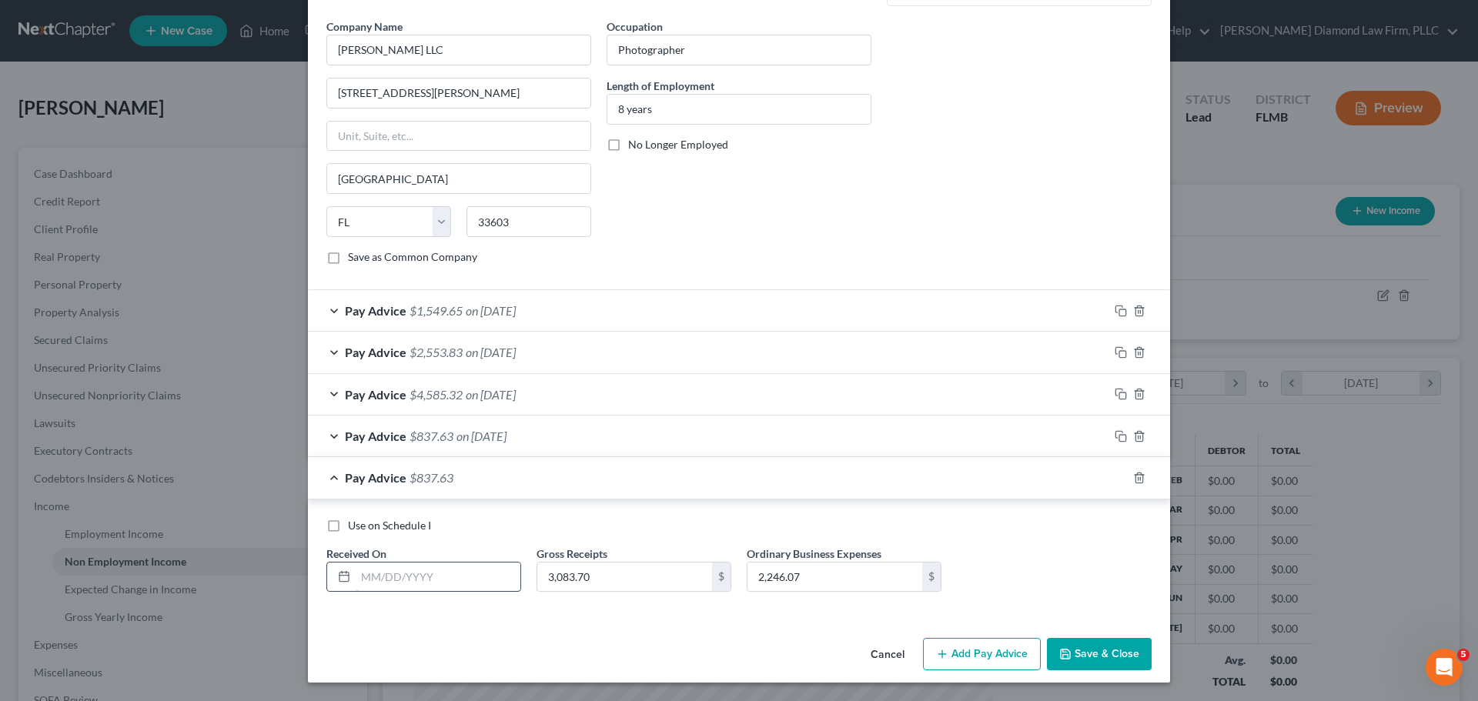
click at [366, 577] on input "text" at bounding box center [438, 577] width 165 height 29
type input "[DATE]"
type input "2,979.98"
type input "1"
type input "1,159.44"
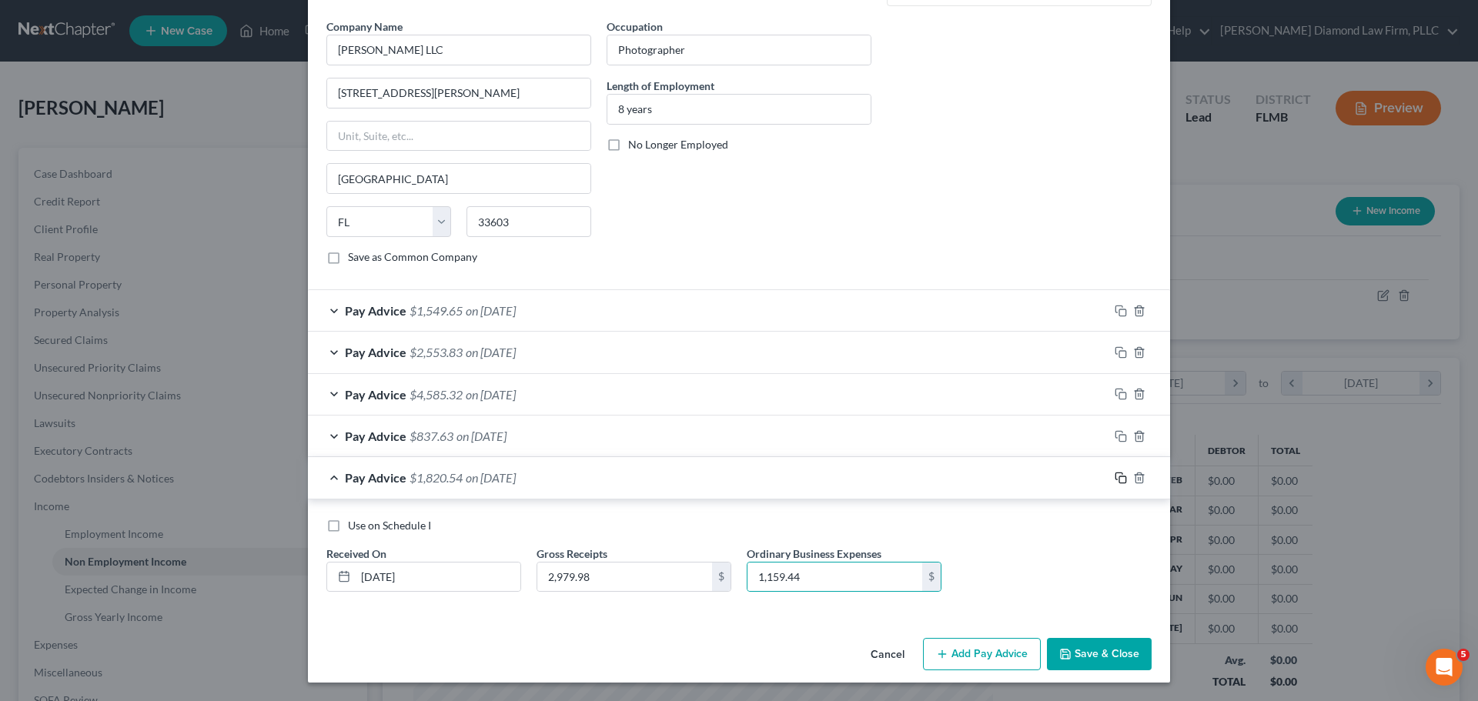
click at [1117, 477] on icon "button" at bounding box center [1121, 478] width 12 height 12
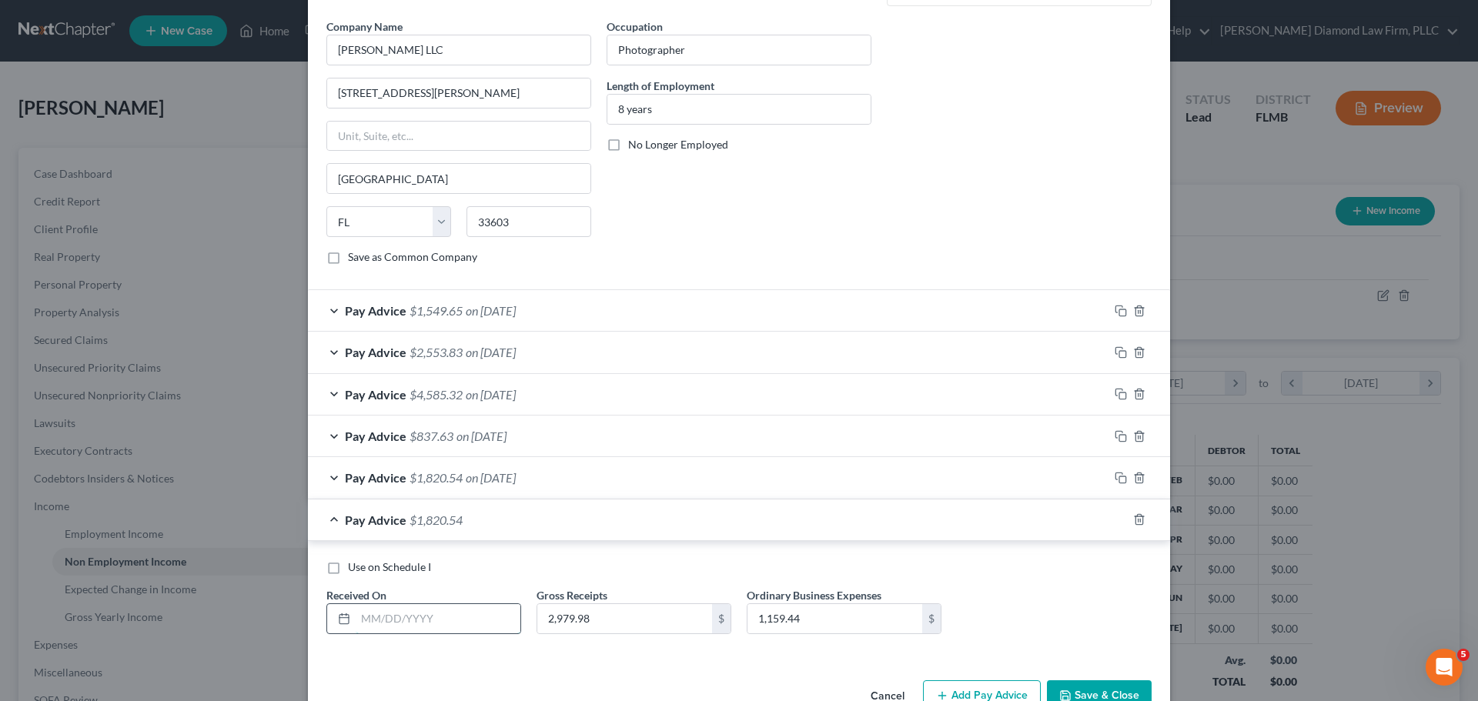
click at [389, 620] on input "text" at bounding box center [438, 618] width 165 height 29
type input "[DATE]"
type input "4,576.50"
type input "1,434.04"
drag, startPoint x: 1110, startPoint y: 523, endPoint x: 845, endPoint y: 540, distance: 265.4
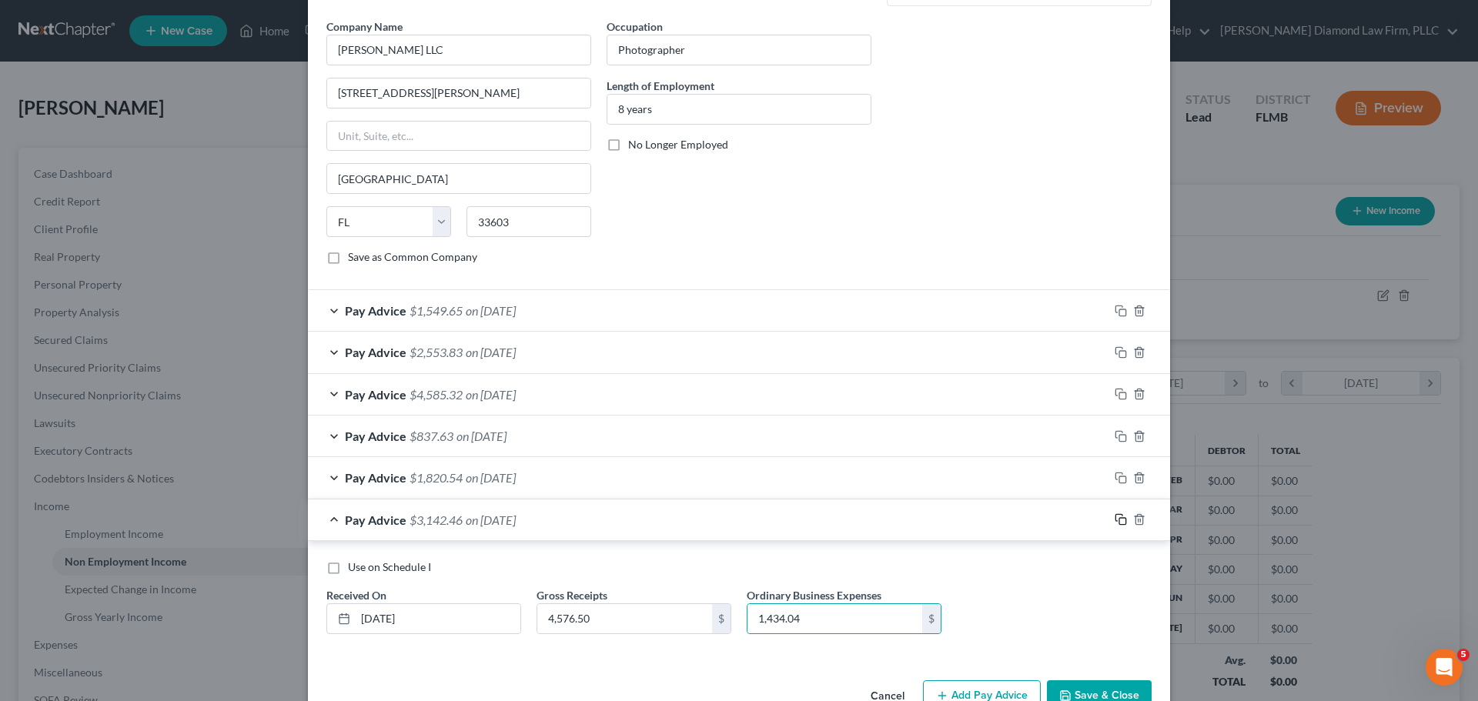
click at [1115, 522] on icon "button" at bounding box center [1121, 519] width 12 height 12
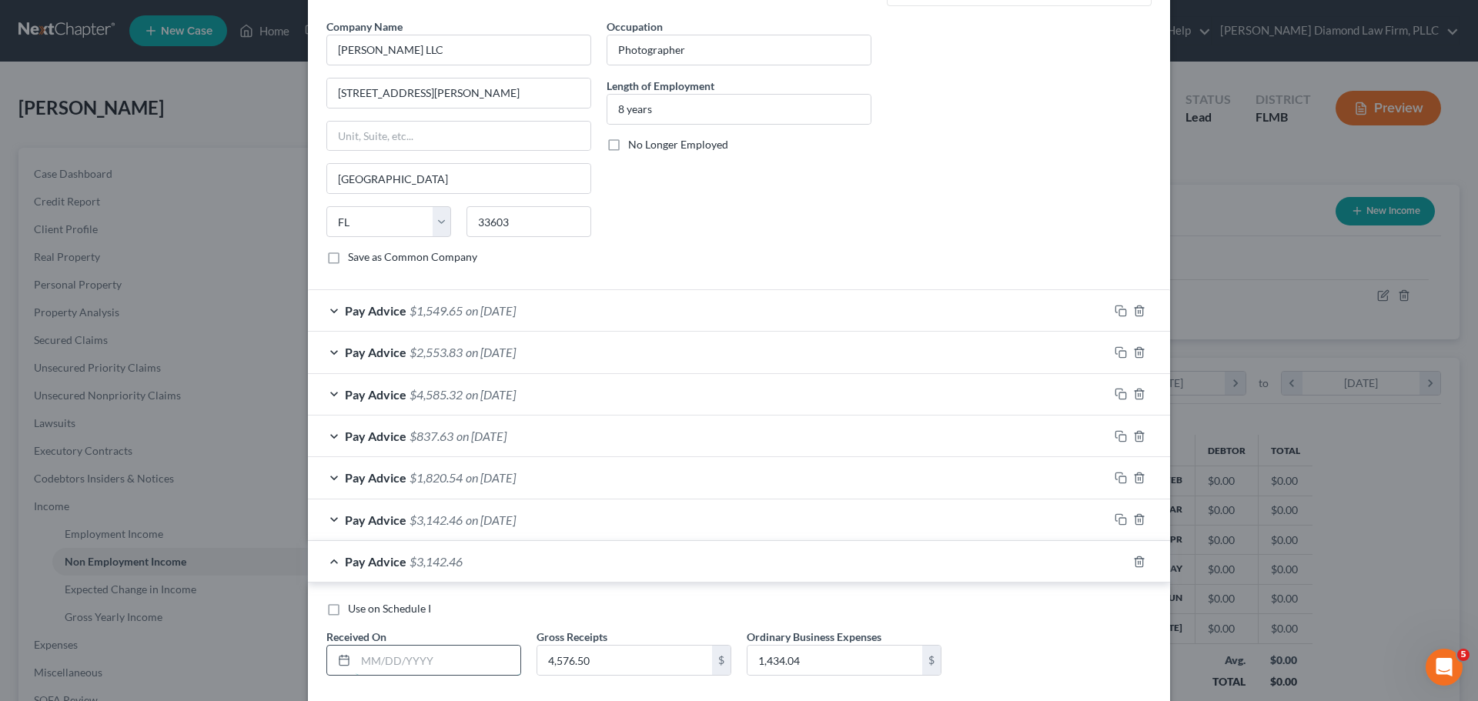
click at [373, 654] on input "text" at bounding box center [438, 660] width 165 height 29
type input "[DATE]"
type input "6,961.12"
type input "5"
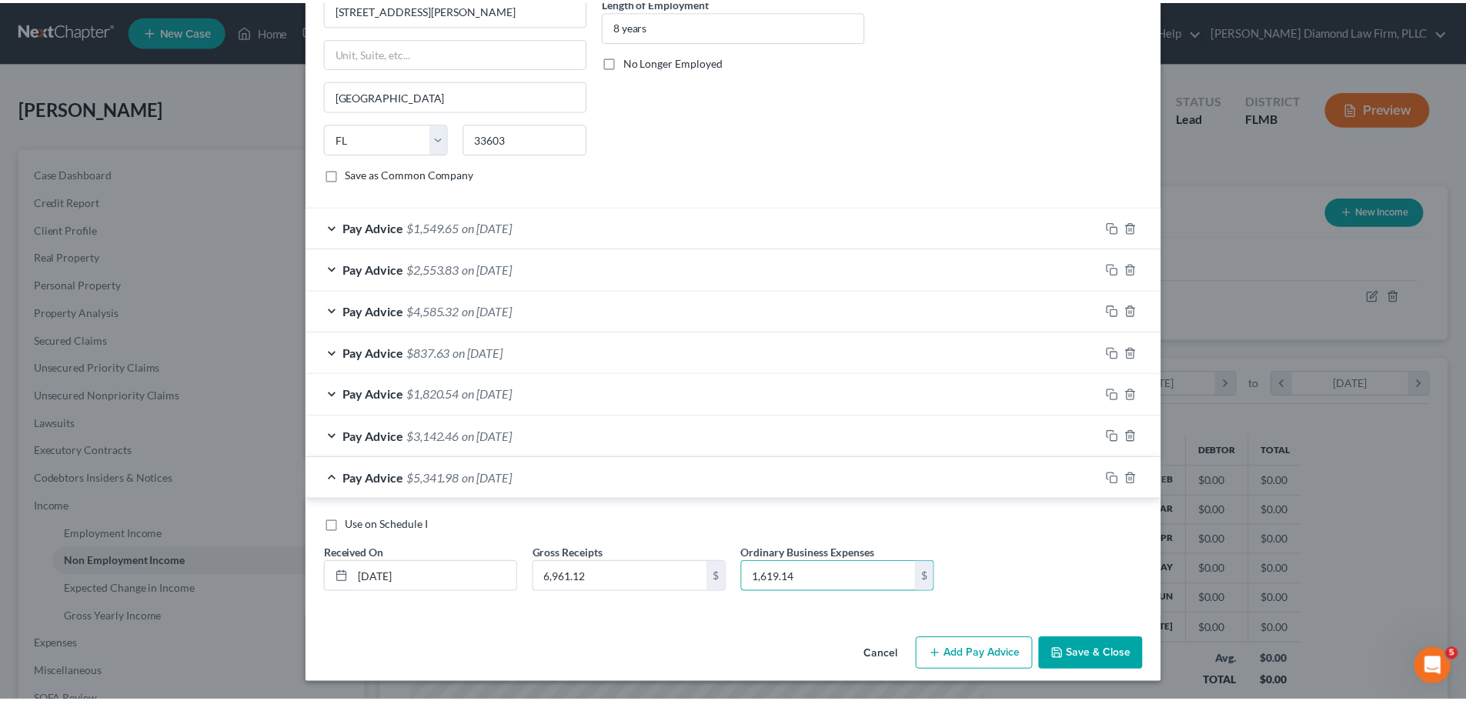
scroll to position [342, 0]
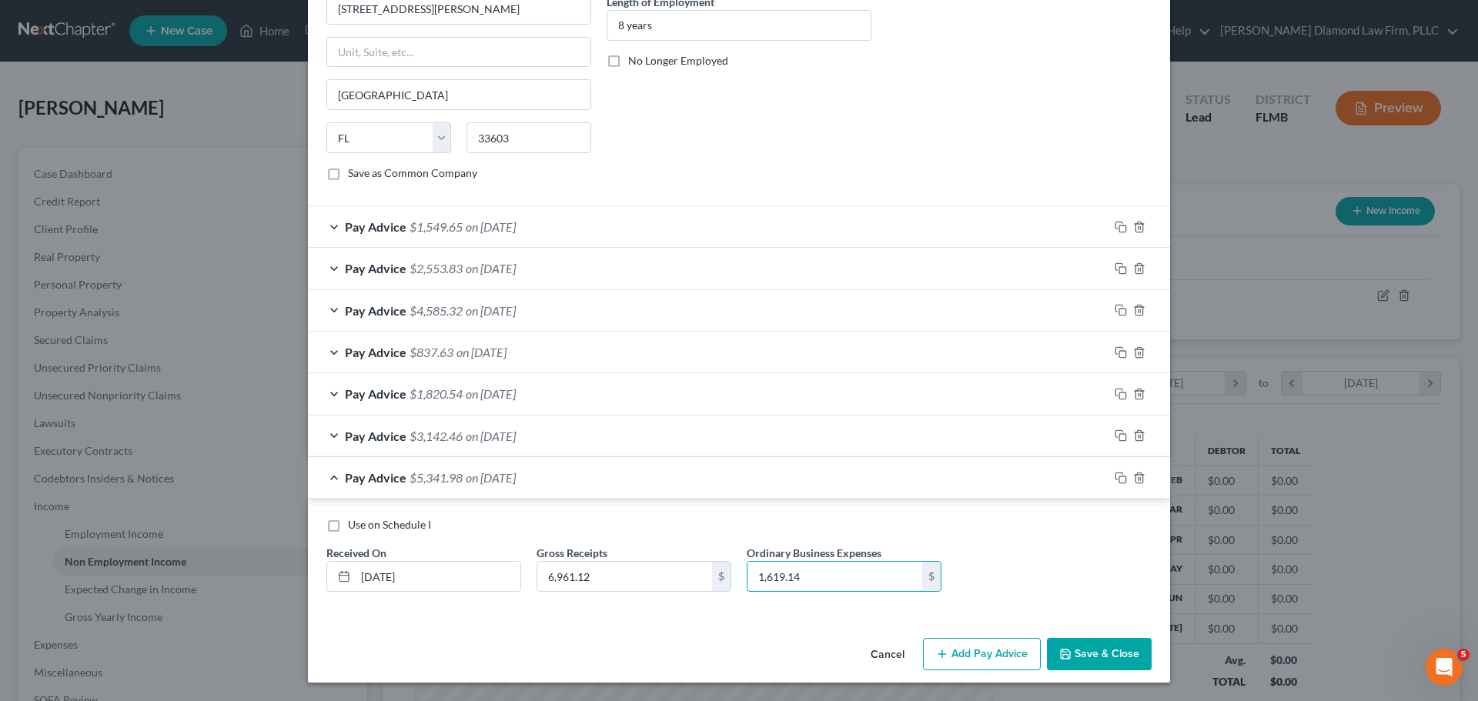
type input "1,619.14"
click at [1078, 657] on button "Save & Close" at bounding box center [1099, 654] width 105 height 32
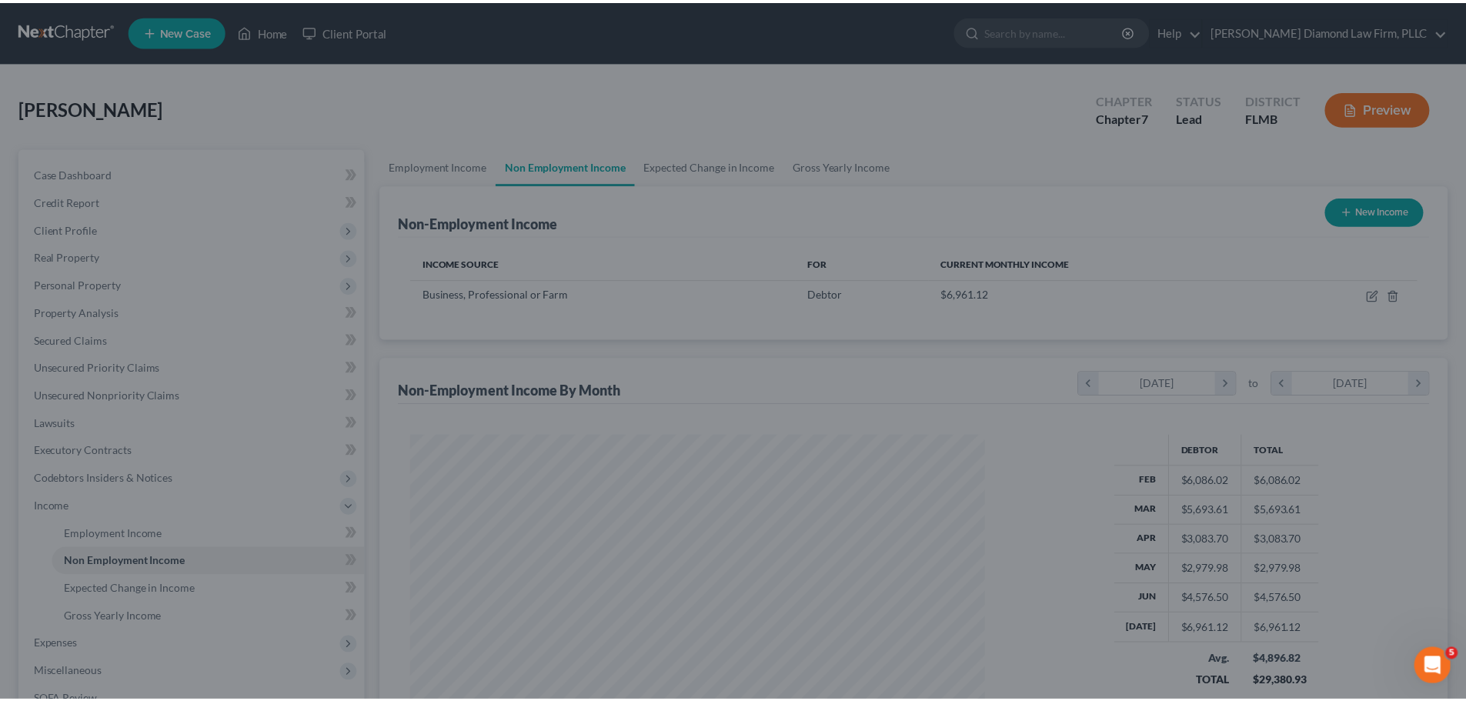
scroll to position [769428, 769110]
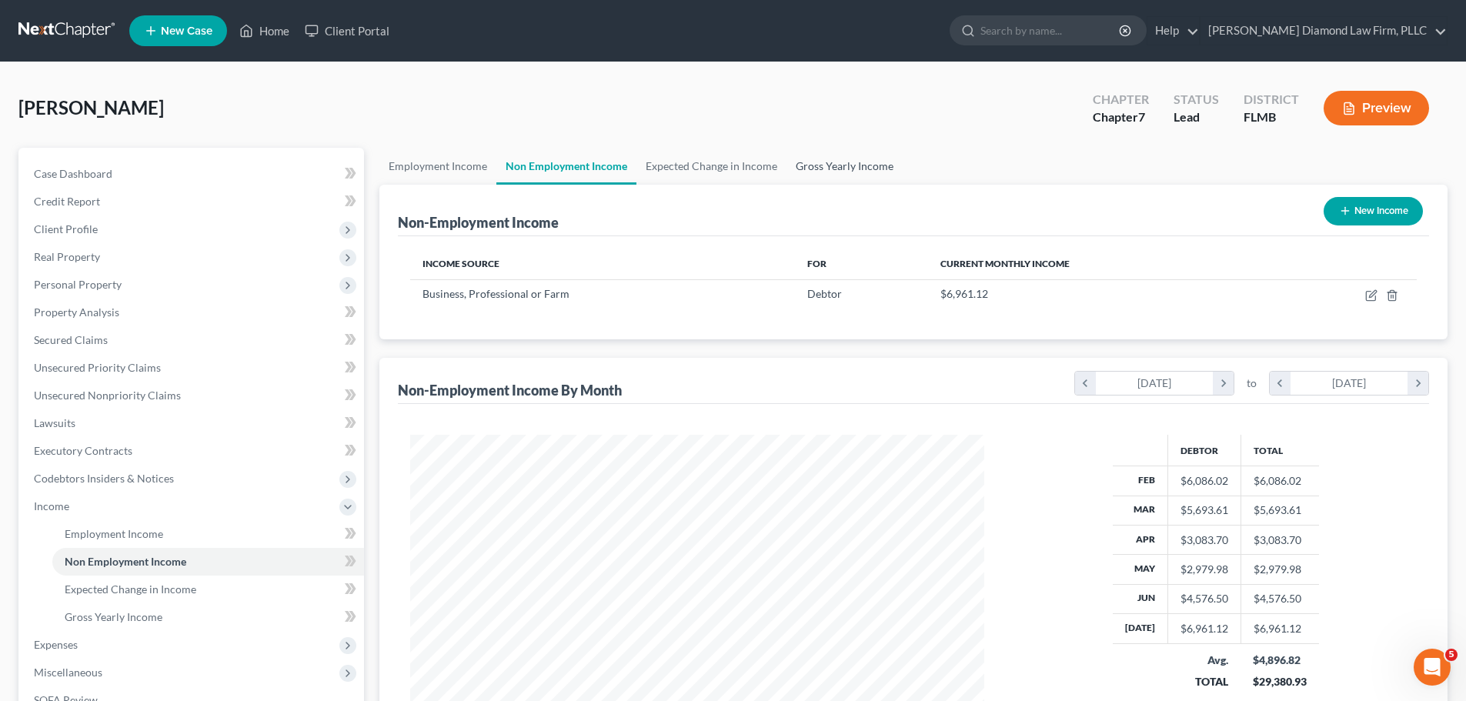
click at [844, 175] on link "Gross Yearly Income" at bounding box center [845, 166] width 116 height 37
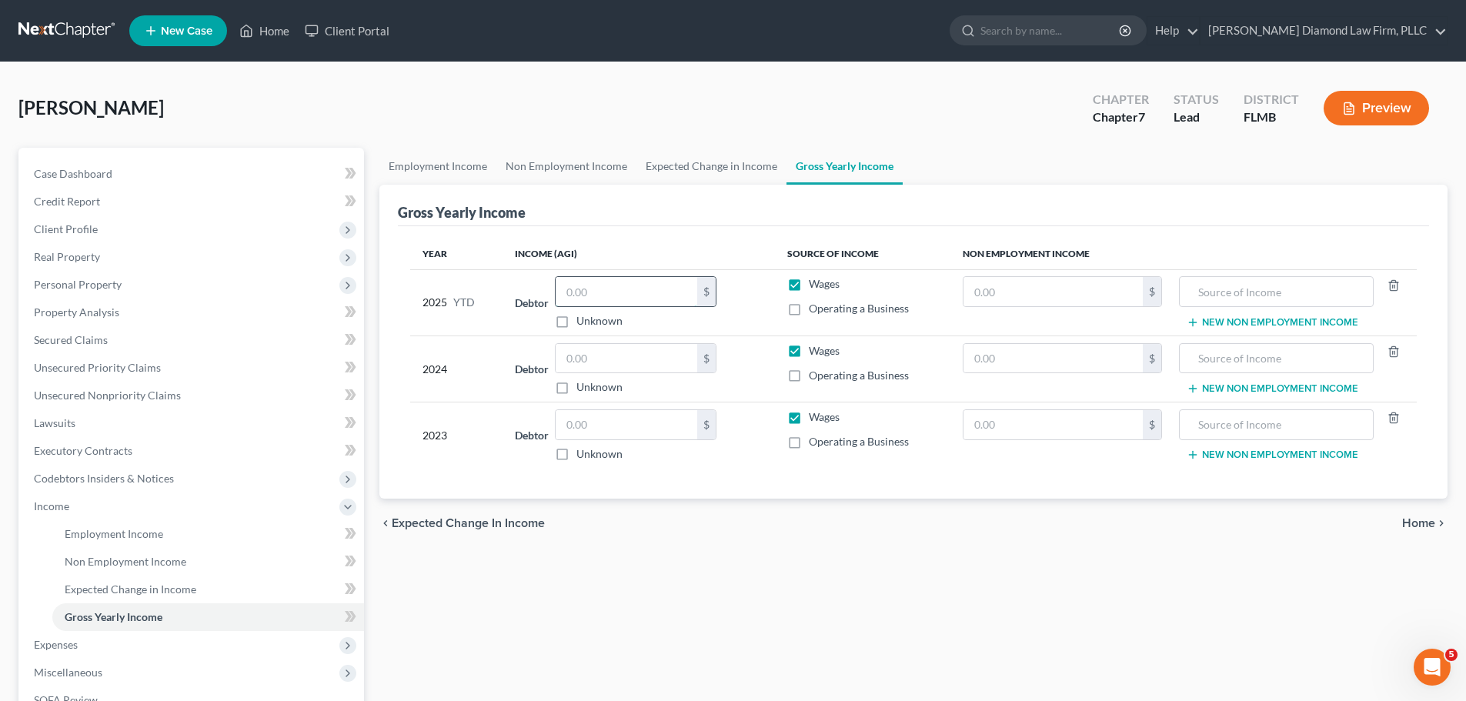
click at [639, 301] on input "text" at bounding box center [627, 291] width 142 height 29
click at [809, 287] on label "Wages" at bounding box center [824, 283] width 31 height 15
click at [815, 286] on input "Wages" at bounding box center [820, 281] width 10 height 10
checkbox input "false"
click at [809, 312] on label "Operating a Business" at bounding box center [859, 308] width 100 height 15
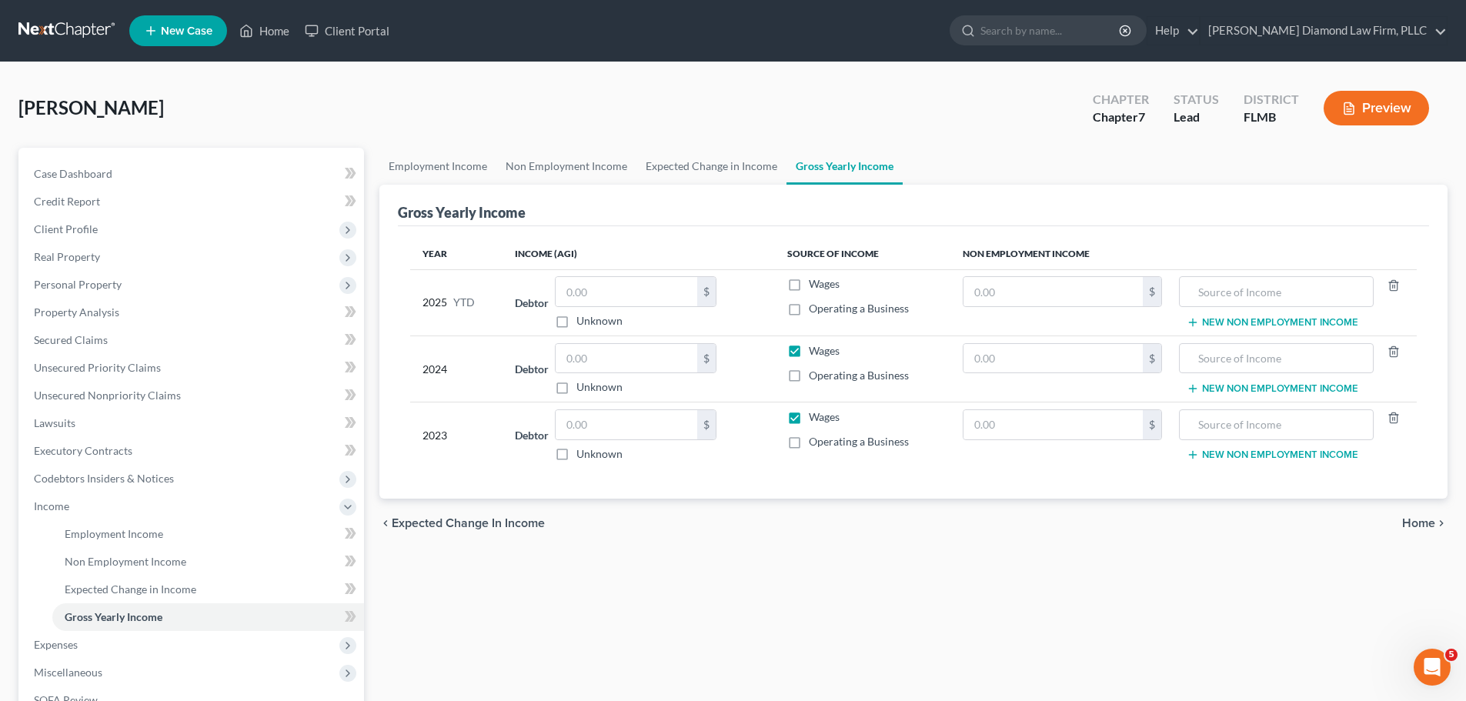
click at [815, 311] on input "Operating a Business" at bounding box center [820, 306] width 10 height 10
checkbox input "true"
click at [673, 286] on input "text" at bounding box center [627, 291] width 142 height 29
click at [623, 297] on input "text" at bounding box center [627, 291] width 142 height 29
click at [588, 295] on input "text" at bounding box center [627, 291] width 142 height 29
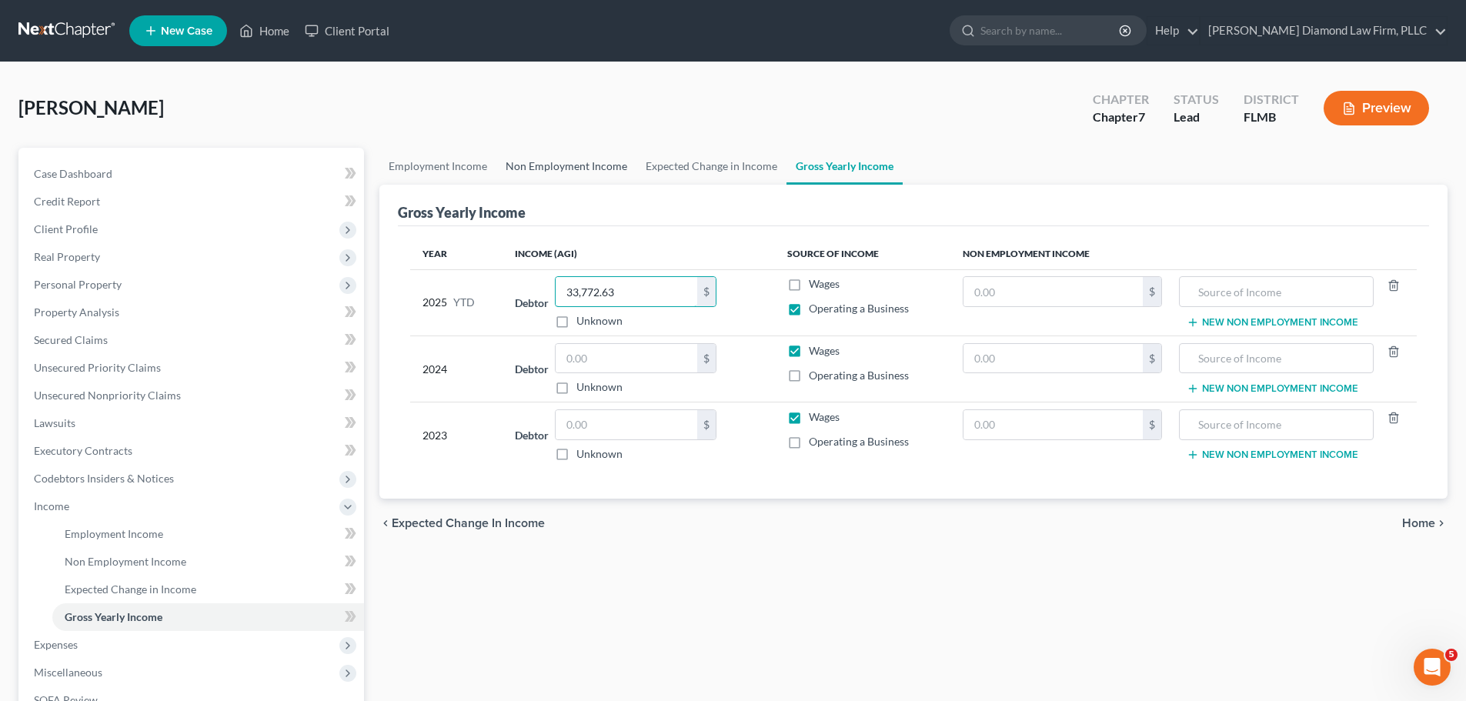
type input "33,772.63"
click at [553, 169] on link "Non Employment Income" at bounding box center [566, 166] width 140 height 37
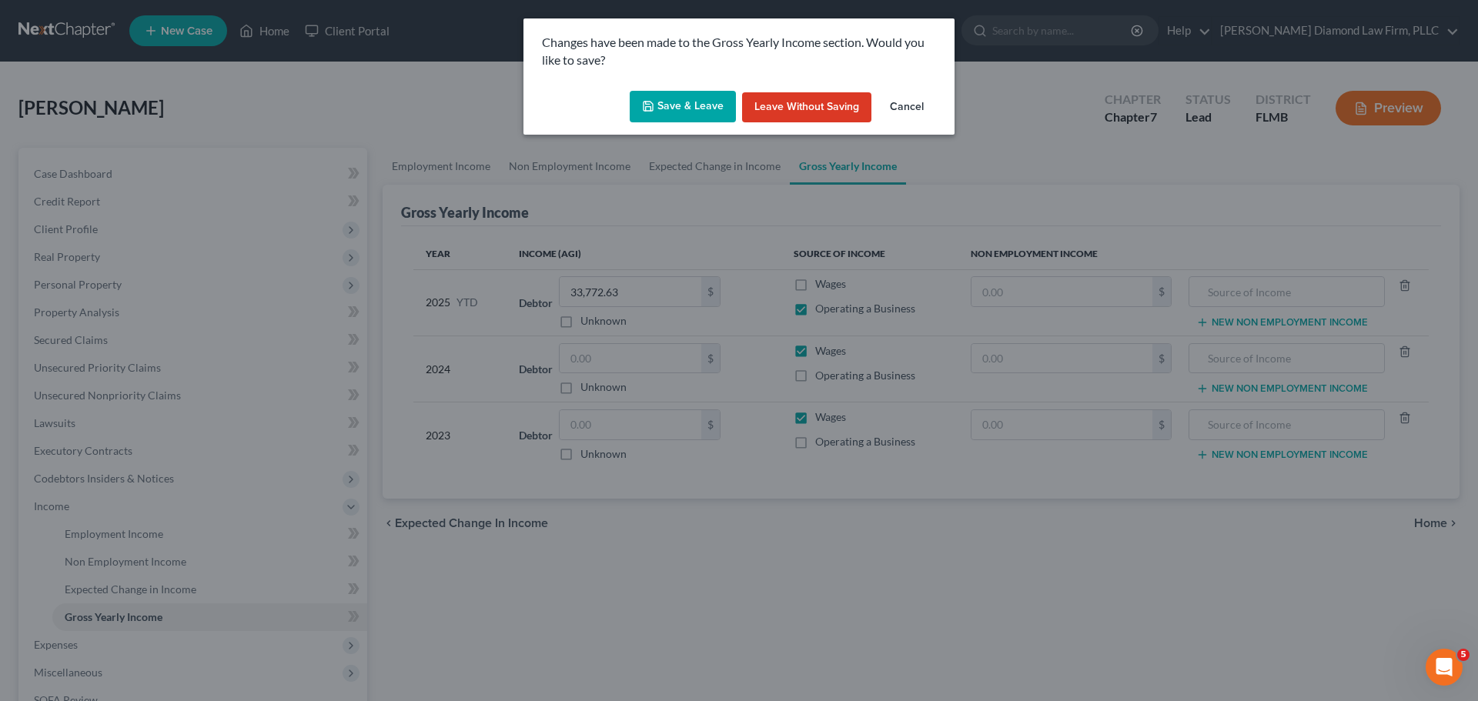
click at [691, 111] on button "Save & Leave" at bounding box center [683, 107] width 106 height 32
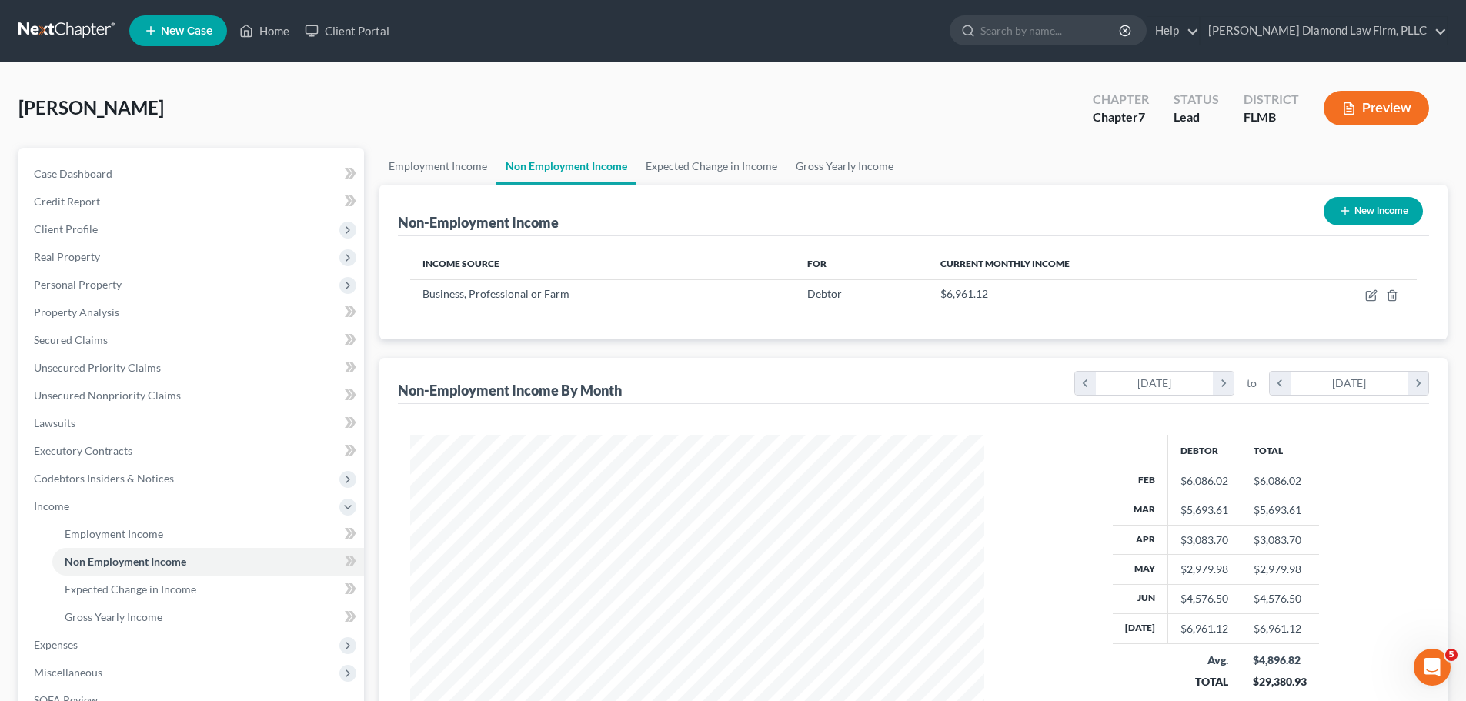
scroll to position [287, 605]
click at [437, 170] on link "Employment Income" at bounding box center [437, 166] width 117 height 37
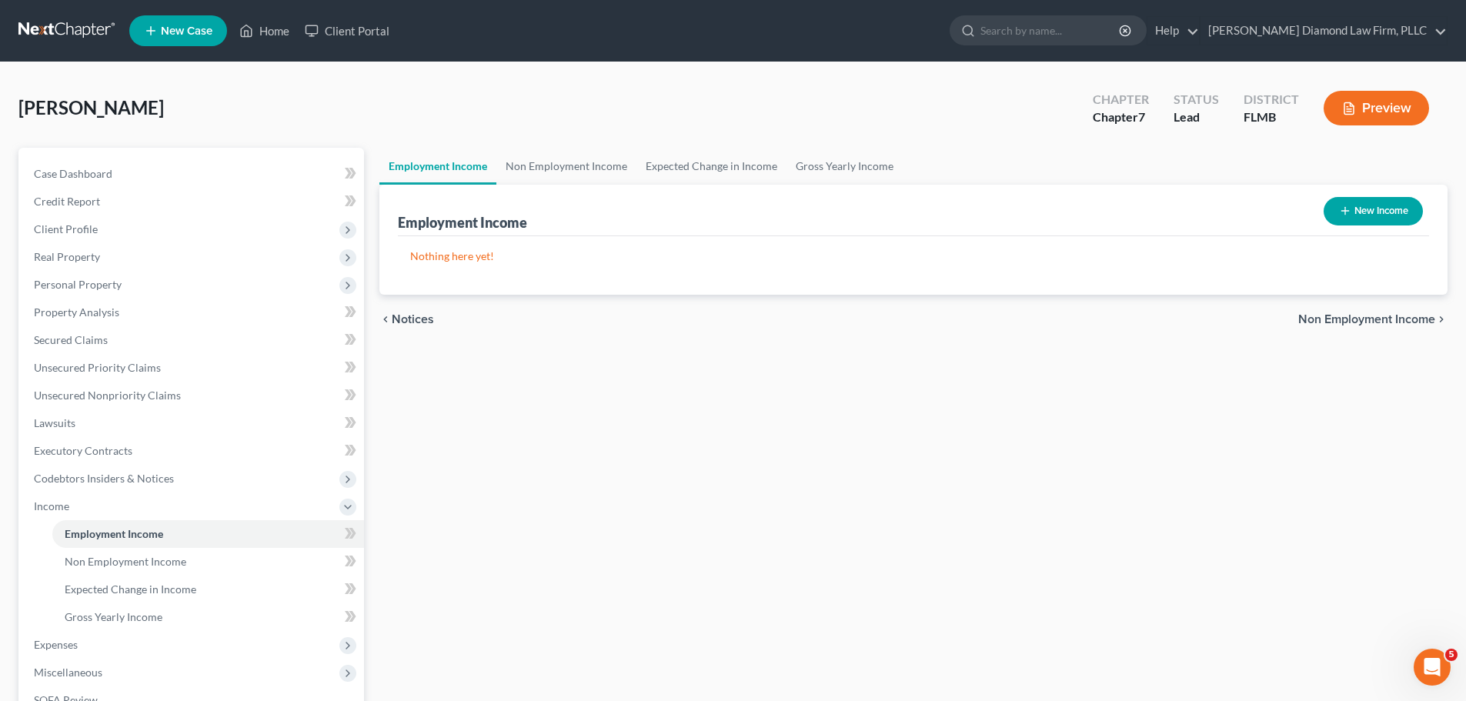
click at [1355, 212] on button "New Income" at bounding box center [1373, 211] width 99 height 28
select select "0"
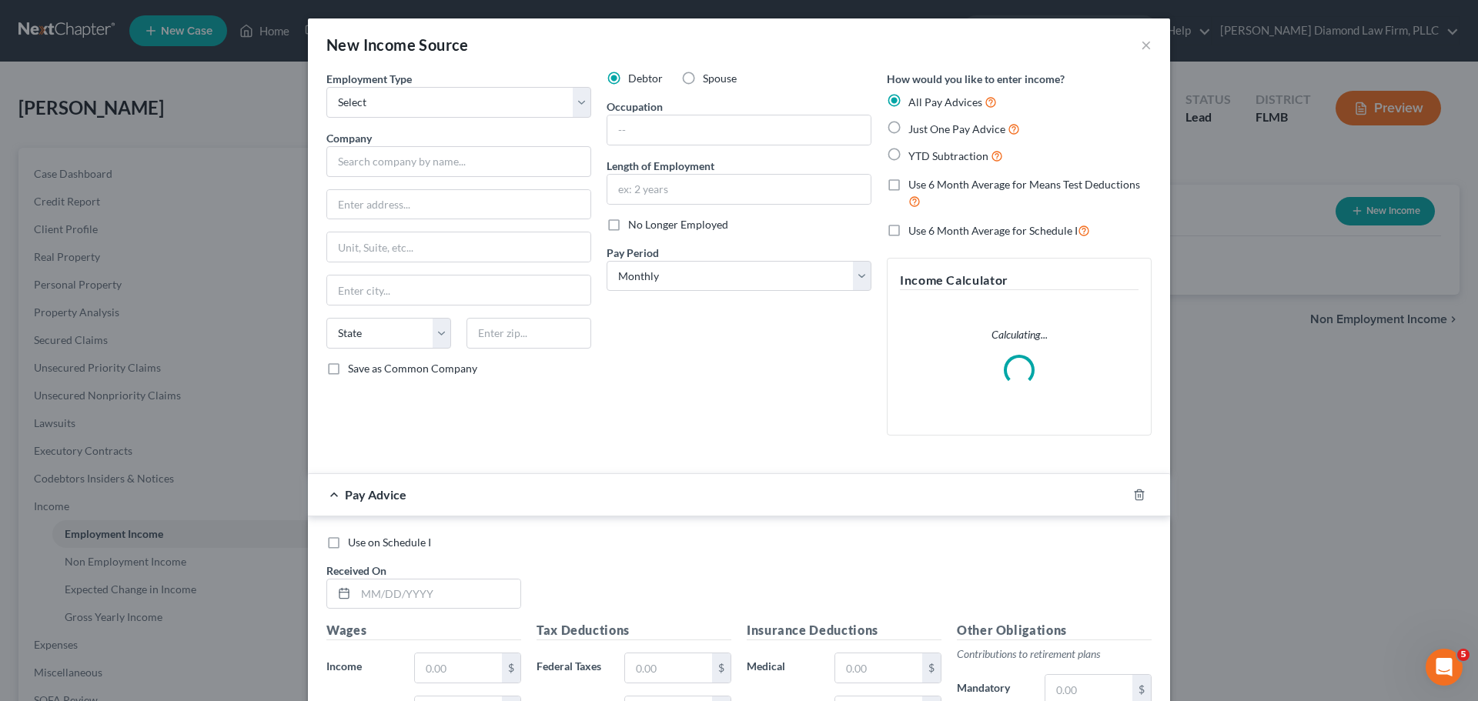
click at [713, 86] on div "Debtor Spouse Occupation Length of Employment No Longer Employed Pay Period * S…" at bounding box center [739, 259] width 280 height 377
click at [703, 75] on span "Spouse" at bounding box center [720, 78] width 34 height 13
click at [709, 75] on input "Spouse" at bounding box center [714, 76] width 10 height 10
radio input "true"
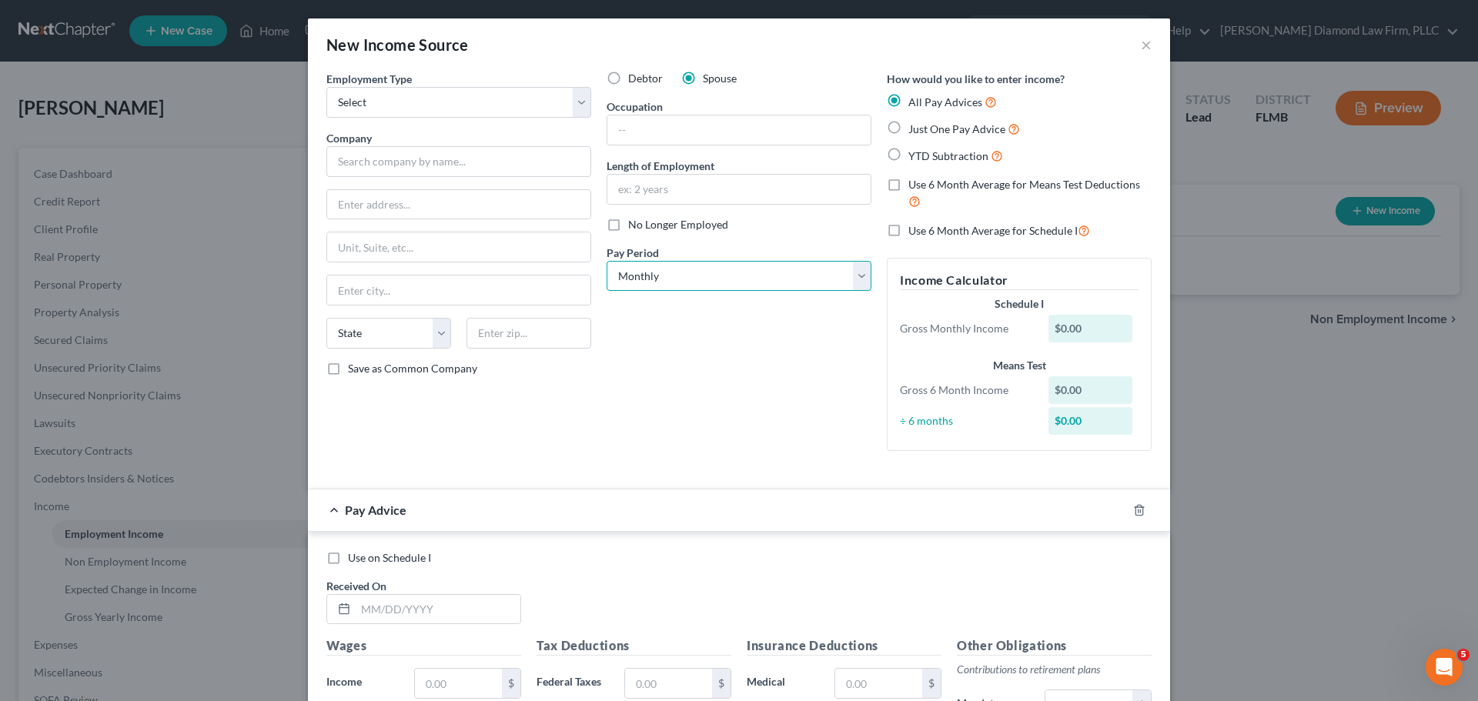
click at [710, 276] on select "Select Monthly Twice Monthly Every Other Week Weekly" at bounding box center [739, 276] width 265 height 31
select select "2"
click at [607, 261] on select "Select Monthly Twice Monthly Every Other Week Weekly" at bounding box center [739, 276] width 265 height 31
click at [423, 99] on select "Select Full or [DEMOGRAPHIC_DATA] Employment Self Employment" at bounding box center [458, 102] width 265 height 31
select select "0"
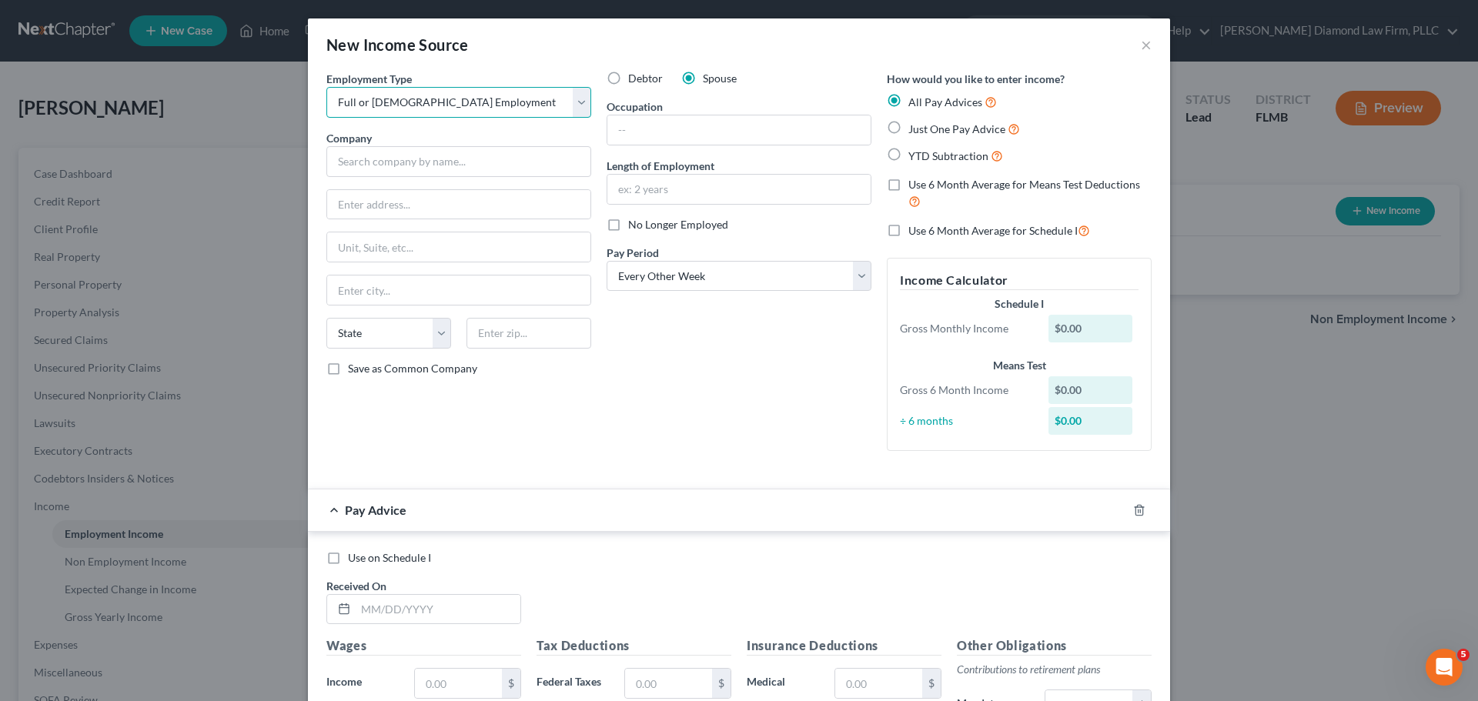
click at [326, 87] on select "Select Full or [DEMOGRAPHIC_DATA] Employment Self Employment" at bounding box center [458, 102] width 265 height 31
click at [421, 186] on div "Employment Type * Select Full or [DEMOGRAPHIC_DATA] Employment Self Employment …" at bounding box center [459, 267] width 280 height 393
click at [426, 169] on input "text" at bounding box center [458, 161] width 265 height 31
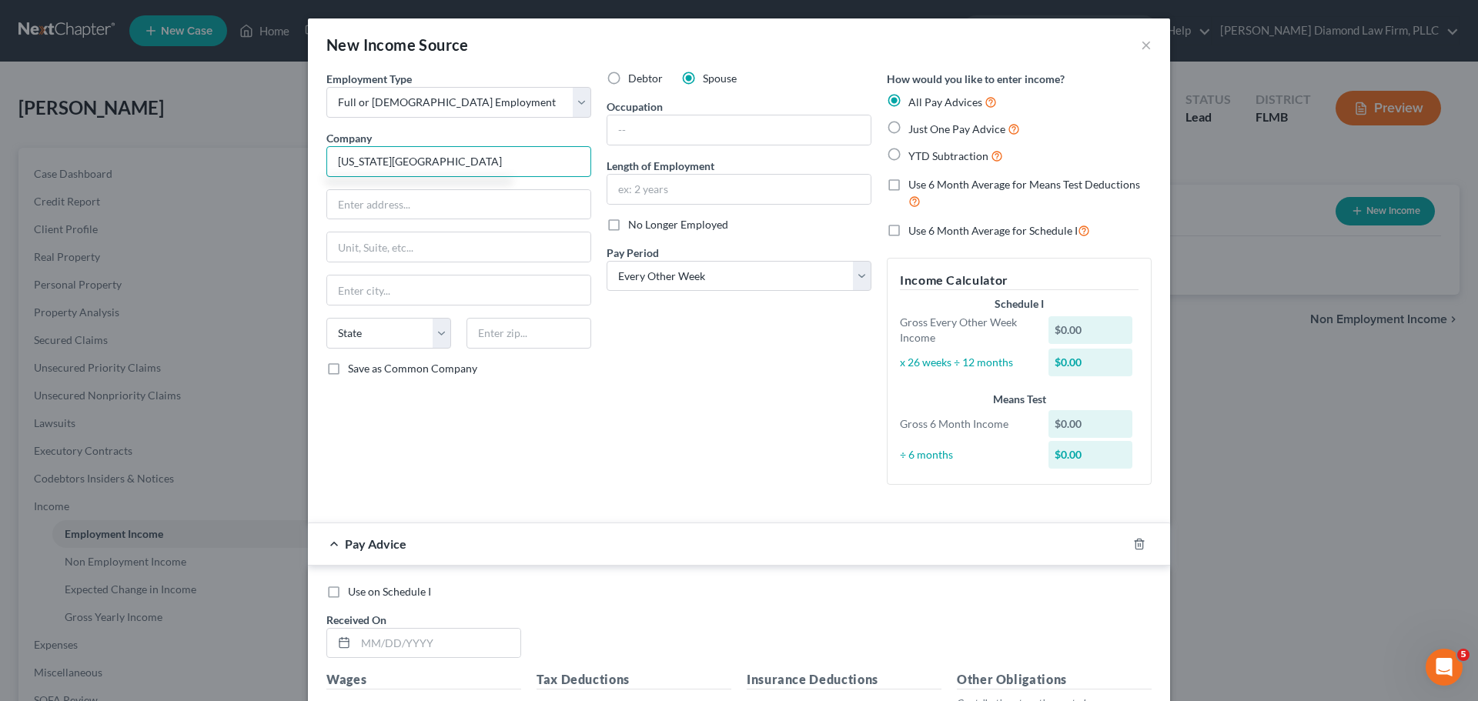
type input "[US_STATE][GEOGRAPHIC_DATA]"
type input "One Tampa General Circle"
type input "[GEOGRAPHIC_DATA]"
select select "9"
click at [680, 119] on input "text" at bounding box center [738, 129] width 263 height 29
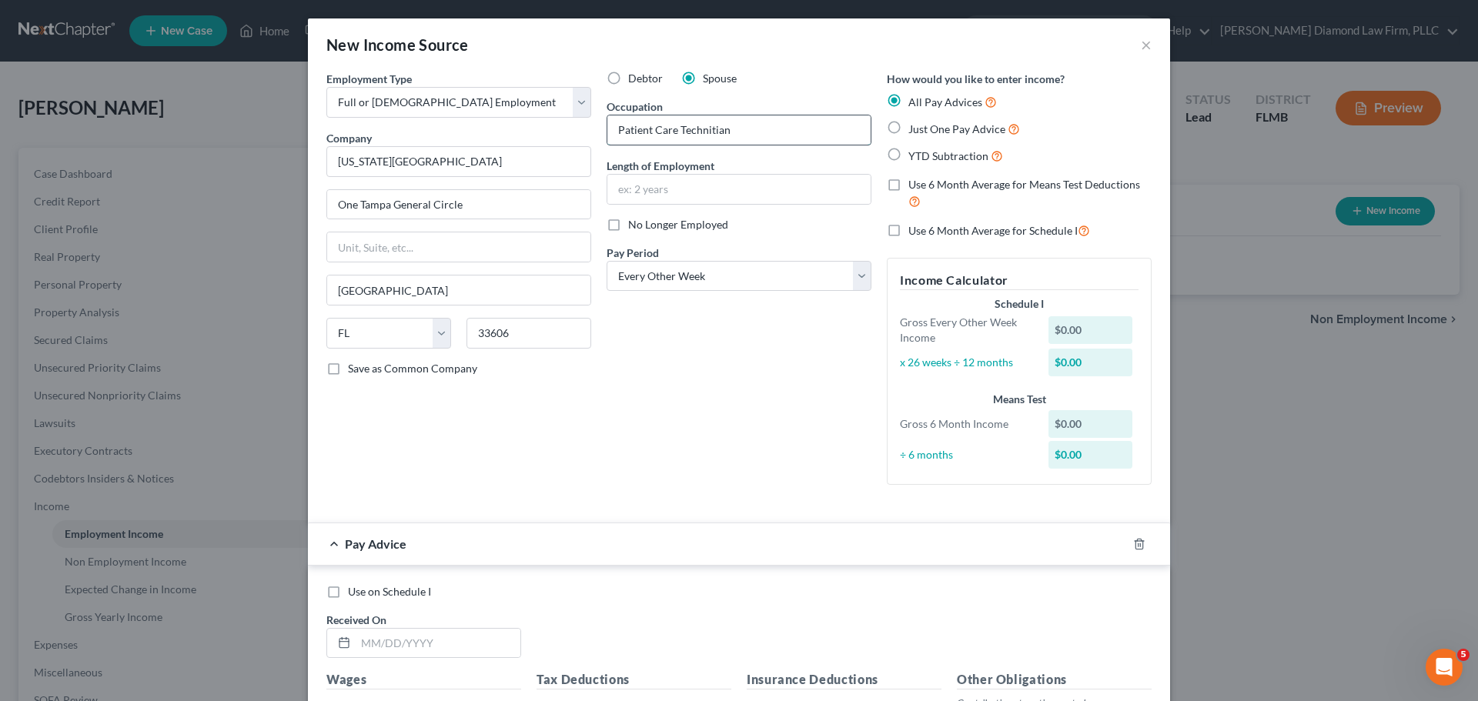
drag, startPoint x: 694, startPoint y: 141, endPoint x: 714, endPoint y: 149, distance: 21.7
click at [711, 141] on input "Patient Care Technitian" at bounding box center [738, 129] width 263 height 29
click at [698, 126] on input "Patient Care Technitian" at bounding box center [738, 129] width 263 height 29
drag, startPoint x: 698, startPoint y: 126, endPoint x: 675, endPoint y: 129, distance: 23.3
click at [675, 129] on input "Patient Care Technitian" at bounding box center [738, 129] width 263 height 29
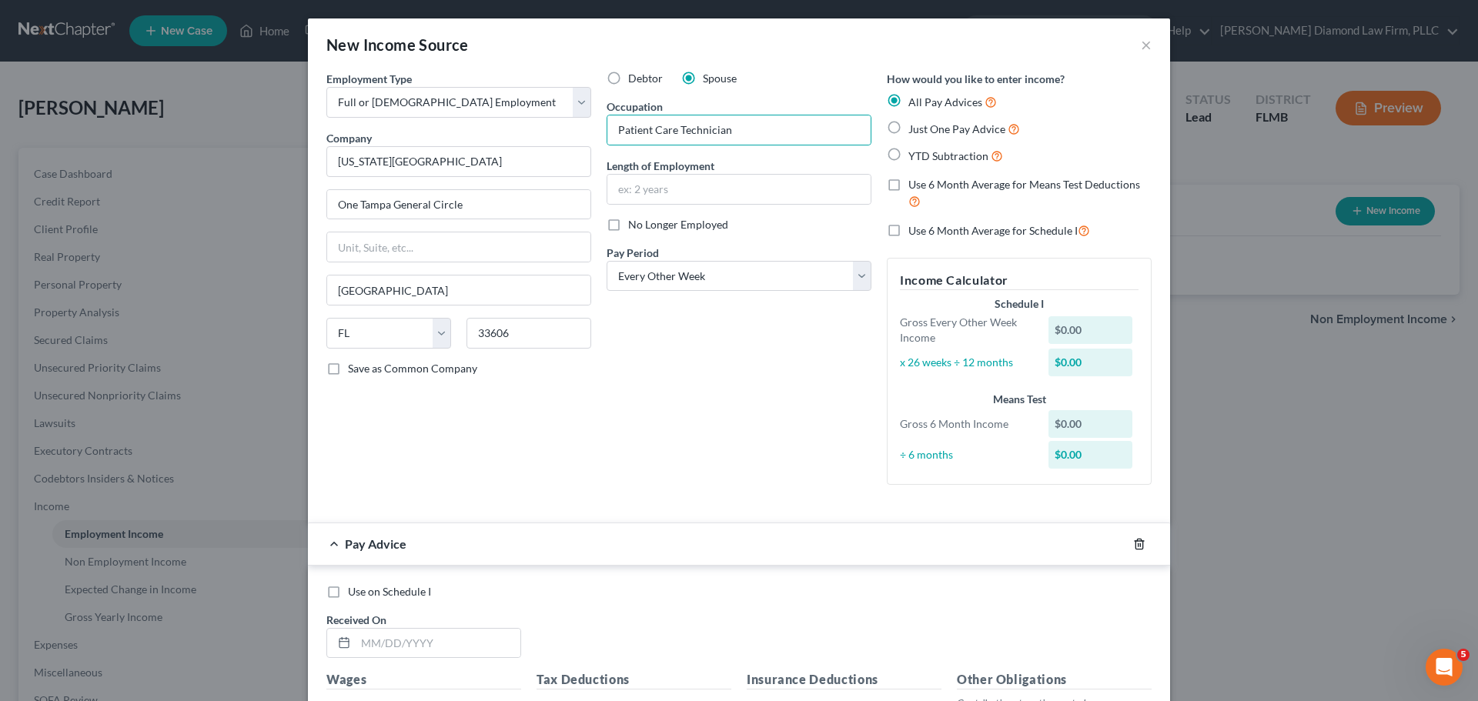
click at [1139, 546] on icon "button" at bounding box center [1139, 544] width 12 height 12
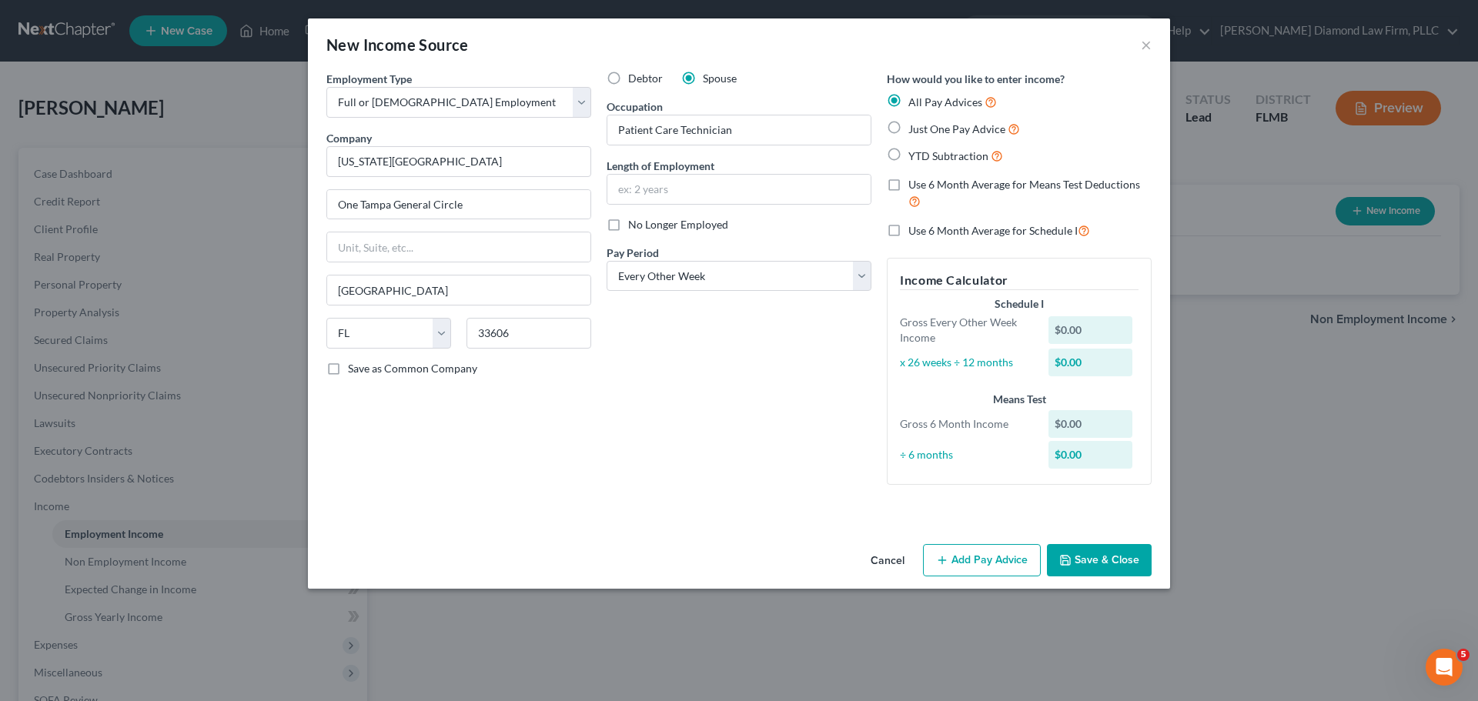
click at [1128, 562] on button "Save & Close" at bounding box center [1099, 560] width 105 height 32
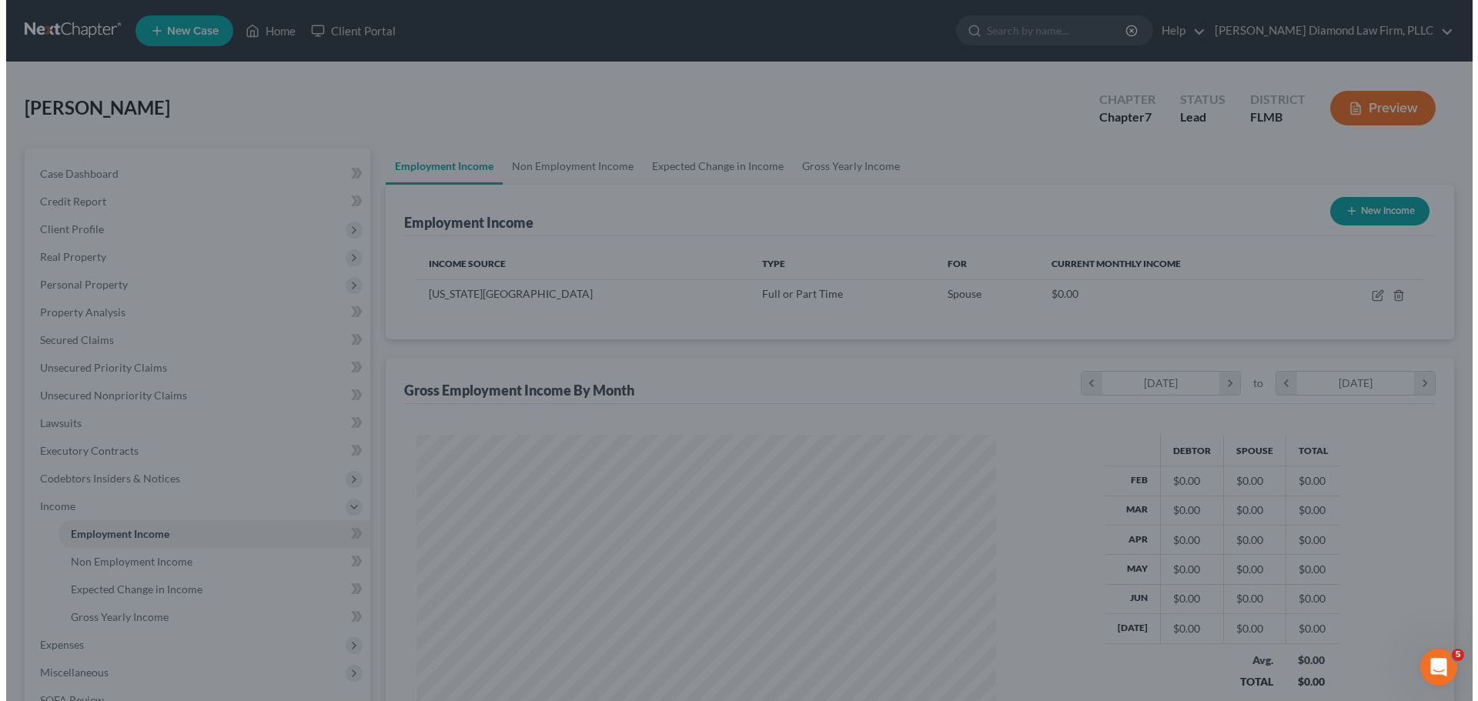
scroll to position [287, 605]
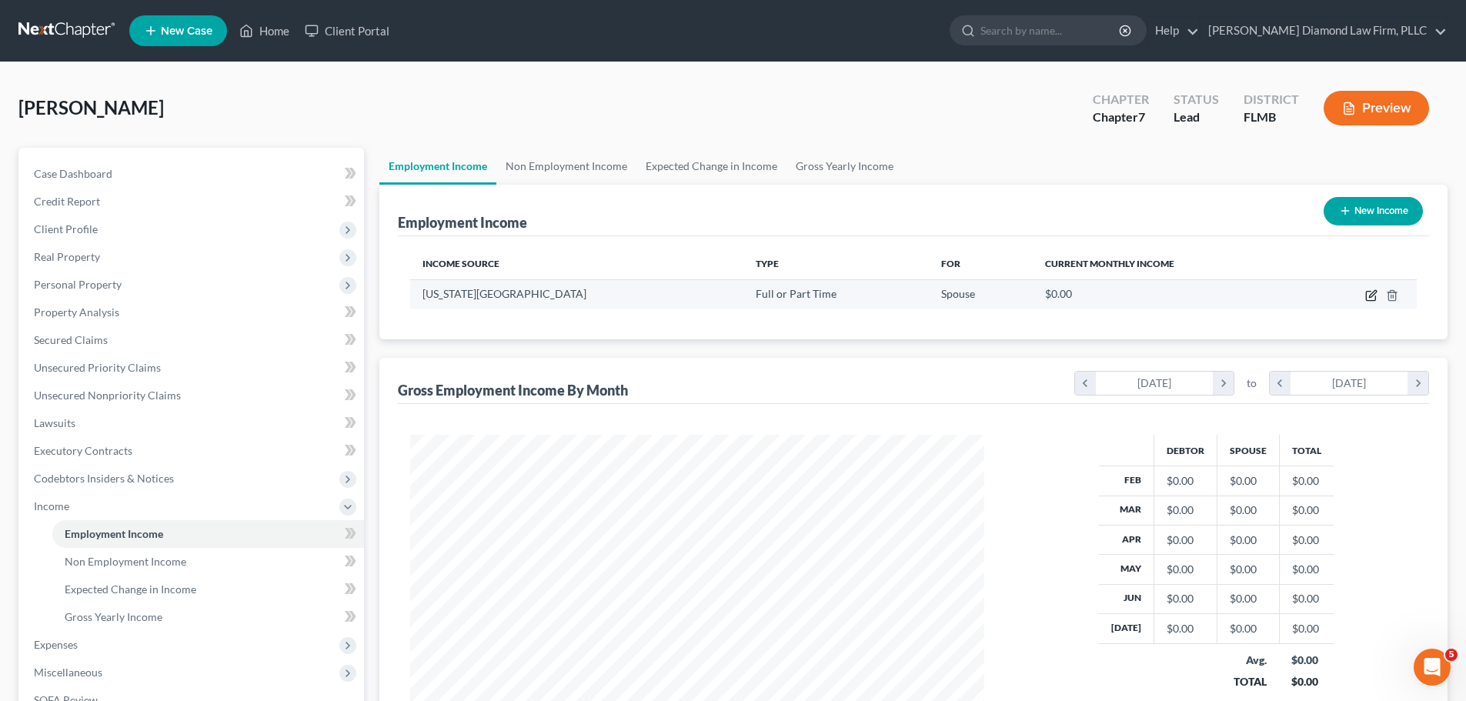
click at [1369, 298] on icon "button" at bounding box center [1371, 295] width 12 height 12
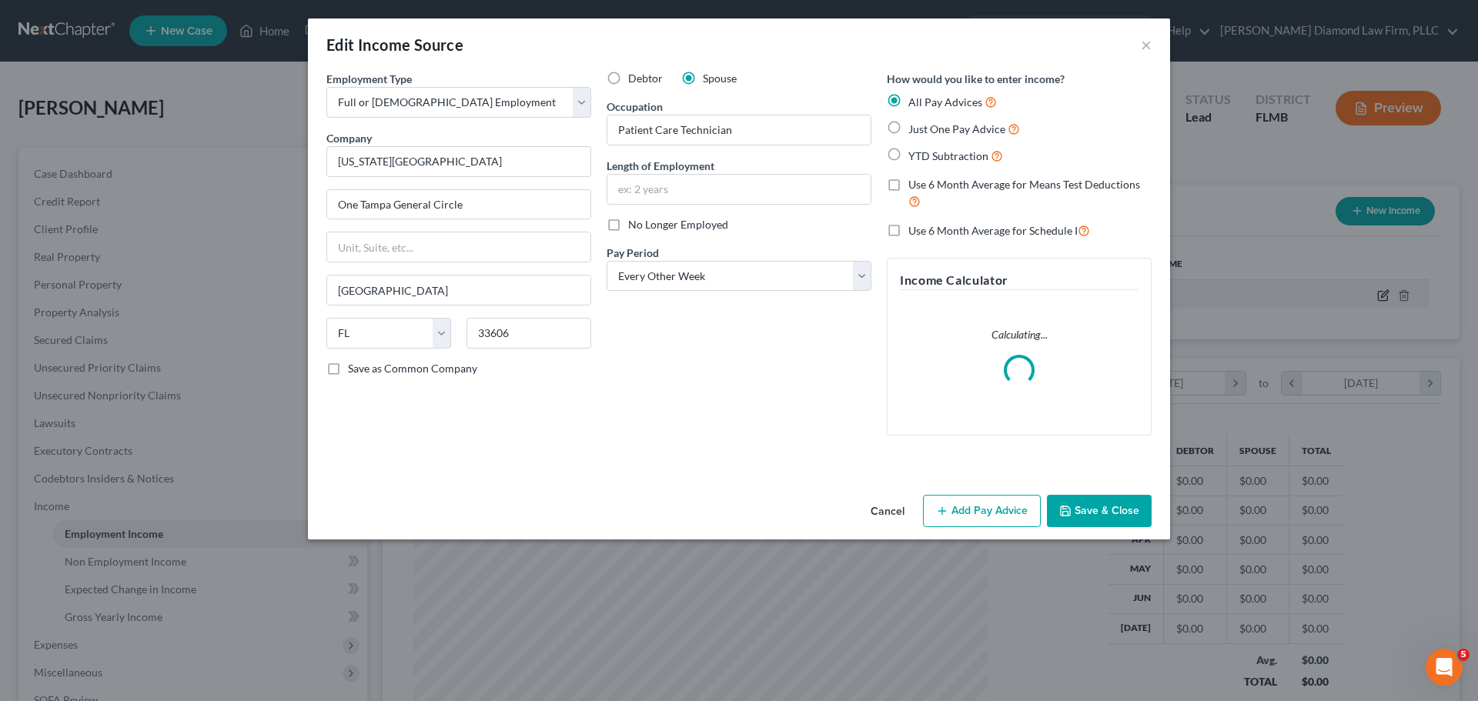
scroll to position [289, 610]
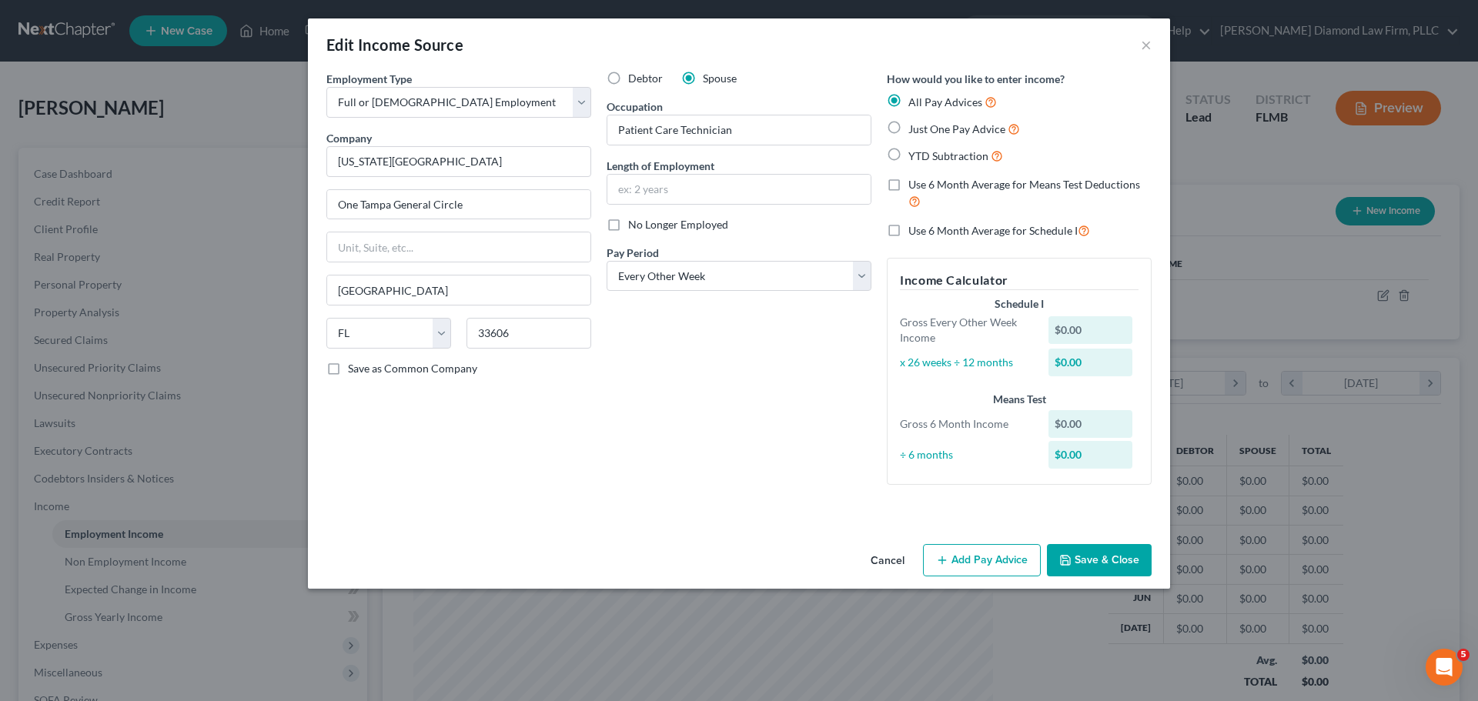
drag, startPoint x: 1007, startPoint y: 552, endPoint x: 696, endPoint y: 502, distance: 315.0
click at [1006, 553] on button "Add Pay Advice" at bounding box center [982, 560] width 118 height 32
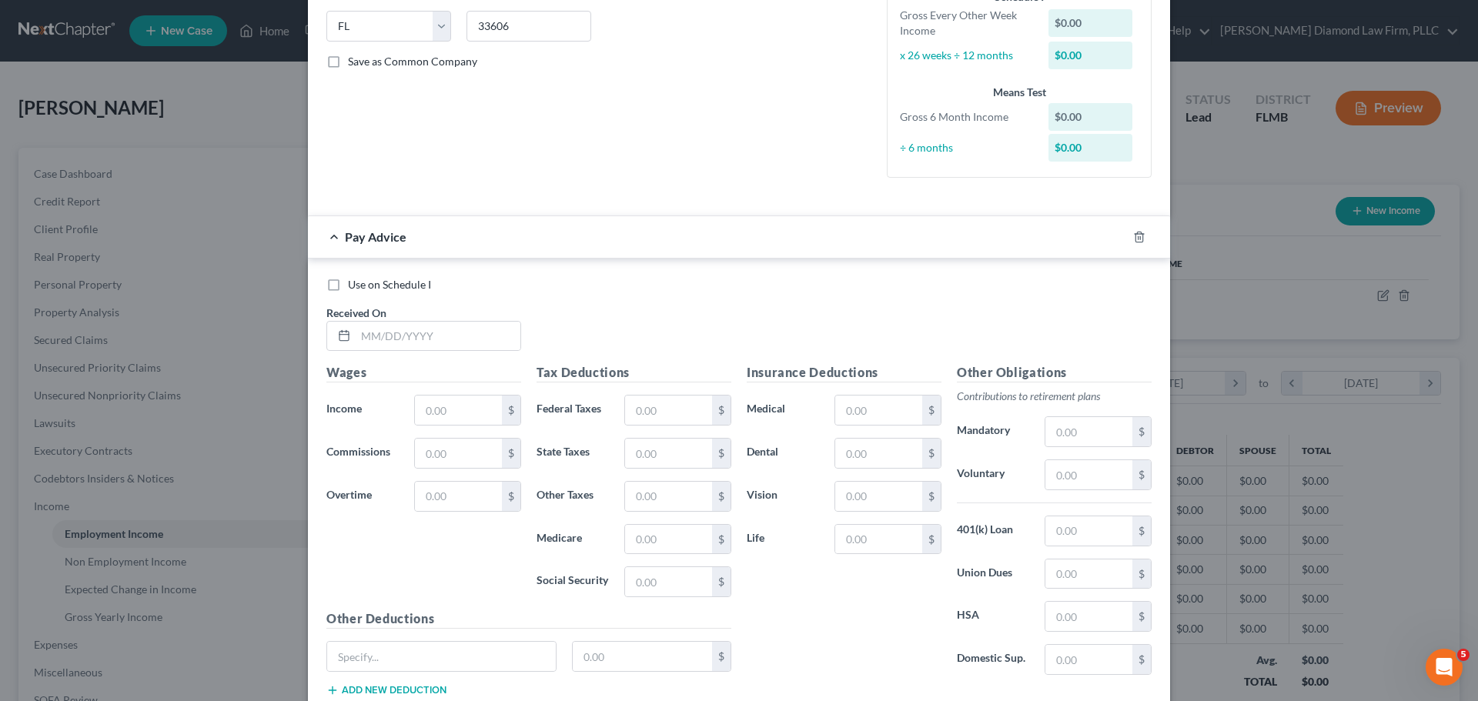
scroll to position [308, 0]
click at [406, 330] on input "text" at bounding box center [438, 335] width 165 height 29
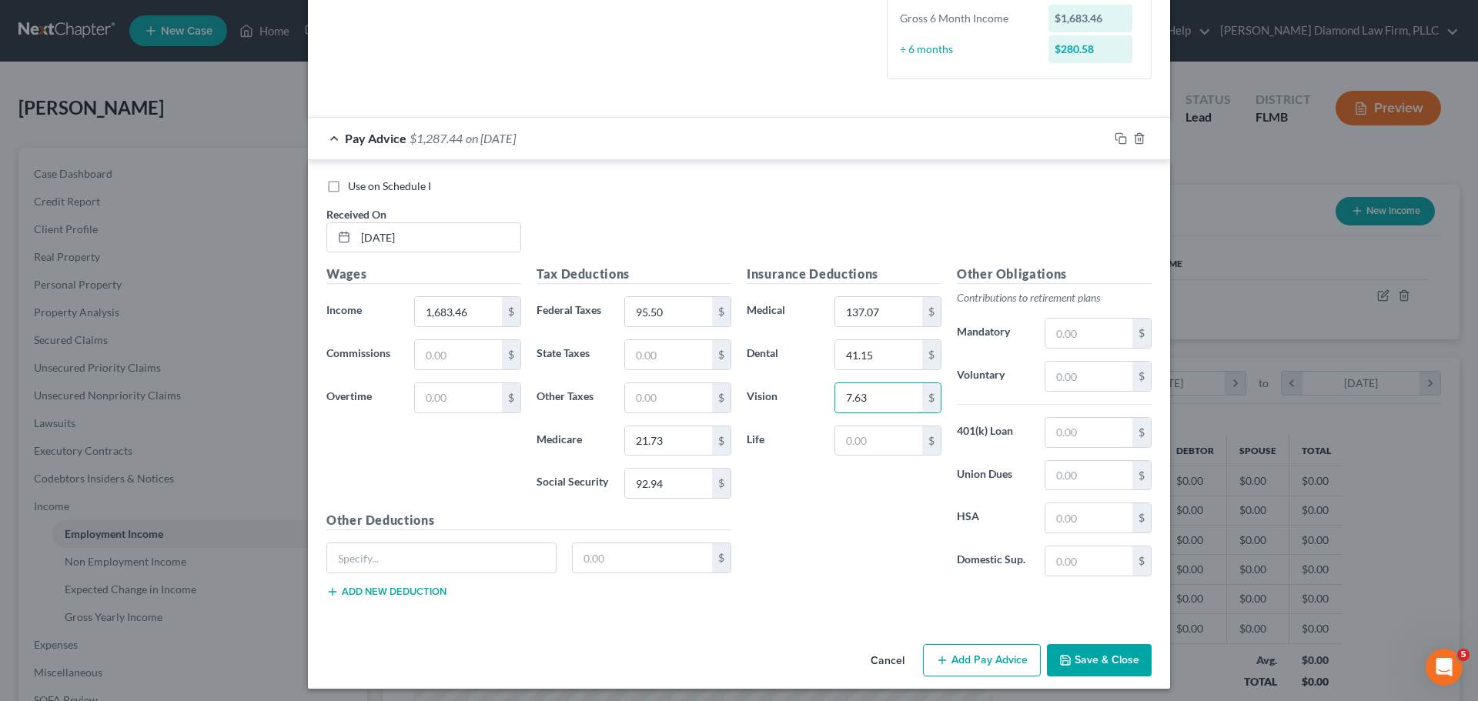
scroll to position [412, 0]
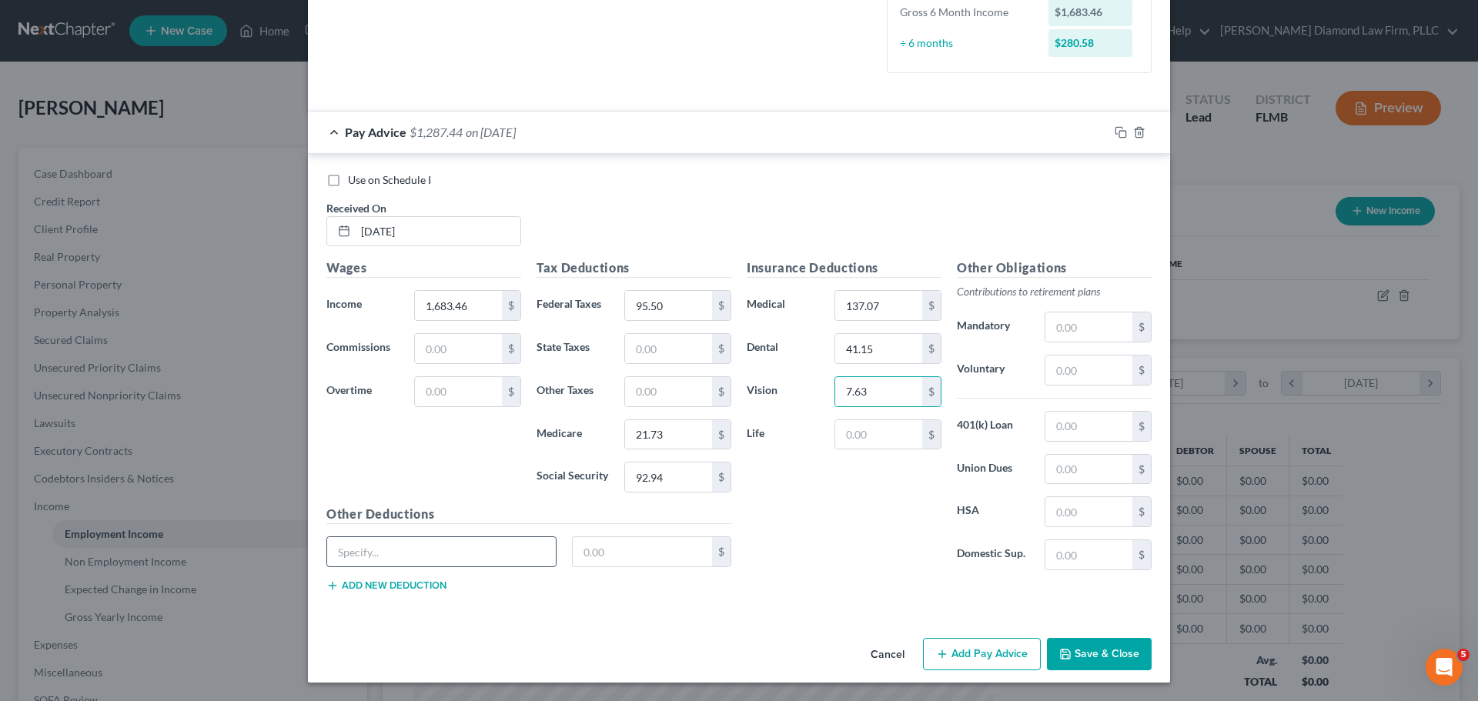
click at [369, 557] on input "text" at bounding box center [441, 551] width 229 height 29
click at [422, 590] on button "Add new deduction" at bounding box center [386, 586] width 120 height 12
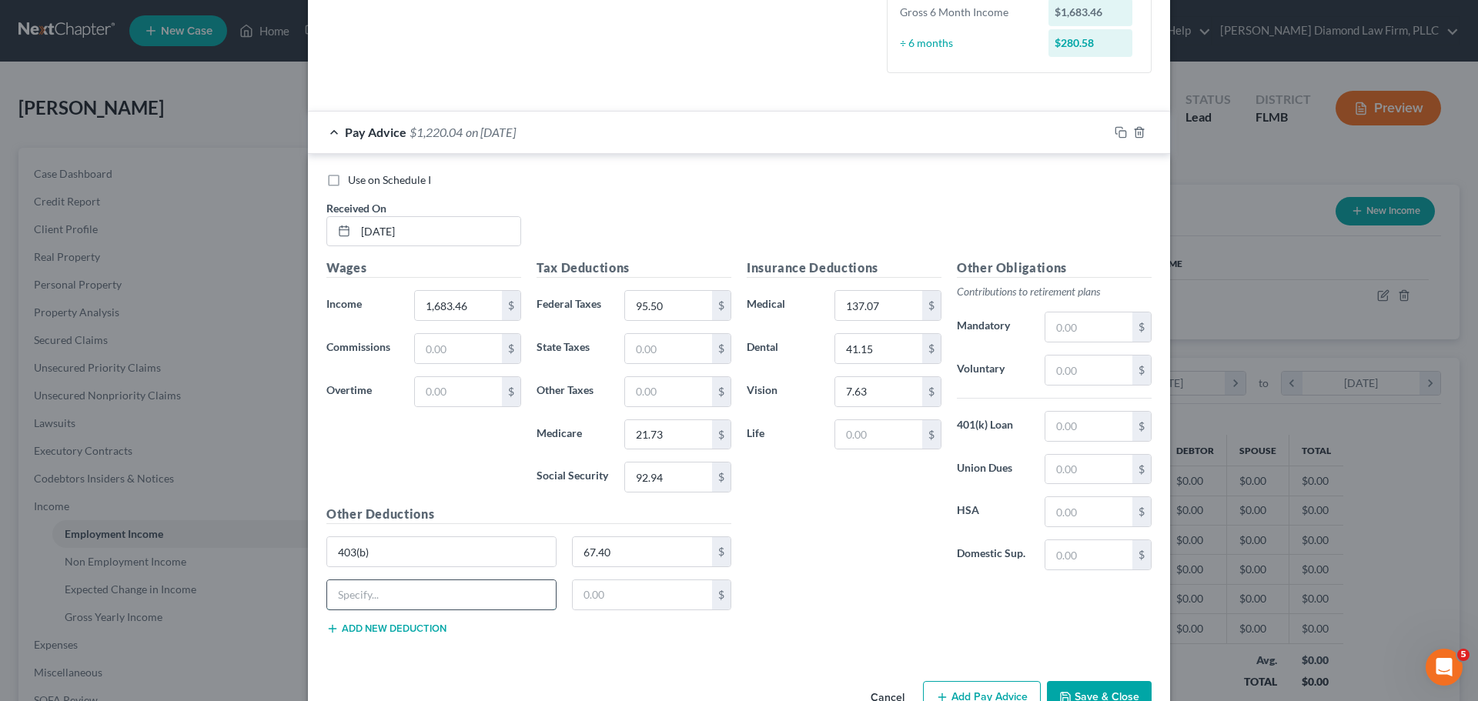
click at [419, 587] on input "text" at bounding box center [441, 594] width 229 height 29
click at [1119, 137] on rect "button" at bounding box center [1122, 134] width 7 height 7
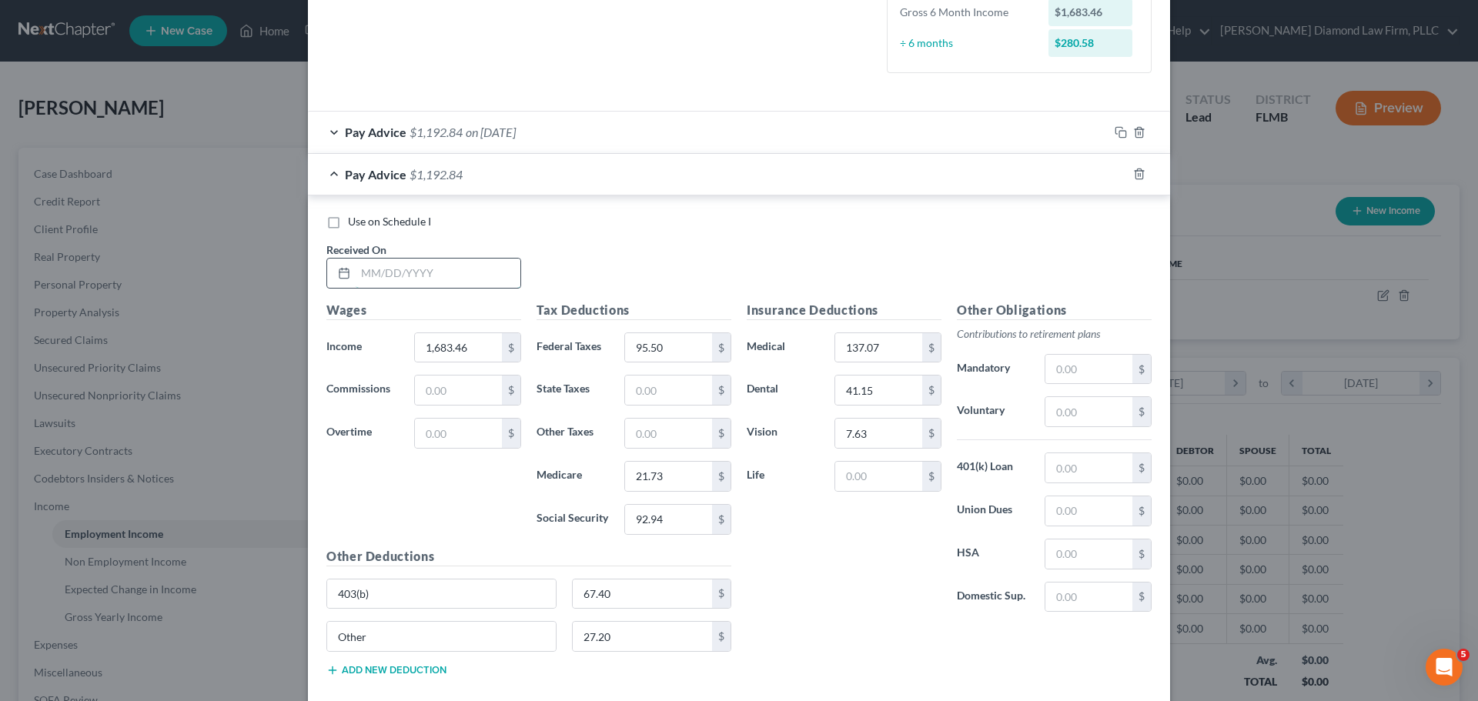
click at [400, 269] on input "text" at bounding box center [438, 273] width 165 height 29
click at [460, 354] on input "1,683.46" at bounding box center [458, 347] width 87 height 29
drag, startPoint x: 461, startPoint y: 346, endPoint x: 376, endPoint y: 344, distance: 84.7
click at [378, 344] on div "Income * 1,683.46 $" at bounding box center [424, 348] width 210 height 31
click at [1117, 174] on icon "button" at bounding box center [1121, 174] width 12 height 12
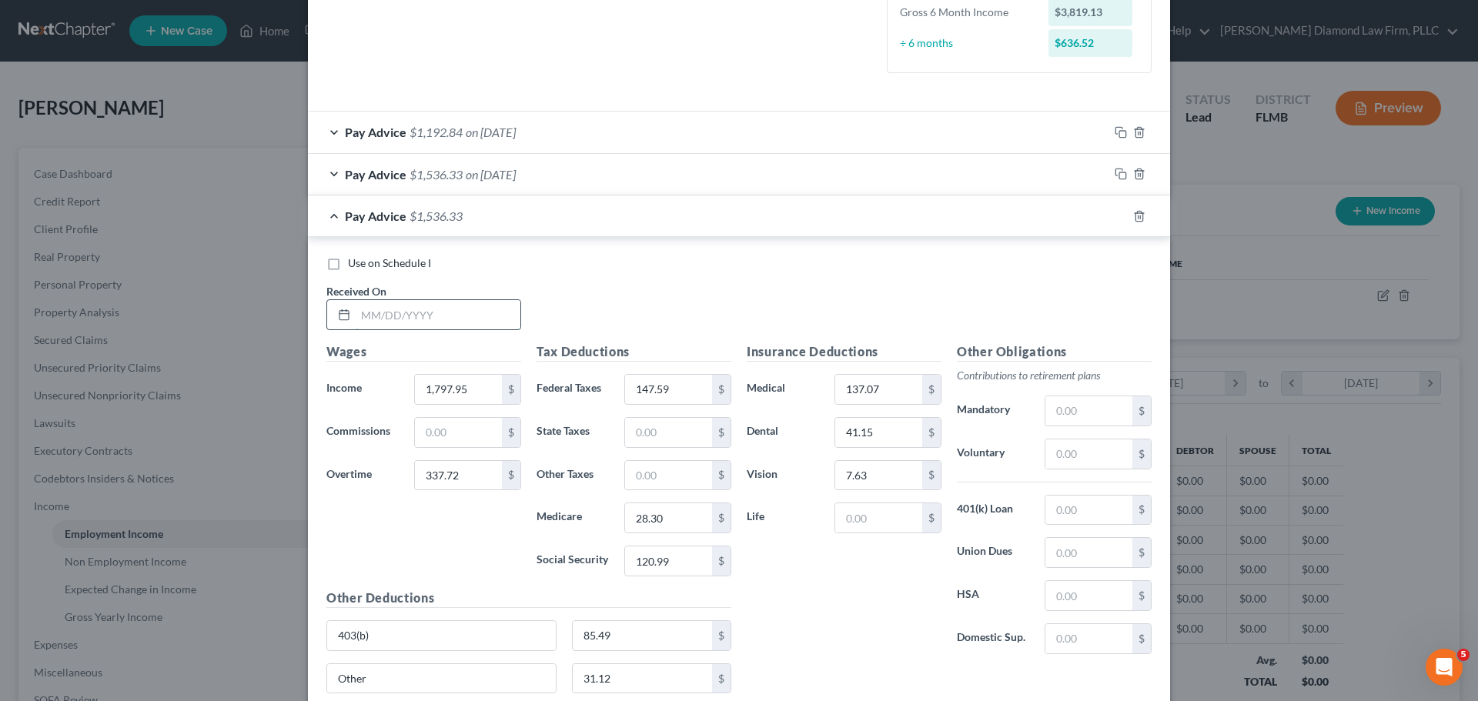
click at [395, 322] on input "text" at bounding box center [438, 314] width 165 height 29
click at [446, 388] on input "1,797.95" at bounding box center [458, 389] width 87 height 29
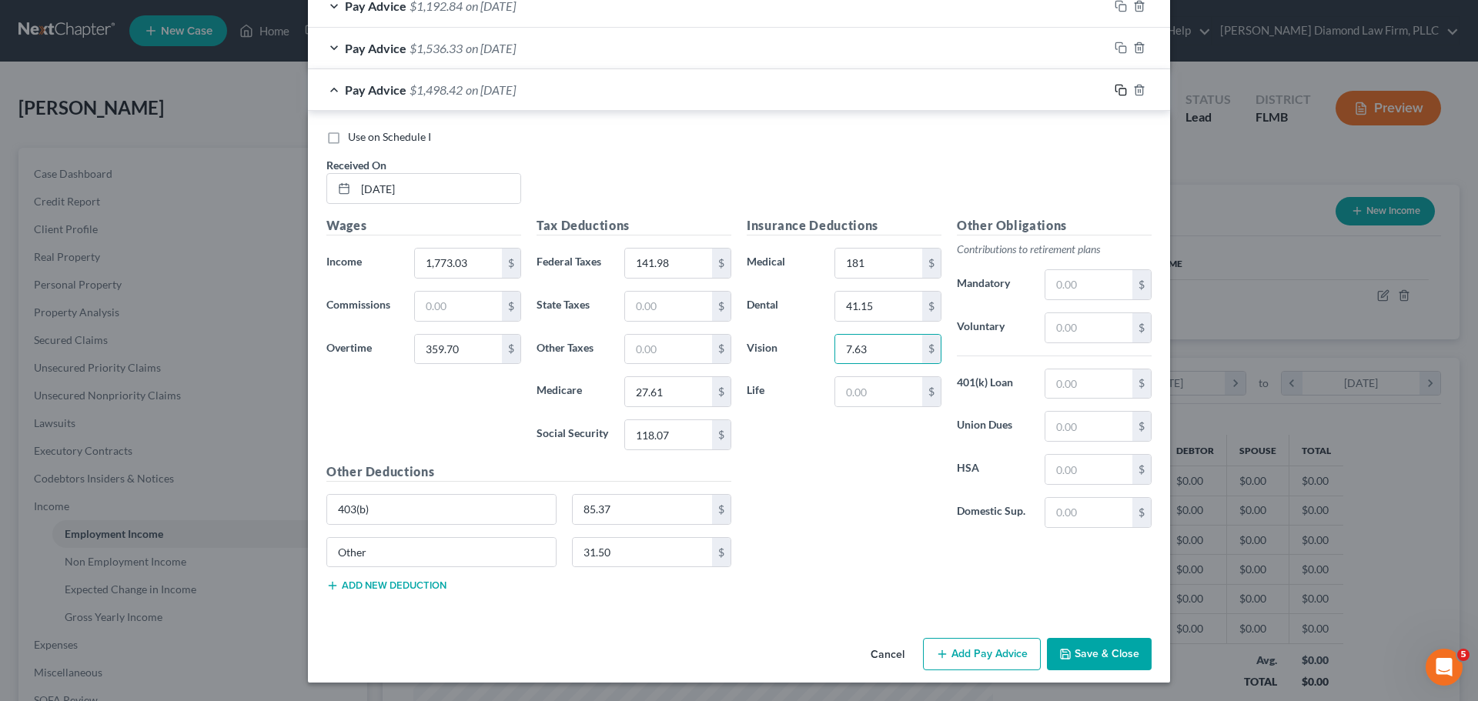
click at [1115, 85] on icon "button" at bounding box center [1121, 90] width 12 height 12
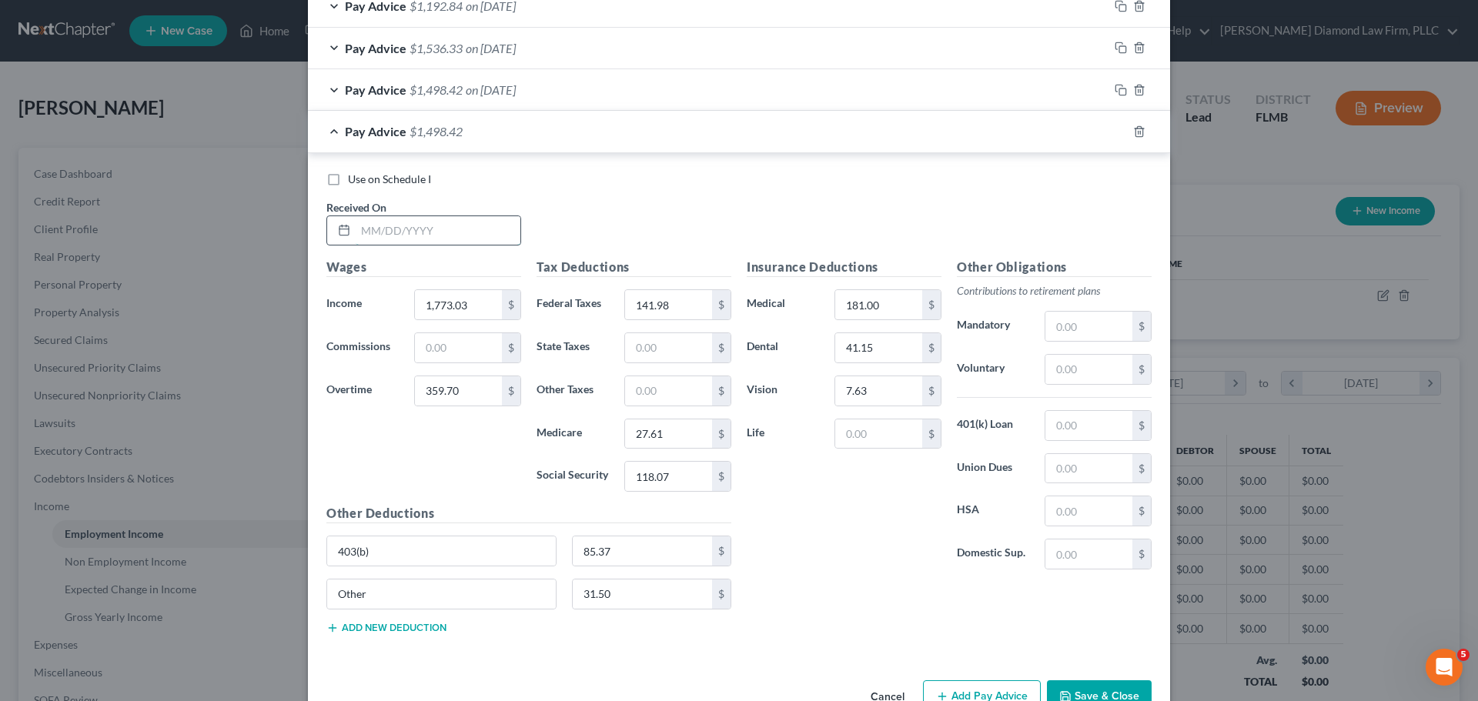
click at [413, 232] on input "text" at bounding box center [438, 230] width 165 height 29
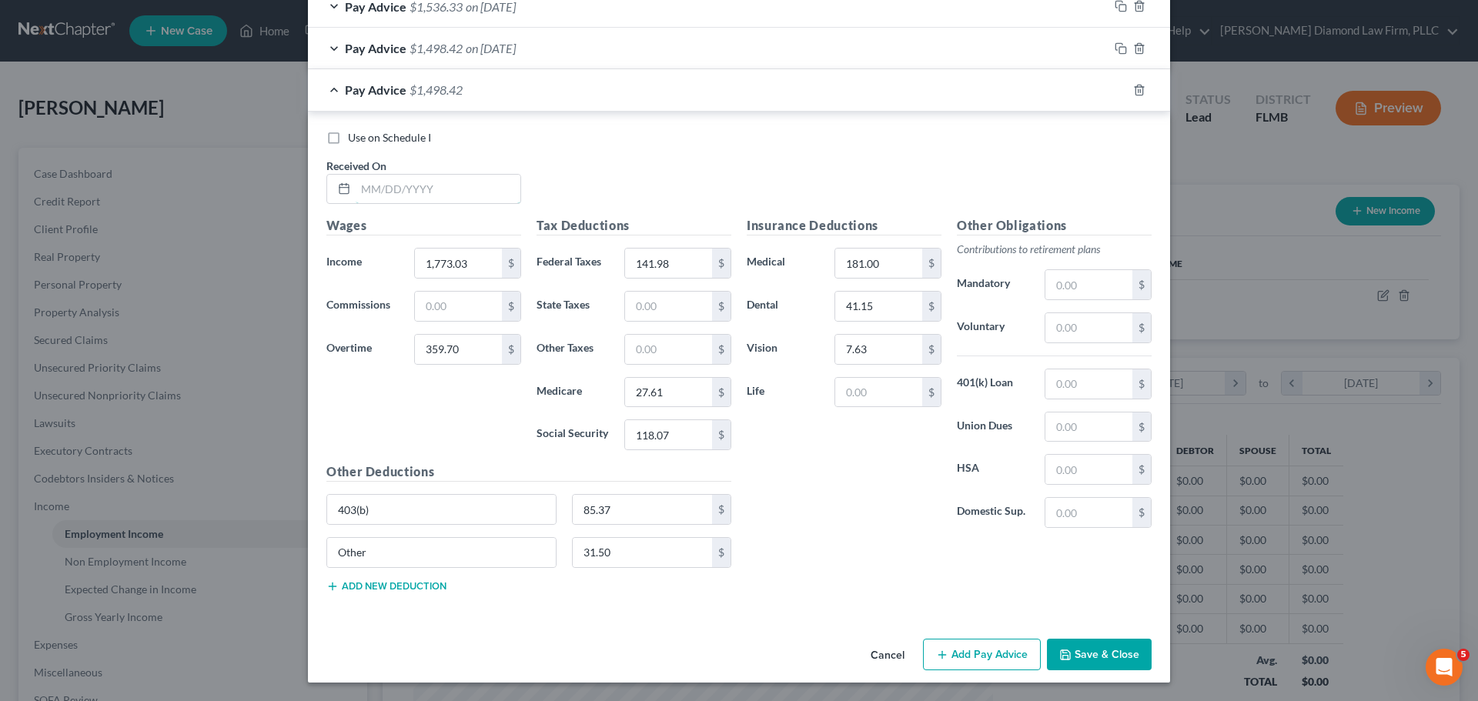
drag, startPoint x: 379, startPoint y: 202, endPoint x: 470, endPoint y: 208, distance: 90.3
click at [379, 202] on input "text" at bounding box center [438, 189] width 165 height 29
click at [403, 194] on input "text" at bounding box center [438, 189] width 165 height 29
click at [1119, 85] on icon "button" at bounding box center [1121, 90] width 12 height 12
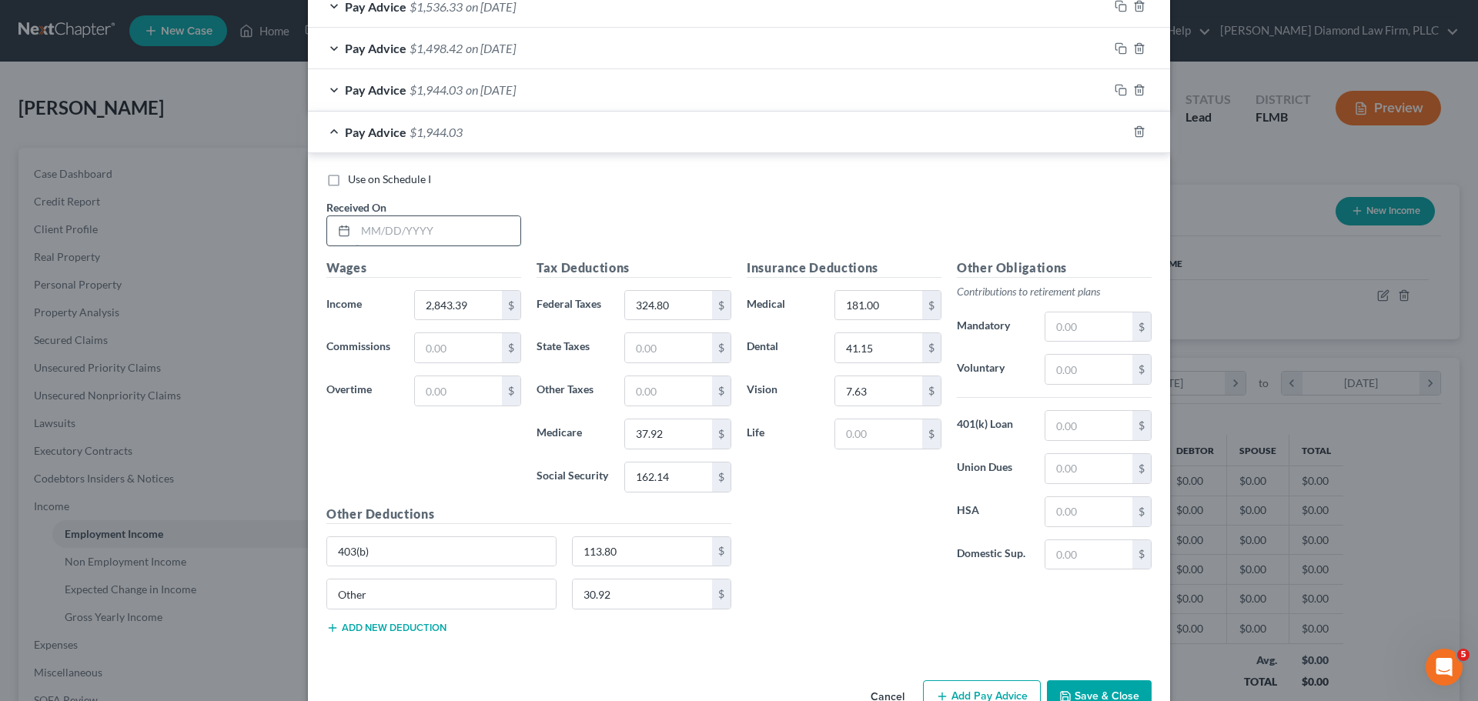
click at [383, 219] on input "text" at bounding box center [438, 230] width 165 height 29
click at [468, 392] on input "text" at bounding box center [458, 390] width 87 height 29
click at [473, 300] on input "2,843.39" at bounding box center [458, 305] width 87 height 29
drag, startPoint x: 1110, startPoint y: 133, endPoint x: 1439, endPoint y: 242, distance: 347.1
click at [1115, 133] on icon "button" at bounding box center [1118, 130] width 7 height 7
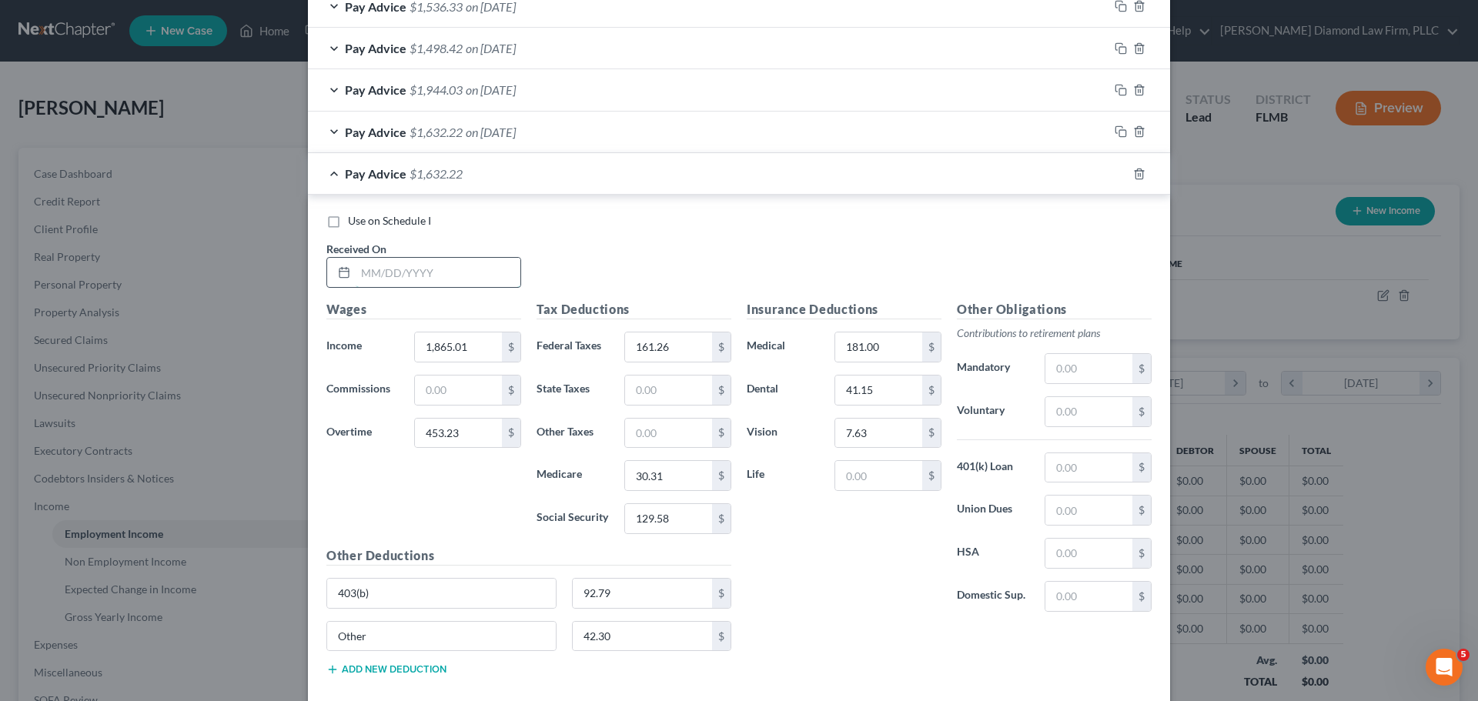
click at [370, 279] on input "text" at bounding box center [438, 272] width 165 height 29
drag, startPoint x: 453, startPoint y: 348, endPoint x: 473, endPoint y: 352, distance: 20.4
click at [453, 348] on input "1,865.01" at bounding box center [458, 347] width 87 height 29
drag, startPoint x: 470, startPoint y: 352, endPoint x: 411, endPoint y: 343, distance: 59.1
click at [415, 343] on input "1,865.01" at bounding box center [458, 347] width 87 height 29
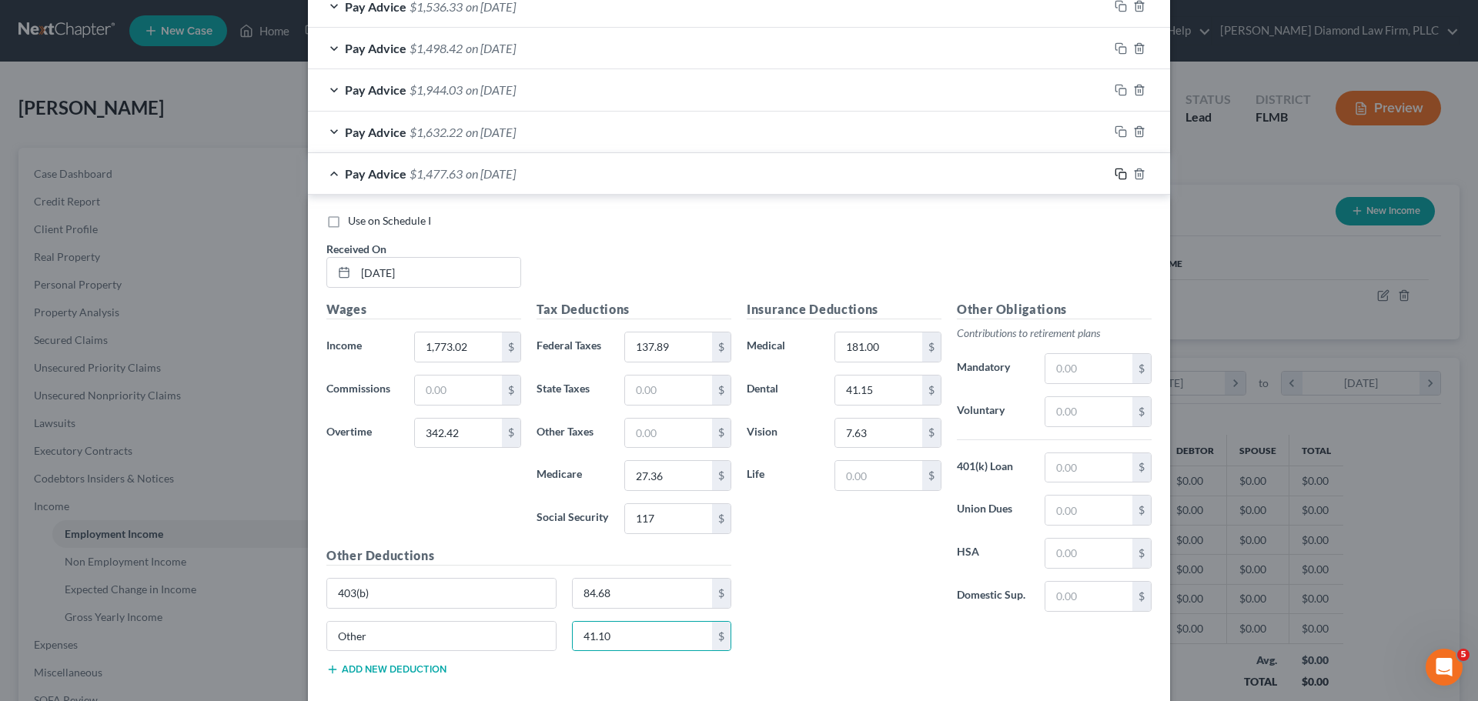
click at [1115, 175] on icon "button" at bounding box center [1118, 172] width 7 height 7
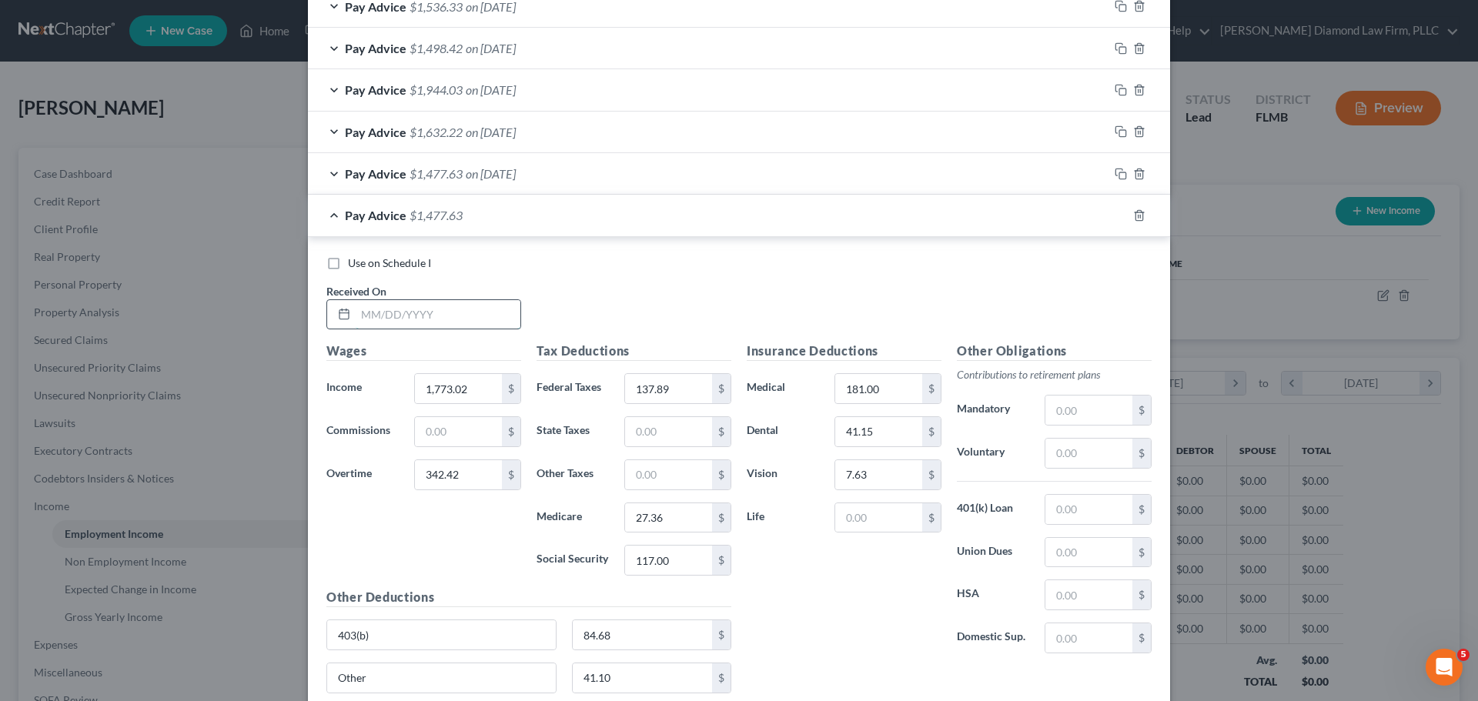
click at [393, 313] on input "text" at bounding box center [438, 314] width 165 height 29
click at [678, 633] on input "67.81" at bounding box center [643, 634] width 140 height 29
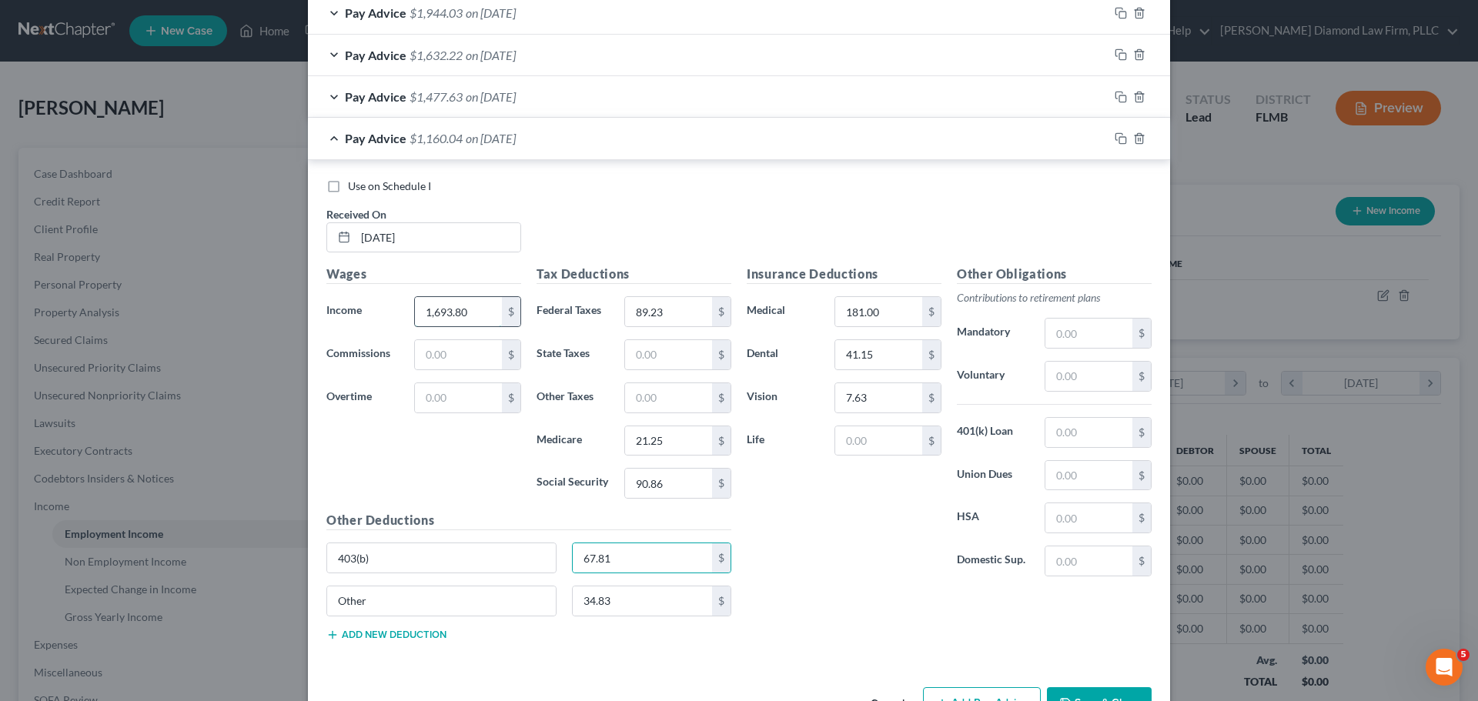
click at [432, 304] on input "1,693.80" at bounding box center [458, 311] width 87 height 29
drag, startPoint x: 1112, startPoint y: 139, endPoint x: 895, endPoint y: 267, distance: 251.9
click at [1115, 140] on icon "button" at bounding box center [1121, 138] width 12 height 12
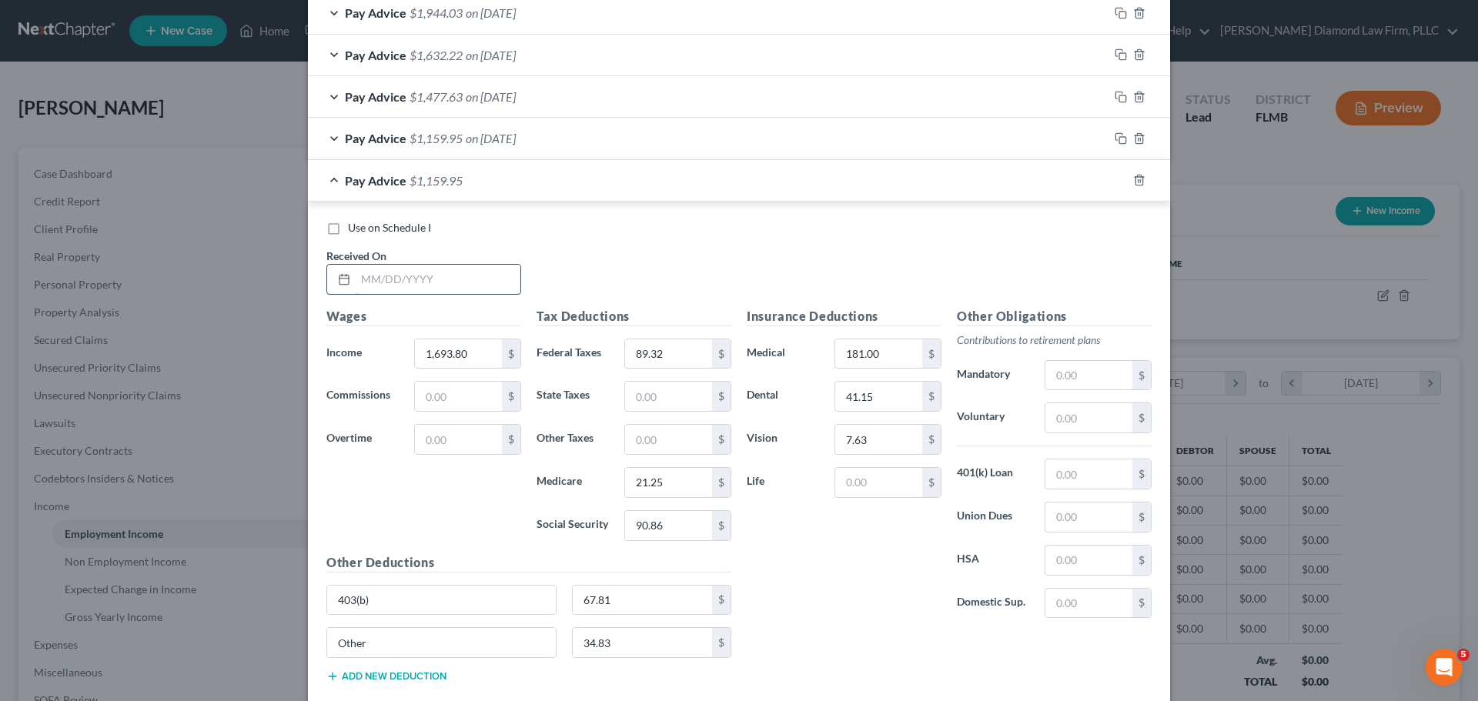
click at [386, 272] on input "text" at bounding box center [438, 279] width 165 height 29
click at [468, 349] on input "1,693.80" at bounding box center [458, 353] width 87 height 29
drag, startPoint x: 468, startPoint y: 349, endPoint x: 399, endPoint y: 356, distance: 68.9
click at [415, 352] on input "1,693.80" at bounding box center [458, 353] width 87 height 29
click at [1119, 179] on rect "button" at bounding box center [1122, 182] width 7 height 7
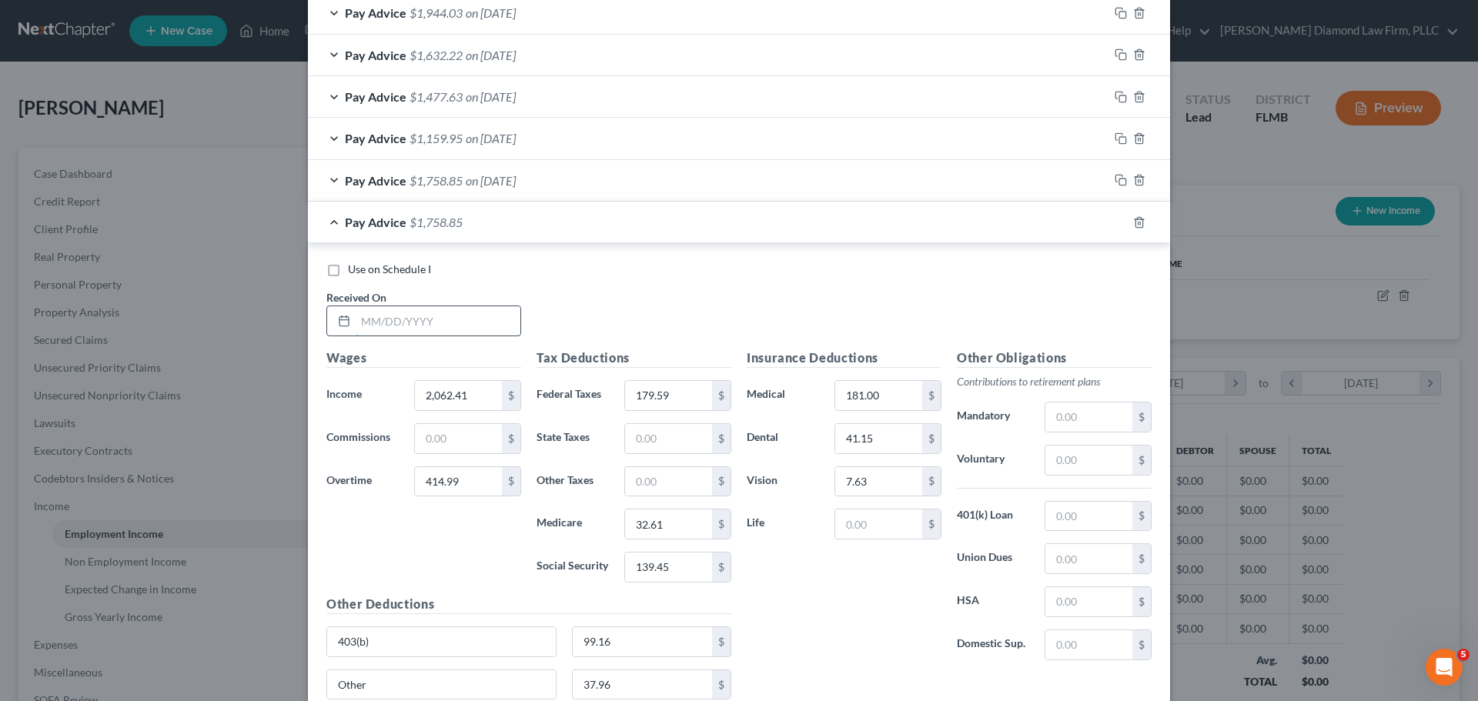
click at [445, 329] on input "text" at bounding box center [438, 320] width 165 height 29
click at [1118, 225] on icon "button" at bounding box center [1121, 222] width 12 height 12
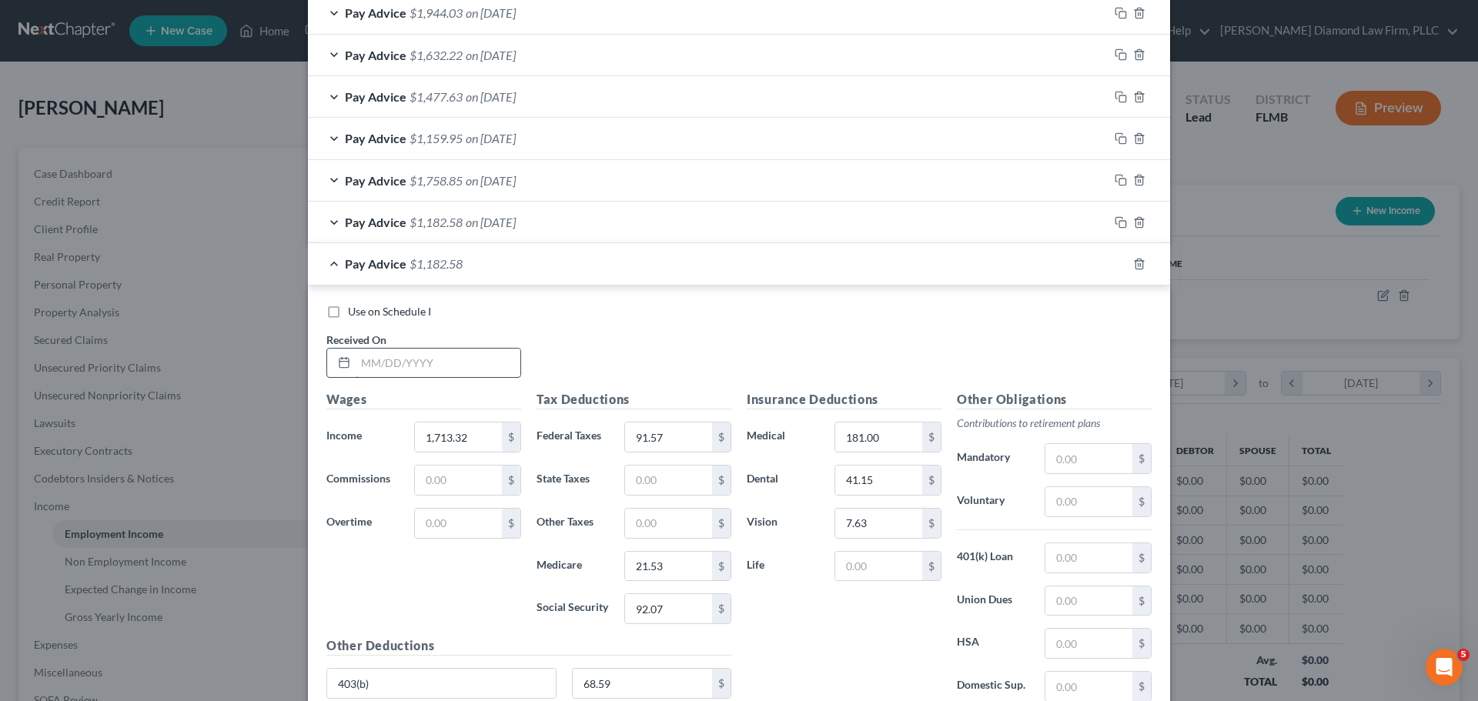
click at [408, 359] on input "text" at bounding box center [438, 363] width 165 height 29
click at [465, 440] on input "1,713.32" at bounding box center [458, 437] width 87 height 29
click at [656, 427] on input "91.57" at bounding box center [668, 437] width 87 height 29
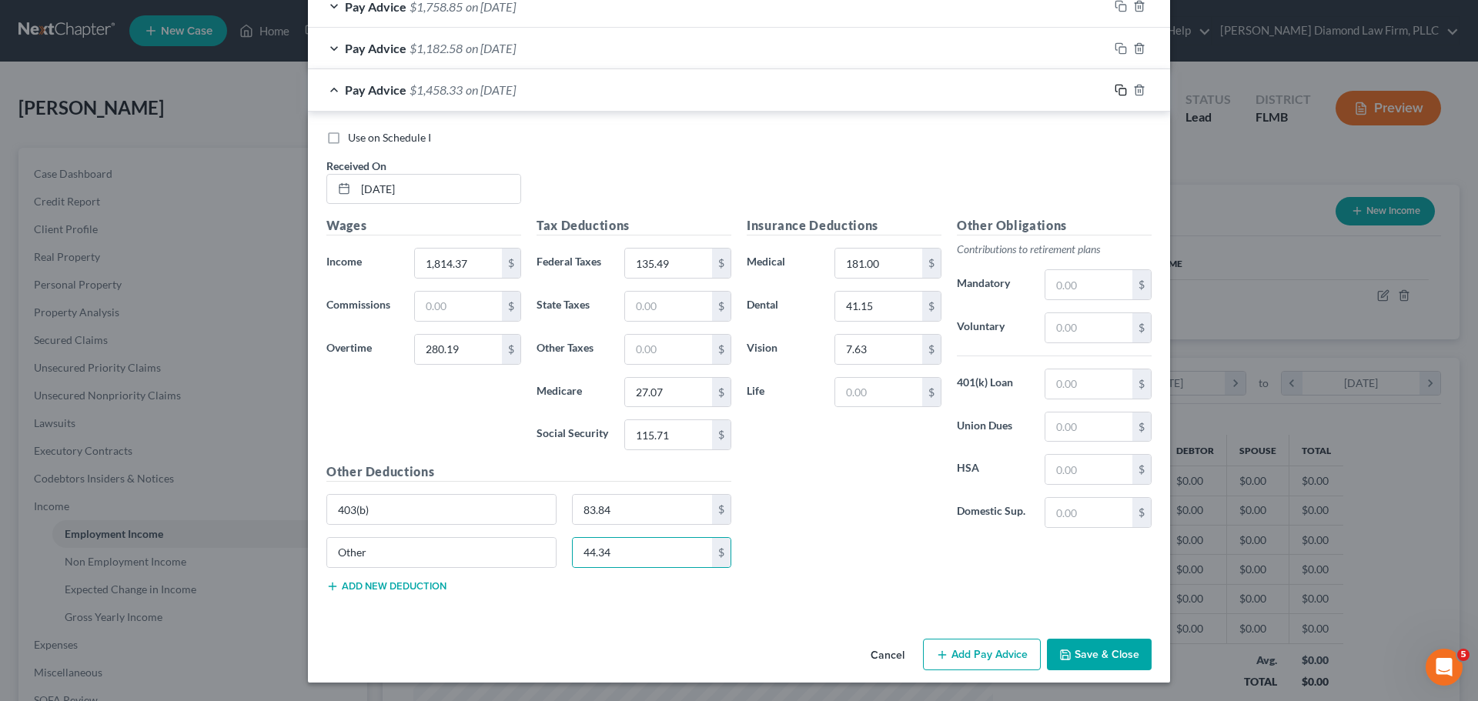
click at [1119, 92] on icon "button" at bounding box center [1121, 90] width 12 height 12
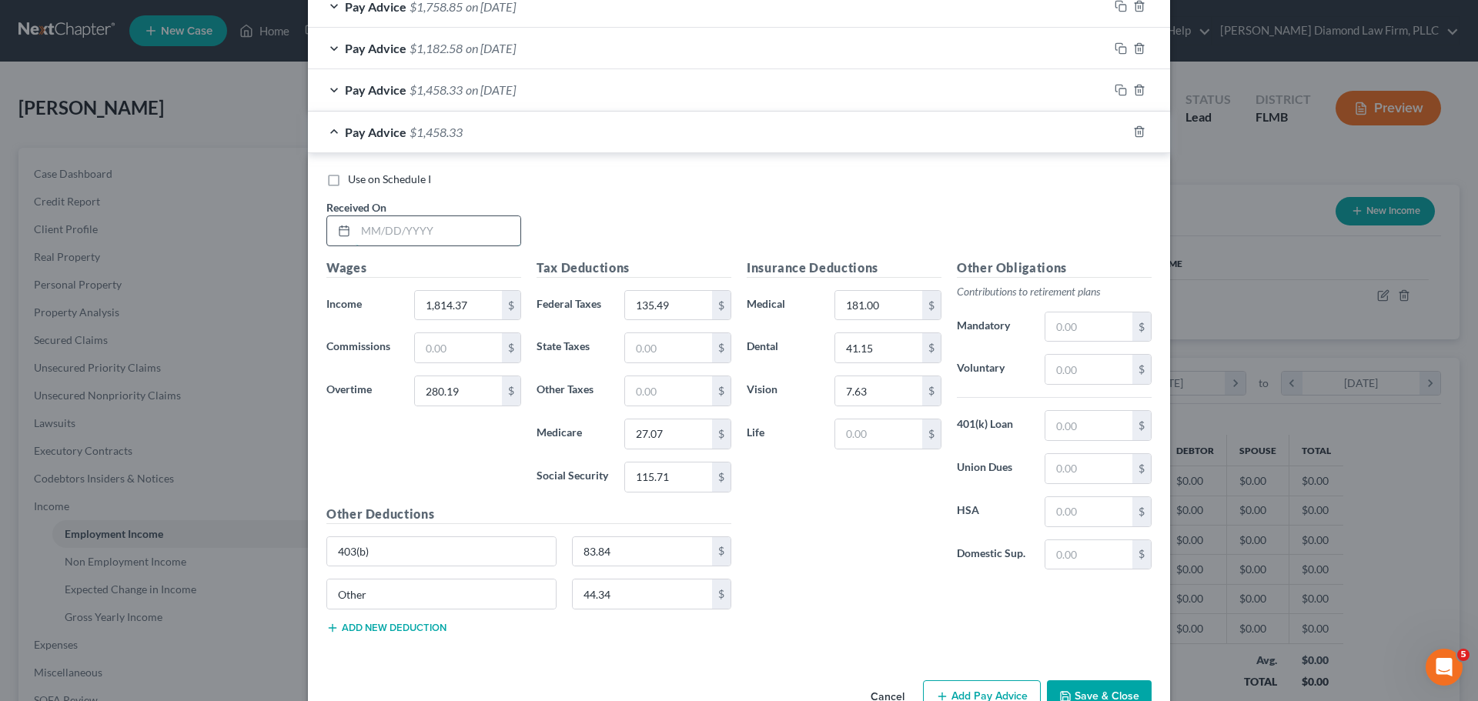
click at [404, 225] on input "text" at bounding box center [438, 230] width 165 height 29
drag, startPoint x: 442, startPoint y: 324, endPoint x: 446, endPoint y: 307, distance: 17.4
click at [442, 324] on div "Wages Income * 1,814.37 $ Commissions $ Overtime 280.19 $" at bounding box center [424, 382] width 210 height 246
click at [1115, 132] on icon "button" at bounding box center [1121, 131] width 12 height 12
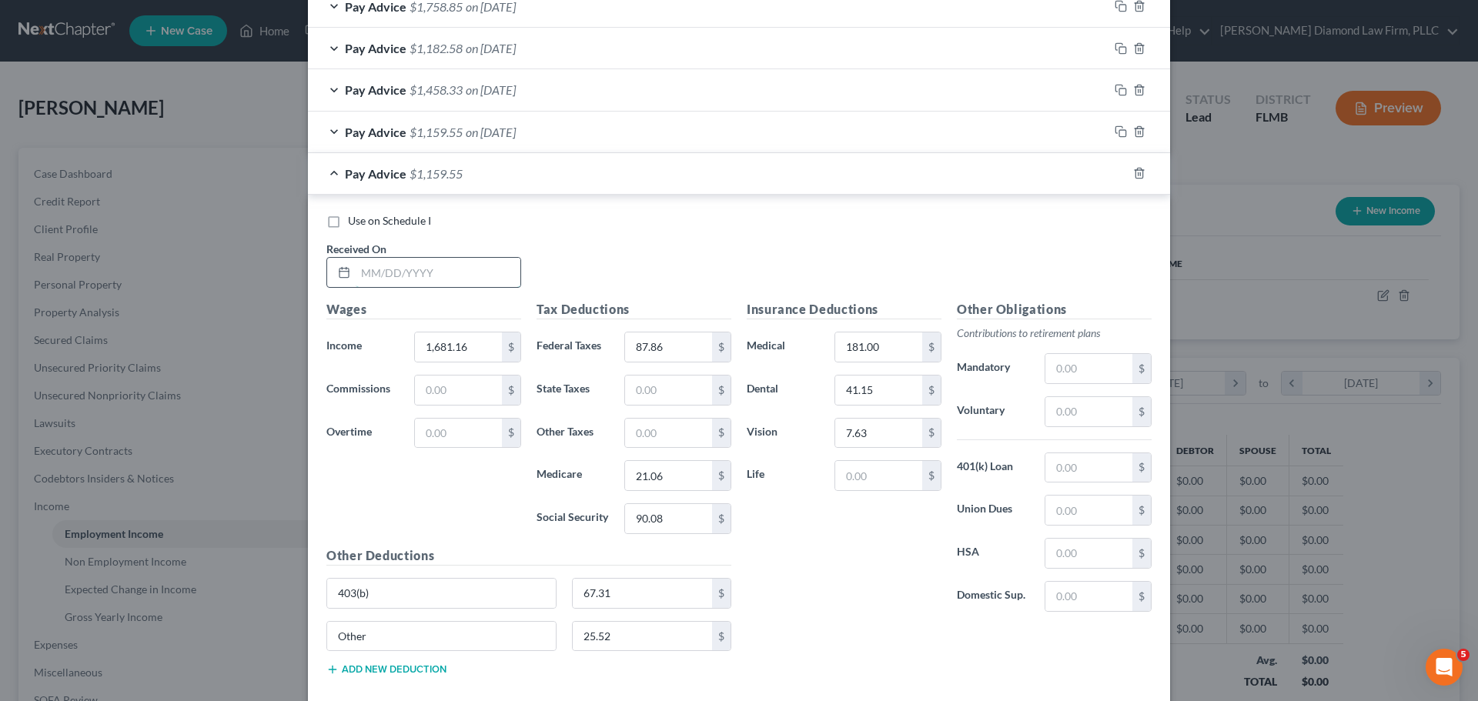
click at [399, 266] on input "text" at bounding box center [438, 272] width 165 height 29
click at [481, 351] on input "1,681.16" at bounding box center [458, 347] width 87 height 29
drag, startPoint x: 481, startPoint y: 351, endPoint x: 421, endPoint y: 349, distance: 60.1
click at [421, 349] on input "1,681.16" at bounding box center [458, 347] width 87 height 29
click at [678, 353] on input "87.86" at bounding box center [668, 347] width 87 height 29
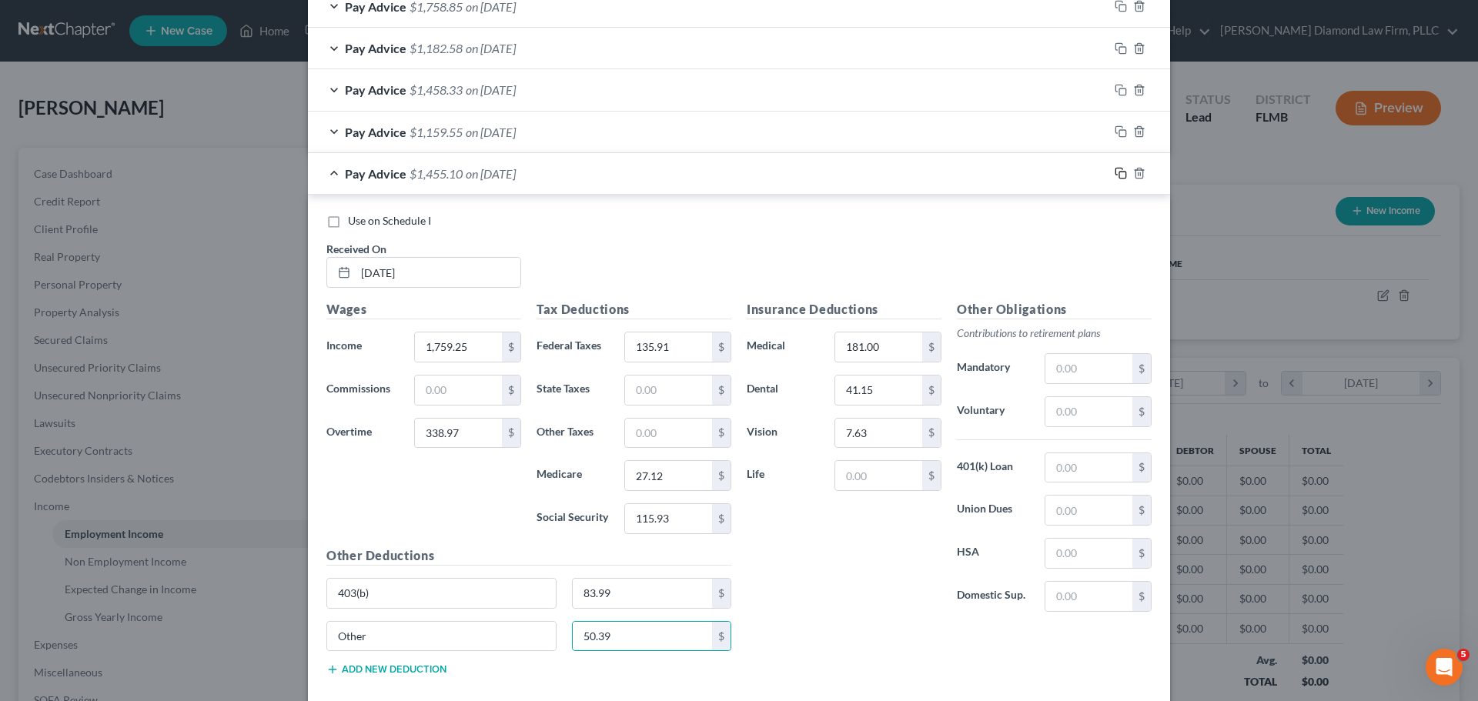
click at [1116, 176] on icon "button" at bounding box center [1121, 173] width 12 height 12
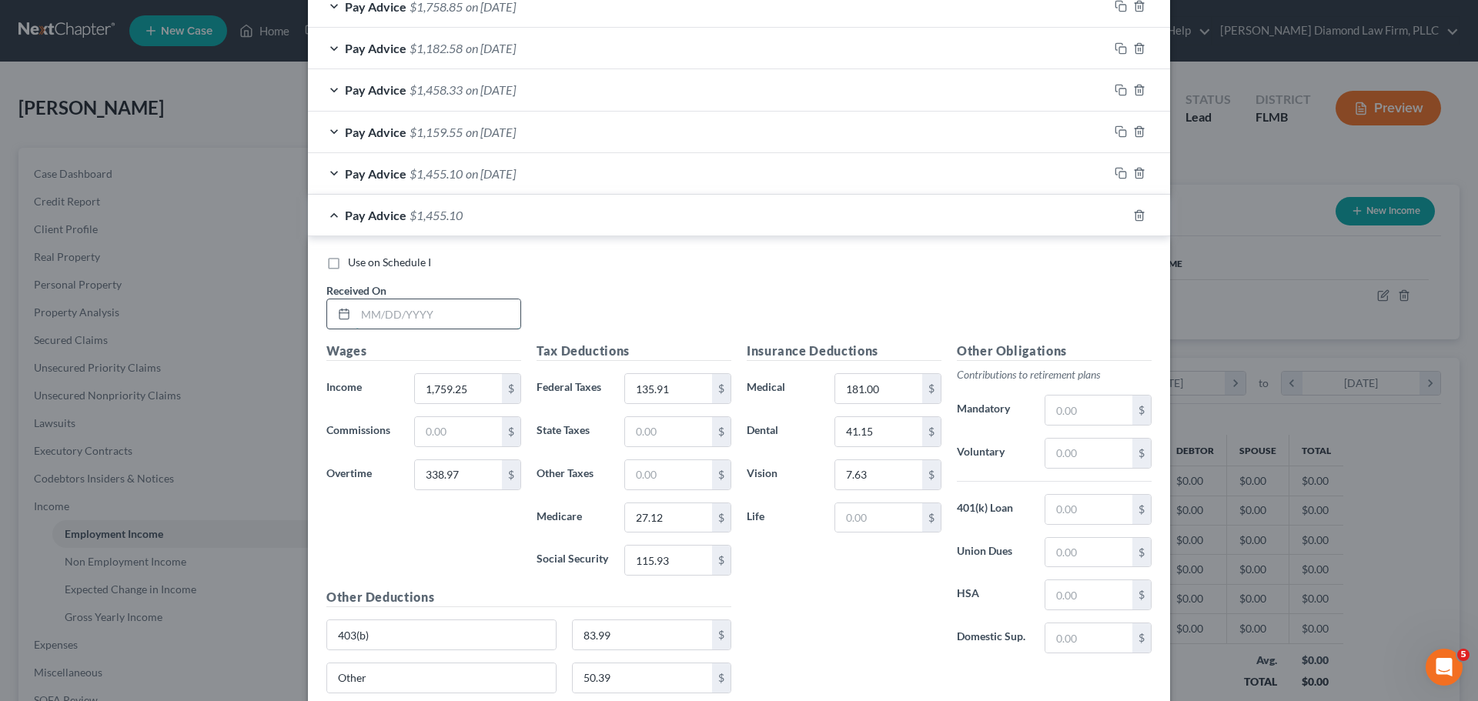
click at [430, 320] on input "text" at bounding box center [438, 313] width 165 height 29
click at [662, 486] on input "text" at bounding box center [668, 474] width 87 height 29
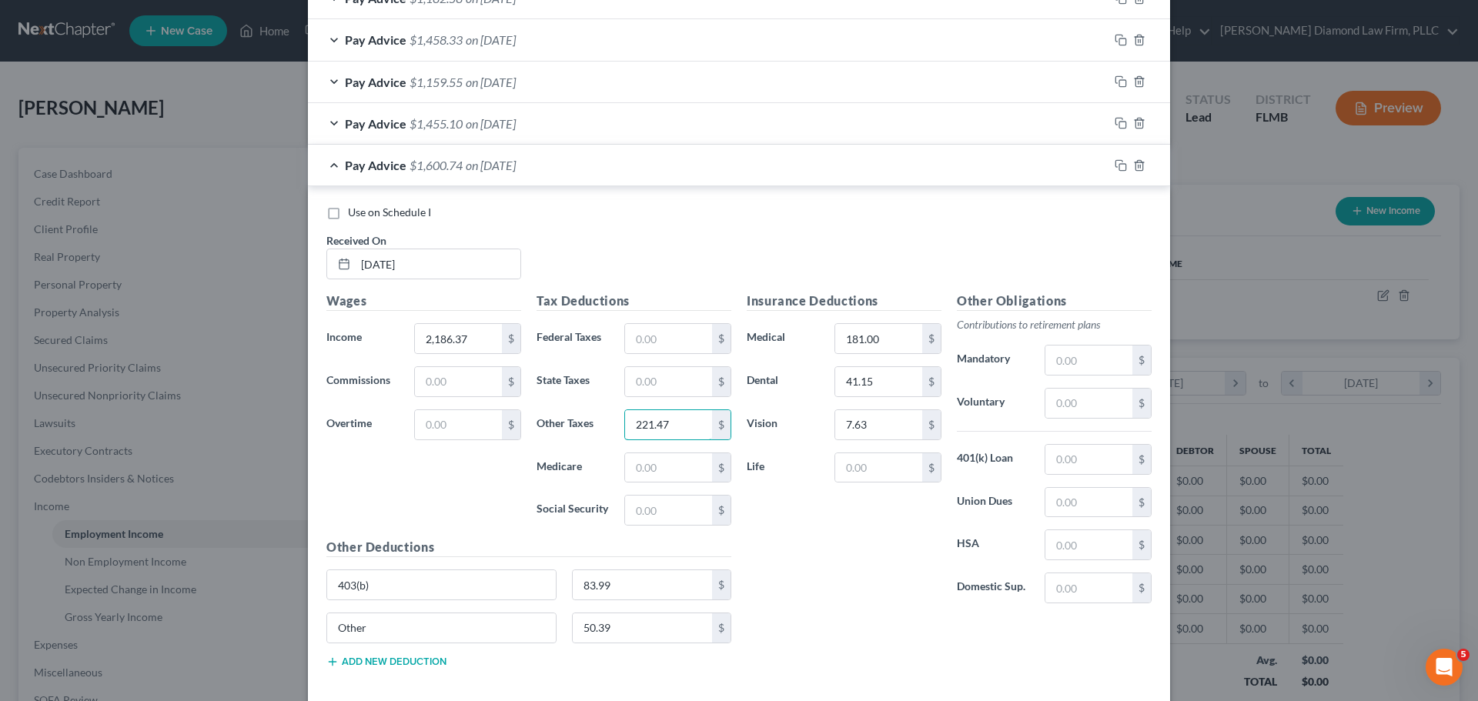
scroll to position [907, 0]
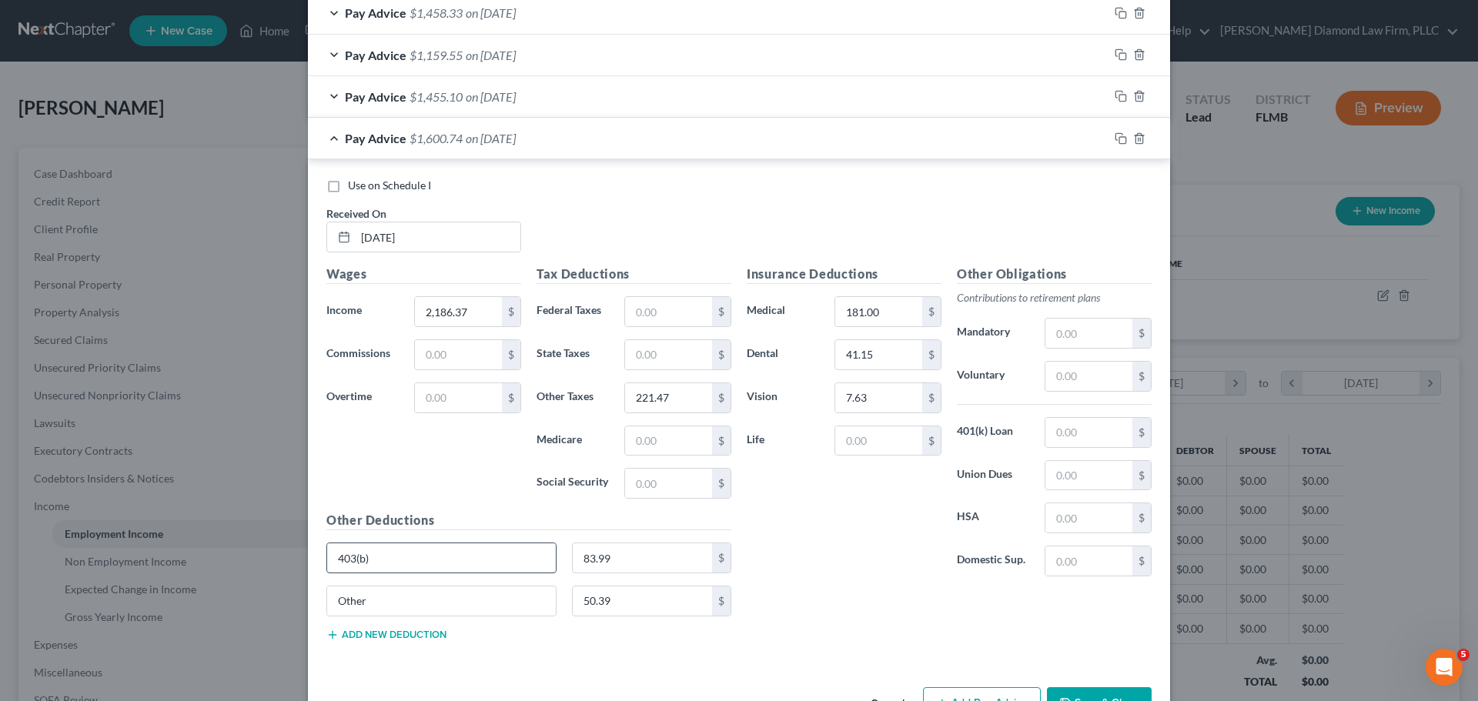
click at [482, 555] on input "403(b)" at bounding box center [441, 557] width 229 height 29
click at [424, 553] on input "403(b)" at bounding box center [441, 557] width 229 height 29
click at [408, 602] on input "Other" at bounding box center [441, 601] width 229 height 29
click at [630, 610] on input "50.39" at bounding box center [643, 601] width 140 height 29
click at [417, 557] on input "text" at bounding box center [441, 557] width 229 height 29
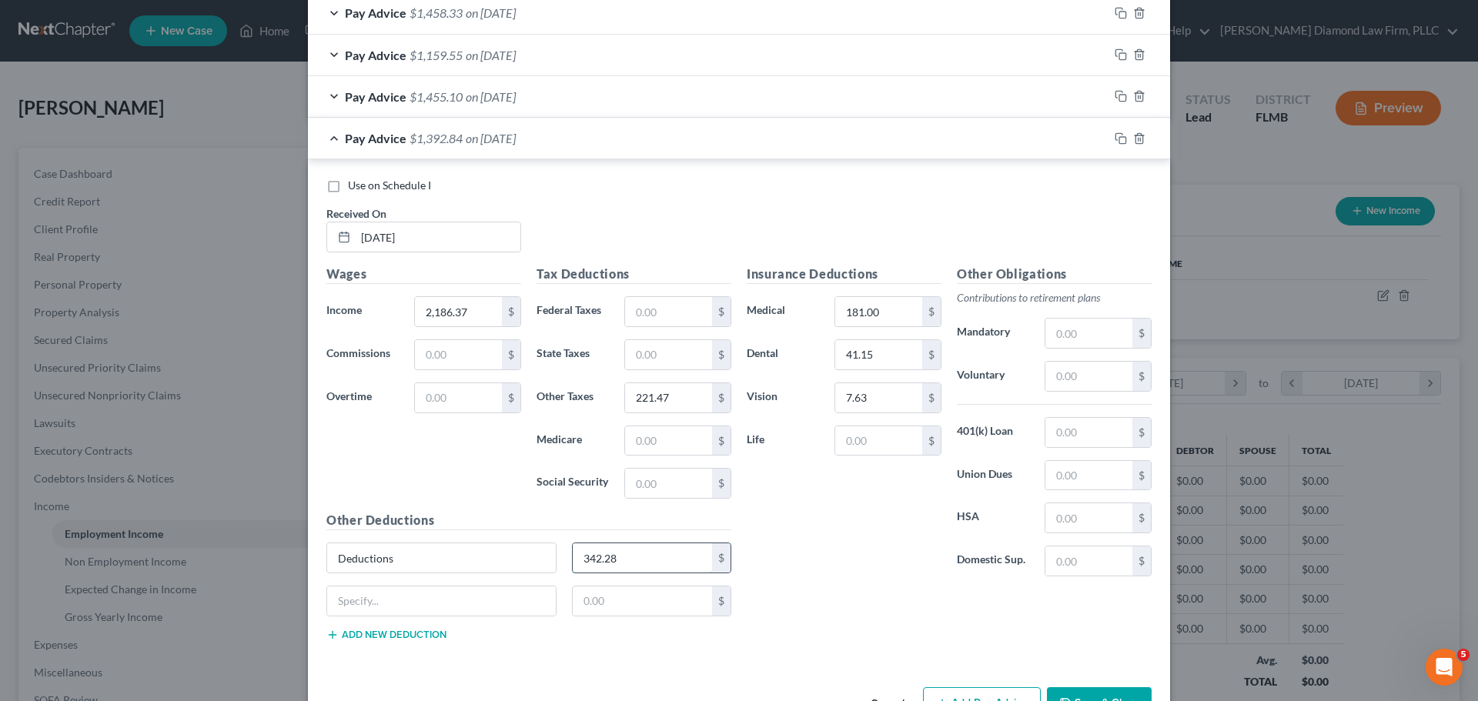
click at [621, 557] on input "342.28" at bounding box center [643, 557] width 140 height 29
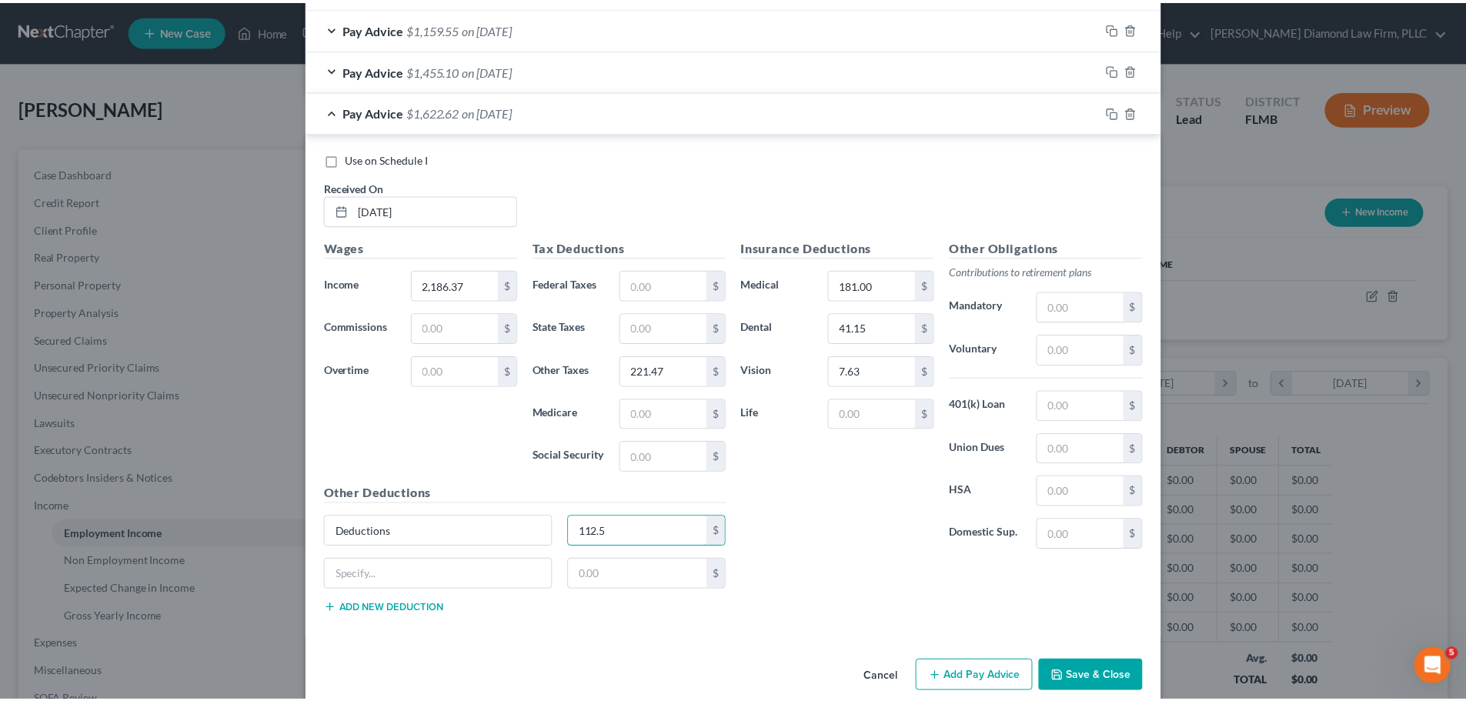
scroll to position [956, 0]
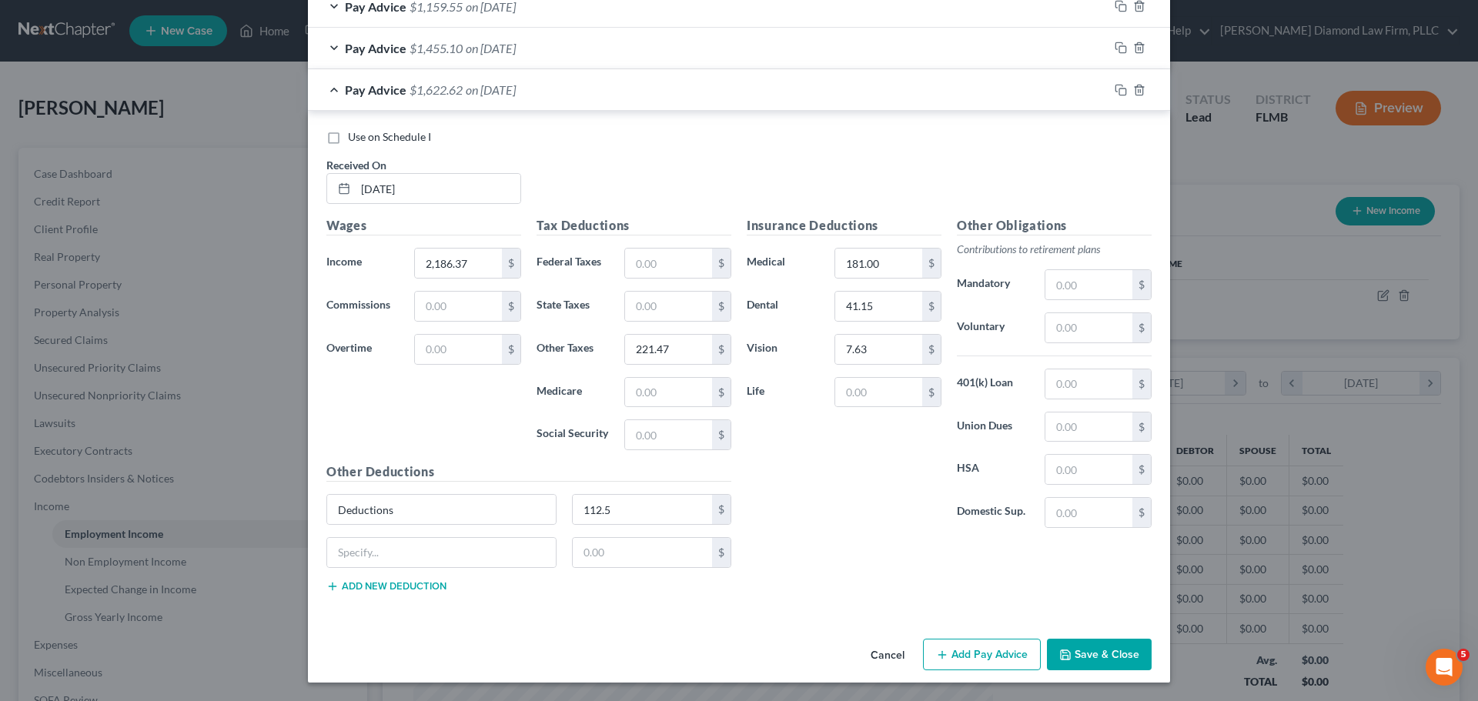
click at [1075, 653] on button "Save & Close" at bounding box center [1099, 655] width 105 height 32
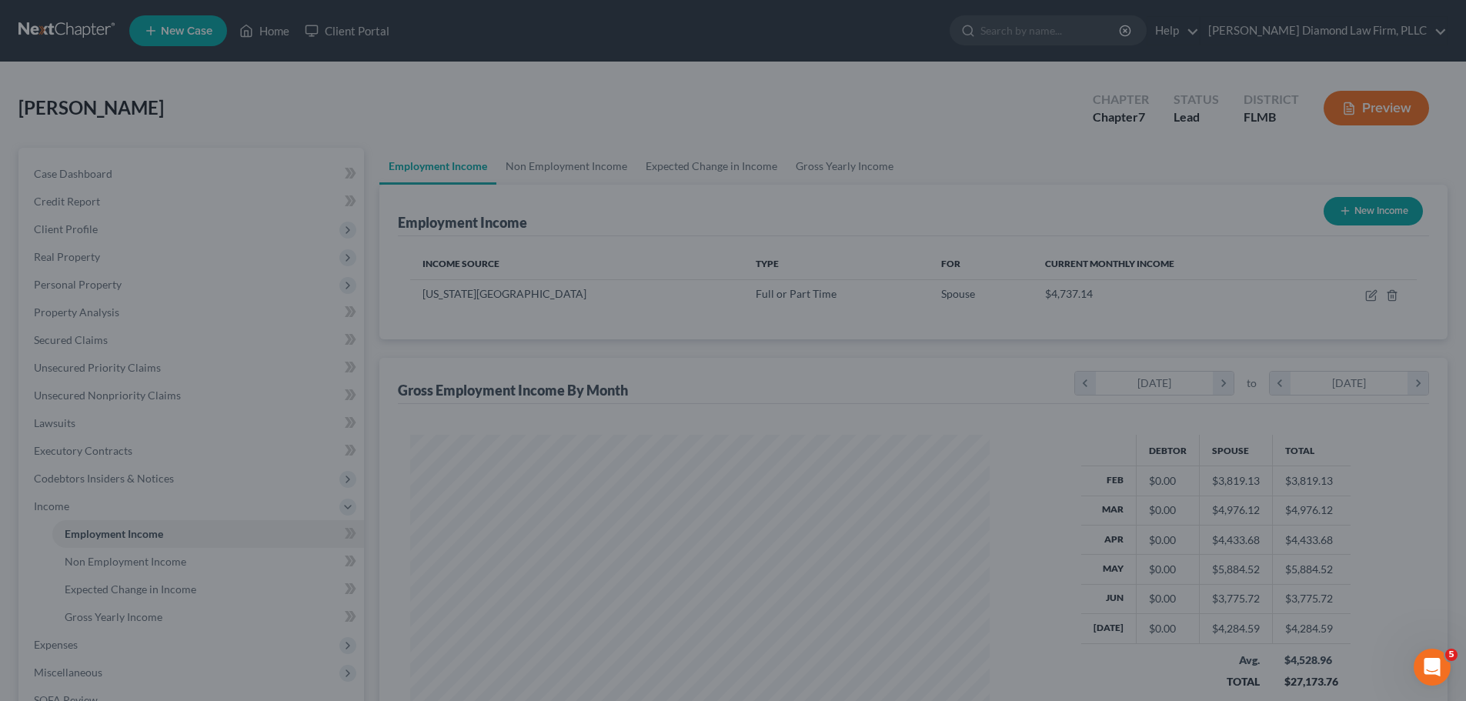
scroll to position [769428, 769110]
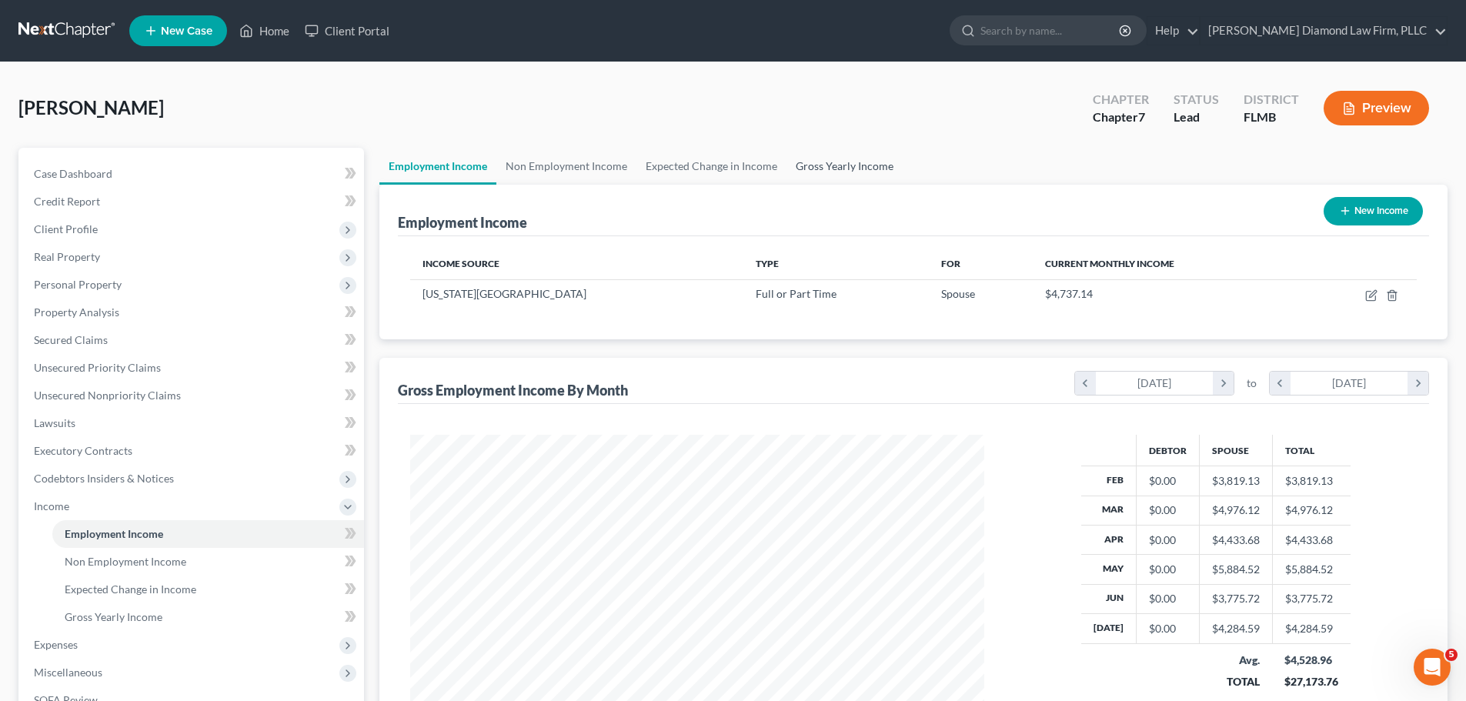
click at [855, 159] on link "Gross Yearly Income" at bounding box center [845, 166] width 116 height 37
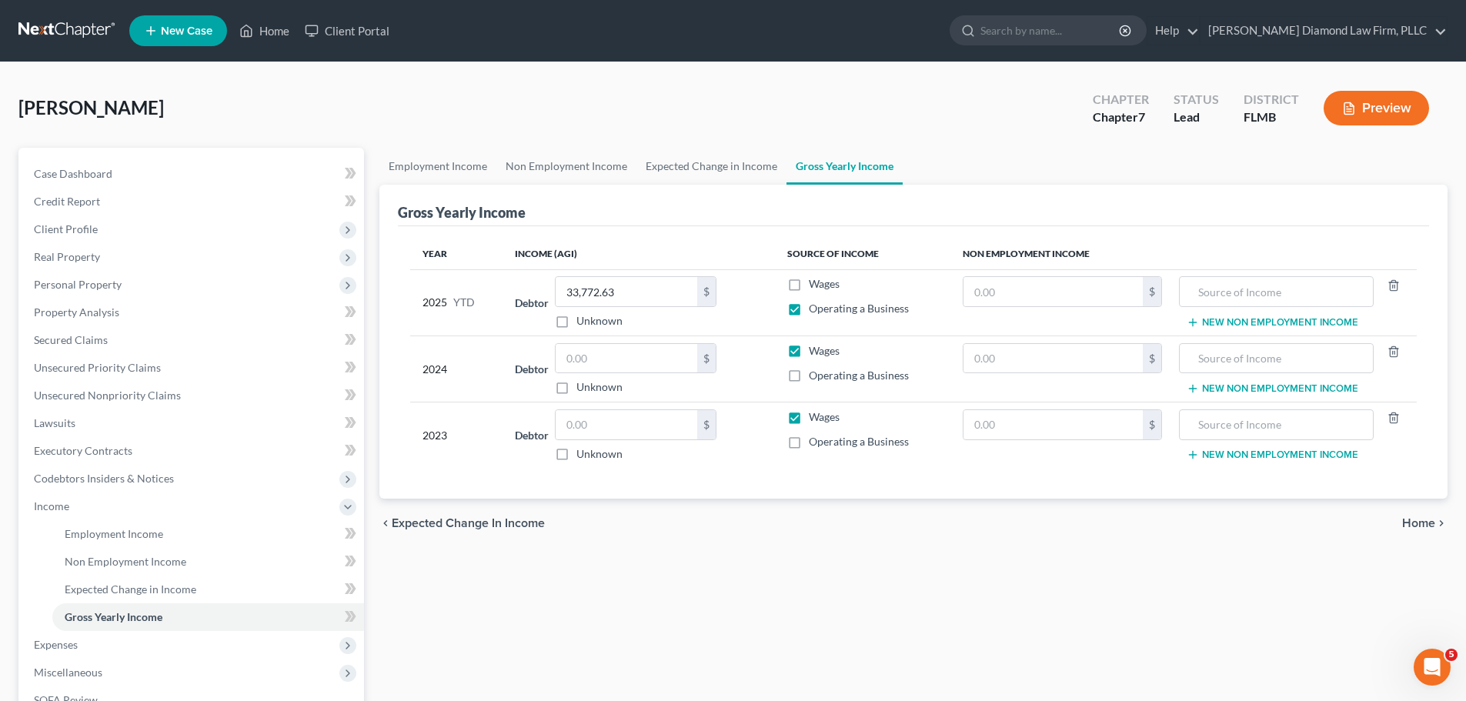
drag, startPoint x: 798, startPoint y: 356, endPoint x: 798, endPoint y: 372, distance: 16.2
click at [809, 356] on label "Wages" at bounding box center [824, 350] width 31 height 15
click at [815, 353] on input "Wages" at bounding box center [820, 348] width 10 height 10
click at [809, 373] on label "Operating a Business" at bounding box center [859, 375] width 100 height 15
click at [815, 373] on input "Operating a Business" at bounding box center [820, 373] width 10 height 10
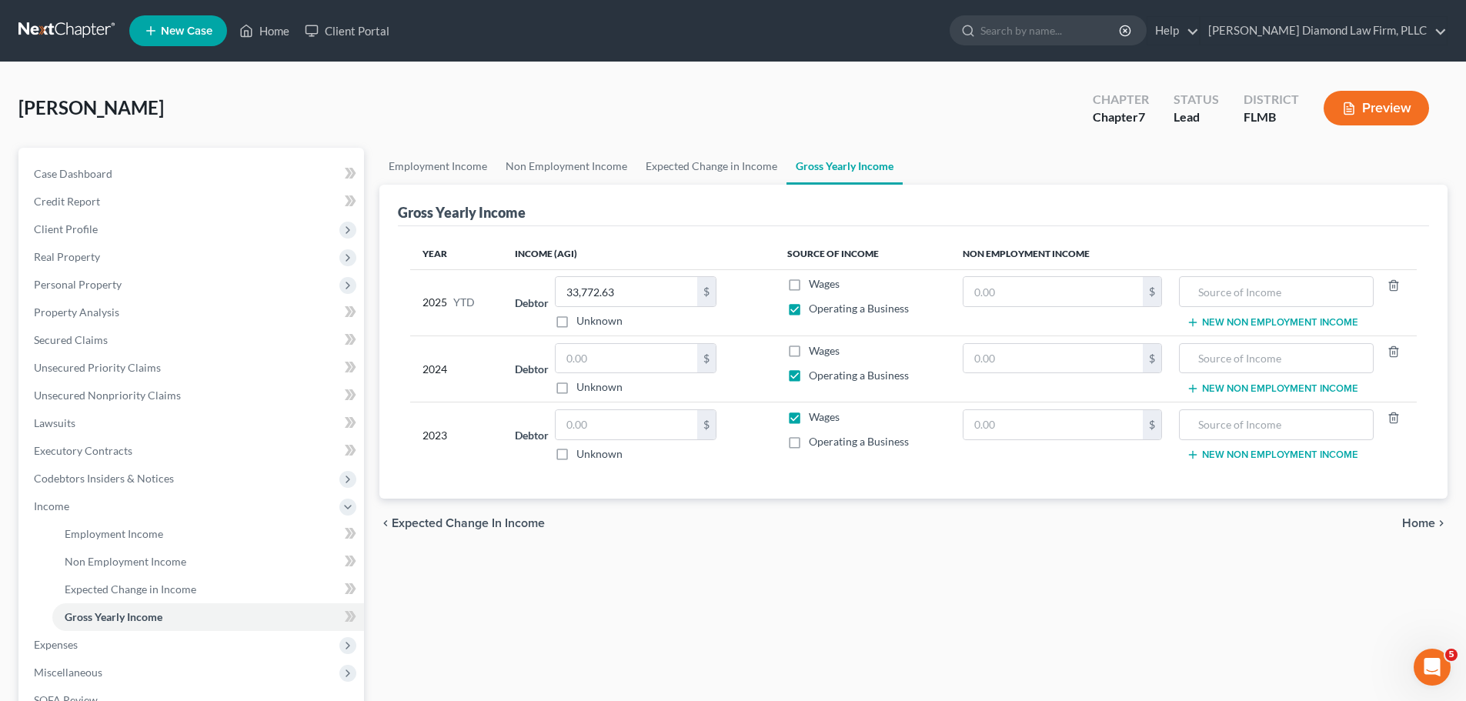
click at [809, 418] on label "Wages" at bounding box center [824, 416] width 31 height 15
click at [815, 418] on input "Wages" at bounding box center [820, 414] width 10 height 10
click at [809, 448] on label "Operating a Business" at bounding box center [859, 441] width 100 height 15
click at [815, 444] on input "Operating a Business" at bounding box center [820, 439] width 10 height 10
click at [694, 366] on input "text" at bounding box center [627, 358] width 142 height 29
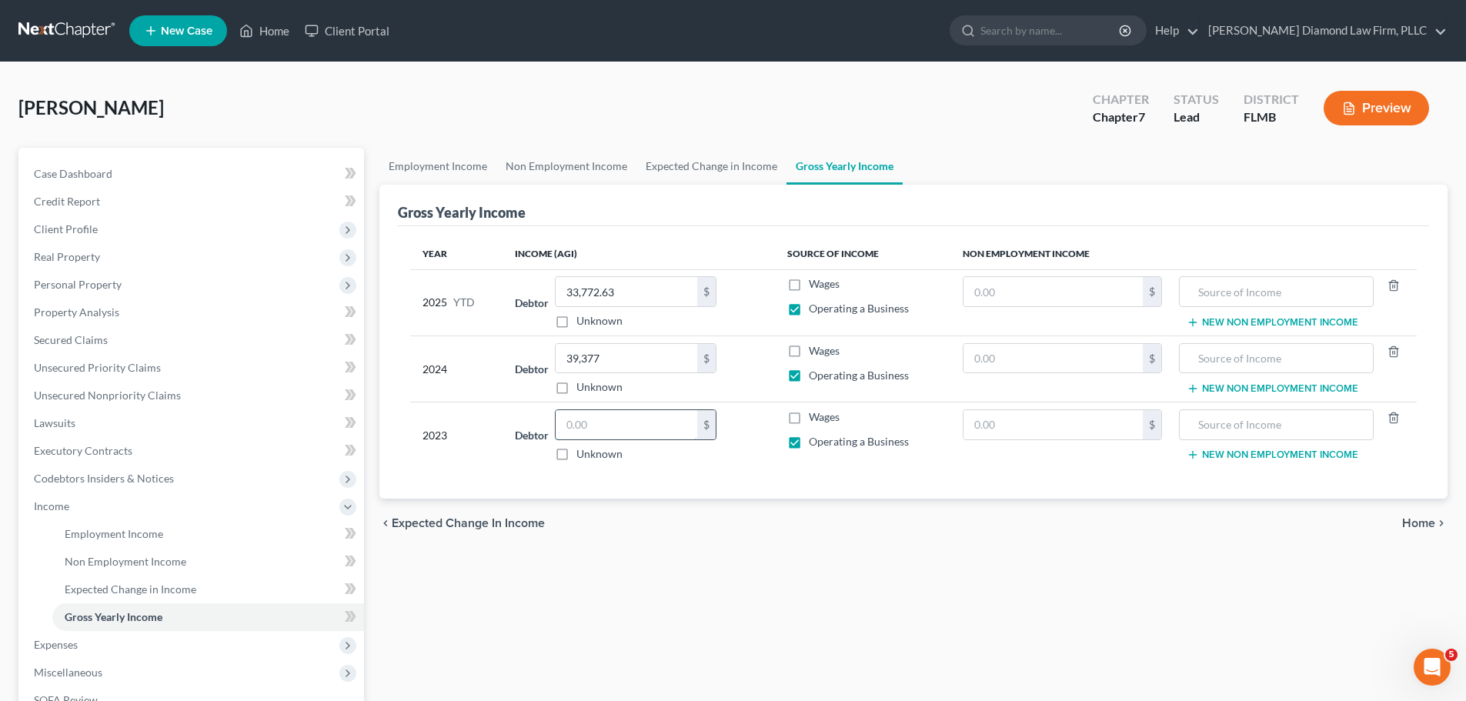
click at [638, 429] on input "text" at bounding box center [627, 424] width 142 height 29
click at [622, 425] on input "17,845" at bounding box center [627, 424] width 142 height 29
drag, startPoint x: 603, startPoint y: 425, endPoint x: 577, endPoint y: 425, distance: 26.2
click at [577, 425] on input "17,845" at bounding box center [627, 424] width 142 height 29
click at [663, 357] on input "39,377" at bounding box center [627, 358] width 142 height 29
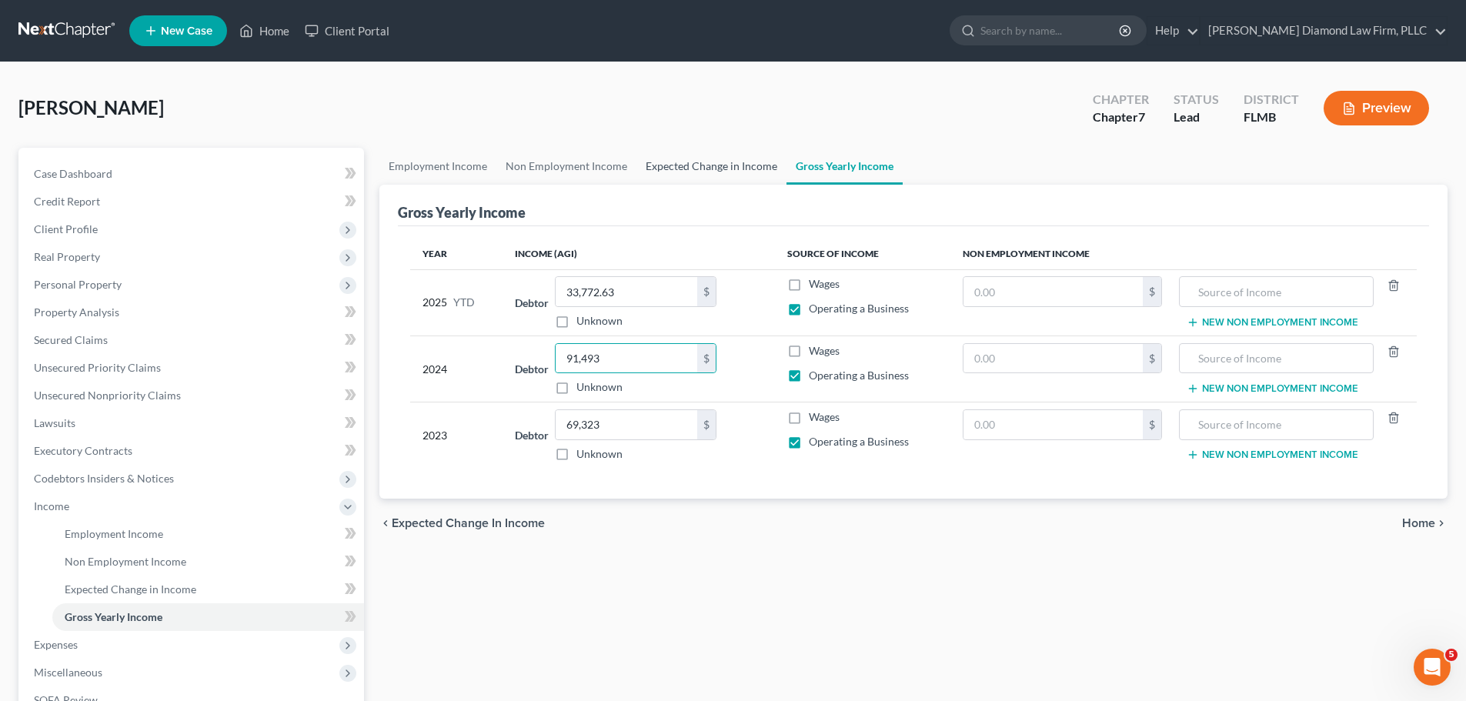
click at [694, 171] on link "Expected Change in Income" at bounding box center [712, 166] width 150 height 37
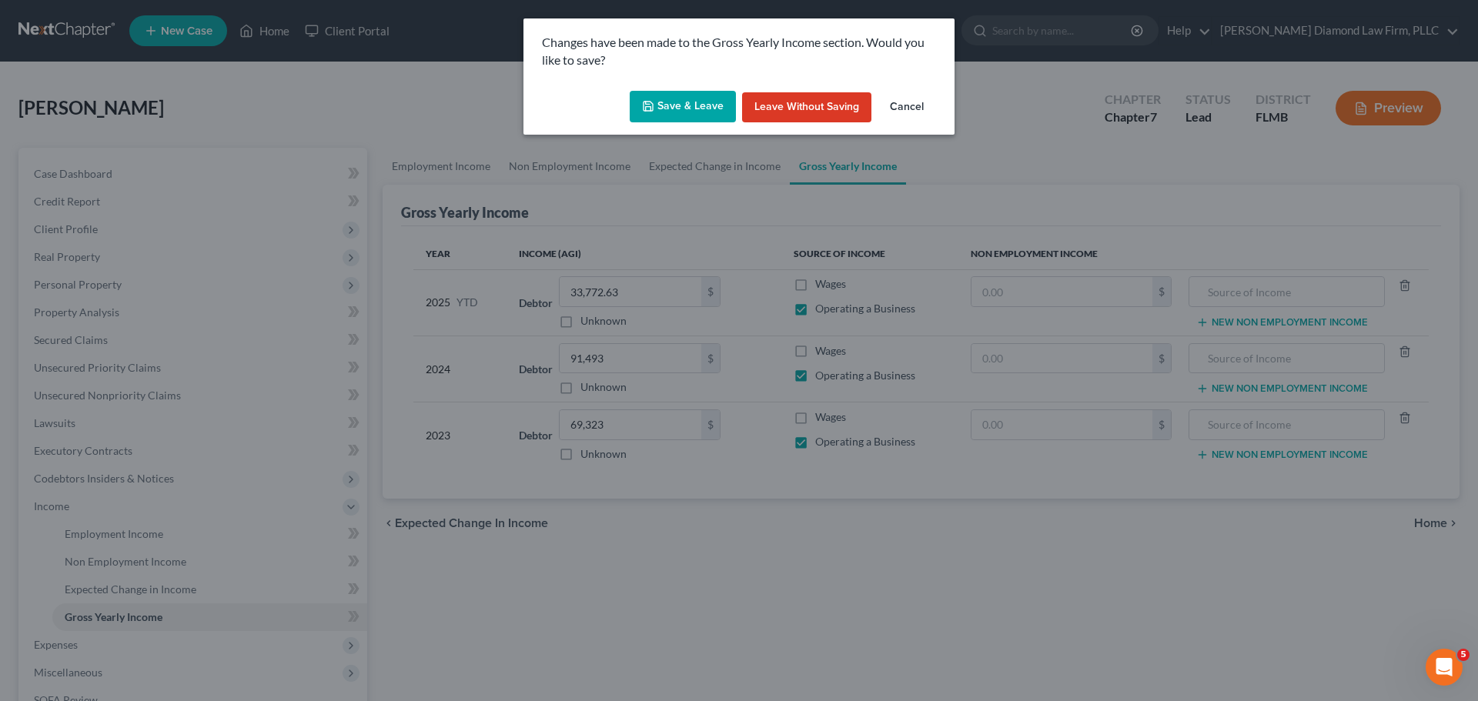
click at [646, 91] on button "Save & Leave" at bounding box center [683, 107] width 106 height 32
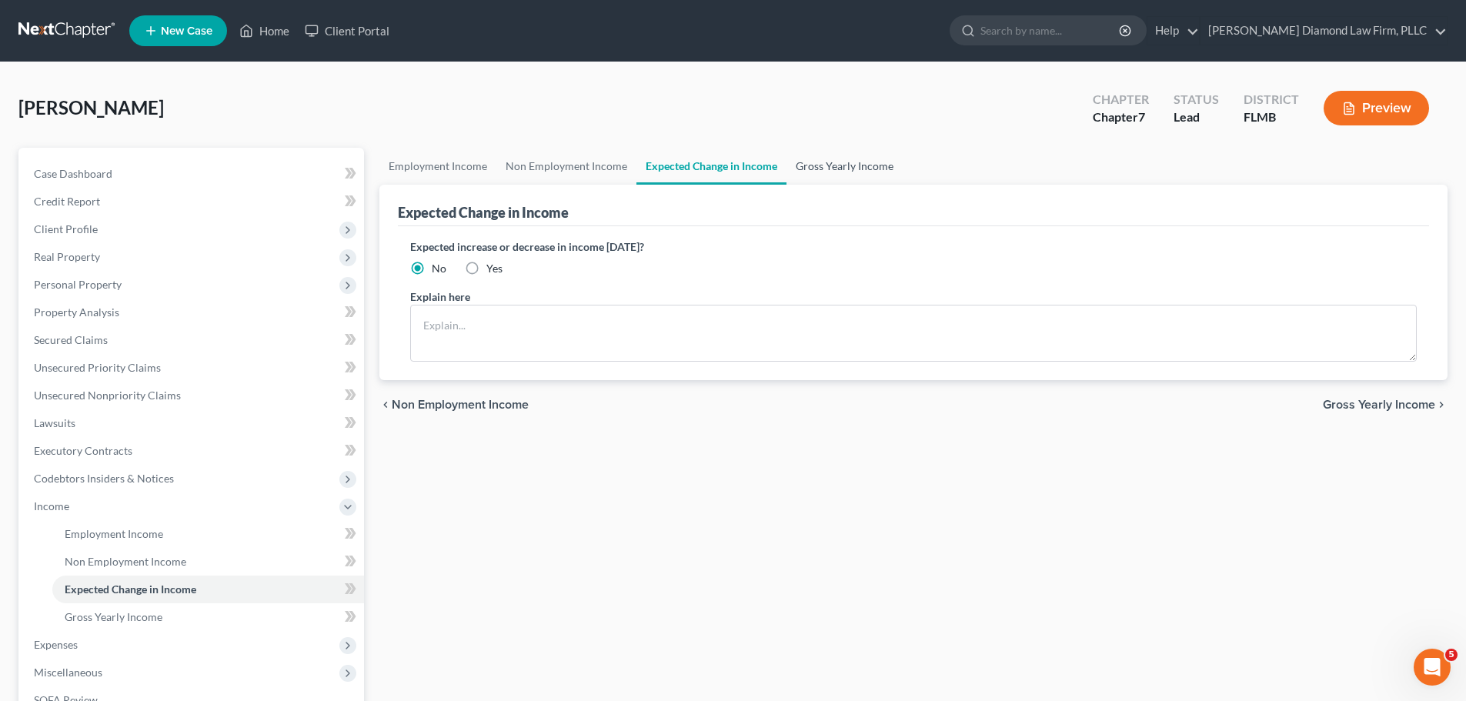
click at [801, 177] on link "Gross Yearly Income" at bounding box center [845, 166] width 116 height 37
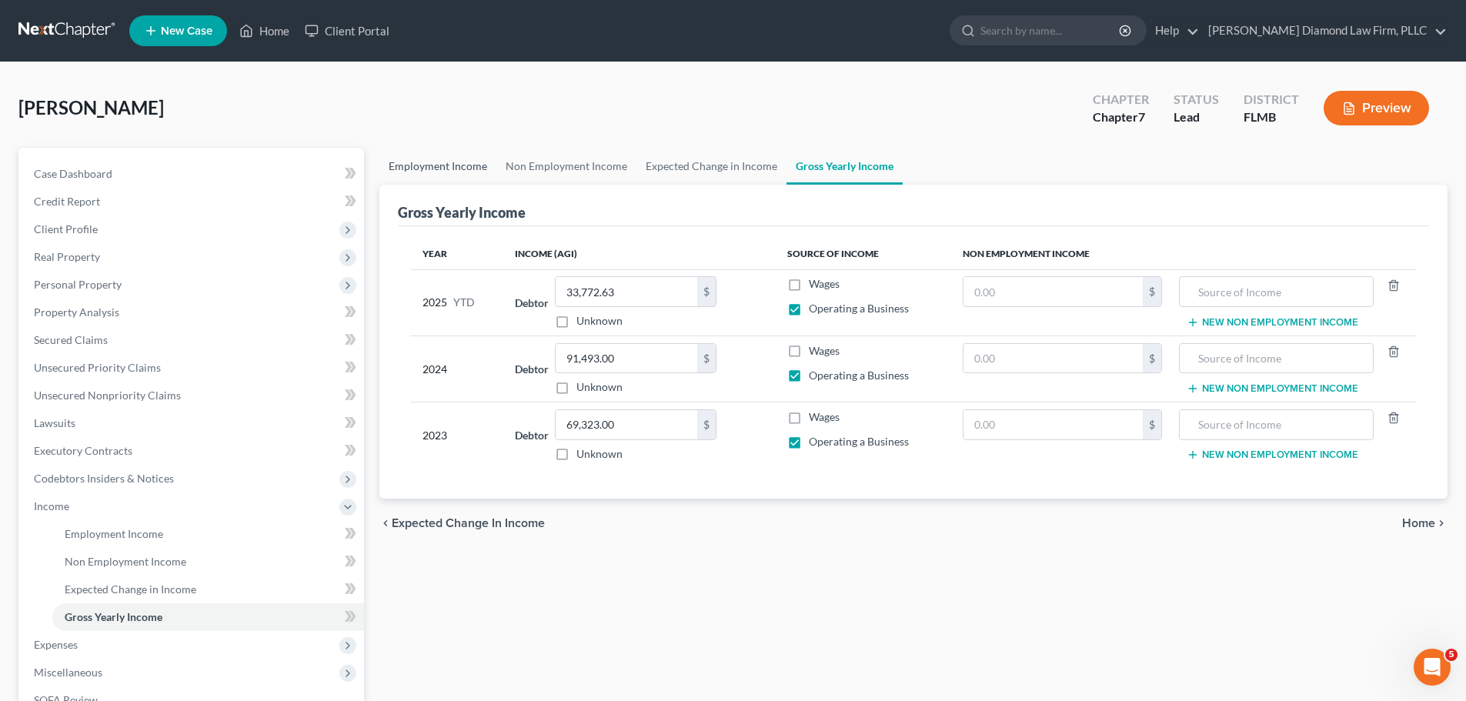
click at [450, 161] on link "Employment Income" at bounding box center [437, 166] width 117 height 37
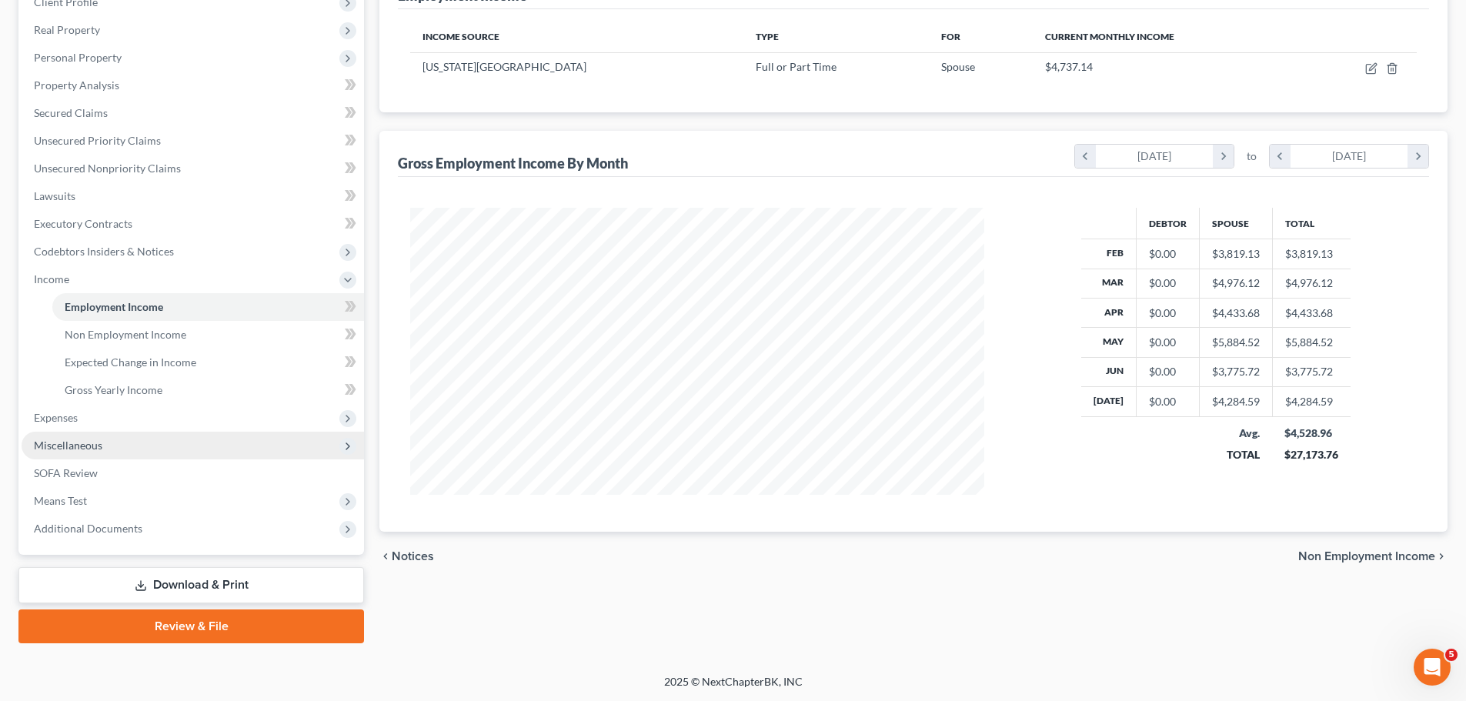
scroll to position [228, 0]
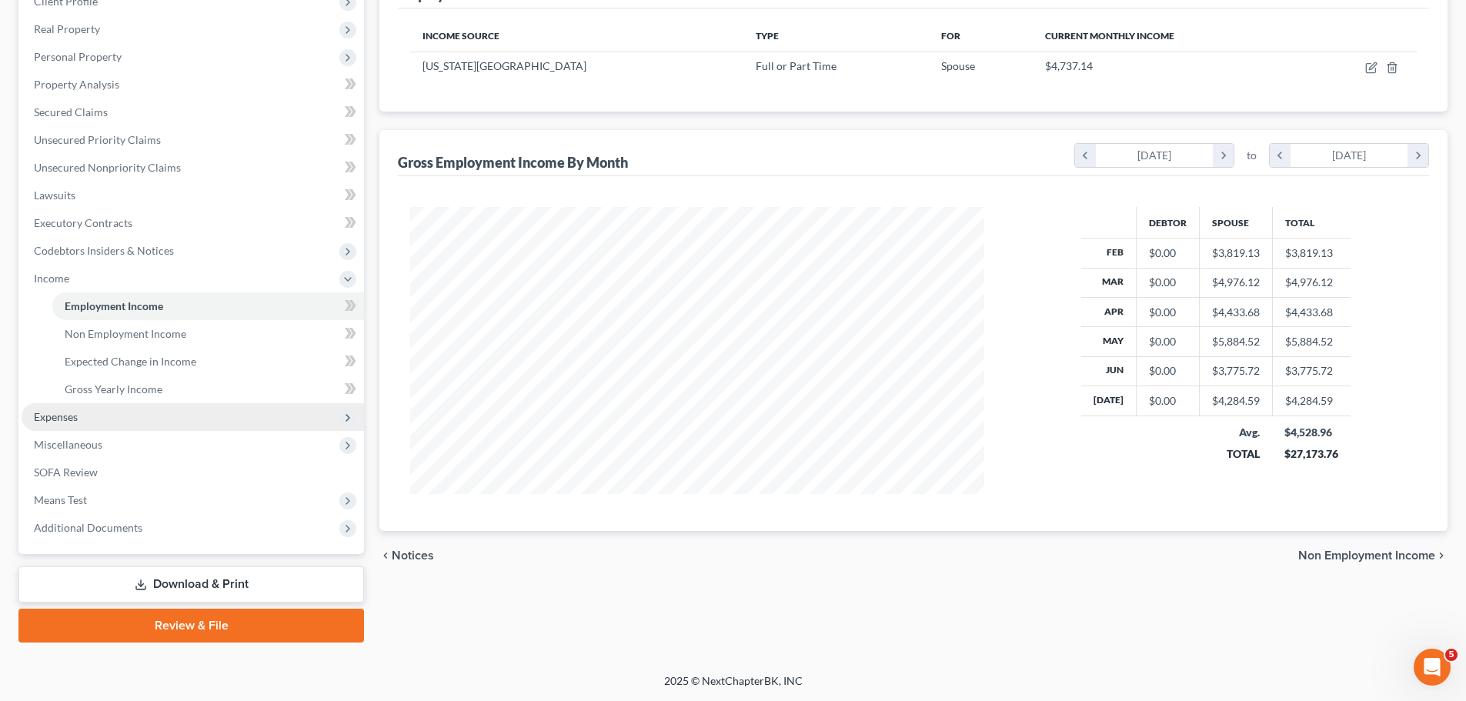
click at [69, 416] on span "Expenses" at bounding box center [56, 416] width 44 height 13
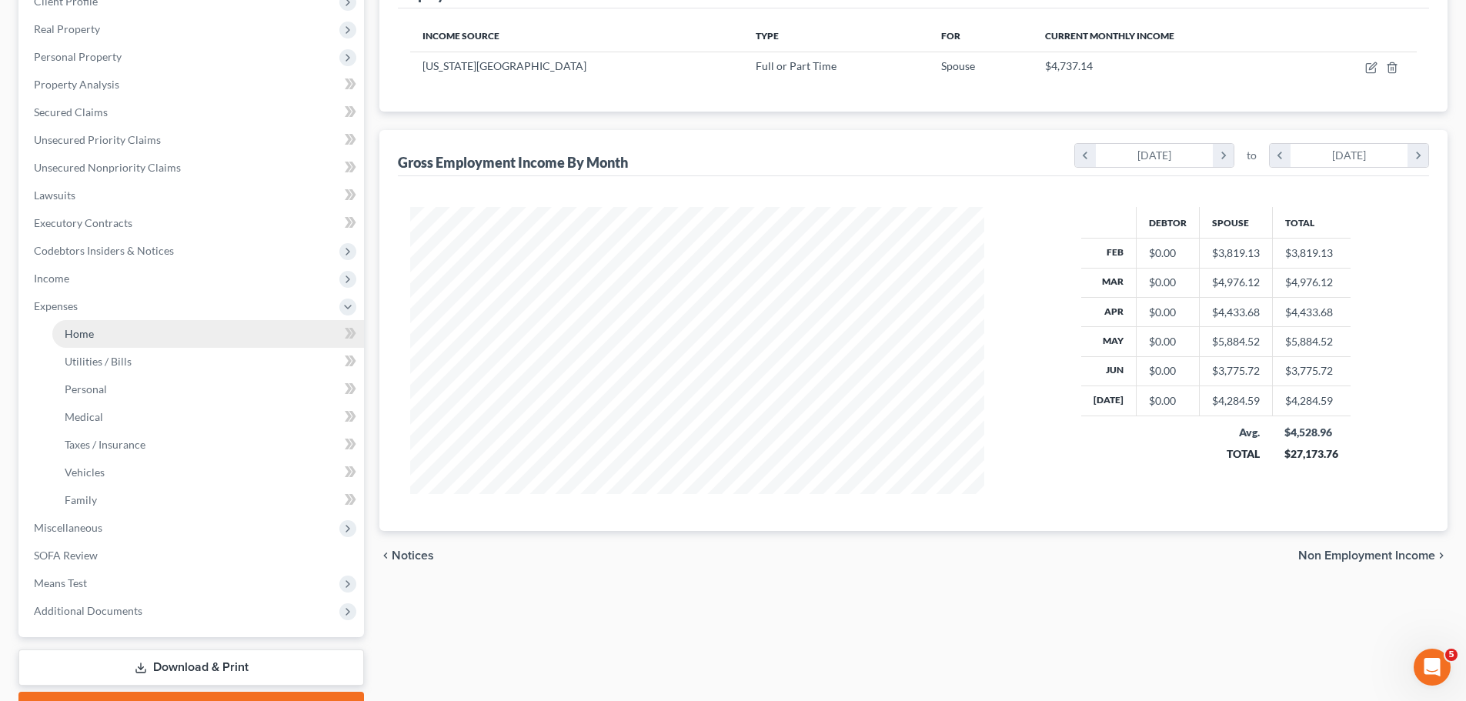
click at [99, 342] on link "Home" at bounding box center [208, 334] width 312 height 28
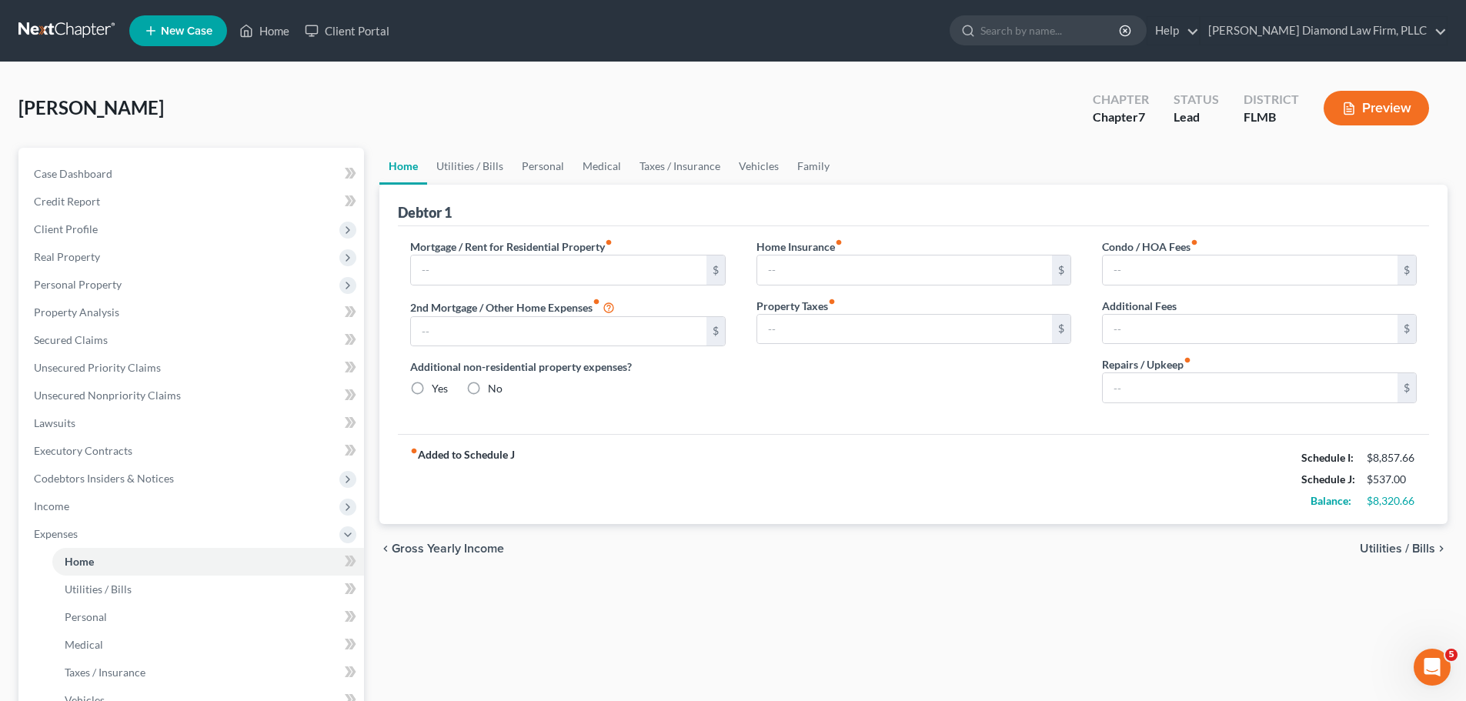
type input "0.00"
radio input "true"
type input "0.00"
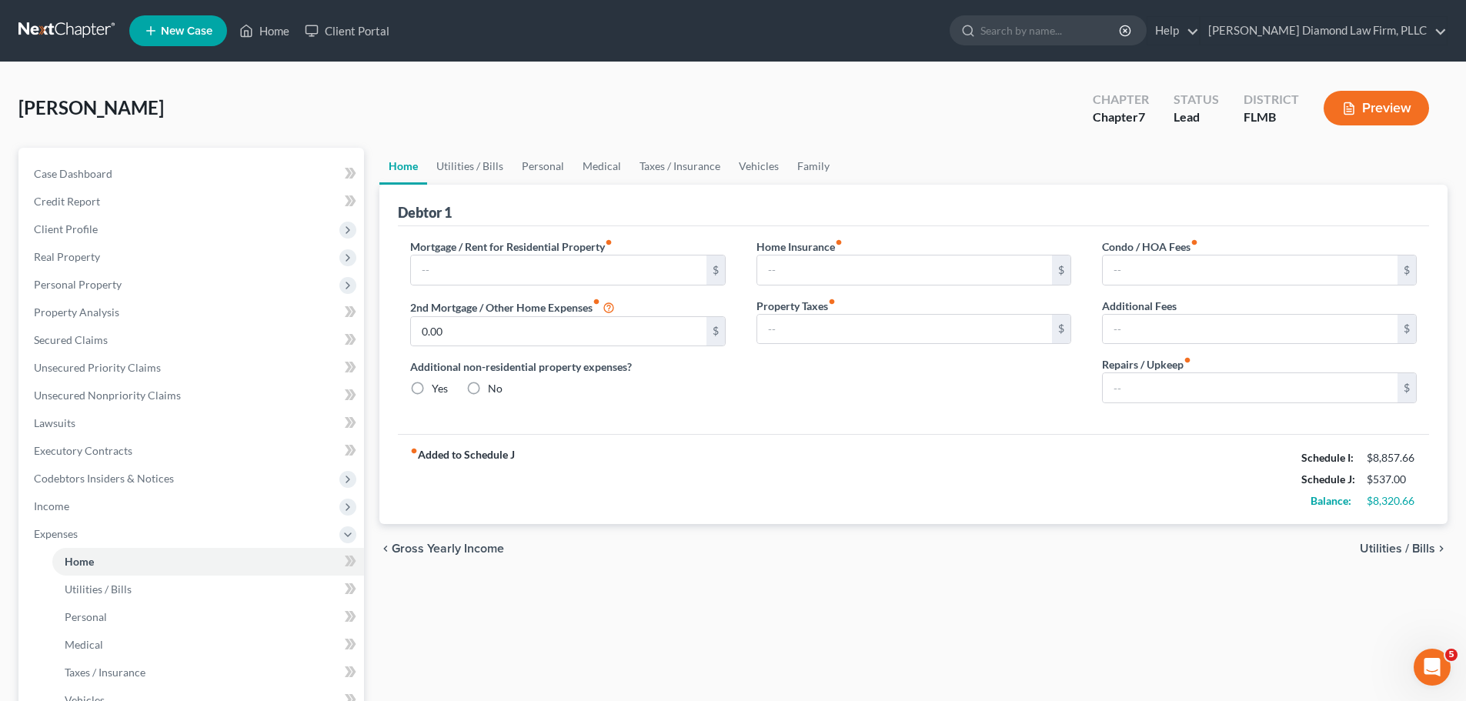
type input "0.00"
click at [463, 276] on input "text" at bounding box center [558, 270] width 295 height 29
click at [517, 266] on input "1,600" at bounding box center [558, 270] width 295 height 29
drag, startPoint x: 517, startPoint y: 266, endPoint x: 413, endPoint y: 262, distance: 104.0
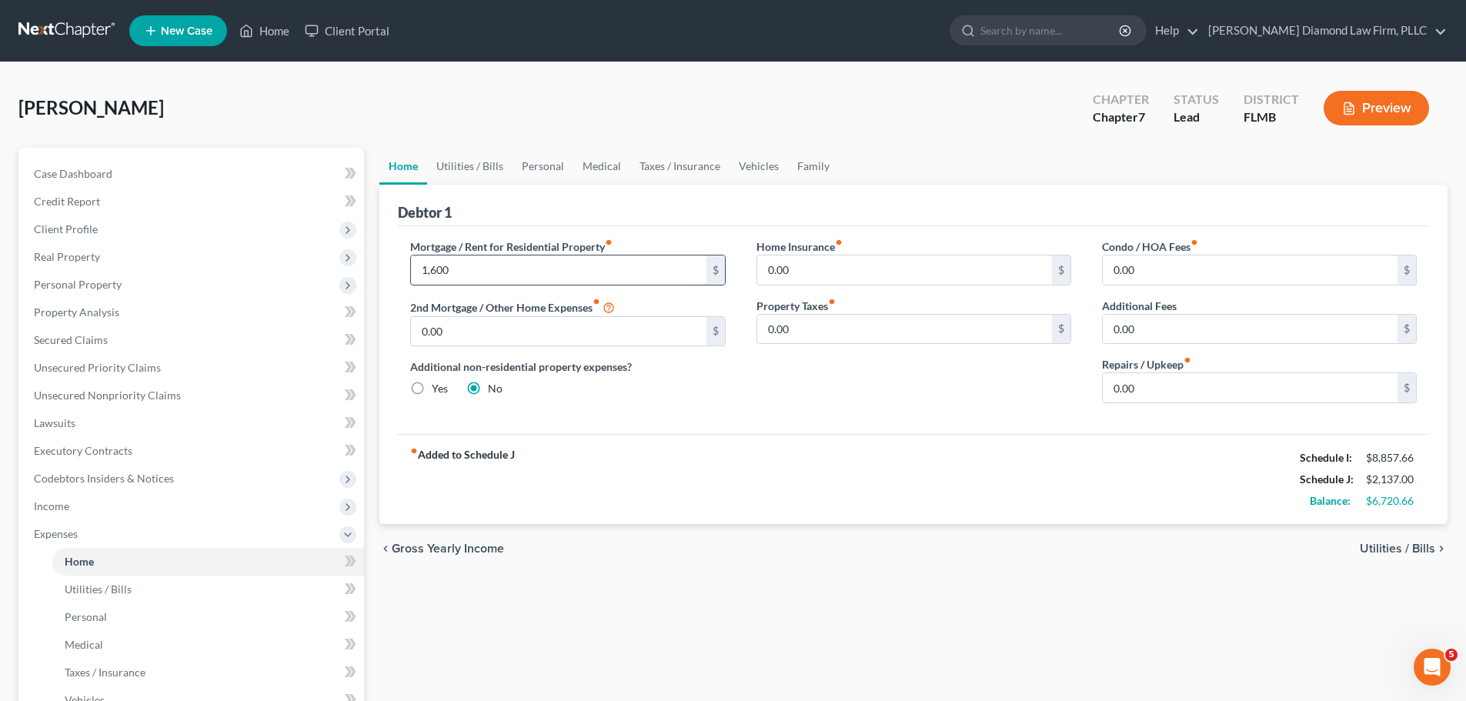
click at [413, 262] on input "1,600" at bounding box center [558, 270] width 295 height 29
click at [499, 281] on input "1,600" at bounding box center [558, 270] width 295 height 29
type input "1"
type input "2,781.86"
click at [483, 172] on link "Utilities / Bills" at bounding box center [469, 166] width 85 height 37
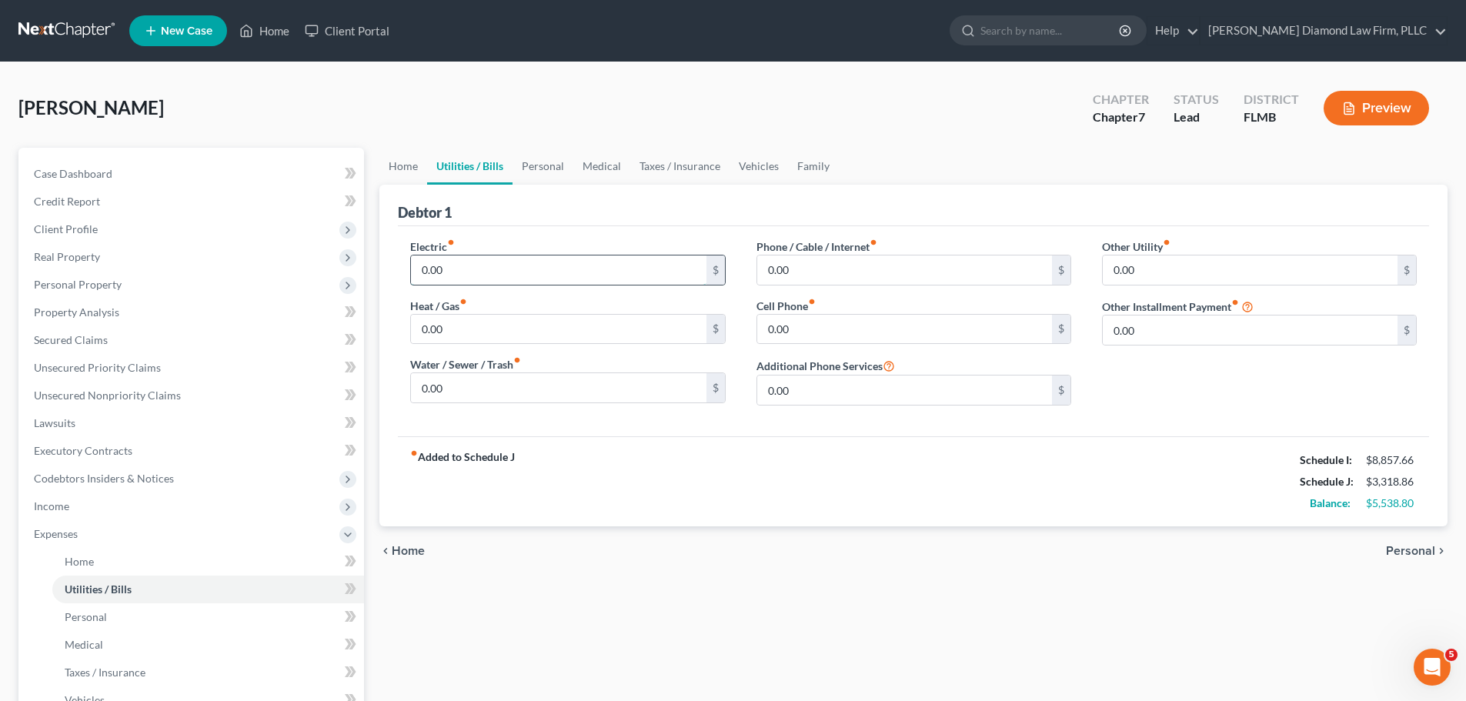
click at [494, 262] on input "0.00" at bounding box center [558, 270] width 295 height 29
type input "200"
type input "95"
type input "120"
type input "189.99"
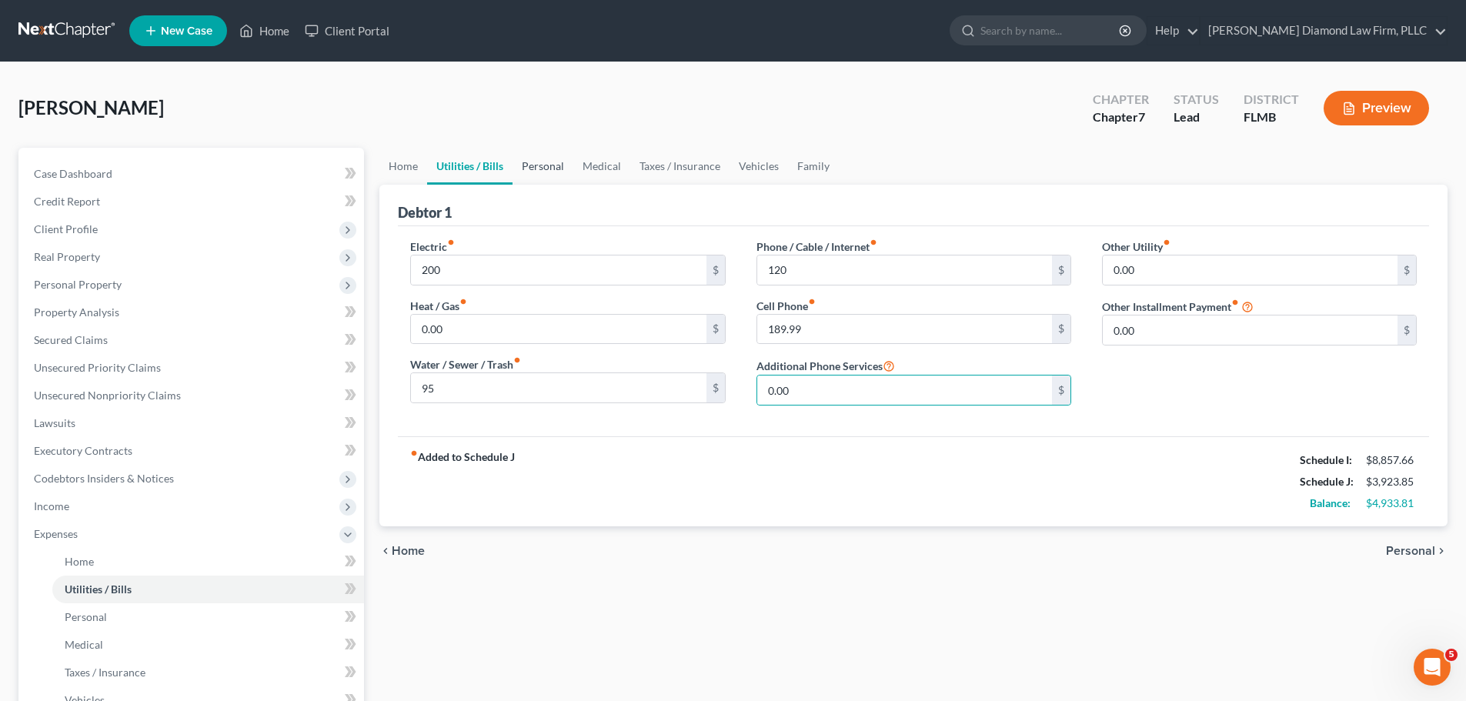
click at [558, 149] on link "Personal" at bounding box center [543, 166] width 61 height 37
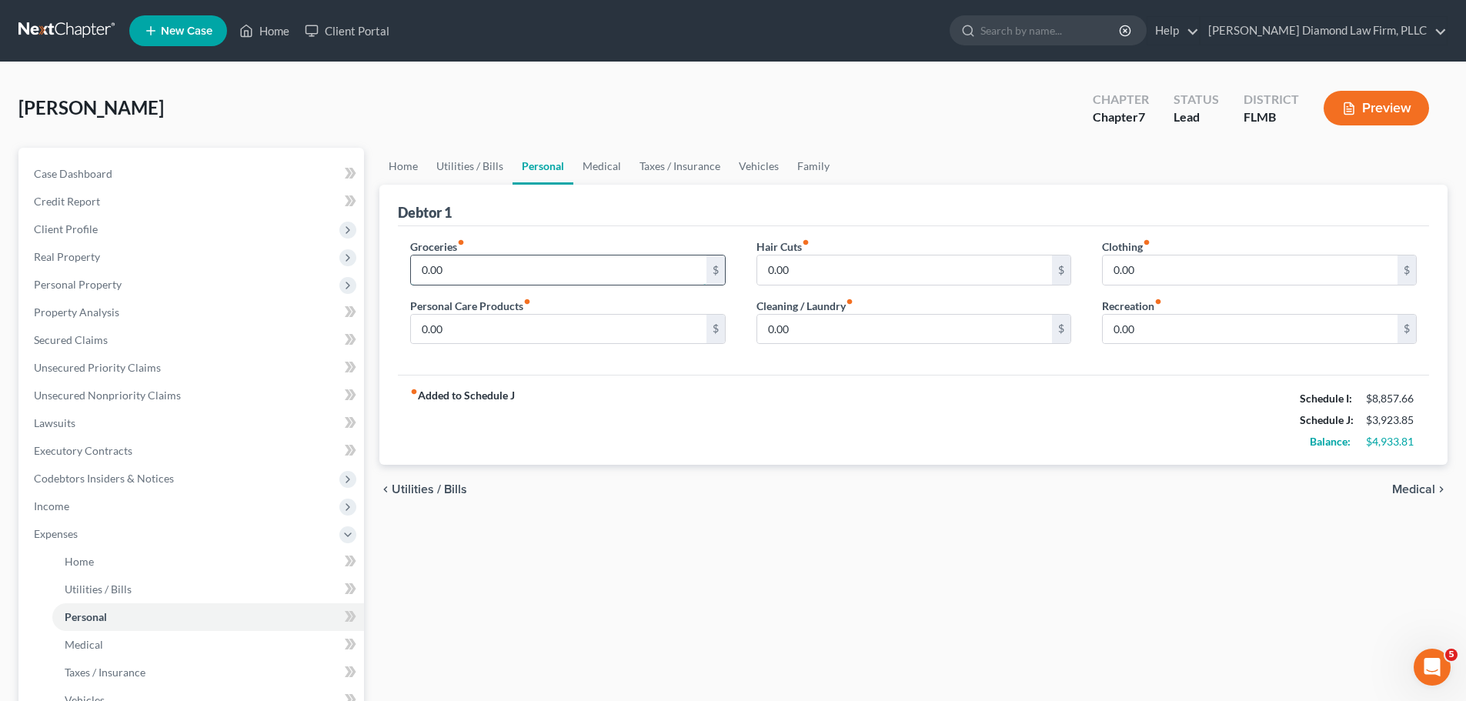
click at [526, 256] on input "0.00" at bounding box center [558, 270] width 295 height 29
type input "800"
click at [814, 171] on link "Family" at bounding box center [813, 166] width 51 height 37
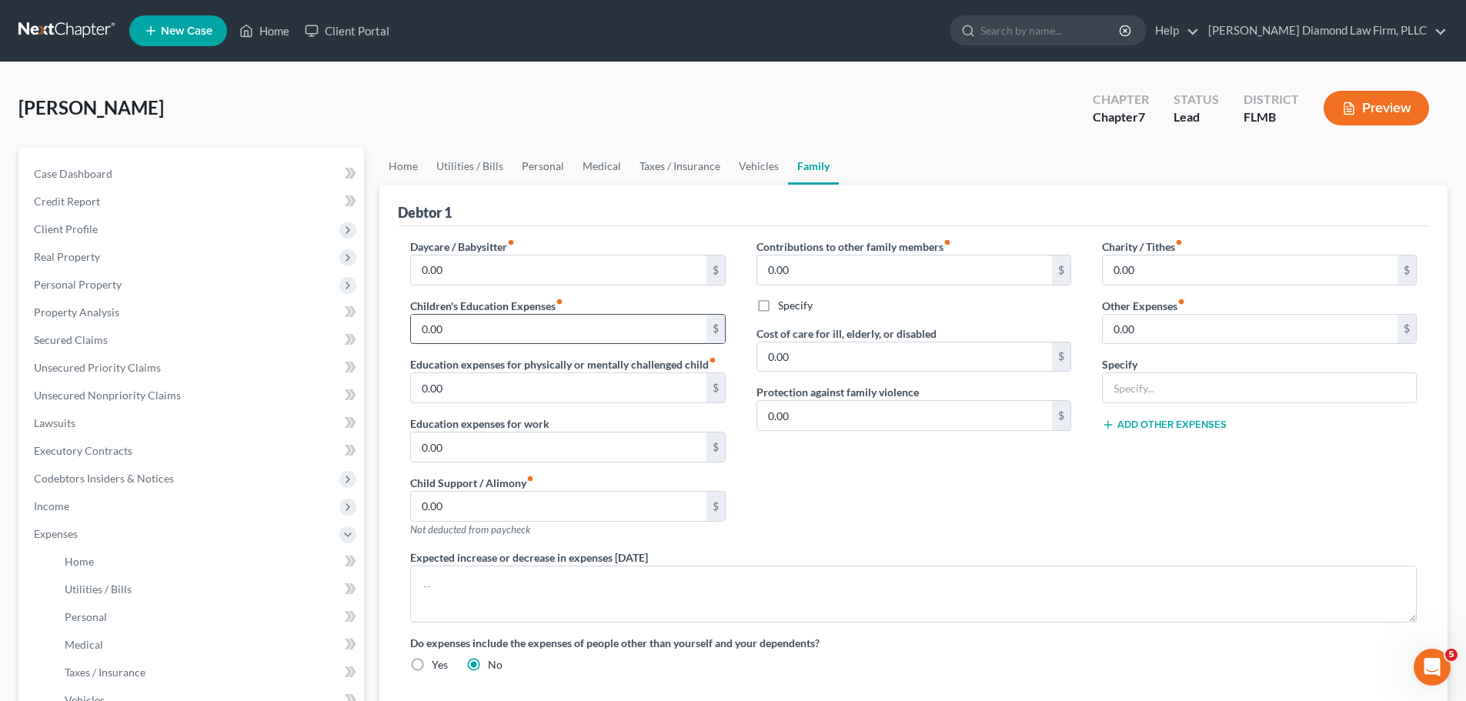
click at [523, 339] on input "0.00" at bounding box center [558, 329] width 295 height 29
type input "450"
click at [530, 169] on link "Personal" at bounding box center [543, 166] width 61 height 37
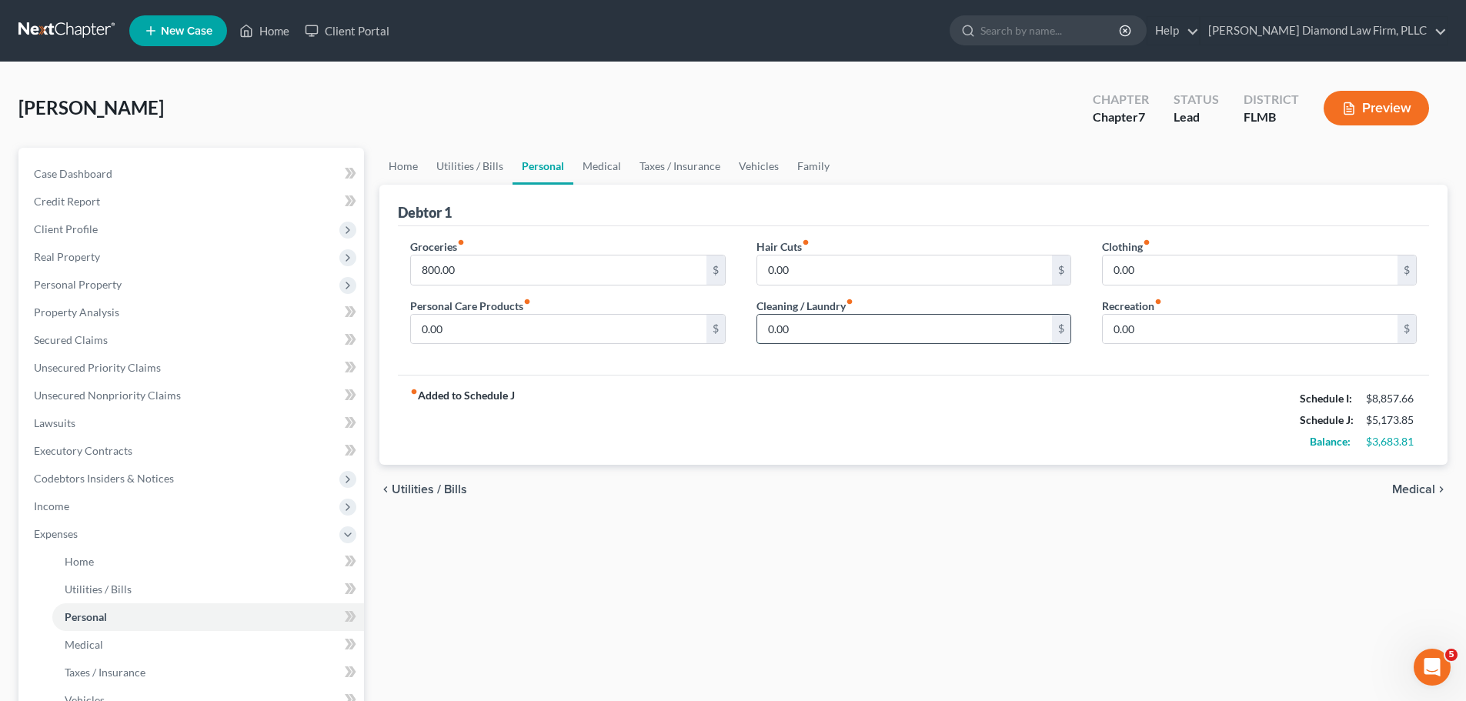
click at [800, 339] on input "0.00" at bounding box center [904, 329] width 295 height 29
type input "50"
type input "100"
click at [573, 341] on input "0.00" at bounding box center [558, 329] width 295 height 29
type input "120"
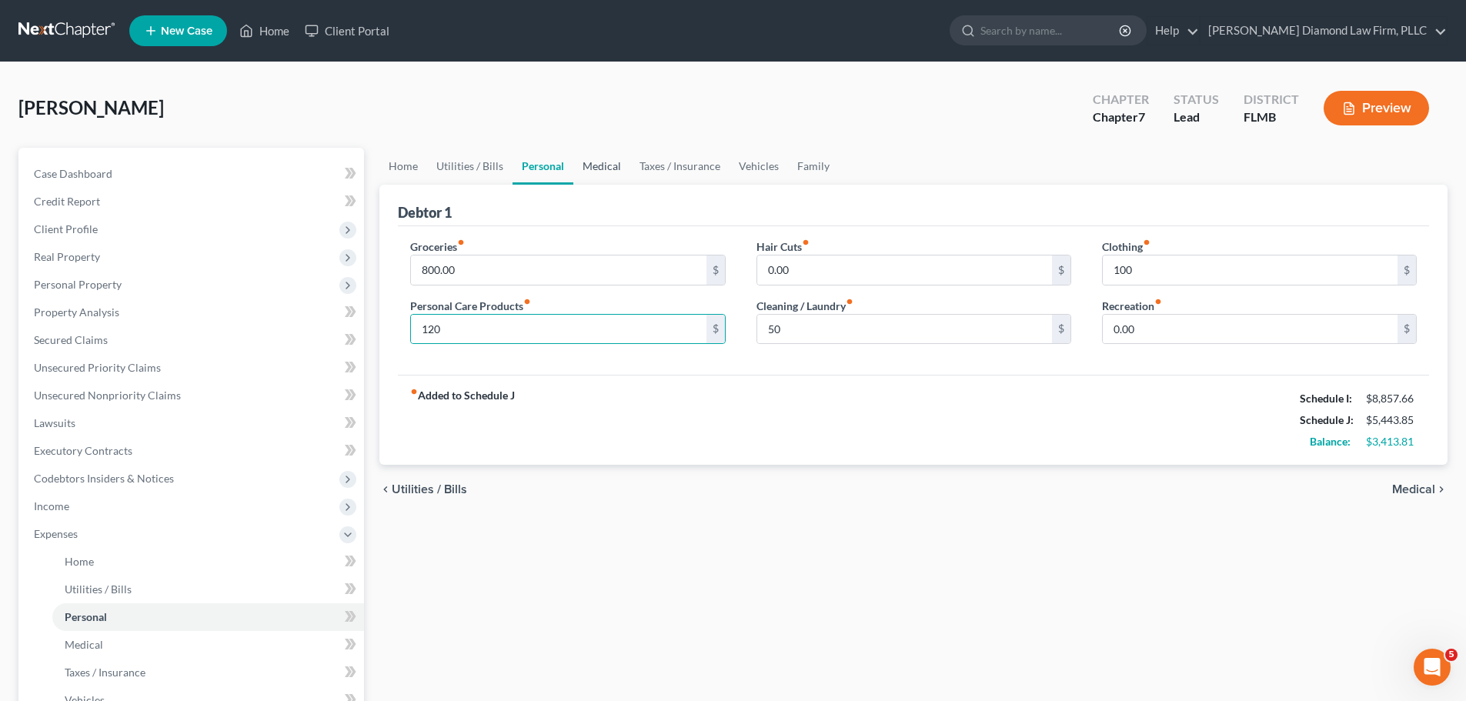
click at [590, 155] on link "Medical" at bounding box center [601, 166] width 57 height 37
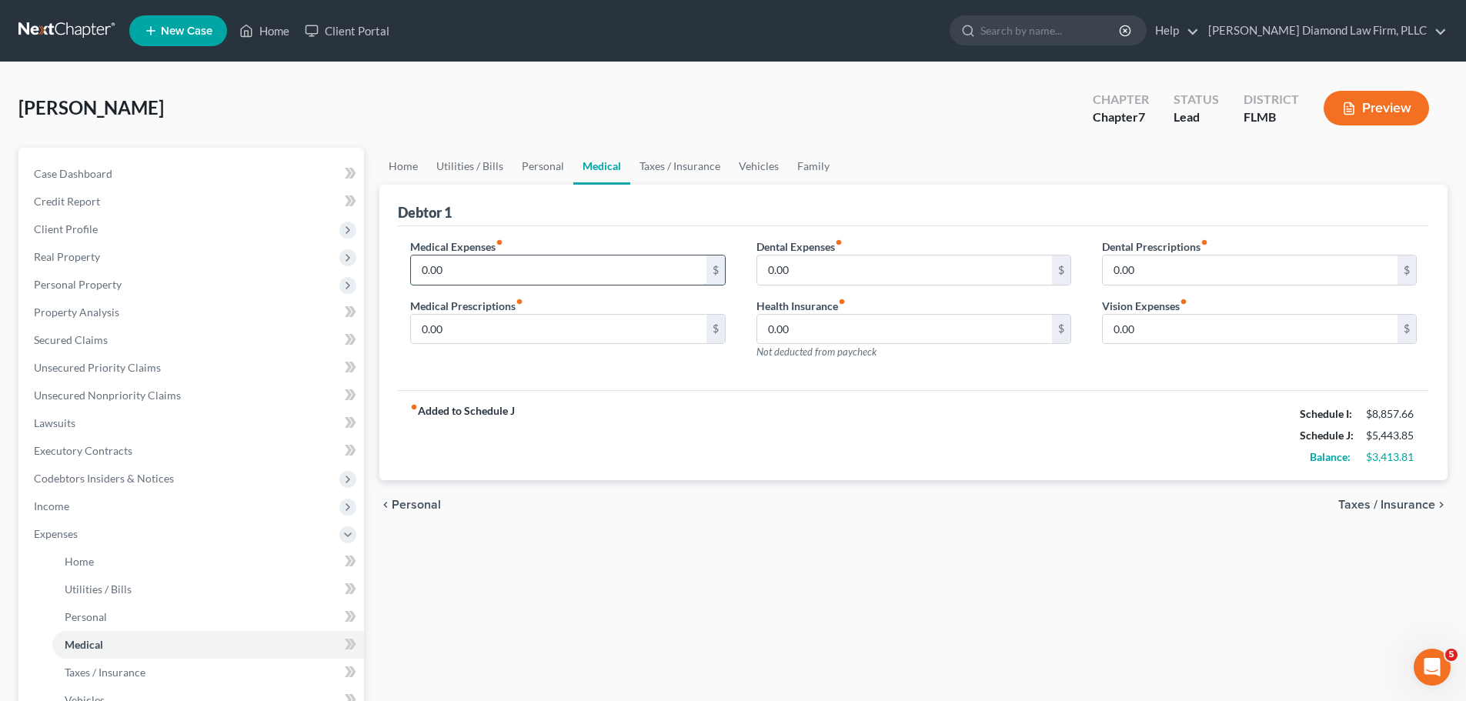
click at [586, 276] on input "0.00" at bounding box center [558, 270] width 295 height 29
type input "200"
click at [686, 172] on link "Taxes / Insurance" at bounding box center [679, 166] width 99 height 37
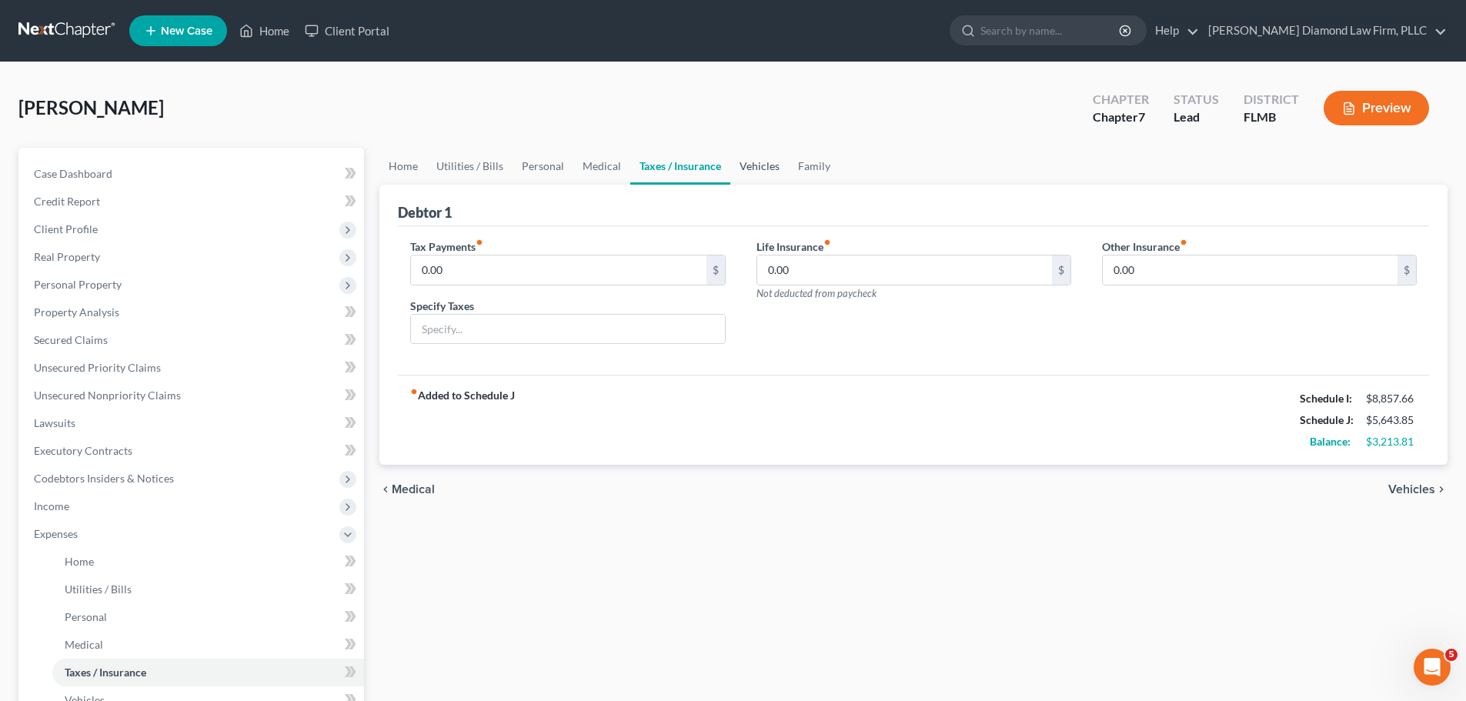
click at [750, 183] on link "Vehicles" at bounding box center [759, 166] width 58 height 37
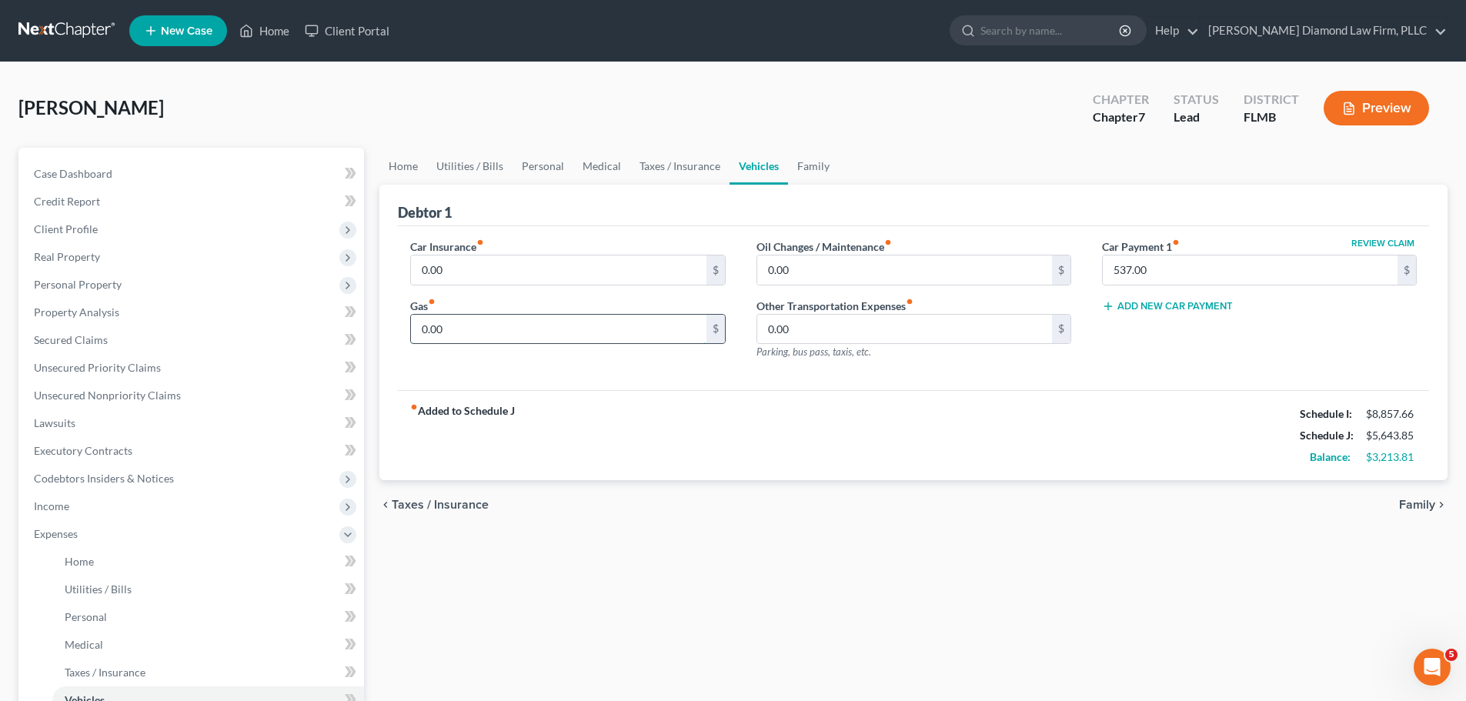
click at [597, 326] on input "0.00" at bounding box center [558, 329] width 295 height 29
type input "250"
click at [556, 159] on link "Personal" at bounding box center [543, 166] width 61 height 37
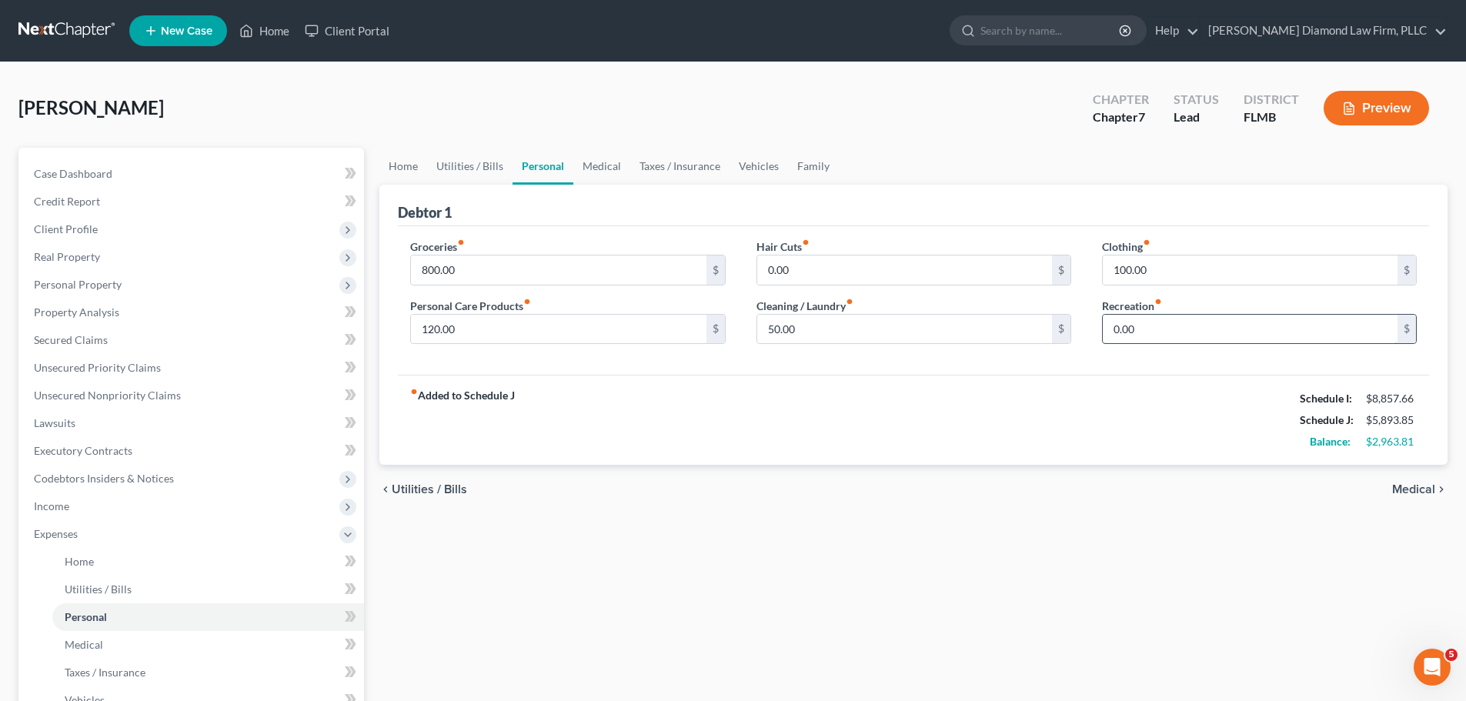
click at [1184, 326] on input "0.00" at bounding box center [1250, 329] width 295 height 29
type input "150"
click at [659, 172] on link "Taxes / Insurance" at bounding box center [679, 166] width 99 height 37
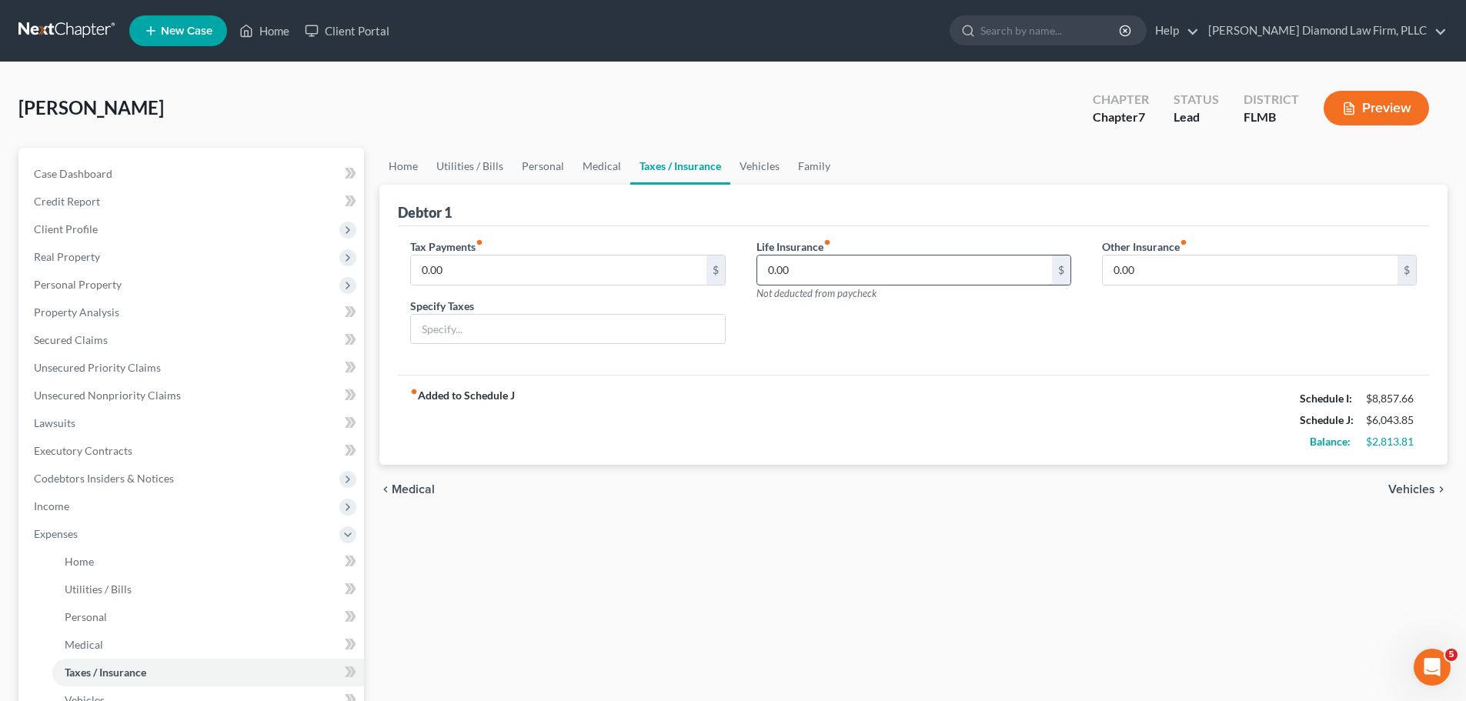
click at [815, 280] on input "0.00" at bounding box center [904, 270] width 295 height 29
type input "35"
click at [606, 160] on link "Medical" at bounding box center [601, 166] width 57 height 37
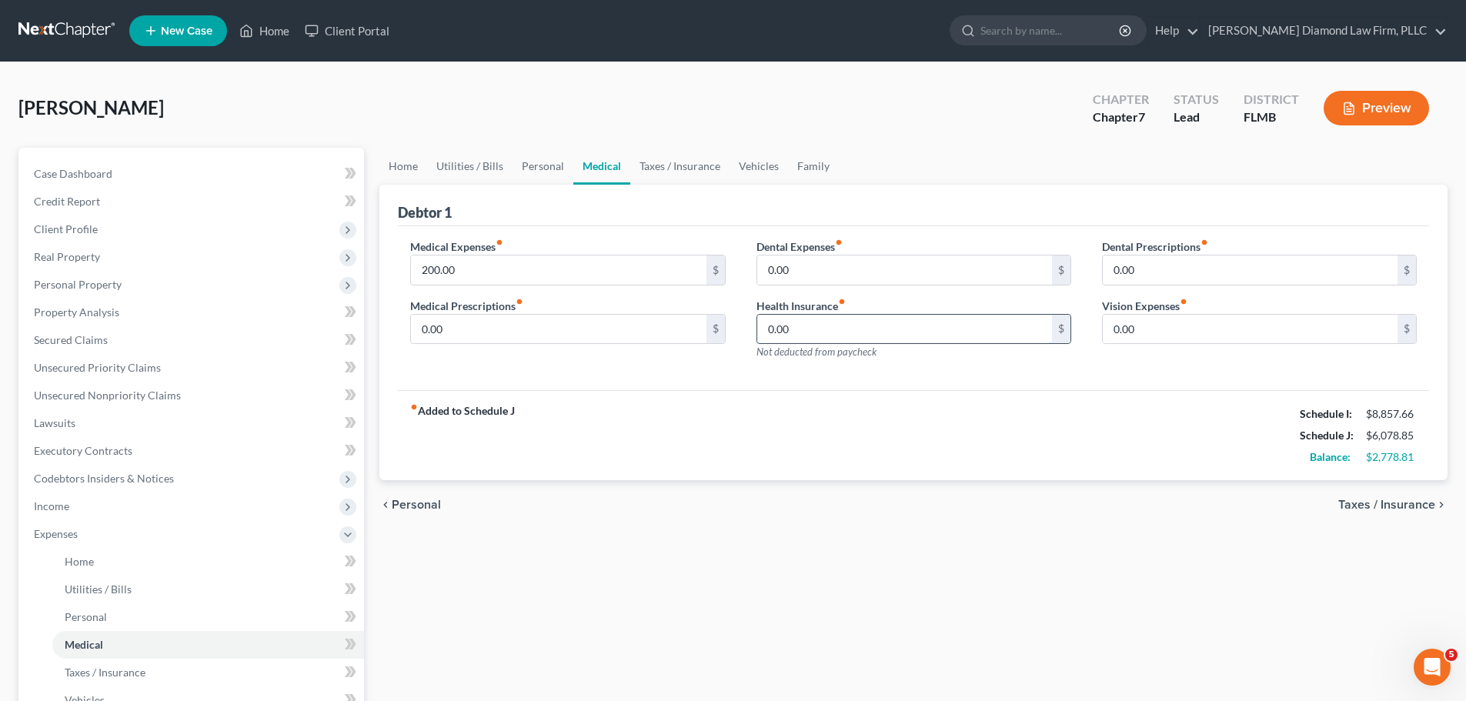
click at [900, 335] on input "0.00" at bounding box center [904, 329] width 295 height 29
type input "200"
click at [740, 158] on link "Vehicles" at bounding box center [759, 166] width 58 height 37
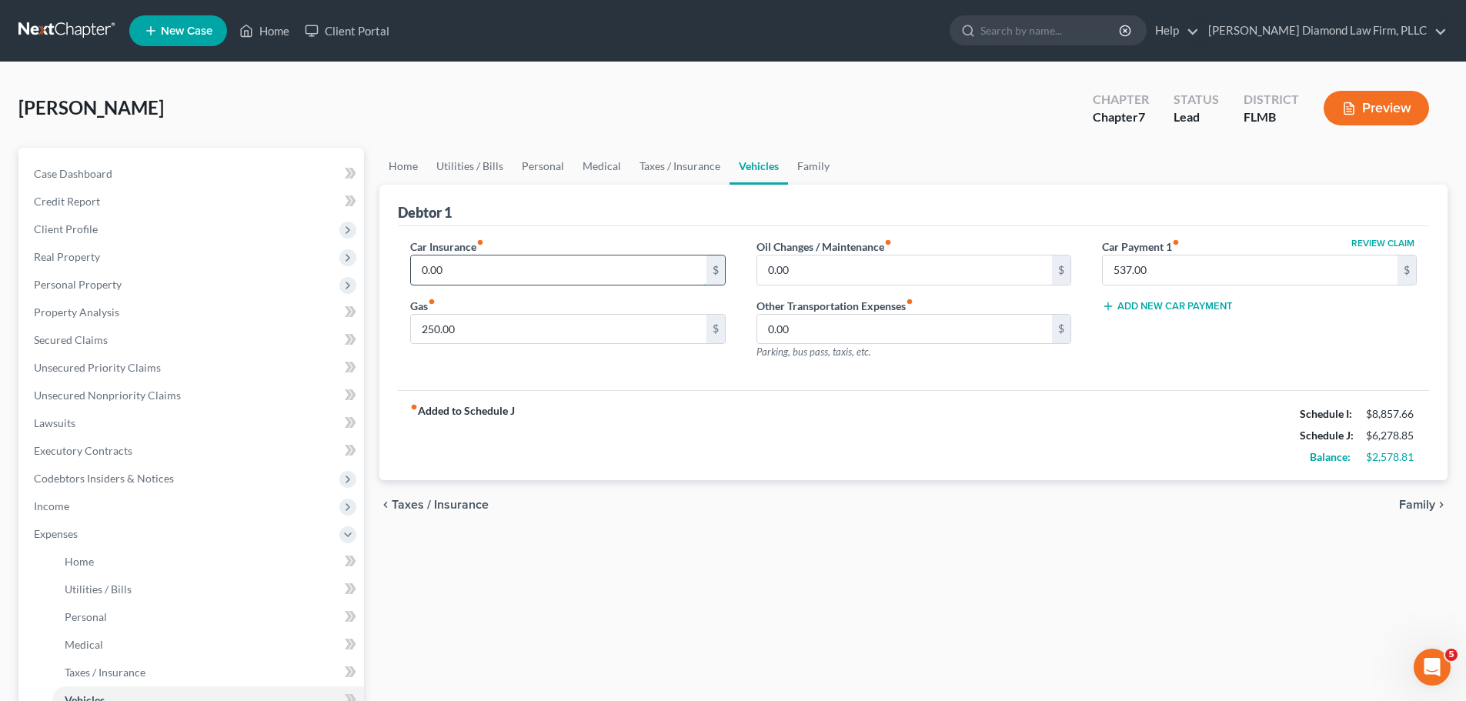
click at [535, 268] on input "0.00" at bounding box center [558, 270] width 295 height 29
type input "160"
click at [797, 169] on link "Family" at bounding box center [813, 166] width 51 height 37
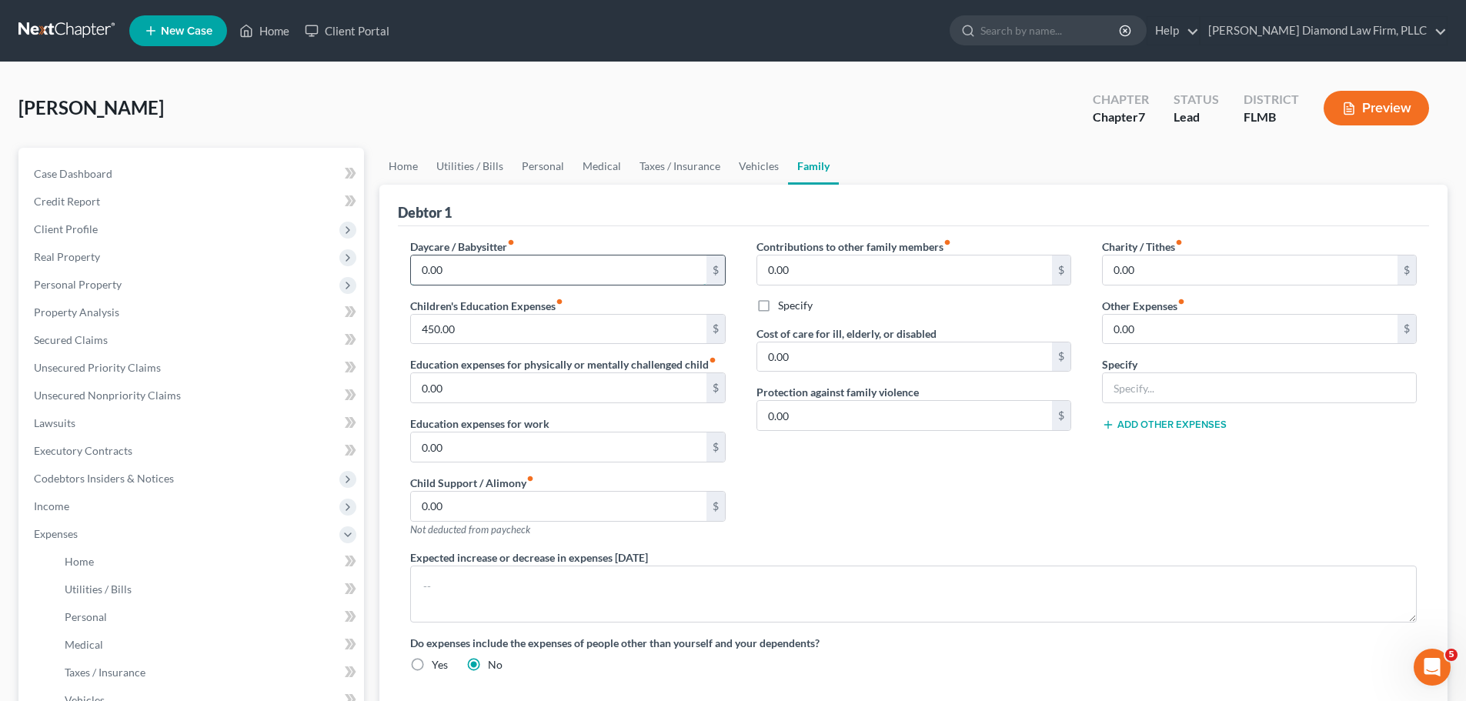
click at [558, 262] on input "0.00" at bounding box center [558, 270] width 295 height 29
type input "450"
type input "60"
click at [1230, 340] on input "0.00" at bounding box center [1250, 329] width 295 height 29
type input "100"
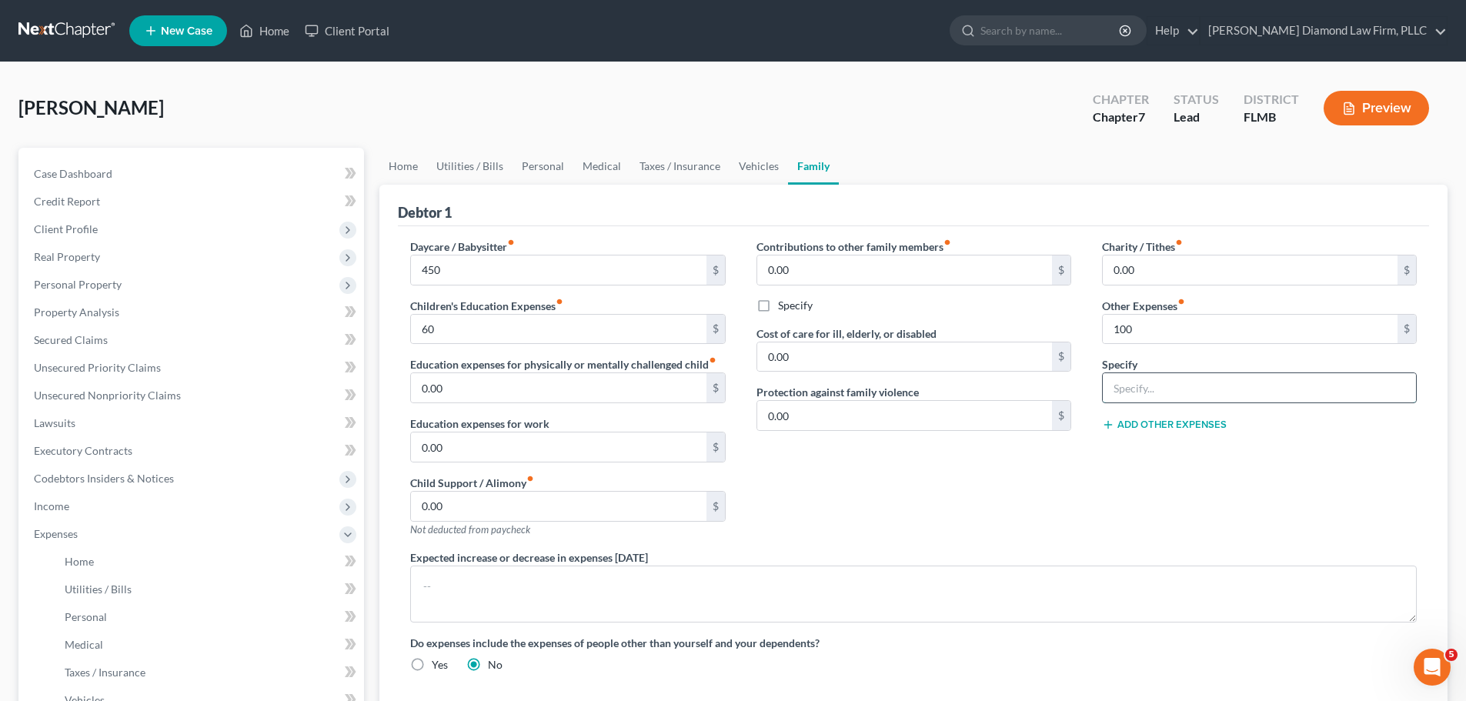
click at [1160, 387] on input "text" at bounding box center [1259, 387] width 313 height 29
type input "Pet expenses"
click at [1173, 422] on button "Add Other Expenses" at bounding box center [1164, 425] width 125 height 12
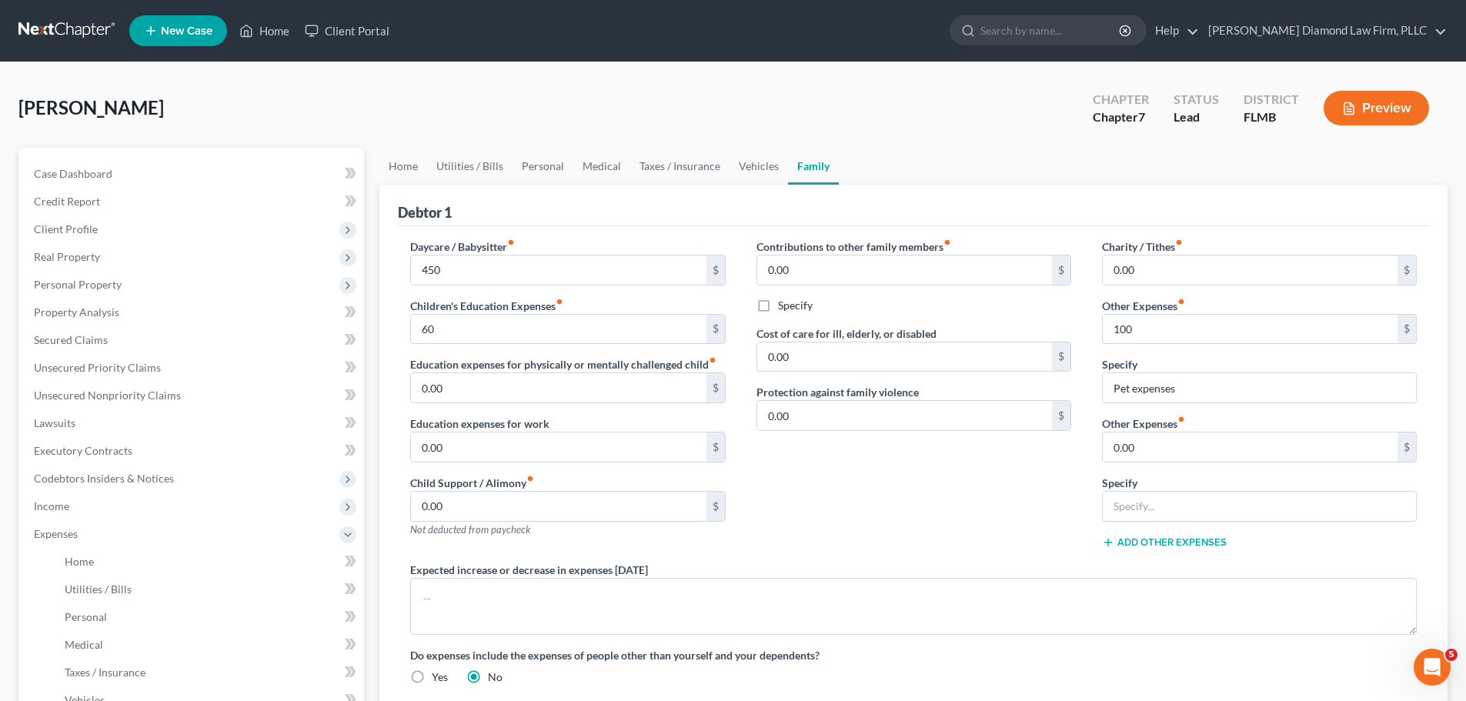
click at [1152, 430] on label "Other Expenses fiber_manual_record" at bounding box center [1143, 424] width 83 height 16
click at [1158, 445] on input "0.00" at bounding box center [1250, 447] width 295 height 29
type input "50"
type input "Streaming Services"
click at [1152, 539] on button "Add Other Expenses" at bounding box center [1164, 542] width 125 height 12
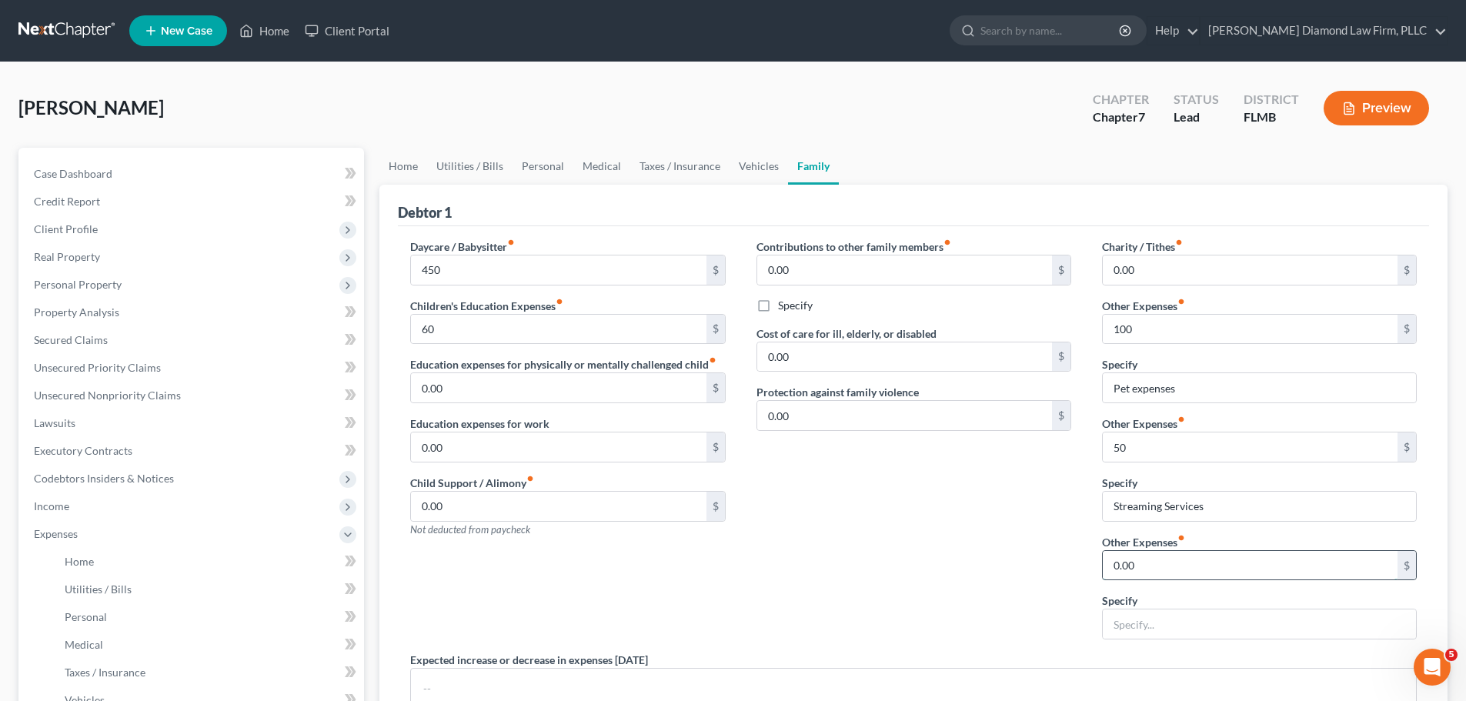
click at [1135, 560] on input "0.00" at bounding box center [1250, 565] width 295 height 29
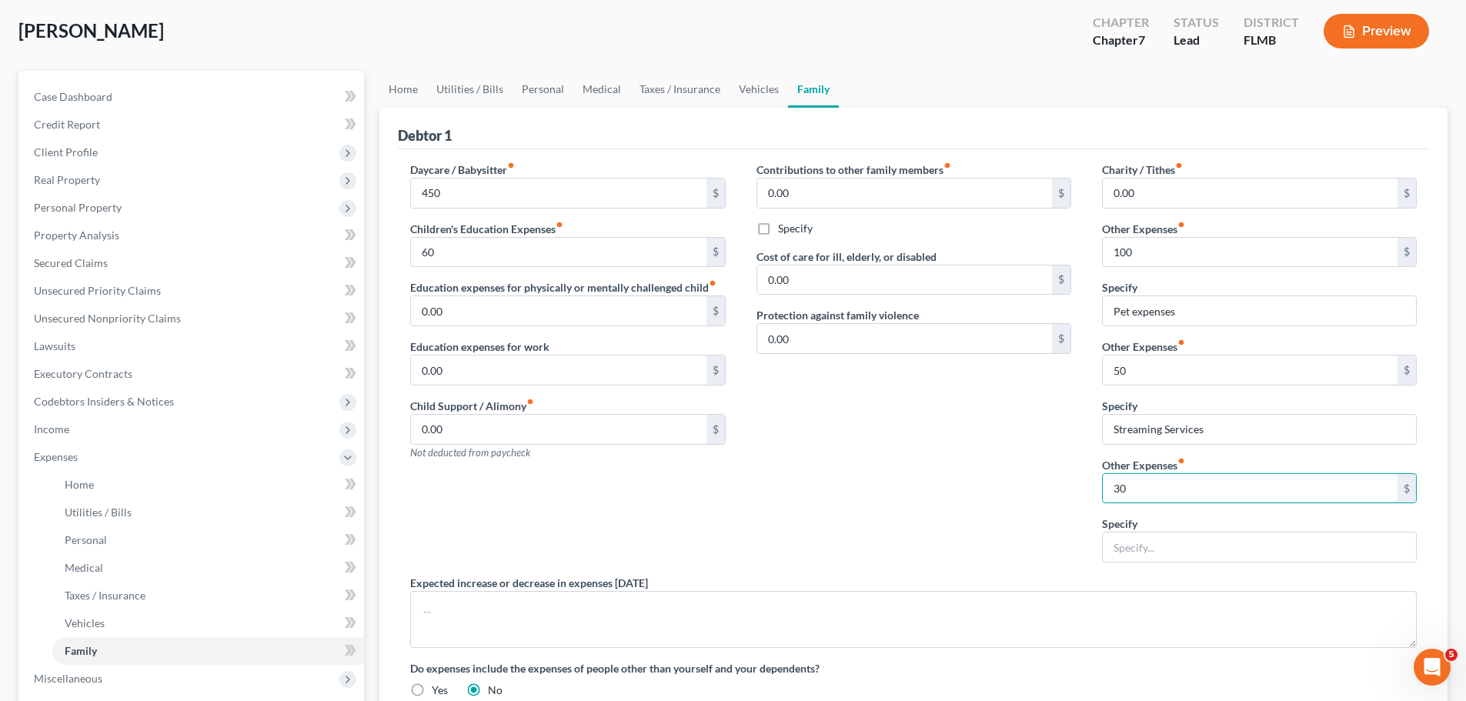
type input "30"
type input "ADT Security"
click at [602, 92] on link "Medical" at bounding box center [601, 89] width 57 height 37
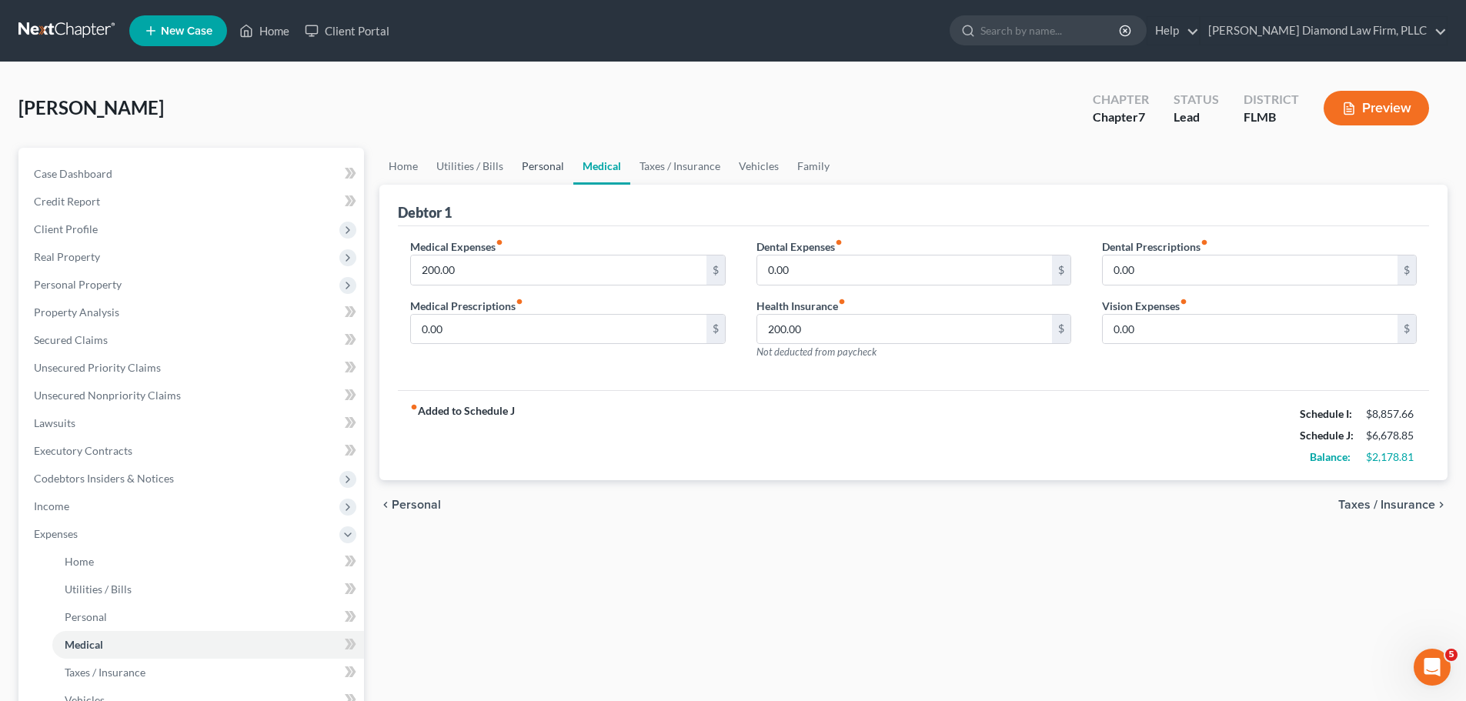
click at [533, 158] on link "Personal" at bounding box center [543, 166] width 61 height 37
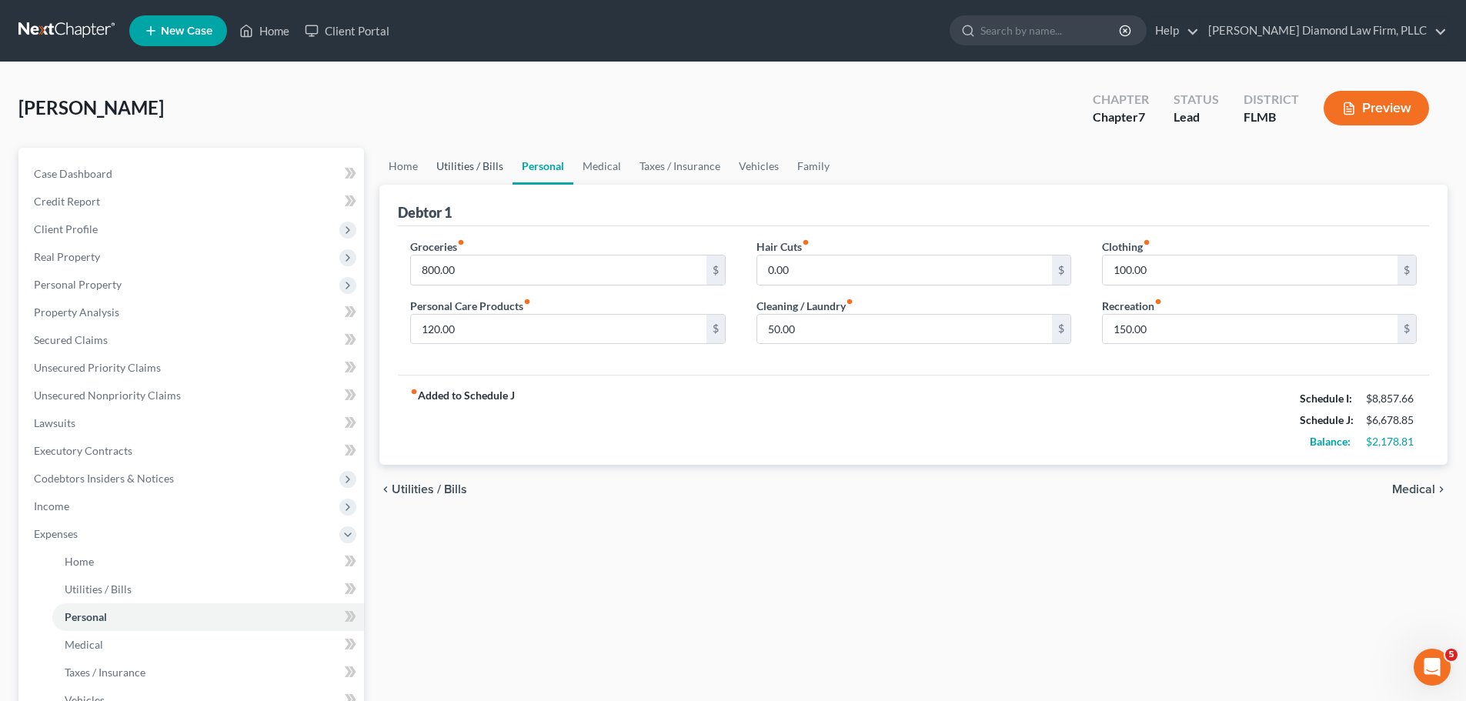
click at [460, 162] on link "Utilities / Bills" at bounding box center [469, 166] width 85 height 37
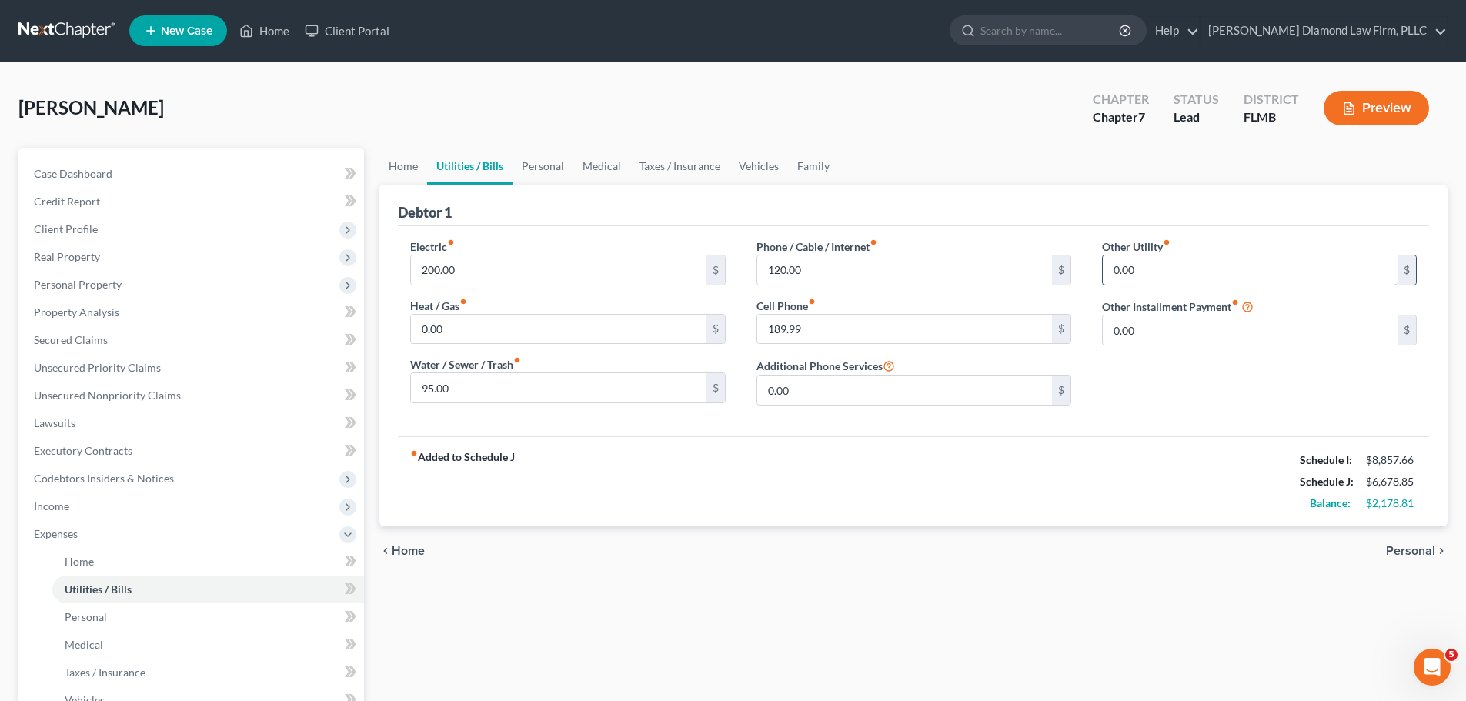
click at [1144, 260] on input "0.00" at bounding box center [1250, 270] width 295 height 29
type input "50"
click at [1158, 313] on input "text" at bounding box center [1259, 313] width 313 height 29
type input "Streaming Services"
click at [813, 169] on link "Family" at bounding box center [813, 166] width 51 height 37
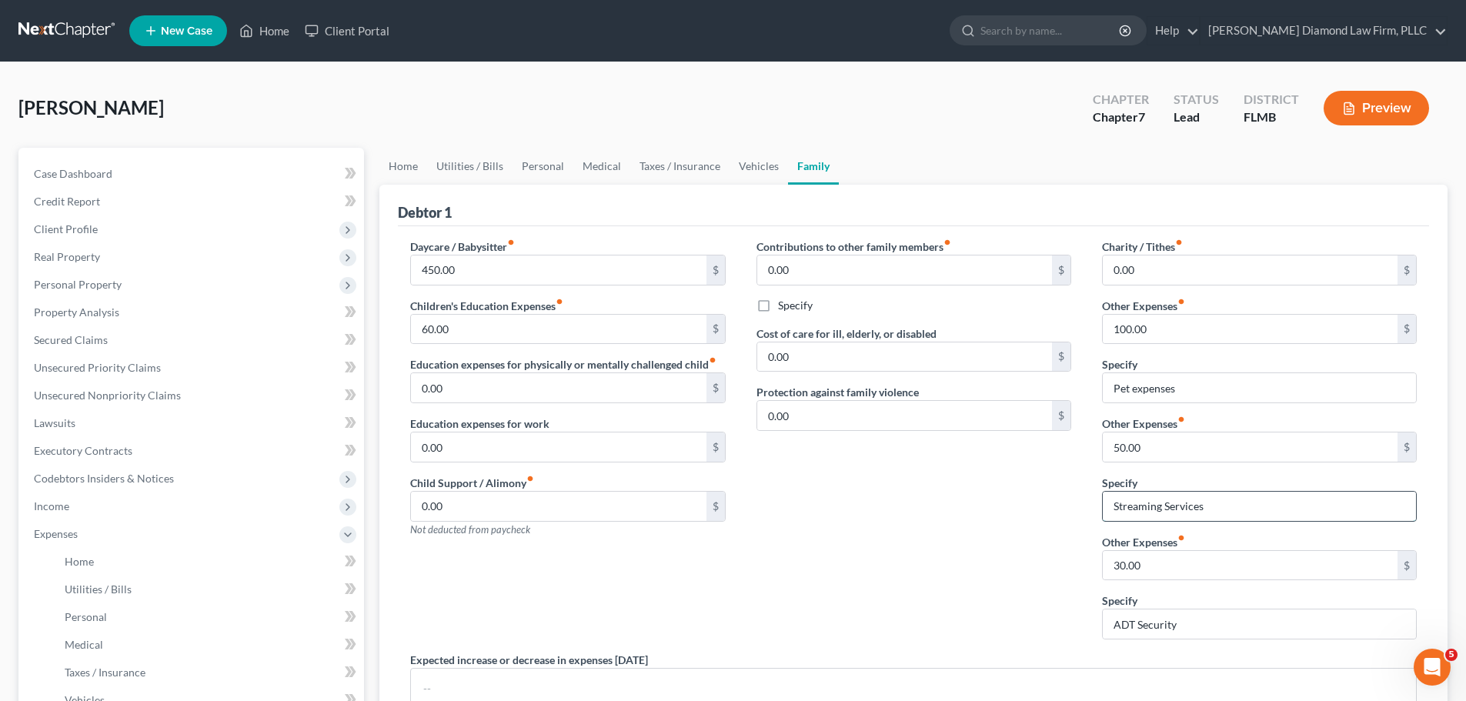
click at [1222, 501] on input "Streaming Services" at bounding box center [1259, 506] width 313 height 29
drag, startPoint x: 1222, startPoint y: 501, endPoint x: 1106, endPoint y: 509, distance: 116.5
click at [1106, 509] on input "Streaming Services" at bounding box center [1259, 506] width 313 height 29
type input "Therapy"
click at [1184, 449] on input "50.00" at bounding box center [1250, 447] width 295 height 29
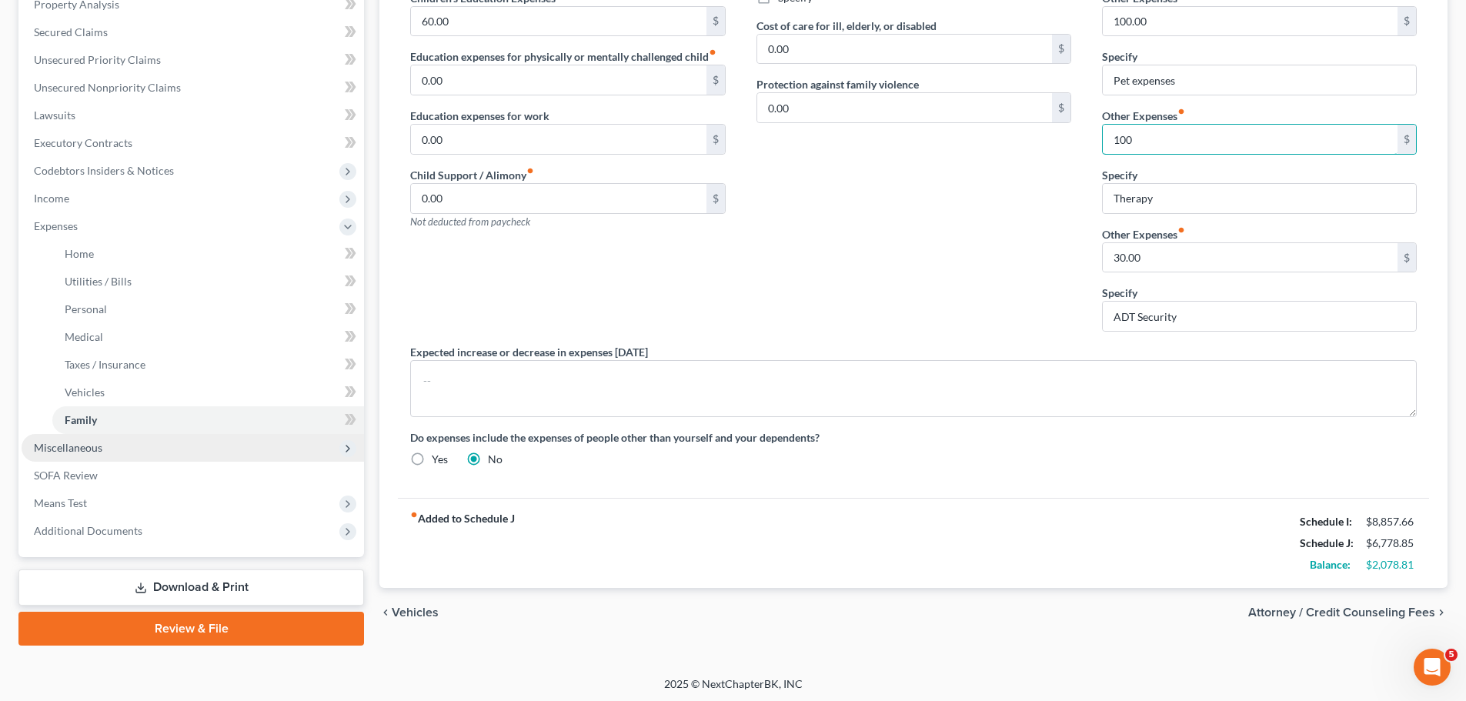
type input "100"
click at [116, 446] on span "Miscellaneous" at bounding box center [193, 448] width 343 height 28
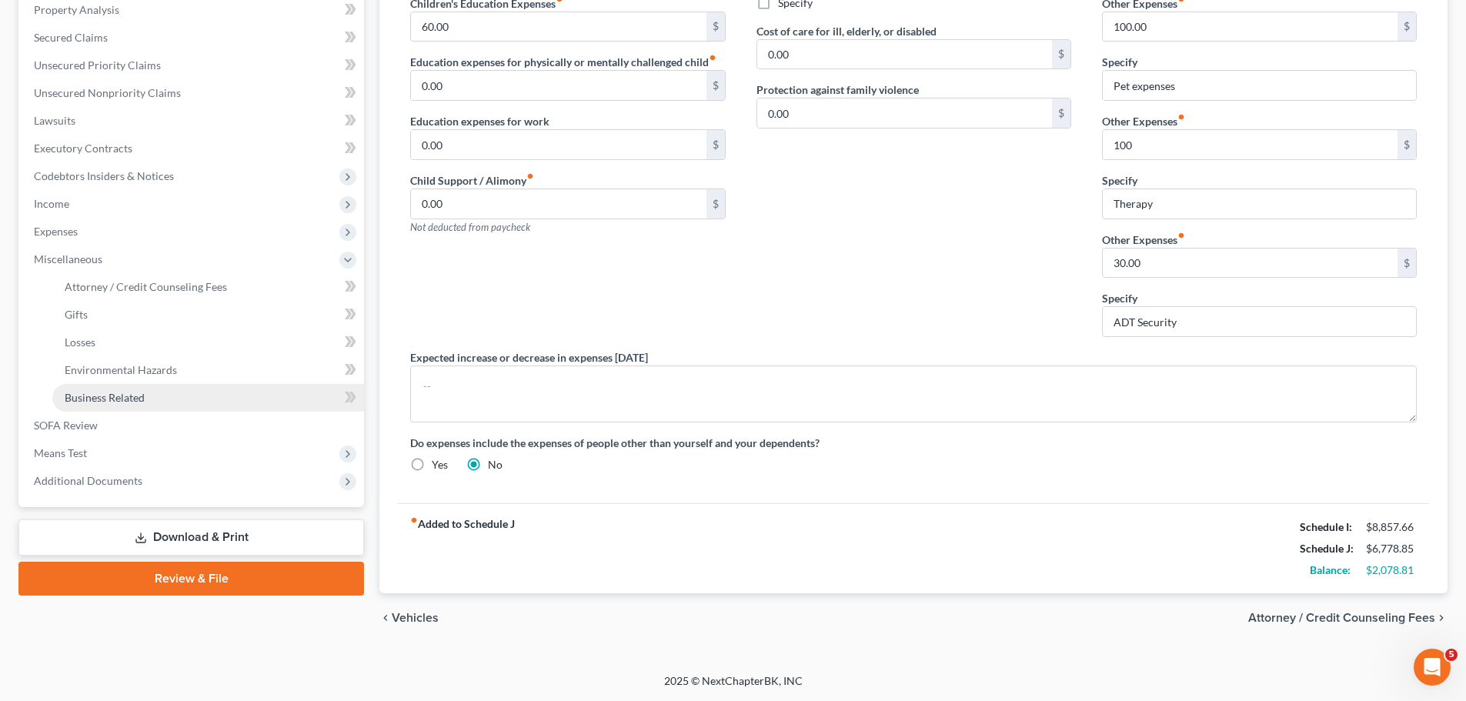
scroll to position [302, 0]
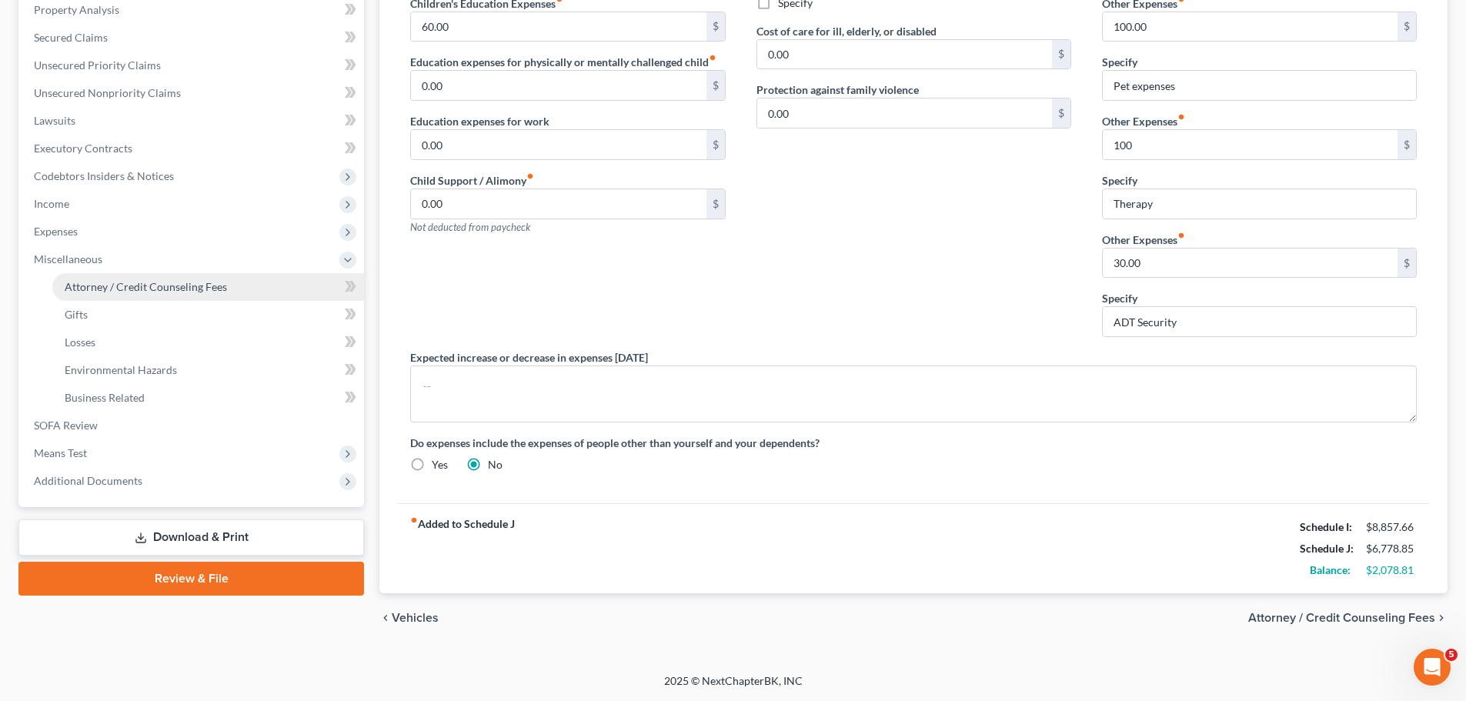
click at [139, 290] on span "Attorney / Credit Counseling Fees" at bounding box center [146, 286] width 162 height 13
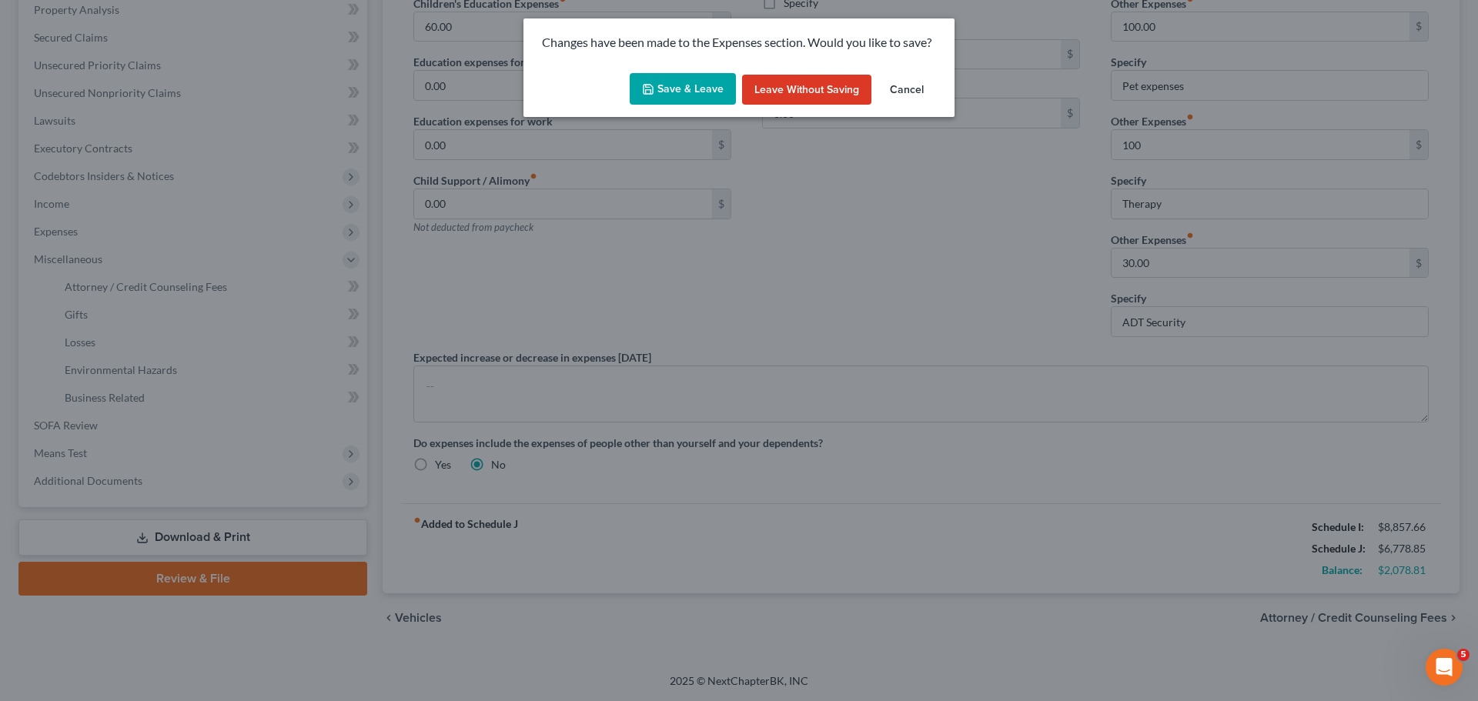
click at [671, 92] on button "Save & Leave" at bounding box center [683, 89] width 106 height 32
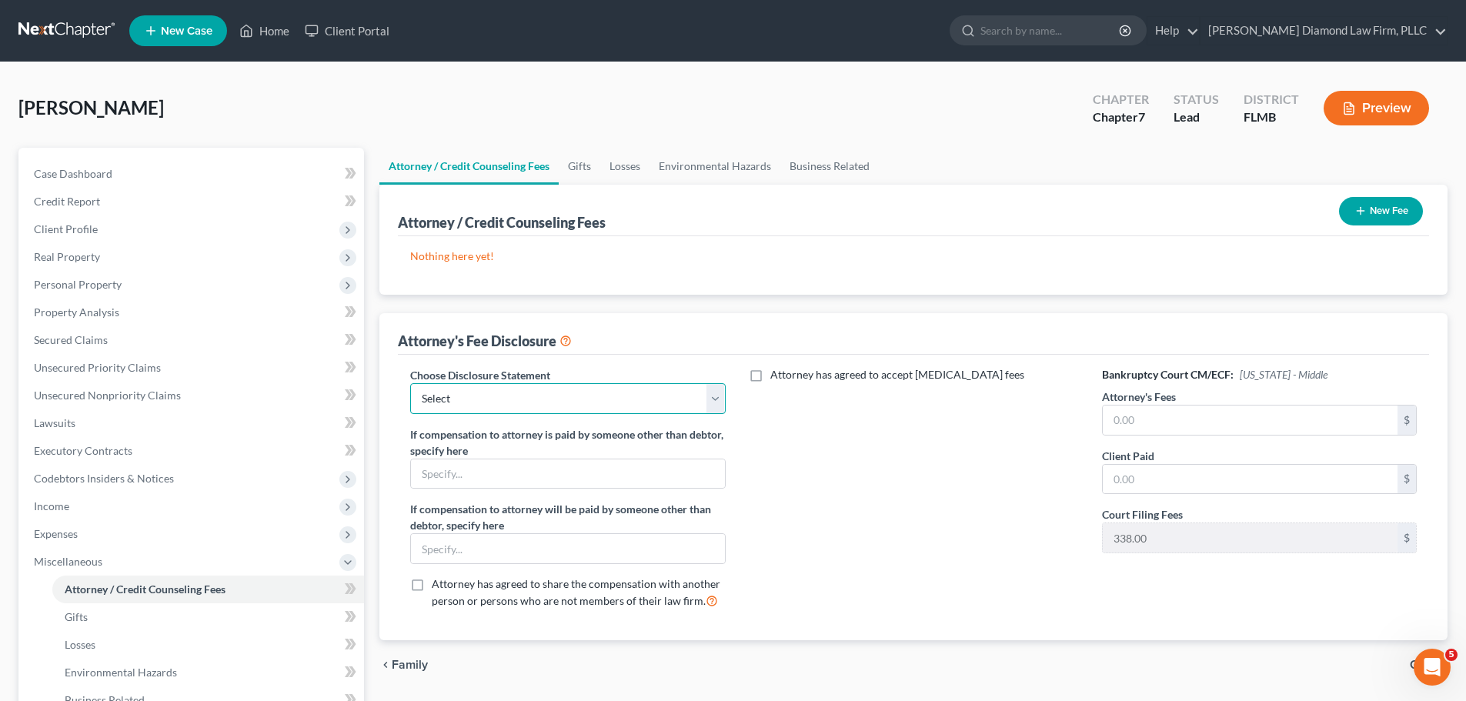
click at [630, 395] on select "Select Blundo Chapter 13 monitoring fees Attorney Fee" at bounding box center [567, 398] width 315 height 31
select select "2"
click at [410, 383] on select "Select Blundo Chapter 13 monitoring fees Attorney Fee" at bounding box center [567, 398] width 315 height 31
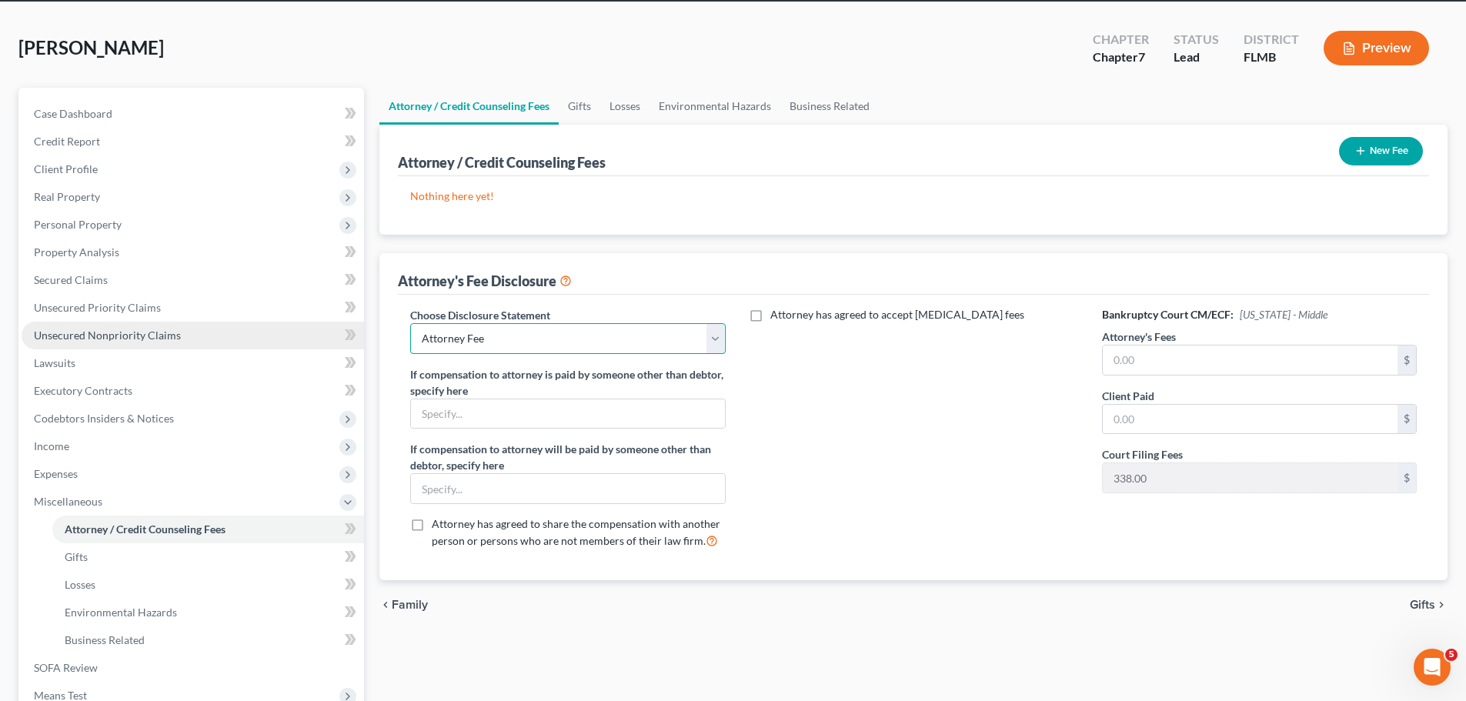
scroll to position [154, 0]
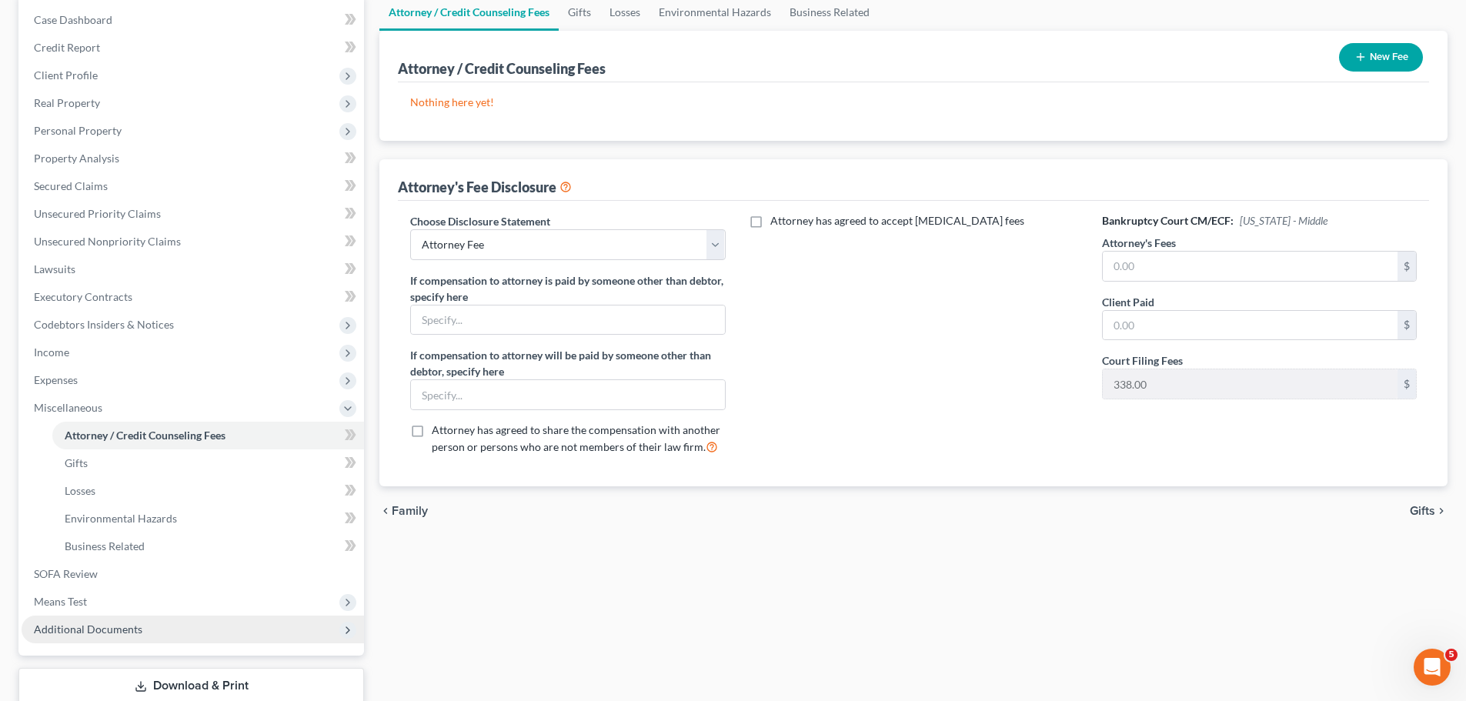
click at [102, 630] on span "Additional Documents" at bounding box center [88, 629] width 109 height 13
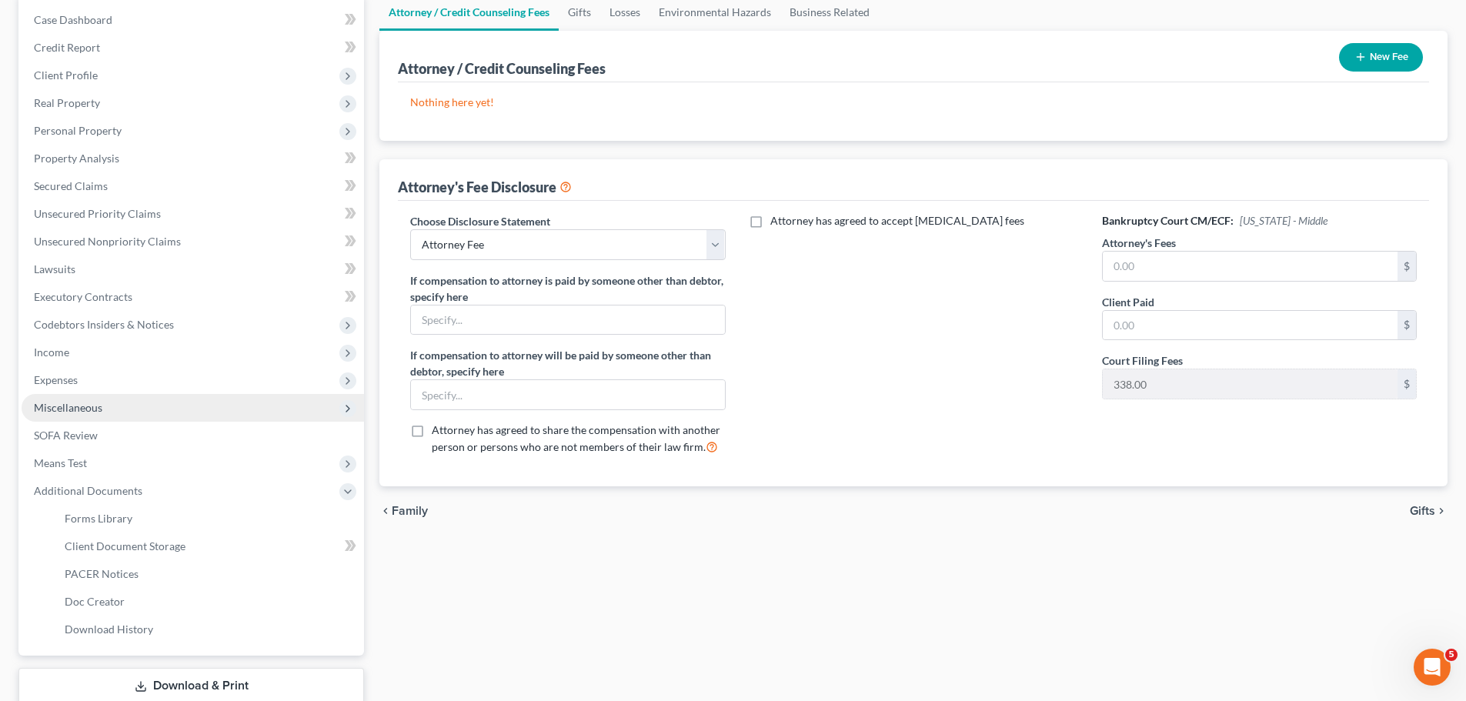
click at [102, 414] on span "Miscellaneous" at bounding box center [193, 408] width 343 height 28
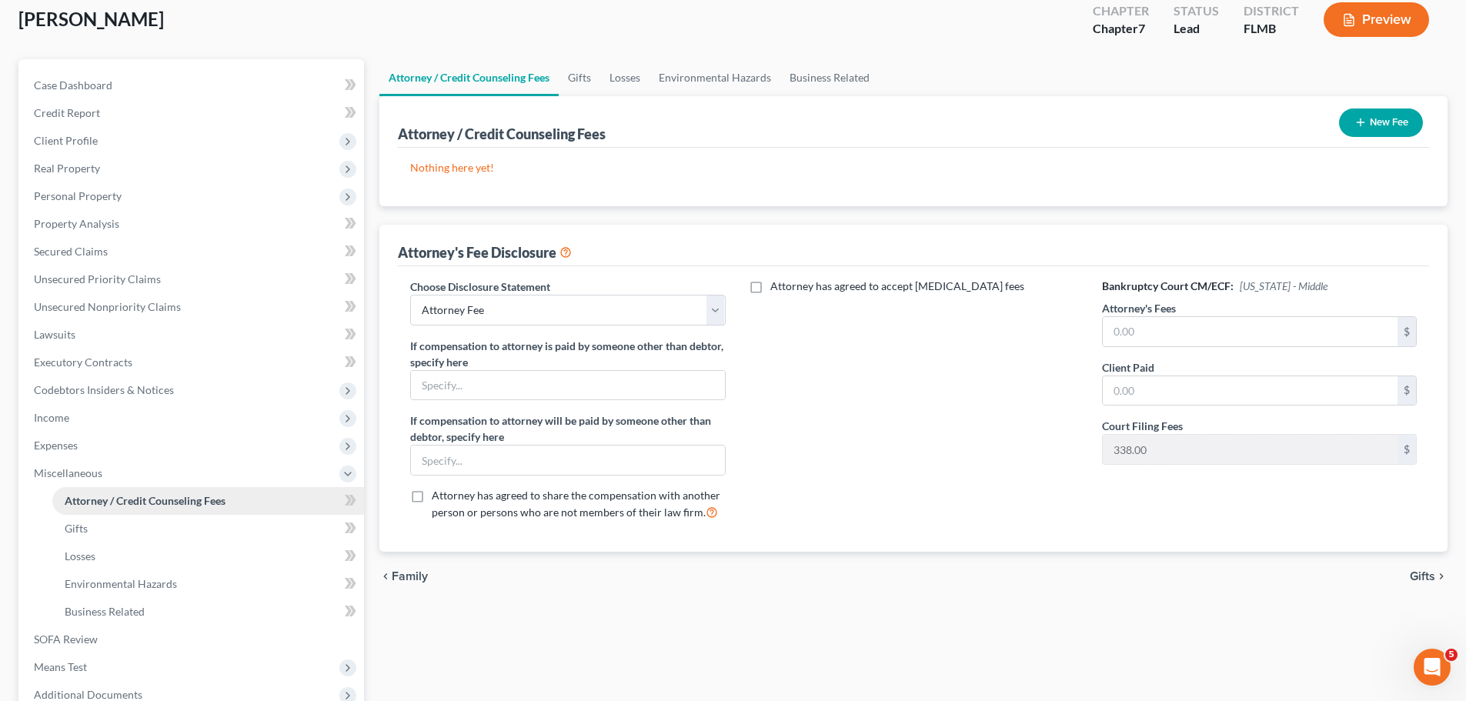
scroll to position [0, 0]
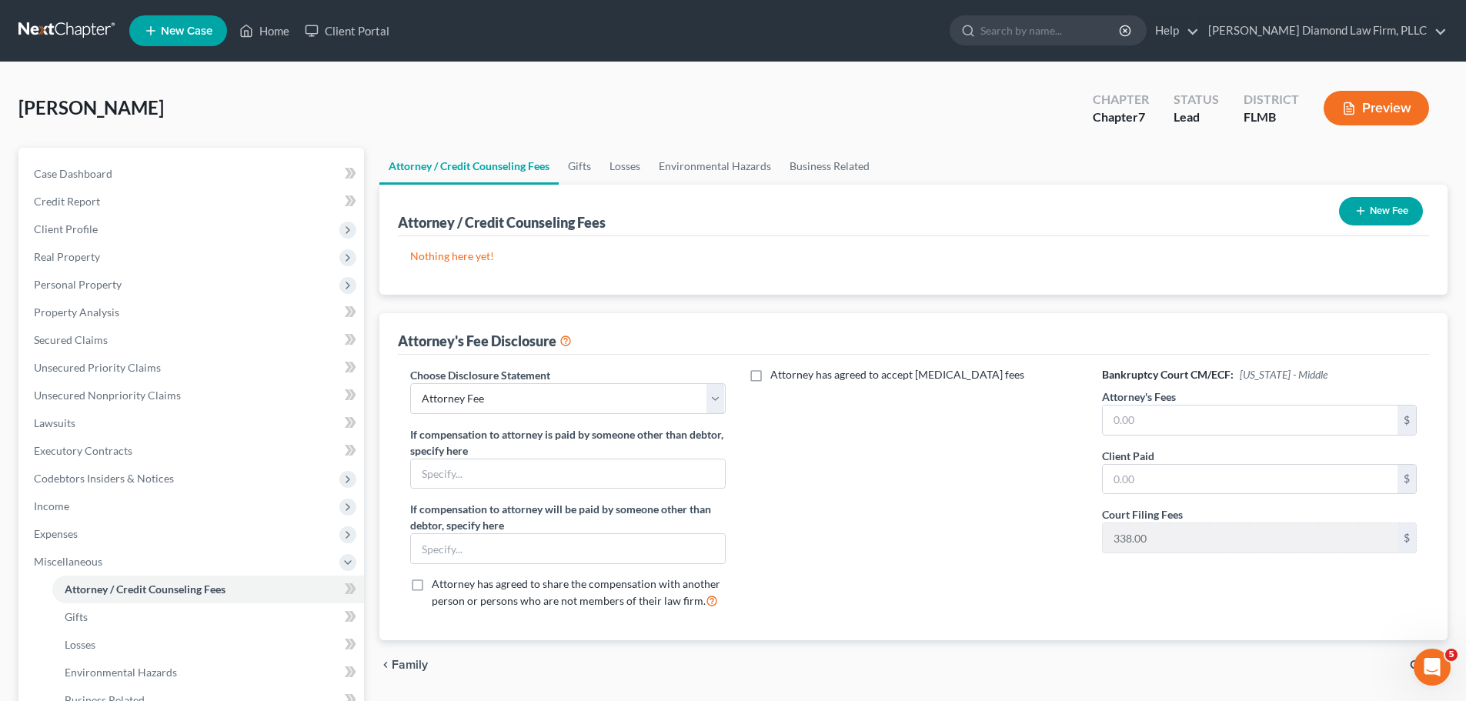
click at [65, 38] on link at bounding box center [67, 31] width 99 height 28
